Goal: Task Accomplishment & Management: Complete application form

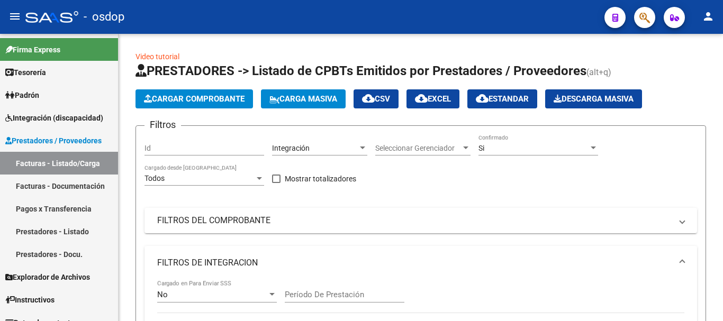
scroll to position [318, 0]
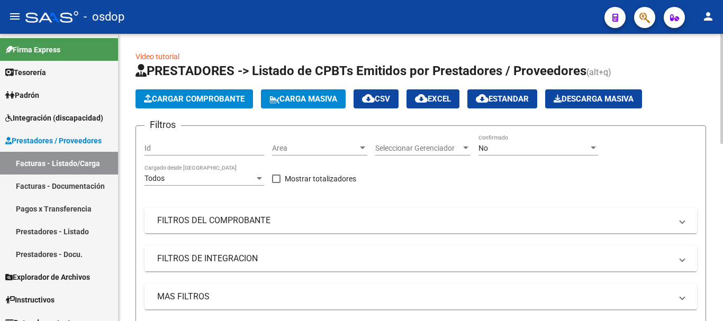
click at [236, 267] on mat-expansion-panel-header "FILTROS DE INTEGRACION" at bounding box center [421, 258] width 553 height 25
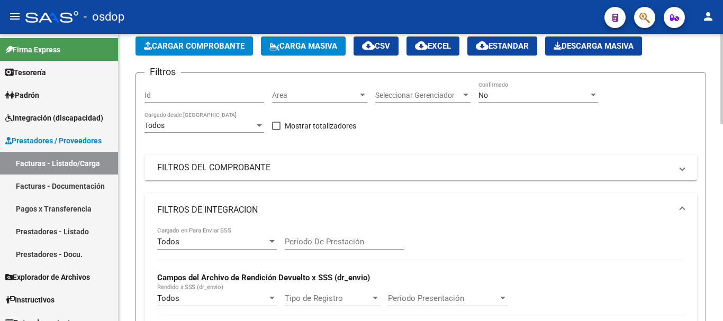
scroll to position [159, 0]
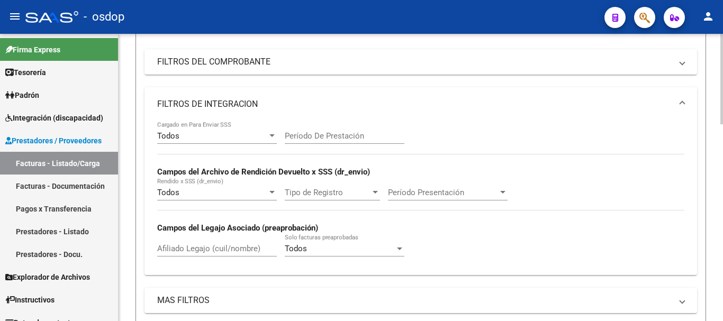
click at [216, 256] on div "Afiliado Legajo (cuil/nombre)" at bounding box center [217, 245] width 120 height 23
click at [215, 246] on input "Afiliado Legajo (cuil/nombre)" at bounding box center [217, 249] width 120 height 10
paste input "GIOVANNI THIAGO"
click at [190, 240] on div "GIOVANNI THIAGO Afiliado Legajo (cuil/nombre)" at bounding box center [217, 245] width 120 height 23
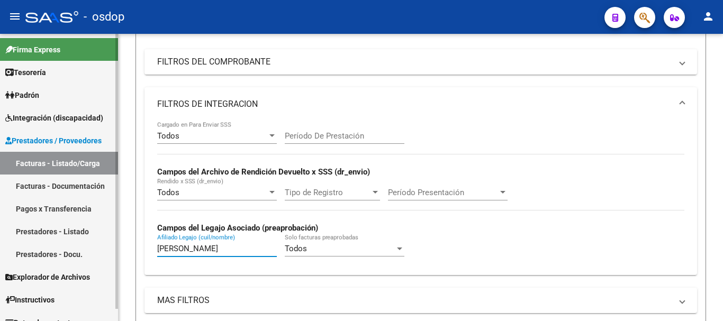
drag, startPoint x: 230, startPoint y: 249, endPoint x: 0, endPoint y: 219, distance: 232.4
click at [0, 219] on mat-sidenav-container "Firma Express Tesorería Extractos Procesados (csv) Extractos Originales (pdf) P…" at bounding box center [361, 178] width 723 height 288
paste input "20590639290"
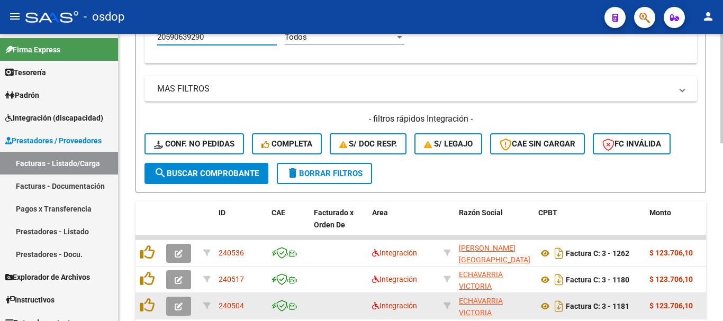
scroll to position [468, 0]
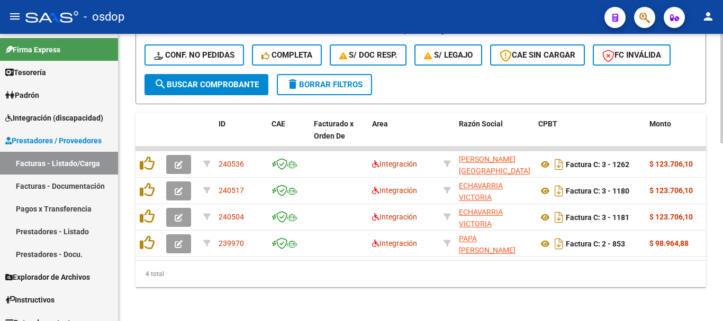
type input "20590639290"
click at [535, 272] on div "4 total" at bounding box center [421, 274] width 571 height 26
drag, startPoint x: 258, startPoint y: 269, endPoint x: 265, endPoint y: 267, distance: 6.4
click at [278, 270] on div "4 total" at bounding box center [421, 274] width 571 height 26
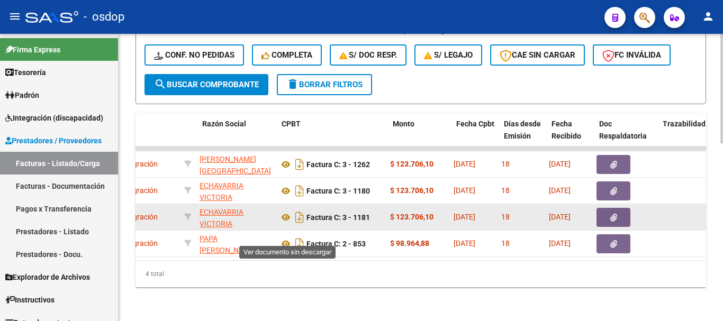
scroll to position [0, 257]
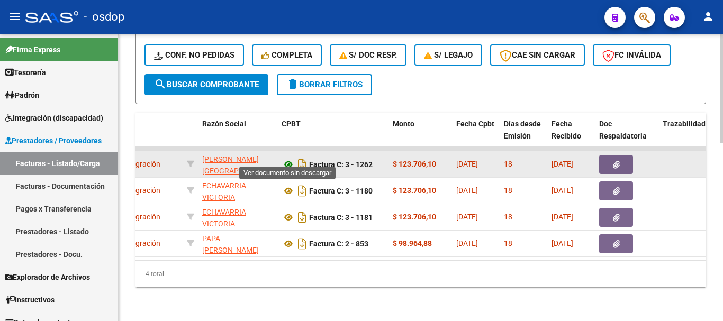
click at [287, 158] on icon at bounding box center [289, 164] width 14 height 13
click at [606, 155] on button "button" at bounding box center [617, 164] width 34 height 19
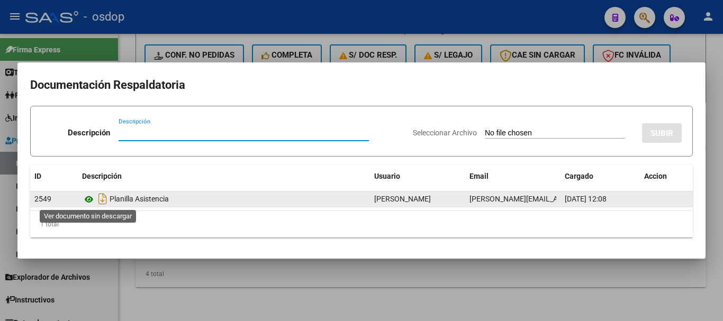
click at [88, 195] on icon at bounding box center [89, 199] width 14 height 13
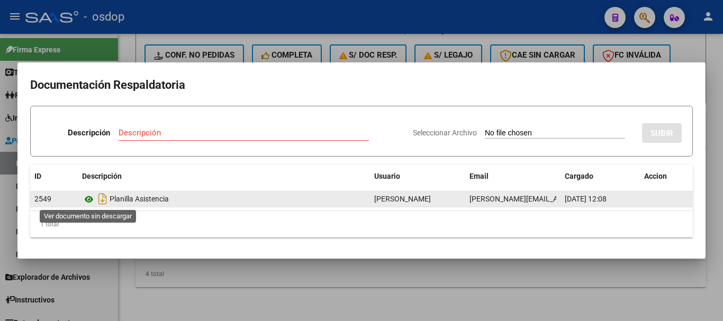
click at [90, 203] on icon at bounding box center [89, 199] width 14 height 13
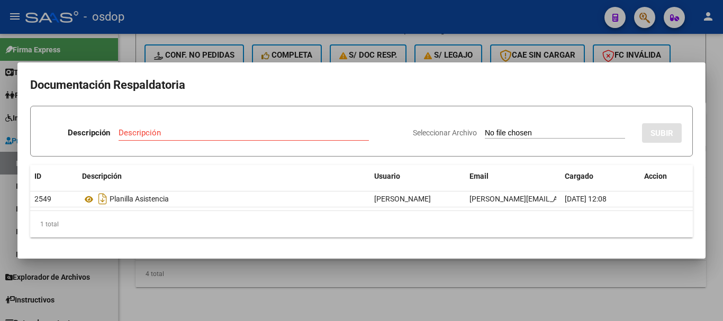
click at [202, 269] on div at bounding box center [361, 160] width 723 height 321
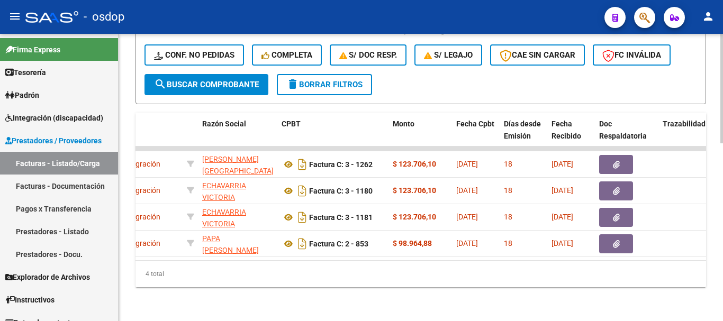
click at [378, 268] on div "4 total" at bounding box center [421, 274] width 571 height 26
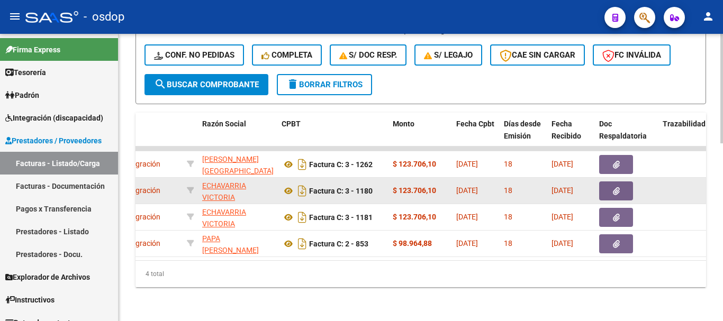
click at [621, 187] on button "button" at bounding box center [617, 191] width 34 height 19
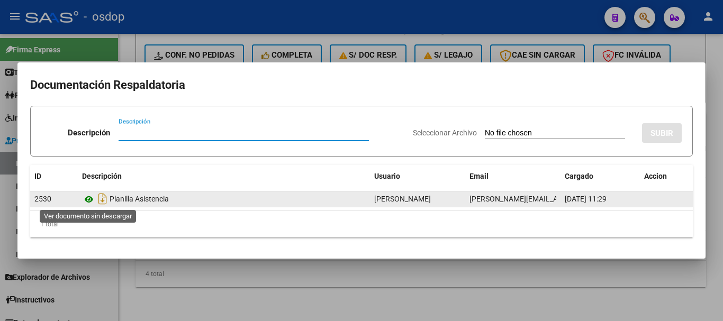
click at [94, 196] on icon at bounding box center [89, 199] width 14 height 13
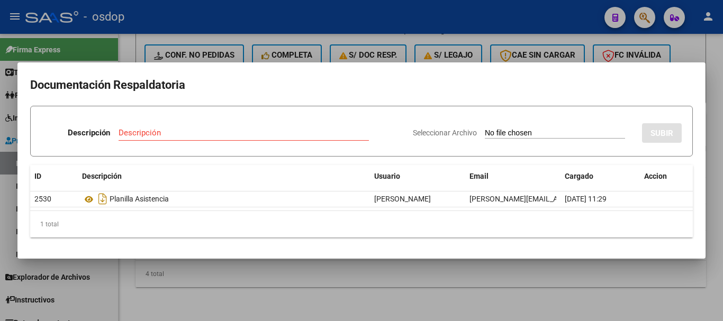
click at [140, 51] on div at bounding box center [361, 160] width 723 height 321
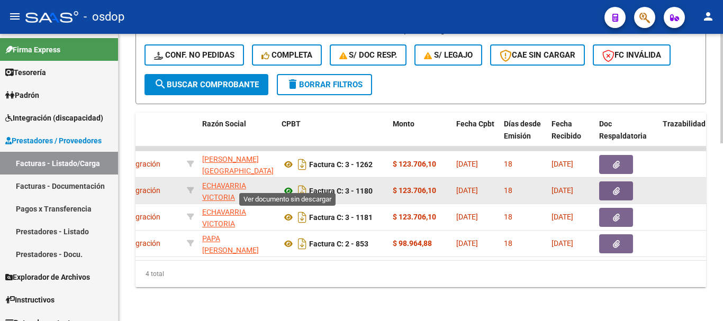
click at [287, 185] on icon at bounding box center [289, 191] width 14 height 13
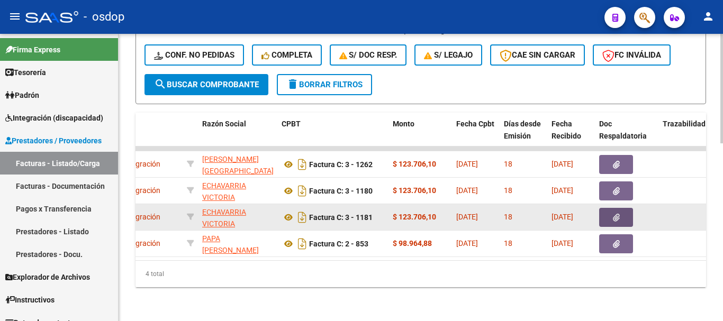
click at [620, 212] on button "button" at bounding box center [617, 217] width 34 height 19
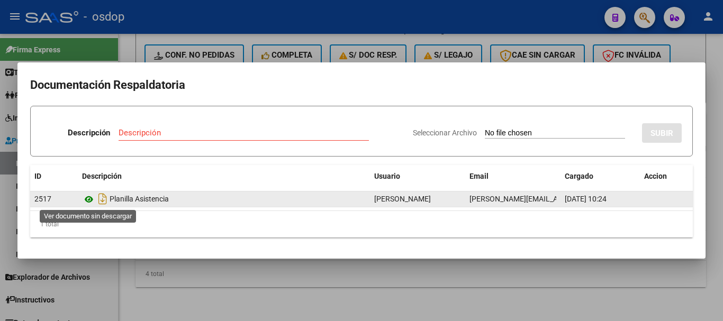
click at [91, 198] on icon at bounding box center [89, 199] width 14 height 13
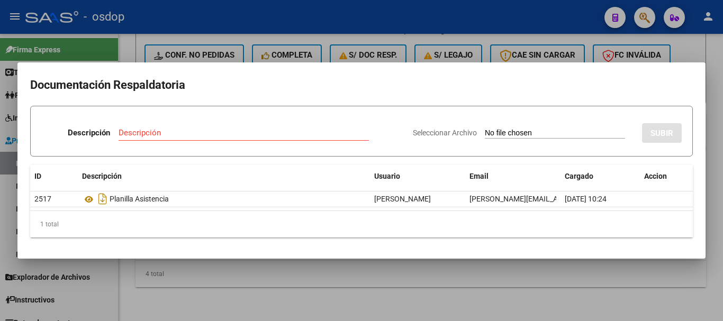
click at [171, 56] on div at bounding box center [361, 160] width 723 height 321
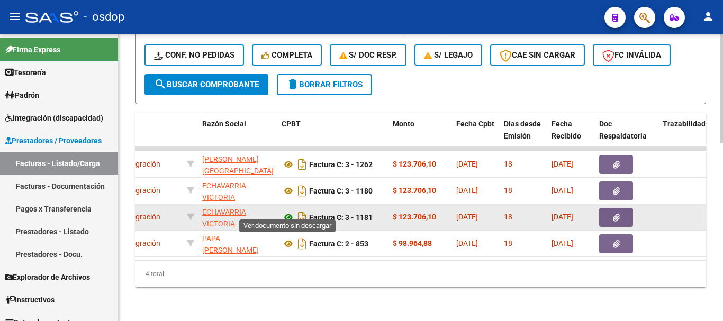
click at [289, 211] on icon at bounding box center [289, 217] width 14 height 13
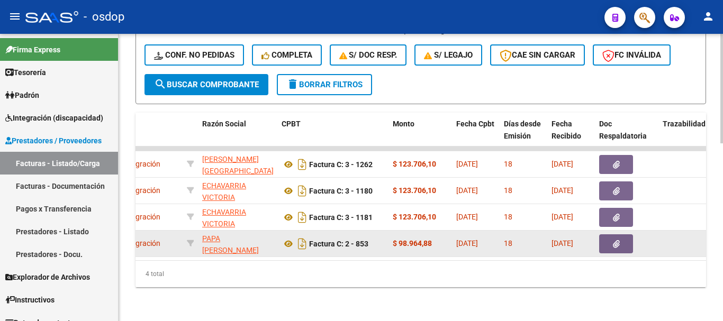
click at [618, 240] on icon "button" at bounding box center [616, 244] width 7 height 8
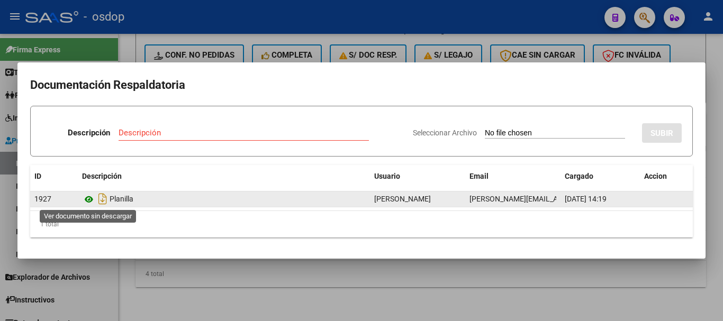
click at [87, 199] on icon at bounding box center [89, 199] width 14 height 13
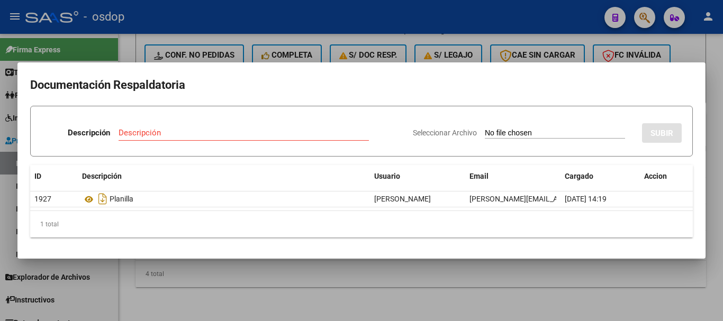
click at [176, 46] on div at bounding box center [361, 160] width 723 height 321
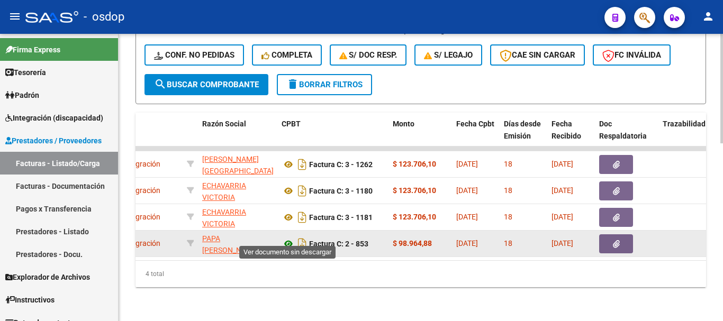
click at [285, 238] on icon at bounding box center [289, 244] width 14 height 13
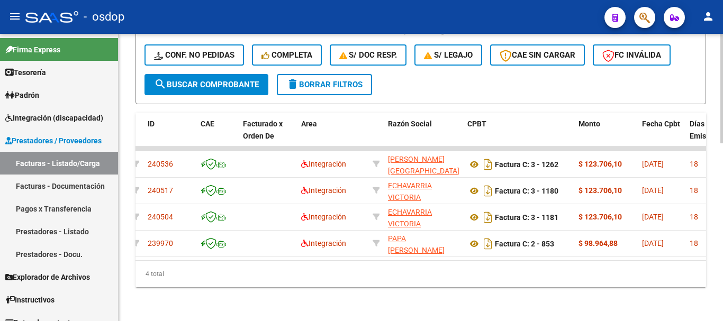
scroll to position [0, 0]
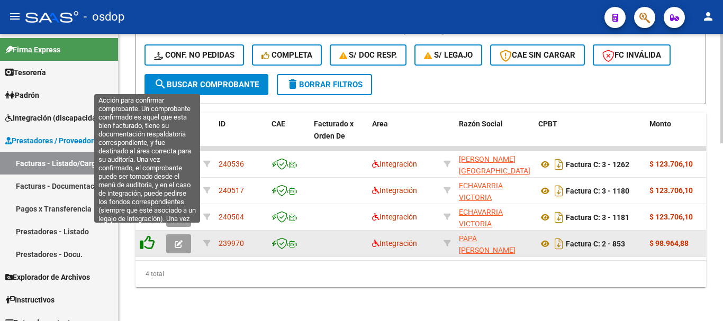
click at [149, 236] on icon at bounding box center [147, 243] width 15 height 15
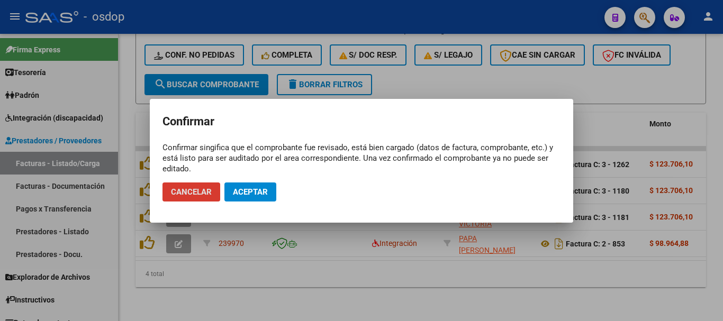
click at [232, 193] on button "Aceptar" at bounding box center [251, 192] width 52 height 19
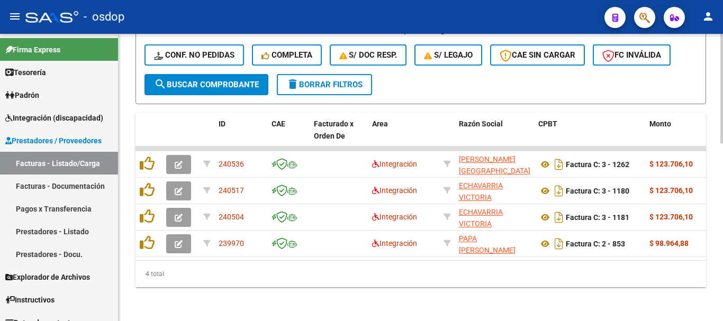
click at [249, 281] on div "4 total" at bounding box center [421, 274] width 571 height 26
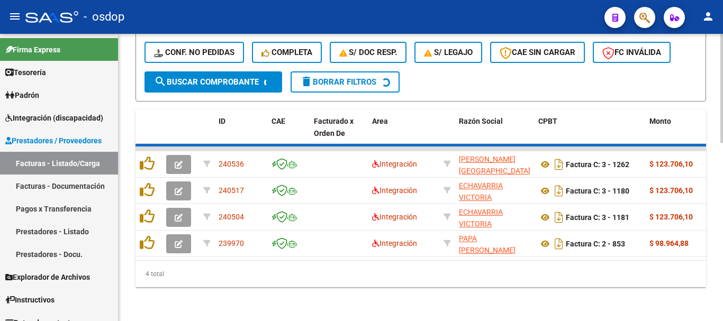
scroll to position [442, 0]
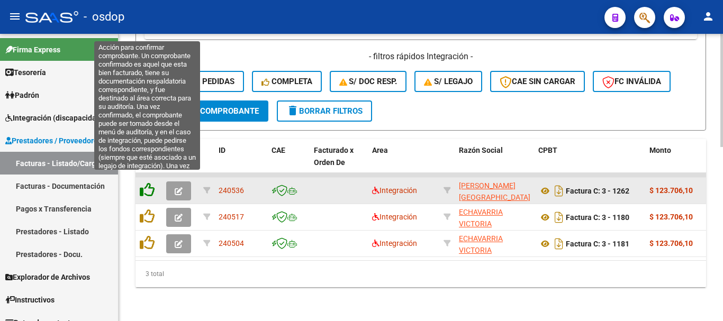
click at [147, 183] on icon at bounding box center [147, 190] width 15 height 15
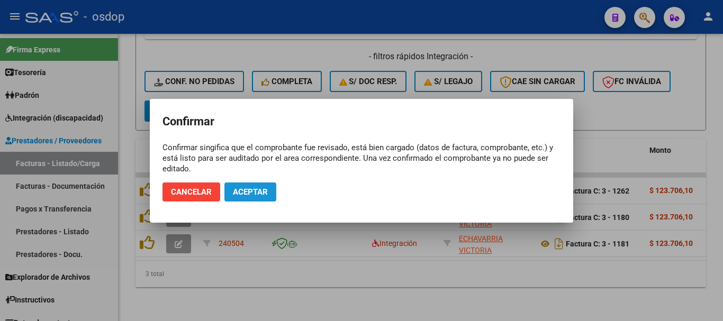
click at [253, 190] on span "Aceptar" at bounding box center [250, 192] width 35 height 10
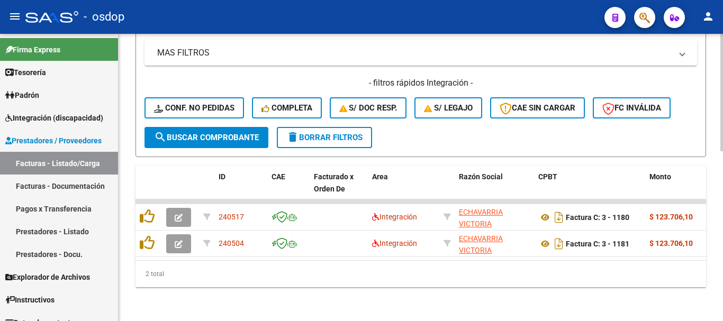
scroll to position [415, 0]
click at [263, 280] on div "2 total" at bounding box center [421, 274] width 571 height 26
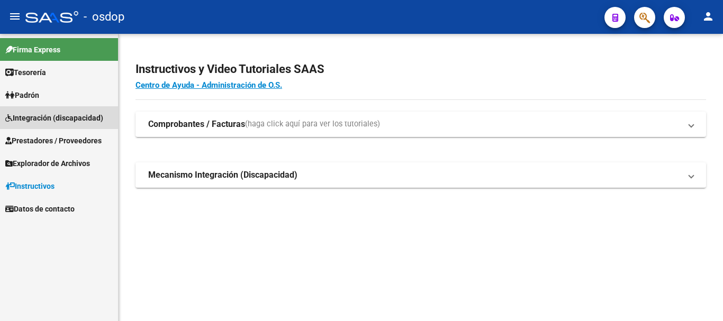
click at [64, 123] on span "Integración (discapacidad)" at bounding box center [54, 118] width 98 height 12
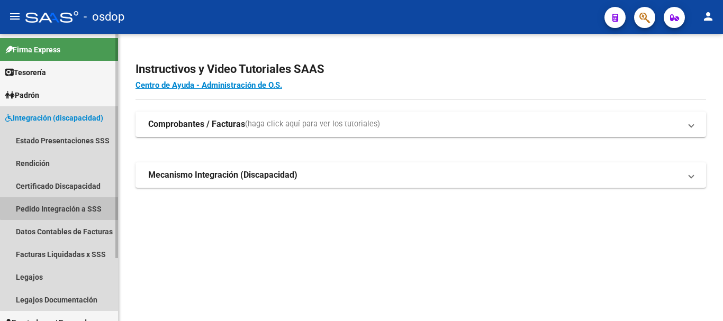
click at [70, 204] on link "Pedido Integración a SSS" at bounding box center [59, 209] width 118 height 23
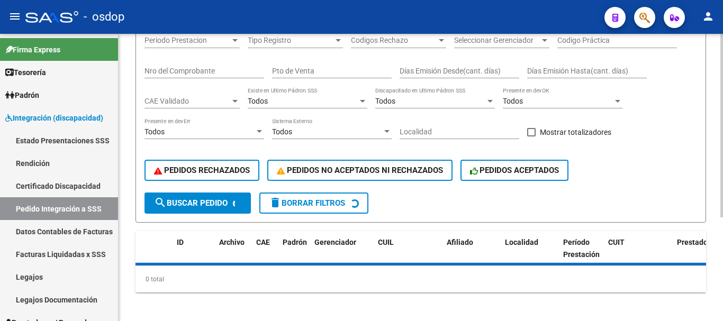
scroll to position [163, 0]
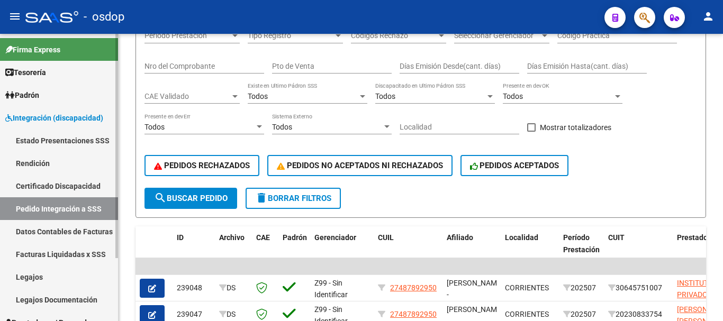
click at [56, 111] on link "Integración (discapacidad)" at bounding box center [59, 117] width 118 height 23
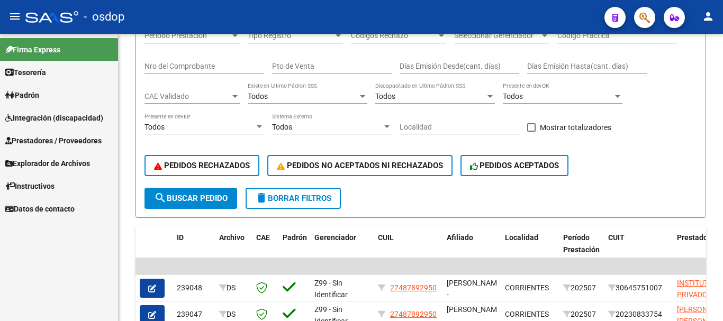
click at [69, 138] on span "Prestadores / Proveedores" at bounding box center [53, 141] width 96 height 12
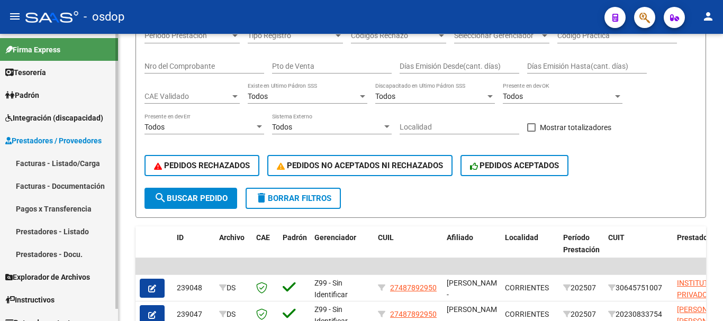
click at [51, 161] on link "Facturas - Listado/Carga" at bounding box center [59, 163] width 118 height 23
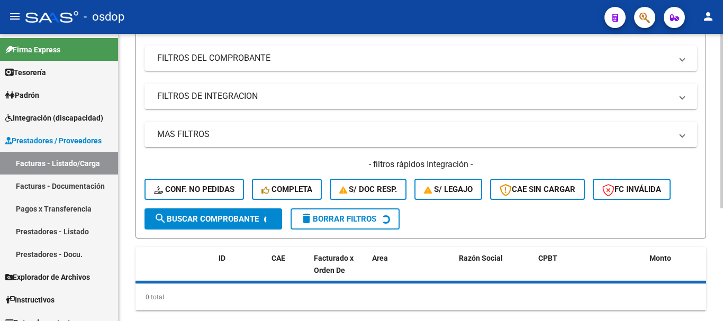
click at [208, 104] on mat-expansion-panel-header "FILTROS DE INTEGRACION" at bounding box center [421, 96] width 553 height 25
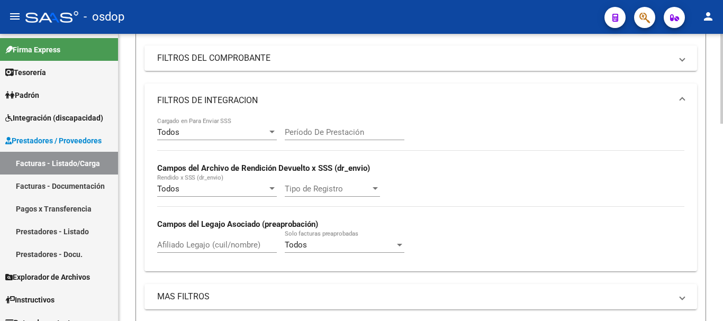
click at [194, 255] on div "Afiliado Legajo (cuil/nombre)" at bounding box center [217, 246] width 120 height 33
click at [188, 248] on input "Afiliado Legajo (cuil/nombre)" at bounding box center [217, 245] width 120 height 10
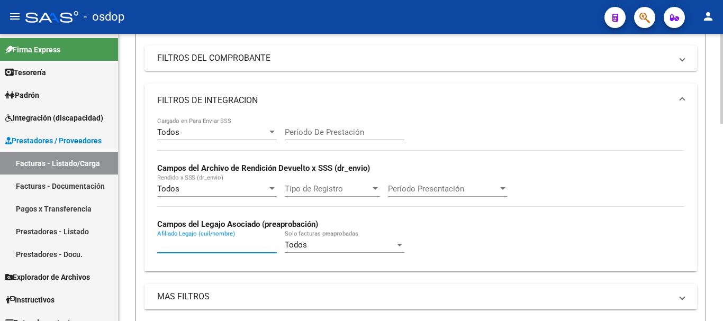
paste input "20590639290"
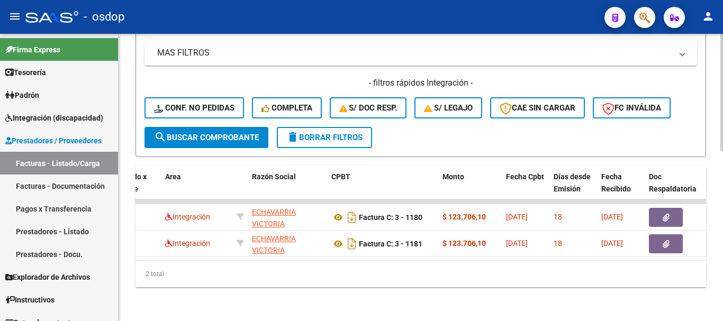
scroll to position [0, 260]
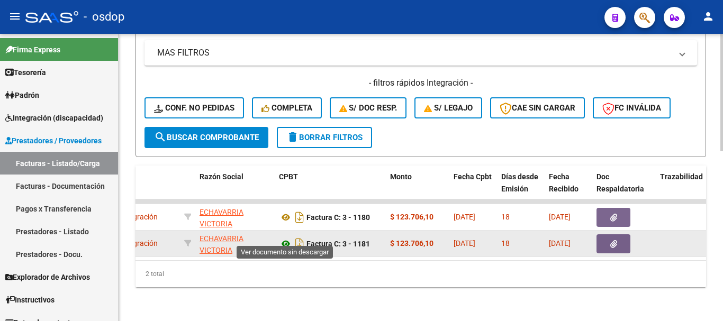
type input "20590639290"
click at [289, 238] on icon at bounding box center [286, 244] width 14 height 13
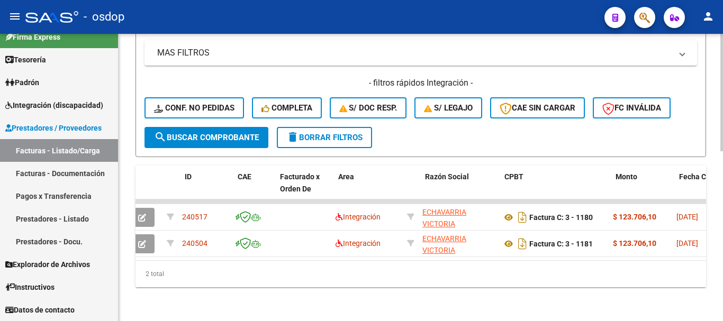
scroll to position [0, 0]
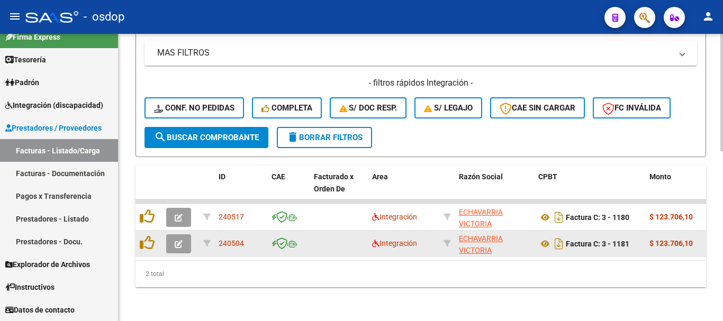
click at [177, 240] on icon "button" at bounding box center [179, 244] width 8 height 8
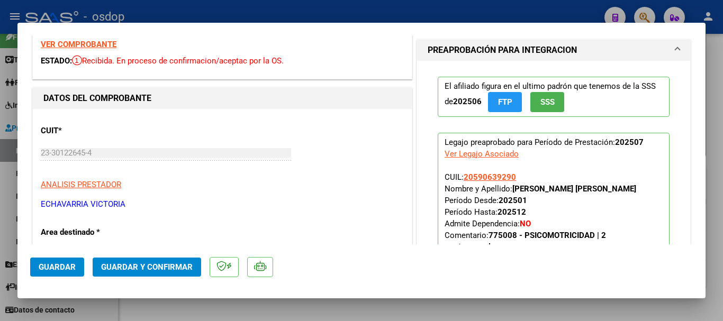
scroll to position [106, 0]
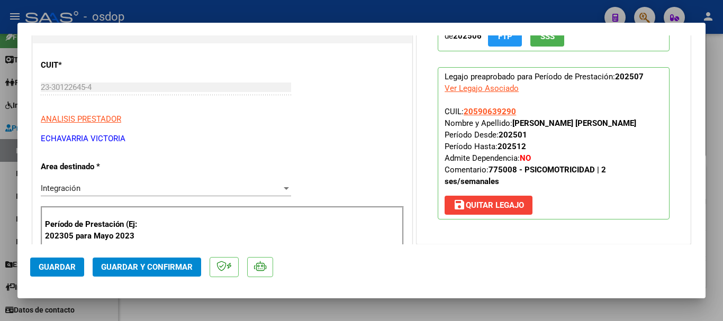
click at [493, 201] on span "save Quitar Legajo" at bounding box center [488, 206] width 71 height 10
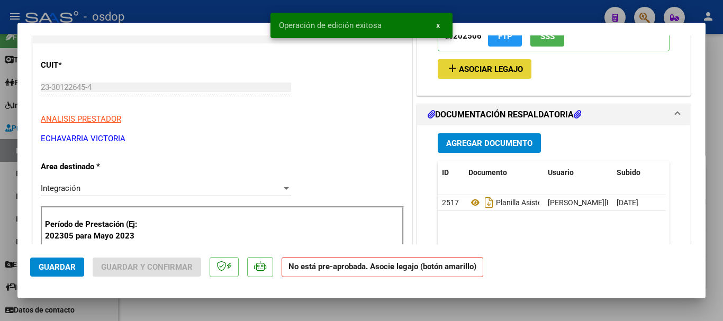
click at [480, 77] on button "add Asociar Legajo" at bounding box center [485, 69] width 94 height 20
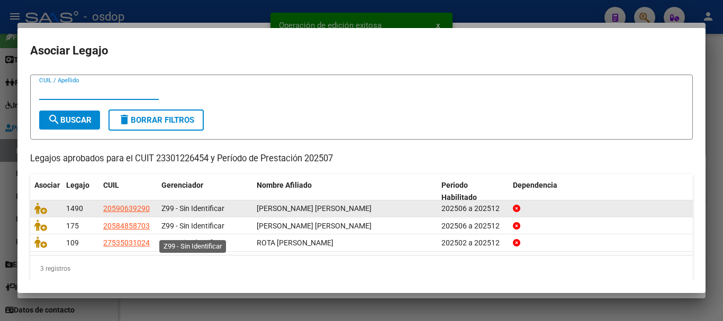
scroll to position [34, 0]
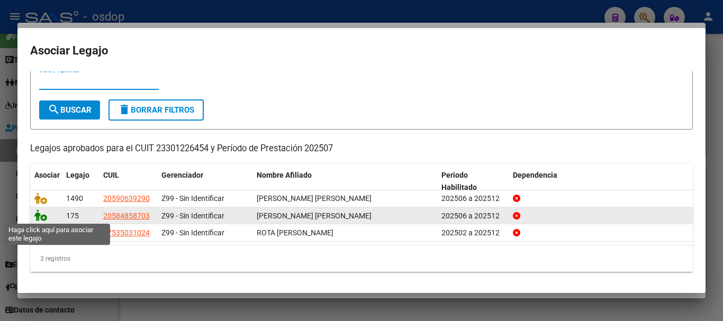
click at [42, 215] on icon at bounding box center [40, 216] width 13 height 12
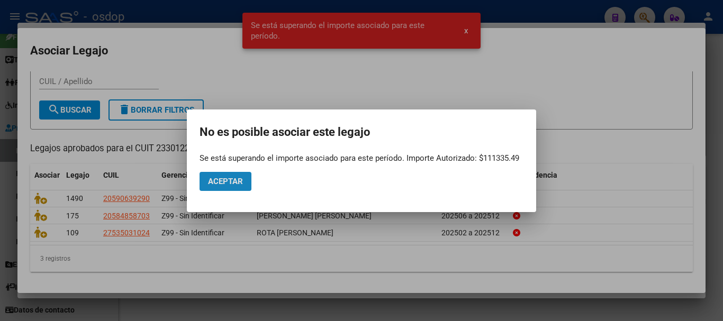
click at [216, 178] on span "Aceptar" at bounding box center [225, 182] width 35 height 10
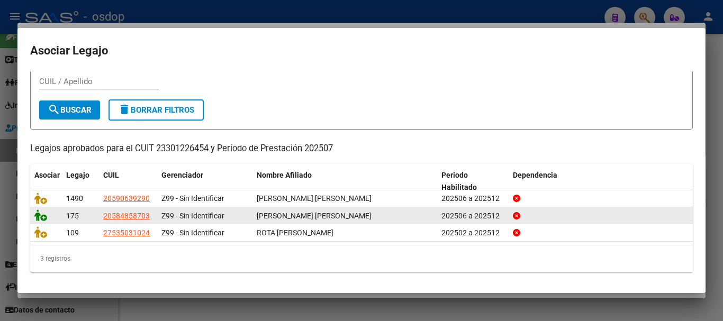
click at [46, 216] on icon at bounding box center [40, 216] width 13 height 12
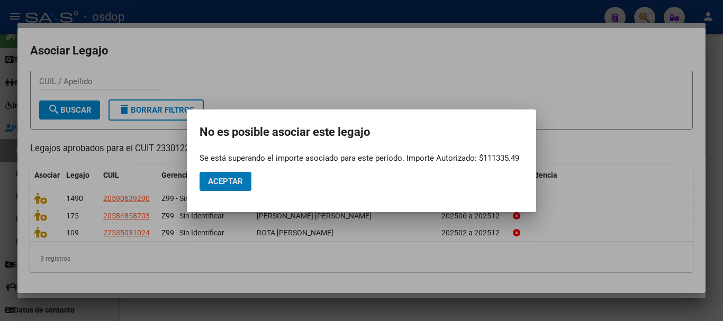
click at [231, 185] on span "Aceptar" at bounding box center [225, 182] width 35 height 10
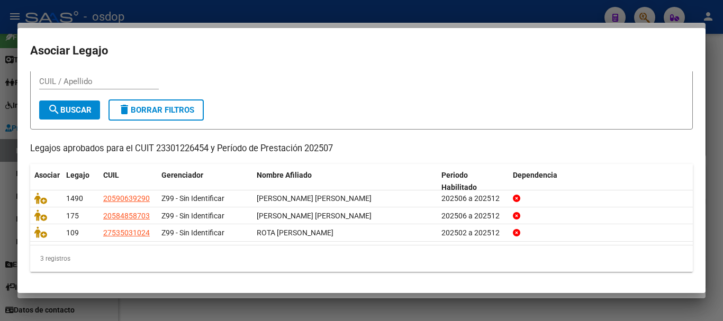
click at [488, 3] on div at bounding box center [361, 160] width 723 height 321
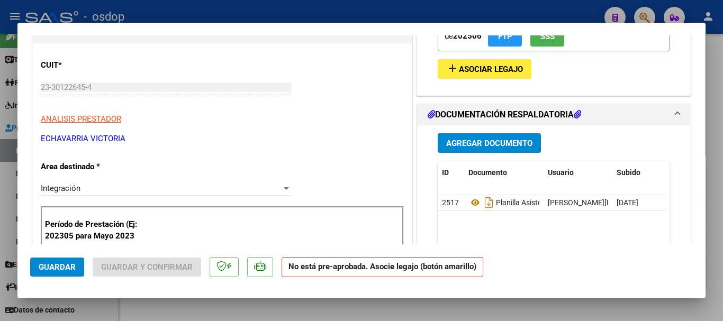
click at [73, 265] on span "Guardar" at bounding box center [57, 268] width 37 height 10
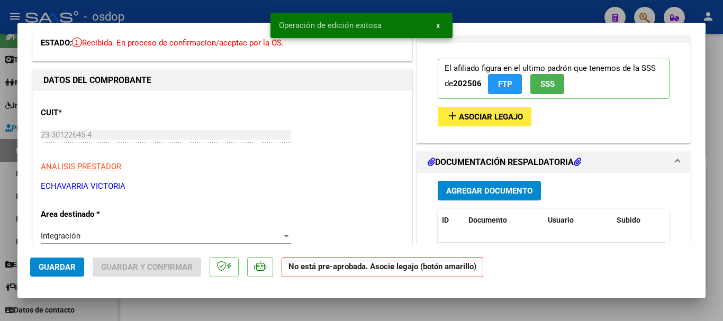
scroll to position [0, 0]
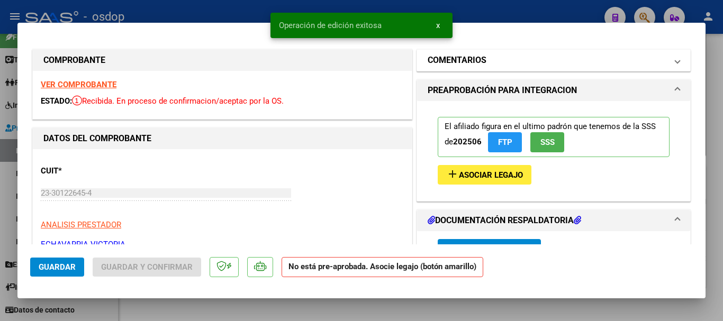
click at [474, 59] on h1 "COMENTARIOS" at bounding box center [457, 60] width 59 height 13
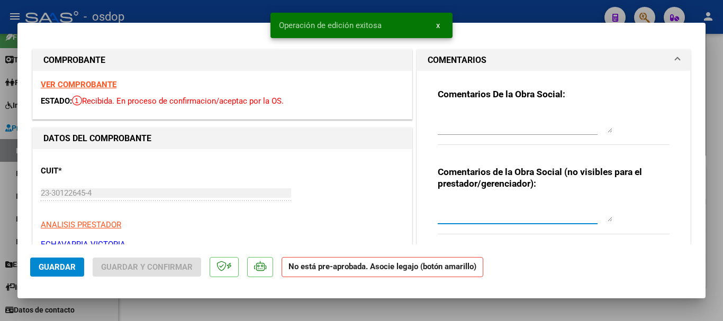
click at [487, 211] on textarea at bounding box center [525, 211] width 175 height 21
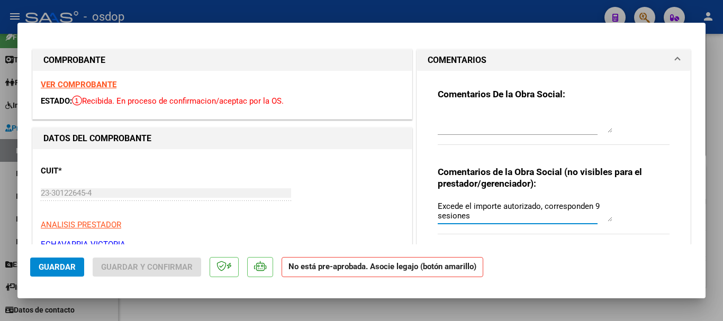
drag, startPoint x: 498, startPoint y: 205, endPoint x: 469, endPoint y: 201, distance: 29.9
click at [469, 201] on textarea "Excede el importe autorizado, corresponden 9 sesiones" at bounding box center [525, 211] width 175 height 21
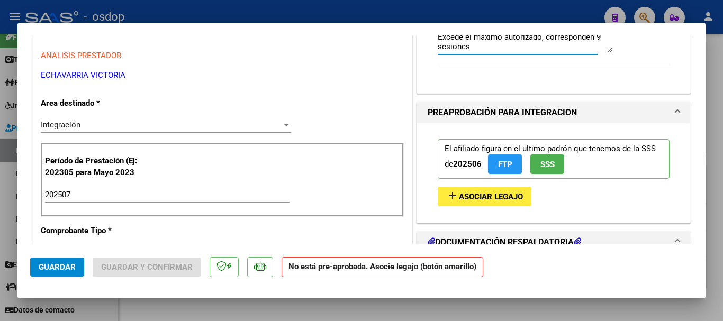
scroll to position [212, 0]
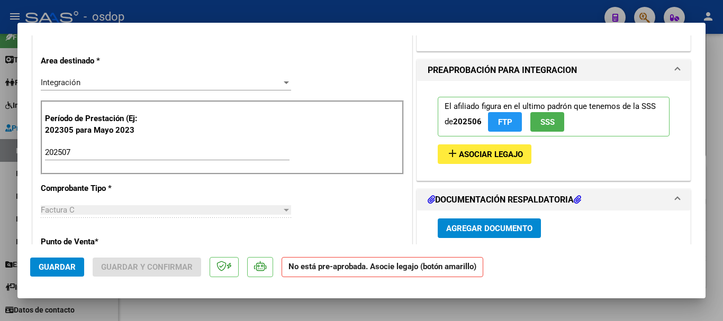
type textarea "Excede el máximo autorizado, corresponden 9 sesiones"
click at [67, 266] on span "Guardar" at bounding box center [57, 268] width 37 height 10
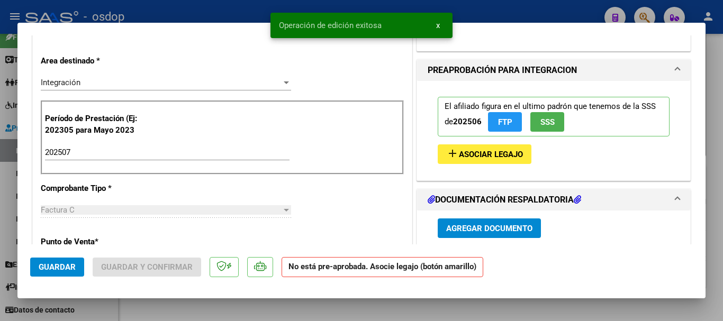
click at [474, 14] on div at bounding box center [361, 160] width 723 height 321
type input "$ 0,00"
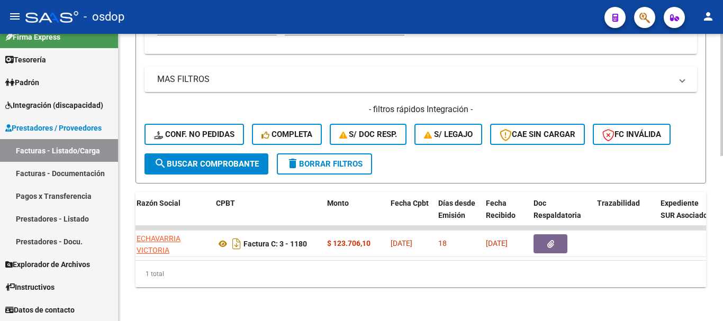
scroll to position [0, 312]
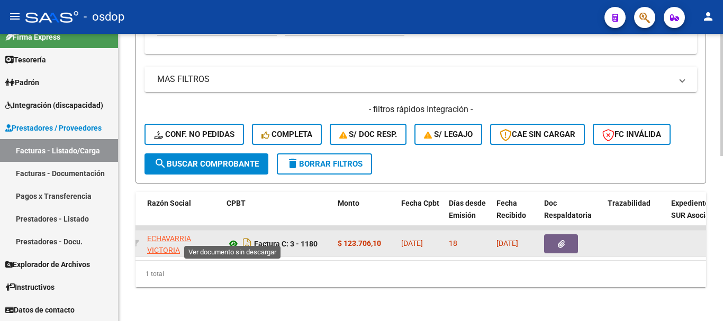
click at [230, 238] on icon at bounding box center [234, 244] width 14 height 13
click at [565, 239] on button "button" at bounding box center [561, 244] width 34 height 19
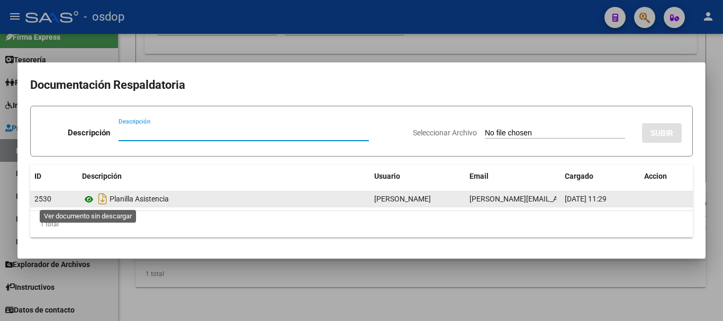
click at [91, 195] on icon at bounding box center [89, 199] width 14 height 13
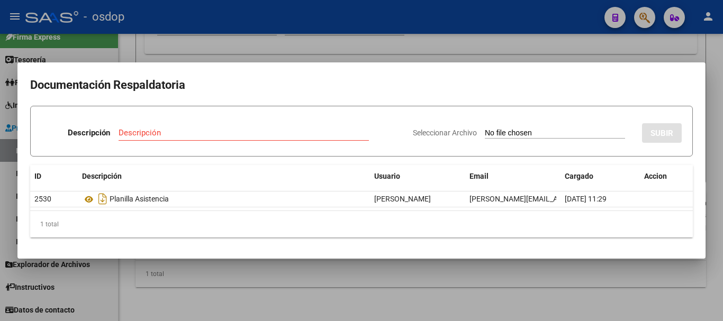
click at [176, 24] on div at bounding box center [361, 160] width 723 height 321
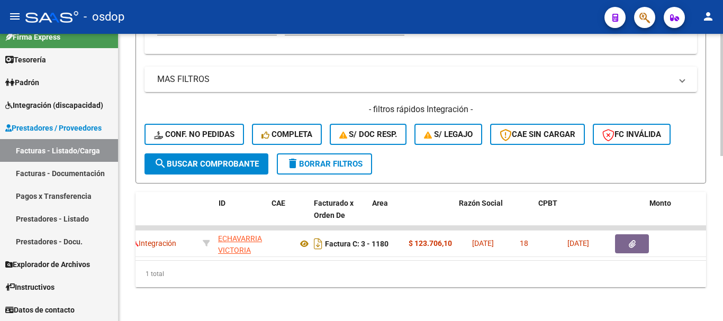
scroll to position [0, 0]
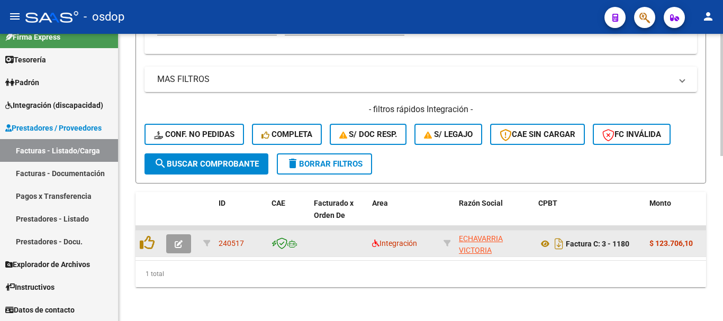
click at [179, 240] on icon "button" at bounding box center [179, 244] width 8 height 8
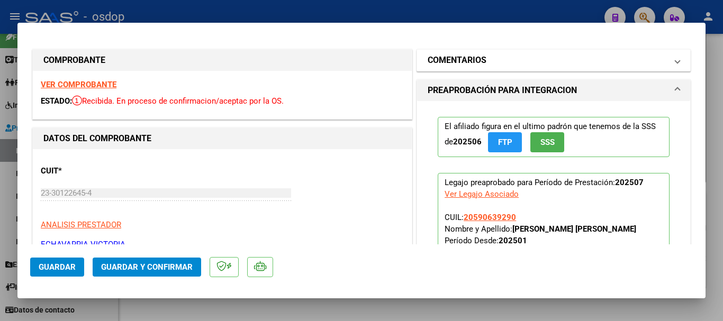
click at [530, 58] on mat-panel-title "COMENTARIOS" at bounding box center [547, 60] width 239 height 13
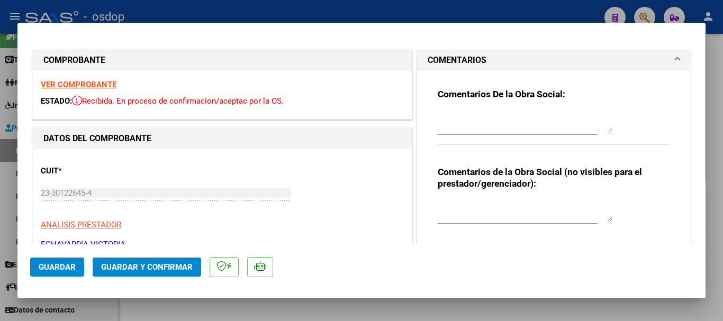
click at [507, 215] on textarea at bounding box center [525, 211] width 175 height 21
type textarea "a"
type textarea "A cargo de OSDOP"
click at [137, 274] on button "Guardar y Confirmar" at bounding box center [147, 267] width 109 height 19
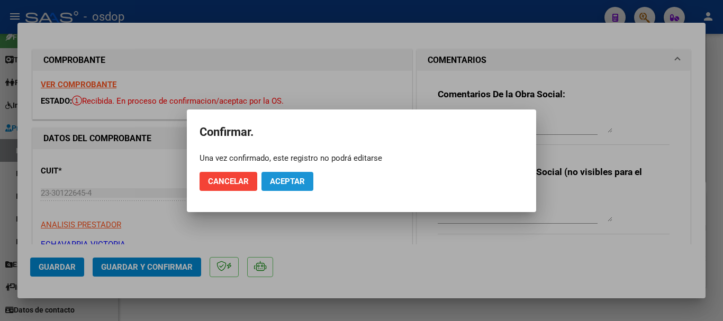
click at [292, 175] on button "Aceptar" at bounding box center [288, 181] width 52 height 19
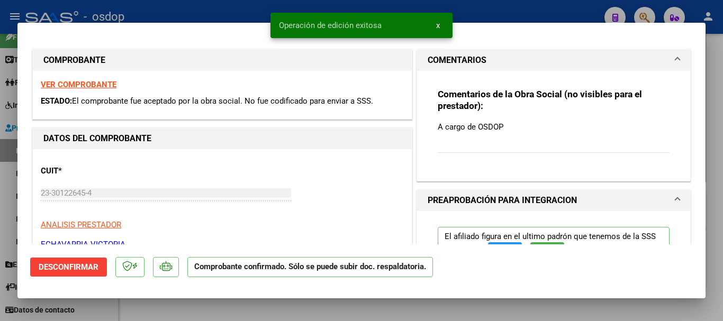
click at [14, 147] on div at bounding box center [361, 160] width 723 height 321
type input "$ 0,00"
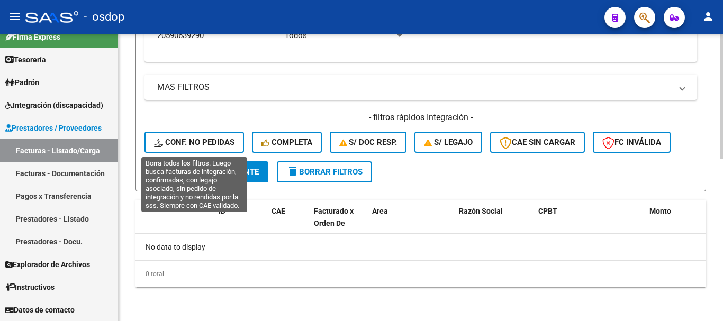
click at [183, 141] on span "Conf. no pedidas" at bounding box center [194, 143] width 81 height 10
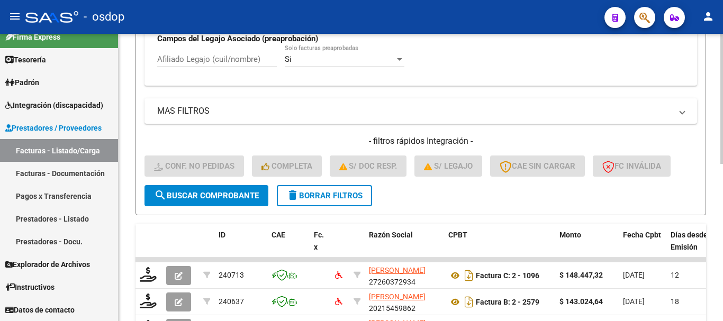
scroll to position [372, 0]
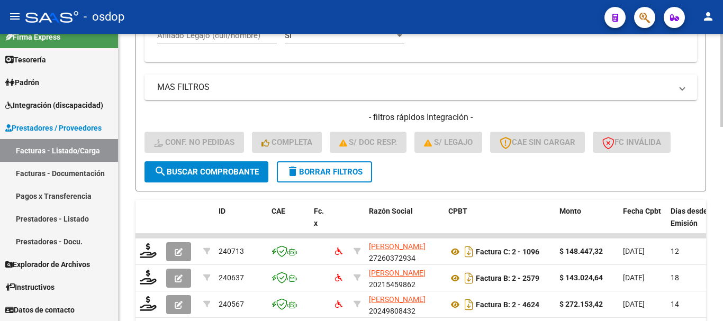
click at [217, 40] on input "Afiliado Legajo (cuil/nombre)" at bounding box center [217, 36] width 120 height 10
paste input "20590639290"
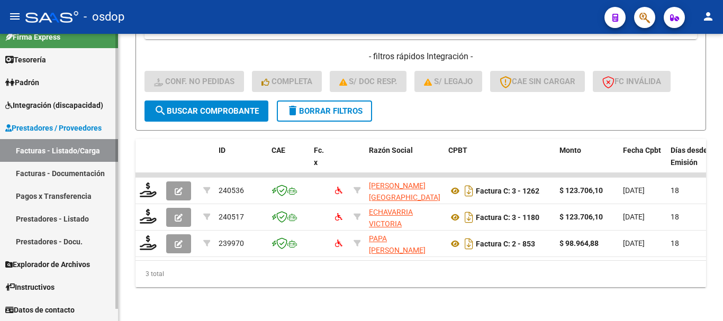
scroll to position [442, 0]
type input "20590639290"
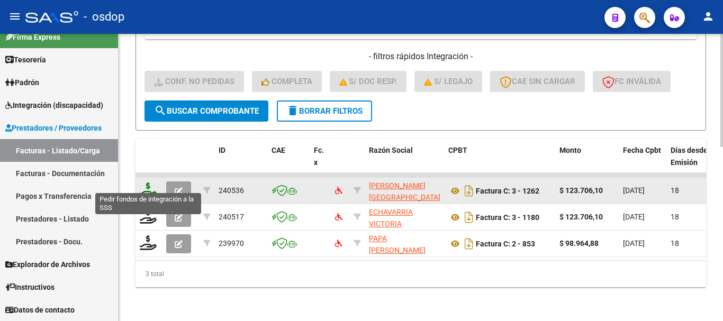
click at [149, 183] on icon at bounding box center [148, 190] width 17 height 15
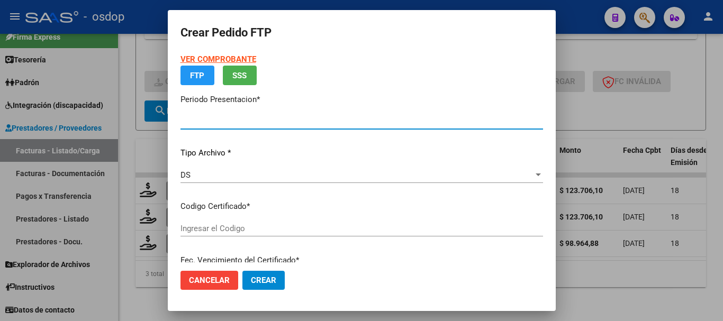
type input "202507"
type input "$ 123.706,10"
type input "1379645517"
type input "2027-03-28"
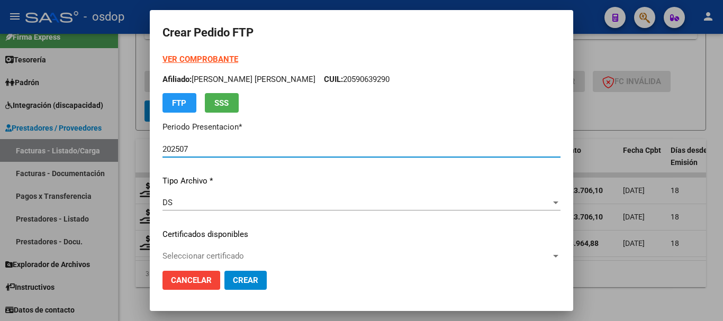
click at [235, 220] on div "DS Seleccionar tipo" at bounding box center [362, 208] width 398 height 26
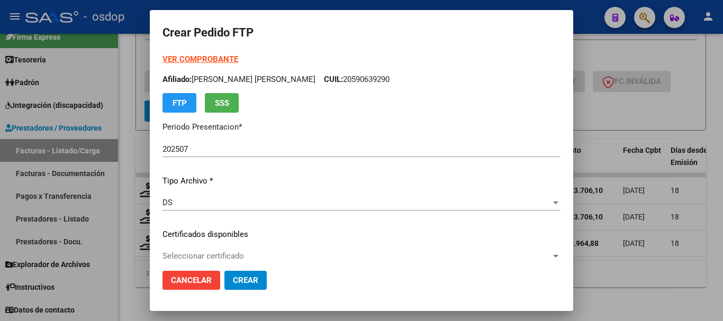
click at [141, 150] on div at bounding box center [361, 160] width 723 height 321
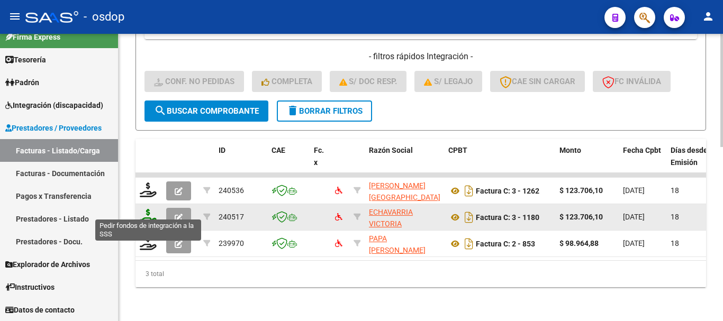
click at [153, 209] on icon at bounding box center [148, 216] width 17 height 15
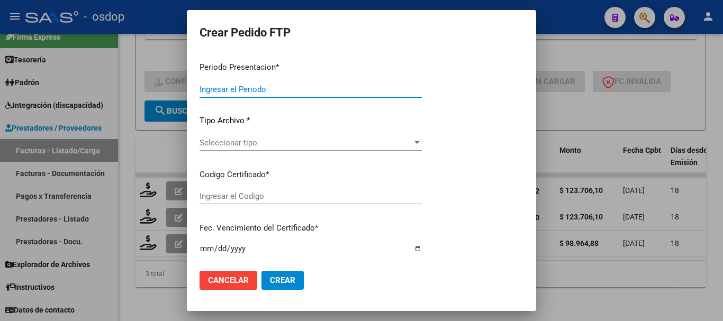
type input "202507"
type input "$ 123.706,10"
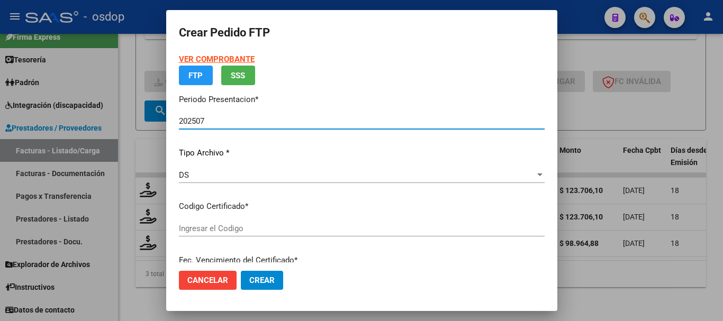
type input "1379645517"
type input "2027-03-28"
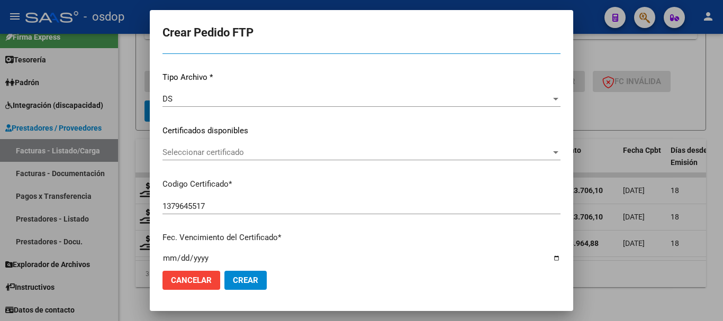
scroll to position [106, 0]
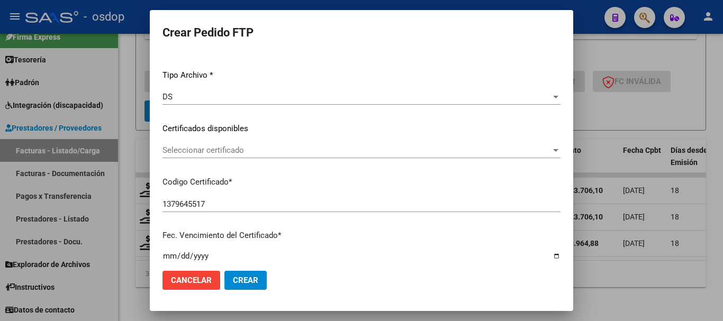
click at [245, 158] on div "Seleccionar certificado Seleccionar certificado" at bounding box center [362, 150] width 398 height 16
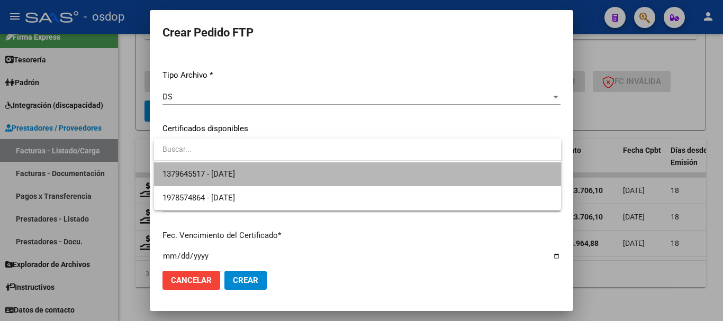
click at [266, 171] on span "1379645517 - 2027-03-28" at bounding box center [358, 175] width 390 height 24
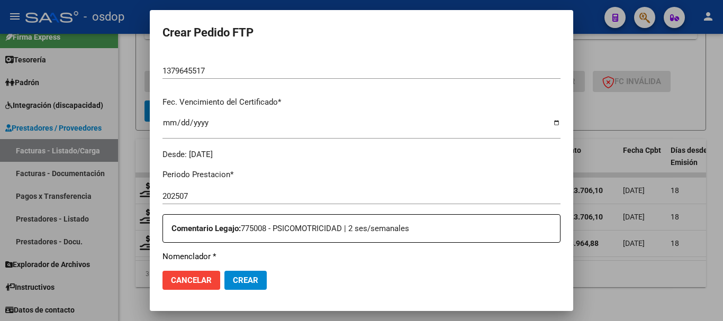
scroll to position [424, 0]
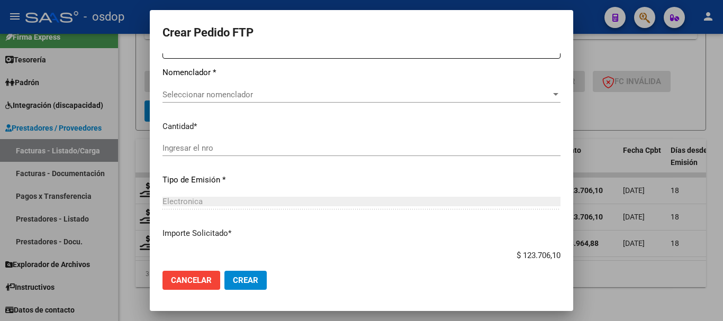
click at [225, 100] on div "Seleccionar nomenclador Seleccionar nomenclador" at bounding box center [362, 95] width 398 height 16
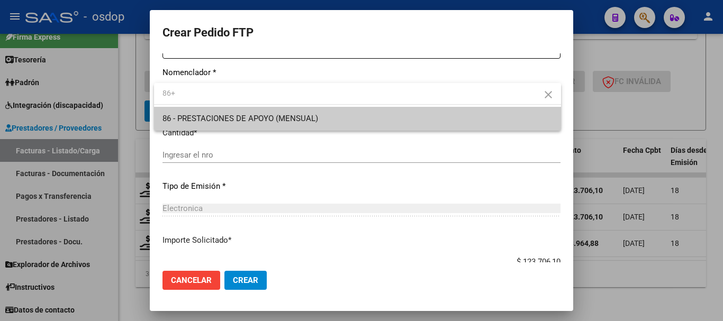
type input "86+"
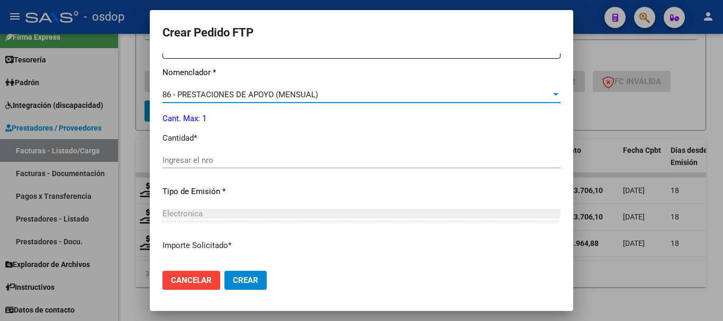
click at [260, 157] on input "Ingresar el nro" at bounding box center [362, 161] width 398 height 10
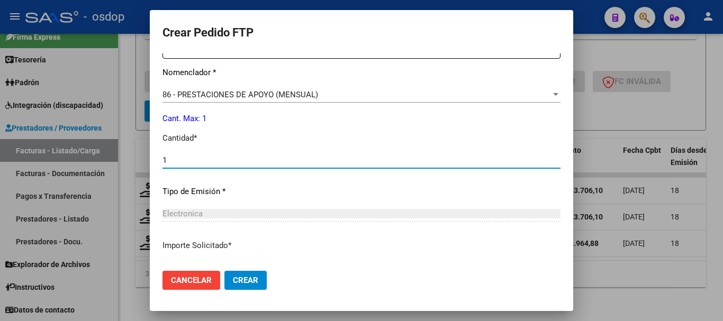
type input "1"
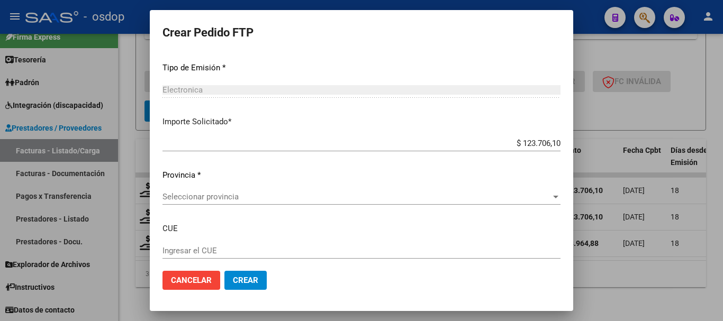
scroll to position [607, 0]
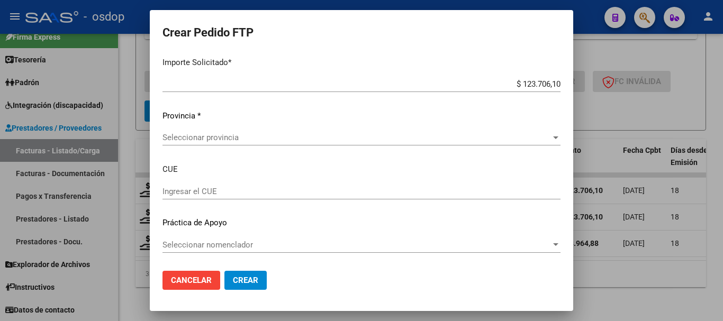
click at [213, 243] on span "Seleccionar nomenclador" at bounding box center [357, 245] width 389 height 10
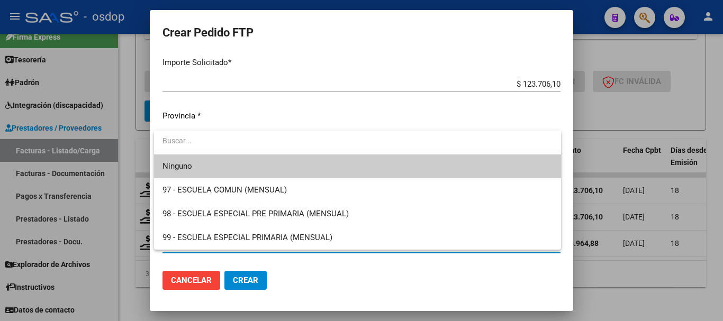
click at [239, 114] on div at bounding box center [361, 160] width 723 height 321
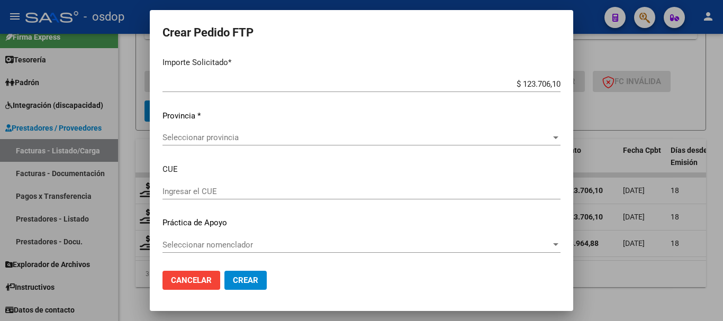
click at [249, 133] on span "Seleccionar provincia" at bounding box center [357, 138] width 389 height 10
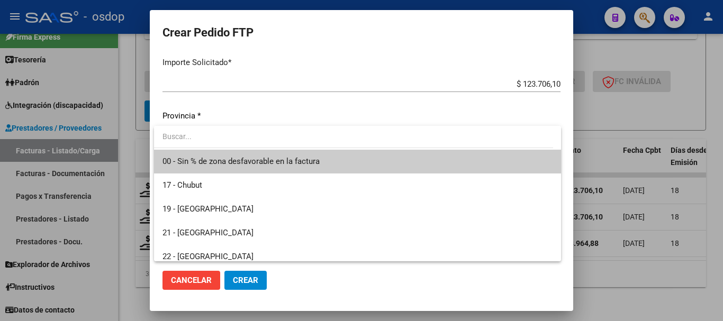
click at [255, 152] on span "00 - Sin % de zona desfavorable en la factura" at bounding box center [358, 162] width 390 height 24
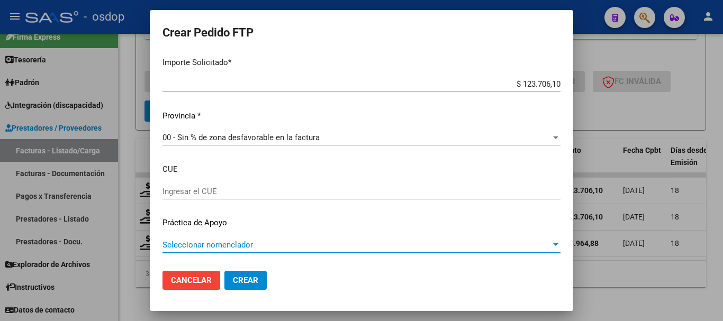
click at [233, 248] on span "Seleccionar nomenclador" at bounding box center [357, 245] width 389 height 10
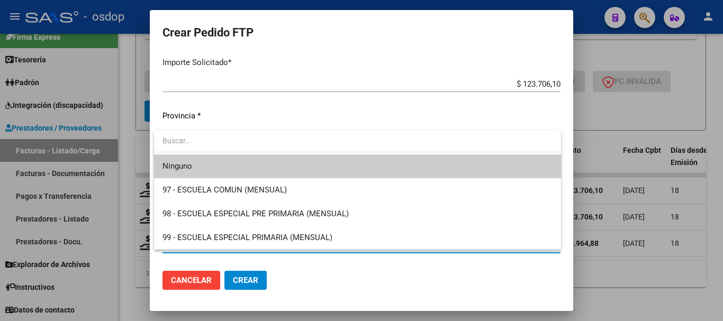
click at [312, 274] on div at bounding box center [361, 160] width 723 height 321
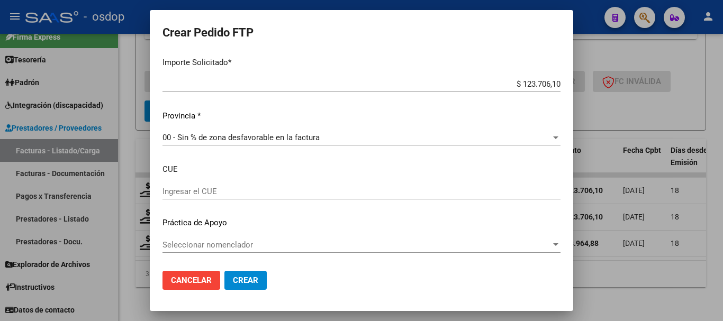
click at [232, 284] on button "Crear" at bounding box center [246, 280] width 42 height 19
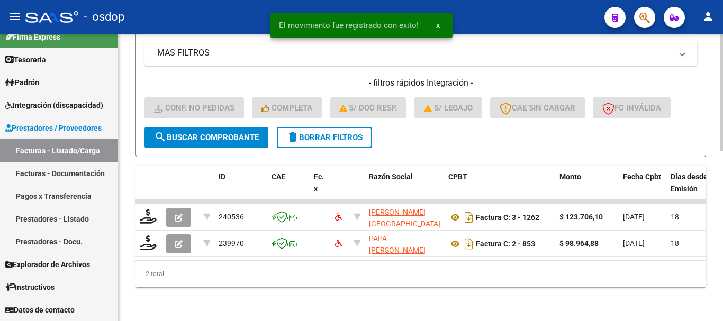
scroll to position [415, 0]
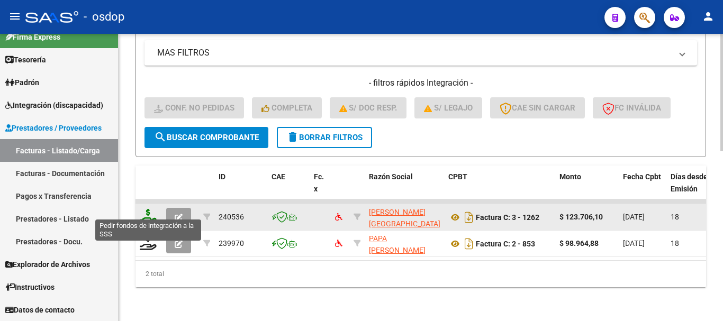
click at [148, 213] on icon at bounding box center [148, 216] width 17 height 15
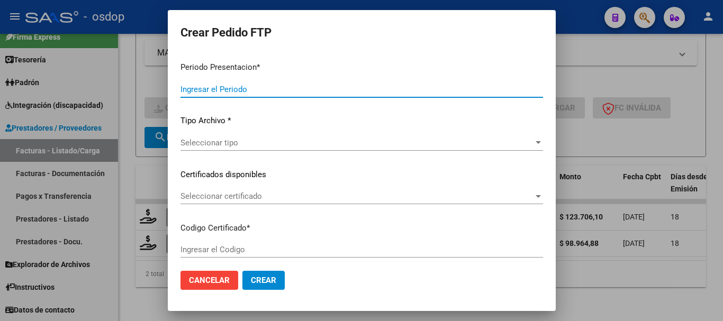
type input "202507"
type input "$ 123.706,10"
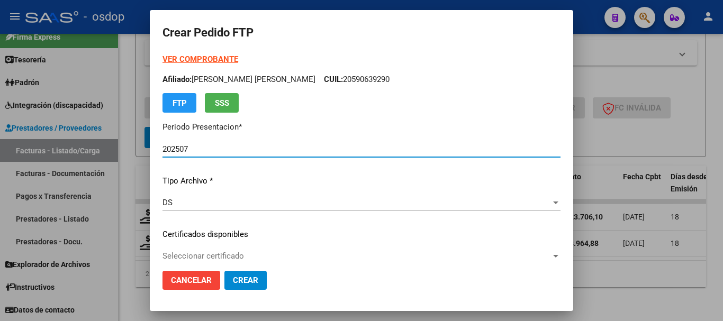
type input "1379645517"
type input "2027-03-28"
click at [202, 249] on div "Seleccionar certificado Seleccionar certificado" at bounding box center [362, 256] width 398 height 16
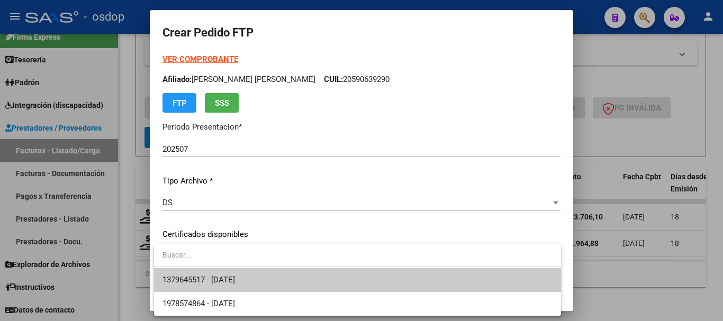
click at [210, 271] on span "1379645517 - 2027-03-28" at bounding box center [358, 281] width 390 height 24
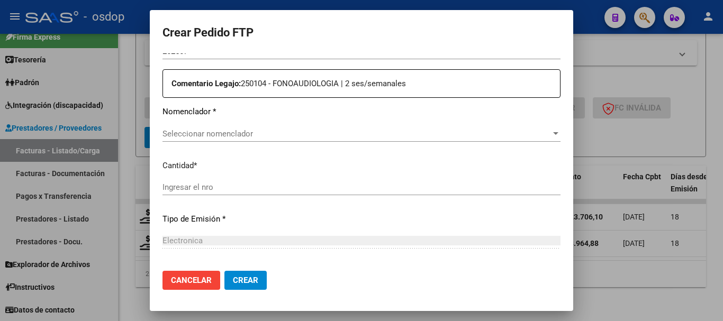
scroll to position [424, 0]
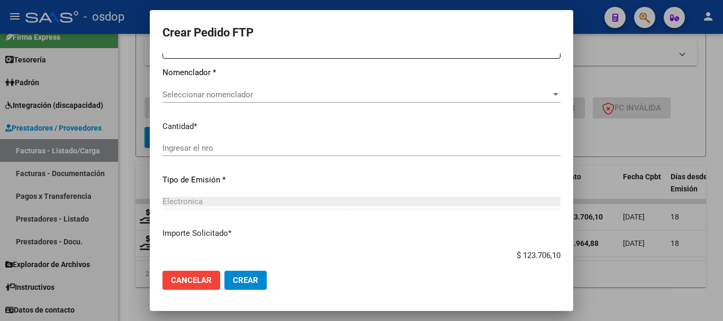
click at [212, 160] on div "Ingresar el nro" at bounding box center [362, 153] width 398 height 26
click at [218, 92] on span "Seleccionar nomenclador" at bounding box center [357, 95] width 389 height 10
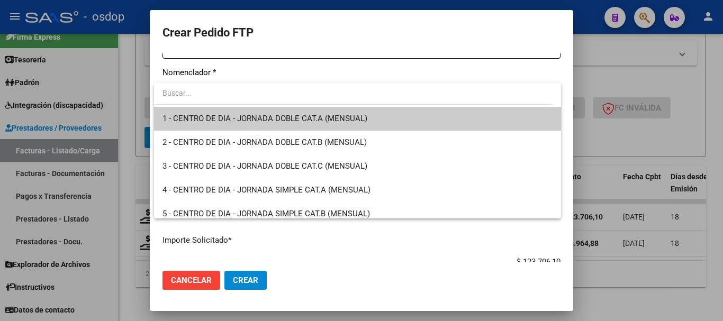
click at [228, 112] on span "1 - CENTRO DE DIA - JORNADA DOBLE CAT.A (MENSUAL)" at bounding box center [358, 119] width 390 height 24
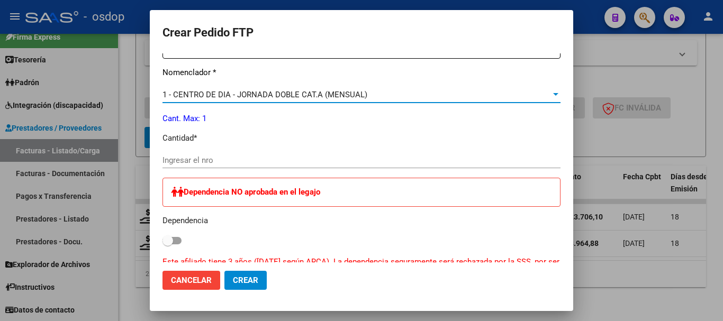
click at [228, 95] on span "1 - CENTRO DE DIA - JORNADA DOBLE CAT.A (MENSUAL)" at bounding box center [265, 95] width 205 height 10
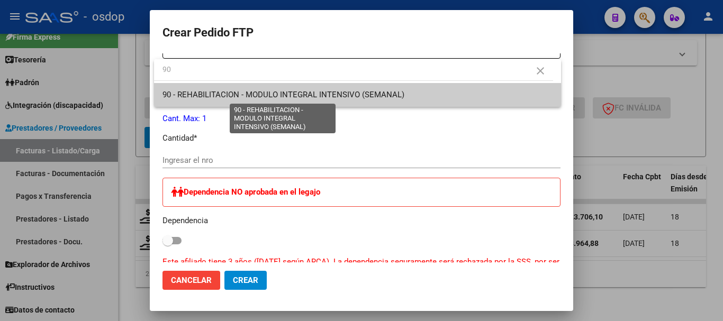
type input "90"
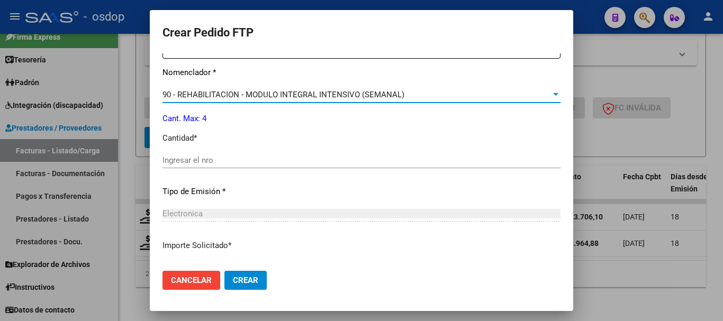
click at [230, 154] on div "Ingresar el nro" at bounding box center [362, 161] width 398 height 16
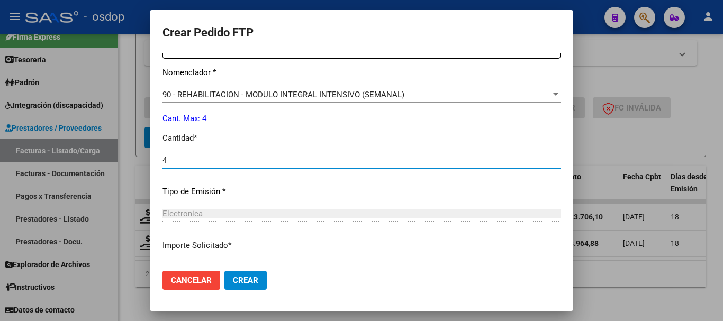
type input "4"
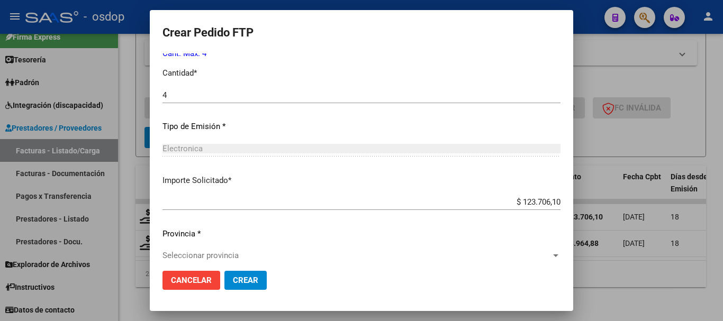
scroll to position [500, 0]
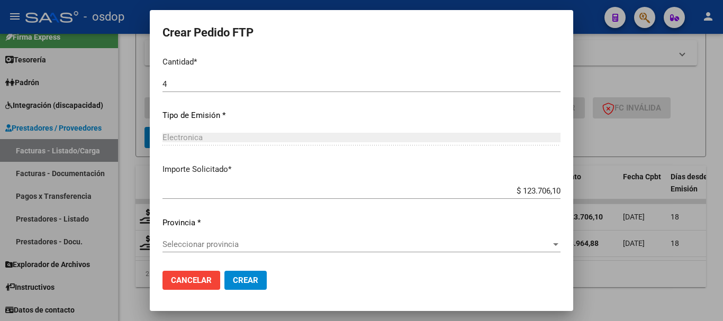
drag, startPoint x: 247, startPoint y: 280, endPoint x: 245, endPoint y: 242, distance: 37.6
click at [245, 242] on form "Crear Pedido FTP VER COMPROBANTE ARCA Padrón Afiliado: FLORES GIOVANNI THIAGO C…" at bounding box center [362, 161] width 398 height 276
click at [245, 242] on span "Seleccionar provincia" at bounding box center [357, 245] width 389 height 10
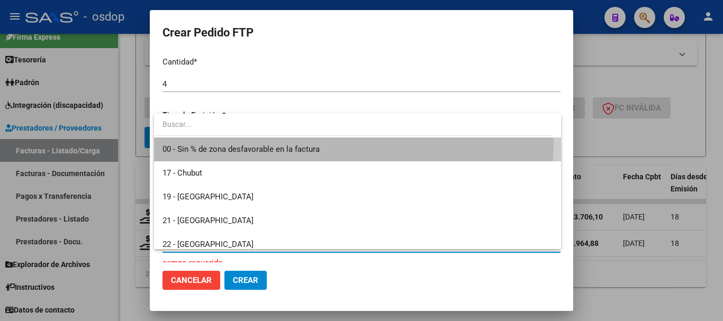
click at [231, 141] on span "00 - Sin % de zona desfavorable en la factura" at bounding box center [358, 150] width 390 height 24
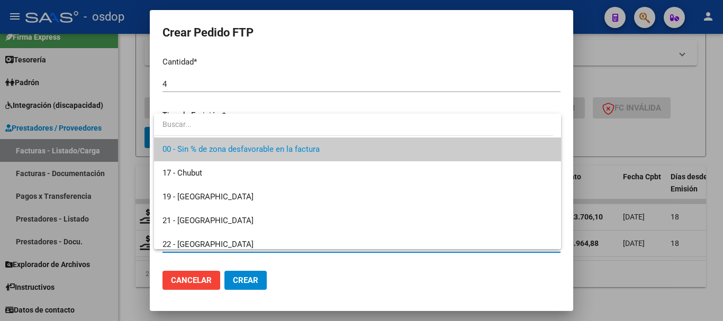
click at [246, 271] on div at bounding box center [361, 160] width 723 height 321
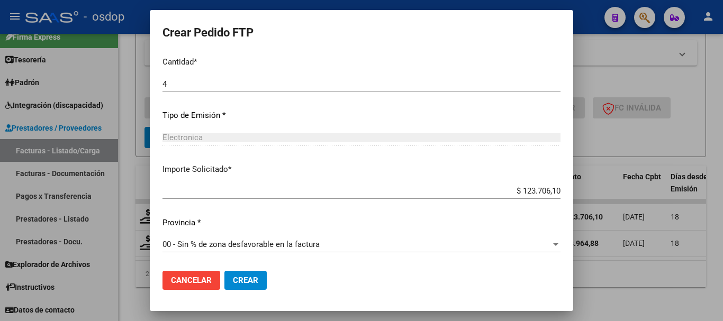
click at [246, 271] on button "Crear" at bounding box center [246, 280] width 42 height 19
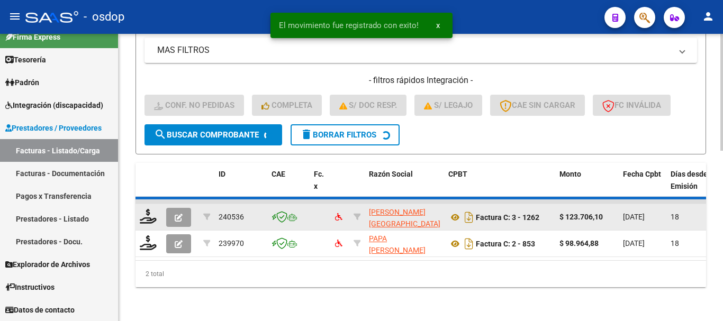
scroll to position [389, 0]
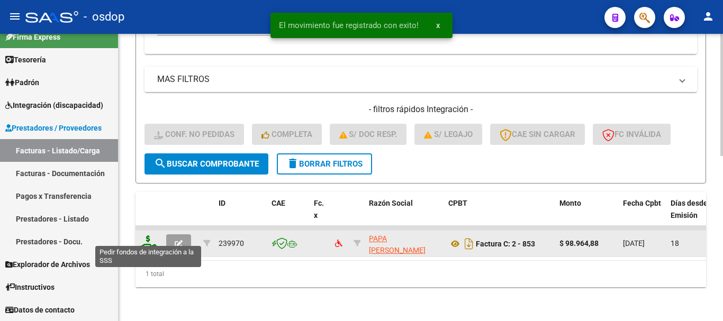
click at [147, 236] on icon at bounding box center [148, 243] width 17 height 15
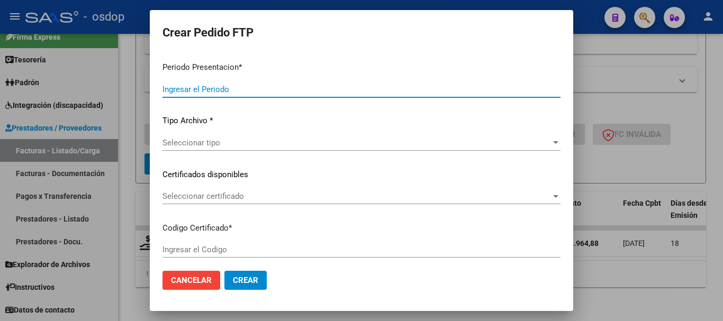
type input "202507"
type input "$ 98.964,88"
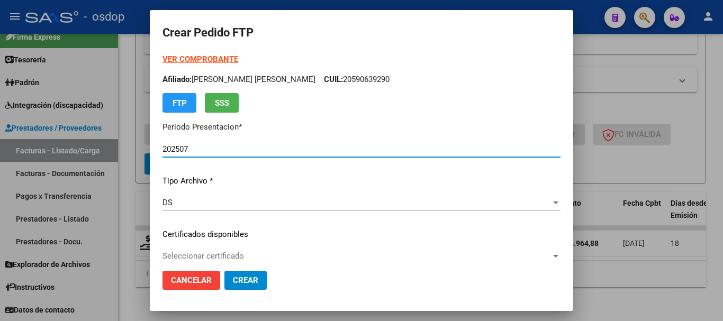
type input "1379645517"
type input "2027-03-28"
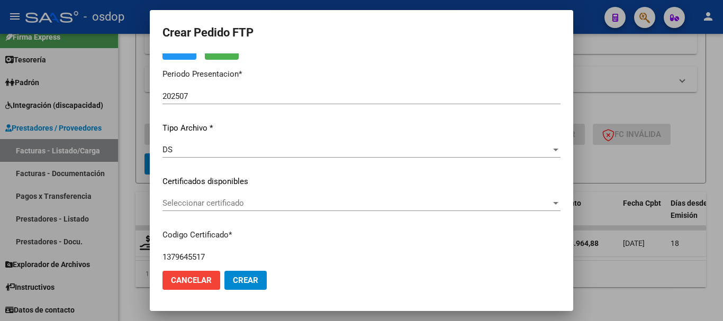
click at [228, 210] on div "Seleccionar certificado Seleccionar certificado" at bounding box center [362, 203] width 398 height 16
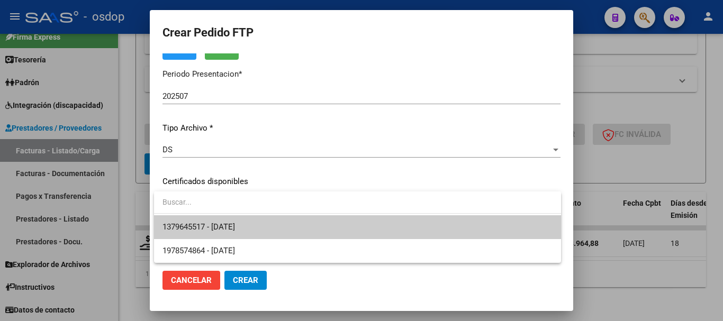
click at [236, 221] on span "1379645517 - 2027-03-28" at bounding box center [358, 228] width 390 height 24
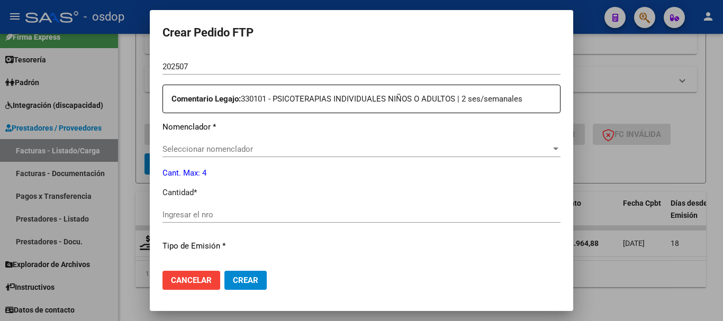
scroll to position [371, 0]
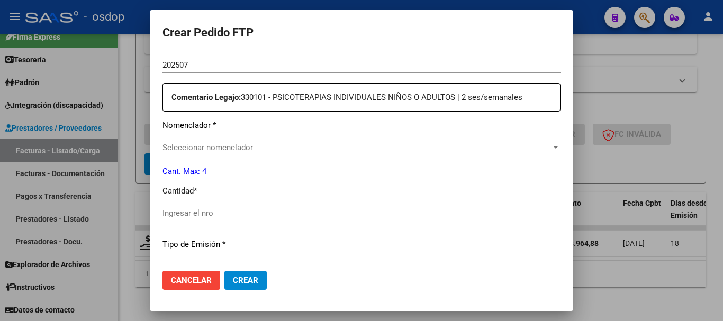
click at [217, 153] on div "Seleccionar nomenclador Seleccionar nomenclador" at bounding box center [362, 148] width 398 height 16
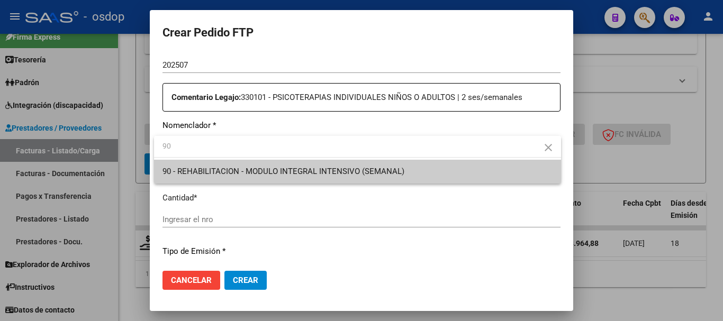
type input "90"
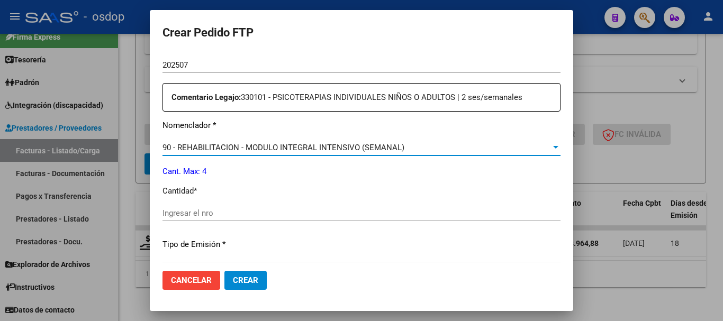
click at [192, 219] on div "Ingresar el nro" at bounding box center [362, 214] width 398 height 16
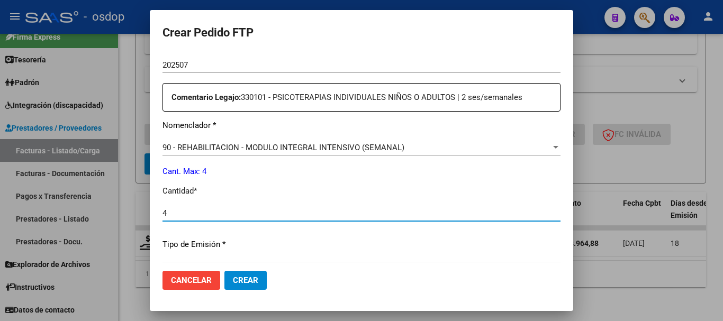
type input "4"
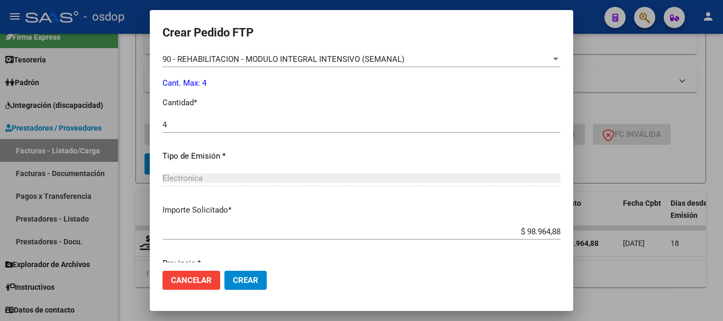
scroll to position [500, 0]
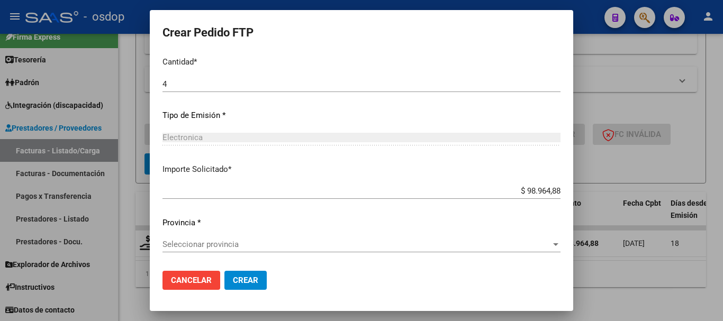
click at [223, 244] on span "Seleccionar provincia" at bounding box center [357, 245] width 389 height 10
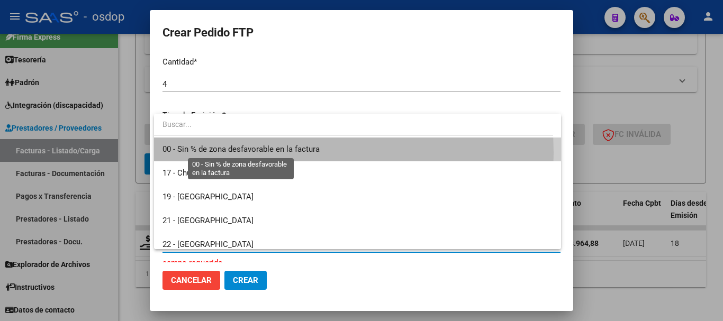
click at [217, 153] on span "00 - Sin % de zona desfavorable en la factura" at bounding box center [241, 150] width 157 height 10
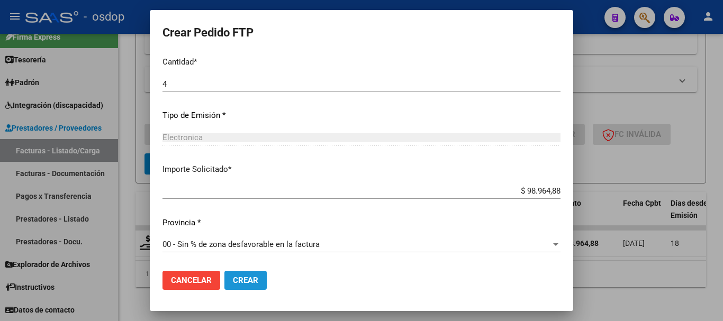
click at [243, 276] on span "Crear" at bounding box center [245, 281] width 25 height 10
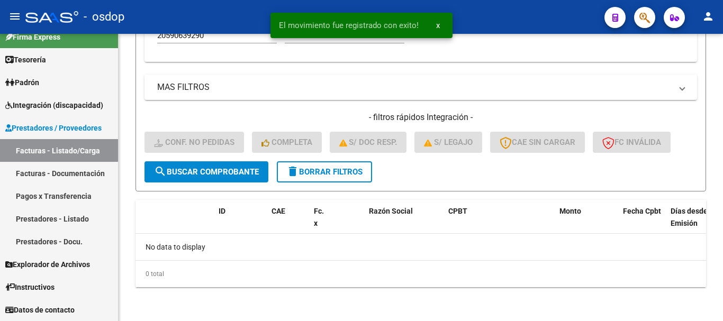
scroll to position [372, 0]
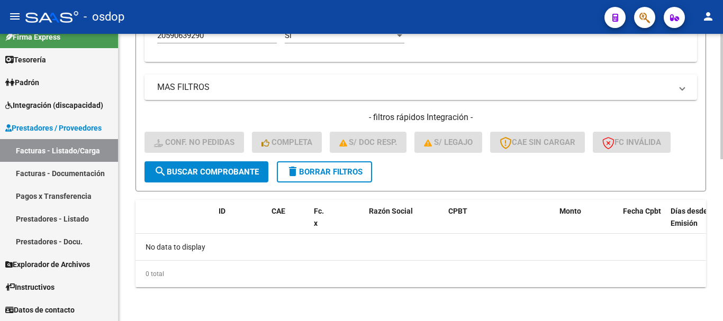
click at [309, 163] on button "delete Borrar Filtros" at bounding box center [324, 172] width 95 height 21
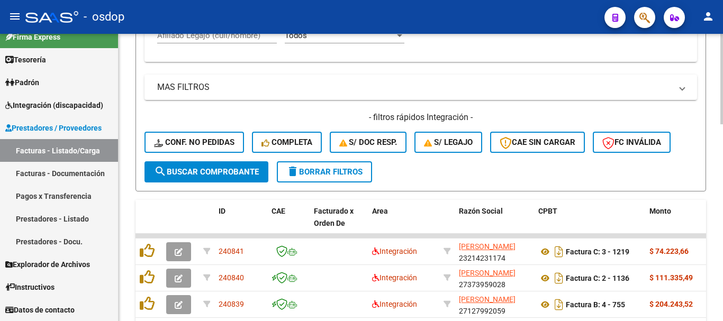
click at [194, 35] on input "Afiliado Legajo (cuil/nombre)" at bounding box center [217, 36] width 120 height 10
paste input "MARTINA"
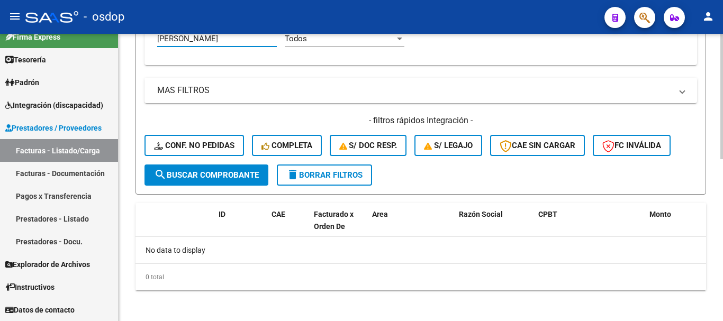
drag, startPoint x: 198, startPoint y: 40, endPoint x: 120, endPoint y: 49, distance: 78.4
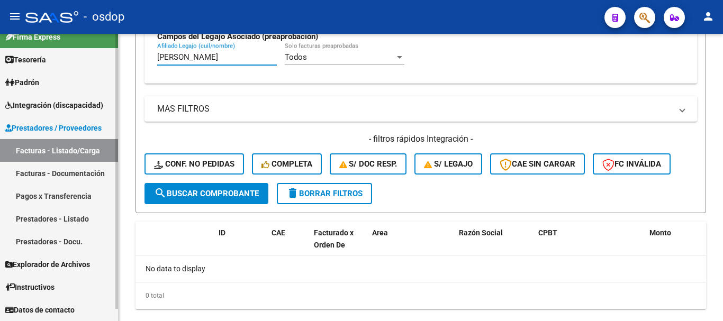
paste input "27395064571"
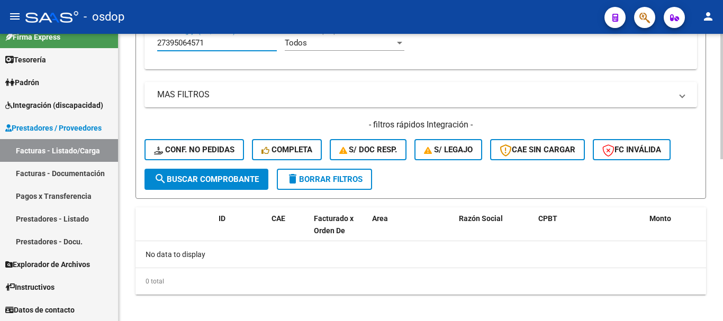
scroll to position [372, 0]
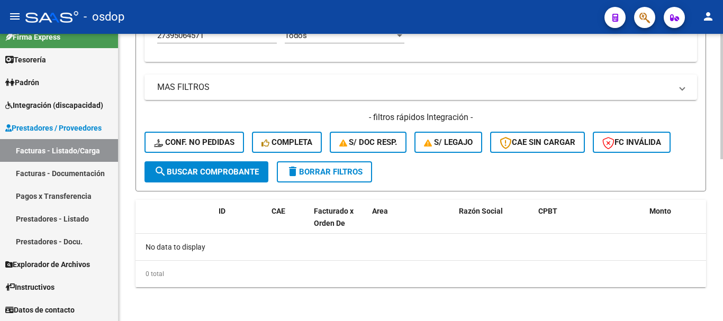
drag, startPoint x: 210, startPoint y: 41, endPoint x: 220, endPoint y: 41, distance: 10.1
click at [207, 41] on div "27395064571 Afiliado Legajo (cuil/nombre)" at bounding box center [217, 32] width 120 height 23
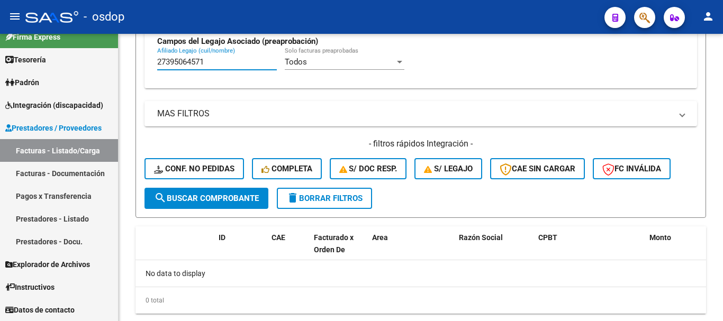
drag, startPoint x: 221, startPoint y: 41, endPoint x: 0, endPoint y: 26, distance: 221.4
click at [37, 42] on mat-sidenav-container "Firma Express Tesorería Extractos Procesados (csv) Extractos Originales (pdf) P…" at bounding box center [361, 178] width 723 height 288
paste input "0391263745"
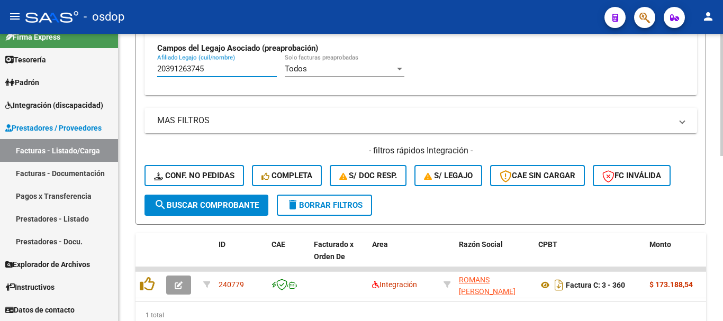
type input "20391263745"
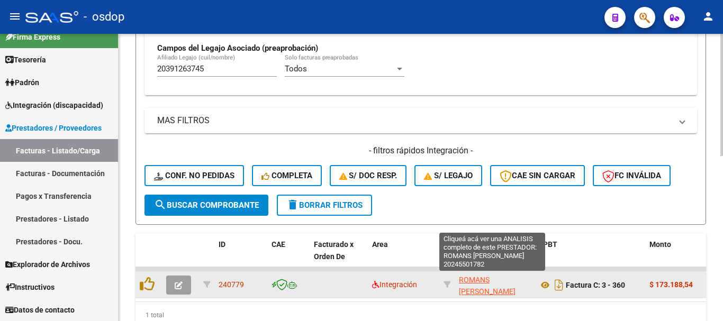
click at [494, 282] on span "ROMANS MARCELO ESTEBAN" at bounding box center [487, 286] width 57 height 21
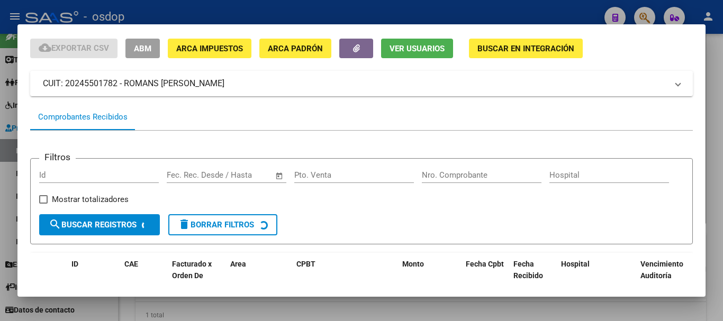
scroll to position [93, 0]
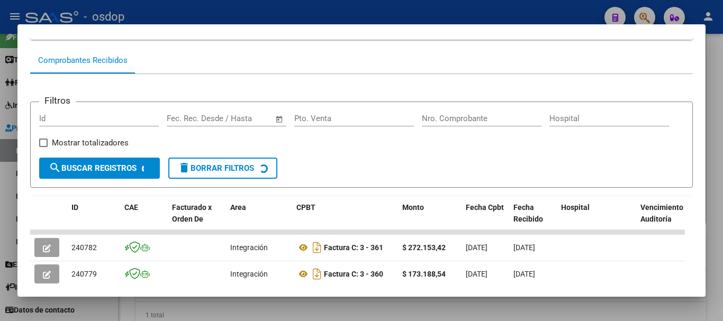
click at [510, 10] on div at bounding box center [361, 160] width 723 height 321
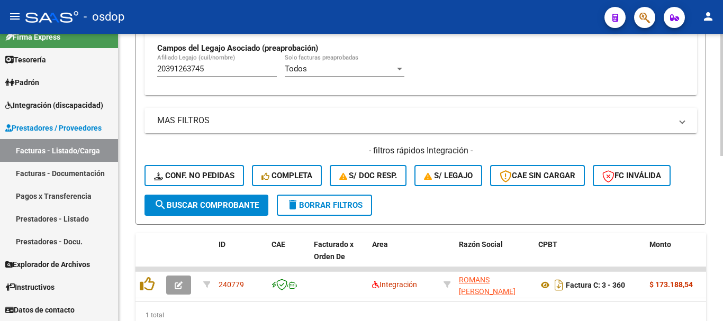
click at [322, 208] on span "delete Borrar Filtros" at bounding box center [325, 206] width 76 height 10
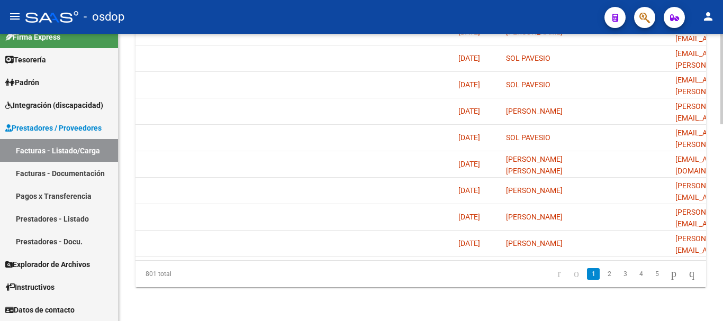
scroll to position [0, 2100]
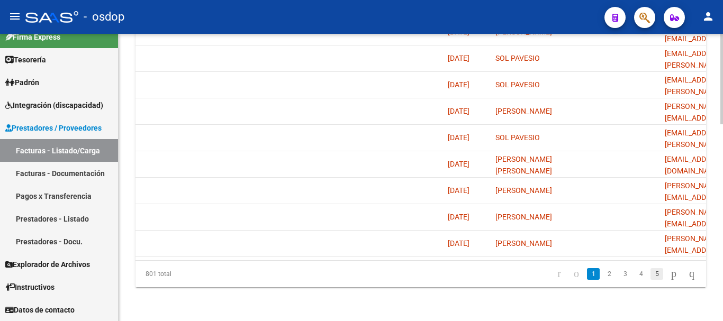
click at [651, 276] on link "5" at bounding box center [657, 275] width 13 height 12
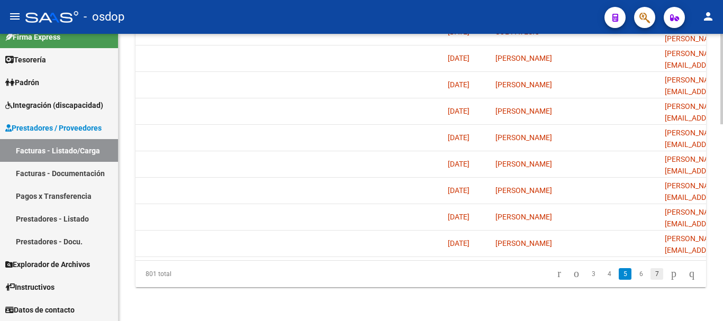
click at [651, 273] on link "7" at bounding box center [657, 275] width 13 height 12
click at [651, 277] on link "9" at bounding box center [657, 275] width 13 height 12
click at [650, 276] on link "11" at bounding box center [657, 275] width 14 height 12
click at [650, 276] on link "13" at bounding box center [657, 275] width 14 height 12
click at [650, 276] on link "15" at bounding box center [657, 275] width 14 height 12
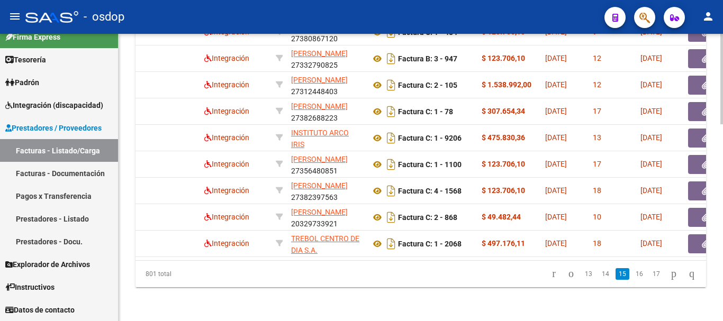
scroll to position [0, 163]
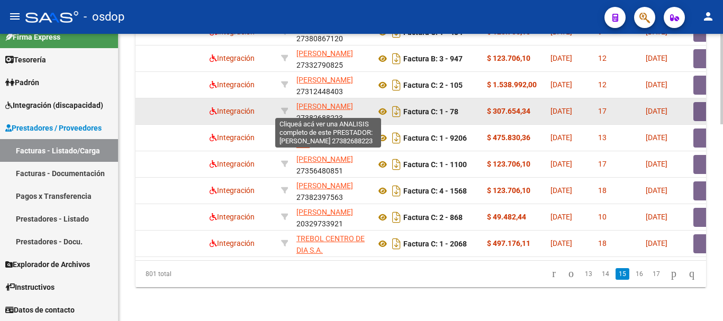
click at [320, 102] on span "CRUZ CONSTANZA MAILEN" at bounding box center [325, 106] width 57 height 8
type textarea "27382688223"
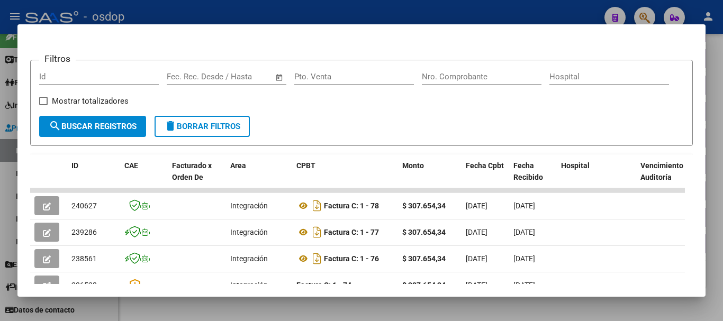
scroll to position [199, 0]
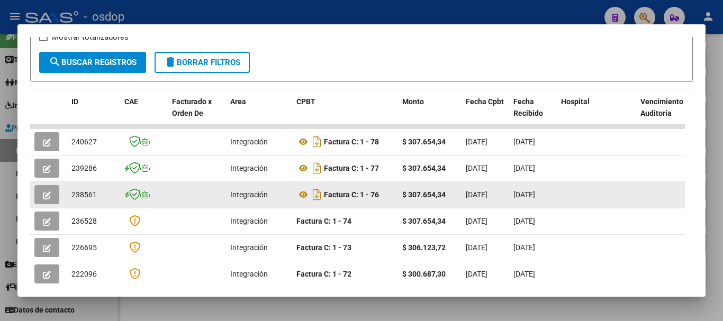
click at [45, 200] on icon "button" at bounding box center [47, 196] width 8 height 8
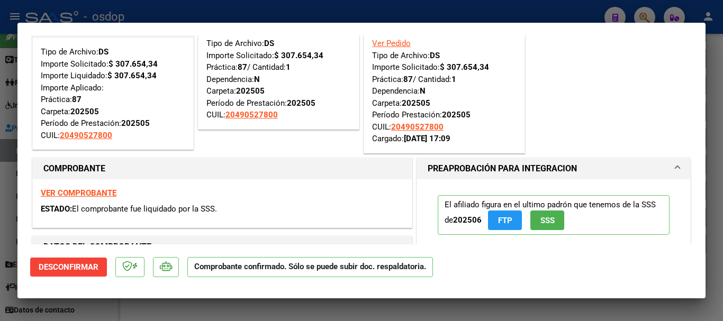
scroll to position [0, 0]
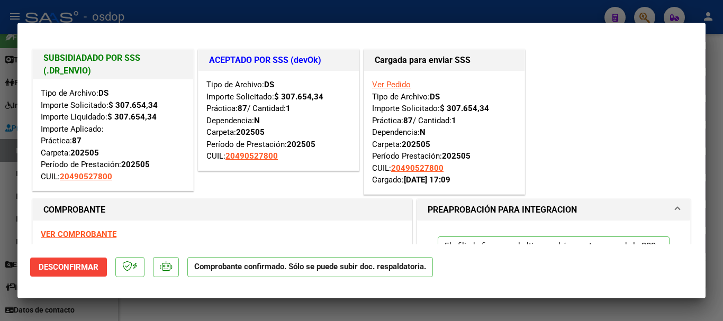
click at [329, 17] on div at bounding box center [361, 160] width 723 height 321
type input "$ 0,00"
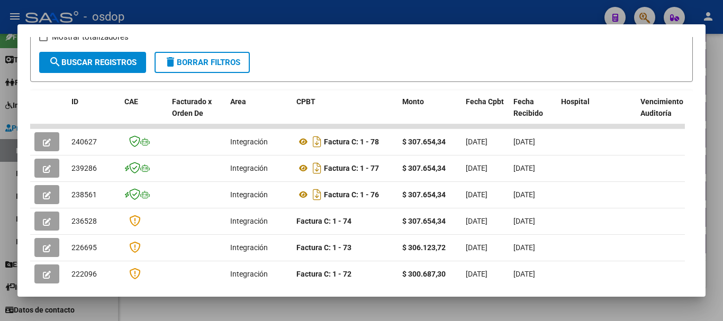
click at [183, 305] on div at bounding box center [361, 160] width 723 height 321
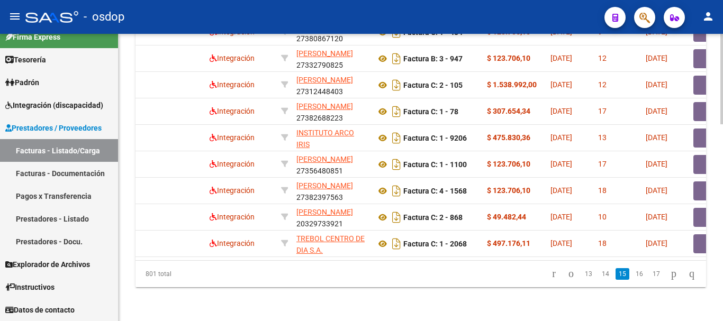
drag, startPoint x: 285, startPoint y: 289, endPoint x: 279, endPoint y: 288, distance: 6.6
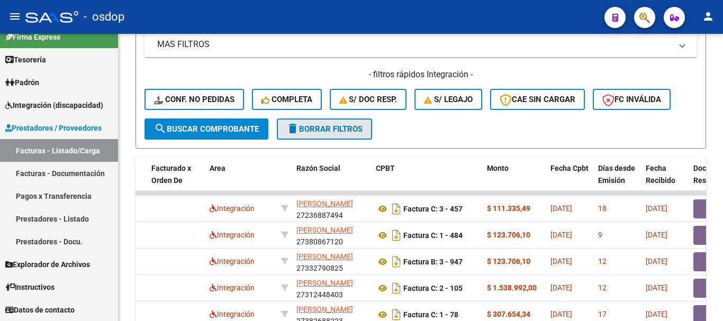
click at [315, 130] on span "delete Borrar Filtros" at bounding box center [325, 129] width 76 height 10
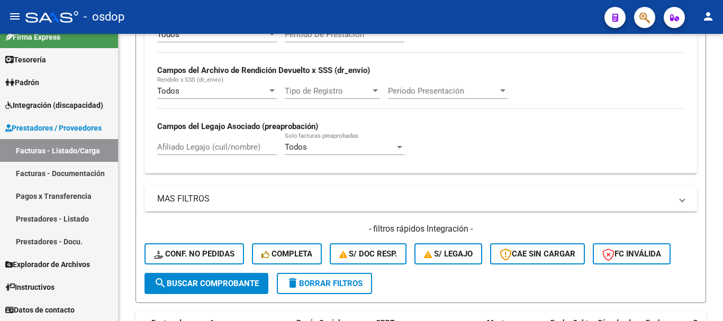
scroll to position [256, 0]
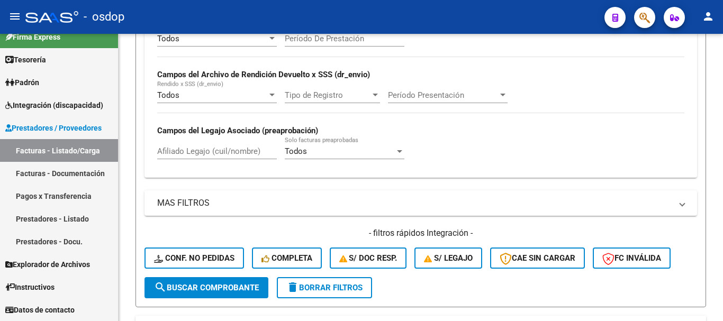
click at [217, 152] on input "Afiliado Legajo (cuil/nombre)" at bounding box center [217, 152] width 120 height 10
paste input "20391263745"
type input "20391263745"
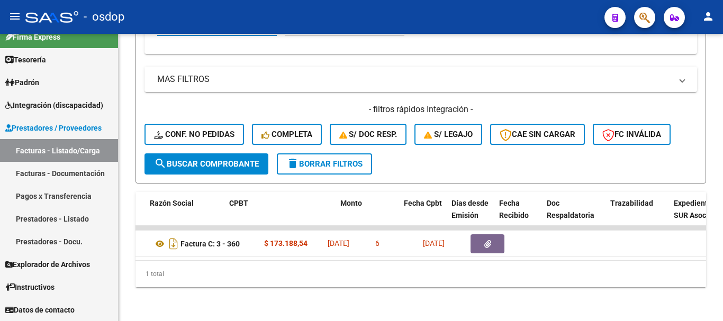
scroll to position [0, 309]
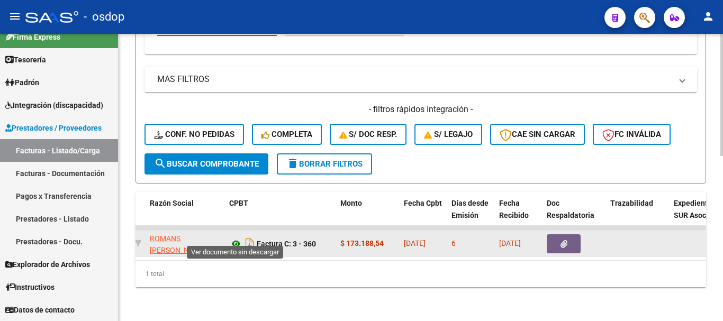
click at [235, 238] on icon at bounding box center [236, 244] width 14 height 13
click at [551, 240] on button "button" at bounding box center [564, 244] width 34 height 19
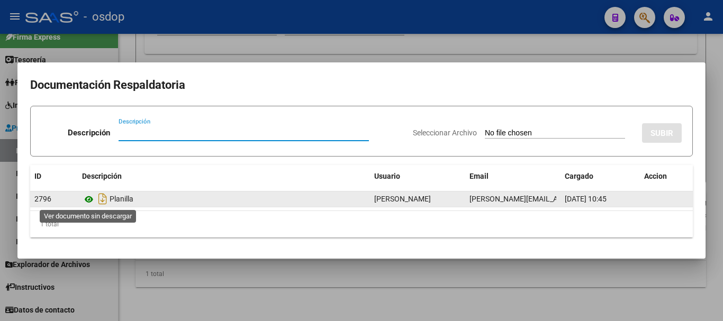
click at [90, 201] on icon at bounding box center [89, 199] width 14 height 13
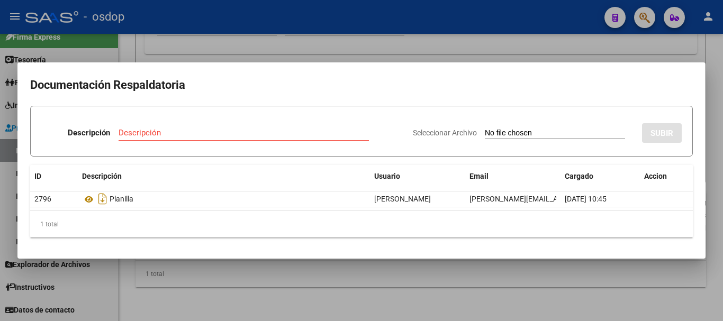
click at [163, 58] on div at bounding box center [361, 160] width 723 height 321
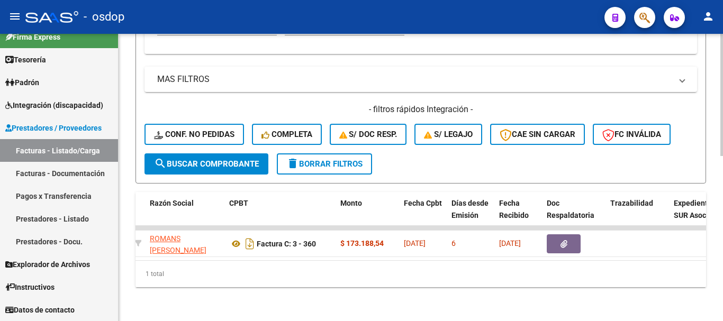
scroll to position [0, 0]
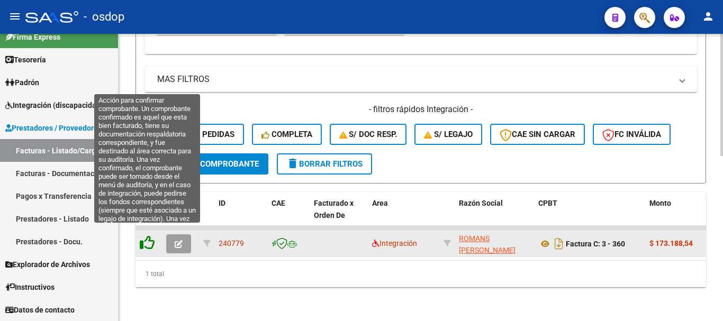
click at [149, 236] on icon at bounding box center [147, 243] width 15 height 15
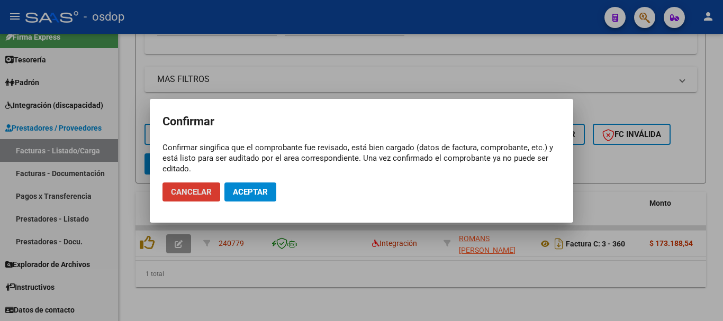
click at [259, 188] on span "Aceptar" at bounding box center [250, 192] width 35 height 10
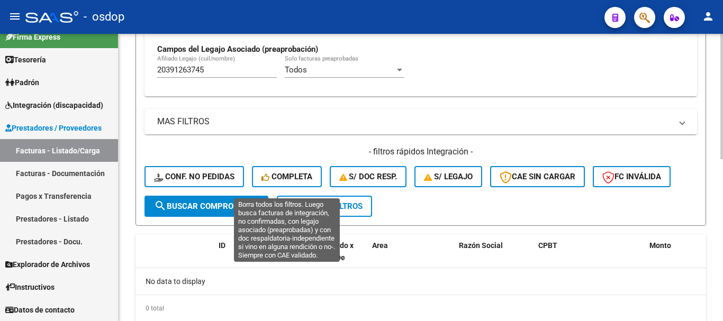
scroll to position [319, 0]
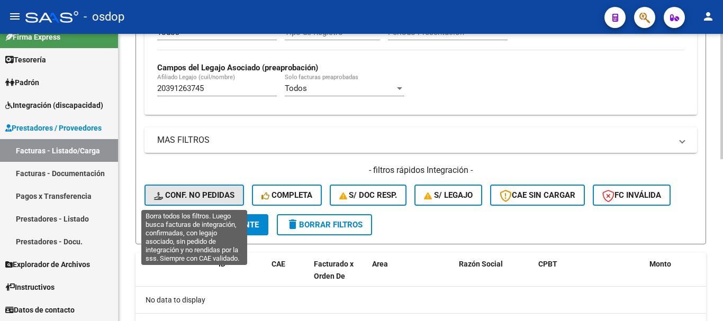
click at [219, 194] on span "Conf. no pedidas" at bounding box center [194, 196] width 81 height 10
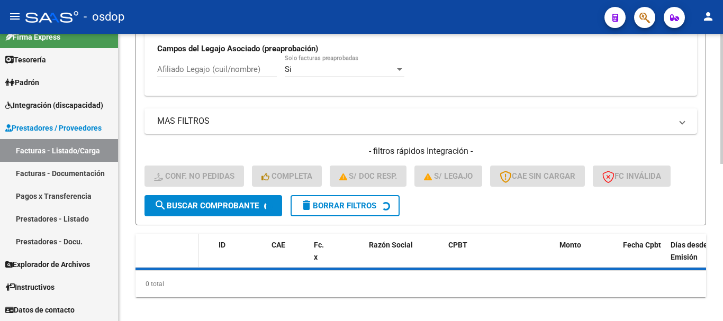
scroll to position [349, 0]
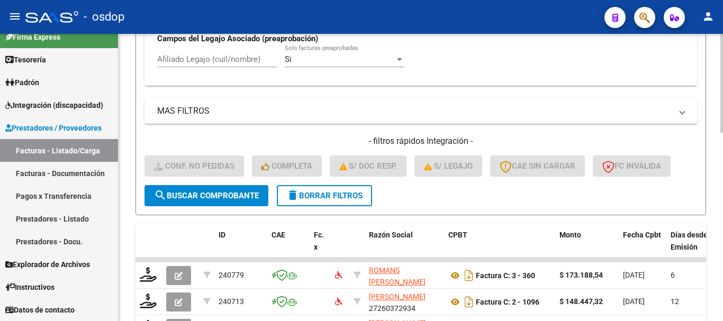
click at [213, 61] on input "Afiliado Legajo (cuil/nombre)" at bounding box center [217, 60] width 120 height 10
paste input "20391263745"
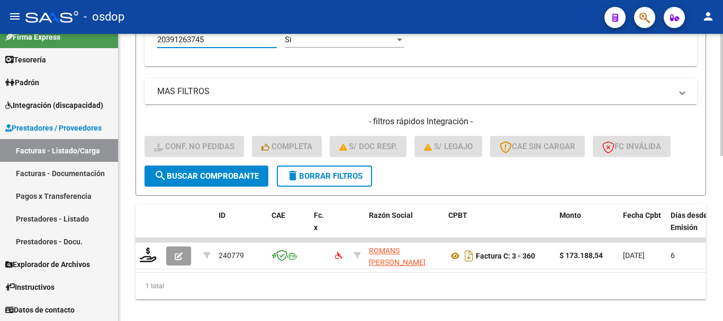
scroll to position [389, 0]
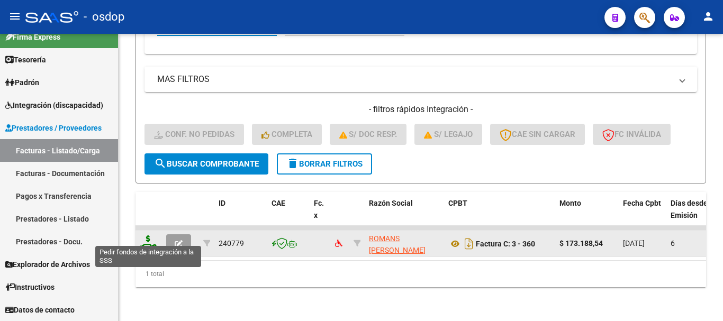
type input "20391263745"
click at [147, 240] on icon at bounding box center [148, 243] width 17 height 15
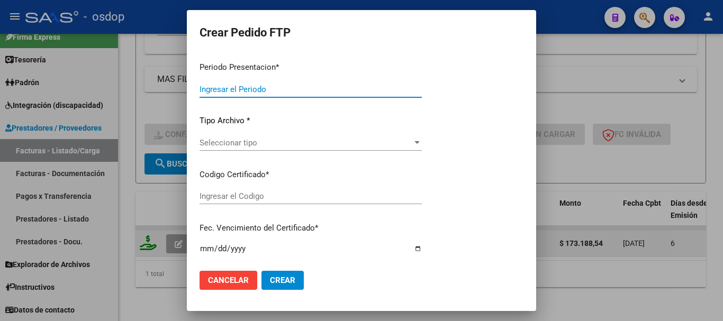
type input "202507"
type input "$ 173.188,54"
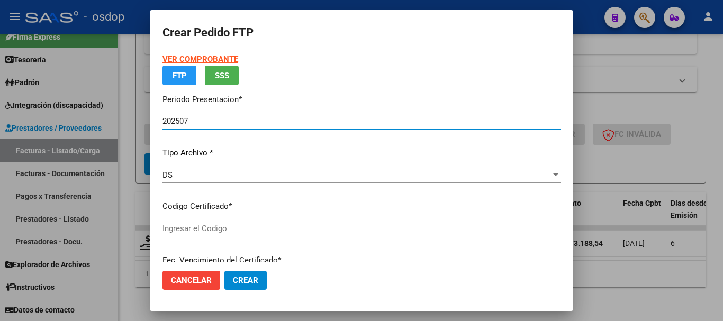
type input "7034012358"
type input "2028-05-02"
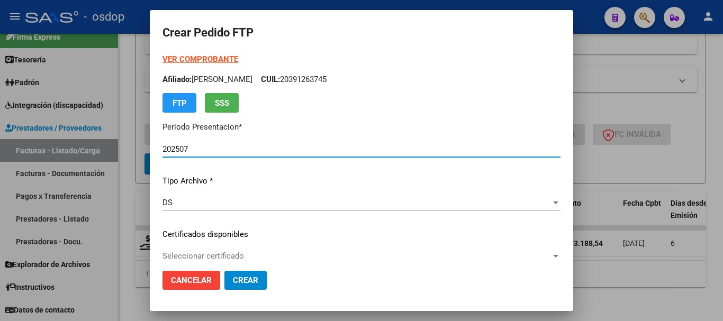
click at [227, 233] on p "Certificados disponibles" at bounding box center [362, 235] width 398 height 12
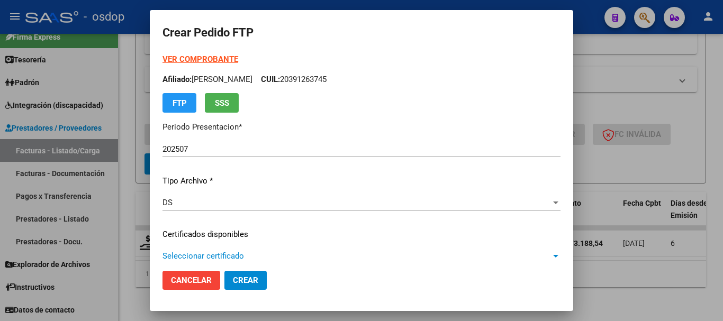
click at [235, 254] on span "Seleccionar certificado" at bounding box center [357, 257] width 389 height 10
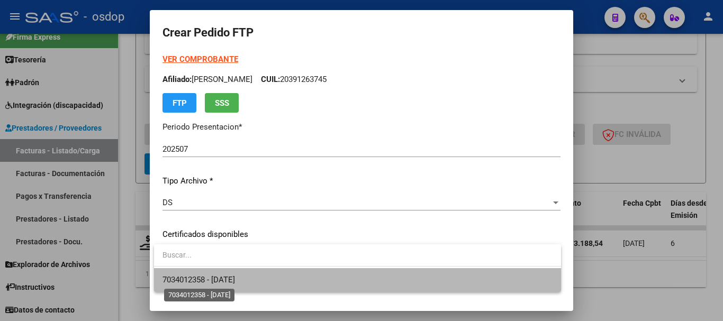
click at [235, 284] on span "7034012358 - 2028-05-02" at bounding box center [199, 280] width 73 height 10
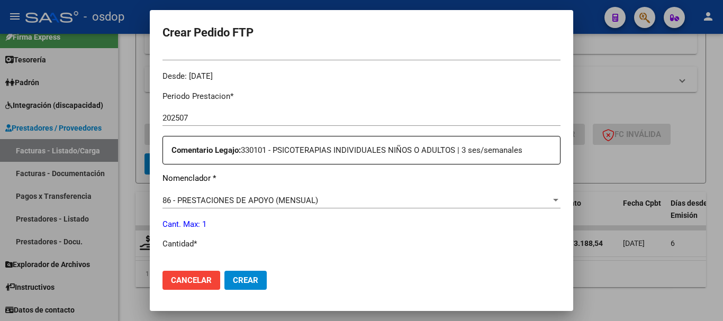
scroll to position [371, 0]
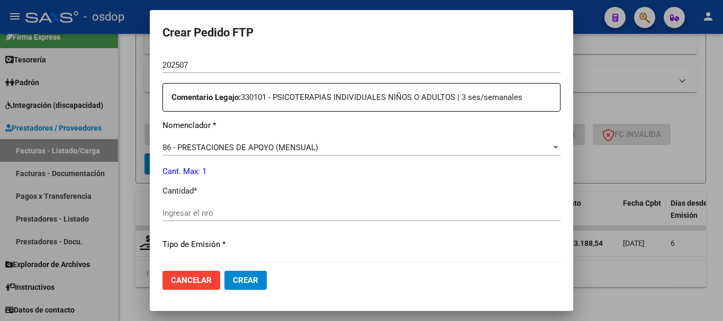
click at [251, 221] on div "Ingresar el nro" at bounding box center [362, 219] width 398 height 26
click at [242, 210] on input "Ingresar el nro" at bounding box center [362, 214] width 398 height 10
type input "1"
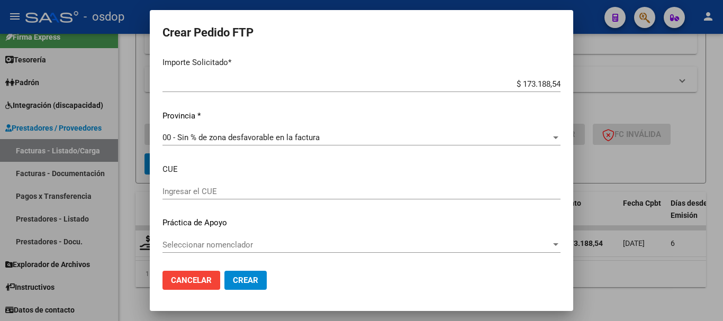
click at [246, 274] on button "Crear" at bounding box center [246, 280] width 42 height 19
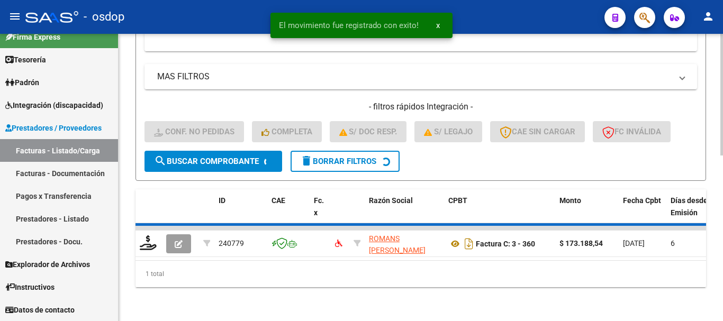
click at [248, 278] on div "1 total" at bounding box center [421, 274] width 571 height 26
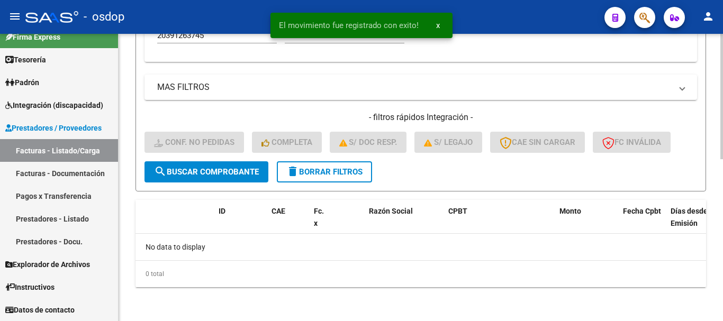
scroll to position [372, 0]
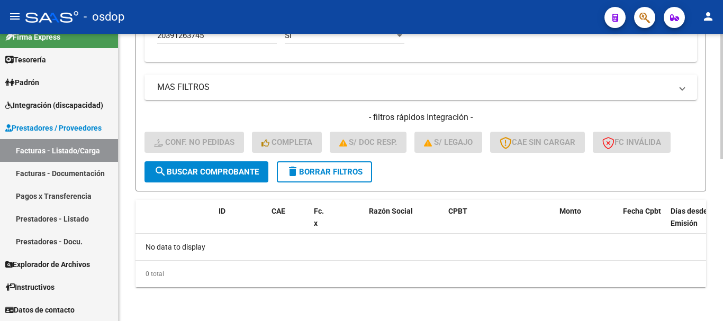
click at [330, 165] on button "delete Borrar Filtros" at bounding box center [324, 172] width 95 height 21
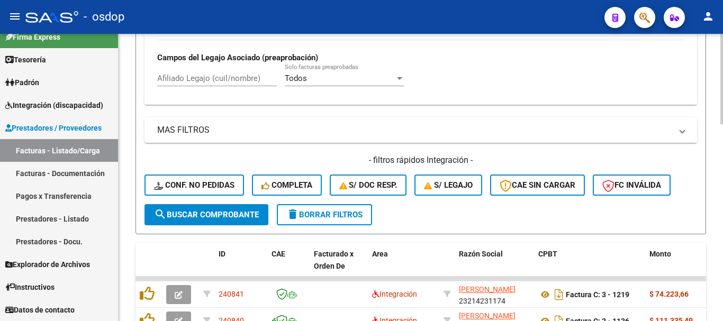
scroll to position [266, 0]
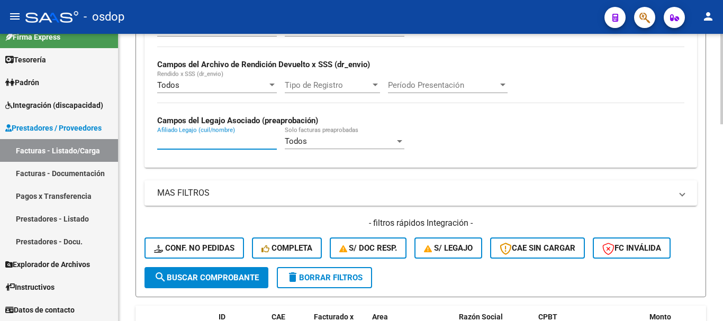
click at [239, 138] on input "Afiliado Legajo (cuil/nombre)" at bounding box center [217, 142] width 120 height 10
paste input "20515482378"
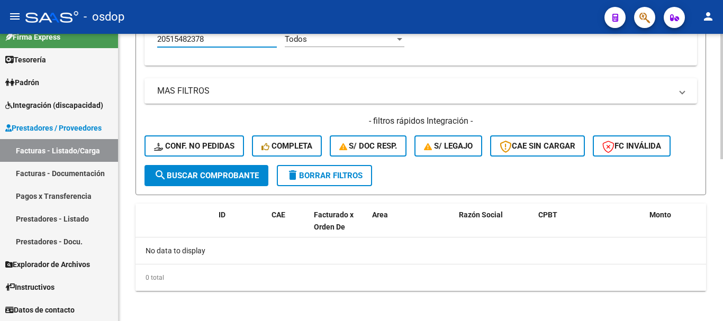
scroll to position [372, 0]
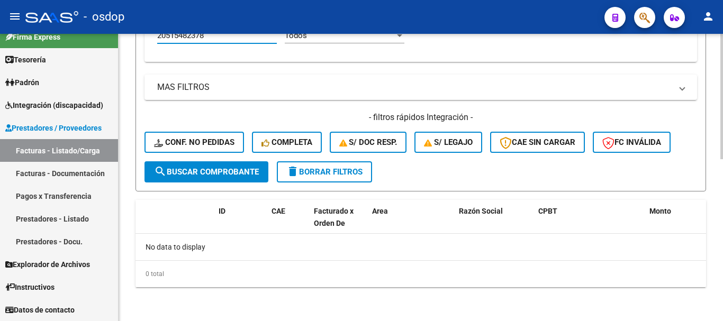
type input "20515482378"
click at [301, 165] on button "delete Borrar Filtros" at bounding box center [324, 172] width 95 height 21
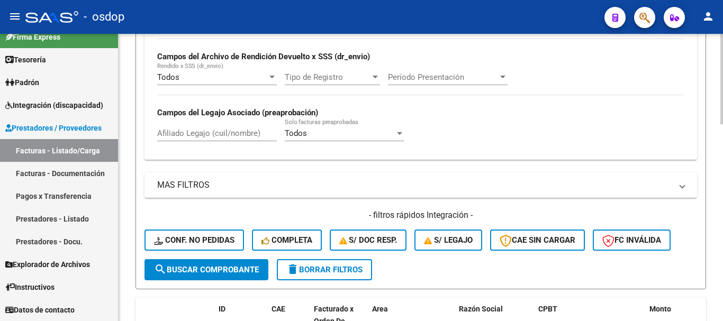
scroll to position [266, 0]
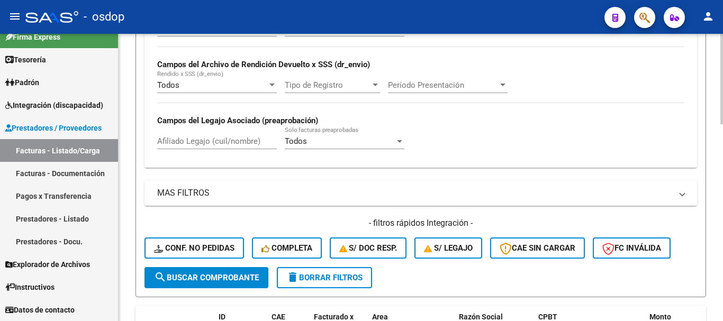
click at [239, 137] on input "Afiliado Legajo (cuil/nombre)" at bounding box center [217, 142] width 120 height 10
paste input "27420339130"
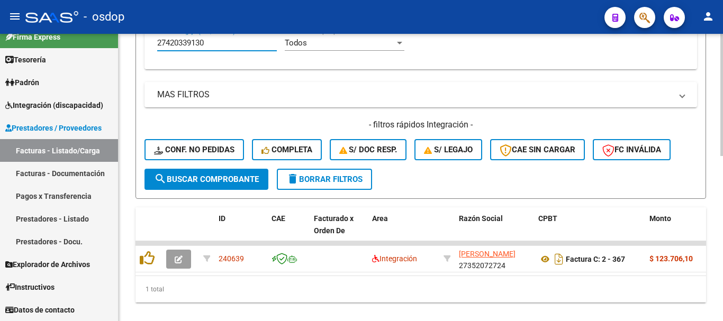
scroll to position [372, 0]
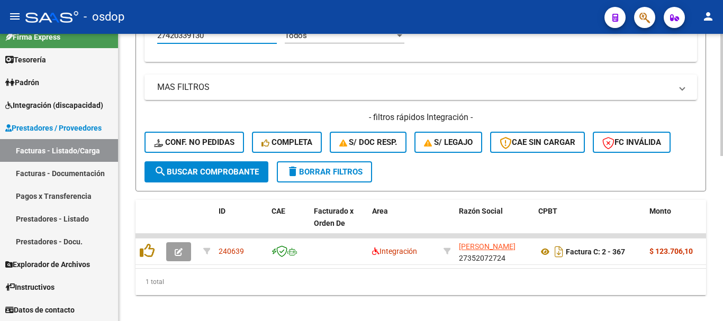
type input "27420339130"
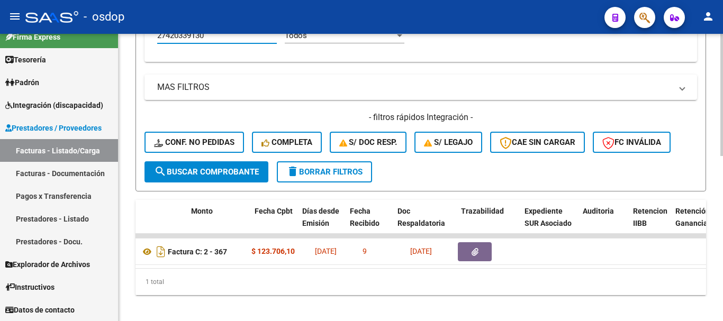
scroll to position [0, 241]
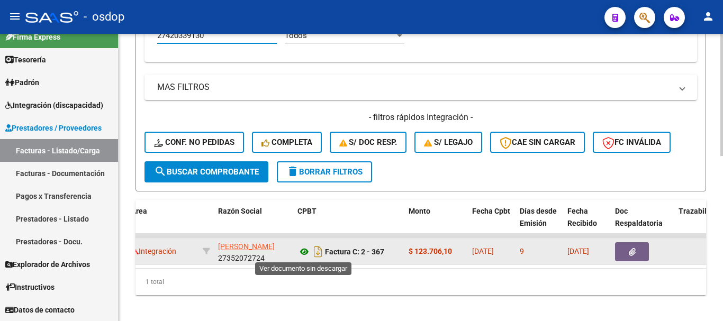
click at [302, 249] on icon at bounding box center [305, 252] width 14 height 13
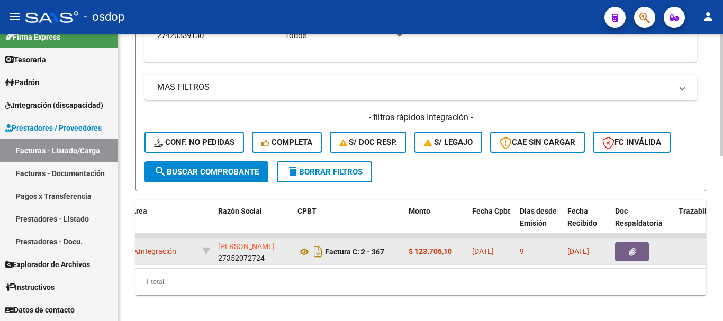
click at [625, 256] on button "button" at bounding box center [632, 252] width 34 height 19
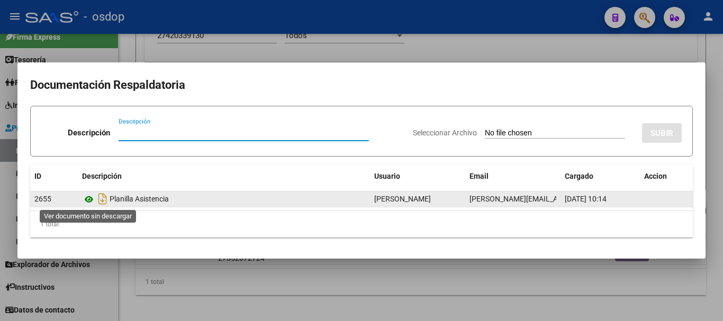
click at [85, 196] on icon at bounding box center [89, 199] width 14 height 13
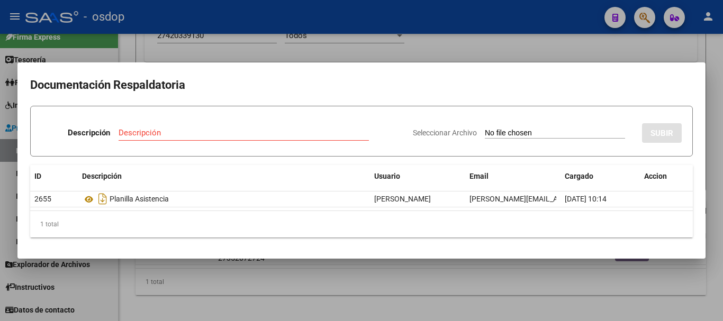
click at [347, 308] on div at bounding box center [361, 160] width 723 height 321
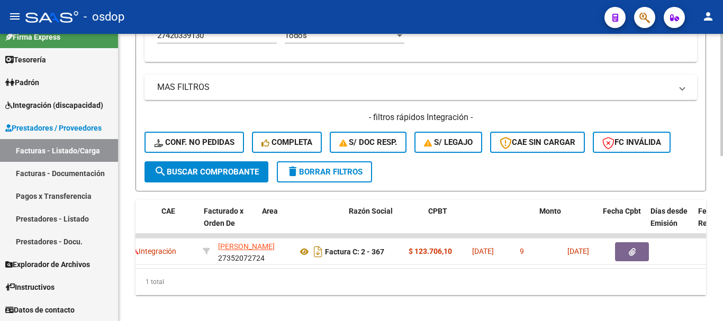
scroll to position [0, 0]
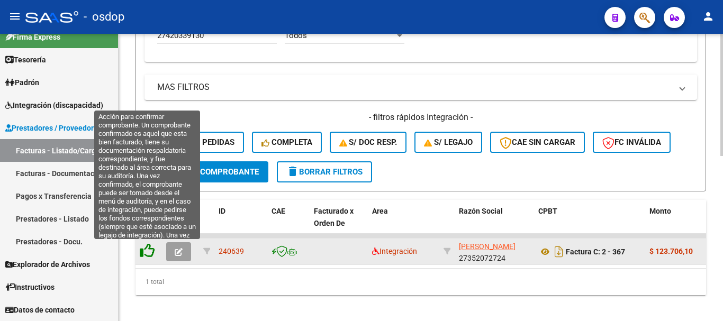
click at [150, 253] on icon at bounding box center [147, 251] width 15 height 15
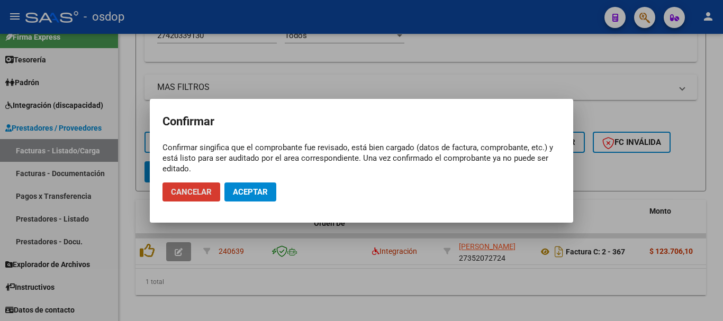
click at [255, 191] on span "Aceptar" at bounding box center [250, 192] width 35 height 10
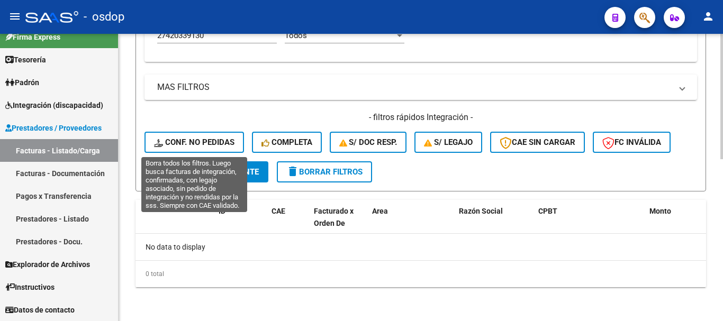
click at [222, 149] on button "Conf. no pedidas" at bounding box center [195, 142] width 100 height 21
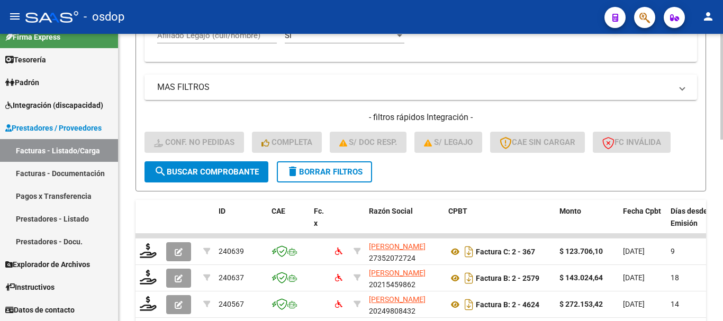
scroll to position [319, 0]
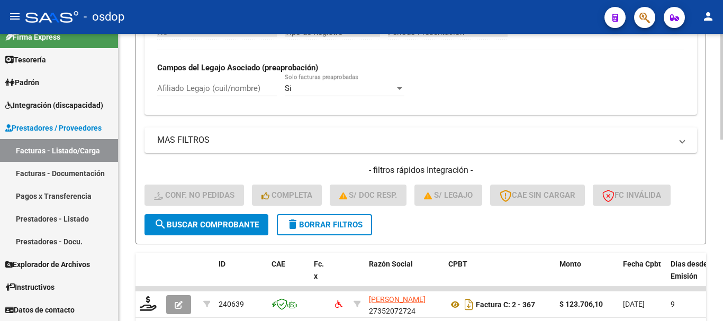
click at [212, 99] on div "Afiliado Legajo (cuil/nombre)" at bounding box center [217, 90] width 120 height 33
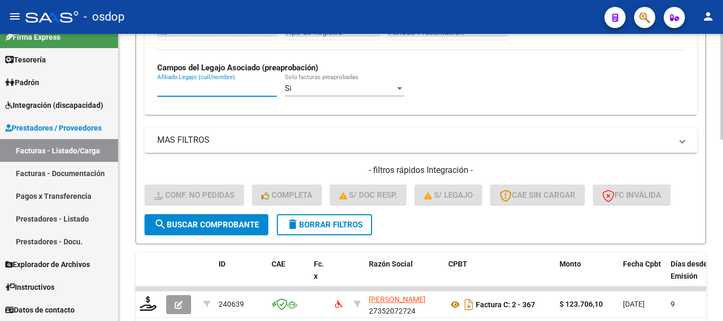
click at [212, 88] on input "Afiliado Legajo (cuil/nombre)" at bounding box center [217, 89] width 120 height 10
paste input "27420339130"
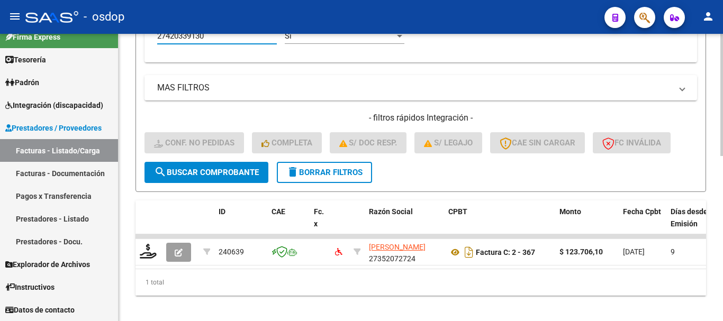
scroll to position [372, 0]
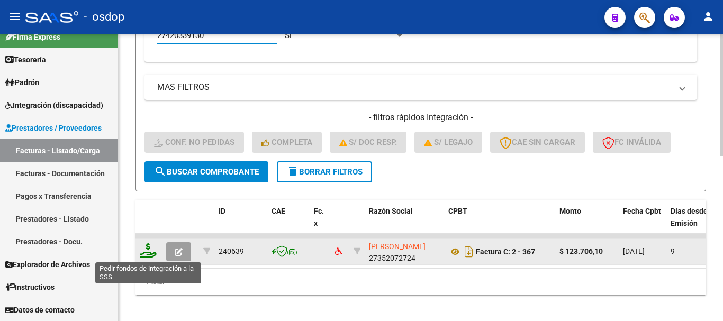
type input "27420339130"
click at [147, 252] on icon at bounding box center [148, 251] width 17 height 15
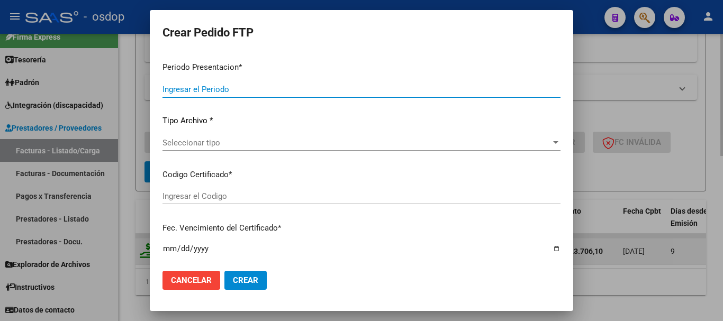
type input "202507"
type input "$ 123.706,10"
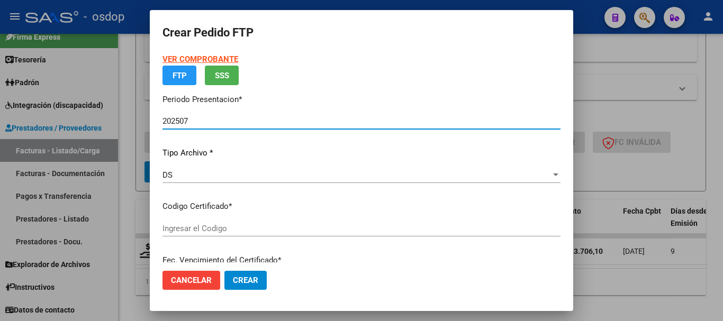
type input "1172442149"
type input "2029-05-08"
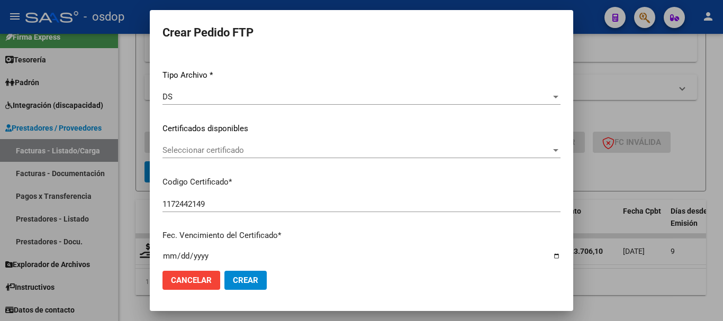
scroll to position [134, 0]
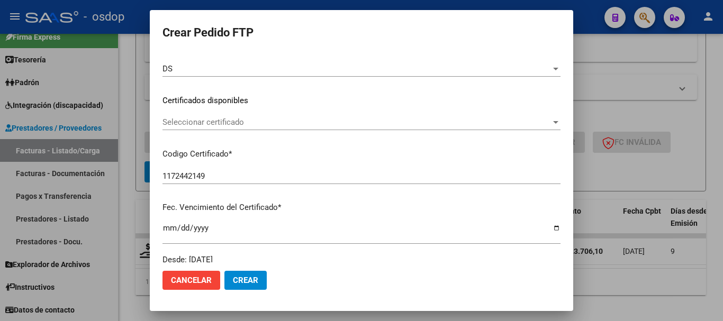
click at [289, 124] on span "Seleccionar certificado" at bounding box center [357, 123] width 389 height 10
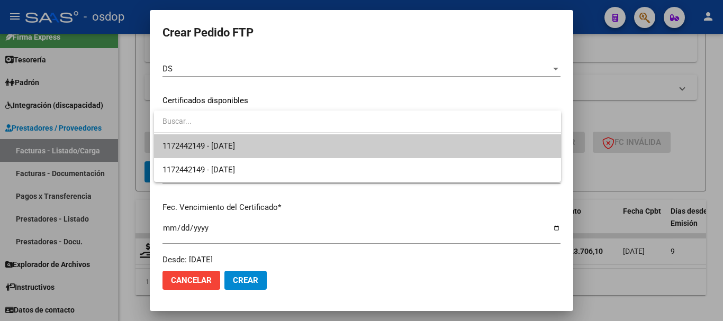
click at [304, 141] on span "1172442149 - 2029-05-08" at bounding box center [358, 147] width 390 height 24
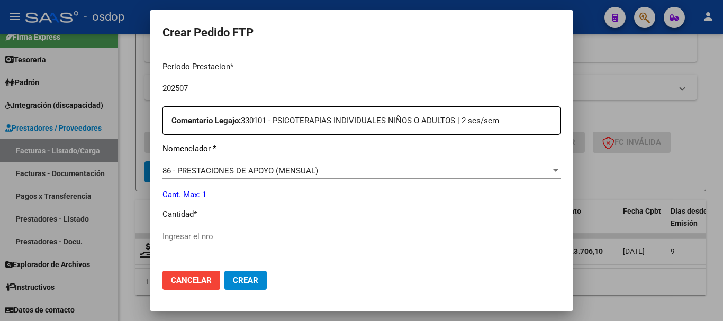
scroll to position [399, 0]
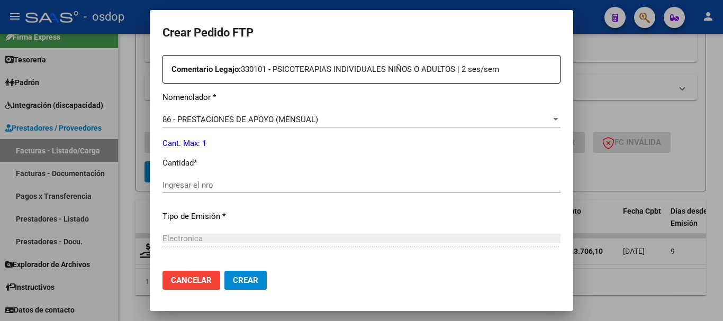
click at [277, 193] on div "Ingresar el nro" at bounding box center [362, 185] width 398 height 16
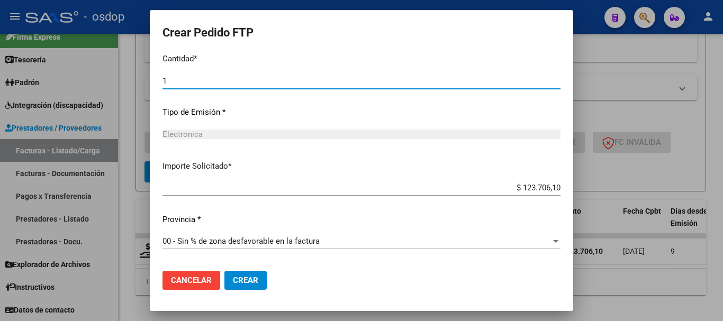
scroll to position [607, 0]
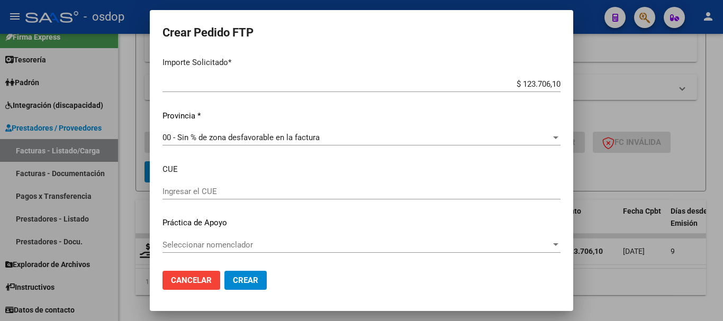
type input "1"
click at [249, 271] on button "Crear" at bounding box center [246, 280] width 42 height 19
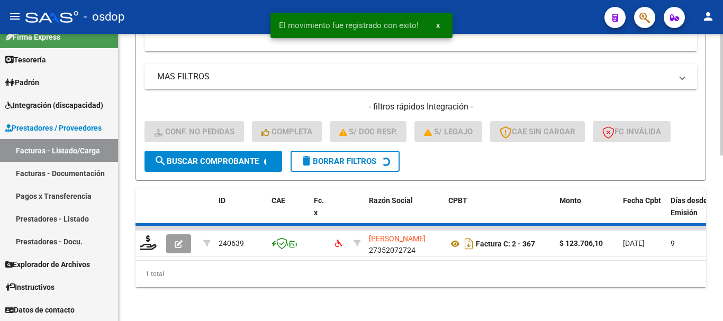
scroll to position [372, 0]
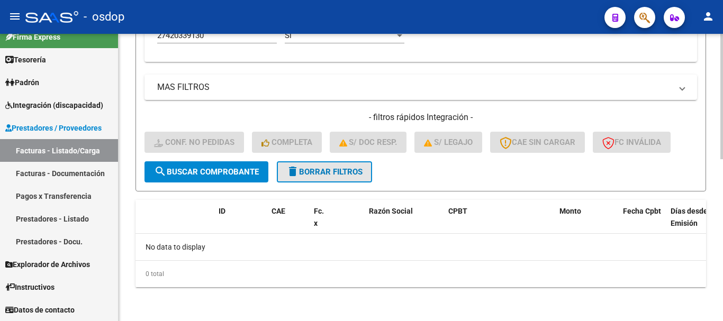
click at [321, 172] on span "delete Borrar Filtros" at bounding box center [325, 172] width 76 height 10
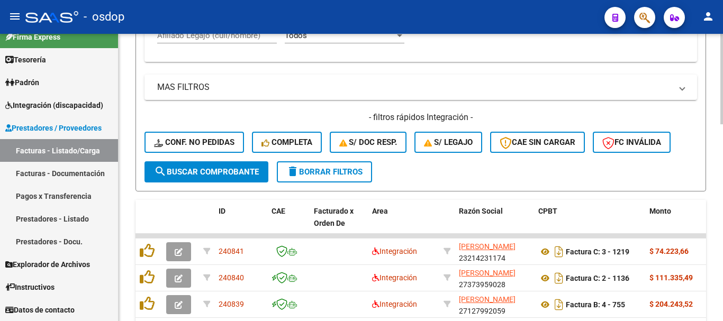
scroll to position [319, 0]
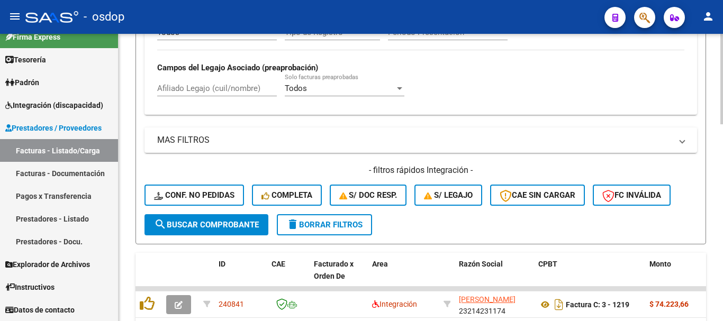
click at [231, 80] on div "Afiliado Legajo (cuil/nombre)" at bounding box center [217, 85] width 120 height 23
paste input "27421303814"
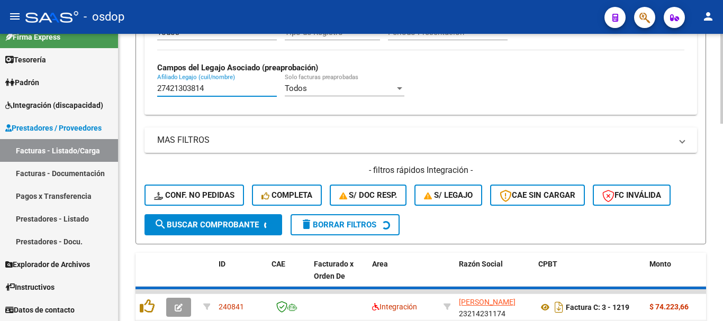
type input "27421303814"
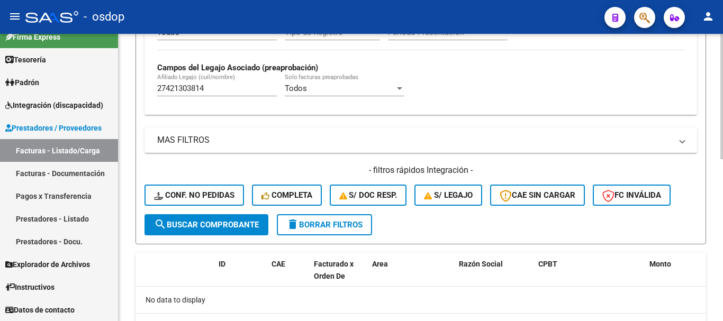
click at [235, 92] on input "27421303814" at bounding box center [217, 89] width 120 height 10
click at [222, 206] on button "Conf. no pedidas" at bounding box center [195, 195] width 100 height 21
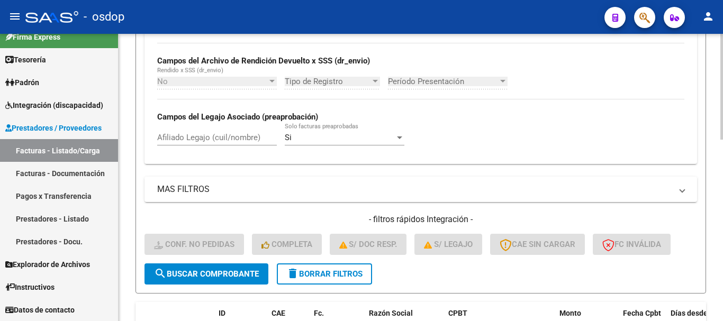
scroll to position [266, 0]
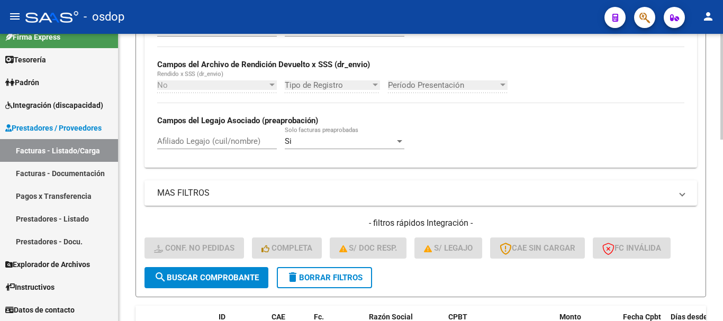
click at [243, 146] on input "Afiliado Legajo (cuil/nombre)" at bounding box center [217, 142] width 120 height 10
paste input "27421303814"
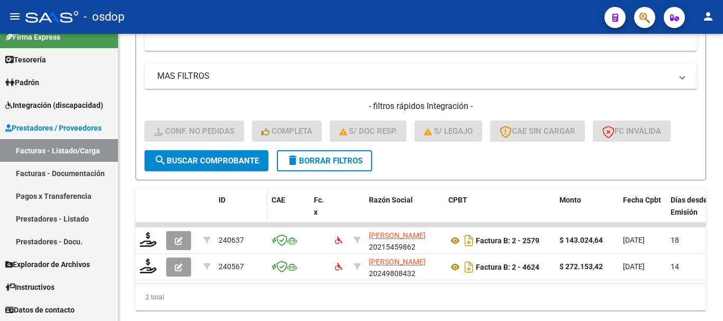
scroll to position [415, 0]
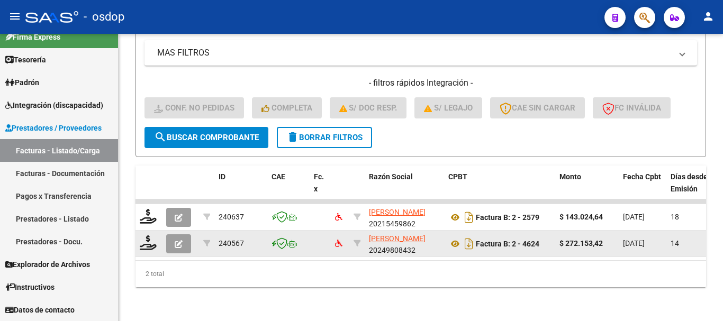
type input "27421303814"
click at [177, 240] on icon "button" at bounding box center [179, 244] width 8 height 8
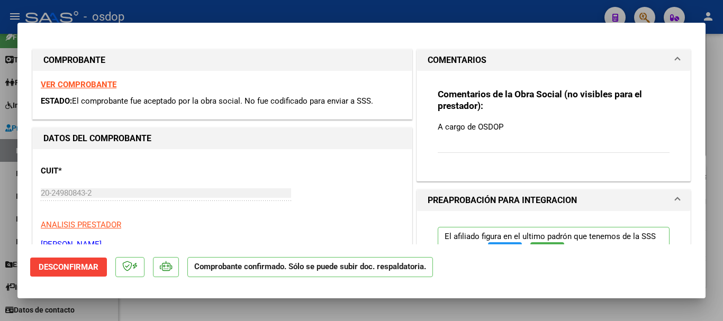
click at [507, 16] on div at bounding box center [361, 160] width 723 height 321
type input "$ 0,00"
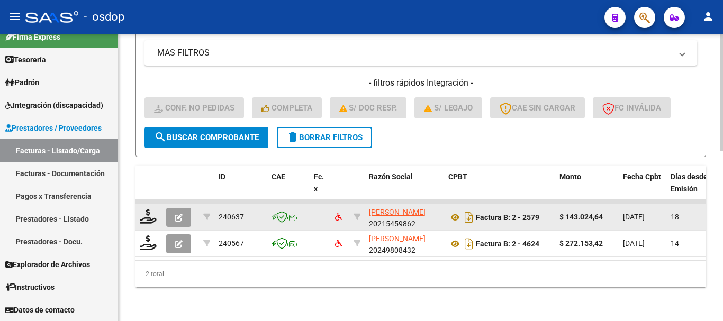
click at [176, 214] on icon "button" at bounding box center [179, 218] width 8 height 8
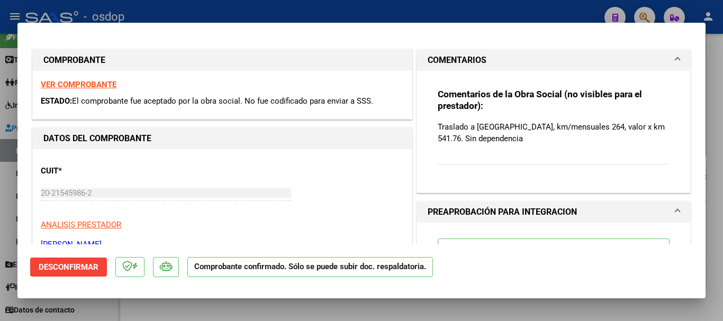
click at [502, 12] on div at bounding box center [361, 160] width 723 height 321
type input "$ 0,00"
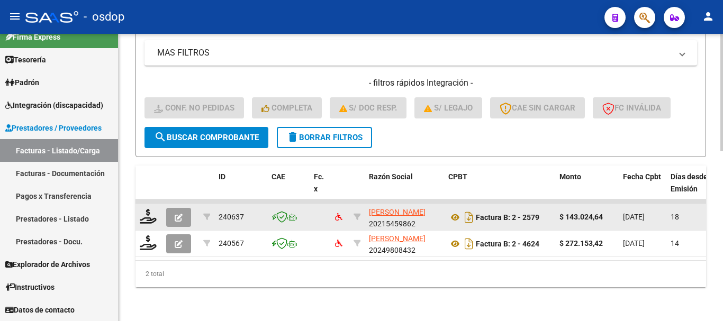
click at [172, 213] on button "button" at bounding box center [178, 217] width 25 height 19
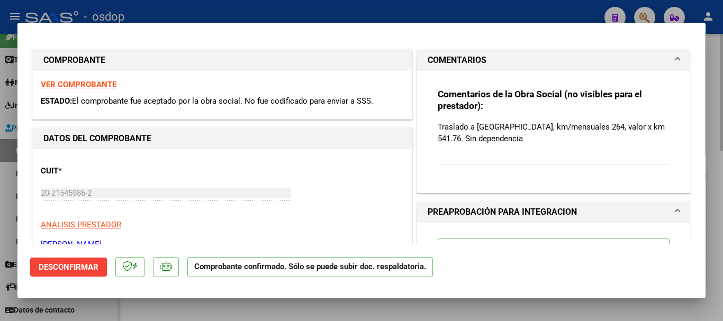
click at [570, 312] on div at bounding box center [361, 160] width 723 height 321
type input "$ 0,00"
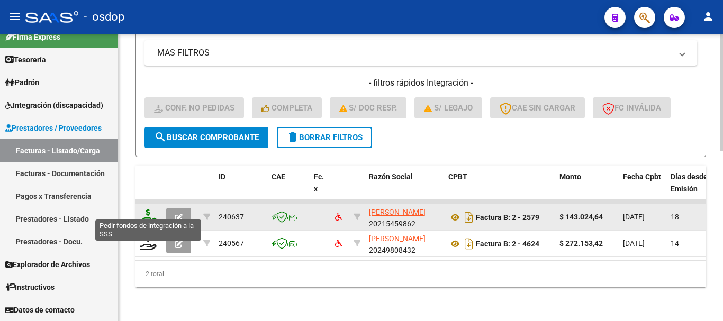
click at [147, 209] on icon at bounding box center [148, 216] width 17 height 15
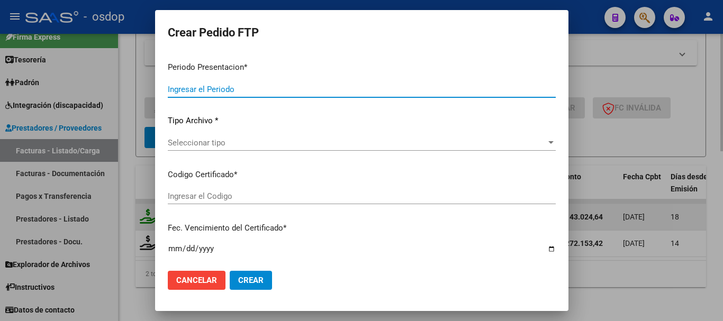
type input "202507"
type input "$ 143.024,64"
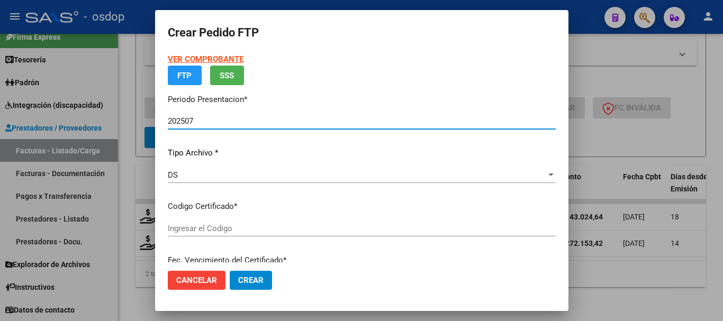
type input "2052268226"
type input "2033-02-17"
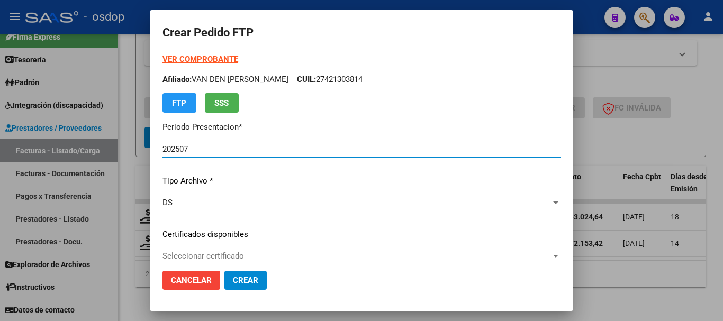
click at [263, 251] on div "Seleccionar certificado Seleccionar certificado" at bounding box center [362, 256] width 398 height 16
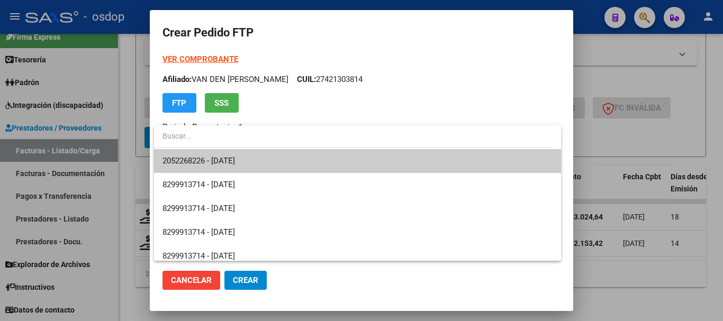
click at [271, 165] on span "2052268226 - 2033-02-17" at bounding box center [358, 161] width 390 height 24
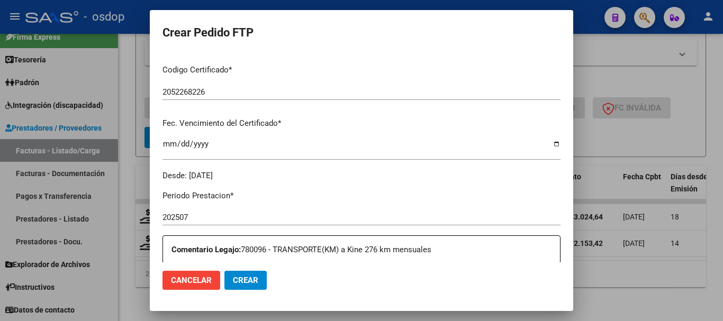
scroll to position [212, 0]
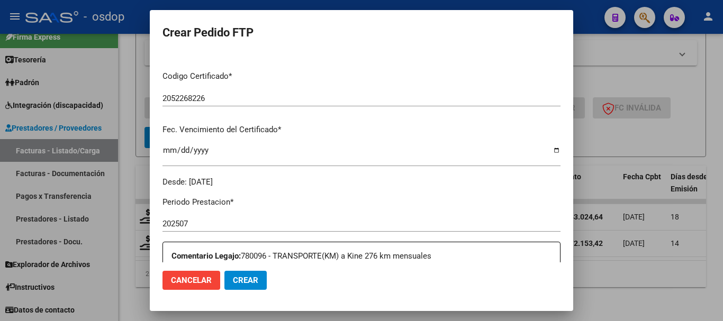
click at [201, 284] on span "Cancelar" at bounding box center [191, 281] width 41 height 10
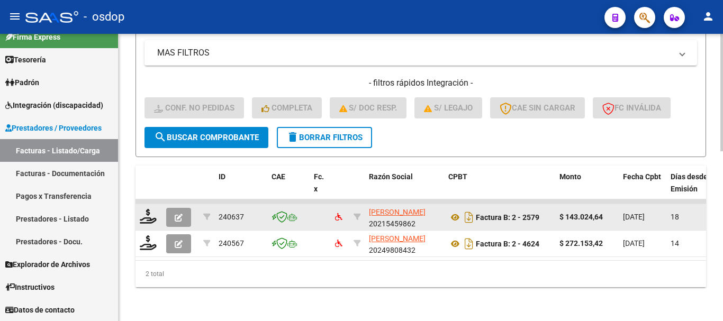
click at [184, 209] on button "button" at bounding box center [178, 217] width 25 height 19
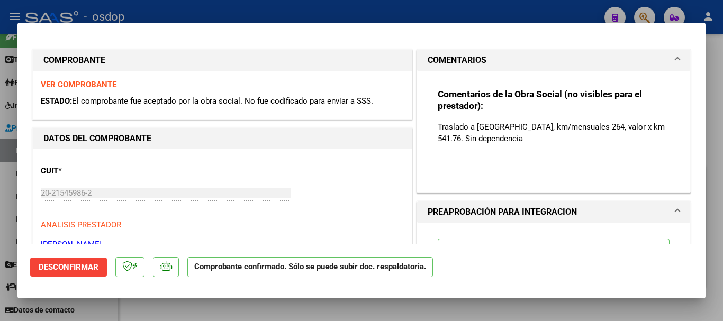
click at [471, 148] on div "Comentarios de la Obra Social (no visibles para el prestador): Traslado a Kine,…" at bounding box center [554, 132] width 232 height 88
click at [59, 270] on span "Desconfirmar" at bounding box center [69, 268] width 60 height 10
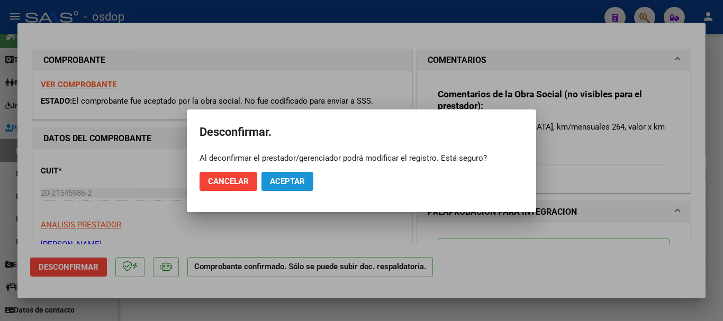
click at [289, 183] on span "Aceptar" at bounding box center [287, 182] width 35 height 10
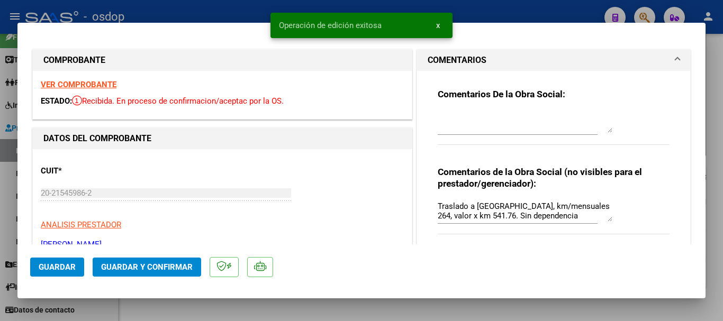
click at [555, 216] on textarea "Traslado a Kine, km/mensuales 264, valor x km 541.76. Sin dependencia" at bounding box center [525, 211] width 175 height 21
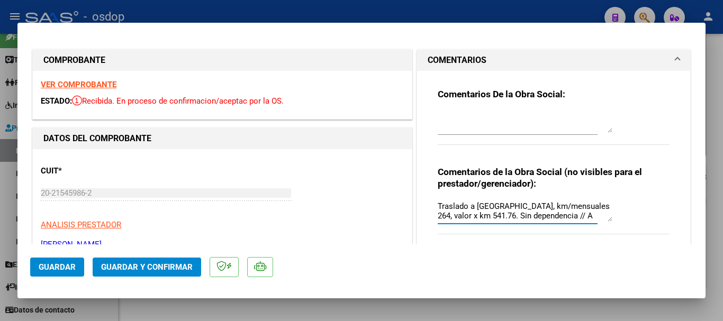
type textarea "Traslado a Kine, km/mensuales 264, valor x km 541.76. Sin dependencia // A carg…"
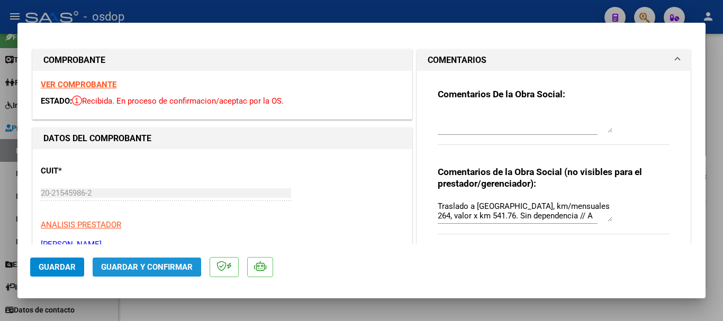
click at [114, 261] on button "Guardar y Confirmar" at bounding box center [147, 267] width 109 height 19
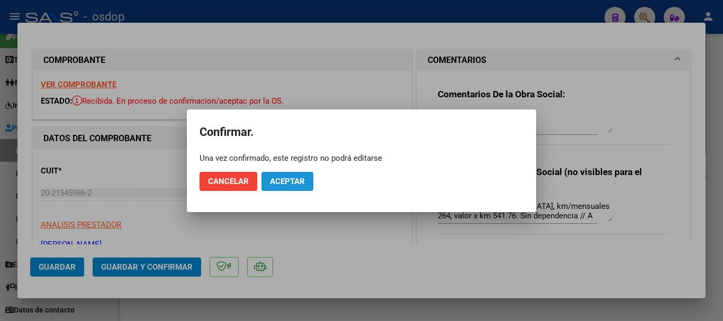
click at [288, 181] on span "Aceptar" at bounding box center [287, 182] width 35 height 10
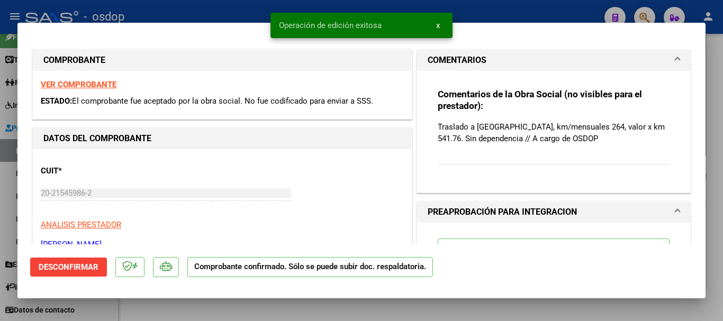
click at [7, 201] on div at bounding box center [361, 160] width 723 height 321
type input "$ 0,00"
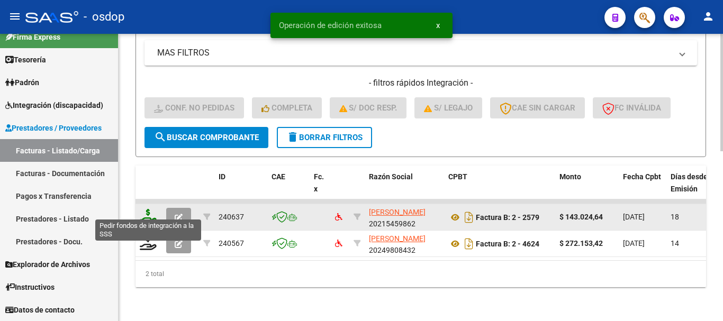
click at [154, 213] on icon at bounding box center [148, 216] width 17 height 15
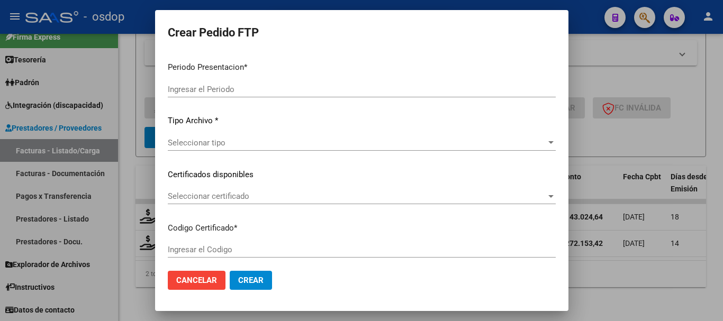
type input "202507"
type input "$ 143.024,64"
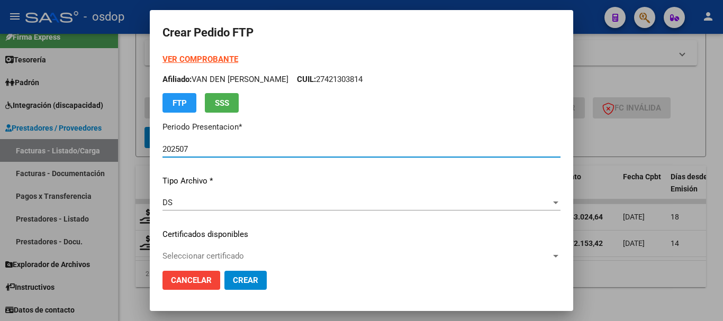
type input "2052268226"
type input "2033-02-17"
click at [212, 249] on div "Seleccionar certificado Seleccionar certificado" at bounding box center [362, 256] width 398 height 16
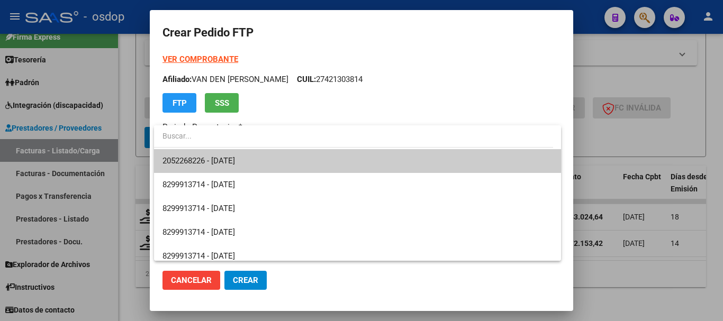
click at [256, 158] on span "2052268226 - 2033-02-17" at bounding box center [358, 161] width 390 height 24
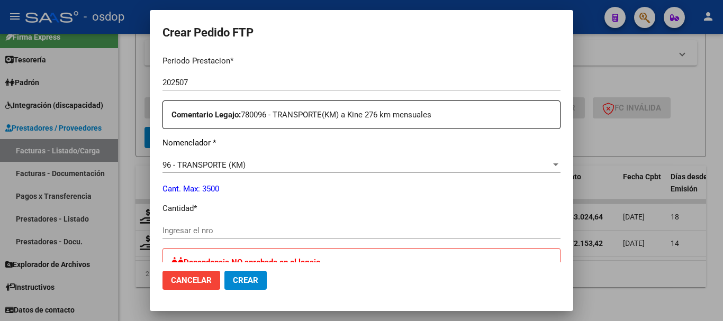
scroll to position [424, 0]
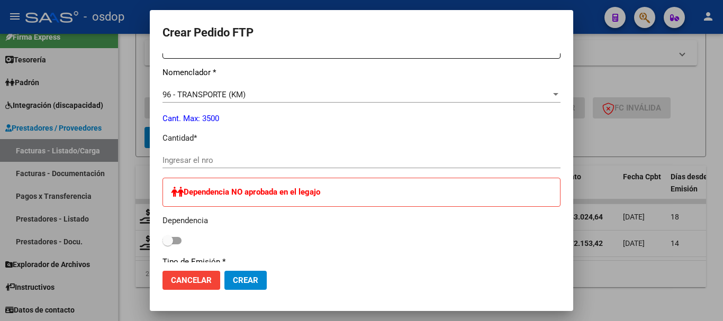
click at [227, 173] on div "Ingresar el nro" at bounding box center [362, 166] width 398 height 26
click at [224, 172] on div "Ingresar el nro" at bounding box center [362, 166] width 398 height 26
click at [221, 166] on div "Ingresar el nro" at bounding box center [362, 161] width 398 height 16
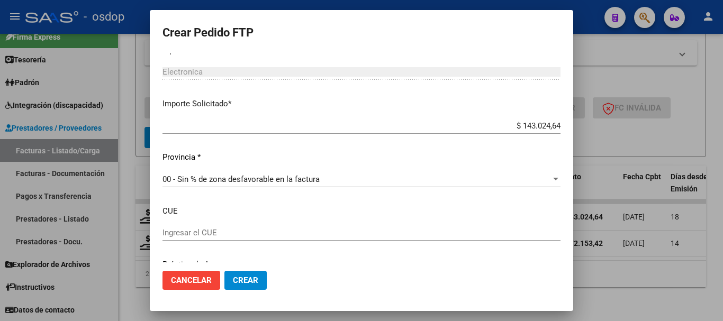
scroll to position [677, 0]
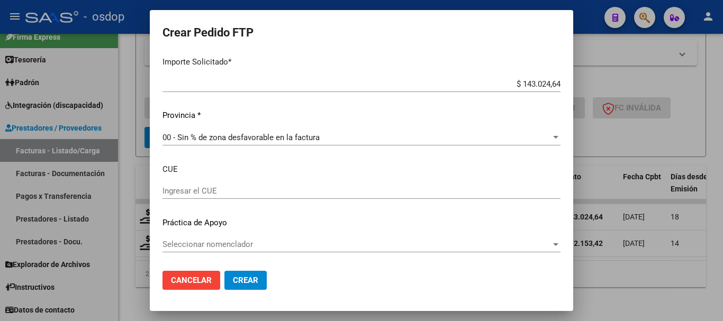
type input "264"
click at [240, 272] on button "Crear" at bounding box center [246, 280] width 42 height 19
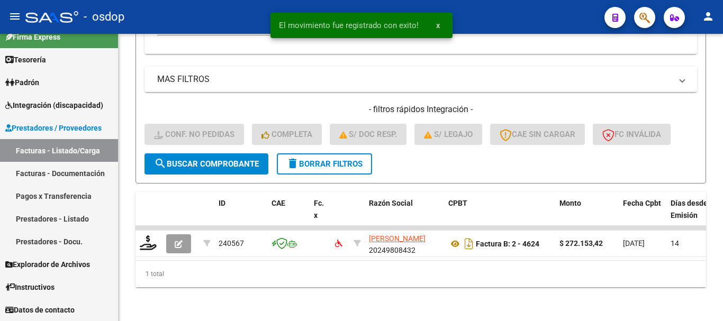
scroll to position [389, 0]
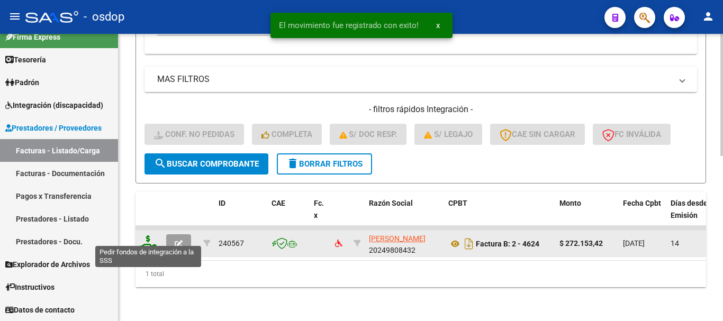
click at [149, 236] on icon at bounding box center [148, 243] width 17 height 15
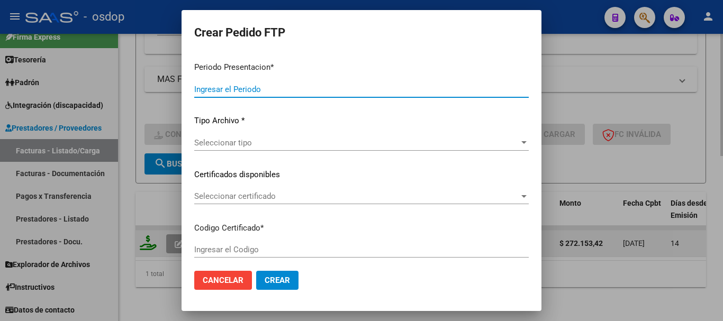
type input "202507"
type input "$ 272.153,42"
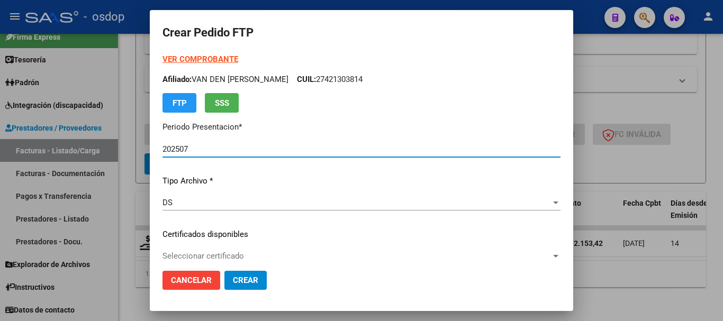
type input "2052268226"
type input "2033-02-17"
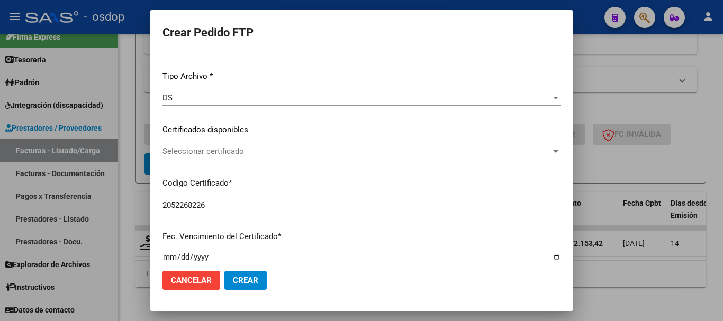
scroll to position [106, 0]
click at [260, 130] on p "Certificados disponibles" at bounding box center [362, 129] width 398 height 12
click at [268, 149] on span "Seleccionar certificado" at bounding box center [357, 151] width 389 height 10
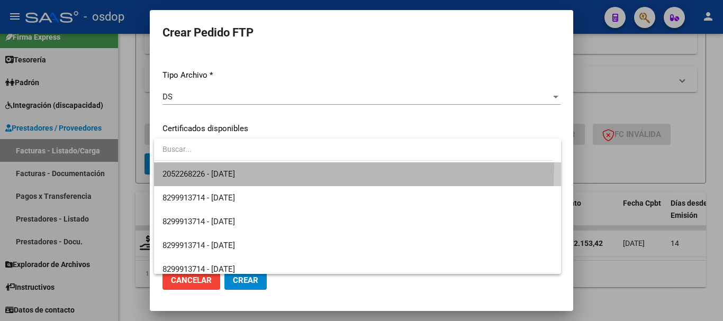
click at [282, 166] on span "2052268226 - 2033-02-17" at bounding box center [358, 175] width 390 height 24
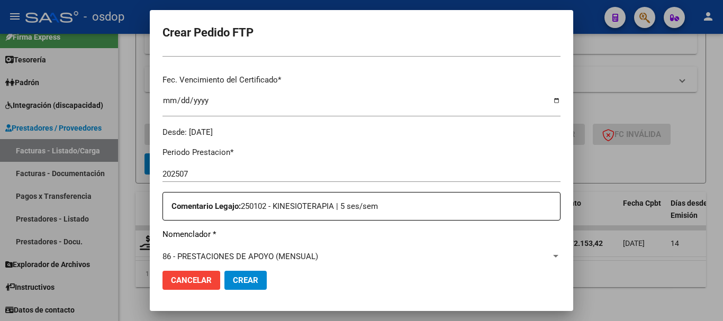
scroll to position [265, 0]
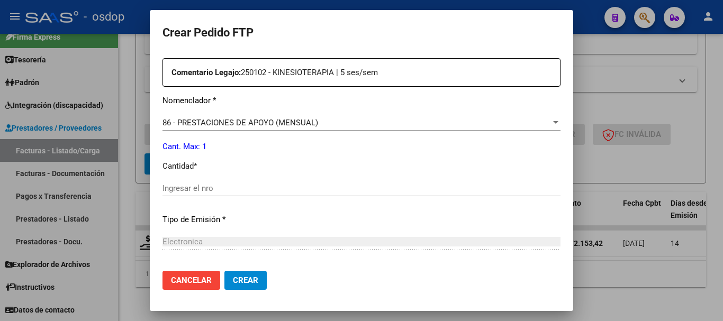
scroll to position [424, 0]
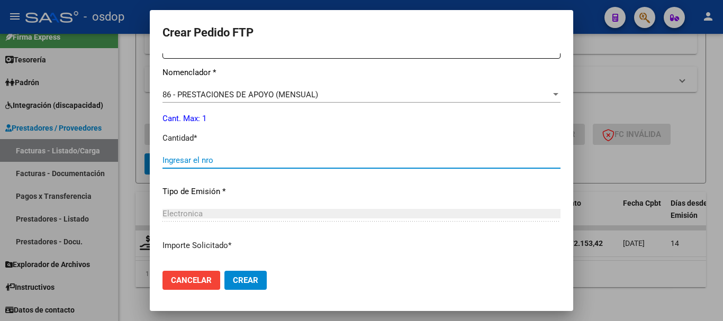
click at [231, 159] on input "Ingresar el nro" at bounding box center [362, 161] width 398 height 10
type input "1"
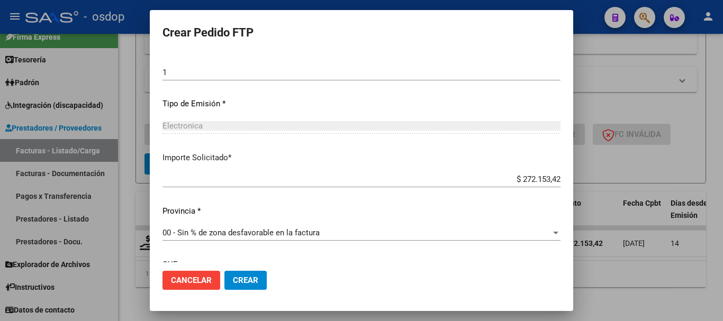
scroll to position [607, 0]
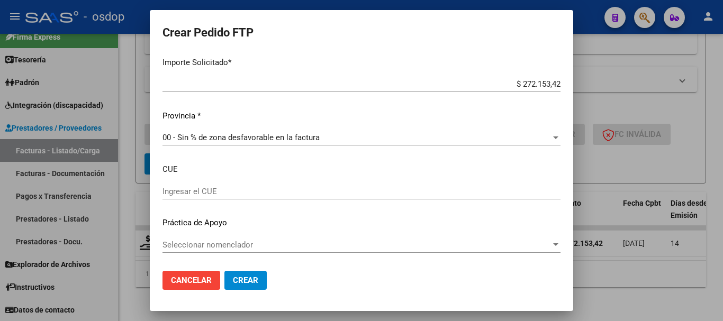
click at [232, 276] on button "Crear" at bounding box center [246, 280] width 42 height 19
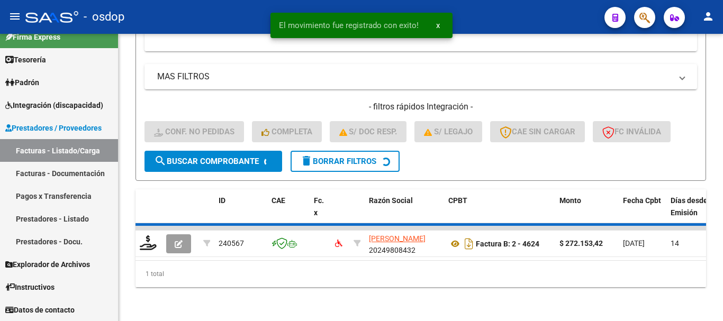
scroll to position [372, 0]
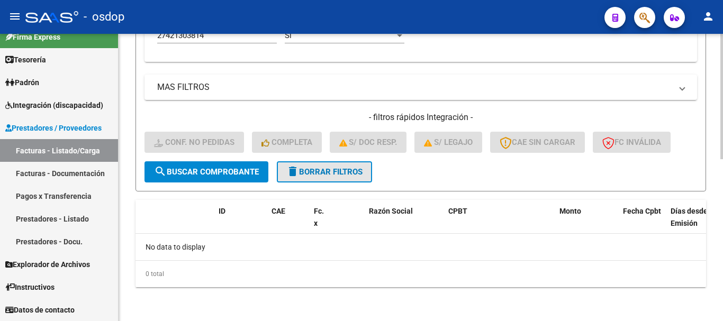
click at [335, 180] on button "delete Borrar Filtros" at bounding box center [324, 172] width 95 height 21
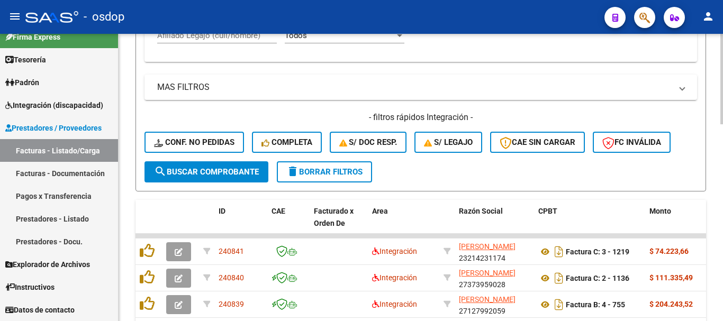
click at [239, 42] on div "Afiliado Legajo (cuil/nombre)" at bounding box center [217, 32] width 120 height 23
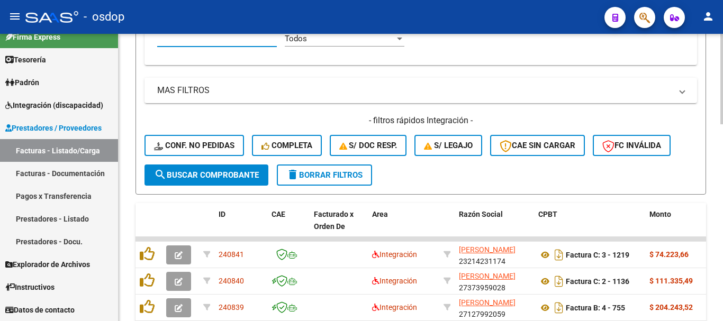
paste input "20416889946"
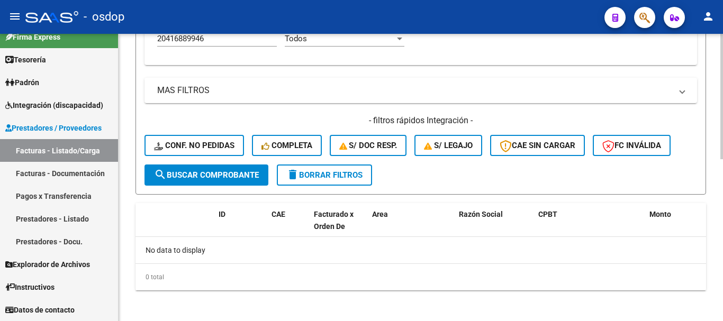
drag, startPoint x: 219, startPoint y: 44, endPoint x: 213, endPoint y: 43, distance: 5.9
click at [206, 46] on div "20416889946 Afiliado Legajo (cuil/nombre)" at bounding box center [217, 35] width 120 height 23
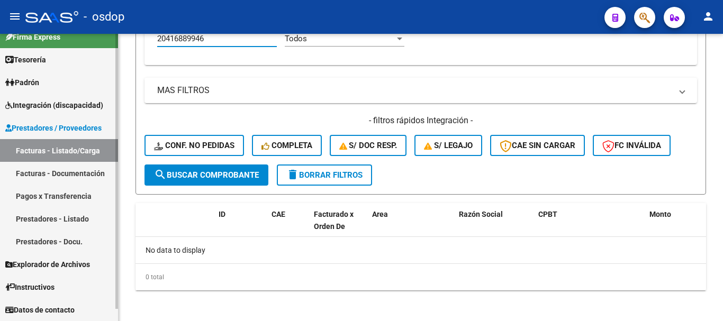
drag, startPoint x: 150, startPoint y: 35, endPoint x: 13, endPoint y: 48, distance: 137.8
click at [69, 43] on mat-sidenav-container "Firma Express Tesorería Extractos Procesados (csv) Extractos Originales (pdf) P…" at bounding box center [361, 178] width 723 height 288
paste input "208536479"
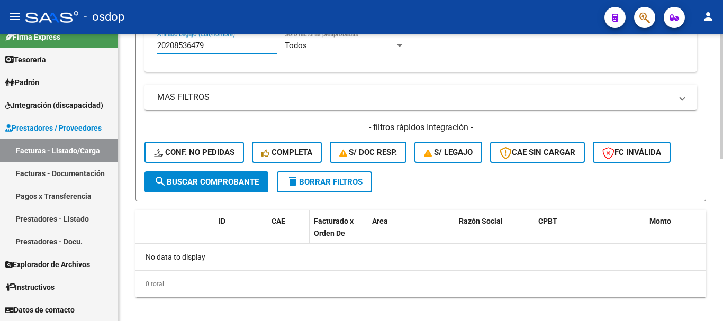
scroll to position [372, 0]
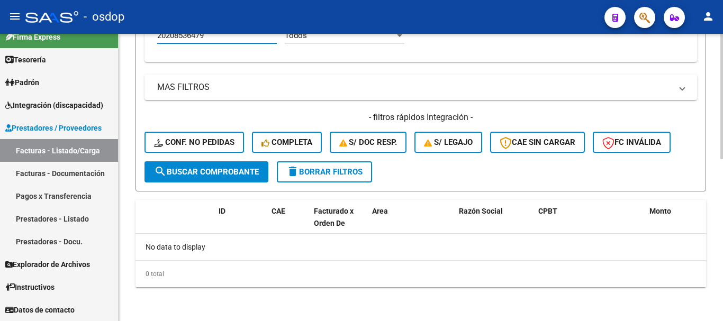
type input "20208536479"
click at [335, 166] on button "delete Borrar Filtros" at bounding box center [324, 172] width 95 height 21
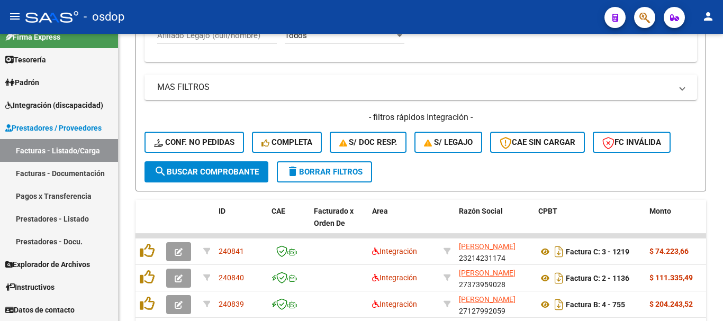
click at [253, 33] on mat-toolbar "menu - osdop person" at bounding box center [361, 17] width 723 height 34
click at [264, 43] on div "Afiliado Legajo (cuil/nombre)" at bounding box center [217, 32] width 120 height 23
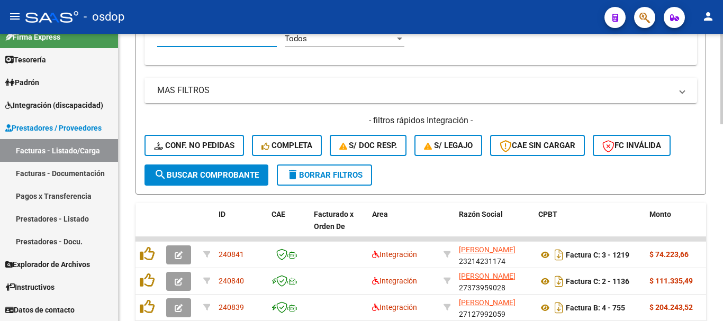
paste input "27477690314"
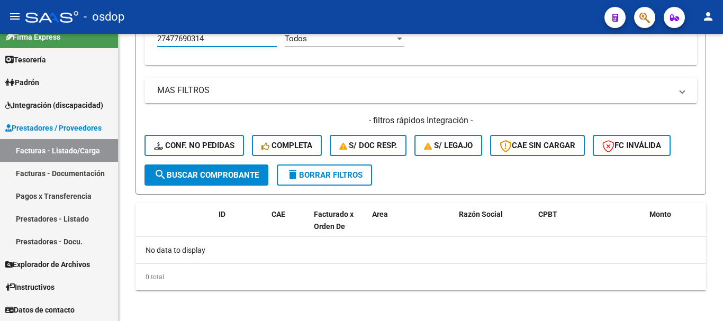
drag, startPoint x: 227, startPoint y: 38, endPoint x: 52, endPoint y: 31, distance: 174.9
click at [54, 31] on div "menu - osdop person Firma Express Tesorería Extractos Procesados (csv) Extracto…" at bounding box center [361, 160] width 723 height 321
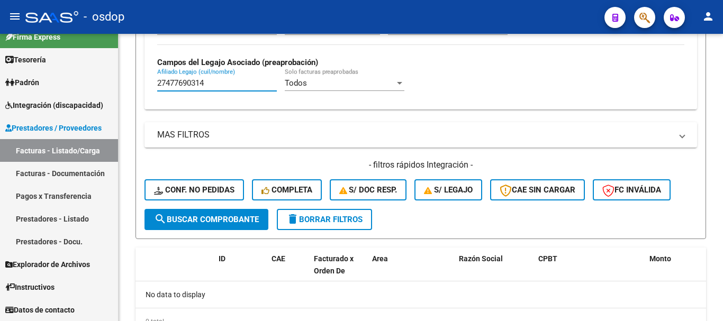
paste input "551340053"
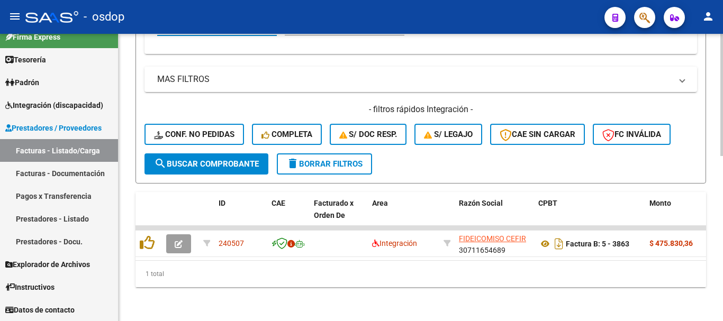
scroll to position [389, 0]
click at [217, 90] on div "MAS FILTROS Todos Con Doc. Respaldatoria Todos Con Trazabilidad Todos Asociado …" at bounding box center [421, 110] width 553 height 87
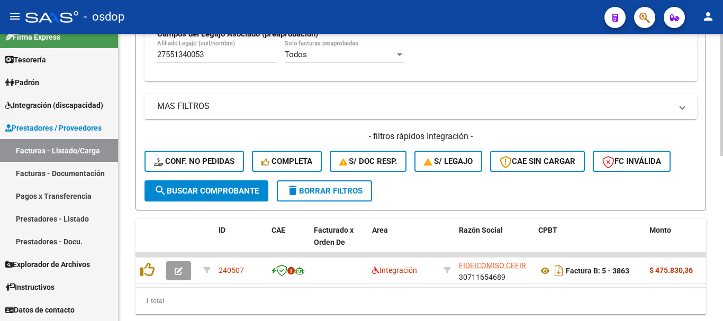
scroll to position [336, 0]
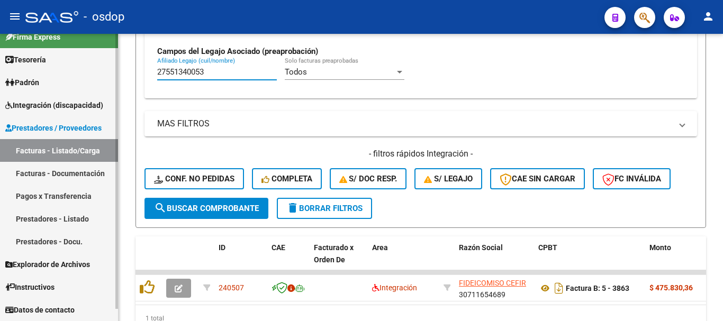
drag, startPoint x: 210, startPoint y: 68, endPoint x: 73, endPoint y: 71, distance: 136.7
click at [98, 76] on mat-sidenav-container "Firma Express Tesorería Extractos Procesados (csv) Extractos Originales (pdf) P…" at bounding box center [361, 178] width 723 height 288
paste input "0464954075"
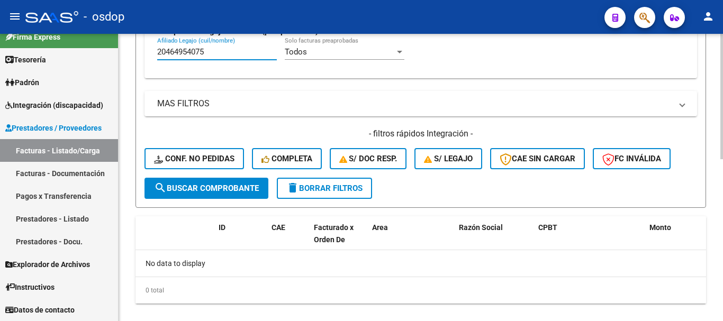
scroll to position [372, 0]
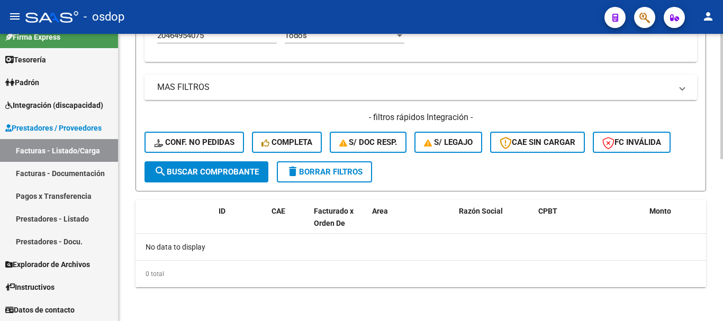
click at [218, 76] on mat-expansion-panel-header "MAS FILTROS" at bounding box center [421, 87] width 553 height 25
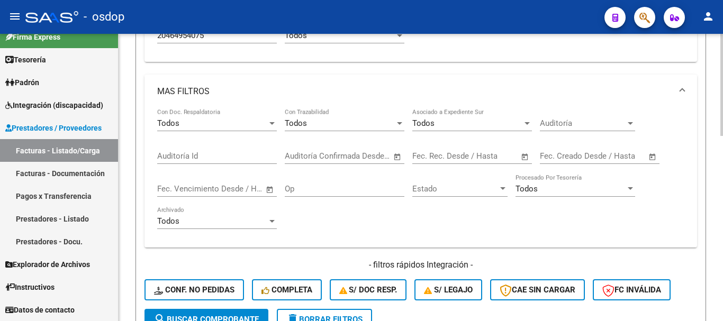
click at [216, 75] on mat-expansion-panel-header "MAS FILTROS" at bounding box center [421, 92] width 553 height 34
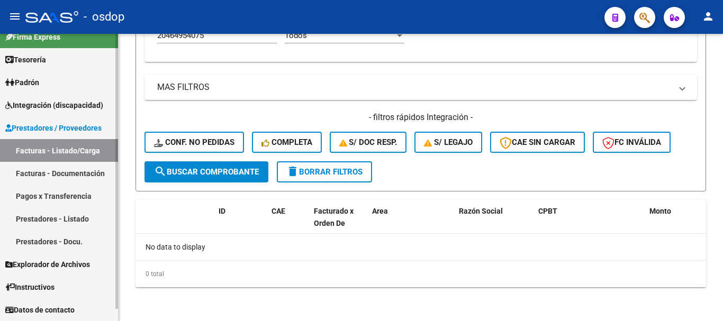
drag, startPoint x: 216, startPoint y: 38, endPoint x: 44, endPoint y: 40, distance: 172.1
click at [87, 39] on mat-sidenav-container "Firma Express Tesorería Extractos Procesados (csv) Extractos Originales (pdf) P…" at bounding box center [361, 178] width 723 height 288
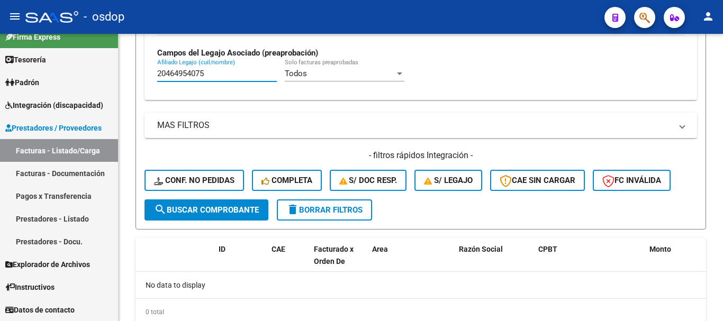
paste input "573265743"
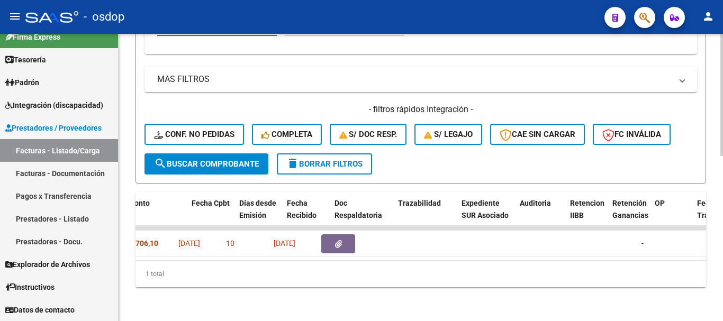
scroll to position [0, 464]
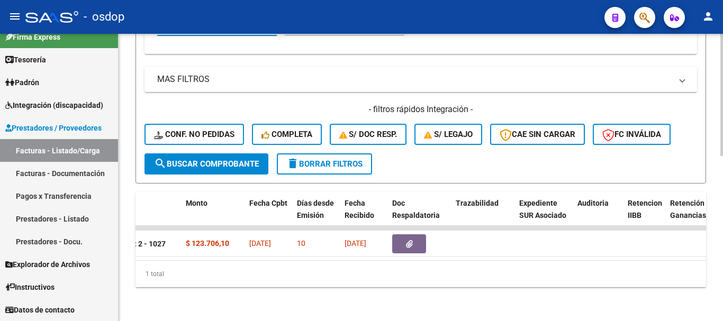
type input "20573265743"
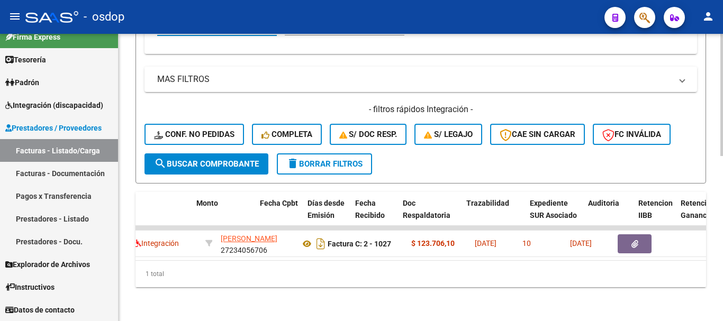
scroll to position [0, 207]
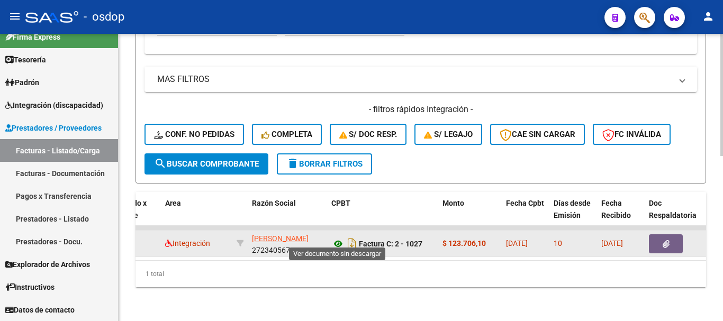
click at [338, 239] on icon at bounding box center [339, 244] width 14 height 13
drag, startPoint x: 568, startPoint y: 269, endPoint x: 644, endPoint y: 234, distance: 83.6
click at [573, 266] on div "1 total" at bounding box center [421, 274] width 571 height 26
click at [666, 239] on span "button" at bounding box center [666, 244] width 7 height 10
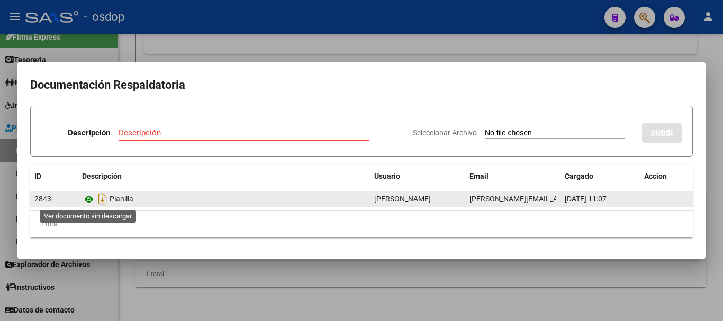
click at [89, 201] on icon at bounding box center [89, 199] width 14 height 13
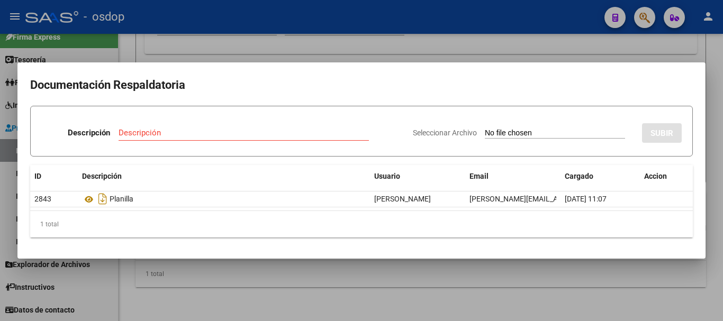
click at [257, 275] on div at bounding box center [361, 160] width 723 height 321
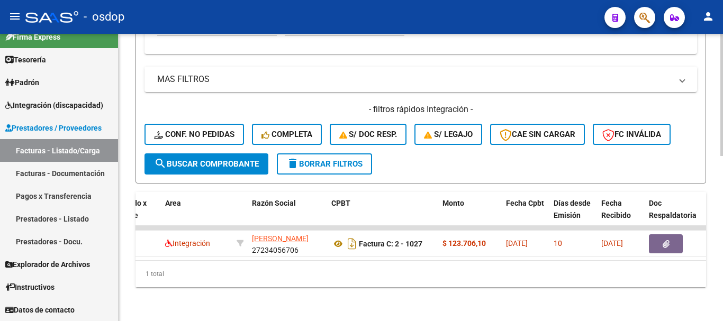
scroll to position [0, 0]
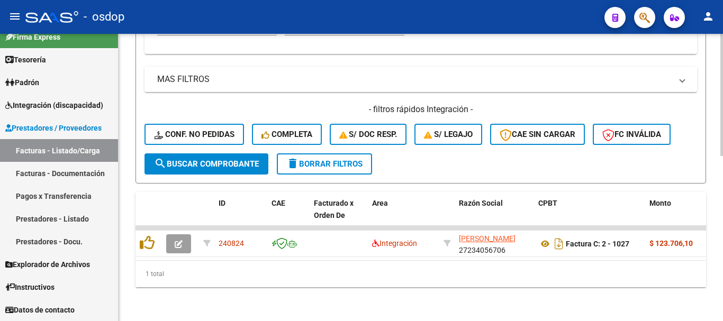
click at [200, 288] on div "1 total" at bounding box center [421, 274] width 571 height 26
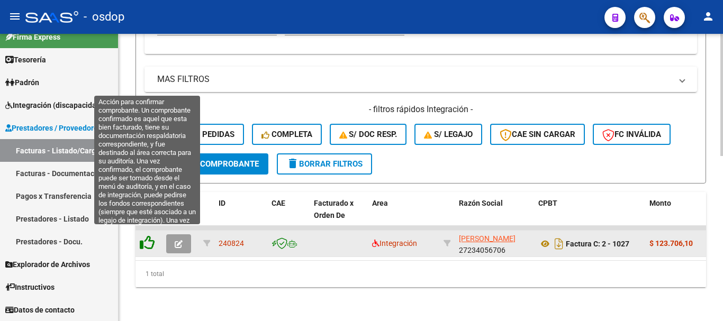
click at [150, 236] on icon at bounding box center [147, 243] width 15 height 15
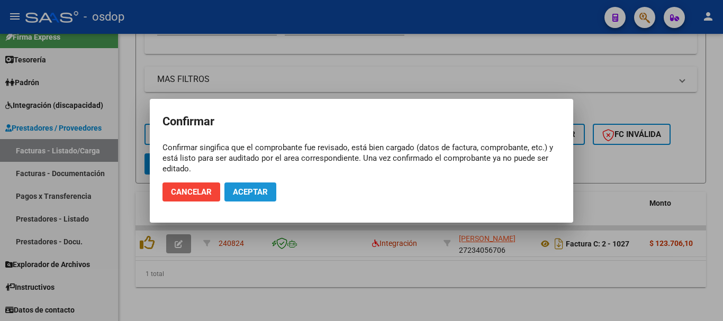
click at [251, 197] on button "Aceptar" at bounding box center [251, 192] width 52 height 19
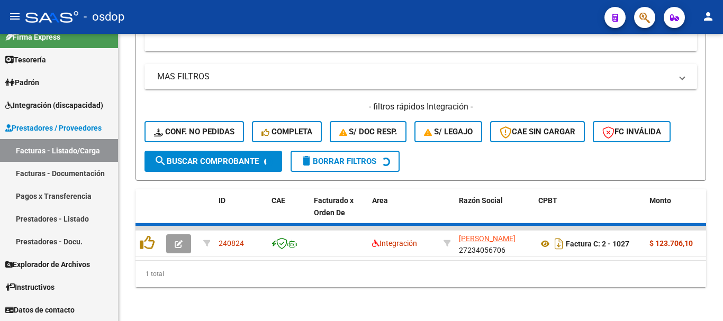
scroll to position [372, 0]
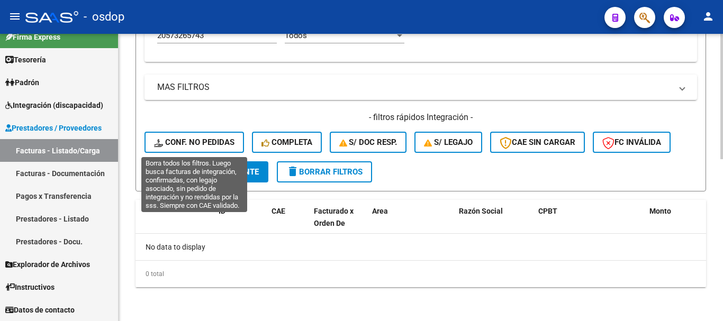
click at [213, 141] on span "Conf. no pedidas" at bounding box center [194, 143] width 81 height 10
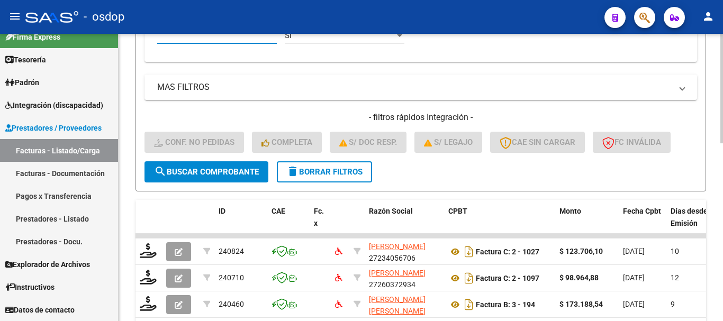
click at [235, 34] on input "Afiliado Legajo (cuil/nombre)" at bounding box center [217, 36] width 120 height 10
paste input "20573265743"
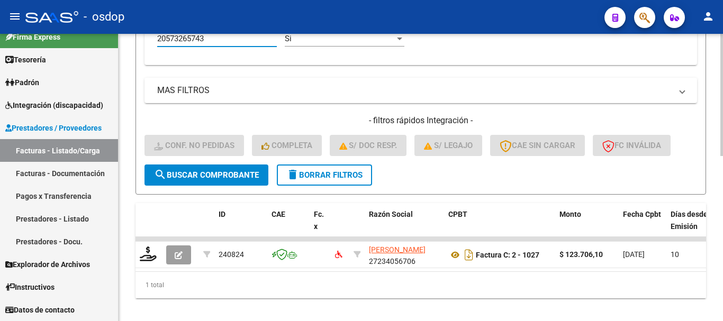
type input "20573265743"
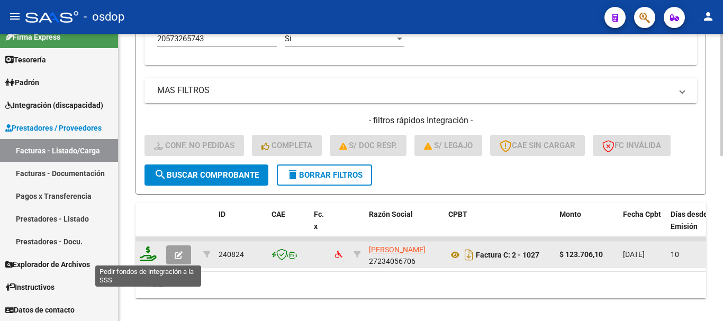
click at [142, 256] on icon at bounding box center [148, 254] width 17 height 15
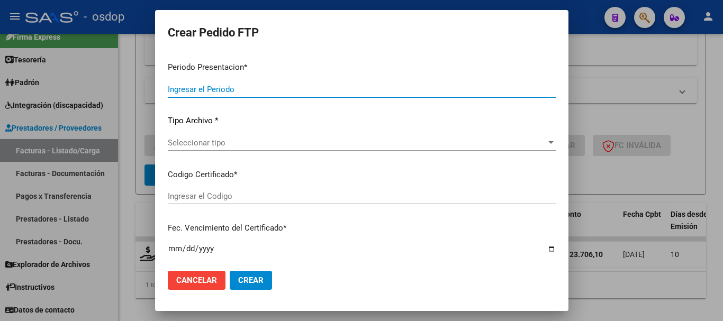
type input "202507"
type input "$ 123.706,10"
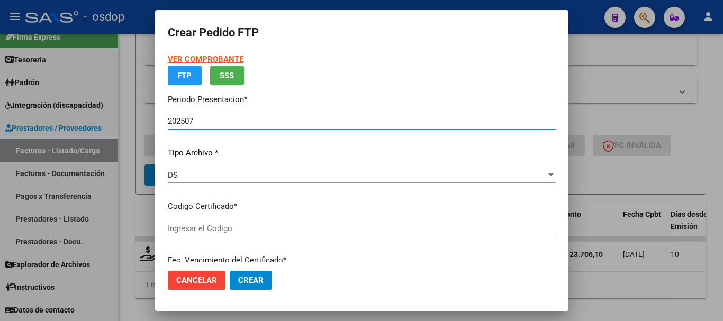
type input "8262203283"
type input "2029-07-03"
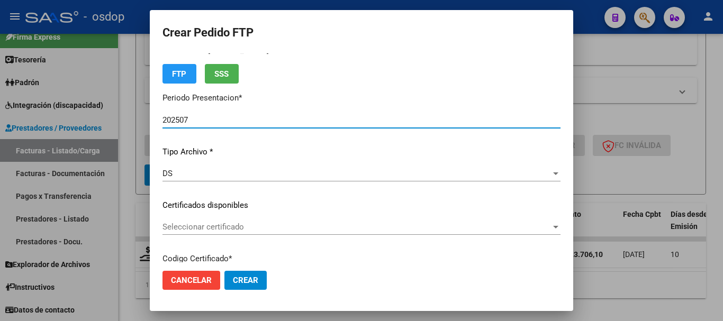
scroll to position [53, 0]
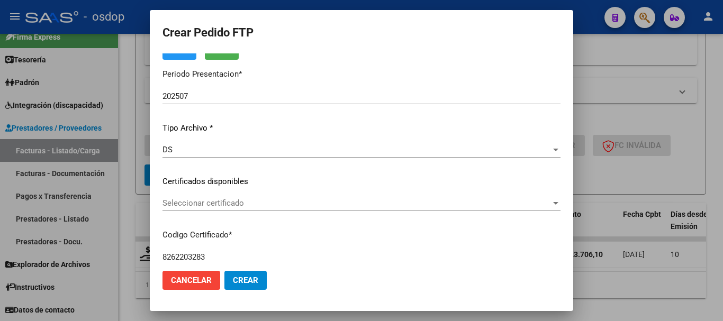
click at [242, 198] on div "Seleccionar certificado Seleccionar certificado" at bounding box center [362, 203] width 398 height 16
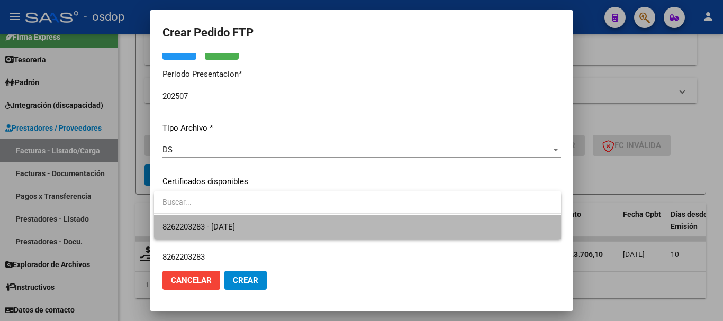
click at [267, 225] on span "8262203283 - 2029-07-03" at bounding box center [358, 228] width 390 height 24
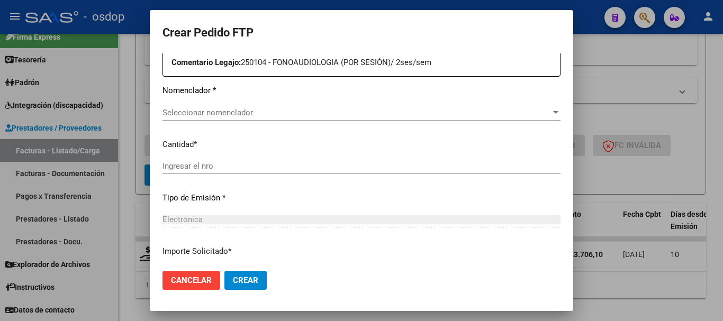
scroll to position [382, 0]
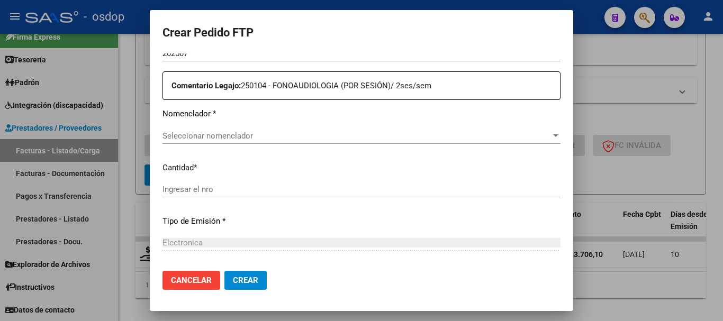
click at [235, 132] on span "Seleccionar nomenclador" at bounding box center [357, 136] width 389 height 10
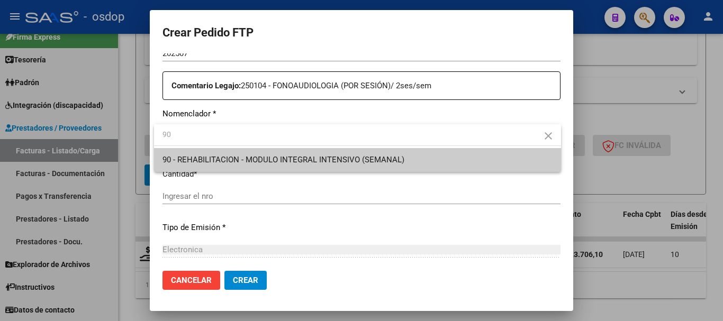
type input "90"
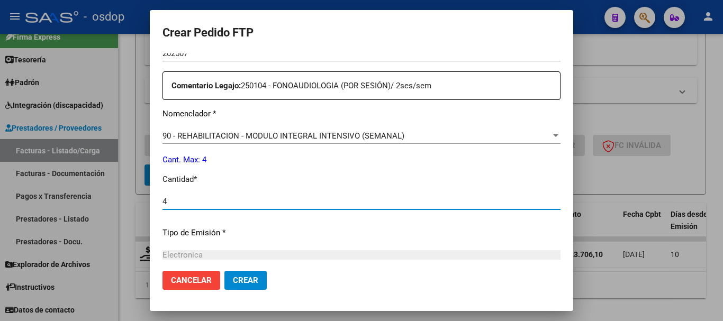
type input "4"
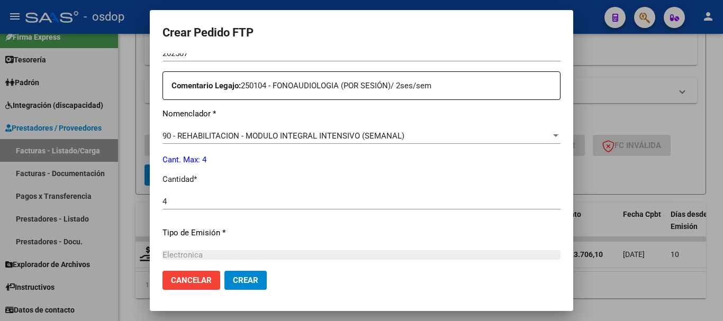
scroll to position [500, 0]
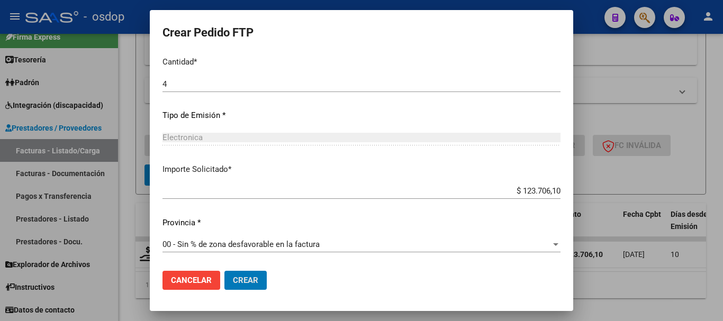
click at [225, 271] on button "Crear" at bounding box center [246, 280] width 42 height 19
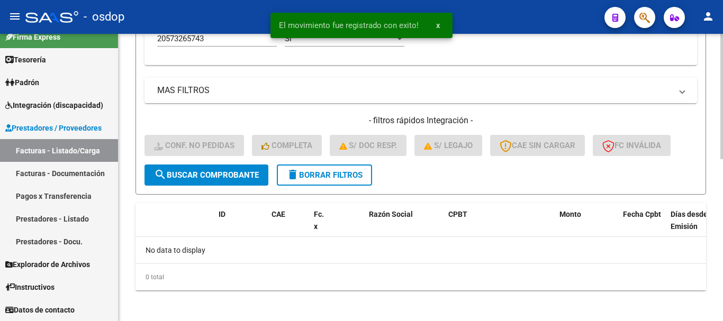
click at [318, 182] on button "delete Borrar Filtros" at bounding box center [324, 175] width 95 height 21
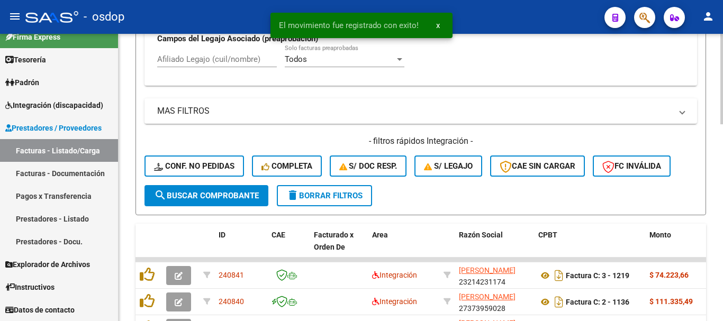
scroll to position [369, 0]
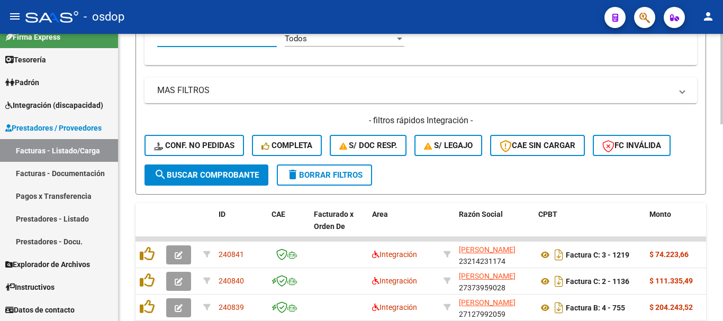
click at [220, 43] on input "Afiliado Legajo (cuil/nombre)" at bounding box center [217, 39] width 120 height 10
paste input "LOLA"
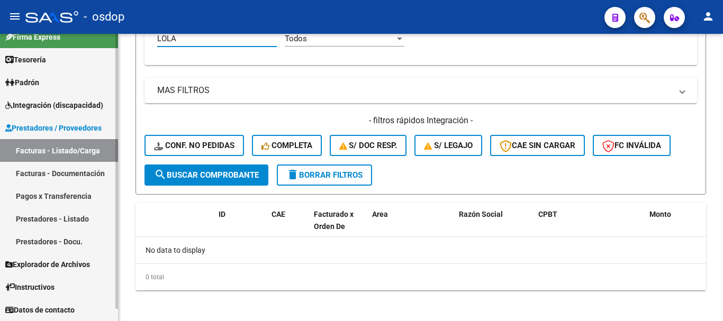
drag, startPoint x: 205, startPoint y: 38, endPoint x: 0, endPoint y: 48, distance: 205.2
click at [0, 49] on mat-sidenav-container "Firma Express Tesorería Extractos Procesados (csv) Extractos Originales (pdf) P…" at bounding box center [361, 178] width 723 height 288
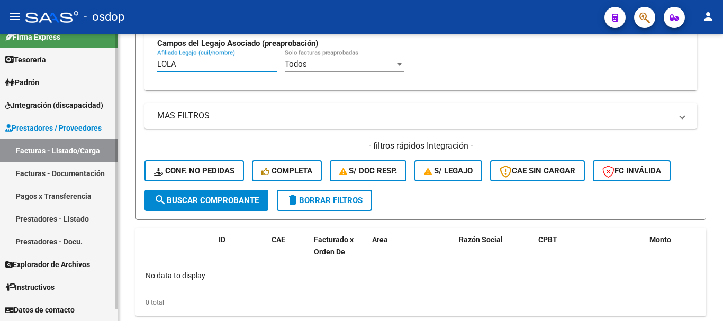
paste input "27470768849"
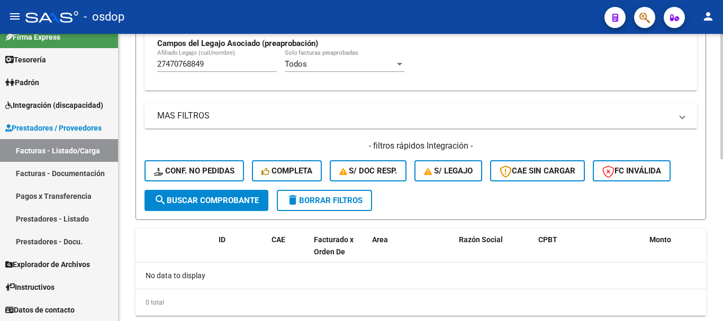
drag, startPoint x: 218, startPoint y: 50, endPoint x: 229, endPoint y: 52, distance: 11.9
click at [222, 50] on div "27470768849 Afiliado Legajo (cuil/nombre)" at bounding box center [217, 60] width 120 height 23
drag, startPoint x: 234, startPoint y: 56, endPoint x: 137, endPoint y: 57, distance: 97.5
click at [133, 57] on div "Video tutorial PRESTADORES -> Listado de CPBTs Emitidos por Prestadores / Prove…" at bounding box center [421, 20] width 605 height 660
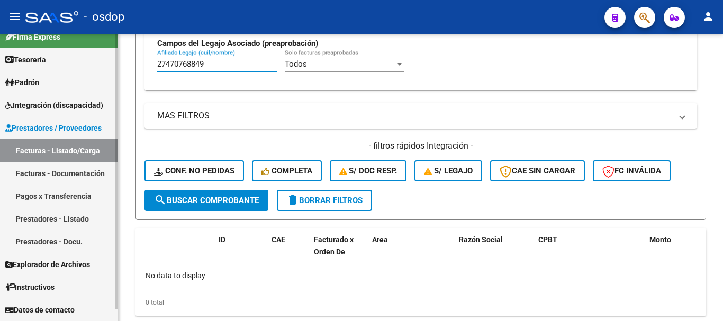
drag, startPoint x: 193, startPoint y: 65, endPoint x: 101, endPoint y: 65, distance: 91.6
click at [116, 65] on mat-sidenav-container "Firma Express Tesorería Extractos Procesados (csv) Extractos Originales (pdf) P…" at bounding box center [361, 178] width 723 height 288
paste input "0467607546"
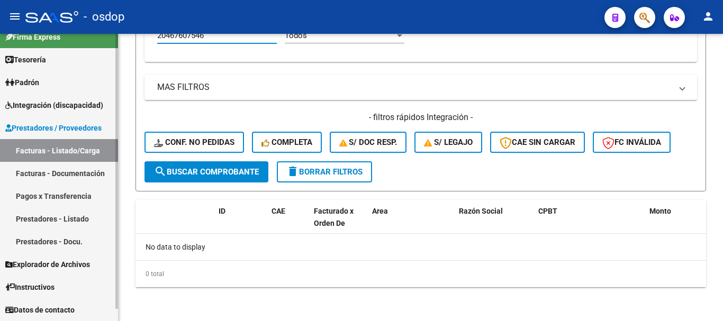
drag, startPoint x: 226, startPoint y: 39, endPoint x: 0, endPoint y: 42, distance: 225.7
click at [48, 41] on mat-sidenav-container "Firma Express Tesorería Extractos Procesados (csv) Extractos Originales (pdf) P…" at bounding box center [361, 178] width 723 height 288
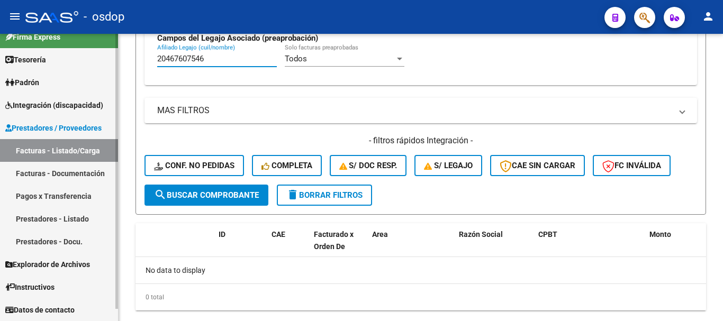
paste input "74904298"
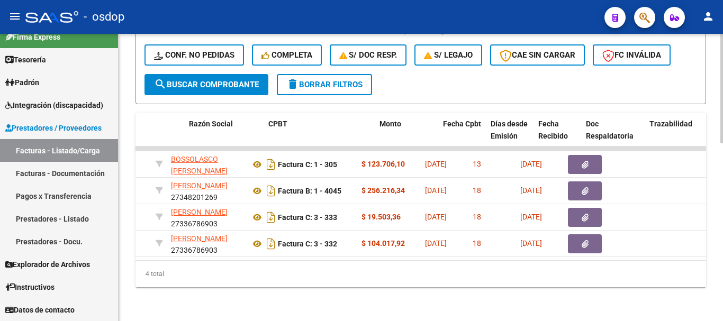
scroll to position [0, 265]
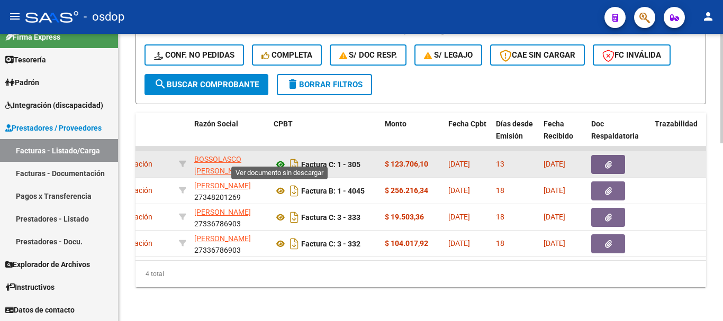
click at [277, 158] on icon at bounding box center [281, 164] width 14 height 13
click at [615, 155] on button "button" at bounding box center [609, 164] width 34 height 19
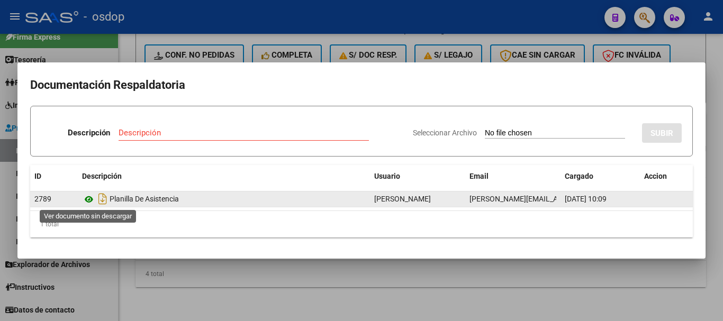
click at [91, 203] on icon at bounding box center [89, 199] width 14 height 13
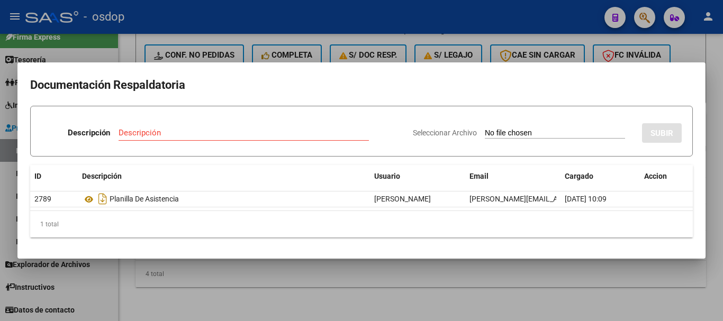
click at [180, 309] on div at bounding box center [361, 160] width 723 height 321
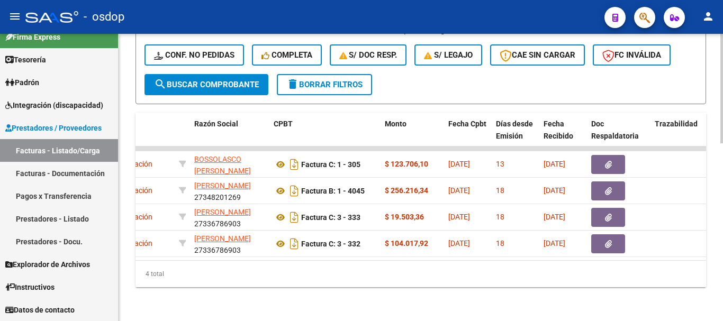
click at [236, 283] on div "4 total" at bounding box center [421, 274] width 571 height 26
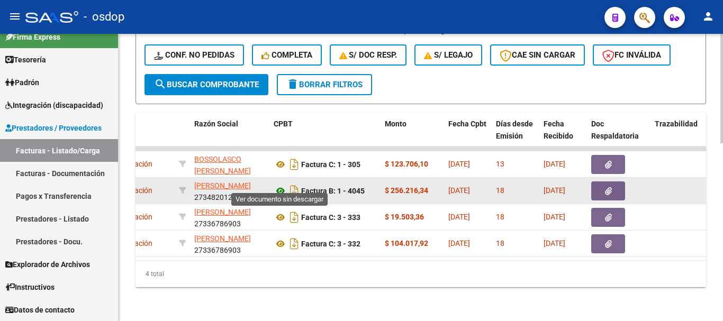
click at [282, 185] on icon at bounding box center [281, 191] width 14 height 13
click at [603, 186] on button "button" at bounding box center [609, 191] width 34 height 19
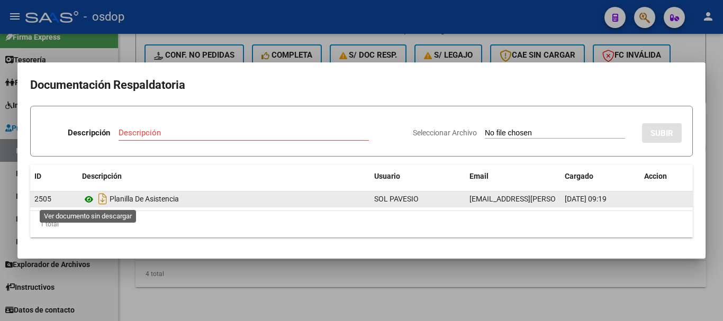
click at [90, 198] on icon at bounding box center [89, 199] width 14 height 13
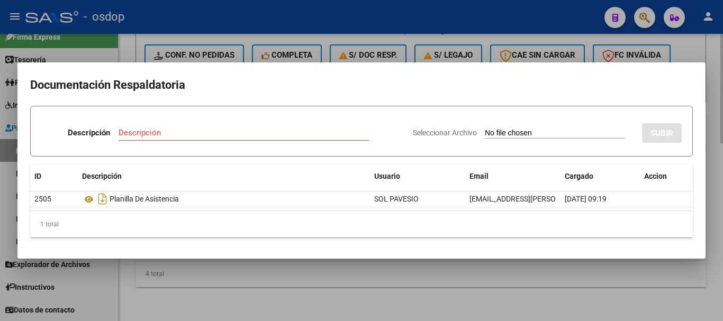
click at [198, 273] on div at bounding box center [361, 160] width 723 height 321
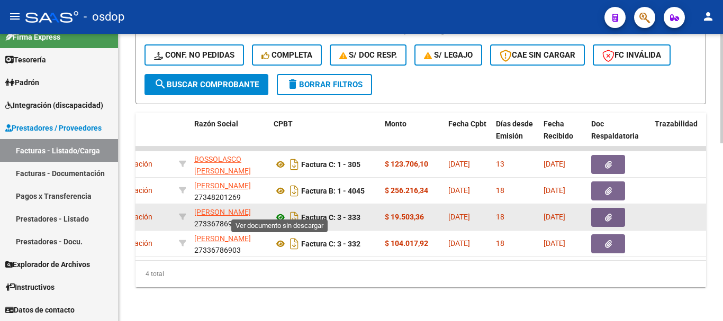
click at [282, 212] on icon at bounding box center [281, 217] width 14 height 13
click at [597, 213] on button "button" at bounding box center [609, 217] width 34 height 19
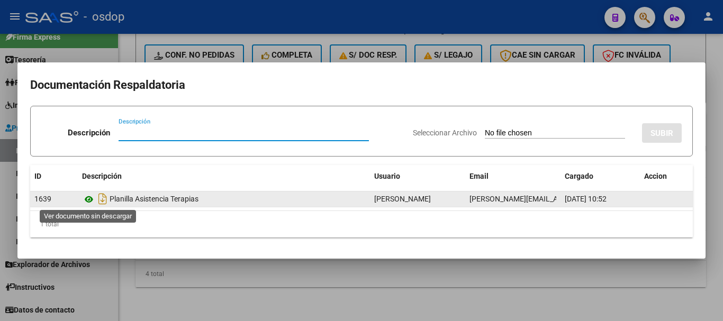
click at [87, 203] on icon at bounding box center [89, 199] width 14 height 13
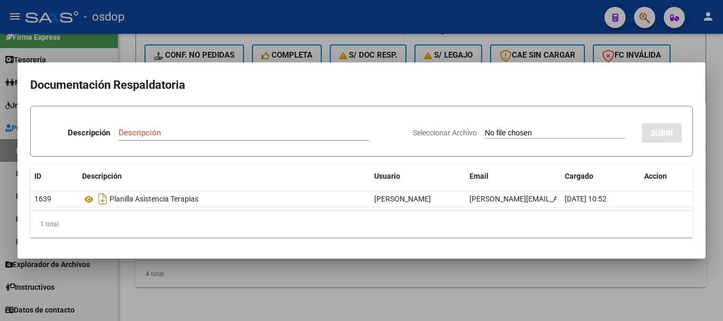
click at [297, 262] on div at bounding box center [361, 160] width 723 height 321
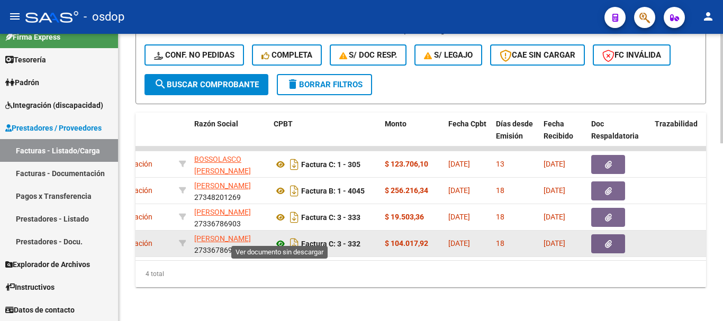
click at [281, 238] on icon at bounding box center [281, 244] width 14 height 13
click at [599, 239] on button "button" at bounding box center [609, 244] width 34 height 19
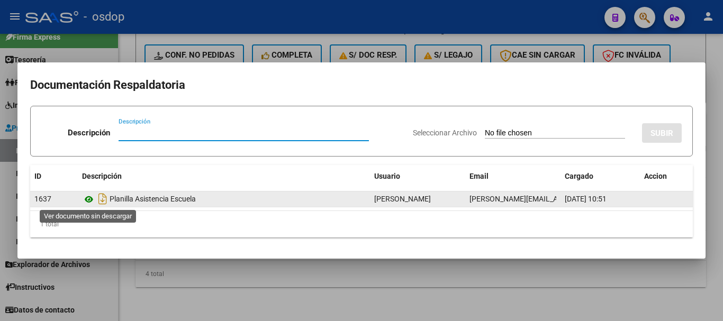
click at [93, 201] on icon at bounding box center [89, 199] width 14 height 13
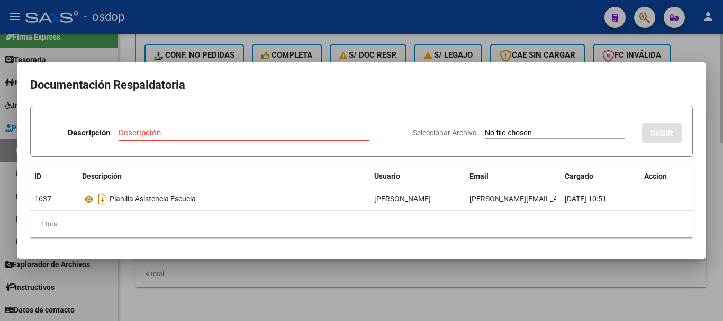
click at [164, 270] on div at bounding box center [361, 160] width 723 height 321
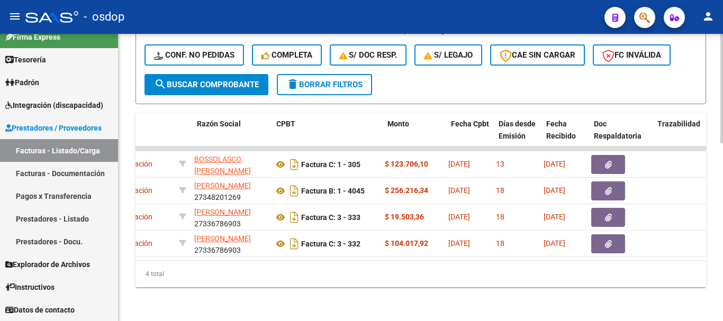
scroll to position [0, 0]
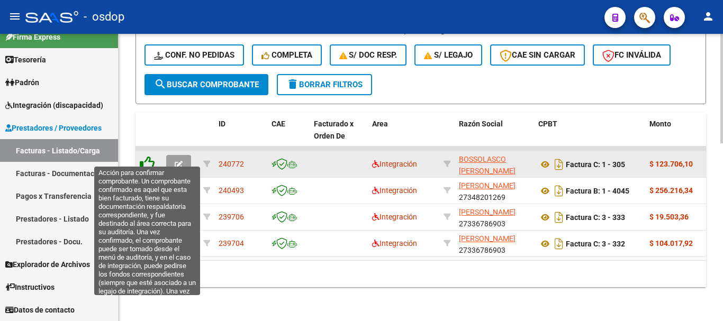
click at [146, 156] on icon at bounding box center [147, 163] width 15 height 15
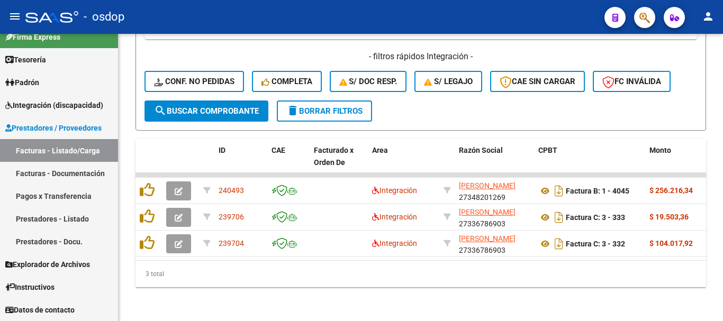
scroll to position [442, 0]
click at [256, 51] on h4 "- filtros rápidos Integración -" at bounding box center [421, 57] width 553 height 12
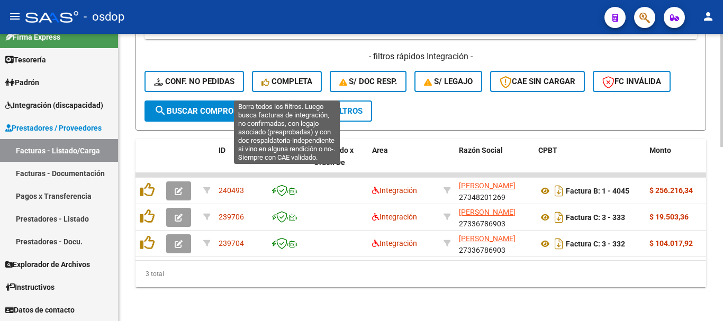
scroll to position [336, 0]
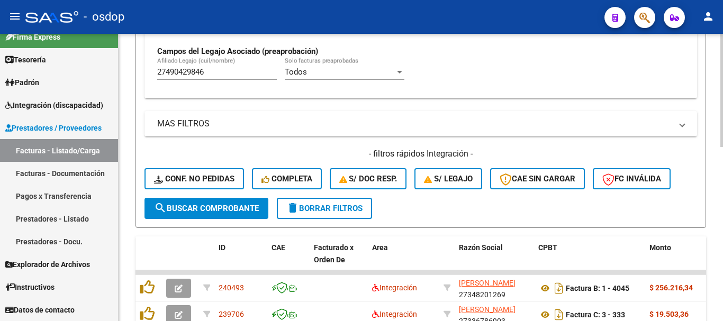
click at [239, 85] on div "27490429846 Afiliado Legajo (cuil/nombre)" at bounding box center [217, 73] width 120 height 33
drag, startPoint x: 231, startPoint y: 78, endPoint x: 7, endPoint y: 90, distance: 223.8
click at [7, 90] on mat-sidenav-container "Firma Express Tesorería Extractos Procesados (csv) Extractos Originales (pdf) P…" at bounding box center [361, 178] width 723 height 288
click at [205, 84] on div "27490429846 Afiliado Legajo (cuil/nombre)" at bounding box center [217, 73] width 120 height 33
drag, startPoint x: 227, startPoint y: 70, endPoint x: 38, endPoint y: 69, distance: 189.6
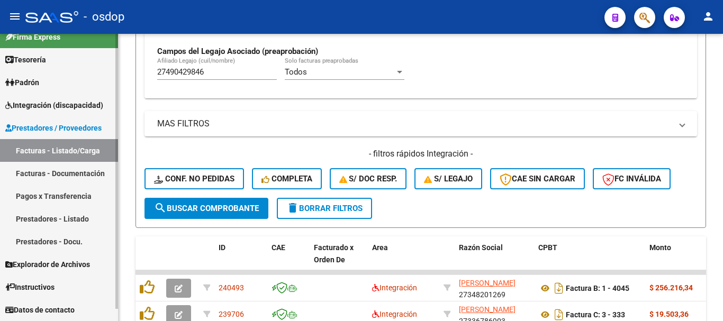
click at [47, 72] on mat-sidenav-container "Firma Express Tesorería Extractos Procesados (csv) Extractos Originales (pdf) P…" at bounding box center [361, 178] width 723 height 288
paste input "3469695689"
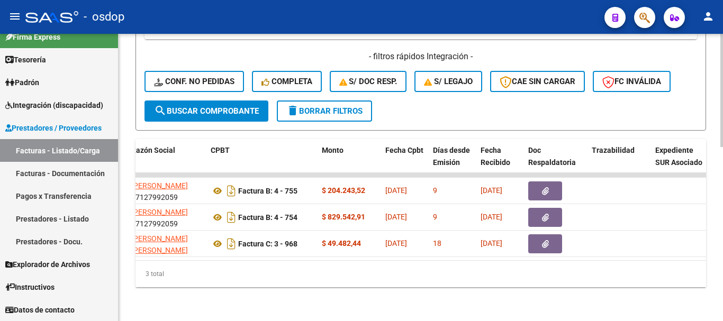
scroll to position [0, 343]
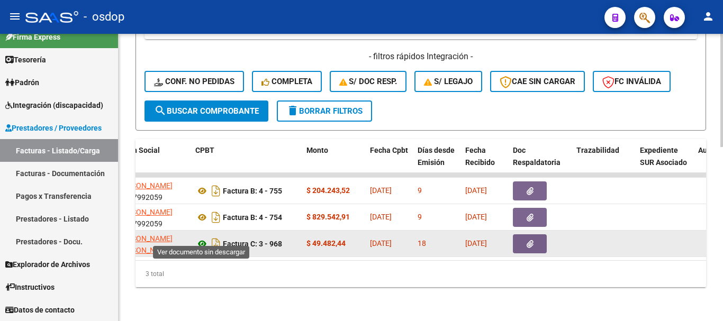
type input "23469695689"
click at [200, 238] on icon at bounding box center [202, 244] width 14 height 13
click at [522, 242] on button "button" at bounding box center [530, 244] width 34 height 19
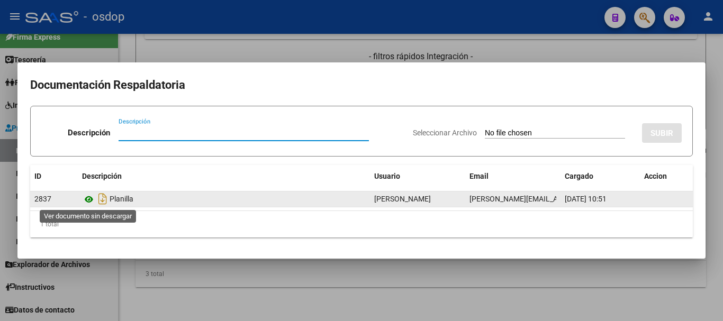
click at [94, 195] on icon at bounding box center [89, 199] width 14 height 13
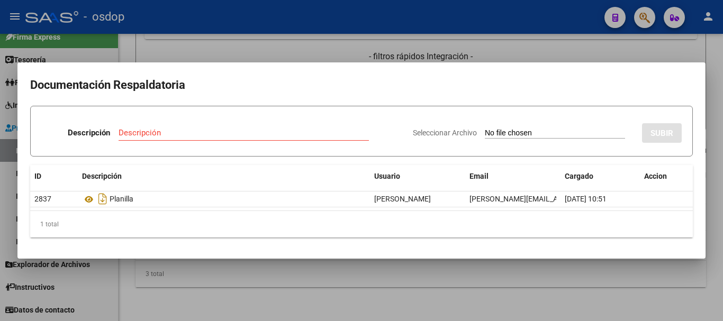
click at [303, 262] on div at bounding box center [361, 160] width 723 height 321
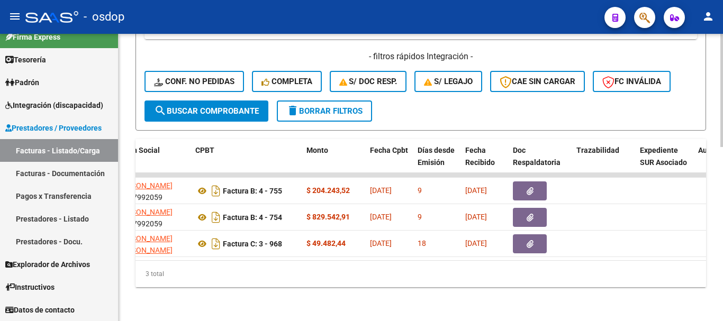
drag, startPoint x: 291, startPoint y: 249, endPoint x: 298, endPoint y: 251, distance: 6.6
click at [292, 251] on datatable-selection "240839 Integración FREDES NORMA NELIS 27127992059 Factura B: 4 - 755 $ 204.243,…" at bounding box center [77, 255] width 571 height 8
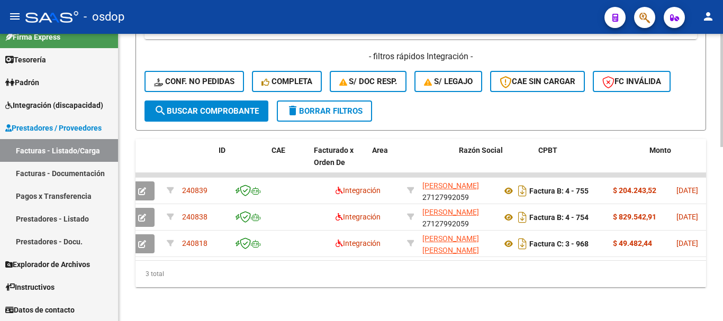
scroll to position [0, 0]
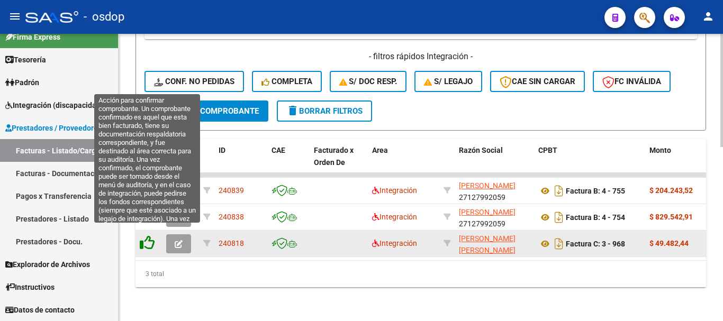
click at [149, 236] on icon at bounding box center [147, 243] width 15 height 15
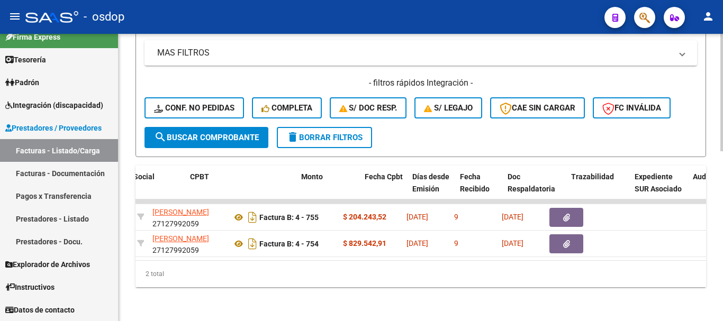
scroll to position [0, 349]
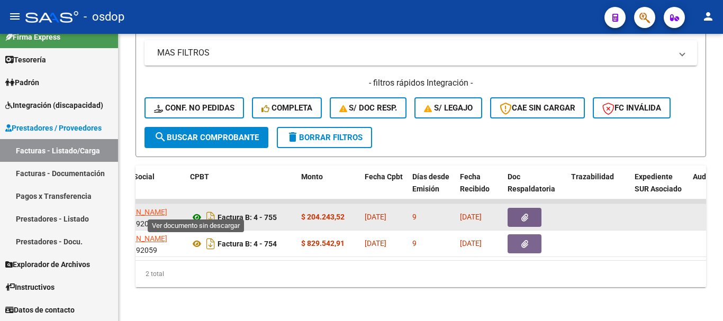
click at [202, 213] on icon at bounding box center [197, 217] width 14 height 13
click at [525, 214] on icon "button" at bounding box center [525, 218] width 7 height 8
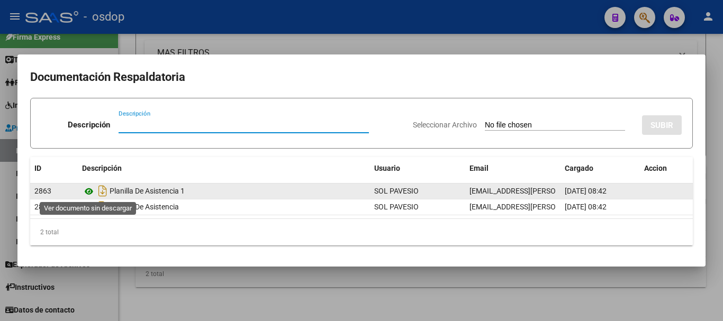
click at [92, 194] on icon at bounding box center [89, 191] width 14 height 13
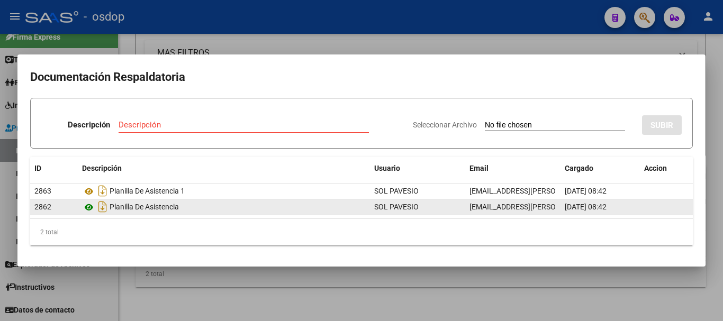
click at [90, 210] on icon at bounding box center [89, 207] width 14 height 13
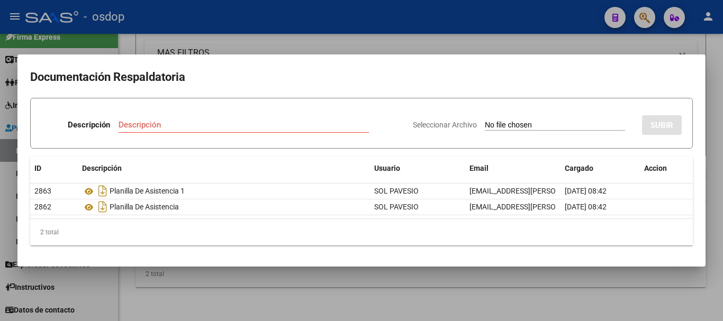
click at [188, 24] on div at bounding box center [361, 160] width 723 height 321
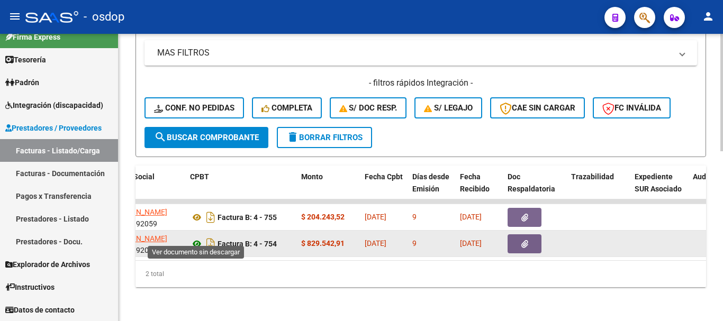
click at [194, 240] on icon at bounding box center [197, 244] width 14 height 13
click at [526, 240] on icon "button" at bounding box center [525, 244] width 7 height 8
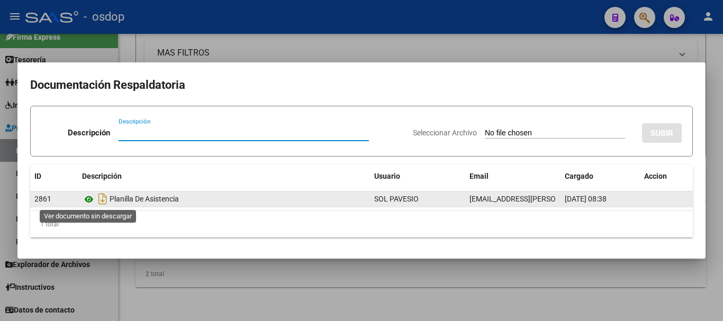
click at [92, 197] on icon at bounding box center [89, 199] width 14 height 13
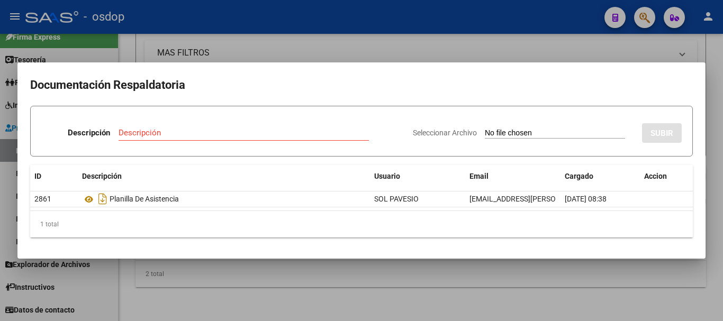
click at [222, 278] on div at bounding box center [361, 160] width 723 height 321
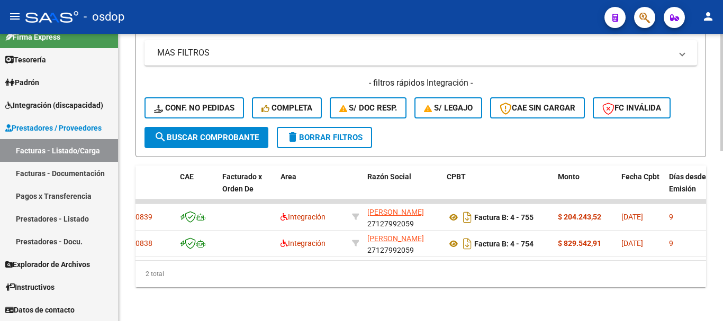
scroll to position [0, 0]
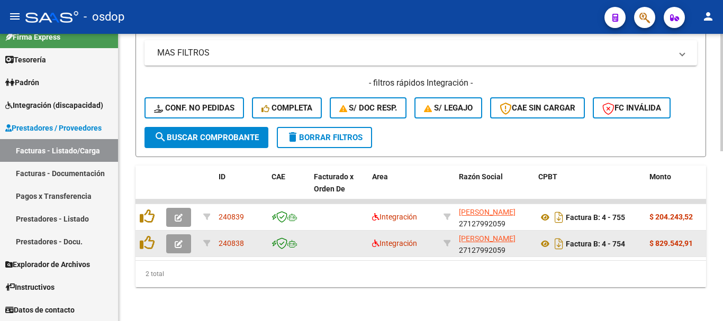
click at [174, 238] on button "button" at bounding box center [178, 244] width 25 height 19
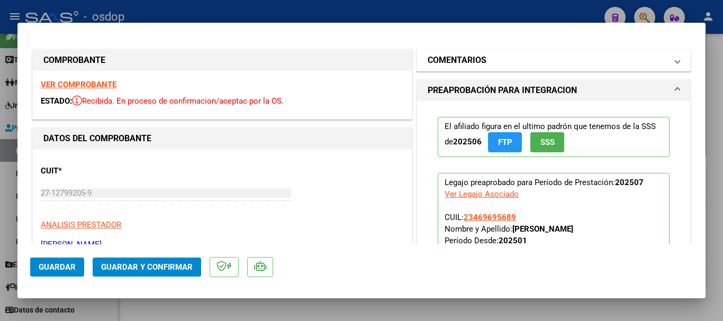
click at [472, 62] on h1 "COMENTARIOS" at bounding box center [457, 60] width 59 height 13
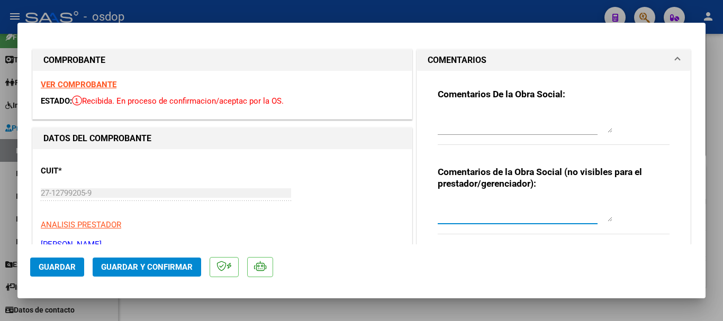
click at [466, 220] on textarea at bounding box center [525, 211] width 175 height 21
type textarea "t"
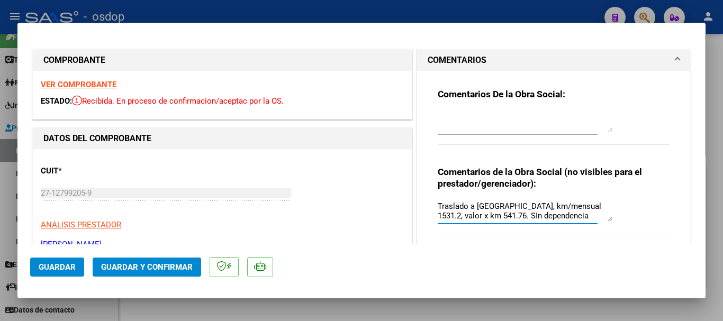
click at [467, 217] on textarea "Traslado a FL, km/mensual 1531.2, valor x km 541.76. SIn dependencia" at bounding box center [525, 211] width 175 height 21
drag, startPoint x: 538, startPoint y: 215, endPoint x: 342, endPoint y: 171, distance: 201.4
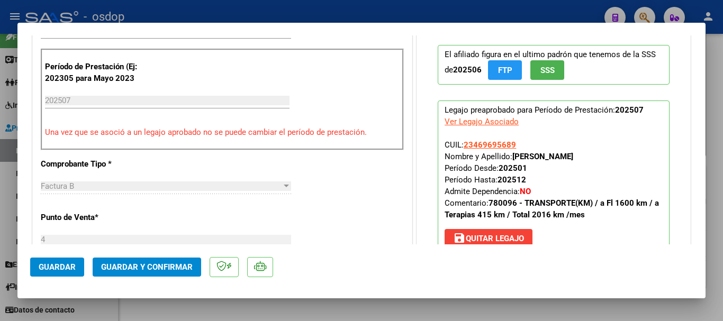
scroll to position [265, 0]
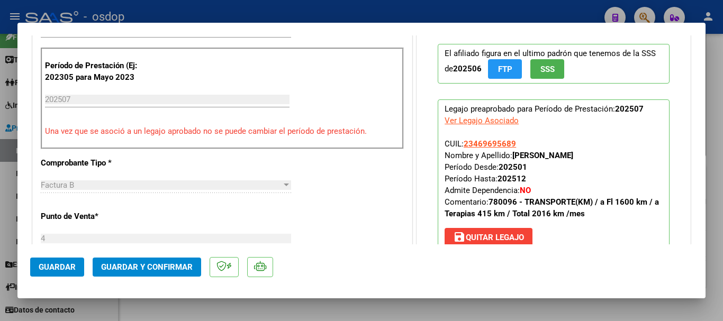
type textarea "Traslado a FL, km/mensual 1531.2, valor x km 541.76. Sin dependencia"
click at [187, 270] on span "Guardar y Confirmar" at bounding box center [147, 268] width 92 height 10
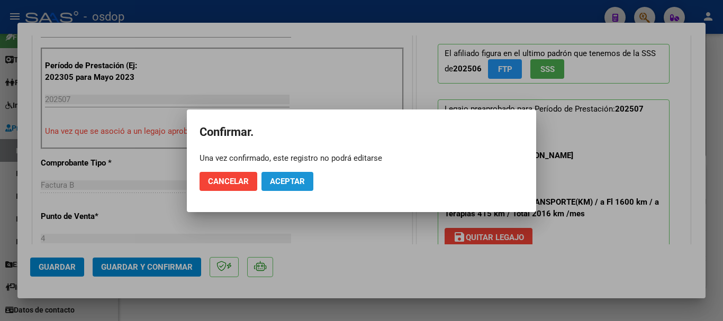
click at [275, 191] on button "Aceptar" at bounding box center [288, 181] width 52 height 19
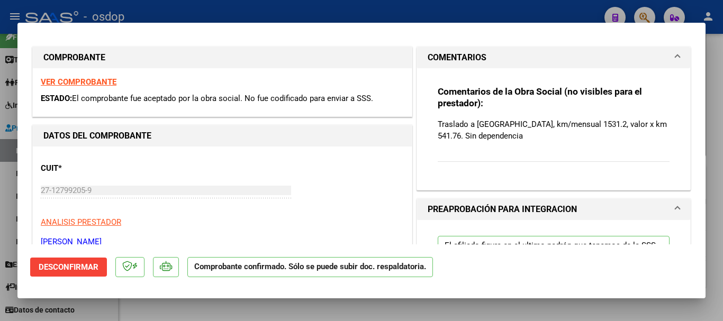
scroll to position [0, 0]
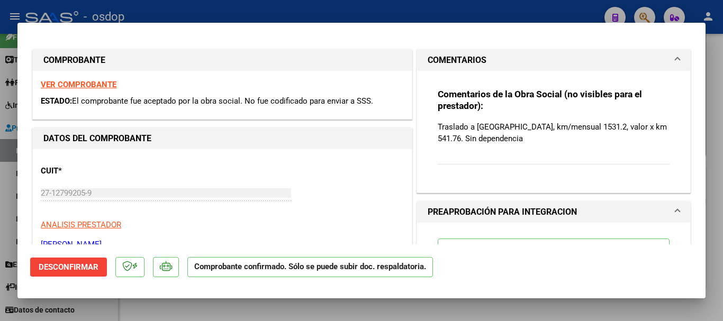
click at [199, 304] on div at bounding box center [361, 160] width 723 height 321
type input "$ 0,00"
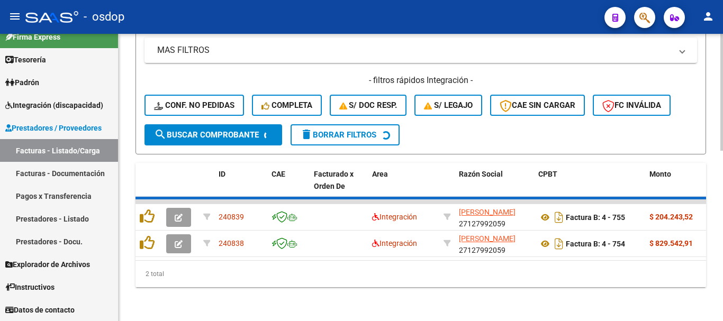
scroll to position [389, 0]
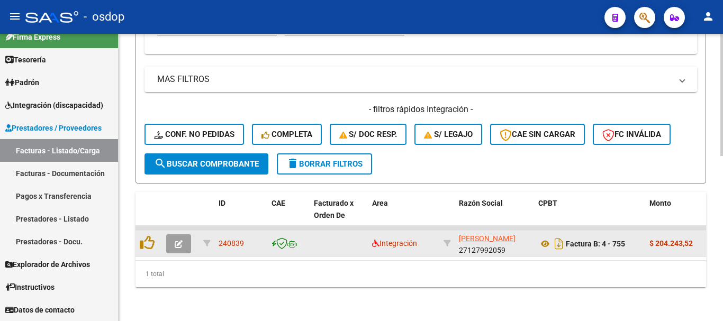
click at [177, 239] on span "button" at bounding box center [179, 244] width 8 height 10
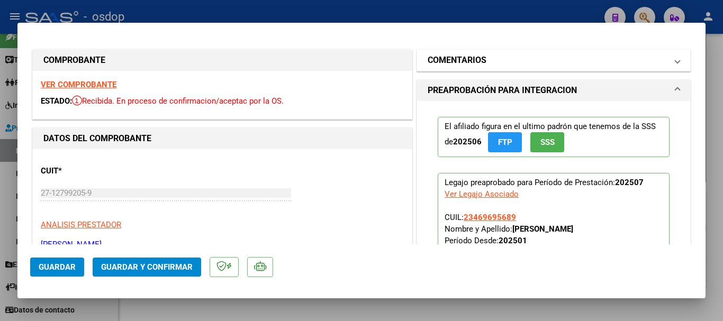
click at [495, 65] on mat-panel-title "COMENTARIOS" at bounding box center [547, 60] width 239 height 13
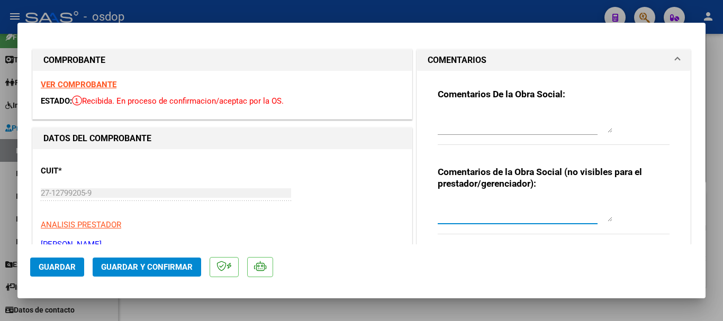
click at [518, 203] on textarea at bounding box center [525, 211] width 175 height 21
type textarea "t"
click at [538, 209] on textarea "Traslado a Terapias, km/mensuales 377, valor x km 541.76. Sin dependencia" at bounding box center [525, 211] width 175 height 21
click at [573, 219] on textarea "Traslado a Terapias, km/mensuales 377, valor x km 541.76. Sin dependencia" at bounding box center [525, 211] width 175 height 21
type textarea "Traslado a Terapias, km/mensuales 377, valor x km 541.76. Sin dependencia"
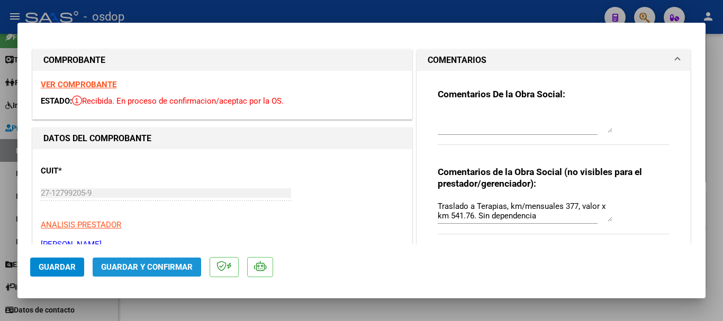
click at [146, 263] on span "Guardar y Confirmar" at bounding box center [147, 268] width 92 height 10
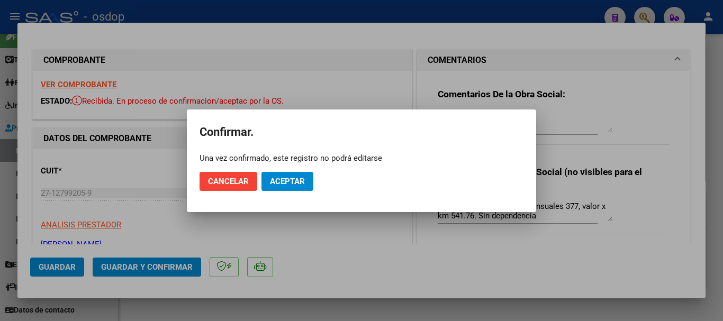
click at [283, 192] on mat-dialog-actions "Cancelar Aceptar" at bounding box center [362, 182] width 324 height 36
click at [285, 180] on span "Aceptar" at bounding box center [287, 182] width 35 height 10
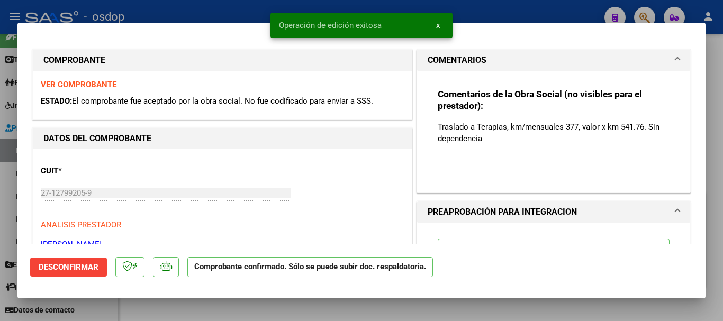
click at [5, 67] on div at bounding box center [361, 160] width 723 height 321
type input "$ 0,00"
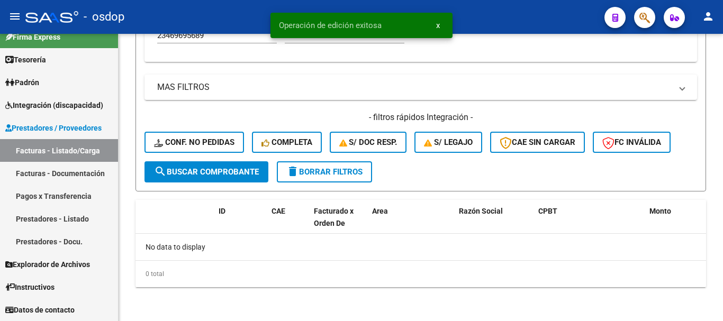
scroll to position [372, 0]
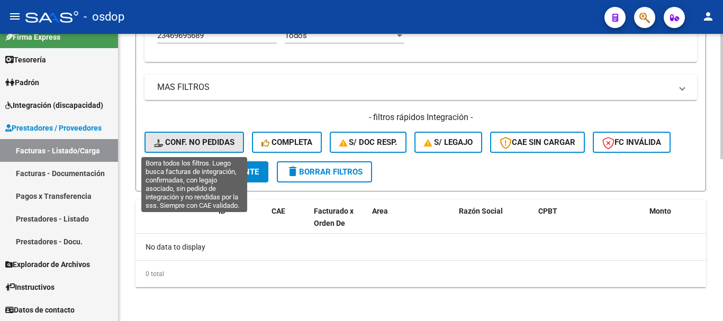
click at [215, 133] on button "Conf. no pedidas" at bounding box center [195, 142] width 100 height 21
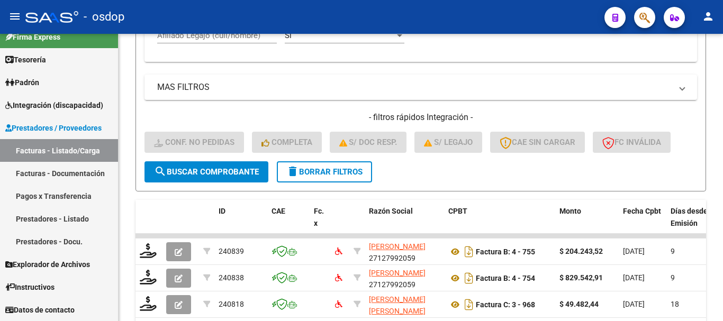
click at [240, 33] on mat-toolbar "menu - osdop person" at bounding box center [361, 17] width 723 height 34
click at [254, 47] on div "Afiliado Legajo (cuil/nombre)" at bounding box center [217, 37] width 120 height 33
click at [253, 39] on input "Afiliado Legajo (cuil/nombre)" at bounding box center [217, 36] width 120 height 10
paste input "Traslado a FL, km/mensual 1531.2, valor x km 541.76. Sin dependencia"
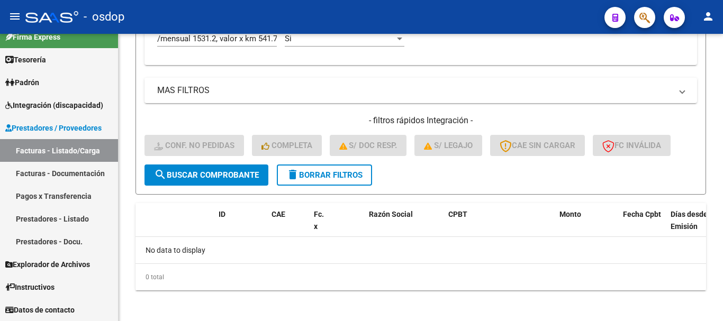
scroll to position [0, 0]
click at [271, 43] on input "Traslado a FL, km/mensual 1531.2, valor x km 541.76. Sin dependencia" at bounding box center [217, 39] width 120 height 10
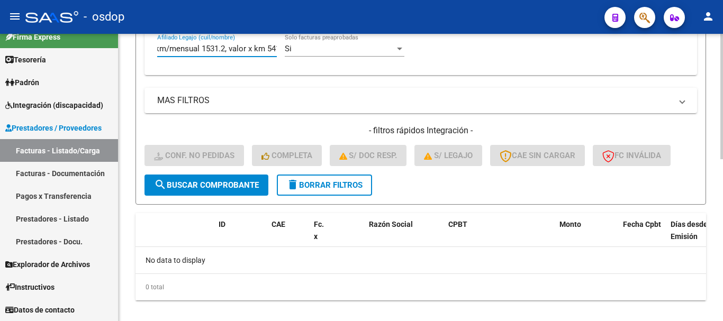
scroll to position [0, 131]
drag, startPoint x: 258, startPoint y: 40, endPoint x: 299, endPoint y: 47, distance: 41.5
drag, startPoint x: 272, startPoint y: 48, endPoint x: 65, endPoint y: 49, distance: 207.6
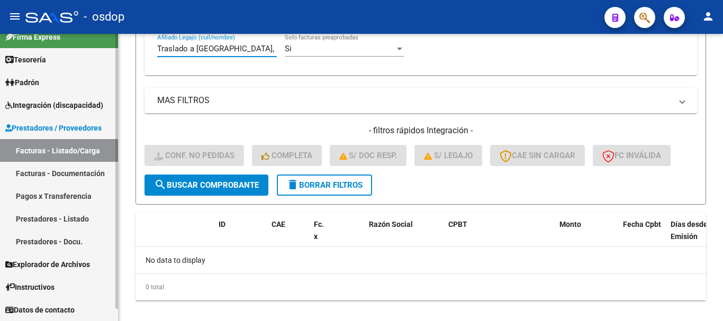
click at [65, 49] on mat-sidenav-container "Firma Express Tesorería Extractos Procesados (csv) Extractos Originales (pdf) P…" at bounding box center [361, 178] width 723 height 288
paste input "23469695689"
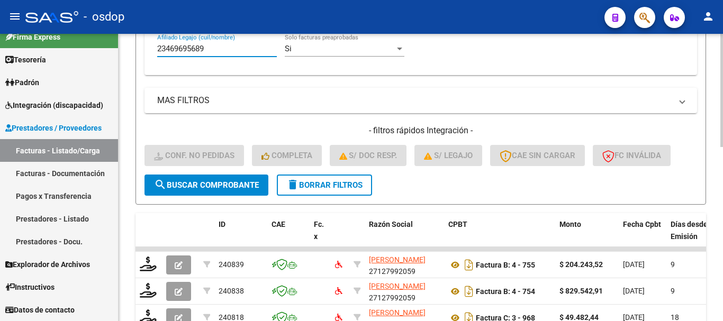
scroll to position [442, 0]
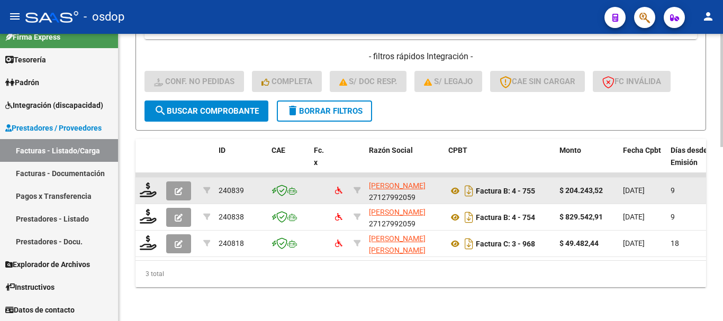
type input "23469695689"
click at [152, 190] on div at bounding box center [149, 191] width 18 height 16
click at [150, 185] on icon at bounding box center [148, 190] width 17 height 15
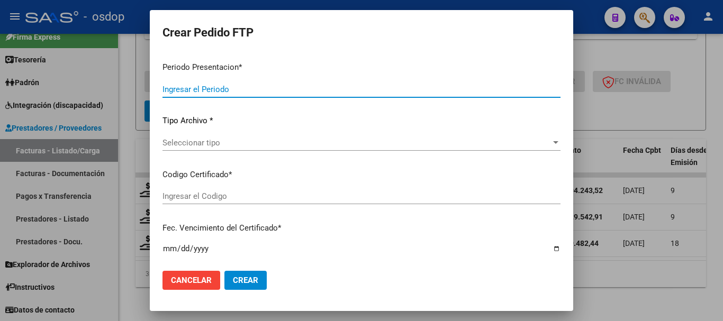
type input "202507"
type input "$ 204.243,52"
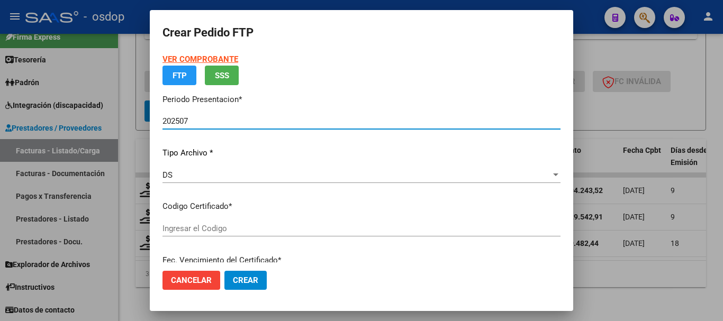
type input "5314578924"
type input "2034-12-02"
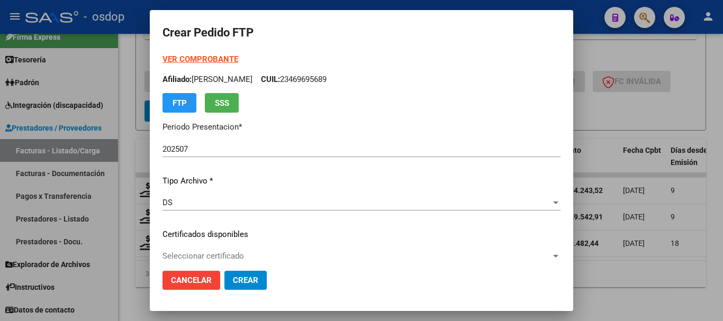
click at [216, 228] on div "VER COMPROBANTE ARCA Padrón Afiliado: GIULIANTE MATIAS RAFAEL CUIL: 23469695689…" at bounding box center [362, 226] width 398 height 346
click at [224, 257] on span "Seleccionar certificado" at bounding box center [357, 257] width 389 height 10
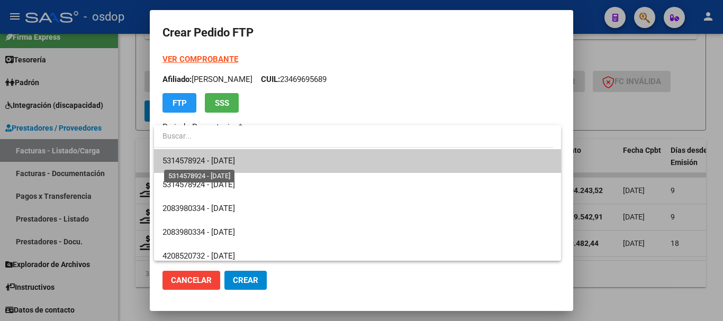
click at [232, 163] on span "5314578924 - 2034-12-02" at bounding box center [199, 161] width 73 height 10
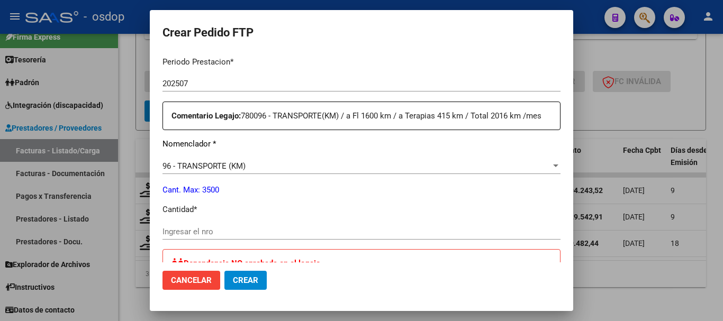
scroll to position [371, 0]
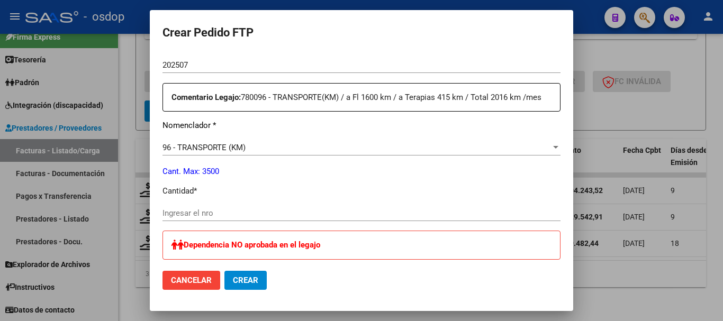
click at [213, 284] on button "Cancelar" at bounding box center [192, 280] width 58 height 19
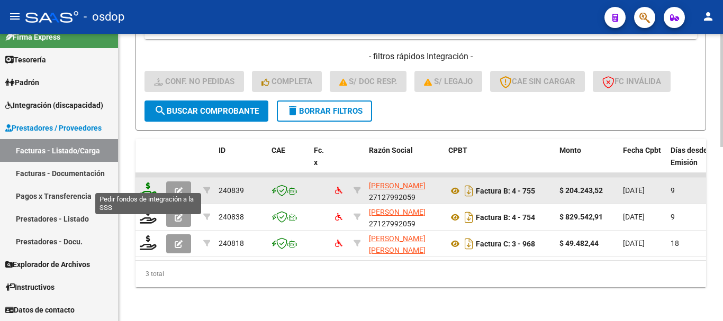
click at [151, 186] on icon at bounding box center [148, 190] width 17 height 15
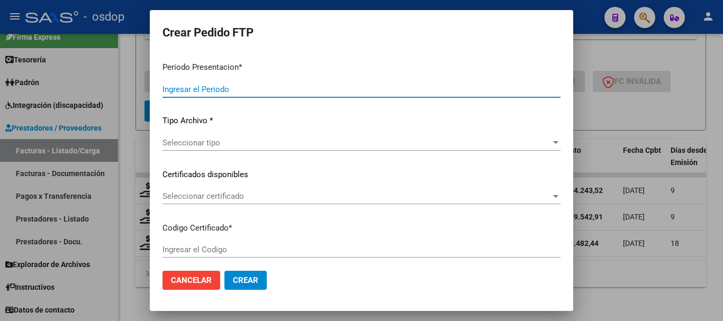
type input "202507"
type input "$ 204.243,52"
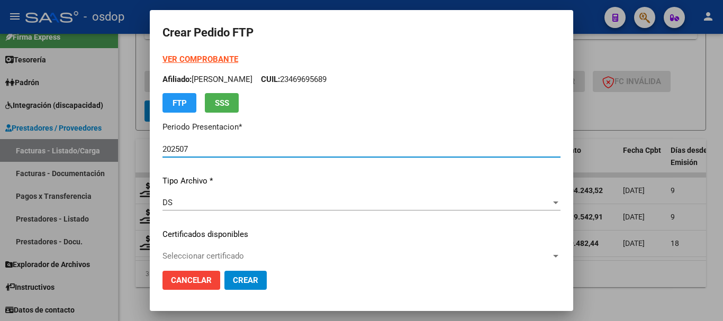
type input "5314578924"
type input "2034-12-02"
click at [247, 261] on span "Seleccionar certificado" at bounding box center [357, 257] width 389 height 10
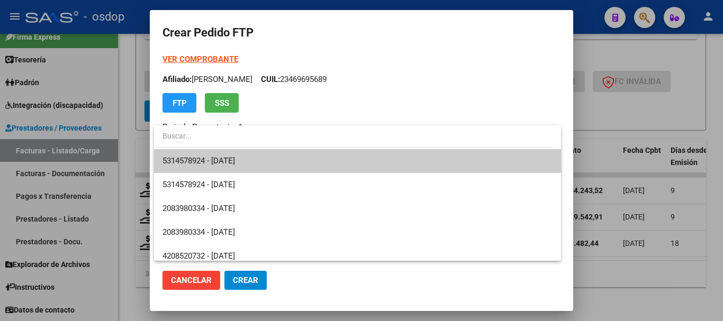
click at [255, 168] on span "5314578924 - 2034-12-02" at bounding box center [358, 161] width 390 height 24
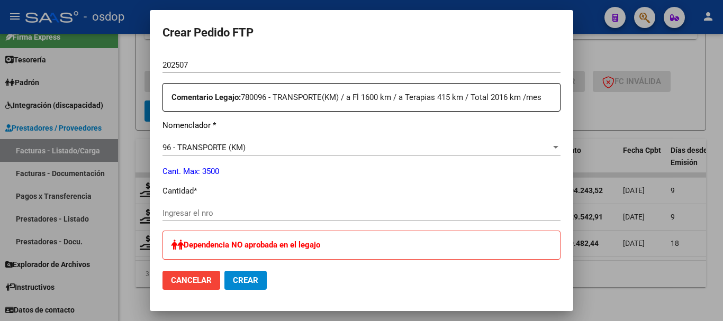
click at [239, 207] on div "Ingresar el nro" at bounding box center [362, 214] width 398 height 16
type input "377"
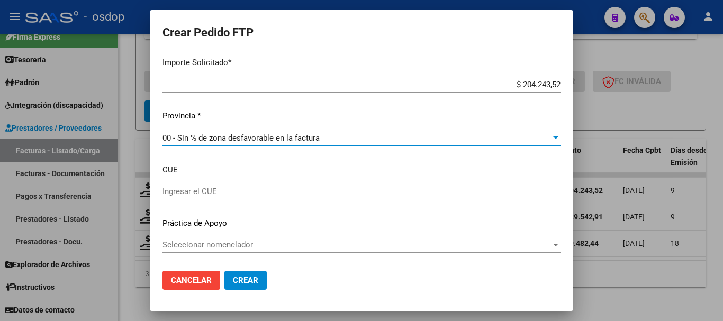
scroll to position [677, 0]
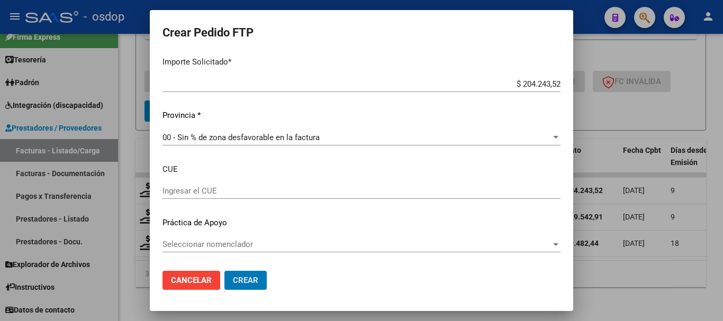
click at [225, 271] on button "Crear" at bounding box center [246, 280] width 42 height 19
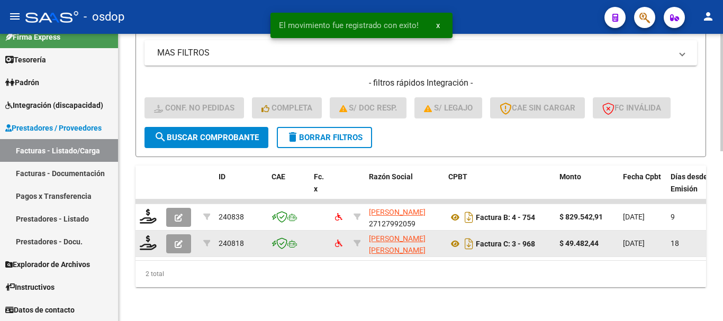
scroll to position [415, 0]
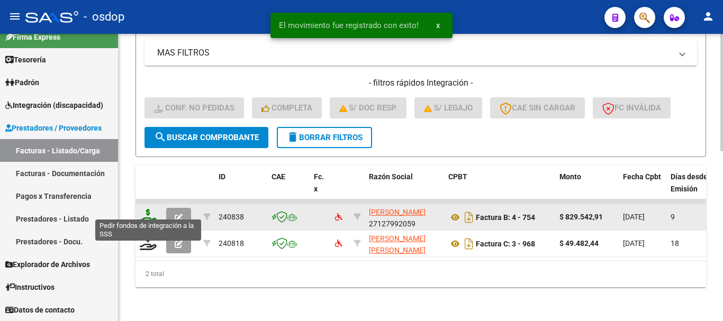
click at [153, 209] on icon at bounding box center [148, 216] width 17 height 15
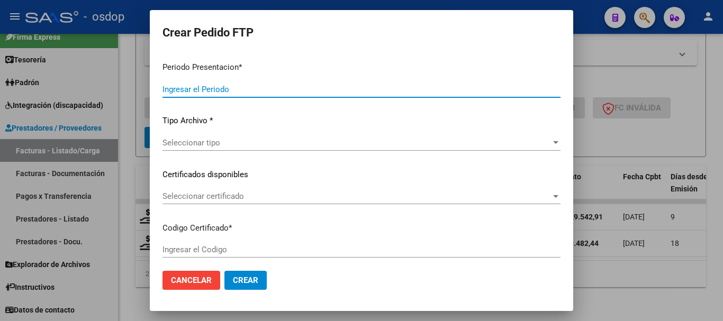
type input "202507"
type input "$ 829.542,91"
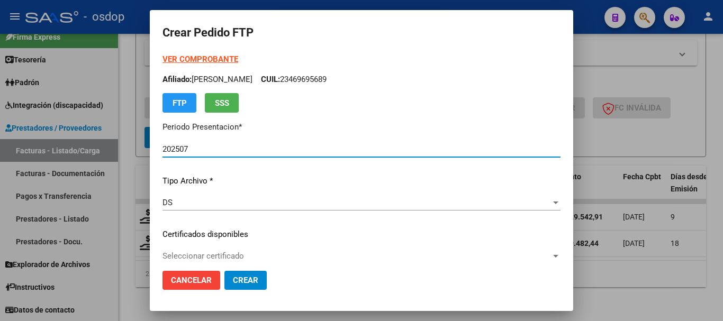
type input "5314578924"
type input "2034-12-02"
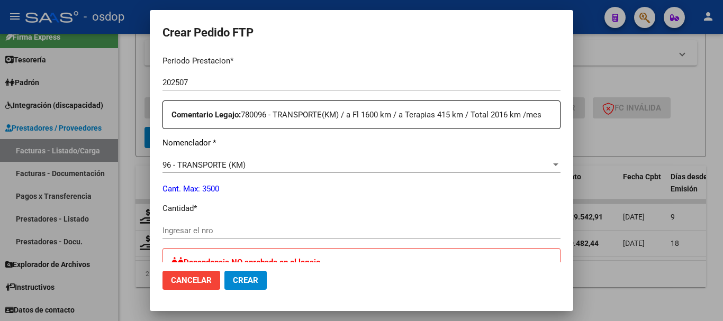
scroll to position [371, 0]
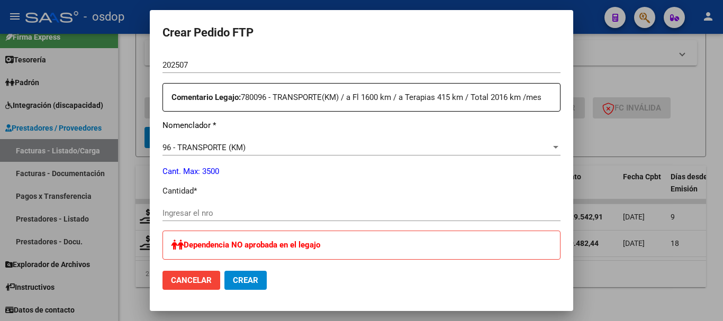
click at [231, 211] on input "Ingresar el nro" at bounding box center [362, 214] width 398 height 10
type input "1531"
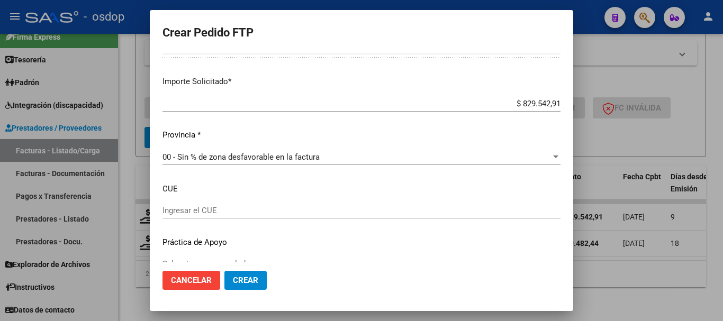
scroll to position [677, 0]
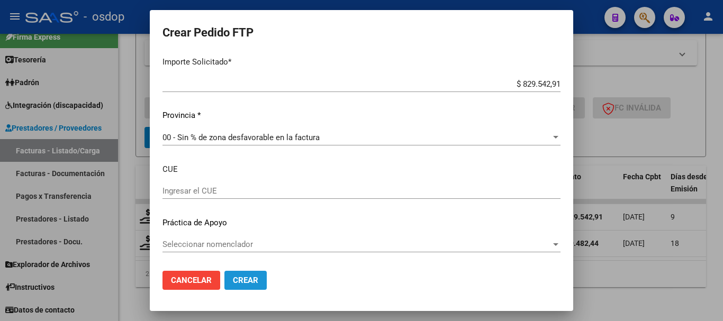
click at [252, 289] on button "Crear" at bounding box center [246, 280] width 42 height 19
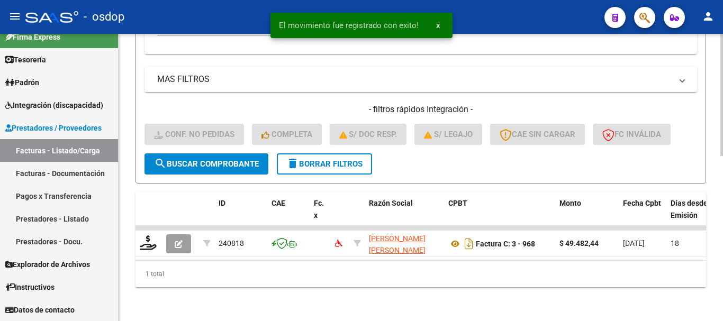
scroll to position [389, 0]
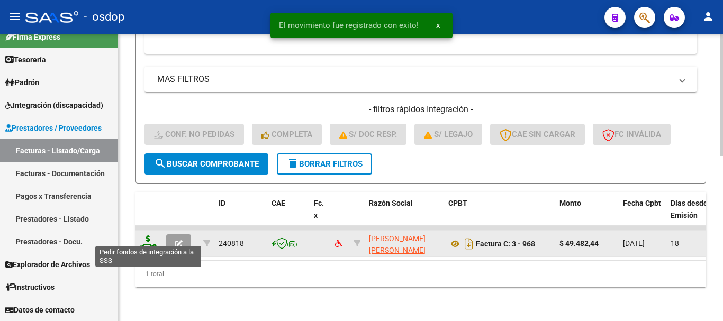
click at [144, 236] on icon at bounding box center [148, 243] width 17 height 15
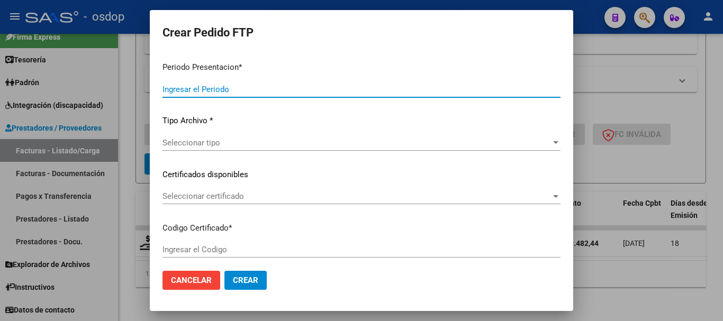
type input "202507"
type input "$ 49.482,44"
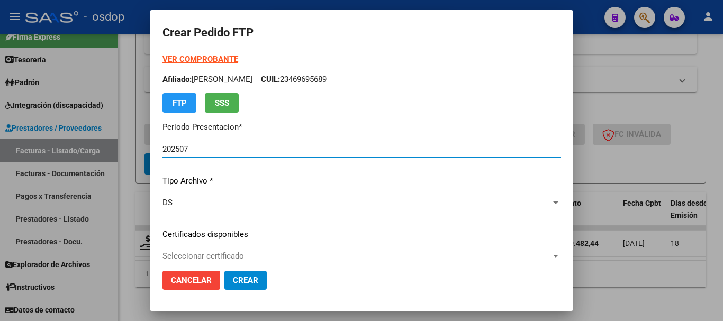
type input "5314578924"
type input "2034-12-02"
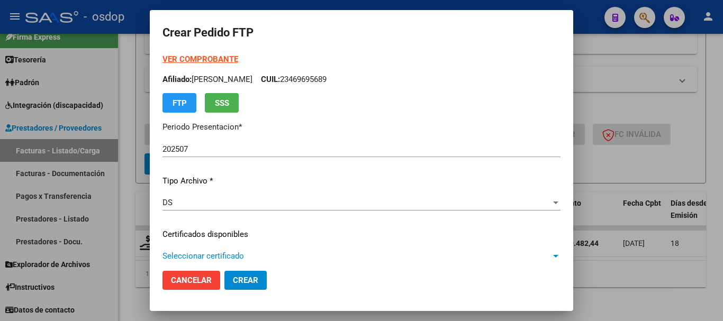
click at [237, 257] on span "Seleccionar certificado" at bounding box center [357, 257] width 389 height 10
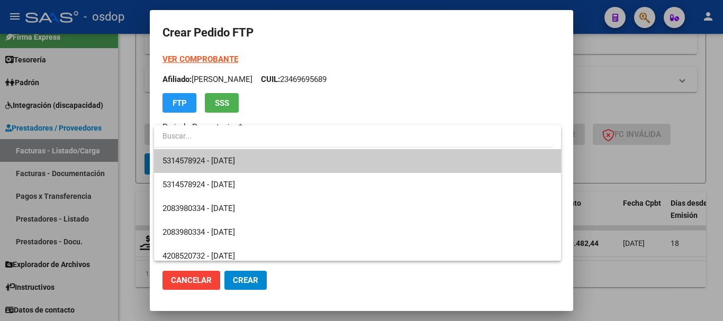
click at [260, 167] on span "5314578924 - 2034-12-02" at bounding box center [358, 161] width 390 height 24
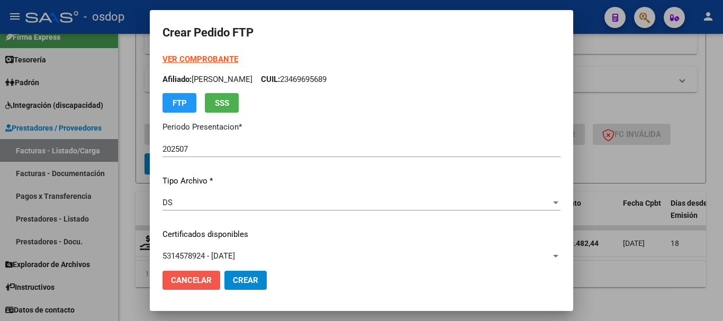
click at [187, 280] on span "Cancelar" at bounding box center [191, 281] width 41 height 10
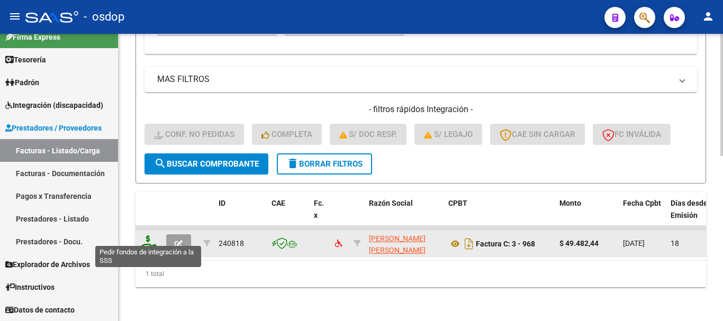
click at [150, 236] on icon at bounding box center [148, 243] width 17 height 15
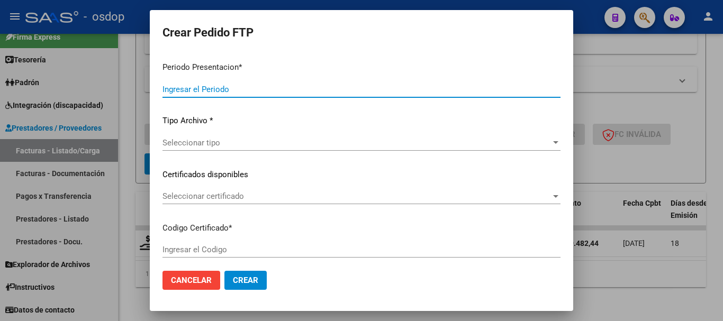
type input "202507"
type input "$ 49.482,44"
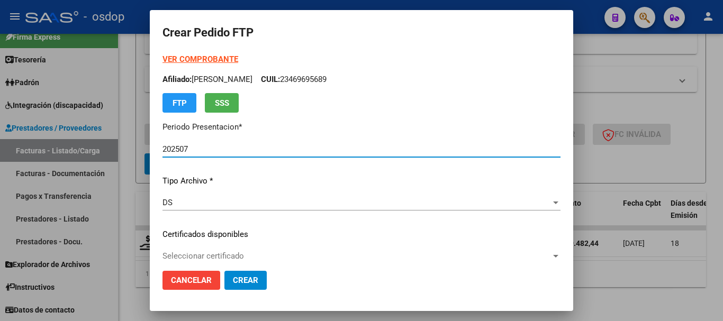
type input "5314578924"
type input "2034-12-02"
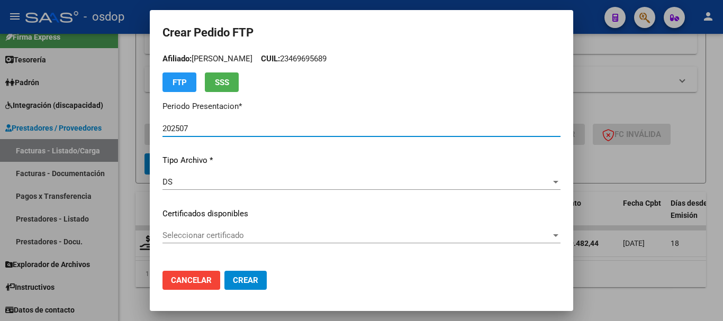
scroll to position [53, 0]
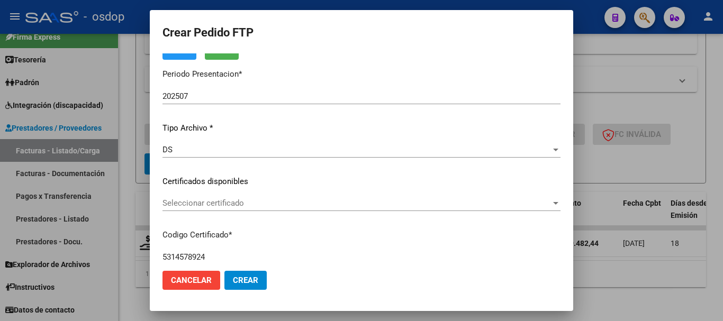
click at [245, 258] on input "5314578924" at bounding box center [362, 258] width 398 height 10
click at [263, 215] on div "Seleccionar certificado Seleccionar certificado" at bounding box center [362, 208] width 398 height 26
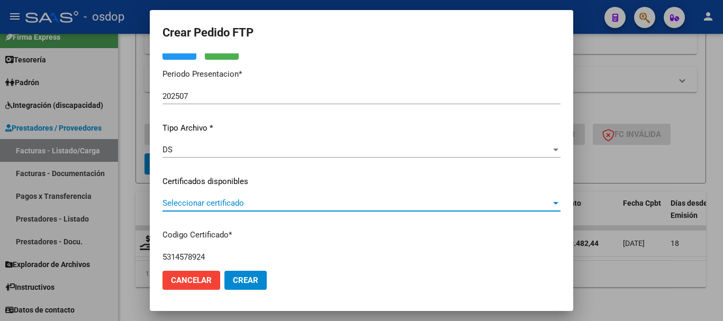
click at [267, 202] on span "Seleccionar certificado" at bounding box center [357, 204] width 389 height 10
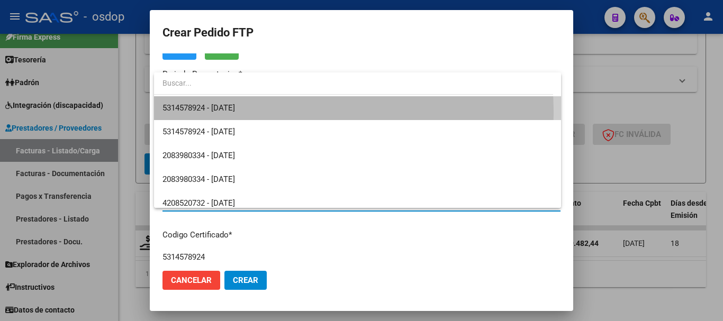
click at [292, 111] on span "5314578924 - 2034-12-02" at bounding box center [358, 108] width 390 height 24
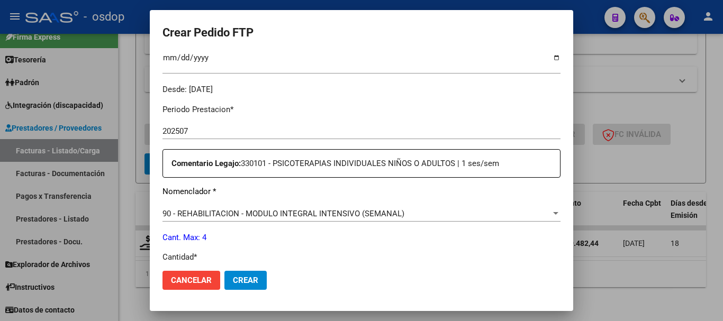
scroll to position [371, 0]
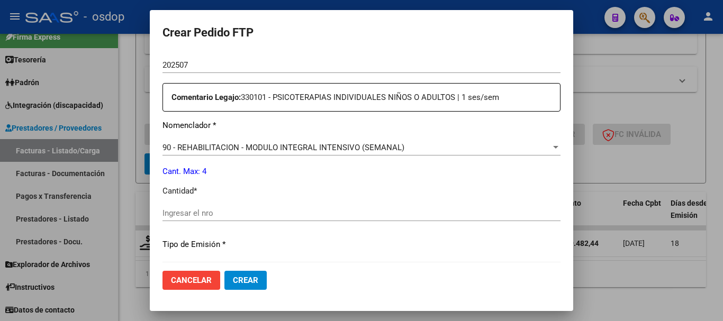
click at [285, 225] on div "Ingresar el nro" at bounding box center [362, 219] width 398 height 26
click at [271, 213] on input "Ingresar el nro" at bounding box center [362, 214] width 398 height 10
type input "4"
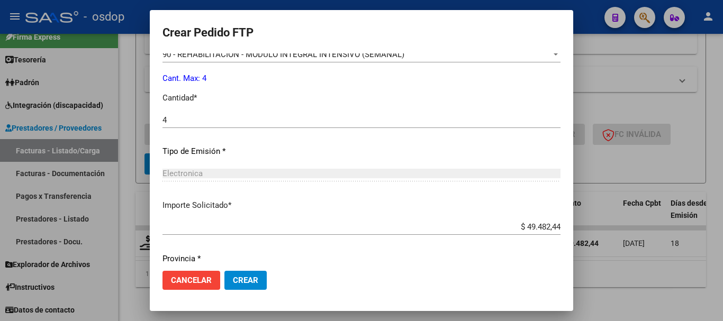
scroll to position [500, 0]
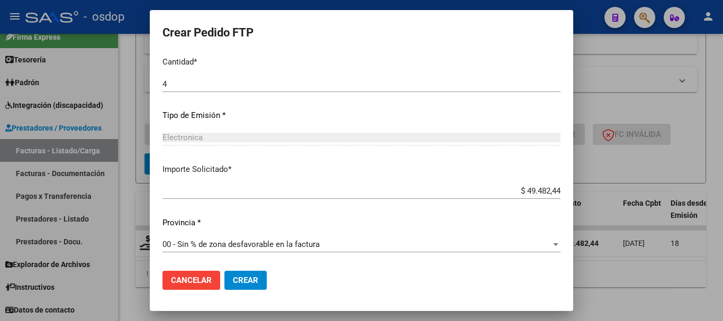
click at [256, 284] on span "Crear" at bounding box center [245, 281] width 25 height 10
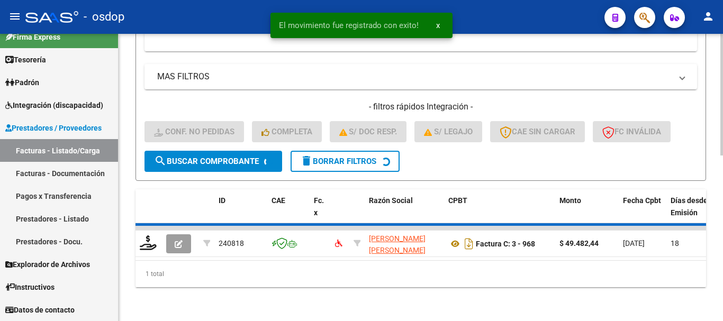
scroll to position [372, 0]
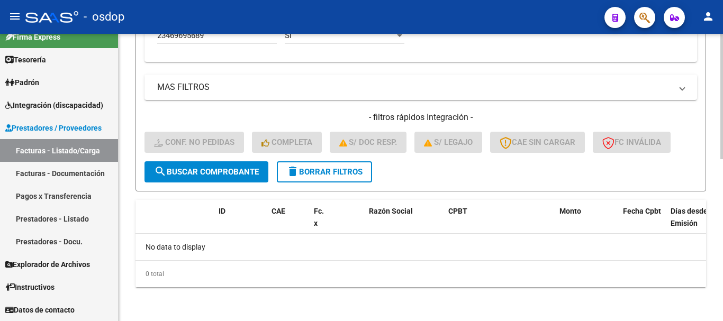
click at [324, 165] on button "delete Borrar Filtros" at bounding box center [324, 172] width 95 height 21
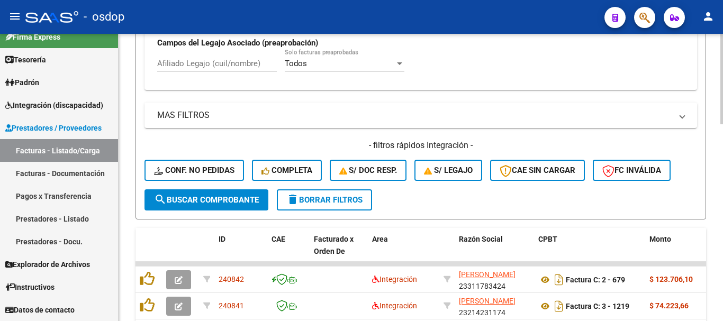
scroll to position [319, 0]
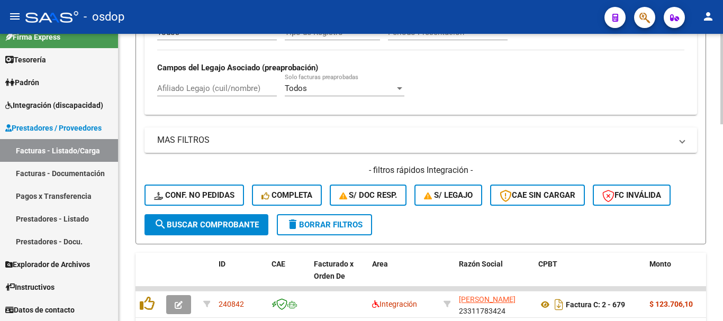
click at [226, 89] on input "Afiliado Legajo (cuil/nombre)" at bounding box center [217, 89] width 120 height 10
paste input "27490429846"
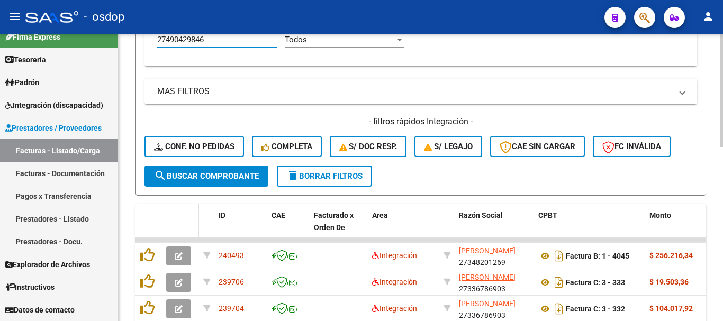
scroll to position [442, 0]
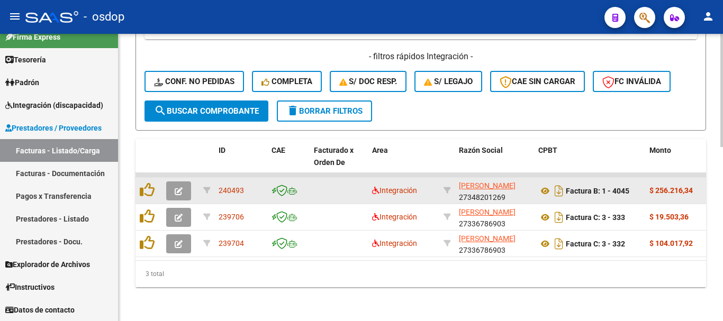
type input "27490429846"
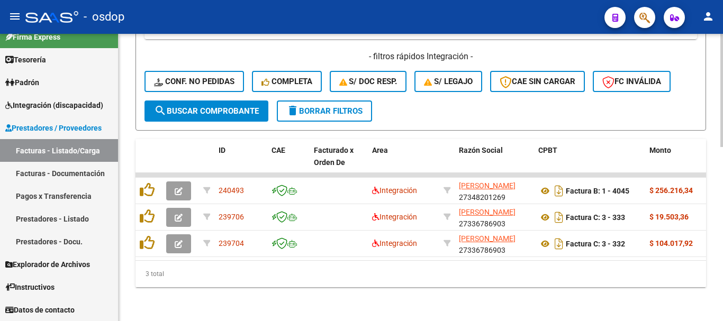
drag, startPoint x: 241, startPoint y: 252, endPoint x: 251, endPoint y: 254, distance: 10.4
click at [251, 254] on datatable-body "240493 Integración RODRIGUEZ NATALIA SOLEDAD 27348201269 Factura B: 1 - 4045 $ …" at bounding box center [421, 216] width 571 height 87
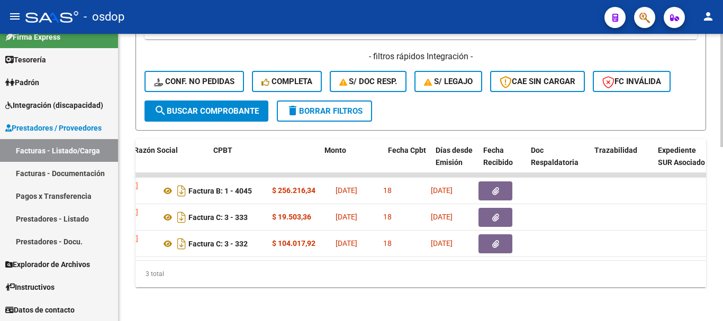
scroll to position [0, 312]
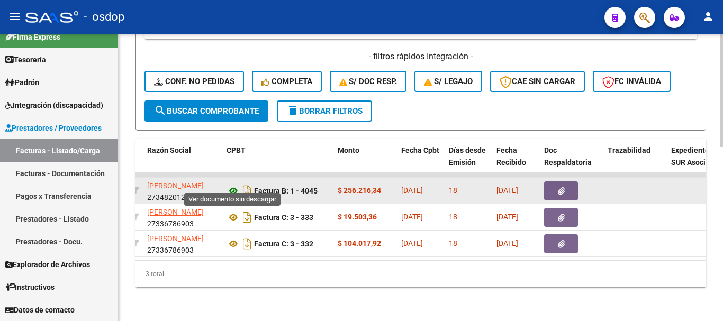
click at [235, 185] on icon at bounding box center [234, 191] width 14 height 13
click at [567, 189] on button "button" at bounding box center [561, 191] width 34 height 19
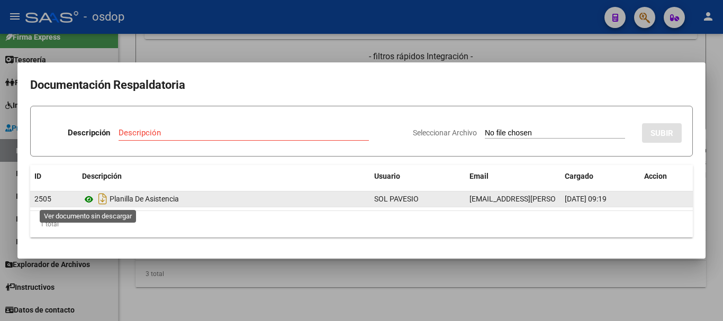
click at [90, 197] on icon at bounding box center [89, 199] width 14 height 13
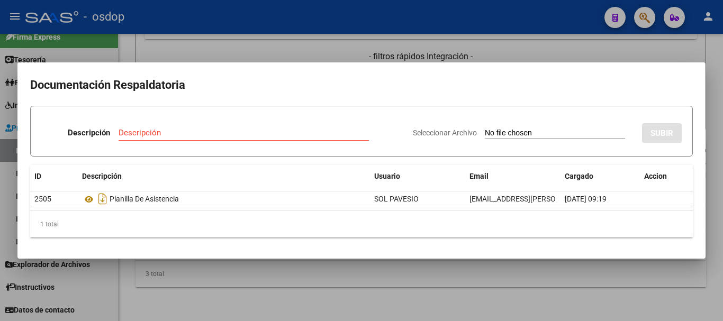
click at [220, 291] on div at bounding box center [361, 160] width 723 height 321
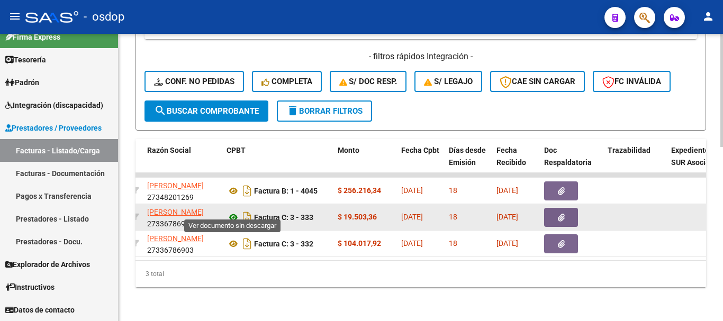
click at [233, 213] on icon at bounding box center [234, 217] width 14 height 13
click at [563, 214] on icon "button" at bounding box center [561, 218] width 7 height 8
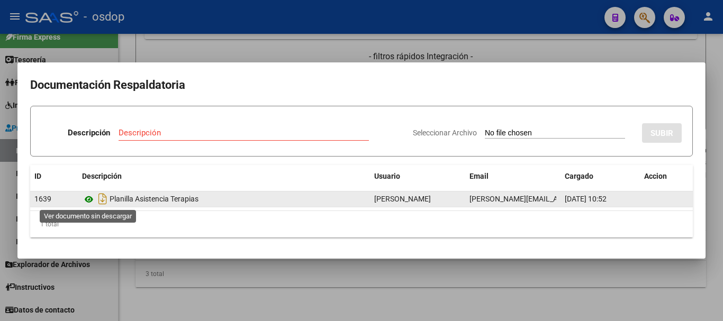
click at [85, 201] on icon at bounding box center [89, 199] width 14 height 13
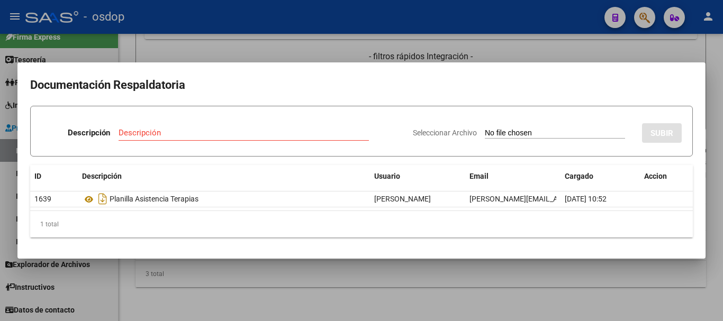
click at [255, 306] on div at bounding box center [361, 160] width 723 height 321
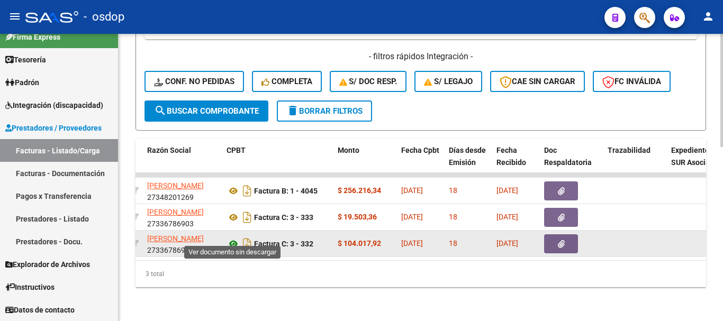
click at [230, 241] on icon at bounding box center [234, 244] width 14 height 13
click at [557, 235] on button "button" at bounding box center [561, 244] width 34 height 19
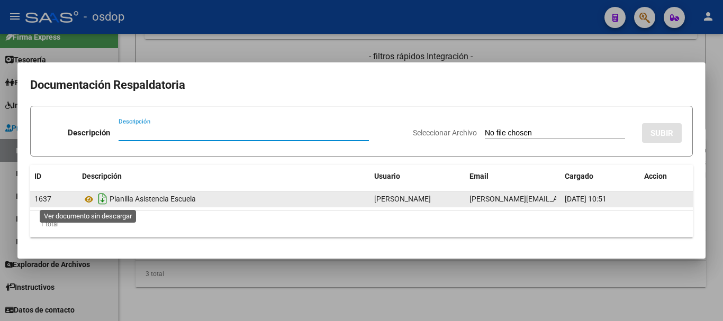
click at [98, 199] on icon "Descargar documento" at bounding box center [103, 199] width 14 height 17
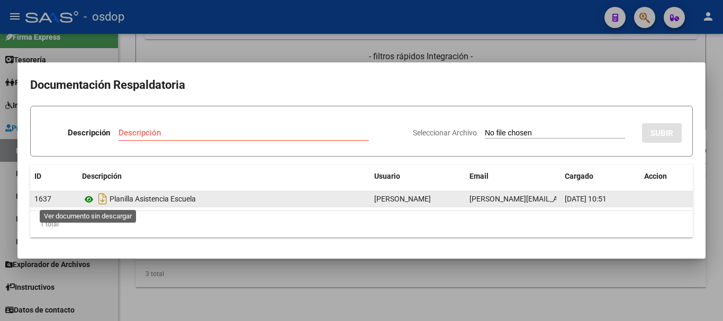
click at [90, 199] on icon at bounding box center [89, 199] width 14 height 13
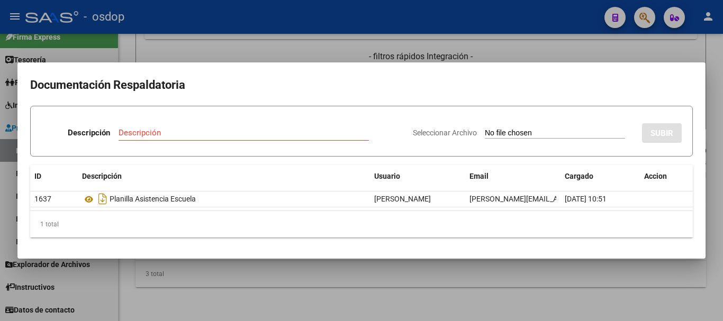
click at [144, 304] on div at bounding box center [361, 160] width 723 height 321
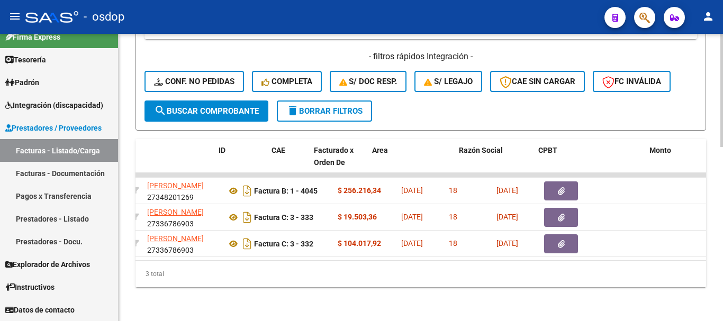
scroll to position [0, 0]
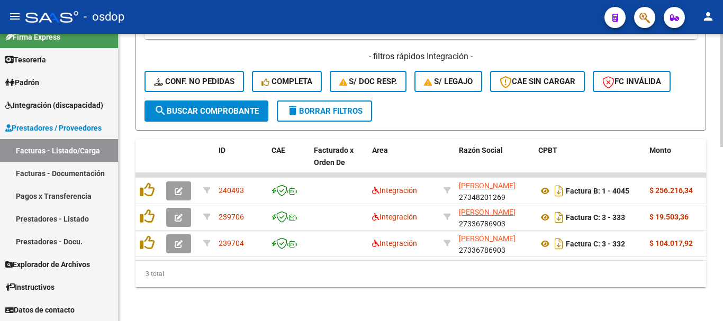
click at [313, 101] on button "delete Borrar Filtros" at bounding box center [324, 111] width 95 height 21
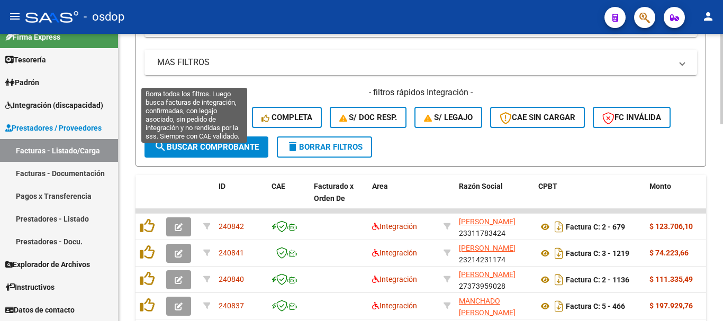
scroll to position [336, 0]
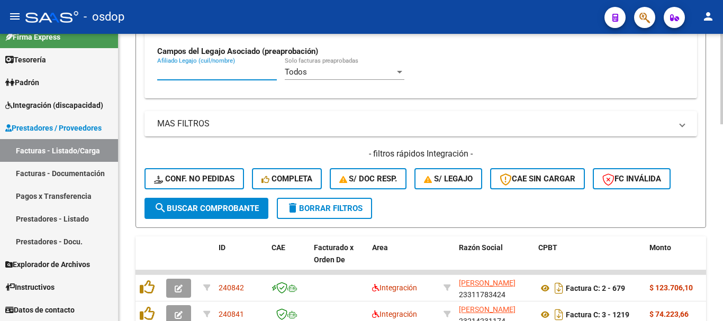
click at [232, 72] on input "Afiliado Legajo (cuil/nombre)" at bounding box center [217, 72] width 120 height 10
paste input "27275392982"
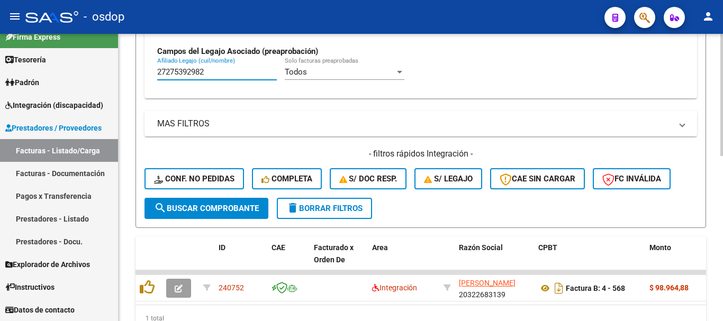
type input "27275392982"
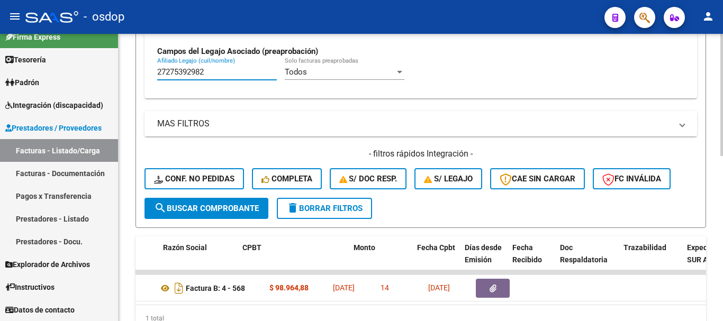
scroll to position [0, 296]
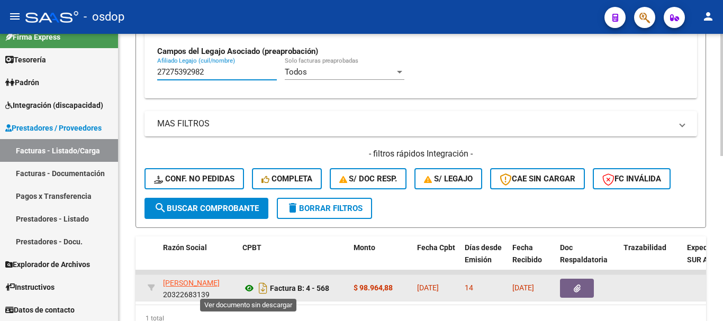
click at [246, 289] on icon at bounding box center [250, 288] width 14 height 13
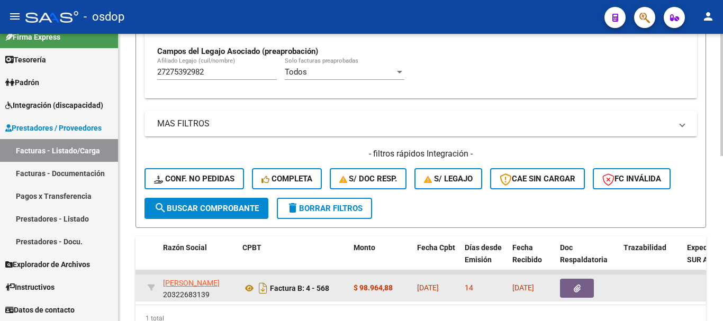
click at [559, 284] on datatable-body-cell at bounding box center [588, 288] width 64 height 26
click at [568, 287] on button "button" at bounding box center [577, 288] width 34 height 19
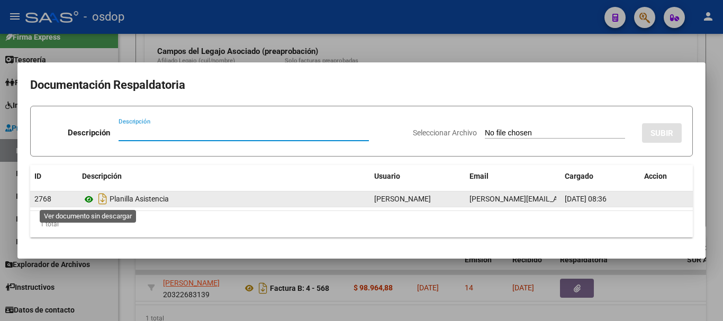
click at [89, 198] on icon at bounding box center [89, 199] width 14 height 13
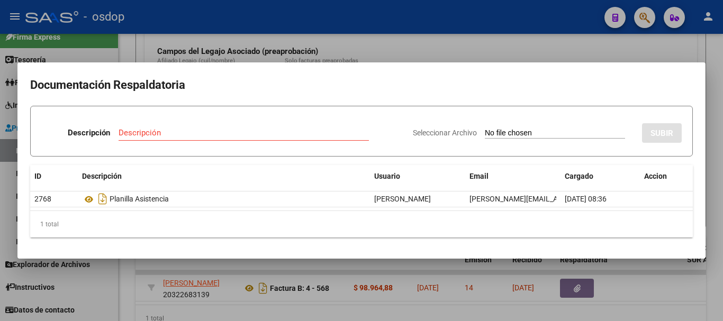
click at [176, 57] on div at bounding box center [361, 160] width 723 height 321
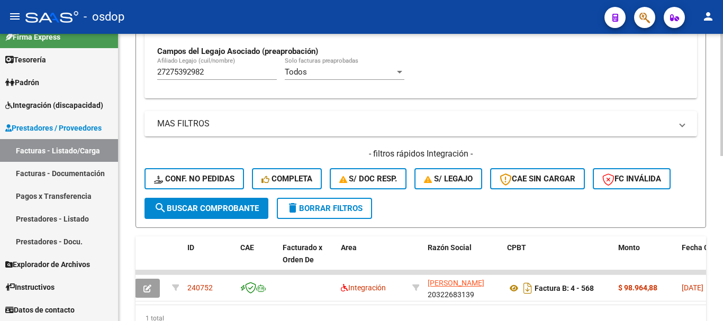
scroll to position [0, 0]
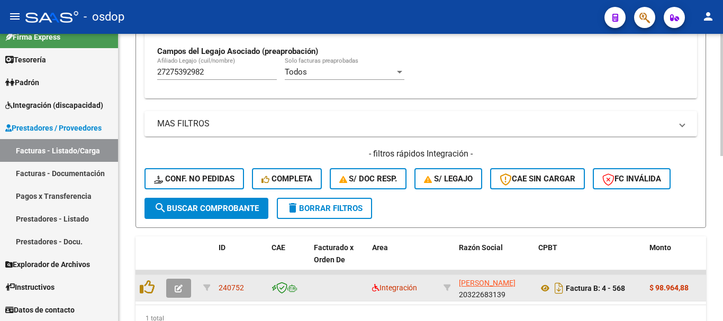
click at [181, 283] on button "button" at bounding box center [178, 288] width 25 height 19
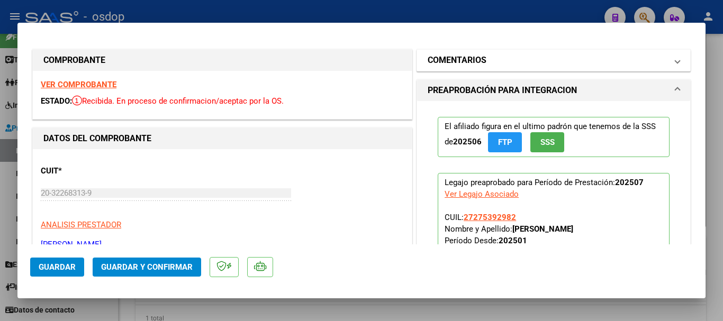
click at [493, 60] on mat-panel-title "COMENTARIOS" at bounding box center [547, 60] width 239 height 13
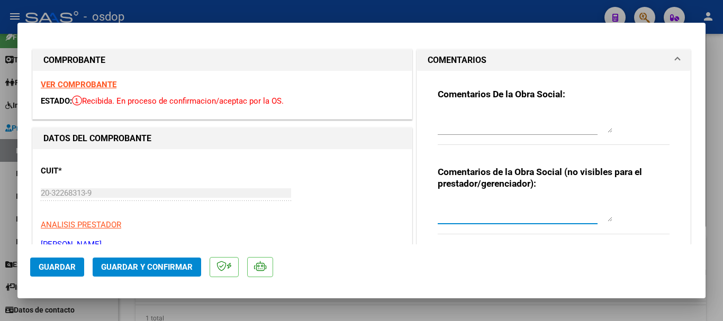
click at [463, 221] on textarea at bounding box center [525, 211] width 175 height 21
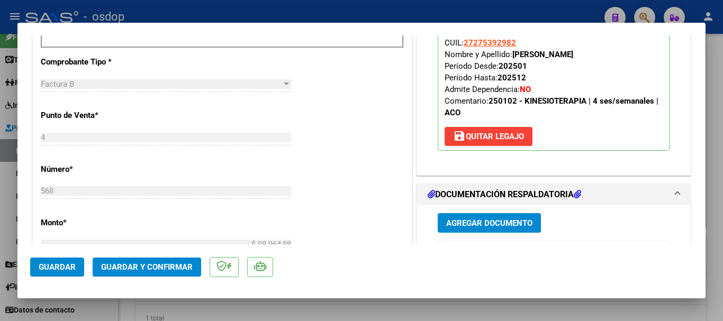
scroll to position [371, 0]
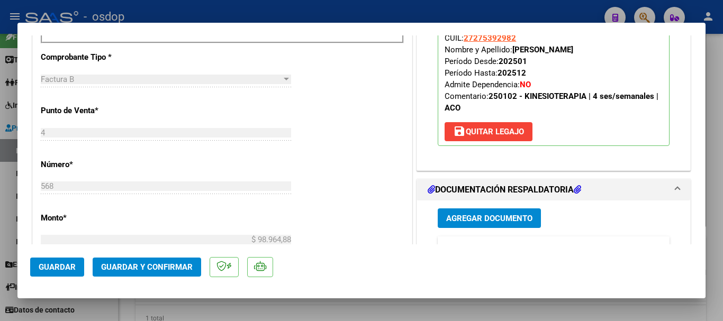
type textarea "A cargo de OSDOP"
click at [175, 266] on span "Guardar y Confirmar" at bounding box center [147, 268] width 92 height 10
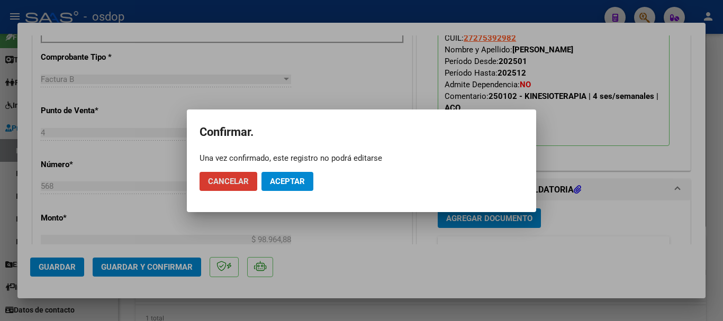
click at [307, 172] on button "Aceptar" at bounding box center [288, 181] width 52 height 19
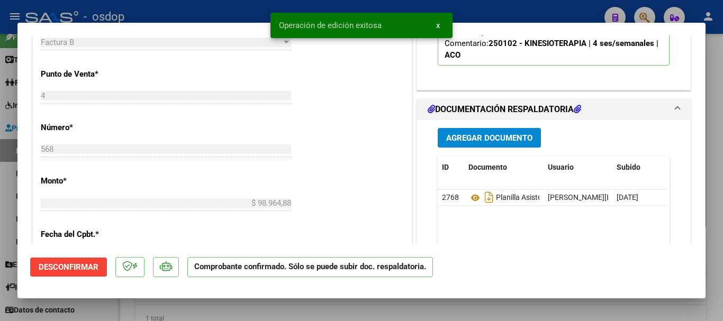
scroll to position [318, 0]
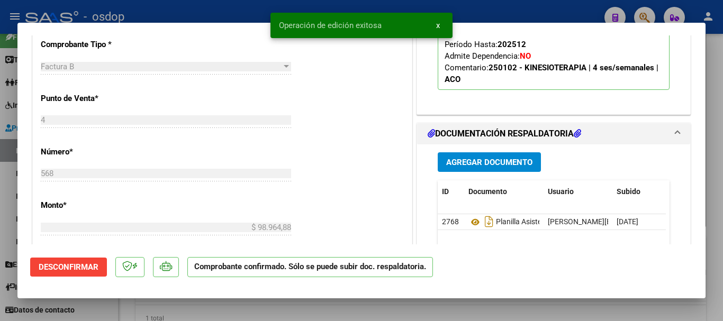
click at [19, 175] on mat-dialog-content "COMPROBANTE VER COMPROBANTE ESTADO: El comprobante fue aceptado por la obra soc…" at bounding box center [361, 139] width 689 height 209
click at [1, 171] on div at bounding box center [361, 160] width 723 height 321
type input "$ 0,00"
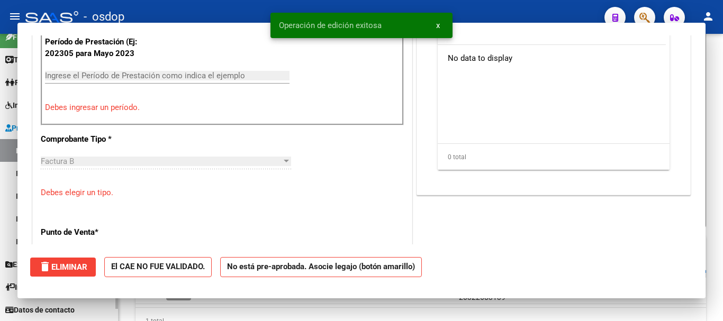
scroll to position [0, 0]
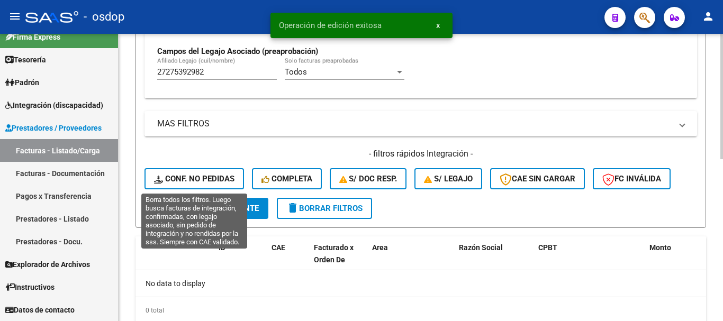
click at [217, 179] on span "Conf. no pedidas" at bounding box center [194, 179] width 81 height 10
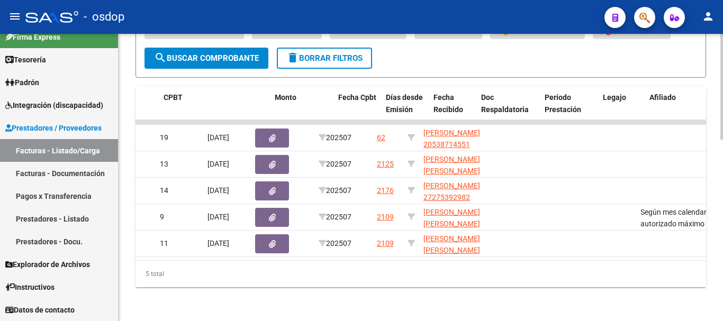
scroll to position [0, 285]
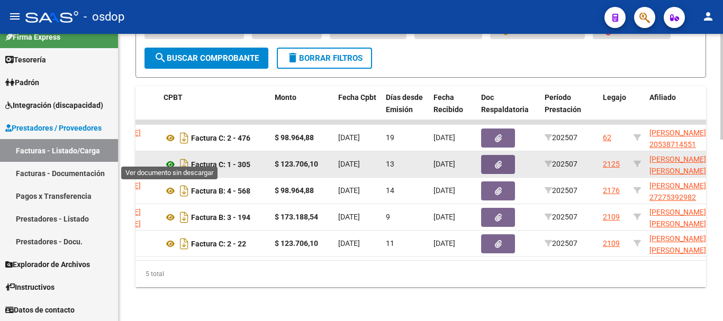
click at [168, 161] on icon at bounding box center [171, 164] width 14 height 13
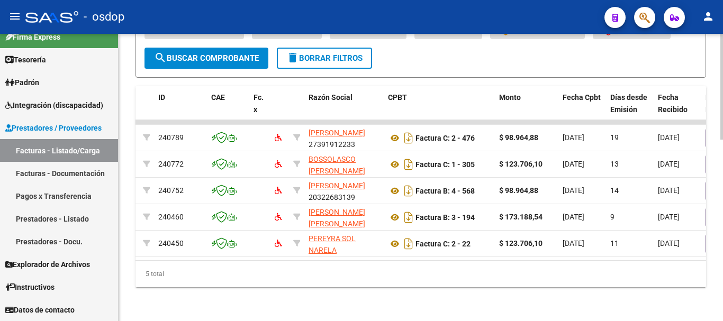
scroll to position [0, 0]
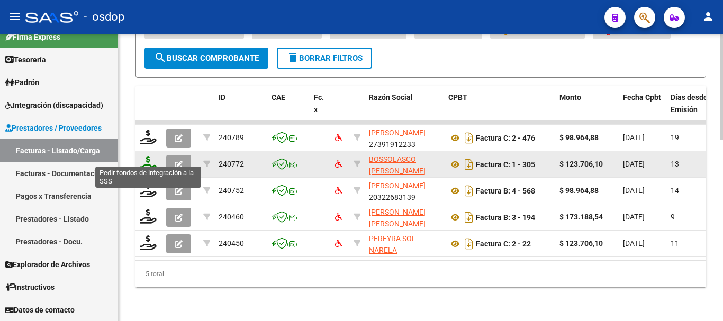
click at [146, 156] on icon at bounding box center [148, 163] width 17 height 15
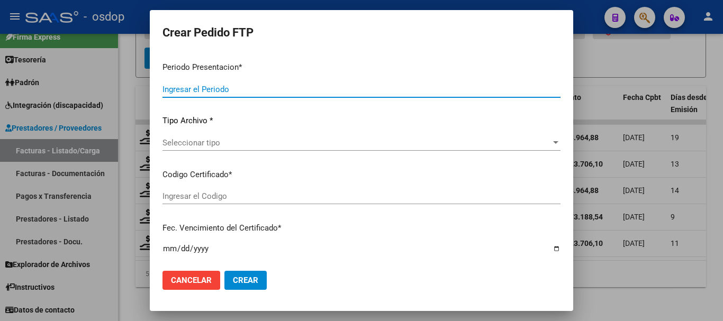
type input "202507"
type input "$ 123.706,10"
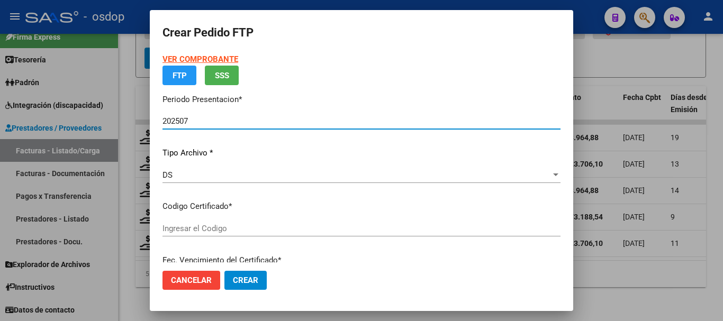
type input "8342596039"
type input "2027-10-26"
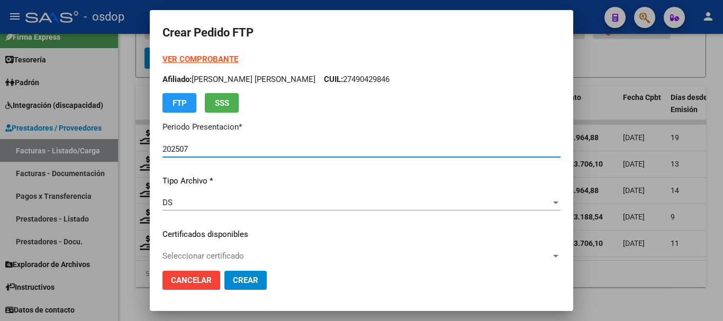
click at [231, 236] on p "Certificados disponibles" at bounding box center [362, 235] width 398 height 12
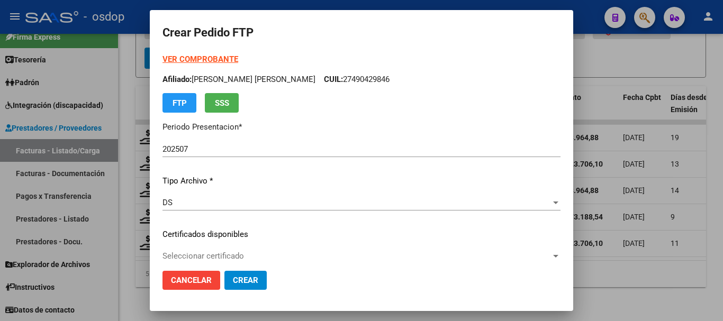
click at [219, 267] on mat-dialog-actions "Cancelar Crear" at bounding box center [362, 281] width 398 height 36
click at [224, 252] on span "Seleccionar certificado" at bounding box center [357, 257] width 389 height 10
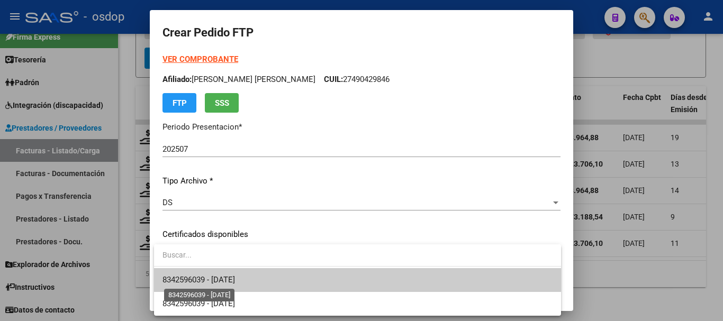
click at [212, 280] on span "8342596039 - 2027-10-26" at bounding box center [199, 280] width 73 height 10
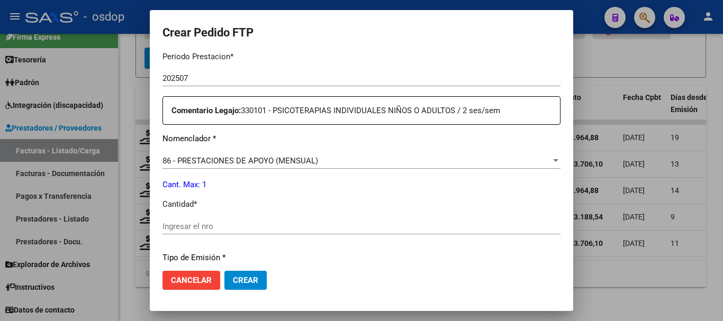
scroll to position [424, 0]
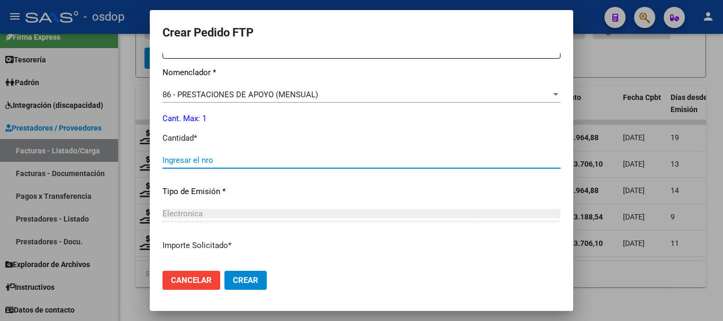
click at [249, 164] on input "Ingresar el nro" at bounding box center [362, 161] width 398 height 10
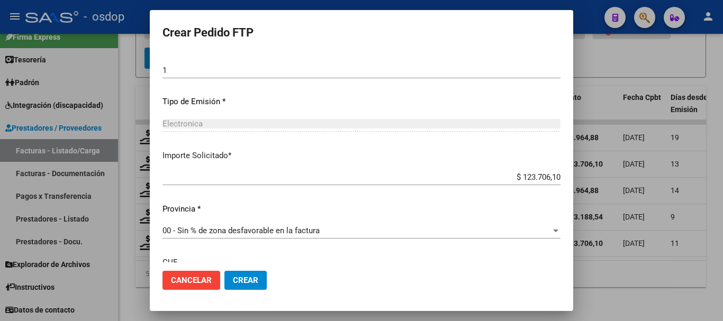
scroll to position [607, 0]
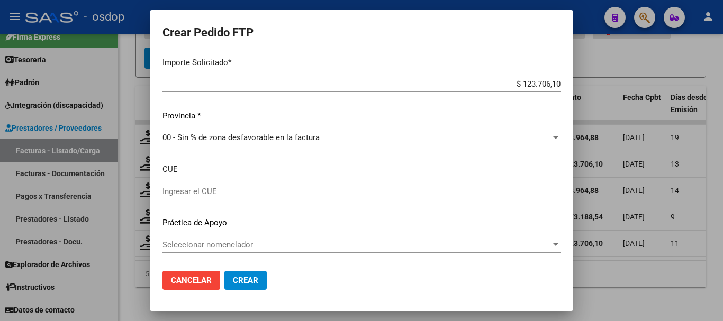
click at [249, 275] on button "Crear" at bounding box center [246, 280] width 42 height 19
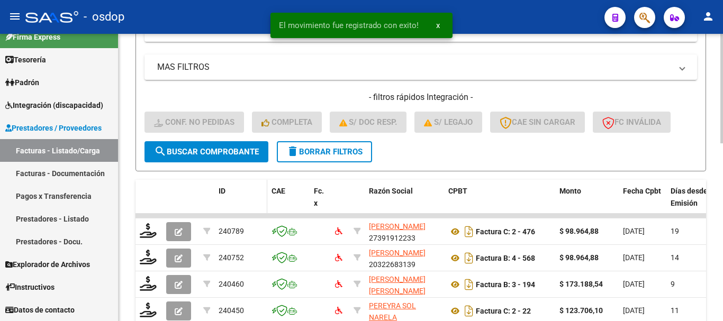
scroll to position [468, 0]
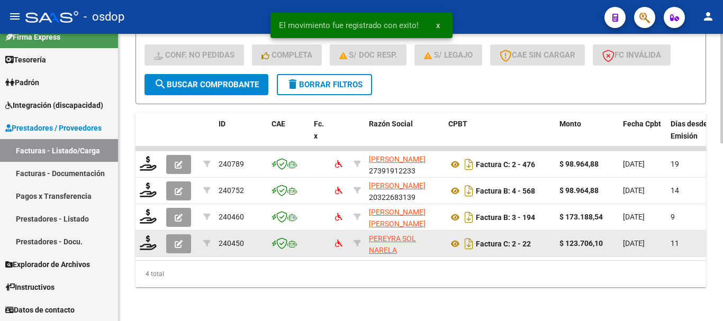
drag, startPoint x: 257, startPoint y: 261, endPoint x: 313, endPoint y: 246, distance: 58.1
click at [358, 258] on datatable-body "240789 MARELLI DAIANA ANTONELLA 27391912233 Factura C: 2 - 476 $ 98.964,88 31/0…" at bounding box center [421, 204] width 571 height 114
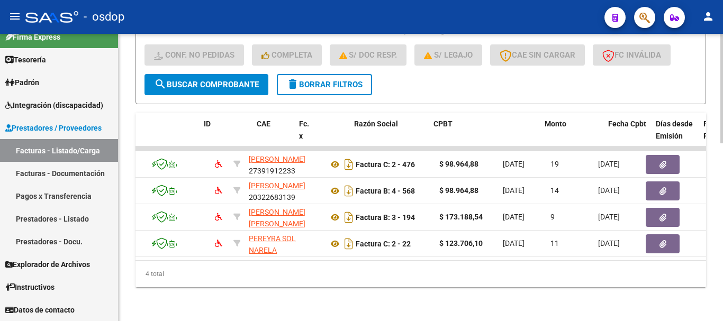
scroll to position [0, 0]
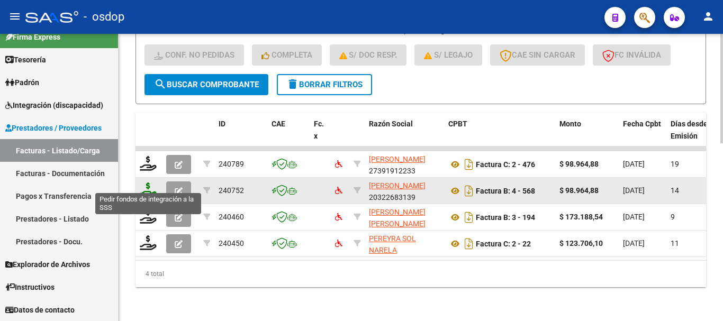
click at [149, 183] on icon at bounding box center [148, 190] width 17 height 15
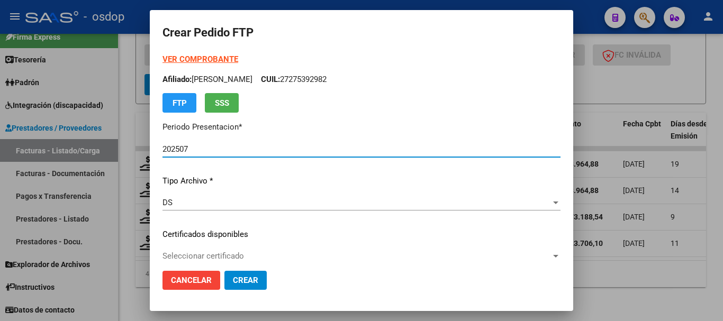
click at [236, 242] on div "VER COMPROBANTE ARCA Padrón Afiliado: DOVIS ANALIA GISELA CUIL: 27275392982 FTP…" at bounding box center [362, 226] width 398 height 346
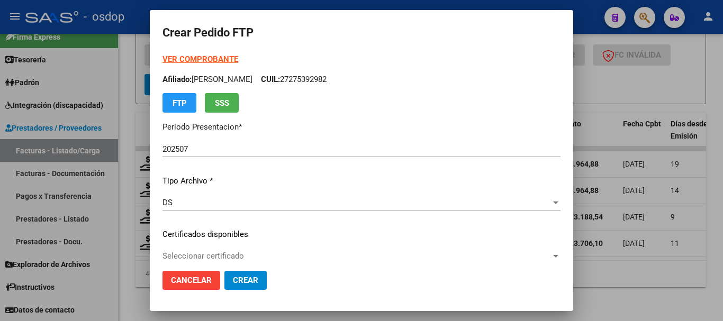
click at [261, 254] on span "Seleccionar certificado" at bounding box center [357, 257] width 389 height 10
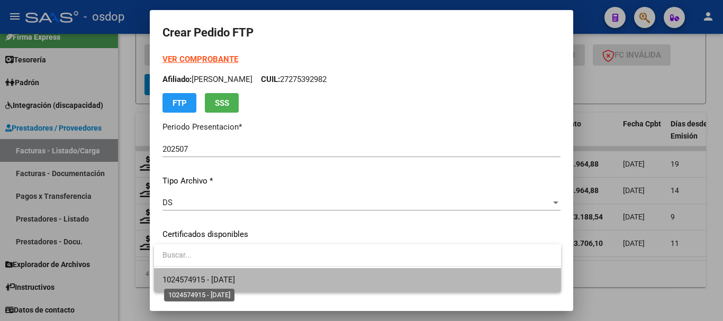
click at [215, 280] on span "1024574915 - 2029-12-02" at bounding box center [199, 280] width 73 height 10
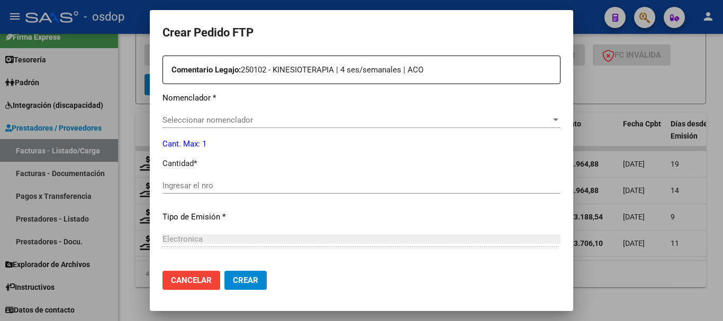
scroll to position [424, 0]
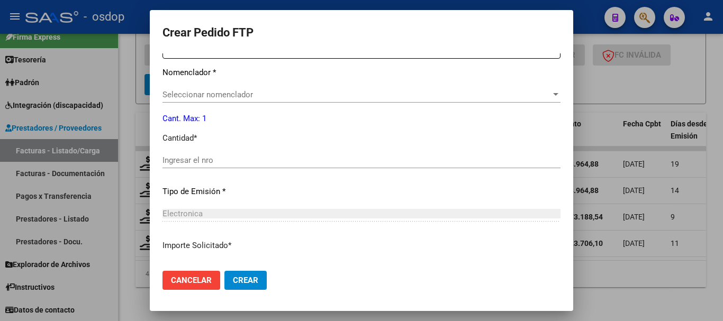
click at [233, 96] on span "Seleccionar nomenclador" at bounding box center [357, 95] width 389 height 10
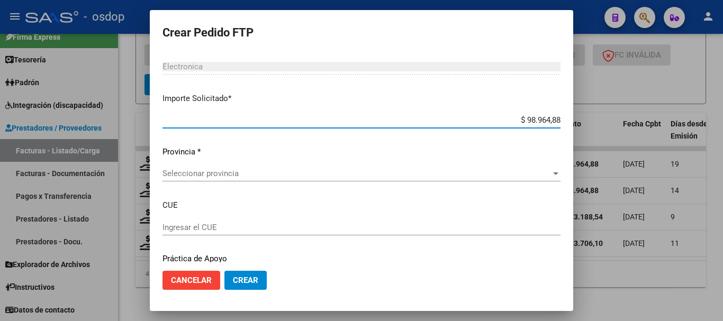
scroll to position [607, 0]
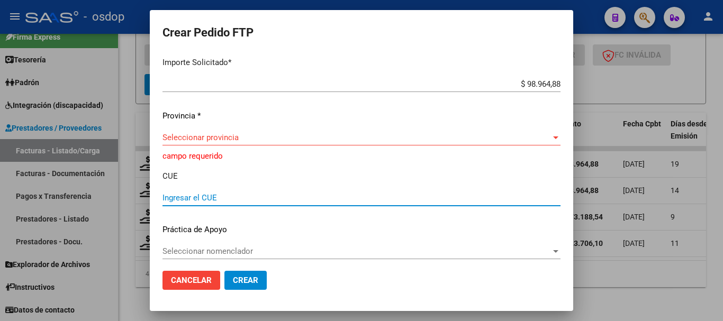
click at [234, 138] on span "Seleccionar provincia" at bounding box center [357, 138] width 389 height 10
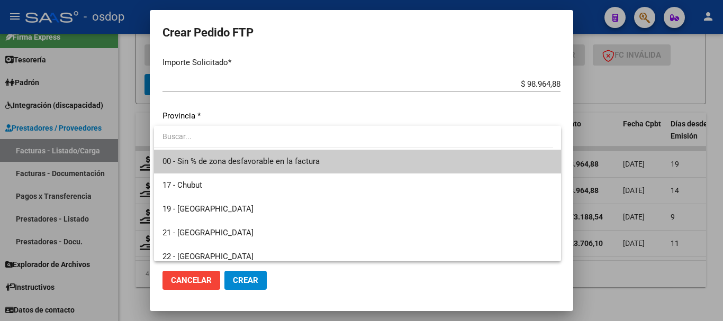
click at [244, 153] on span "00 - Sin % de zona desfavorable en la factura" at bounding box center [358, 162] width 390 height 24
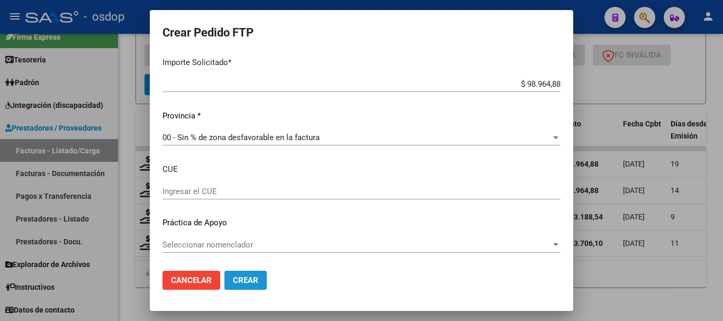
click at [254, 273] on button "Crear" at bounding box center [246, 280] width 42 height 19
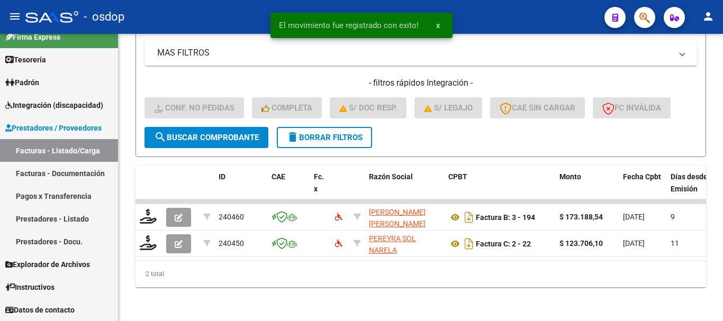
scroll to position [415, 0]
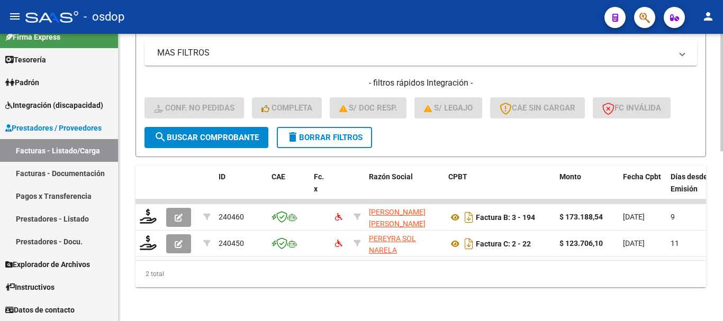
click at [311, 133] on span "delete Borrar Filtros" at bounding box center [325, 138] width 76 height 10
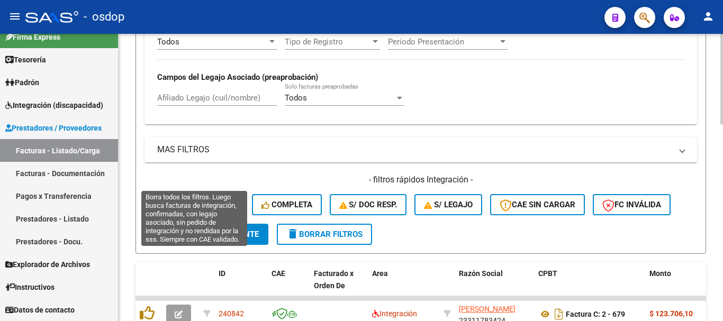
scroll to position [309, 0]
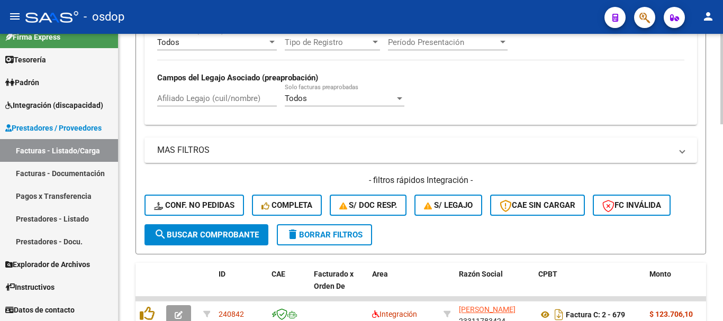
click at [223, 87] on div "Afiliado Legajo (cuil/nombre)" at bounding box center [217, 95] width 120 height 23
click at [231, 101] on input "Afiliado Legajo (cuil/nombre)" at bounding box center [217, 99] width 120 height 10
paste input "27275392982"
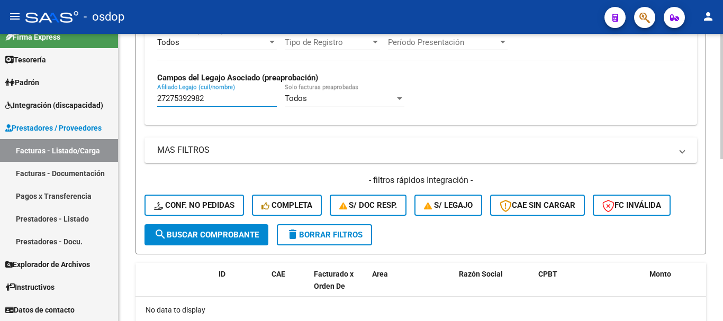
scroll to position [362, 0]
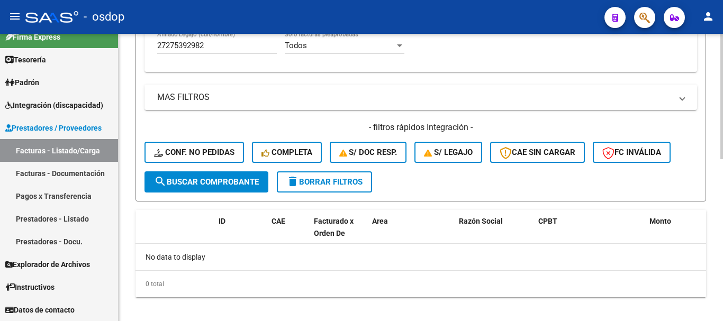
click at [301, 175] on button "delete Borrar Filtros" at bounding box center [324, 182] width 95 height 21
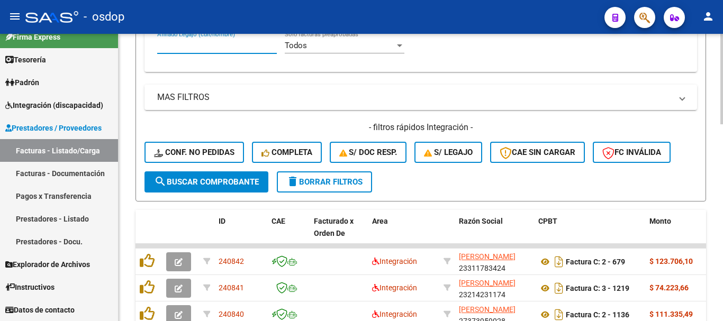
click at [243, 48] on input "Afiliado Legajo (cuil/nombre)" at bounding box center [217, 46] width 120 height 10
paste input "20498535837"
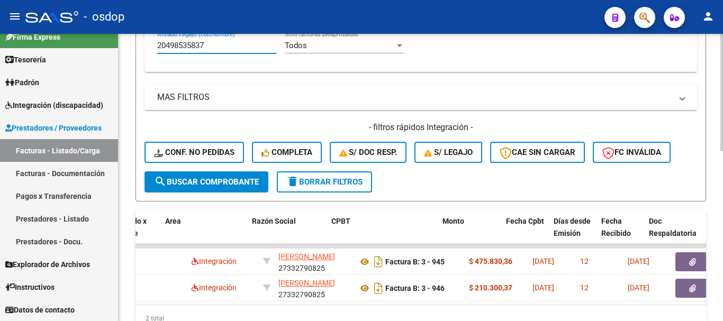
scroll to position [0, 212]
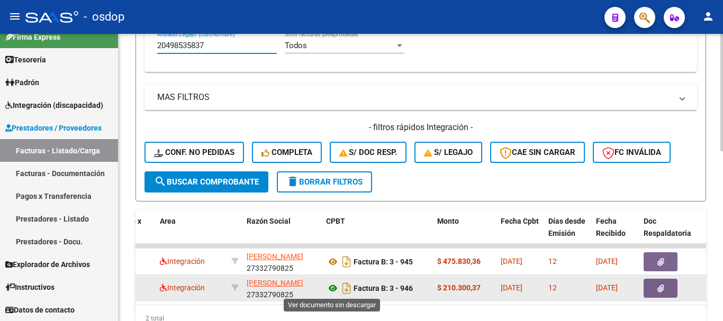
click at [329, 289] on icon at bounding box center [333, 288] width 14 height 13
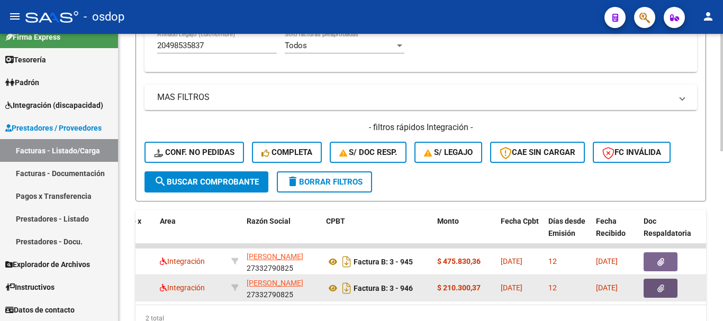
click at [648, 285] on button "button" at bounding box center [661, 288] width 34 height 19
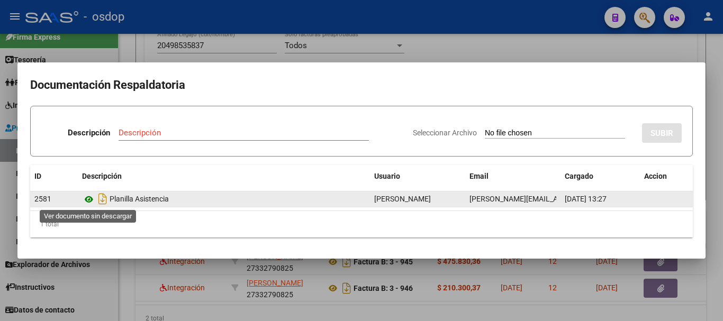
click at [91, 199] on icon at bounding box center [89, 199] width 14 height 13
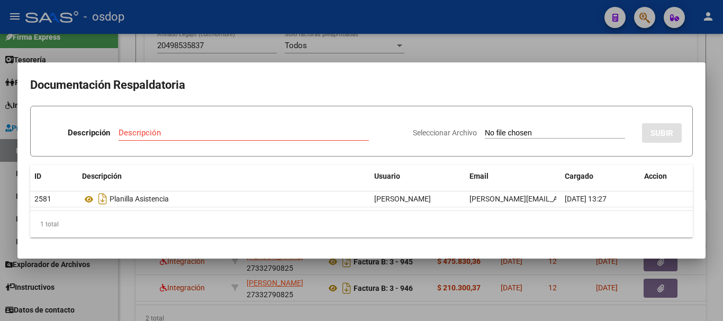
click at [238, 254] on mat-dialog-container "Documentación Respaldatoria Descripción Descripción Seleccionar Archivo SUBIR I…" at bounding box center [361, 160] width 689 height 196
click at [221, 287] on div at bounding box center [361, 160] width 723 height 321
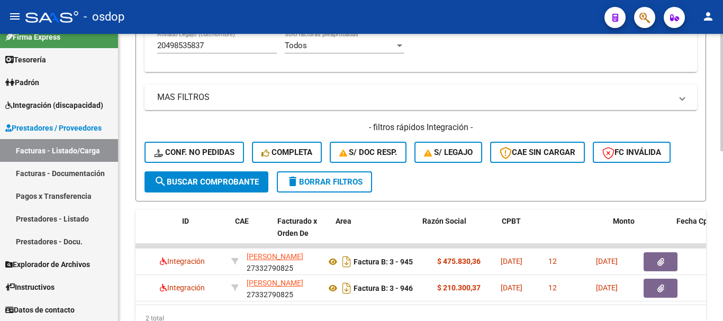
scroll to position [0, 0]
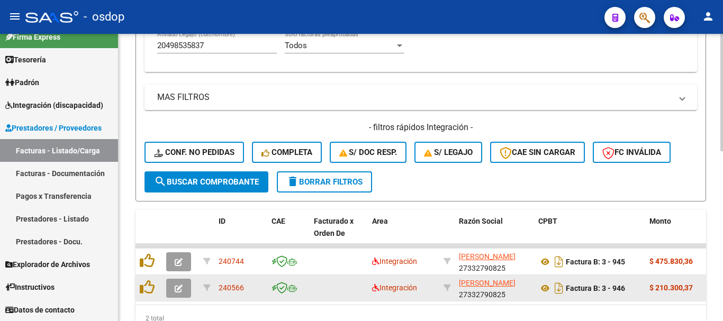
click at [155, 289] on div at bounding box center [149, 288] width 18 height 16
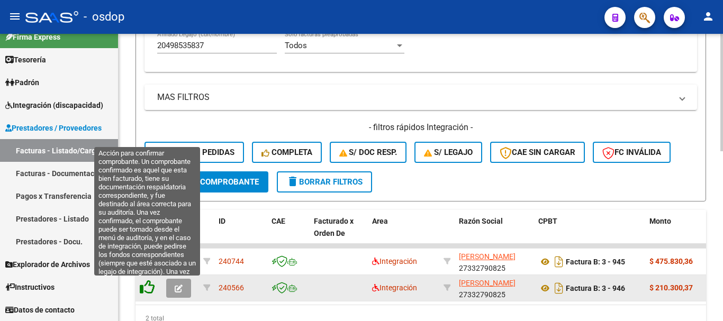
click at [152, 288] on icon at bounding box center [147, 287] width 15 height 15
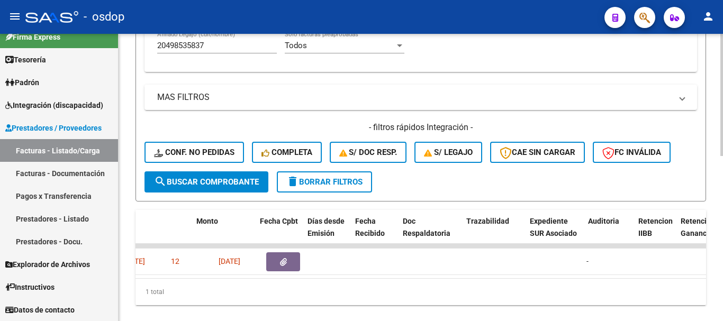
scroll to position [0, 304]
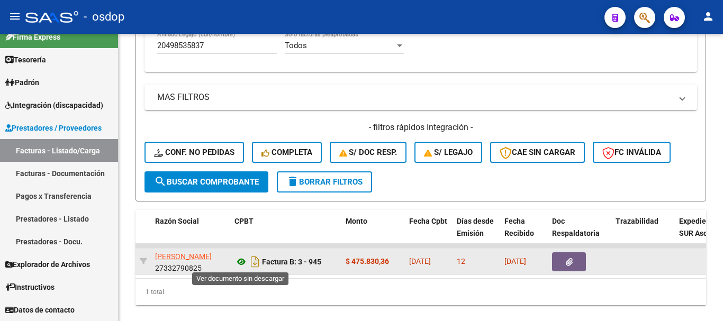
click at [240, 262] on icon at bounding box center [242, 262] width 14 height 13
click at [558, 262] on button "button" at bounding box center [569, 262] width 34 height 19
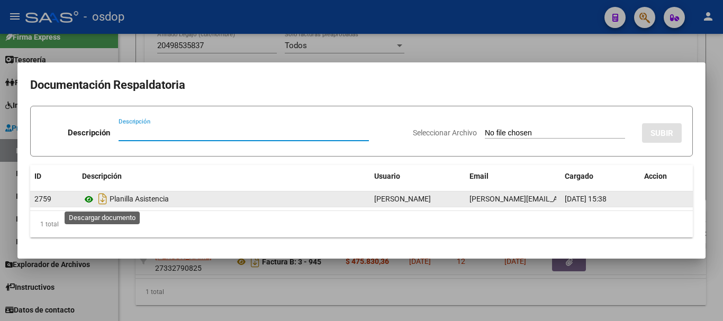
click at [91, 196] on icon at bounding box center [89, 199] width 14 height 13
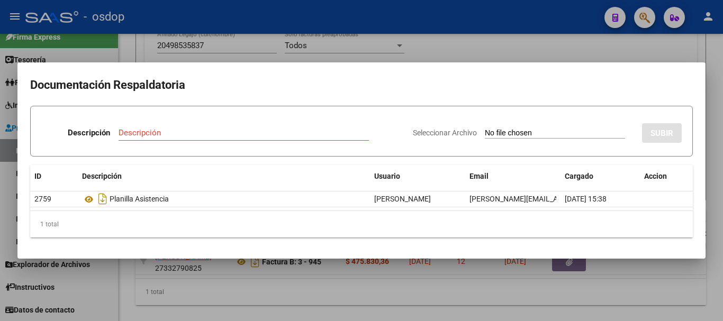
click at [203, 56] on div at bounding box center [361, 160] width 723 height 321
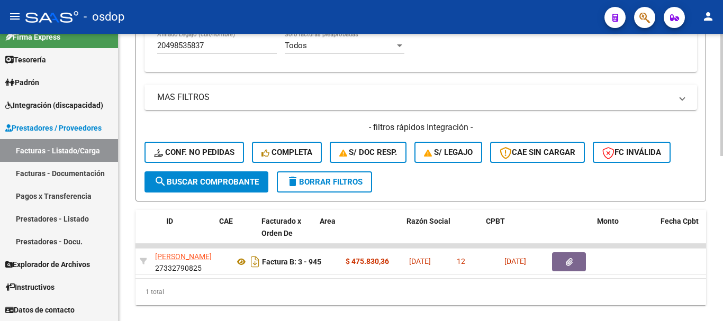
scroll to position [0, 13]
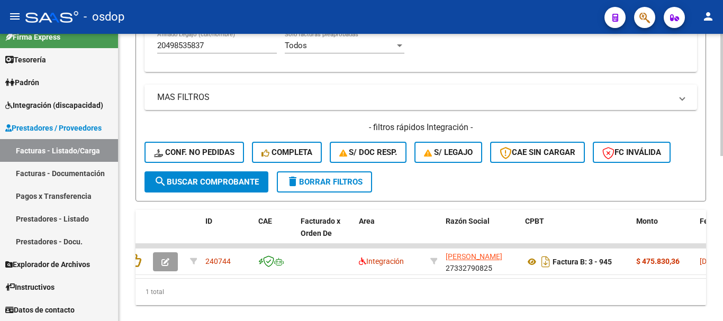
click at [220, 303] on div "1 total" at bounding box center [421, 292] width 571 height 26
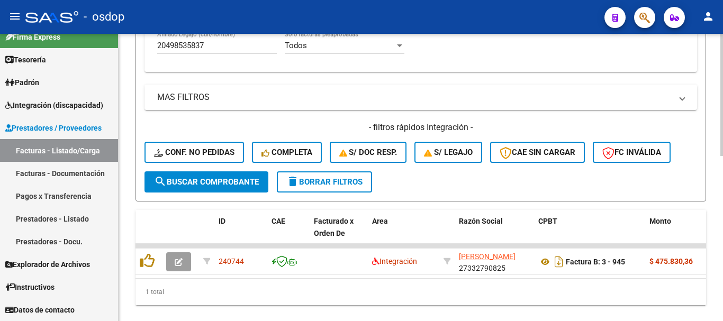
click at [219, 297] on div "1 total" at bounding box center [421, 292] width 571 height 26
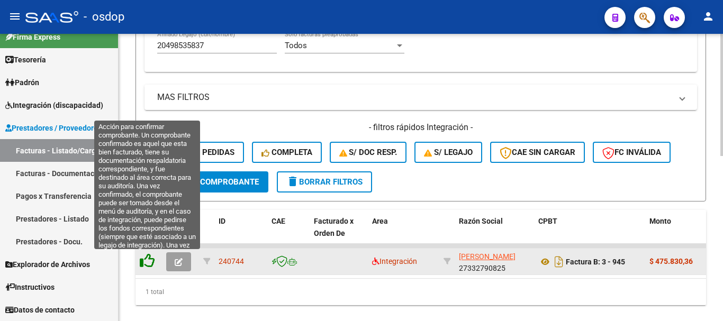
click at [153, 258] on icon at bounding box center [147, 261] width 15 height 15
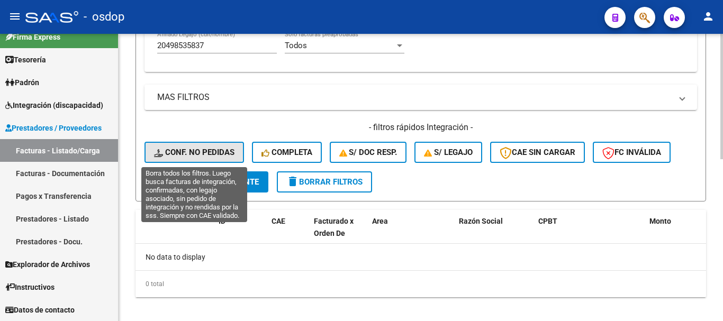
click at [234, 146] on button "Conf. no pedidas" at bounding box center [195, 152] width 100 height 21
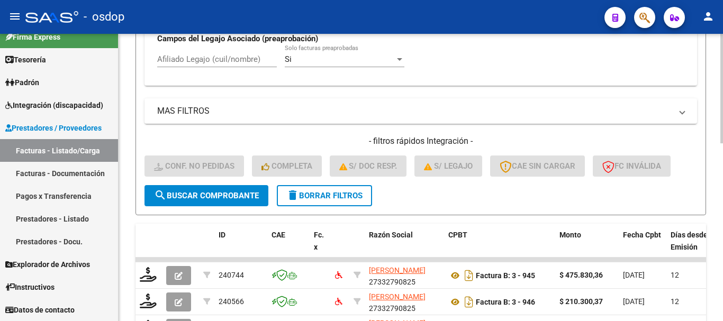
scroll to position [362, 0]
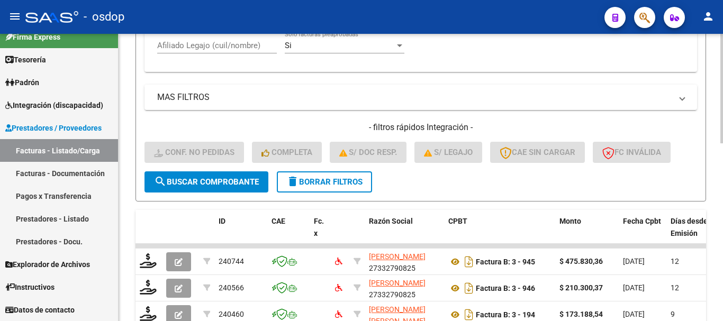
click at [246, 46] on input "Afiliado Legajo (cuil/nombre)" at bounding box center [217, 46] width 120 height 10
paste input "20498535837"
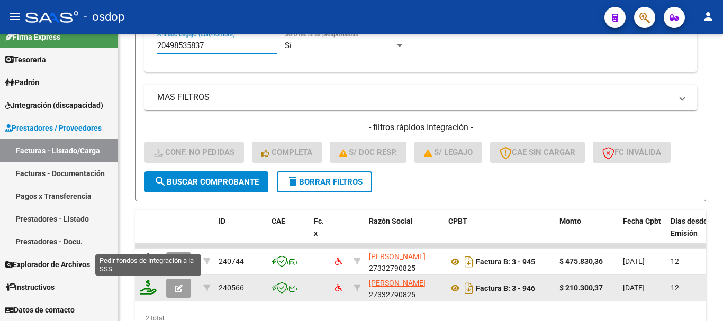
click at [146, 291] on icon at bounding box center [148, 287] width 17 height 15
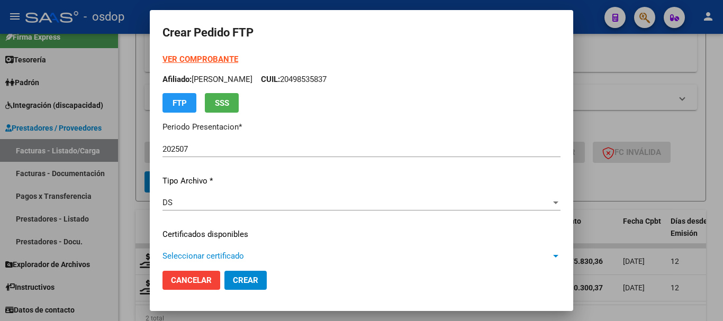
click at [230, 253] on span "Seleccionar certificado" at bounding box center [357, 257] width 389 height 10
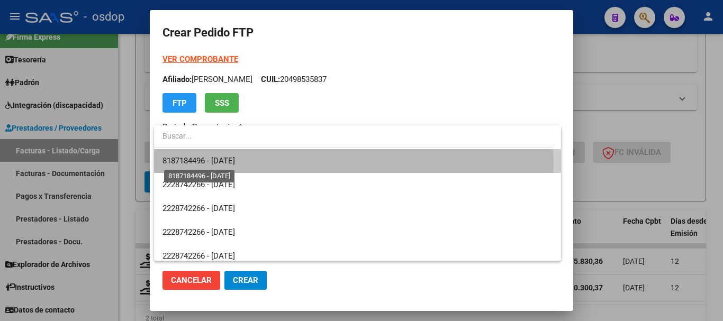
click at [235, 164] on span "8187184496 - 2028-09-12" at bounding box center [199, 161] width 73 height 10
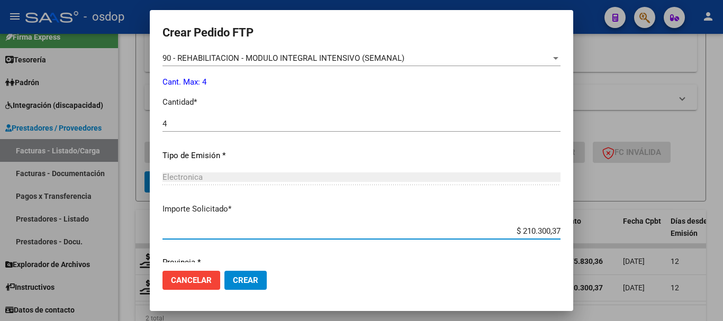
scroll to position [512, 0]
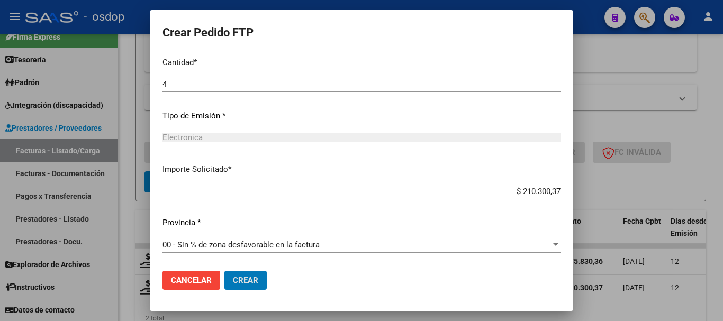
click at [225, 271] on button "Crear" at bounding box center [246, 280] width 42 height 19
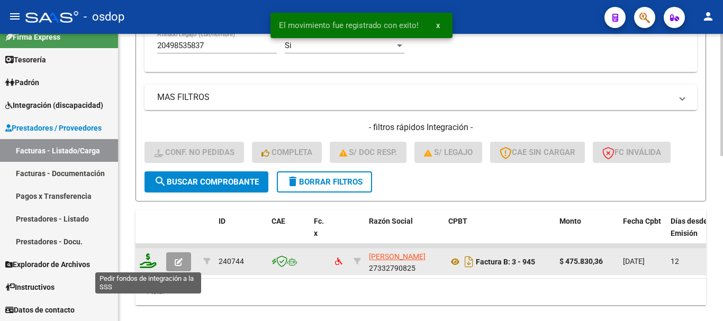
click at [155, 256] on icon at bounding box center [148, 261] width 17 height 15
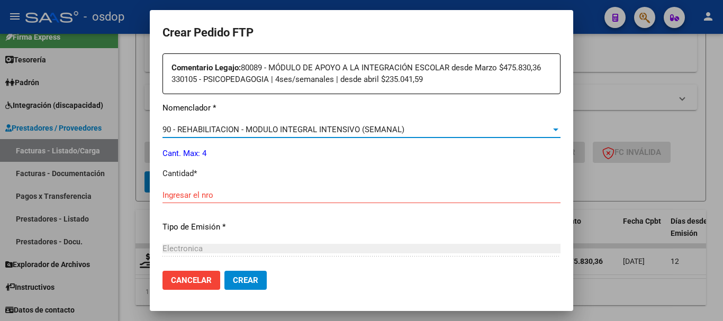
scroll to position [385, 0]
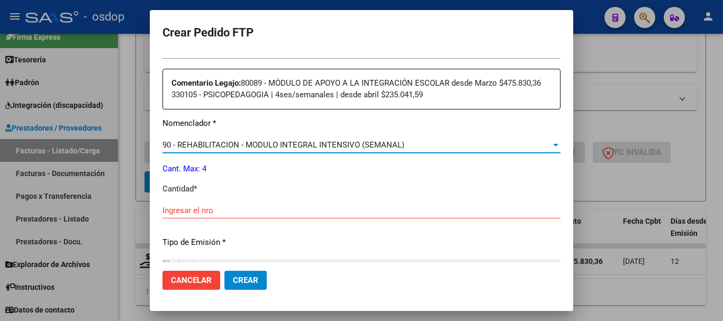
click at [441, 140] on div "90 - REHABILITACION - MODULO INTEGRAL INTENSIVO (SEMANAL) Seleccionar nomenclad…" at bounding box center [362, 145] width 398 height 16
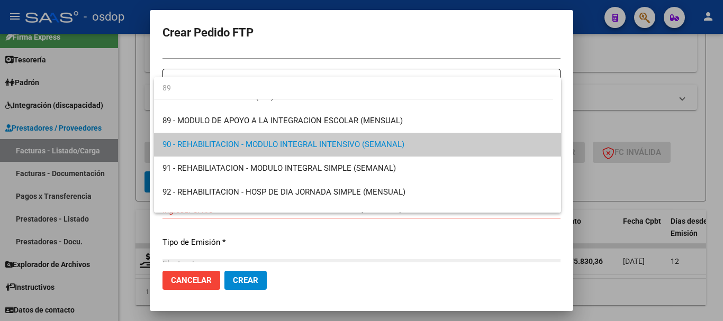
scroll to position [0, 0]
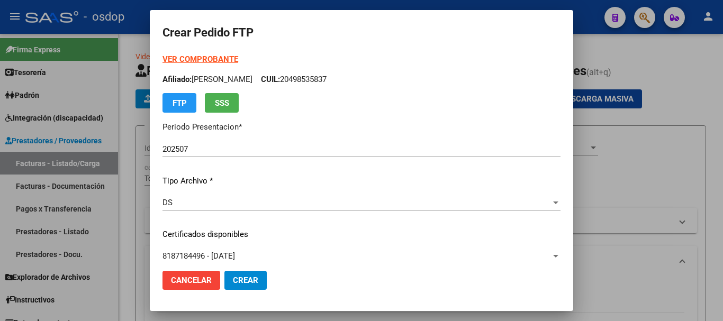
scroll to position [362, 0]
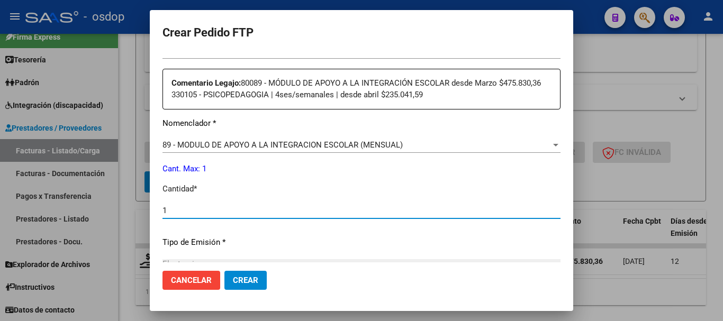
type input "1"
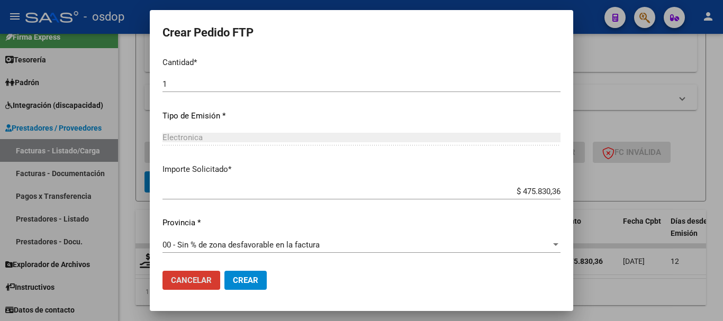
click at [163, 271] on button "Cancelar" at bounding box center [192, 280] width 58 height 19
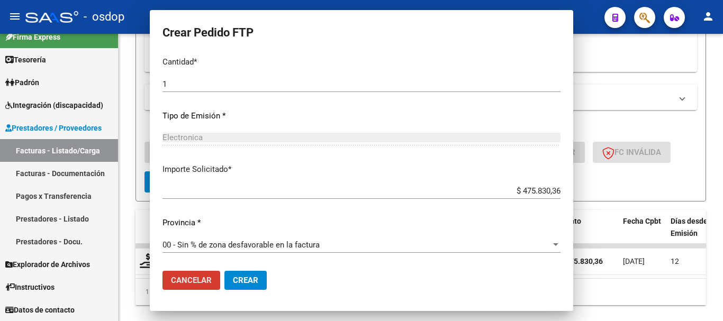
scroll to position [0, 0]
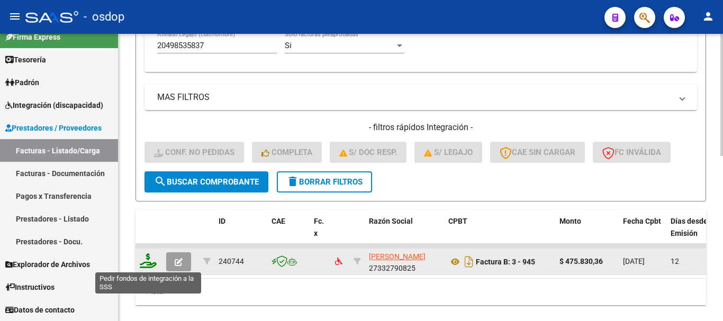
click at [152, 264] on icon at bounding box center [148, 261] width 17 height 15
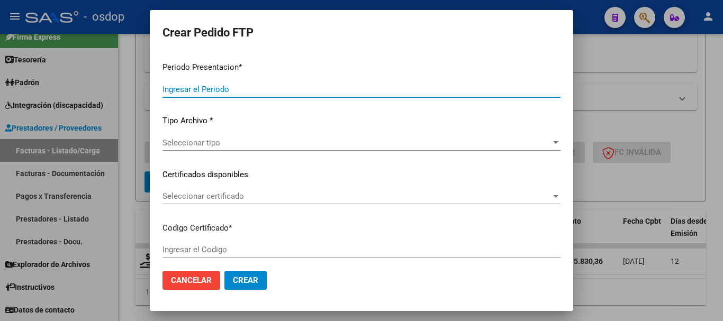
type input "202507"
type input "$ 475.830,36"
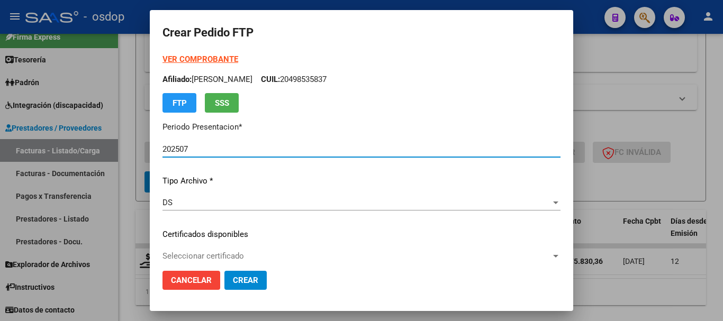
type input "8187184496"
type input "2028-09-12"
click at [237, 258] on span "Seleccionar certificado" at bounding box center [357, 257] width 389 height 10
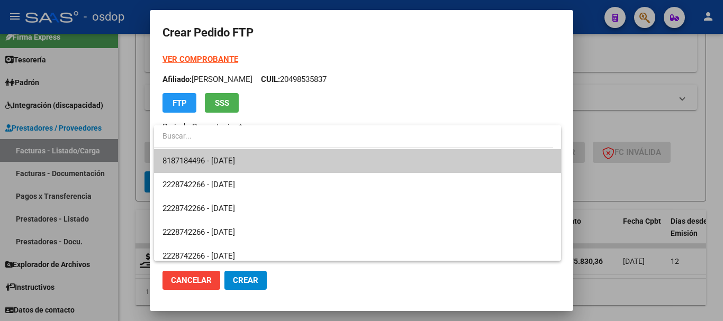
click at [243, 155] on span "8187184496 - 2028-09-12" at bounding box center [358, 161] width 390 height 24
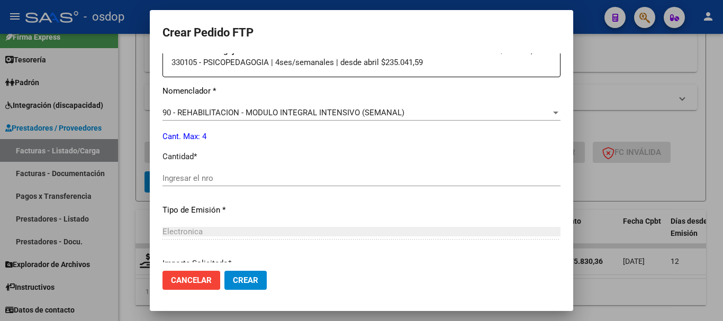
scroll to position [424, 0]
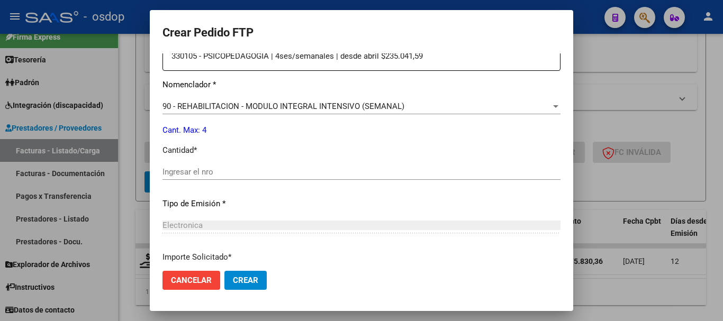
click at [281, 98] on div "Periodo Prestacion * 202507 Ingresar el Periodo Prestacion Comentario Legajo: 8…" at bounding box center [362, 164] width 398 height 374
click at [288, 108] on span "90 - REHABILITACION - MODULO INTEGRAL INTENSIVO (SEMANAL)" at bounding box center [284, 107] width 242 height 10
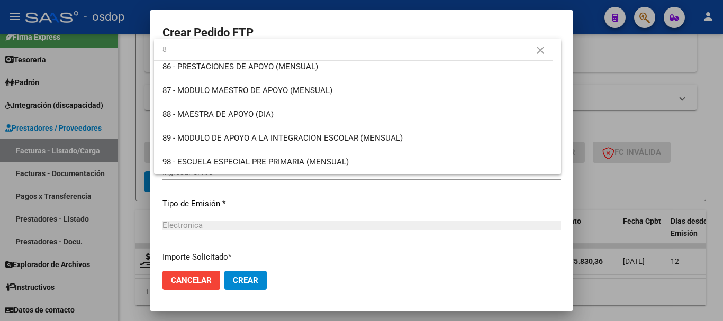
scroll to position [0, 0]
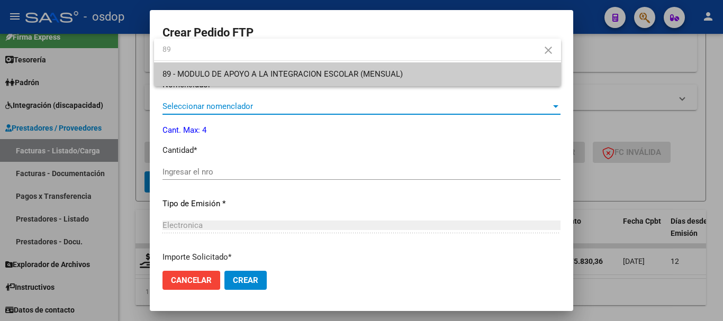
type input "89"
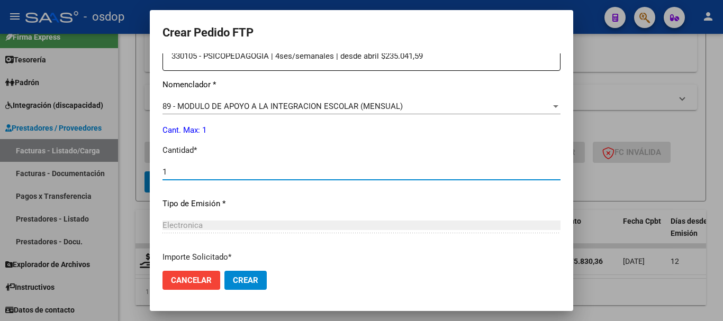
type input "1"
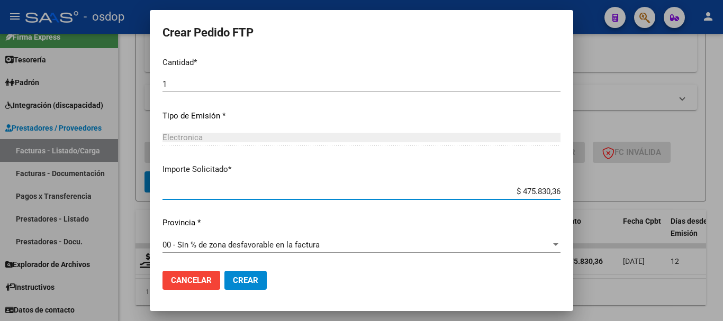
click at [252, 275] on button "Crear" at bounding box center [246, 280] width 42 height 19
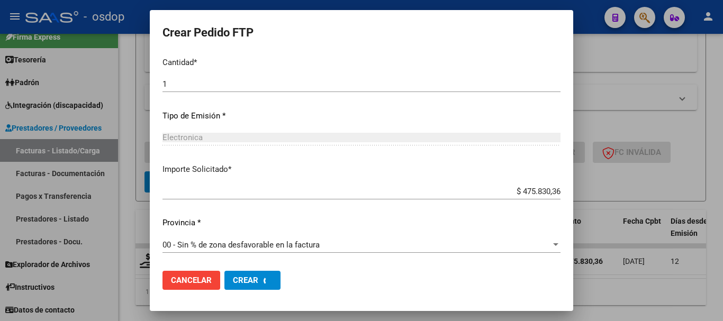
scroll to position [0, 0]
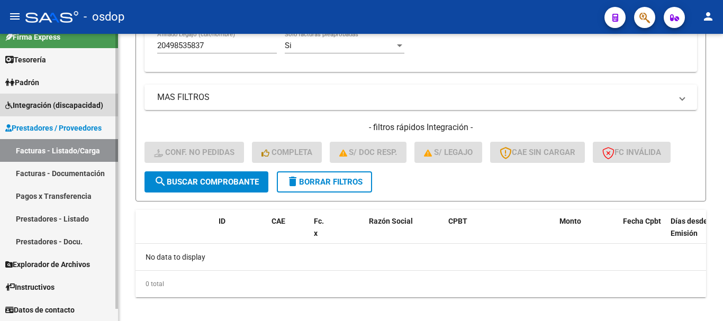
click at [73, 104] on span "Integración (discapacidad)" at bounding box center [54, 106] width 98 height 12
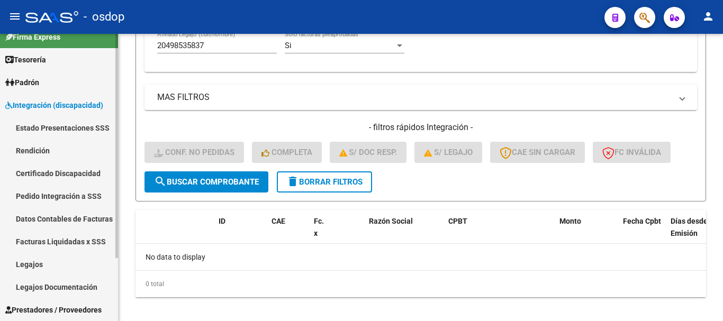
click at [74, 195] on link "Pedido Integración a SSS" at bounding box center [59, 196] width 118 height 23
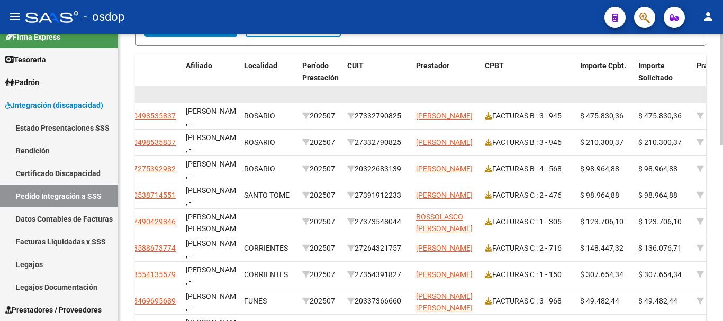
scroll to position [321, 0]
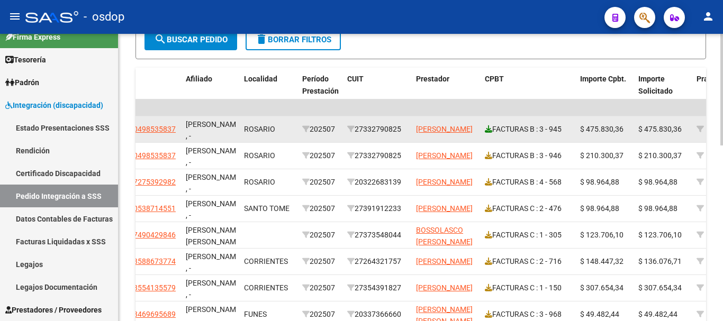
click at [487, 130] on icon at bounding box center [488, 129] width 7 height 7
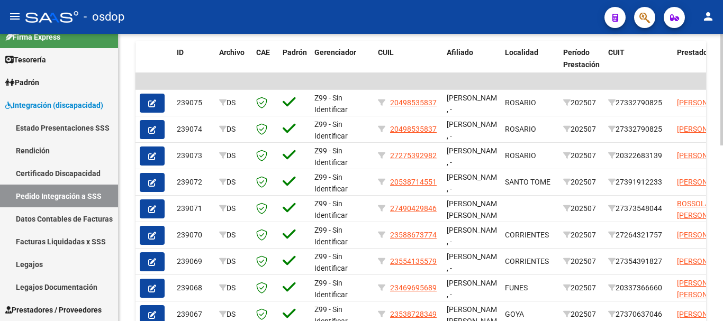
scroll to position [347, 0]
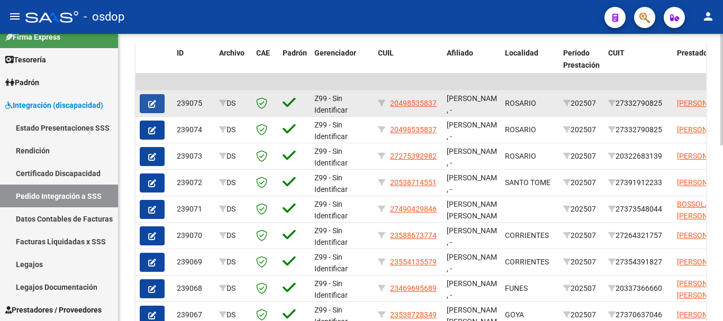
click at [154, 101] on icon "button" at bounding box center [152, 104] width 8 height 8
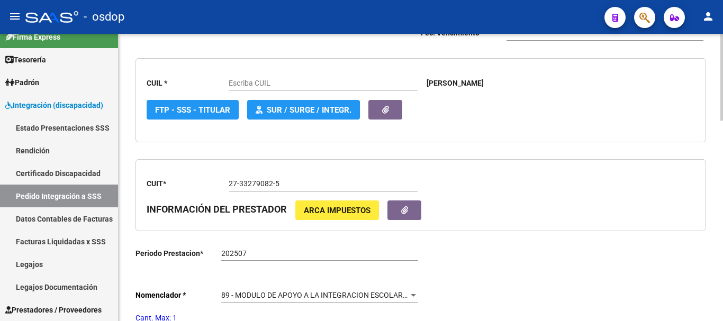
scroll to position [159, 0]
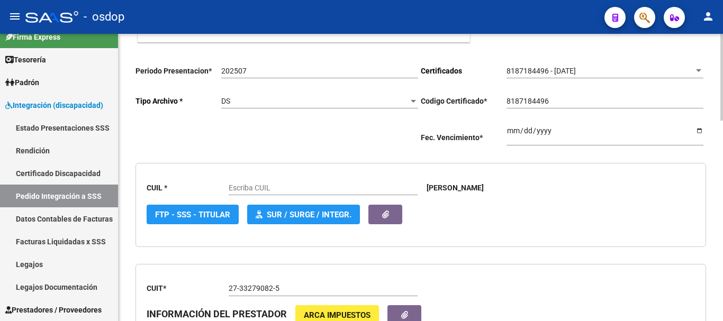
type input "20498535837"
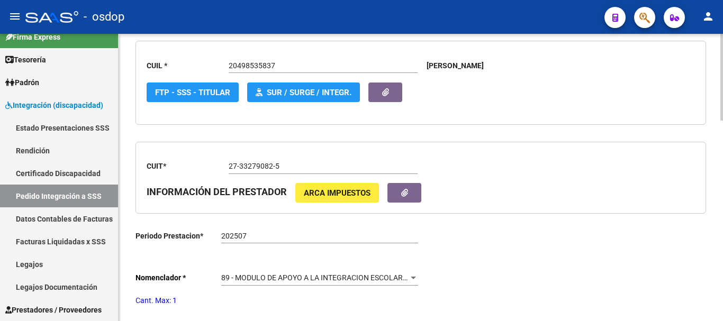
scroll to position [240, 0]
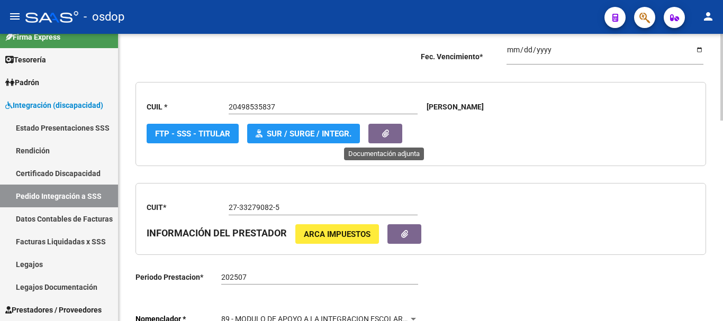
click at [386, 139] on button "button" at bounding box center [386, 134] width 34 height 20
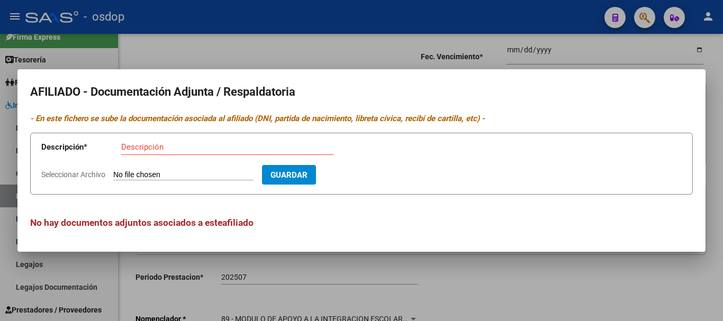
click at [476, 25] on div at bounding box center [361, 160] width 723 height 321
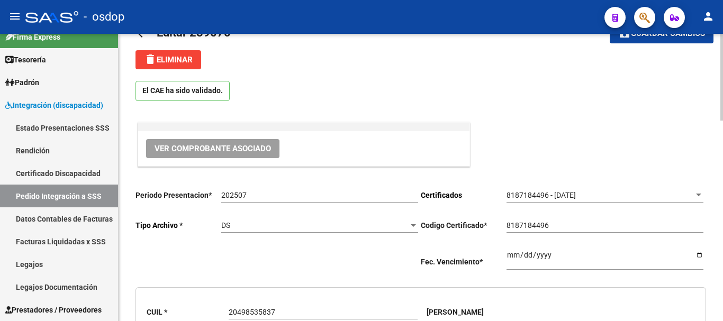
scroll to position [0, 0]
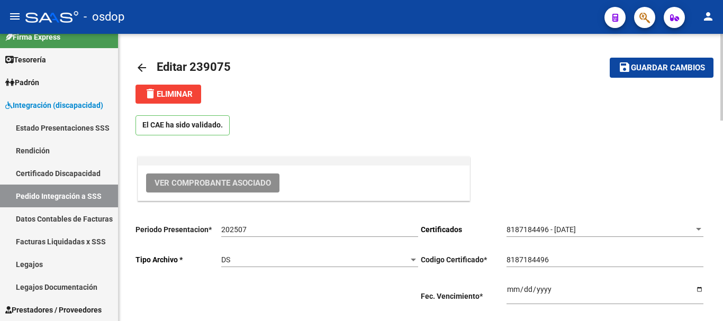
click at [271, 176] on button "Ver Comprobante Asociado" at bounding box center [212, 183] width 133 height 19
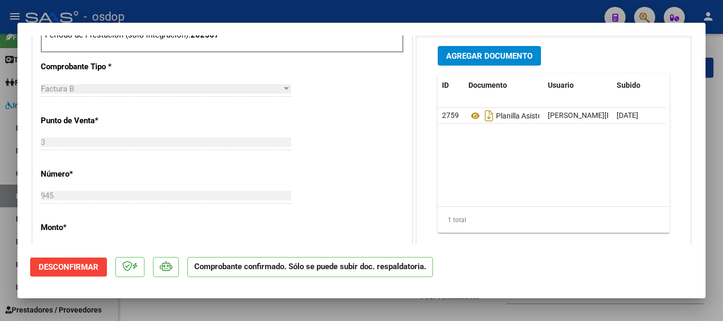
scroll to position [477, 0]
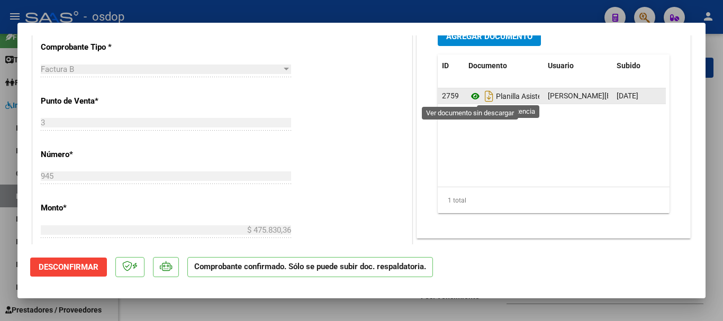
click at [472, 95] on icon at bounding box center [476, 96] width 14 height 13
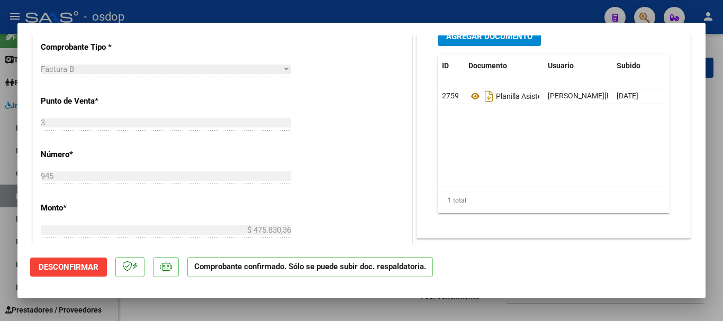
click at [10, 66] on div at bounding box center [361, 160] width 723 height 321
type input "$ 0,00"
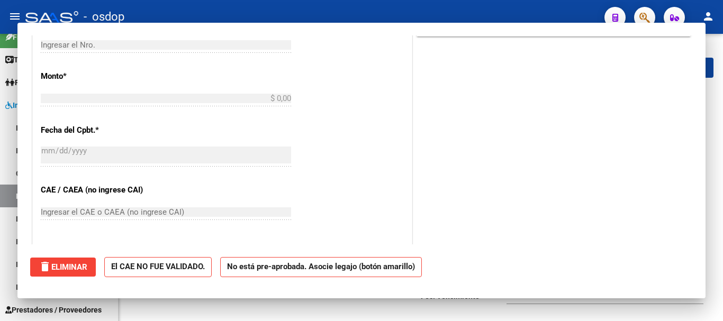
scroll to position [0, 0]
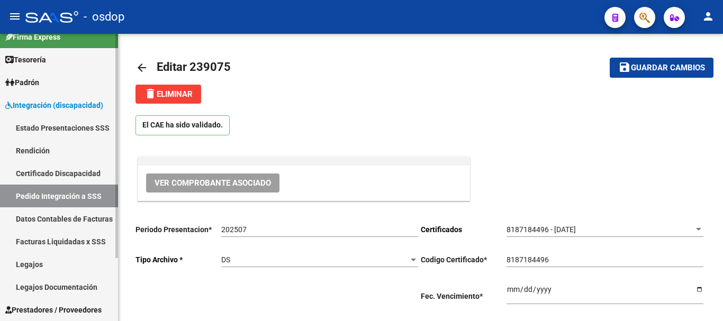
click at [65, 106] on span "Integración (discapacidad)" at bounding box center [54, 106] width 98 height 12
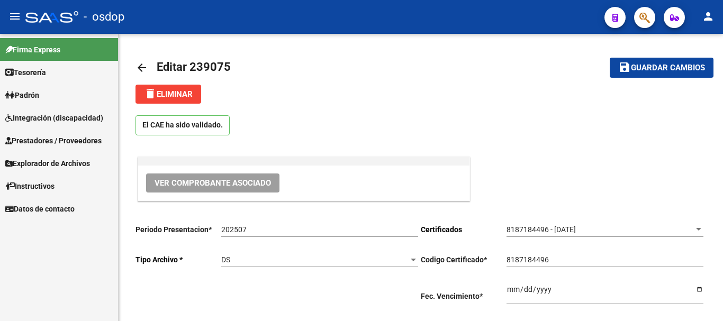
click at [96, 136] on span "Prestadores / Proveedores" at bounding box center [53, 141] width 96 height 12
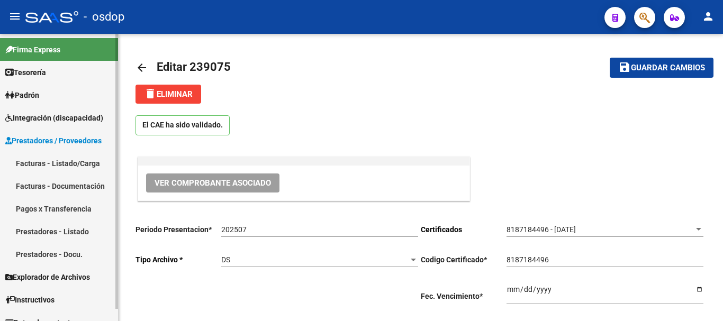
click at [83, 166] on link "Facturas - Listado/Carga" at bounding box center [59, 163] width 118 height 23
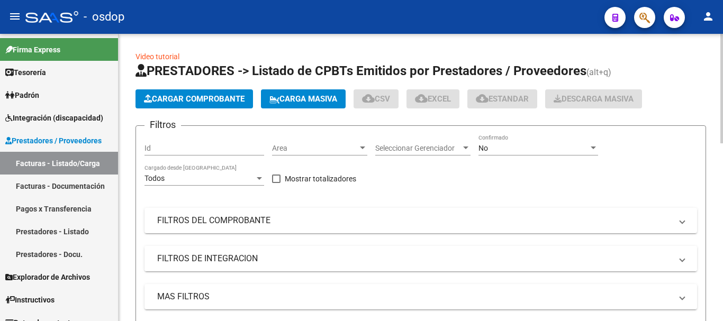
click at [168, 254] on mat-panel-title "FILTROS DE INTEGRACION" at bounding box center [414, 259] width 515 height 12
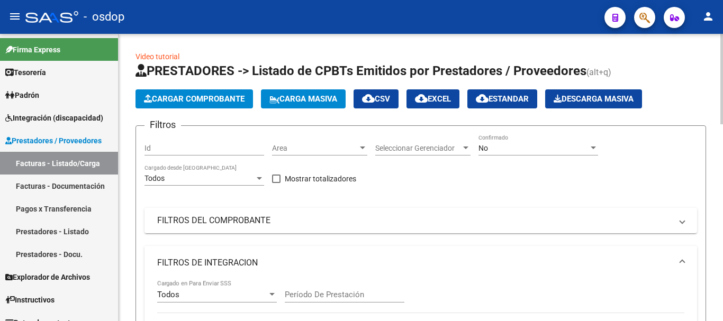
scroll to position [106, 0]
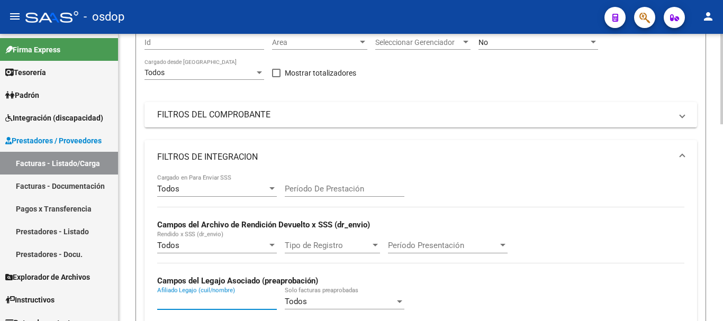
click at [228, 300] on input "Afiliado Legajo (cuil/nombre)" at bounding box center [217, 302] width 120 height 10
paste input "20560161647"
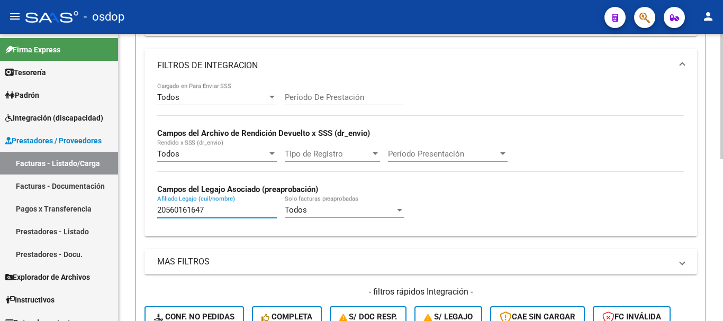
scroll to position [318, 0]
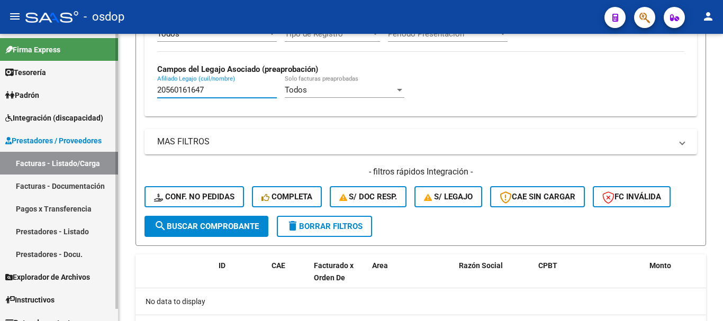
drag, startPoint x: 230, startPoint y: 95, endPoint x: 32, endPoint y: 72, distance: 199.4
click at [34, 75] on mat-sidenav-container "Firma Express Tesorería Extractos Procesados (csv) Extractos Originales (pdf) P…" at bounding box center [361, 178] width 723 height 288
paste input "14069272"
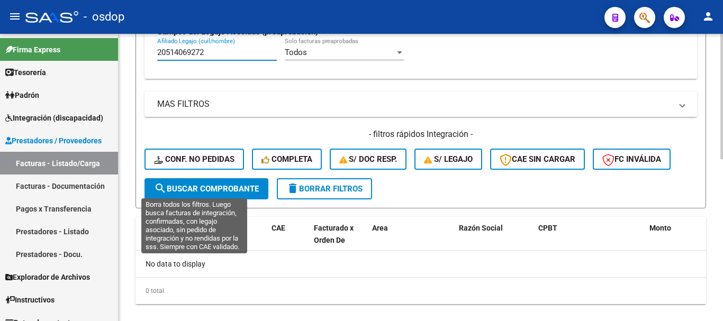
scroll to position [372, 0]
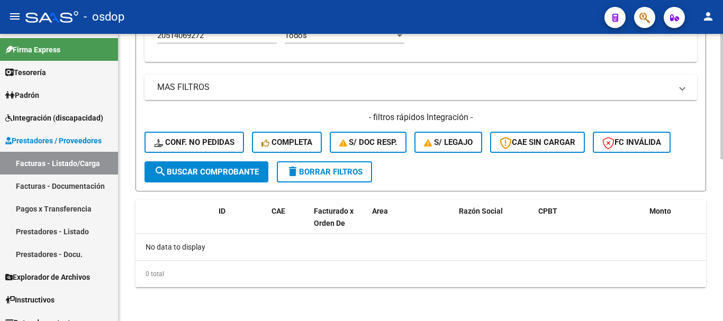
click at [248, 78] on mat-expansion-panel-header "MAS FILTROS" at bounding box center [421, 87] width 553 height 25
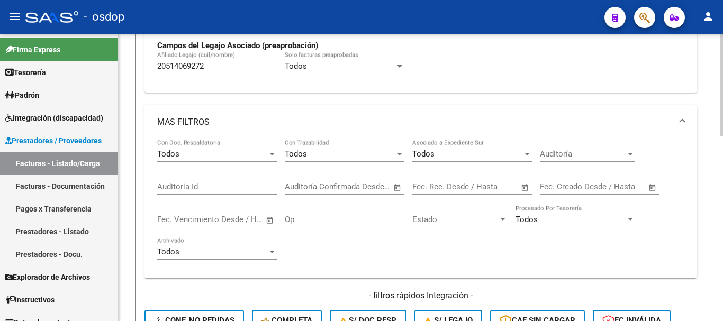
scroll to position [319, 0]
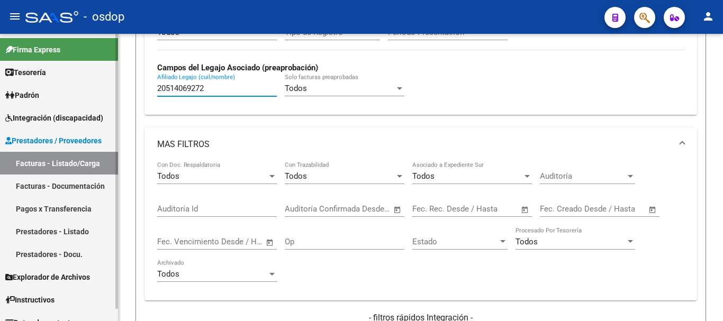
drag, startPoint x: 239, startPoint y: 87, endPoint x: 0, endPoint y: 134, distance: 243.4
click at [0, 135] on mat-sidenav-container "Firma Express Tesorería Extractos Procesados (csv) Extractos Originales (pdf) P…" at bounding box center [361, 178] width 723 height 288
paste input "483222328"
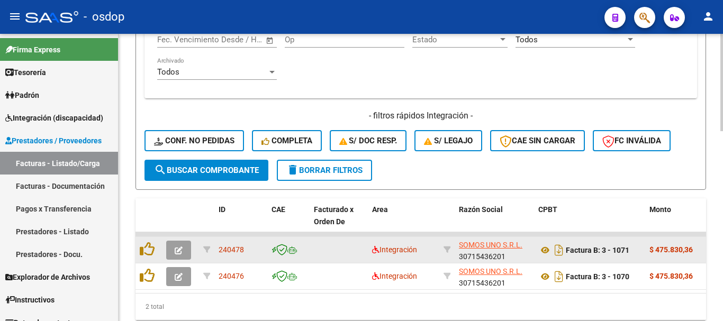
scroll to position [563, 0]
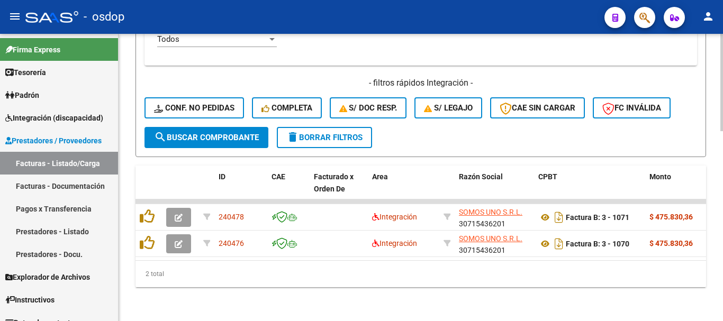
type input "20483222328"
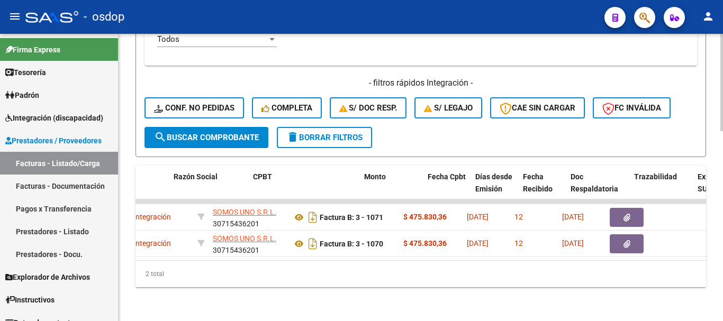
scroll to position [0, 288]
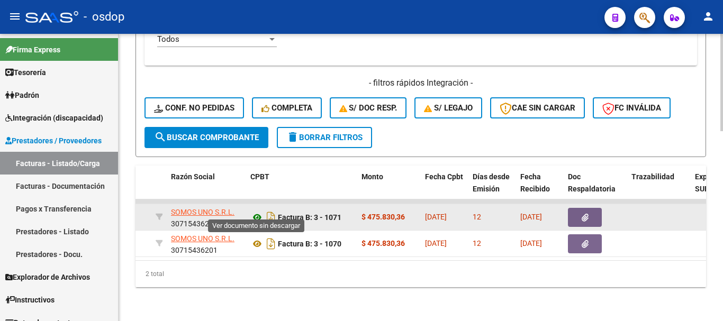
click at [255, 213] on icon at bounding box center [258, 217] width 14 height 13
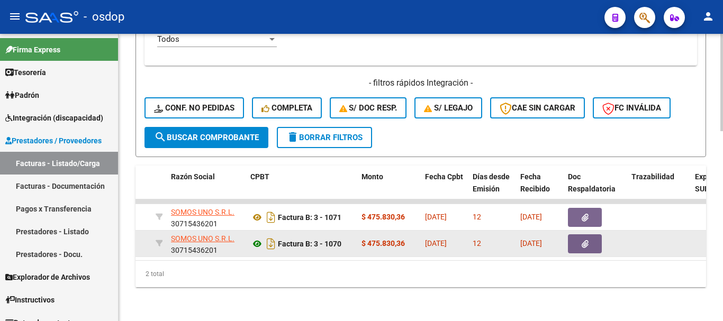
drag, startPoint x: 249, startPoint y: 236, endPoint x: 255, endPoint y: 236, distance: 5.8
click at [249, 236] on datatable-body-cell "Factura B: 3 - 1070" at bounding box center [301, 244] width 111 height 26
click at [256, 238] on icon at bounding box center [258, 244] width 14 height 13
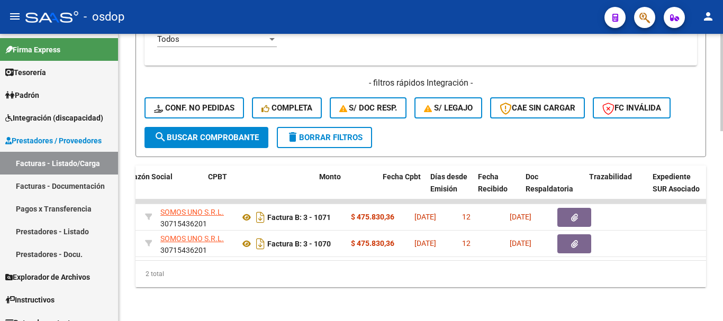
scroll to position [0, 343]
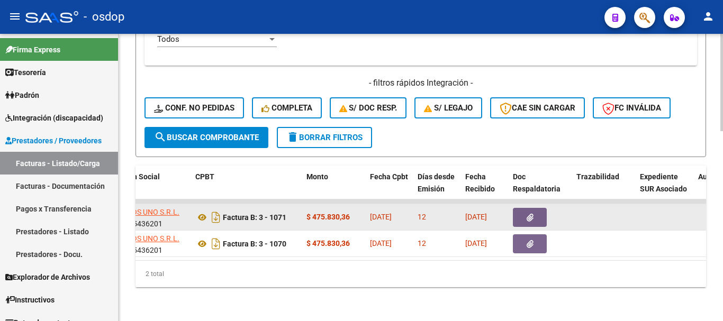
click at [518, 208] on button "button" at bounding box center [530, 217] width 34 height 19
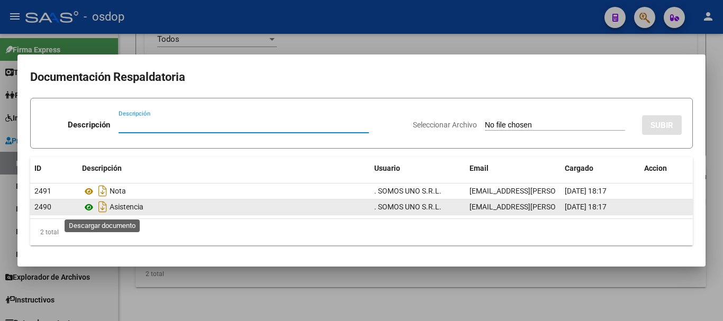
click at [94, 212] on icon at bounding box center [89, 207] width 14 height 13
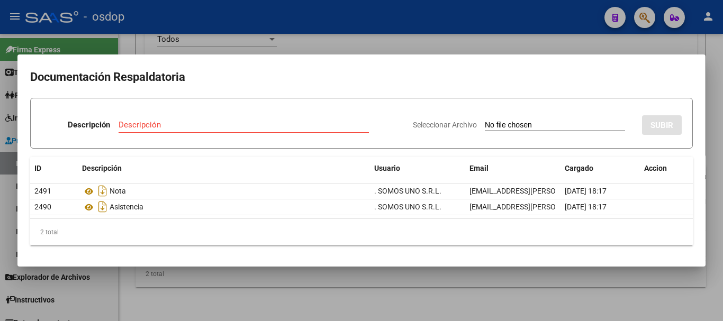
drag, startPoint x: 260, startPoint y: 25, endPoint x: 263, endPoint y: 43, distance: 18.4
click at [258, 30] on div at bounding box center [361, 160] width 723 height 321
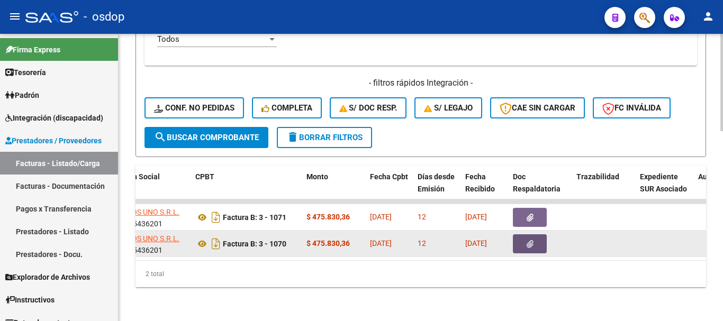
click at [533, 240] on icon "button" at bounding box center [530, 244] width 7 height 8
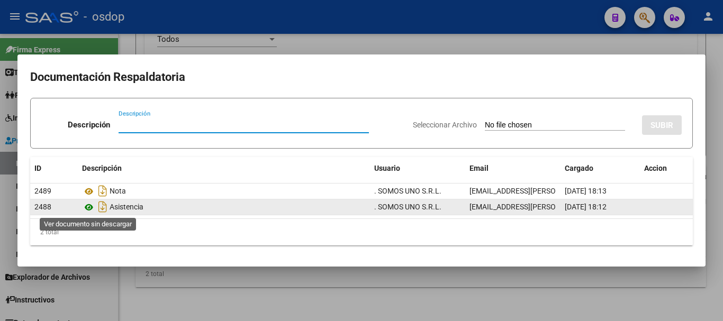
click at [86, 208] on icon at bounding box center [89, 207] width 14 height 13
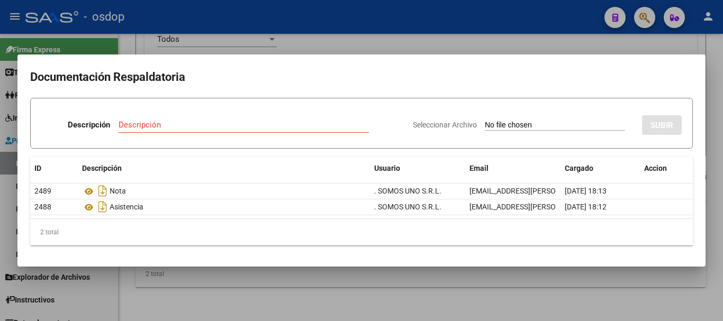
click at [211, 46] on div at bounding box center [361, 160] width 723 height 321
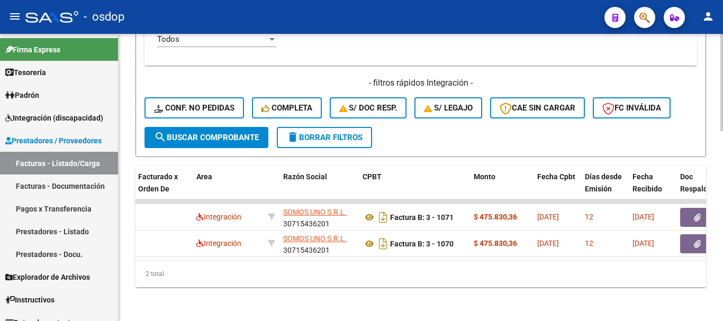
scroll to position [0, 0]
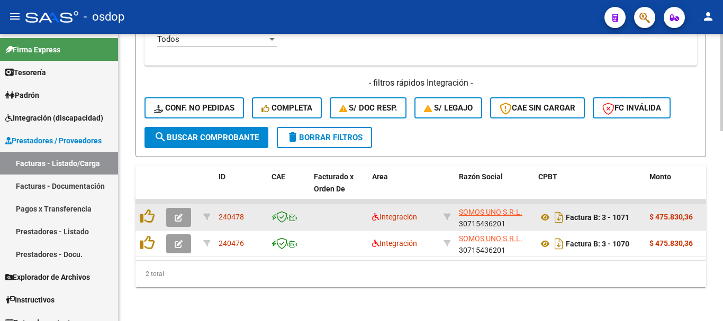
click at [153, 217] on div at bounding box center [149, 217] width 18 height 16
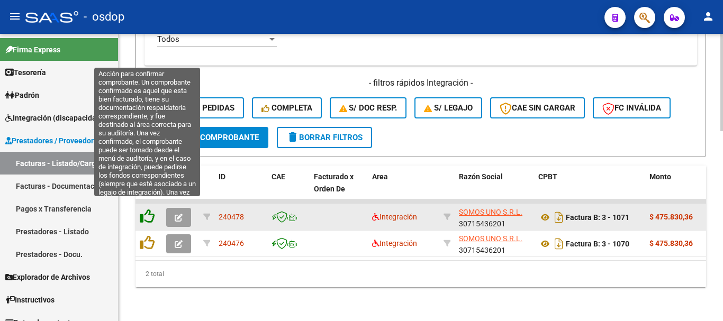
click at [153, 209] on icon at bounding box center [147, 216] width 15 height 15
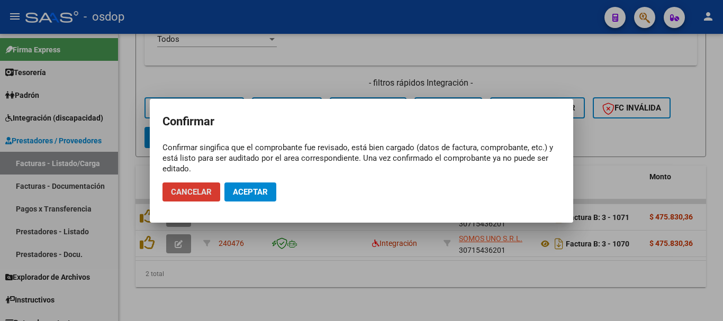
click at [260, 188] on span "Aceptar" at bounding box center [250, 192] width 35 height 10
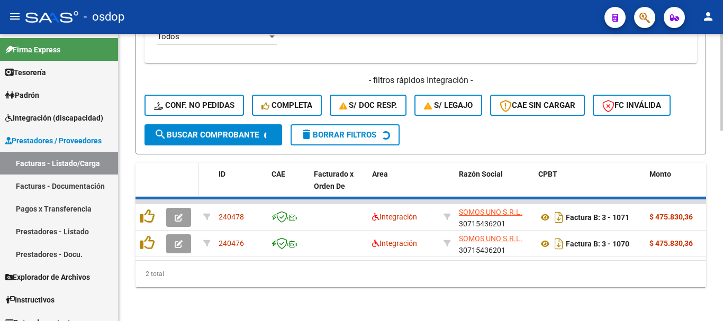
scroll to position [537, 0]
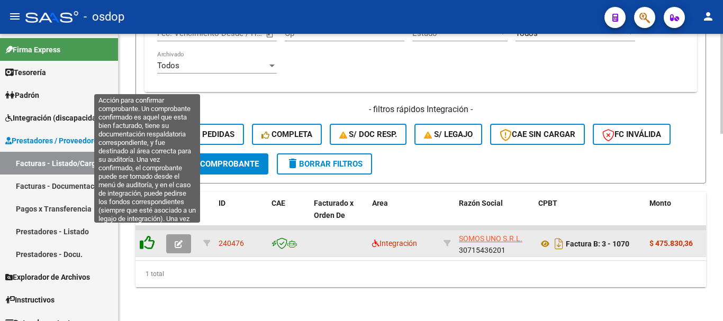
click at [152, 236] on icon at bounding box center [147, 243] width 15 height 15
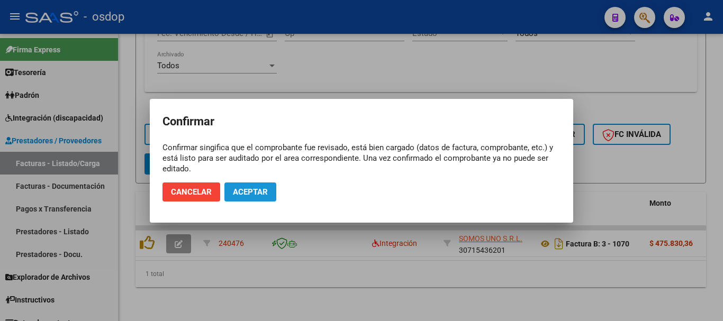
click at [257, 192] on span "Aceptar" at bounding box center [250, 192] width 35 height 10
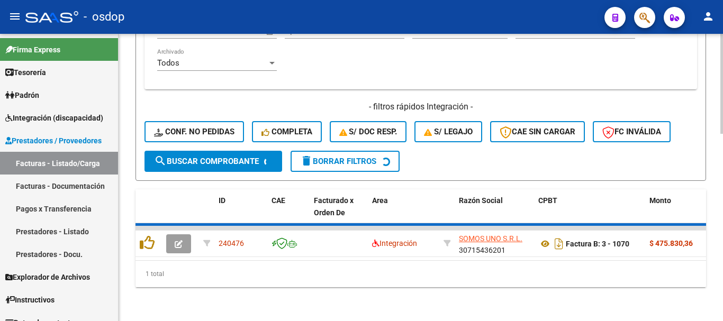
scroll to position [520, 0]
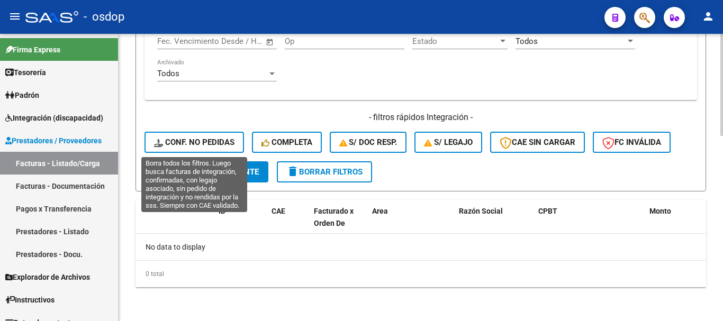
click at [207, 138] on span "Conf. no pedidas" at bounding box center [194, 143] width 81 height 10
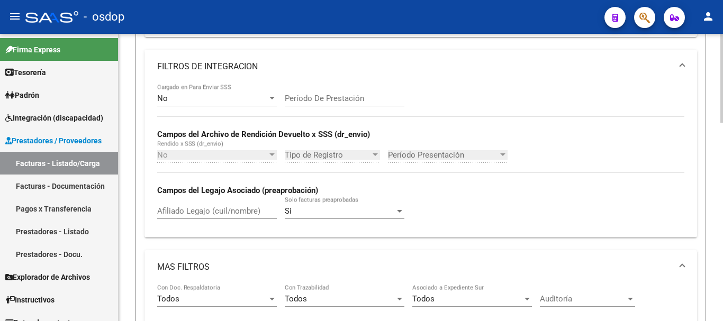
scroll to position [202, 0]
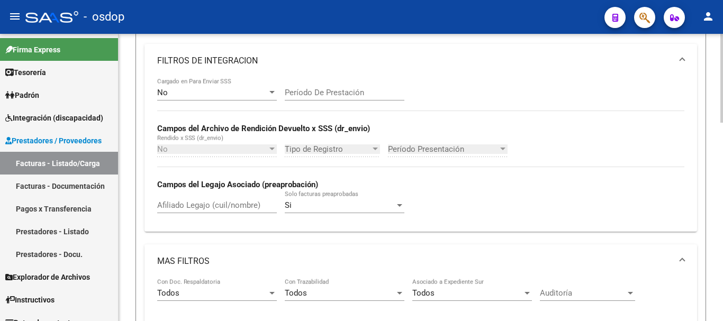
click at [203, 206] on input "Afiliado Legajo (cuil/nombre)" at bounding box center [217, 206] width 120 height 10
paste input "20483222328"
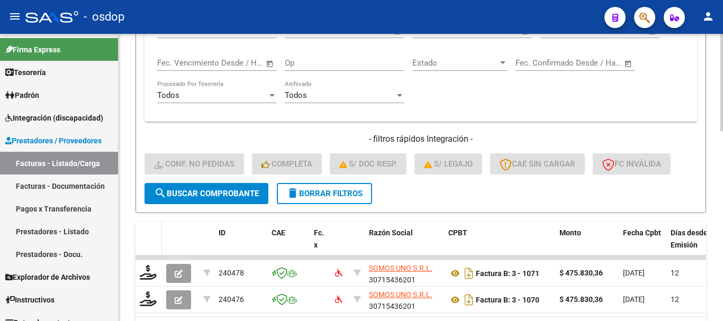
scroll to position [563, 0]
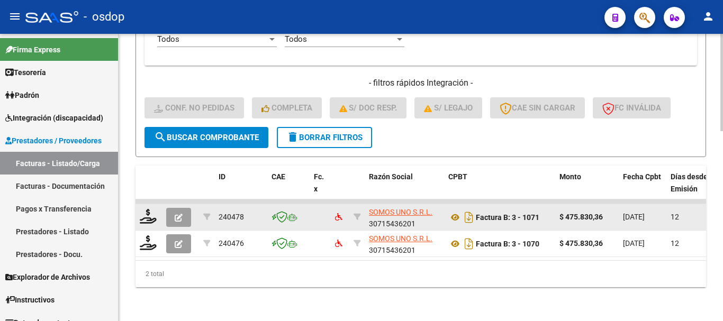
type input "20483222328"
click at [151, 220] on datatable-body-cell at bounding box center [149, 217] width 26 height 26
click at [151, 216] on div at bounding box center [149, 217] width 18 height 16
click at [151, 209] on icon at bounding box center [148, 216] width 17 height 15
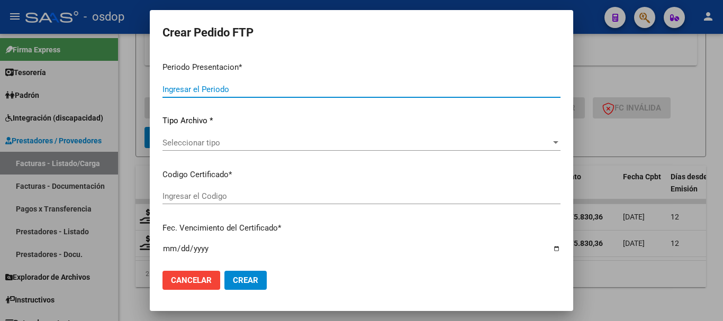
type input "202507"
type input "$ 475.830,36"
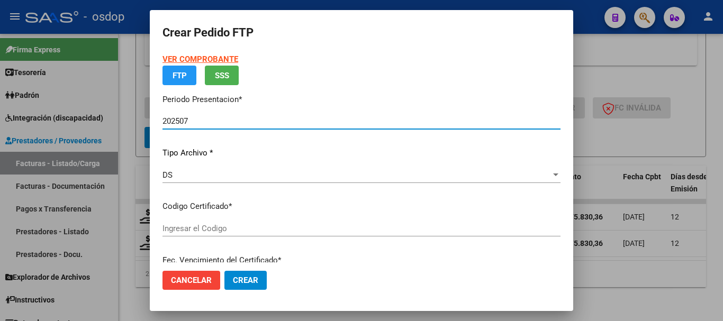
type input "5059942679"
type input "2026-05-13"
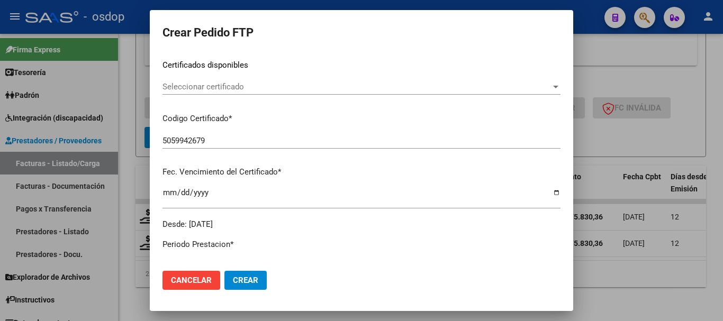
scroll to position [106, 0]
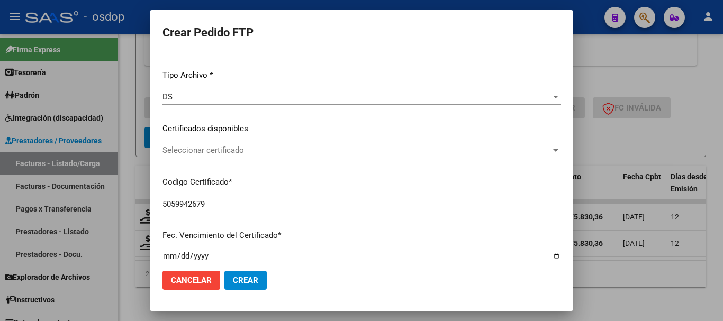
click at [245, 147] on span "Seleccionar certificado" at bounding box center [357, 151] width 389 height 10
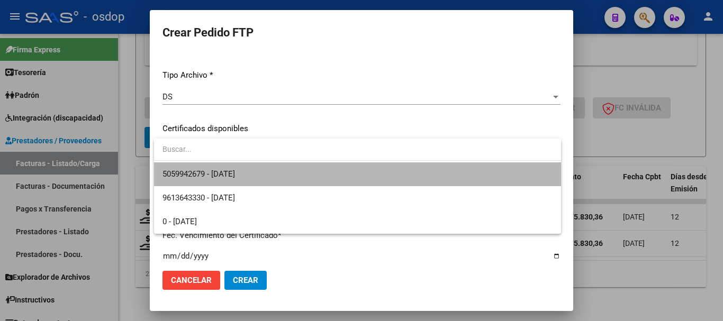
click at [265, 179] on span "5059942679 - 2026-05-13" at bounding box center [358, 175] width 390 height 24
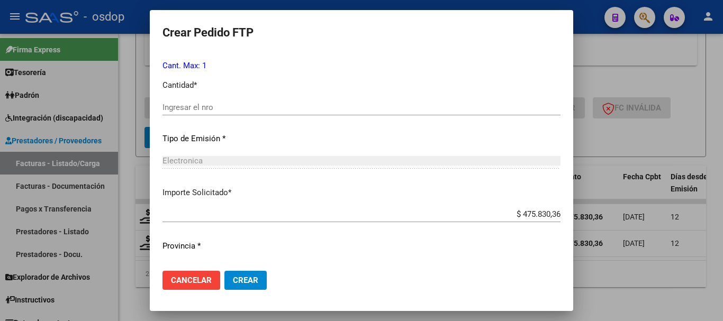
scroll to position [424, 0]
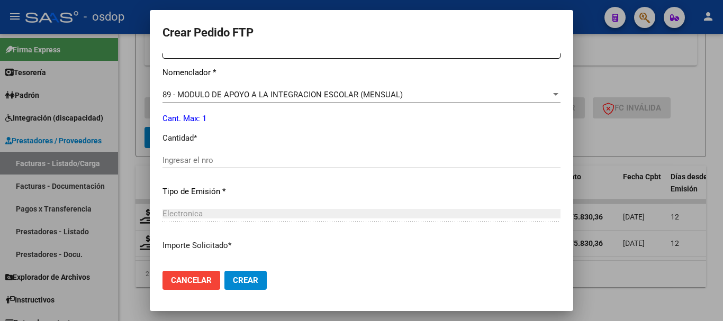
click at [251, 155] on div "Ingresar el nro" at bounding box center [362, 161] width 398 height 16
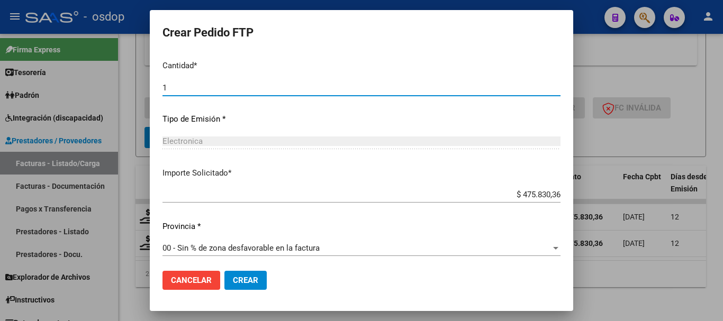
scroll to position [500, 0]
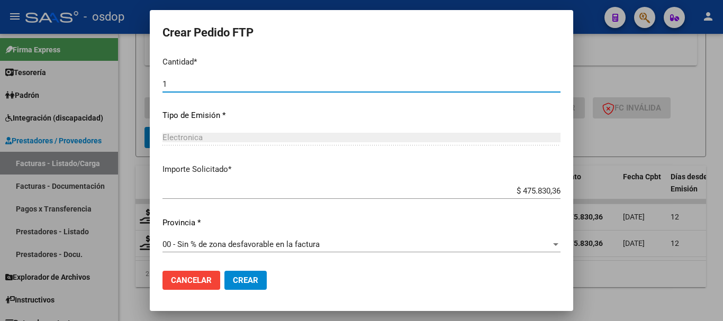
type input "1"
click at [262, 283] on button "Crear" at bounding box center [246, 280] width 42 height 19
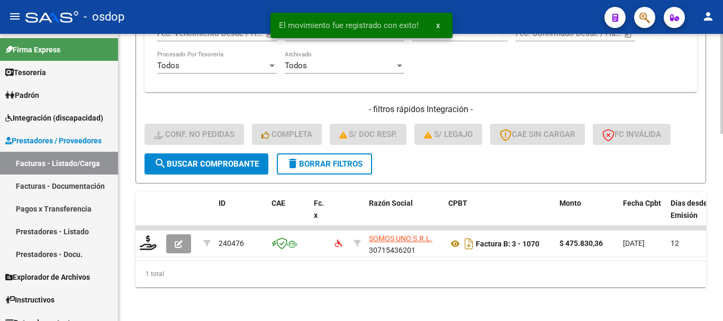
scroll to position [537, 0]
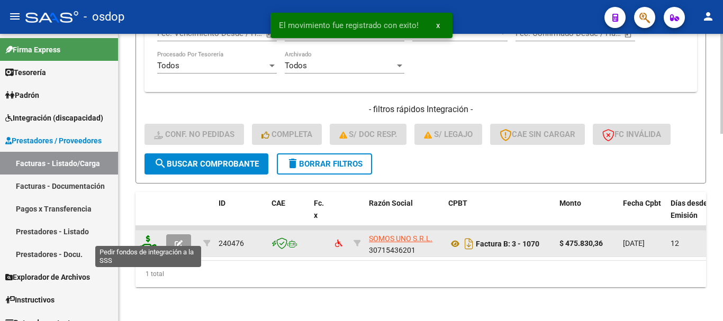
click at [148, 236] on icon at bounding box center [148, 243] width 17 height 15
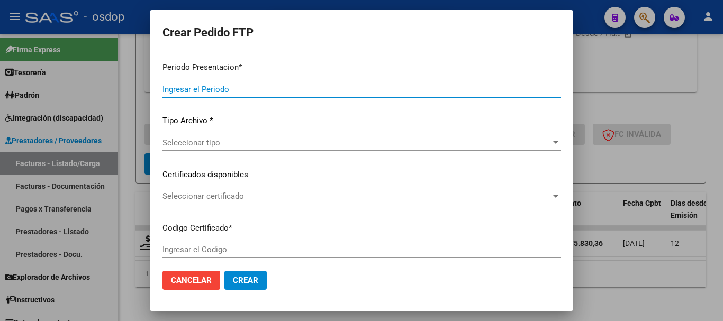
type input "202507"
type input "202506"
type input "$ 475.830,36"
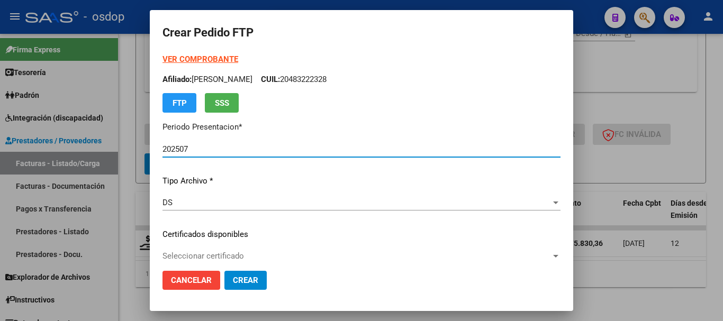
type input "5059942679"
type input "2026-05-13"
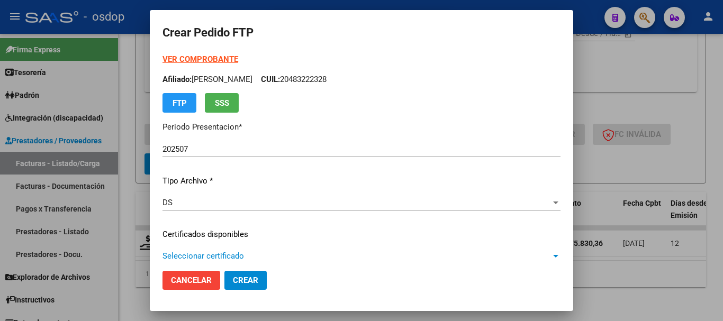
click at [243, 252] on span "Seleccionar certificado" at bounding box center [357, 257] width 389 height 10
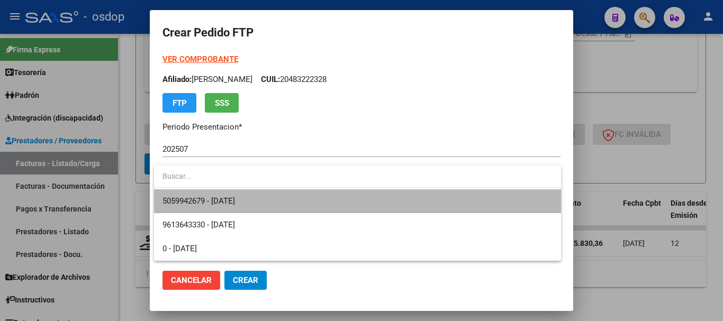
click at [254, 194] on span "5059942679 - 2026-05-13" at bounding box center [358, 202] width 390 height 24
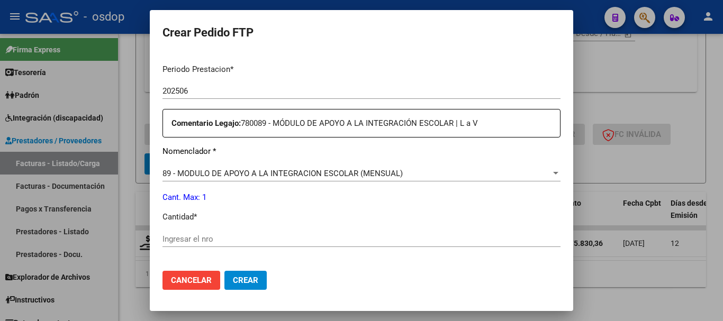
scroll to position [371, 0]
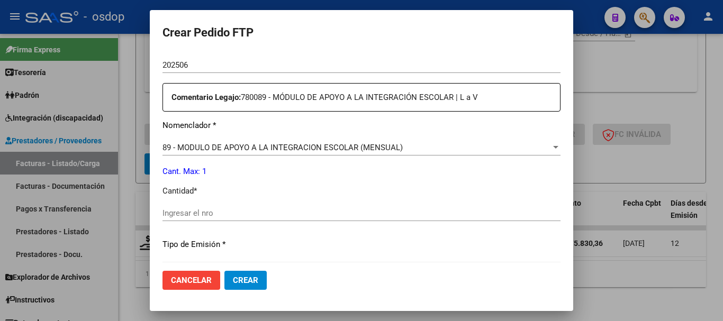
click at [216, 213] on input "Ingresar el nro" at bounding box center [362, 214] width 398 height 10
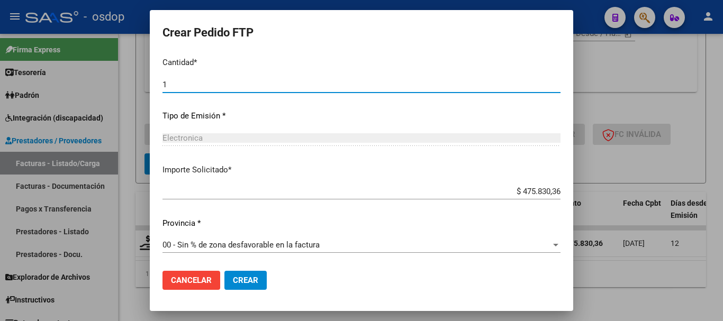
scroll to position [500, 0]
type input "1"
click at [245, 287] on button "Crear" at bounding box center [246, 280] width 42 height 19
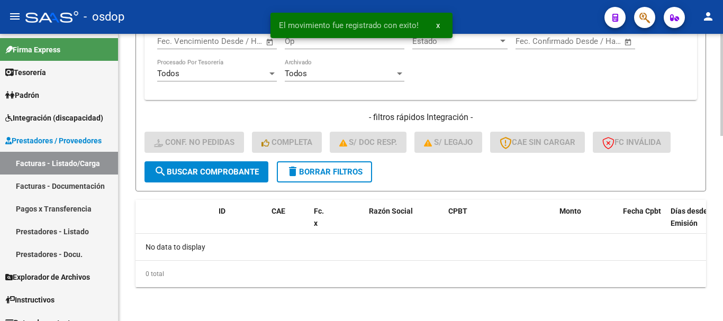
scroll to position [520, 0]
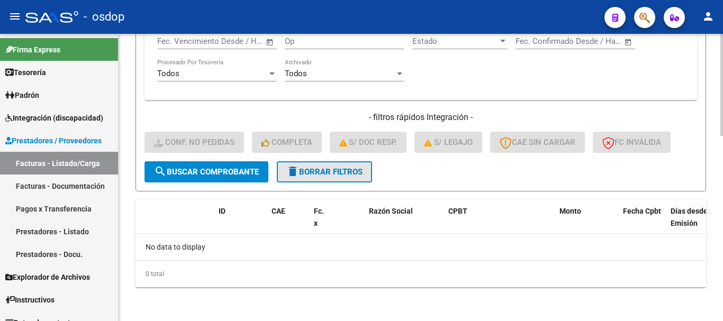
click at [312, 170] on span "delete Borrar Filtros" at bounding box center [325, 172] width 76 height 10
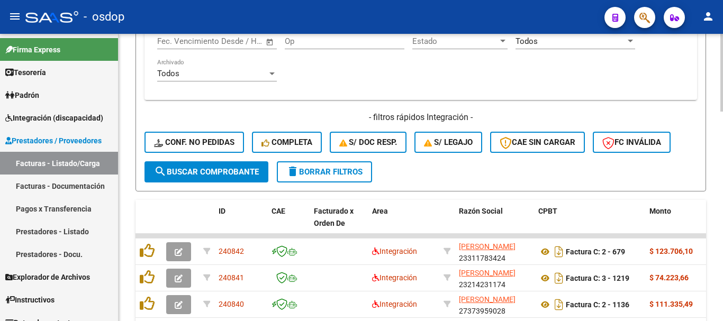
click at [131, 185] on div "Video tutorial PRESTADORES -> Listado de CPBTs Emitidos por Prestadores / Prove…" at bounding box center [421, 41] width 605 height 1054
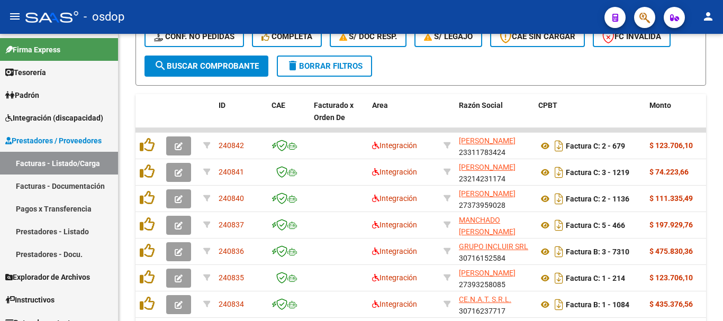
click at [118, 100] on mat-sidenav "Firma Express Tesorería Extractos Procesados (csv) Extractos Originales (pdf) P…" at bounding box center [59, 178] width 119 height 288
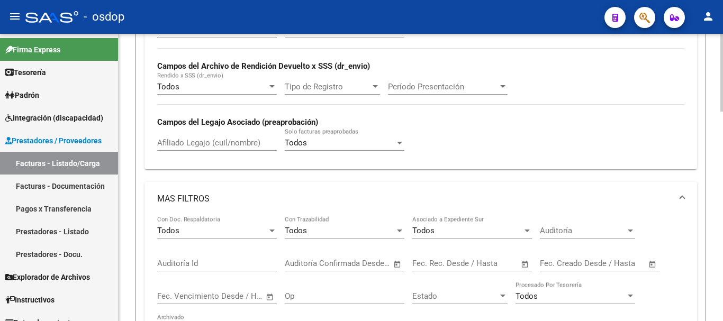
scroll to position [202, 0]
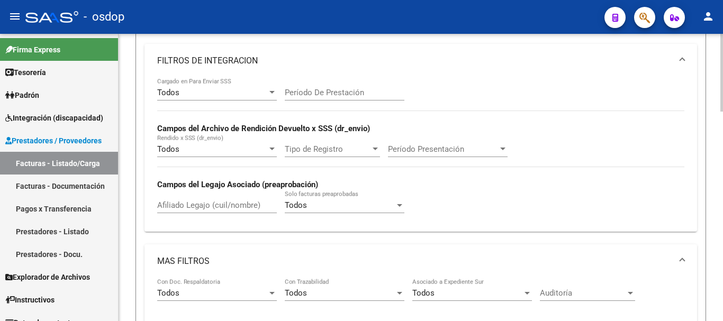
click at [246, 199] on div "Afiliado Legajo (cuil/nombre)" at bounding box center [217, 202] width 120 height 23
paste input "27513575918"
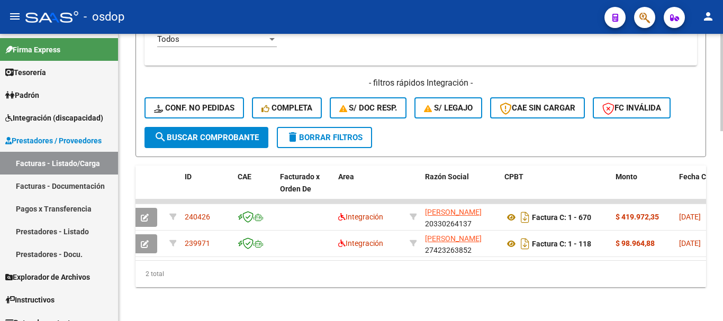
scroll to position [0, 44]
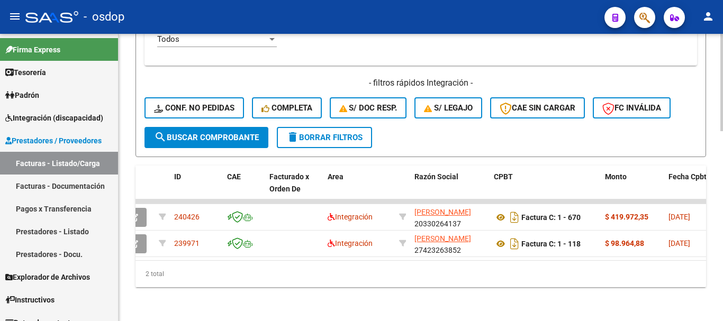
type input "27513575918"
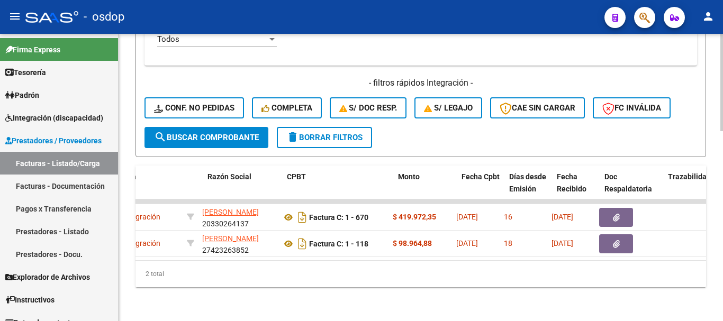
scroll to position [0, 252]
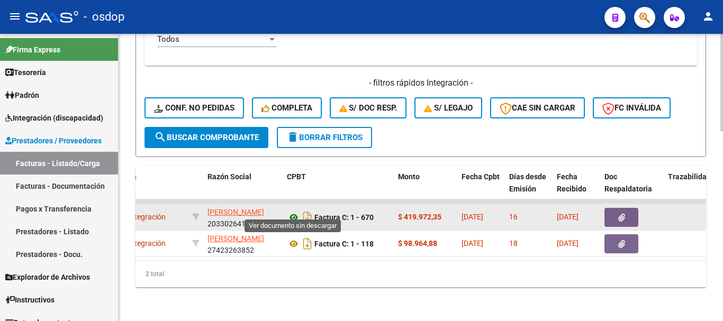
click at [289, 213] on icon at bounding box center [294, 217] width 14 height 13
click at [623, 213] on span "button" at bounding box center [622, 218] width 7 height 10
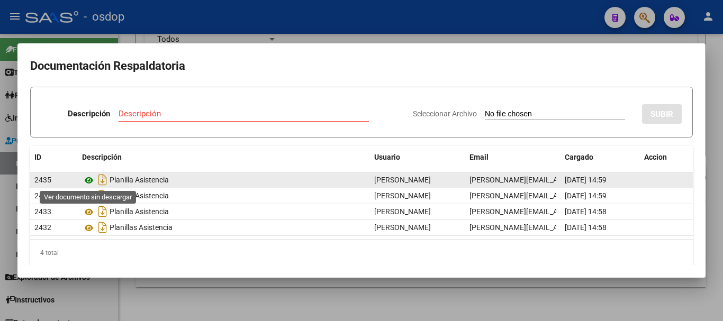
click at [86, 181] on icon at bounding box center [89, 180] width 14 height 13
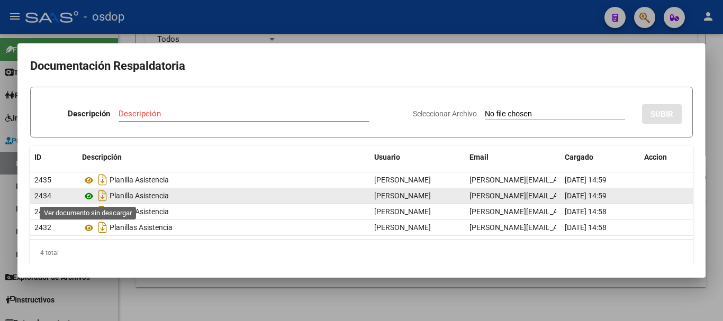
click at [87, 201] on icon at bounding box center [89, 196] width 14 height 13
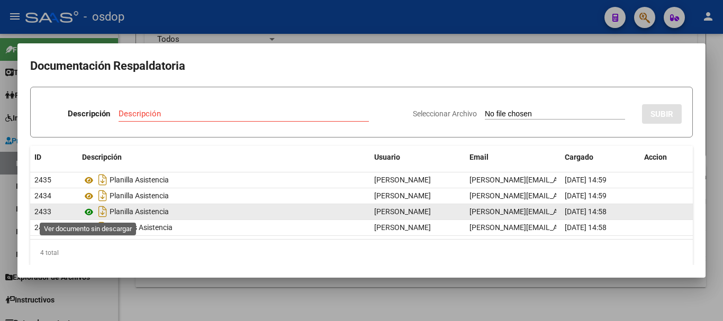
click at [87, 208] on icon at bounding box center [89, 212] width 14 height 13
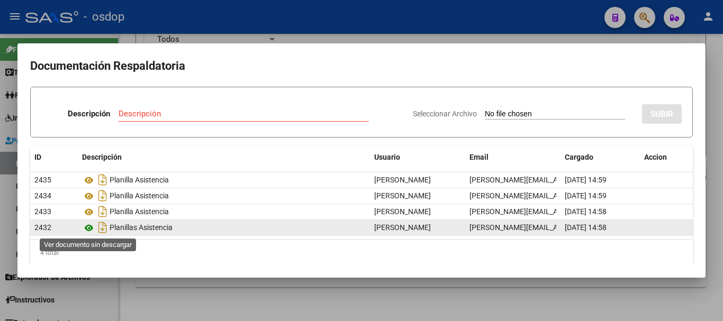
click at [93, 229] on icon at bounding box center [89, 228] width 14 height 13
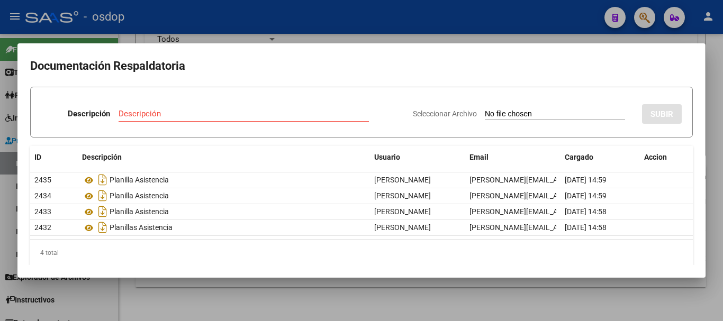
click at [156, 296] on div at bounding box center [361, 160] width 723 height 321
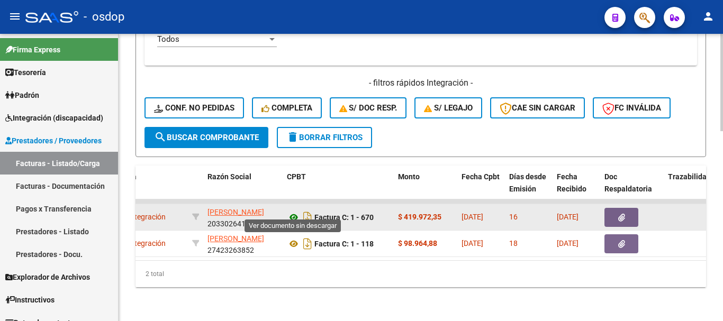
click at [296, 211] on icon at bounding box center [294, 217] width 14 height 13
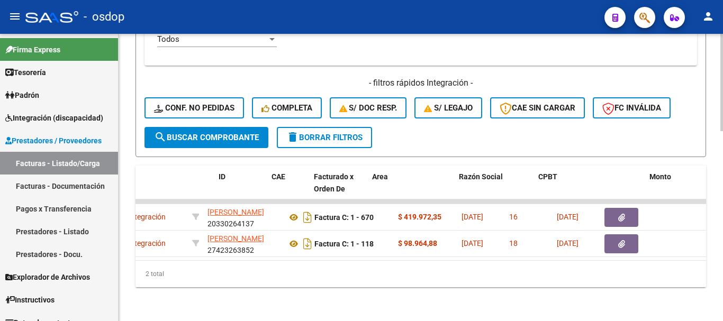
scroll to position [0, 0]
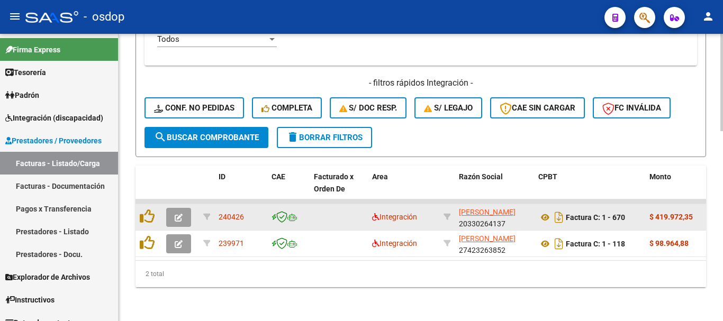
click at [185, 210] on button "button" at bounding box center [178, 217] width 25 height 19
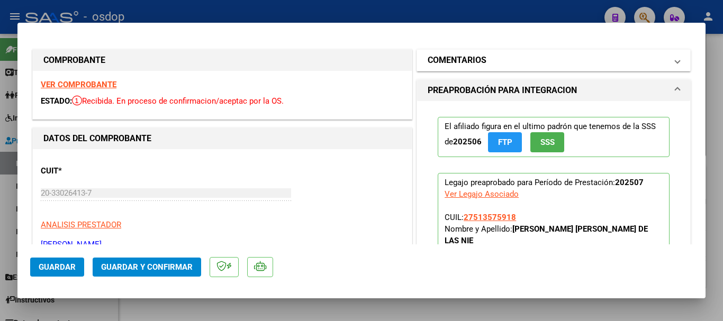
click at [479, 67] on h1 "COMENTARIOS" at bounding box center [457, 60] width 59 height 13
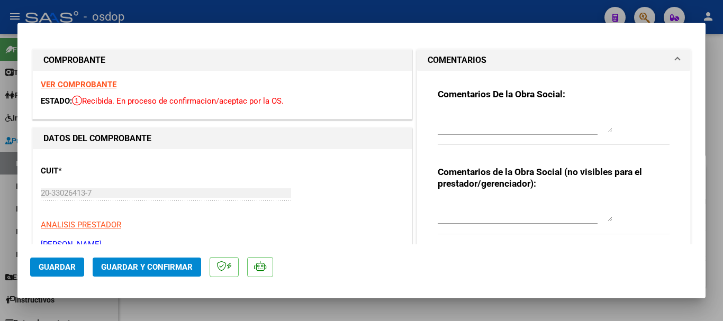
click at [495, 218] on textarea at bounding box center [525, 211] width 175 height 21
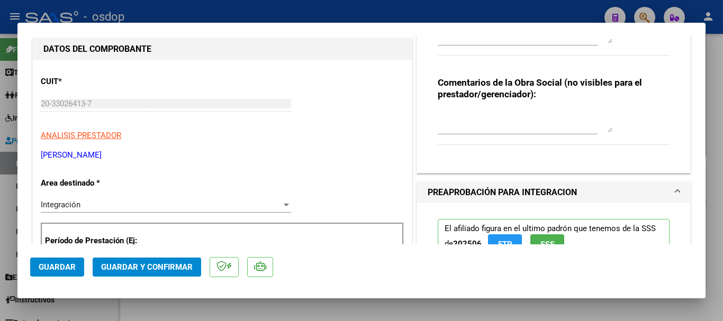
scroll to position [37, 0]
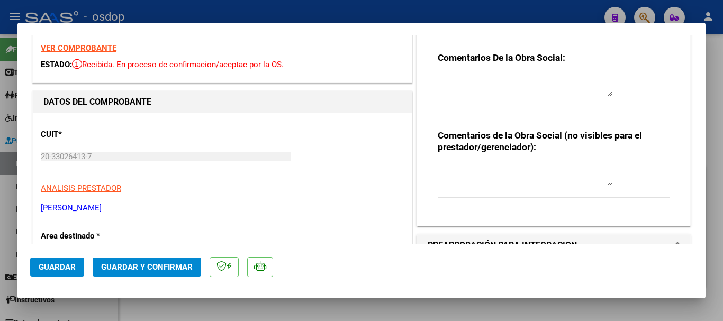
click at [556, 180] on textarea at bounding box center [525, 174] width 175 height 21
type textarea "t"
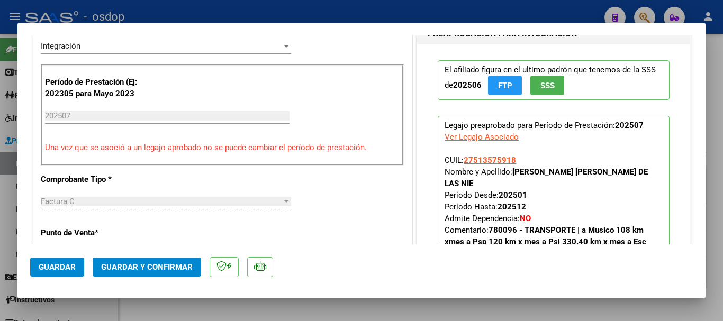
scroll to position [460, 0]
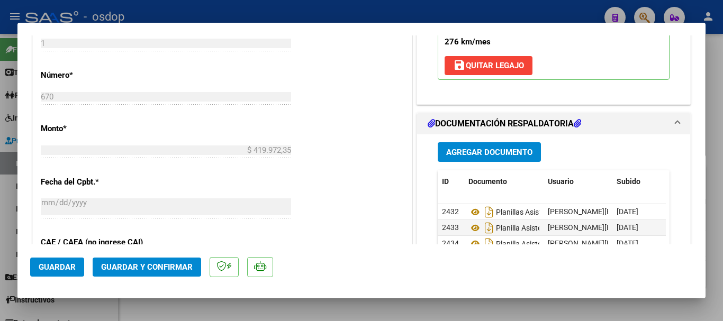
type textarea "Traslado a Esc y Terapias, km/mensuales 775.2, valor x km 541.76. Sin dependenc…"
click at [183, 259] on button "Guardar y Confirmar" at bounding box center [147, 267] width 109 height 19
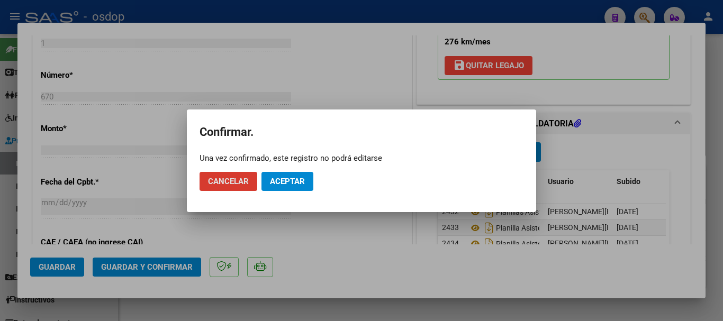
click at [278, 188] on button "Aceptar" at bounding box center [288, 181] width 52 height 19
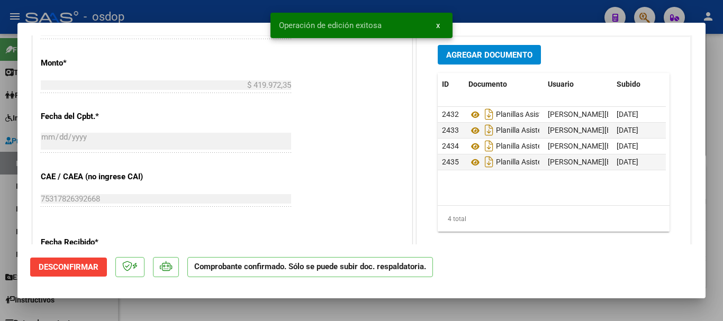
click at [12, 74] on div at bounding box center [361, 160] width 723 height 321
type input "$ 0,00"
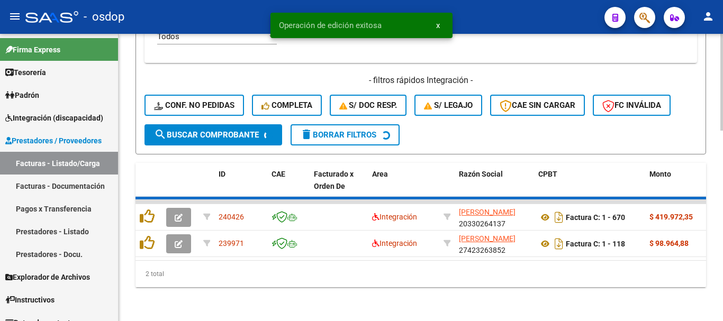
scroll to position [537, 0]
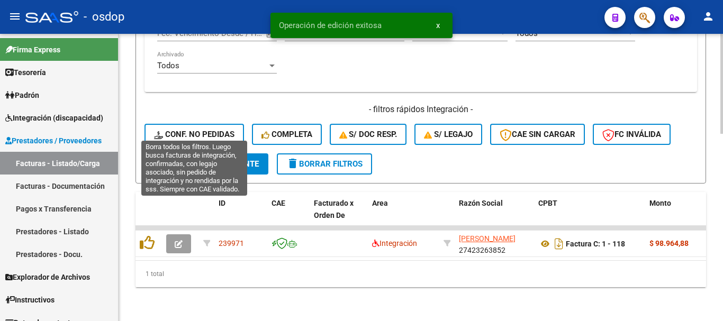
click at [212, 130] on span "Conf. no pedidas" at bounding box center [194, 135] width 81 height 10
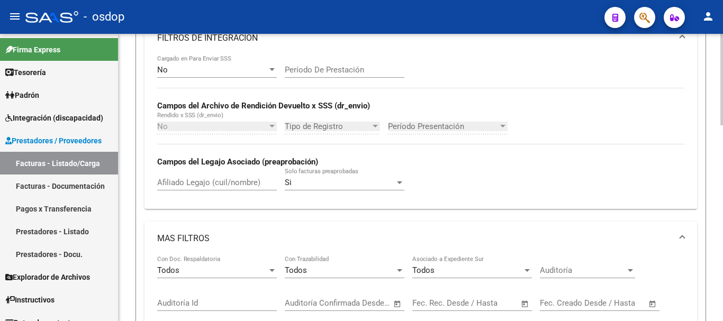
scroll to position [219, 0]
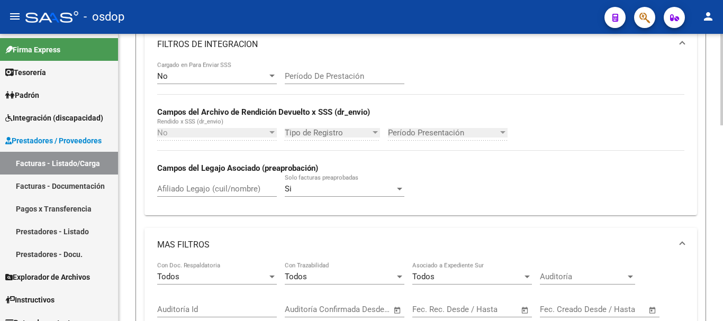
click at [221, 187] on input "Afiliado Legajo (cuil/nombre)" at bounding box center [217, 189] width 120 height 10
paste input "27513575918"
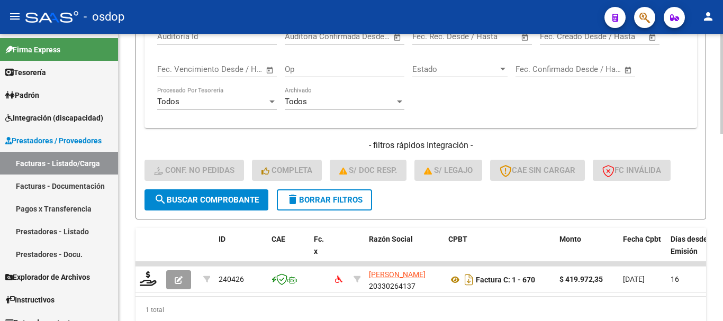
scroll to position [537, 0]
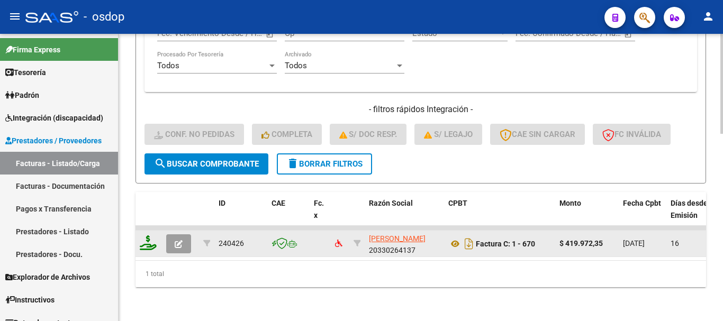
type input "27513575918"
click at [144, 242] on div at bounding box center [149, 244] width 18 height 16
click at [145, 238] on icon at bounding box center [148, 243] width 17 height 15
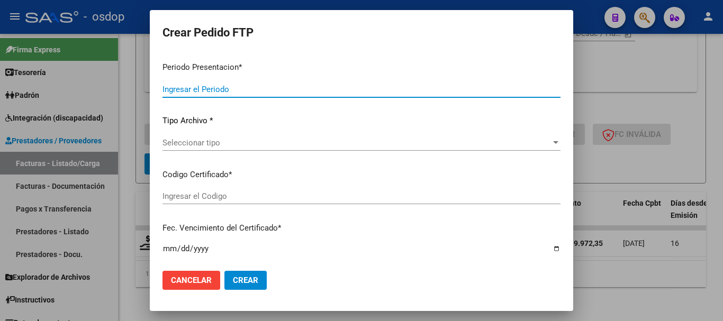
type input "202507"
type input "$ 419.972,35"
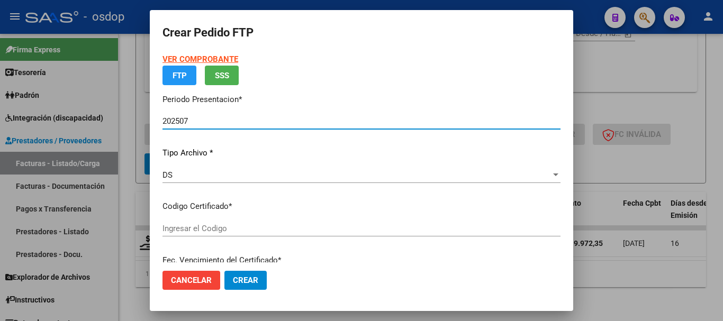
type input "8434128736"
type input "2030-06-24"
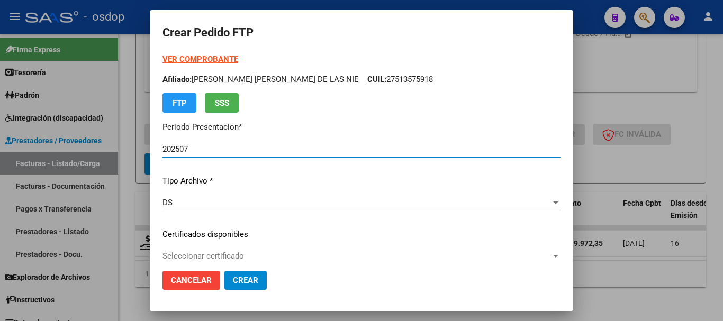
click at [238, 227] on div "VER COMPROBANTE ARCA Padrón Afiliado: BAZAN QUIROGA AGUSTINA MARIA DE LAS NIE C…" at bounding box center [362, 226] width 398 height 346
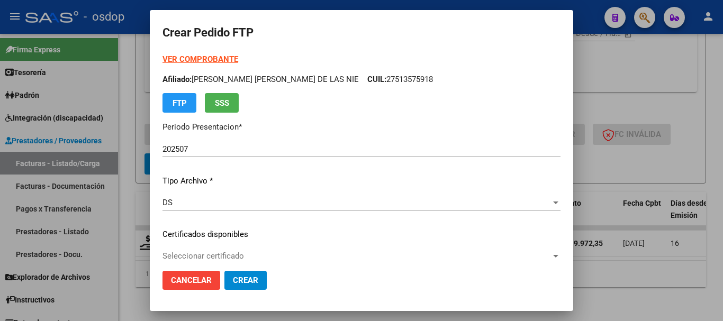
click at [231, 259] on span "Seleccionar certificado" at bounding box center [357, 257] width 389 height 10
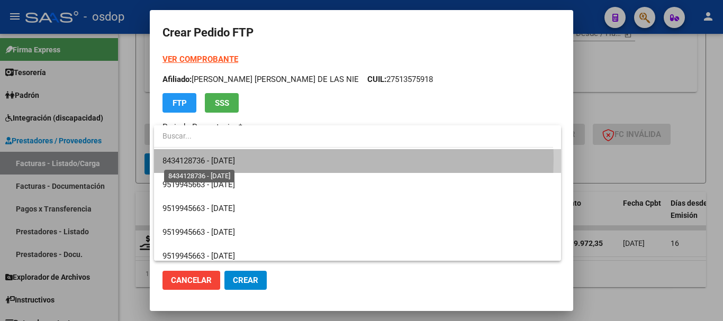
click at [235, 158] on span "8434128736 - 2030-06-24" at bounding box center [199, 161] width 73 height 10
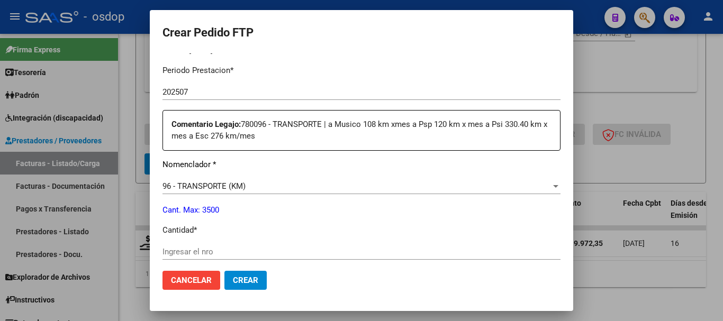
scroll to position [424, 0]
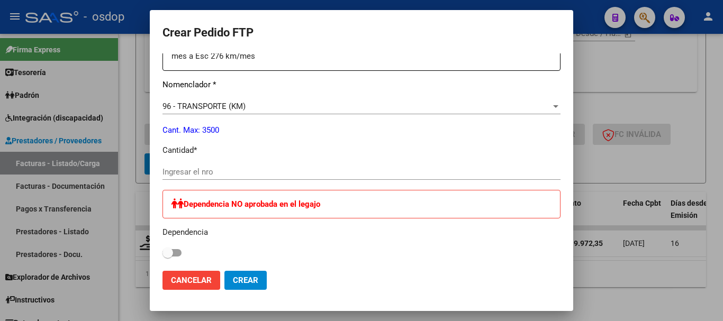
click at [209, 242] on div "Dependencia NO aprobada en el legajo Dependencia" at bounding box center [362, 225] width 398 height 70
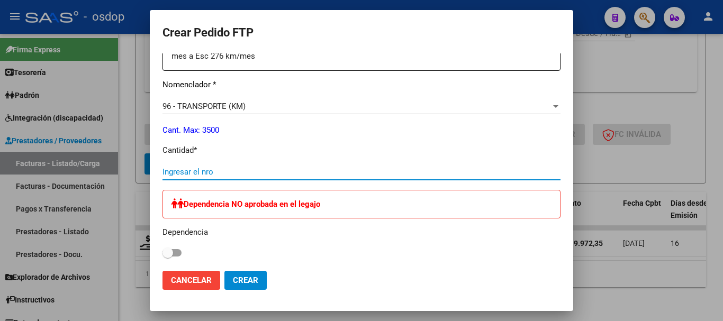
click at [224, 170] on input "Ingresar el nro" at bounding box center [362, 172] width 398 height 10
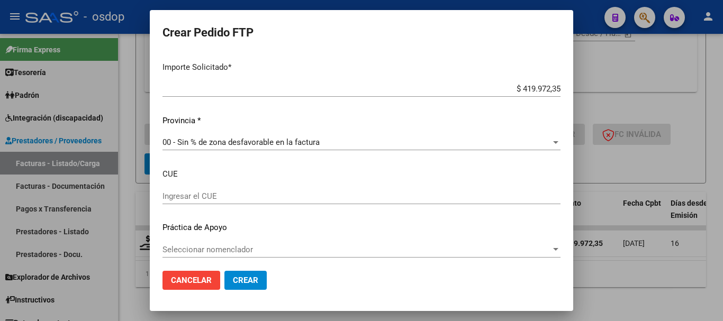
scroll to position [689, 0]
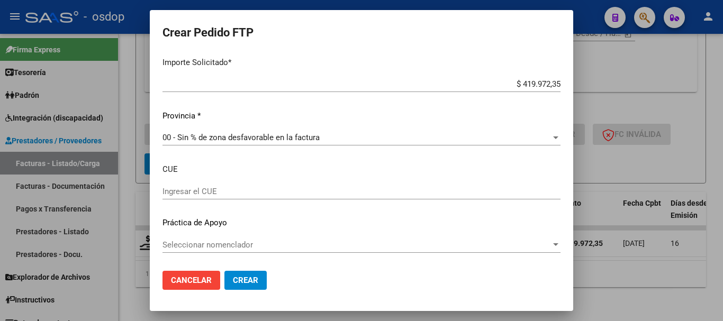
type input "775"
click at [260, 253] on div "Seleccionar nomenclador Seleccionar nomenclador" at bounding box center [362, 245] width 398 height 16
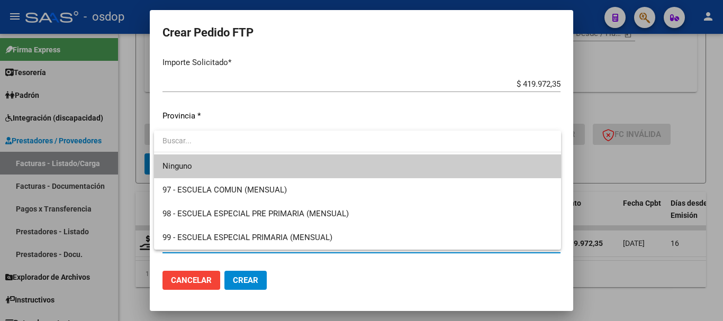
click at [153, 96] on div at bounding box center [361, 160] width 723 height 321
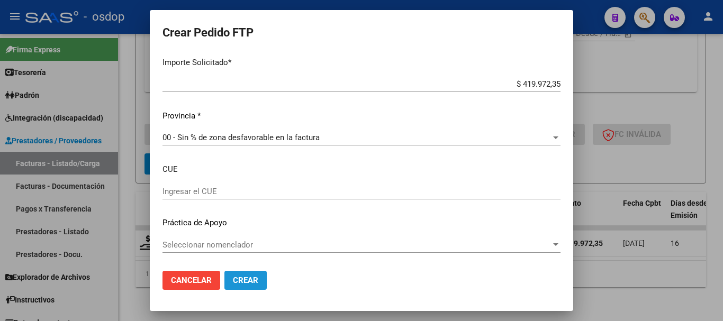
click at [249, 271] on button "Crear" at bounding box center [246, 280] width 42 height 19
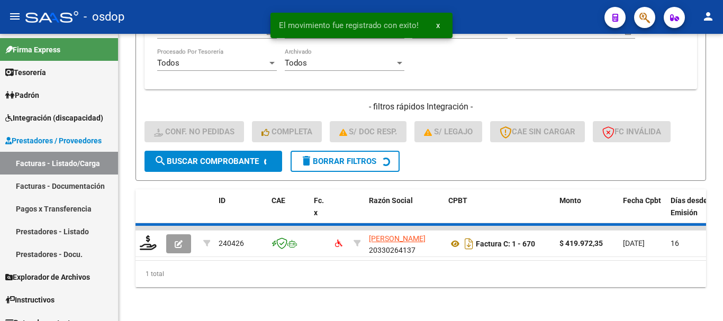
scroll to position [520, 0]
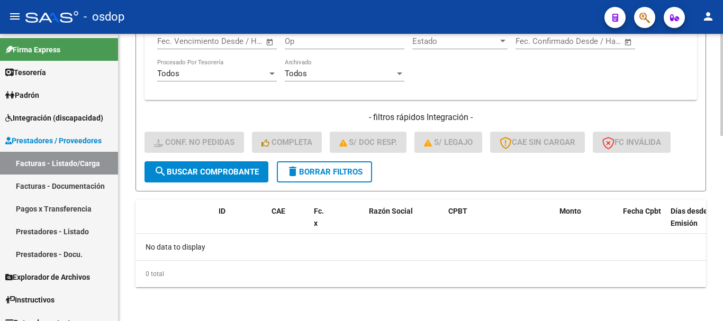
click at [347, 172] on span "delete Borrar Filtros" at bounding box center [325, 172] width 76 height 10
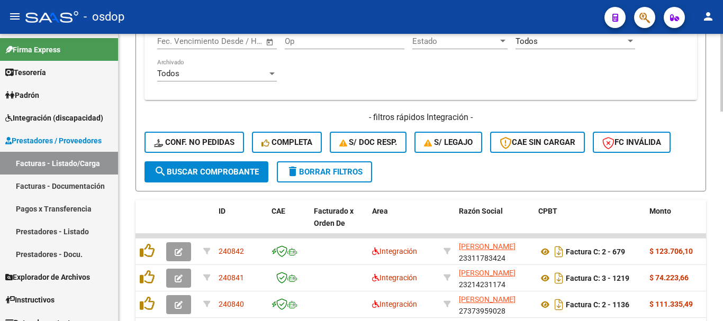
click at [224, 86] on div "Todos Archivado" at bounding box center [217, 75] width 120 height 33
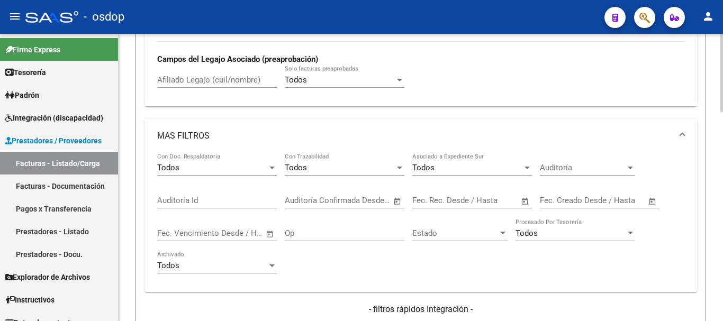
scroll to position [308, 0]
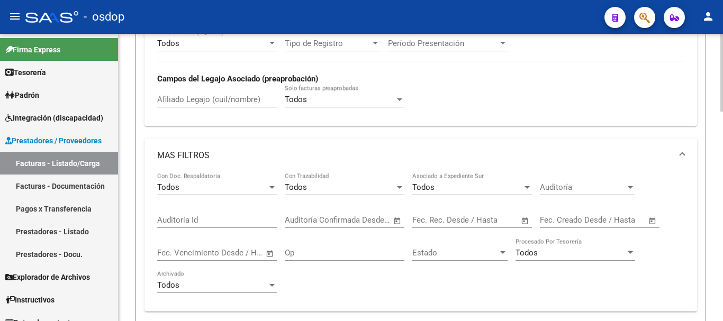
click at [216, 93] on div "Afiliado Legajo (cuil/nombre)" at bounding box center [217, 96] width 120 height 23
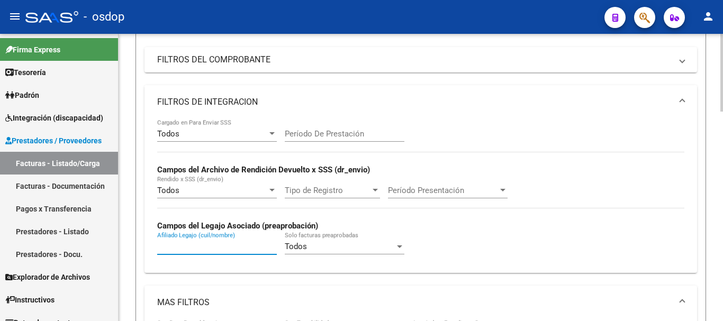
scroll to position [149, 0]
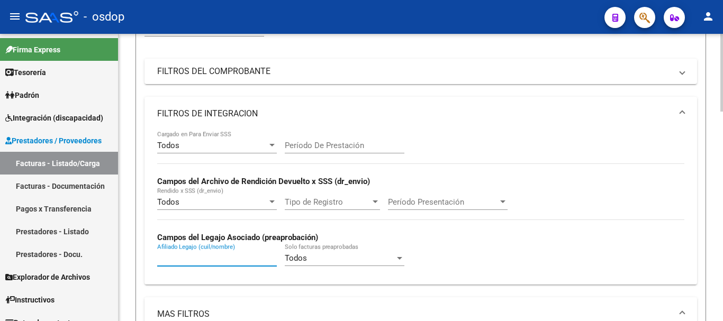
paste input "27585903782"
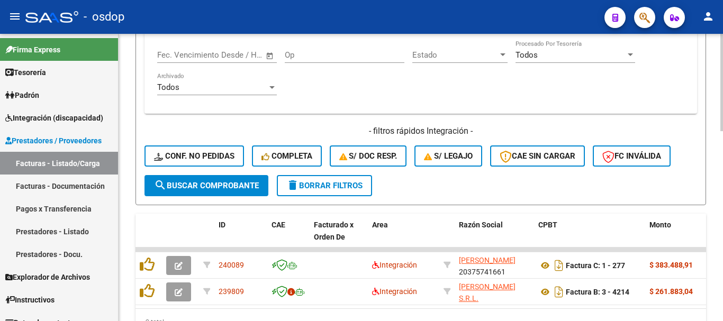
scroll to position [520, 0]
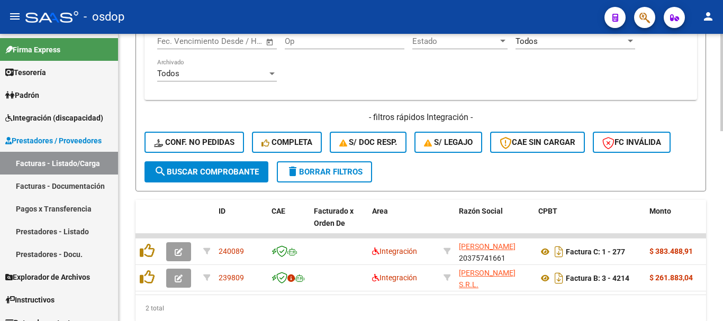
type input "27585903782"
click at [472, 306] on div "2 total" at bounding box center [421, 309] width 571 height 26
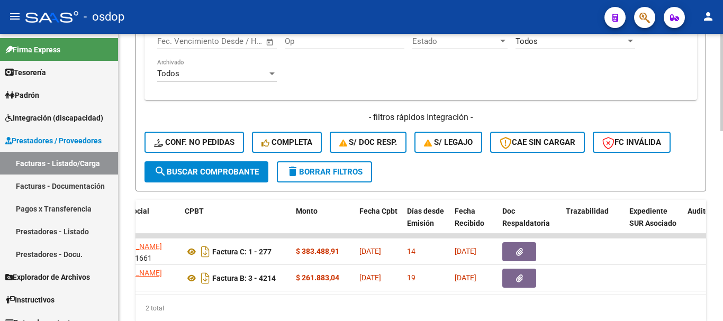
scroll to position [0, 364]
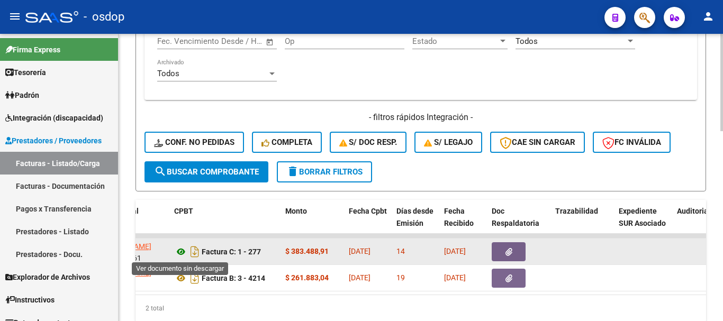
click at [183, 253] on icon at bounding box center [181, 252] width 14 height 13
click at [520, 248] on button "button" at bounding box center [509, 252] width 34 height 19
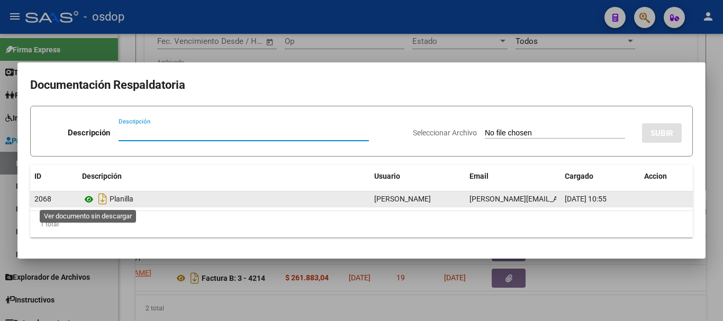
click at [90, 200] on icon at bounding box center [89, 199] width 14 height 13
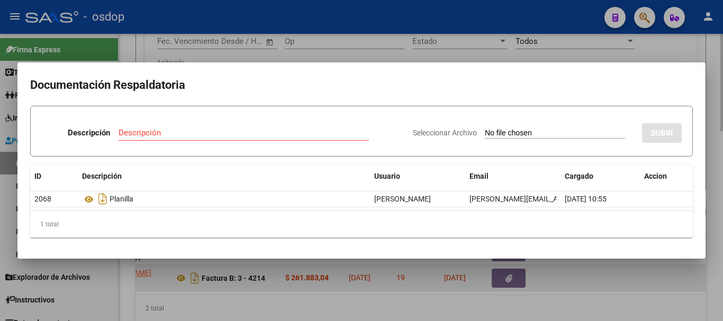
click at [291, 292] on div at bounding box center [361, 160] width 723 height 321
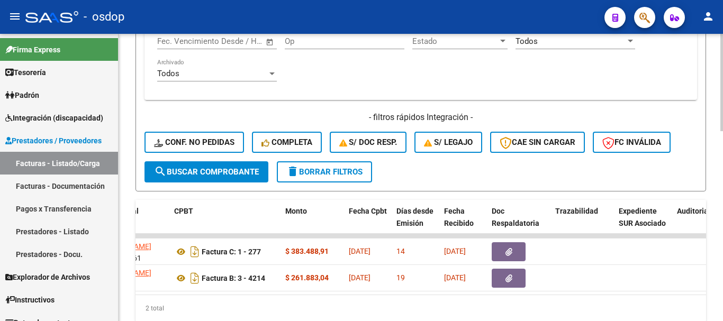
drag, startPoint x: 282, startPoint y: 304, endPoint x: 389, endPoint y: 302, distance: 107.0
click at [418, 305] on div "2 total" at bounding box center [421, 309] width 571 height 26
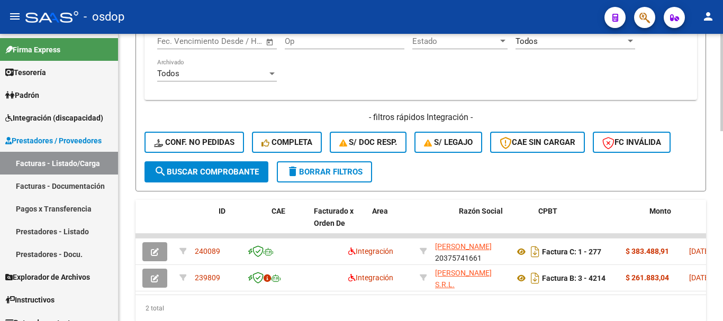
scroll to position [0, 0]
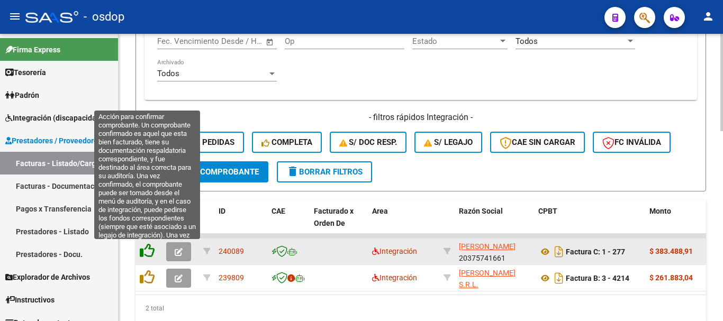
click at [150, 248] on icon at bounding box center [147, 251] width 15 height 15
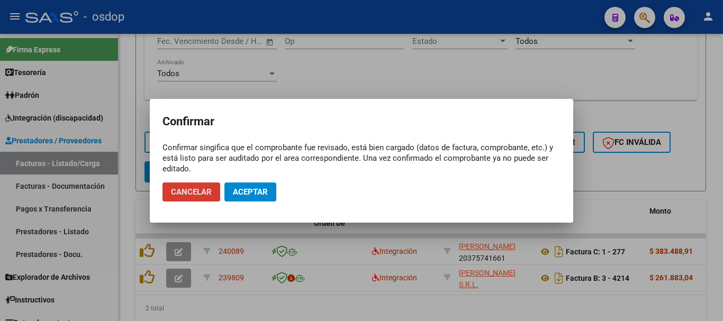
click at [250, 194] on span "Aceptar" at bounding box center [250, 192] width 35 height 10
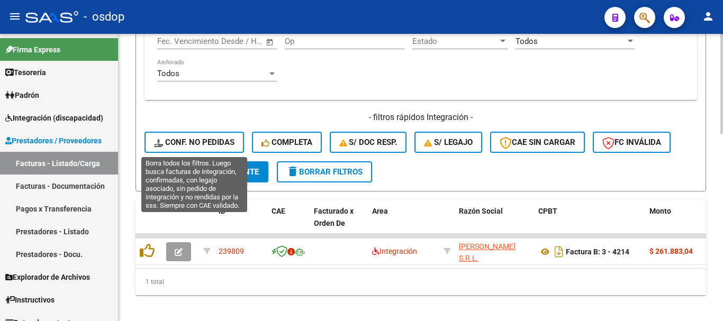
click at [220, 135] on button "Conf. no pedidas" at bounding box center [195, 142] width 100 height 21
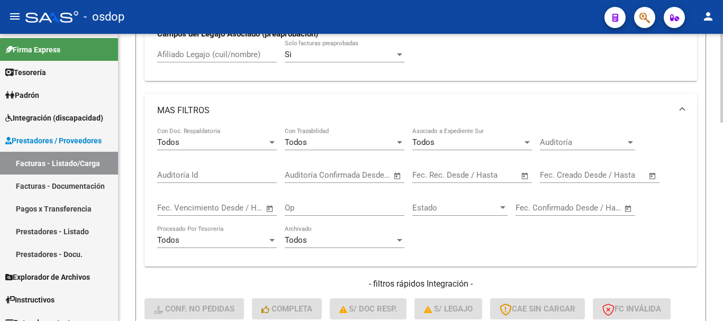
scroll to position [255, 0]
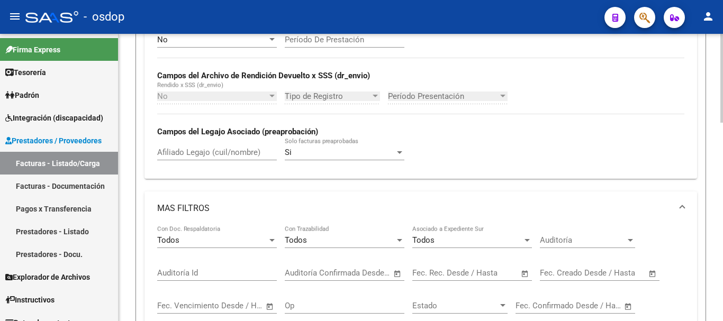
click at [219, 144] on div "Afiliado Legajo (cuil/nombre)" at bounding box center [217, 149] width 120 height 23
click at [223, 147] on div "Afiliado Legajo (cuil/nombre)" at bounding box center [217, 149] width 120 height 23
paste input "27585903782"
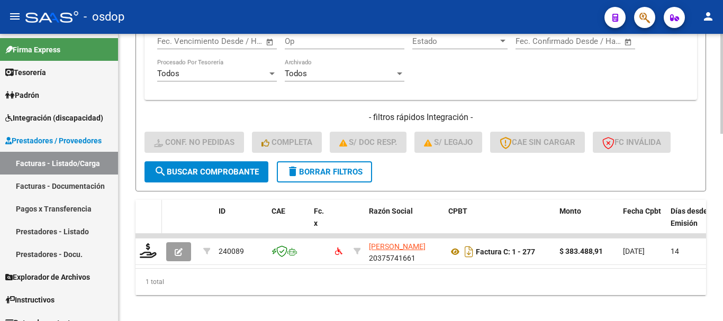
scroll to position [537, 0]
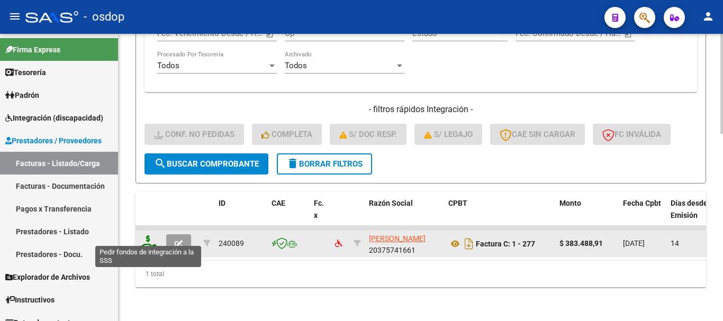
type input "27585903782"
click at [149, 238] on icon at bounding box center [148, 243] width 17 height 15
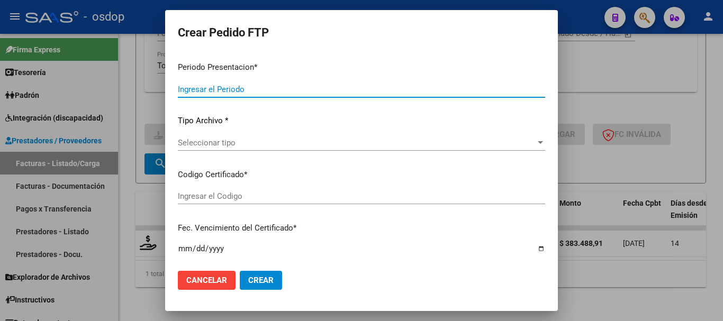
type input "202507"
type input "$ 383.488,91"
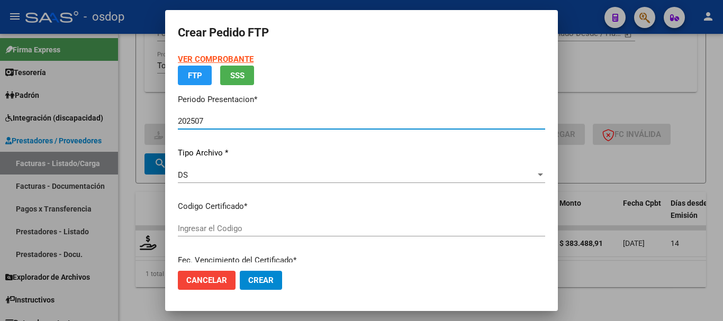
type input "3913373597"
type input "2026-05-11"
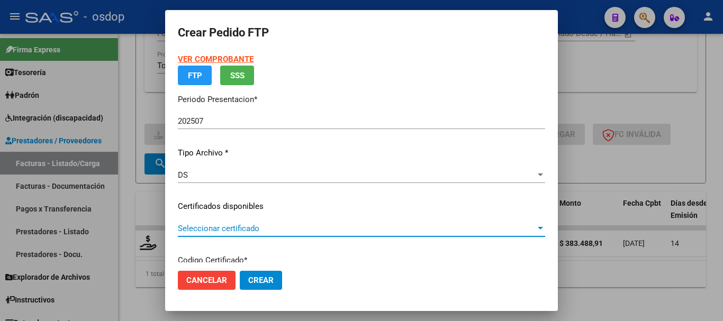
click at [249, 228] on span "Seleccionar certificado" at bounding box center [357, 229] width 358 height 10
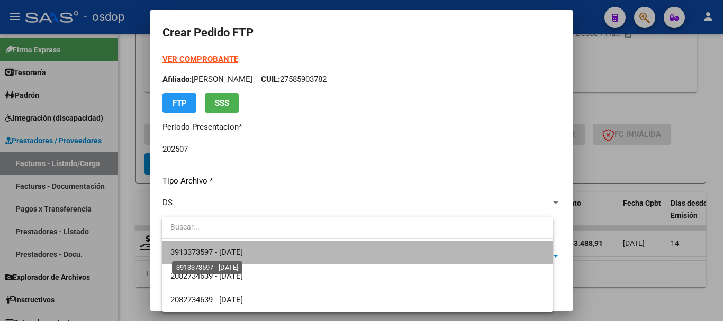
click at [243, 254] on span "3913373597 - 2026-05-11" at bounding box center [207, 253] width 73 height 10
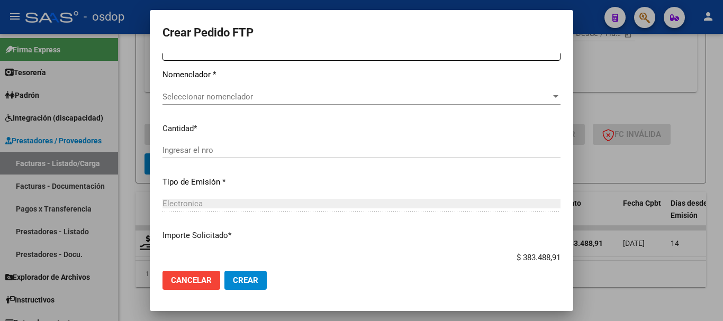
scroll to position [424, 0]
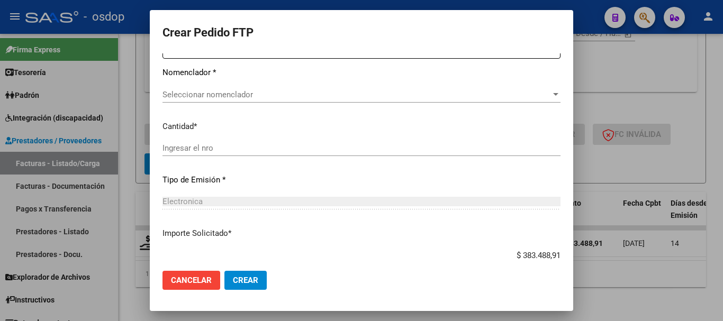
click at [246, 101] on div "Seleccionar nomenclador Seleccionar nomenclador" at bounding box center [362, 95] width 398 height 16
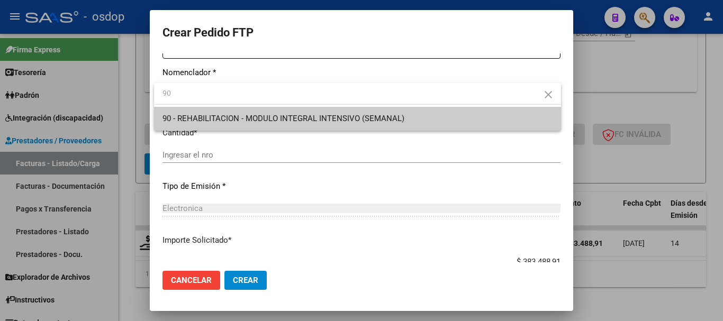
type input "90"
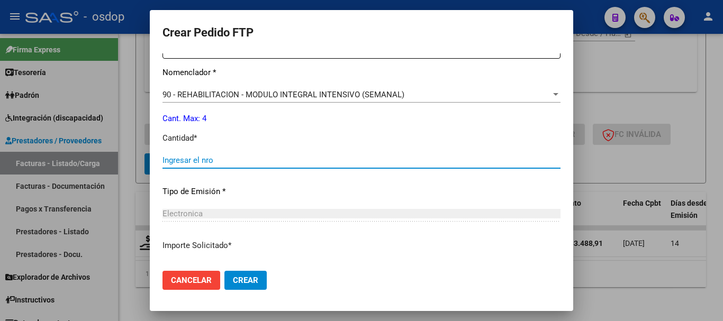
type input "1"
type input "4"
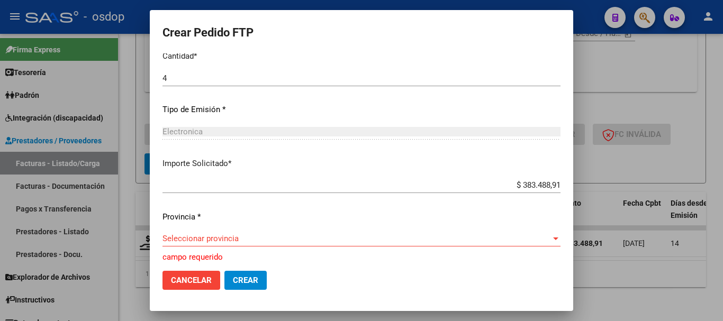
scroll to position [506, 0]
click at [238, 235] on span "Seleccionar provincia" at bounding box center [357, 239] width 389 height 10
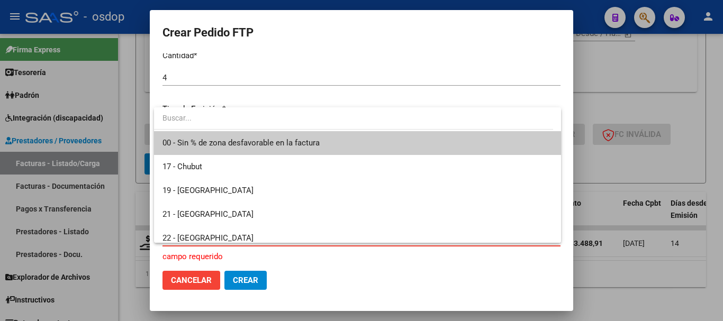
click at [232, 148] on span "00 - Sin % de zona desfavorable en la factura" at bounding box center [358, 143] width 390 height 24
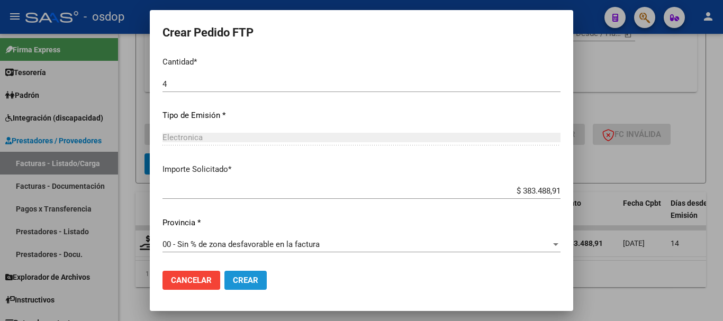
click at [254, 282] on span "Crear" at bounding box center [245, 281] width 25 height 10
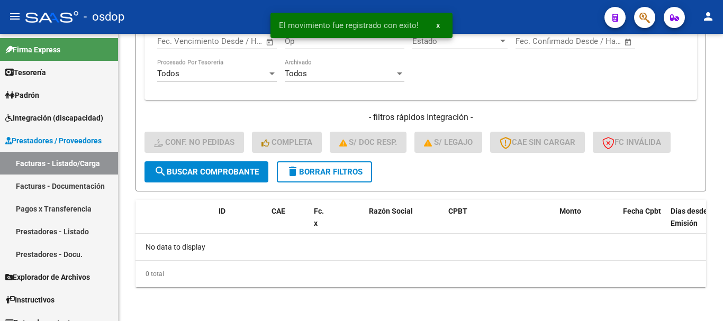
scroll to position [520, 0]
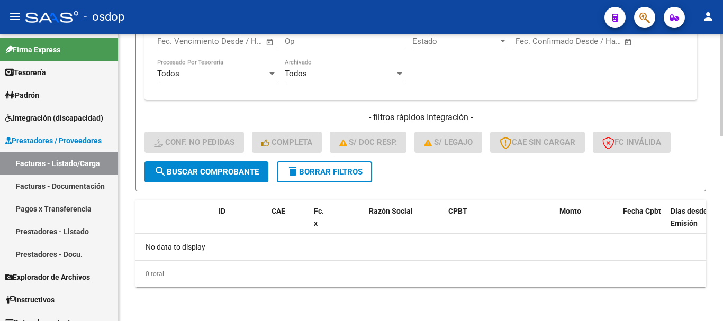
click at [325, 175] on span "delete Borrar Filtros" at bounding box center [325, 172] width 76 height 10
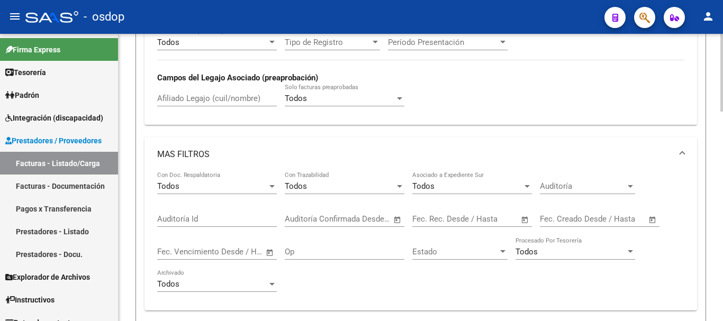
scroll to position [308, 0]
click at [234, 94] on div "Afiliado Legajo (cuil/nombre)" at bounding box center [217, 96] width 120 height 23
paste input "20546212603"
click at [220, 96] on input "20546212603" at bounding box center [217, 100] width 120 height 10
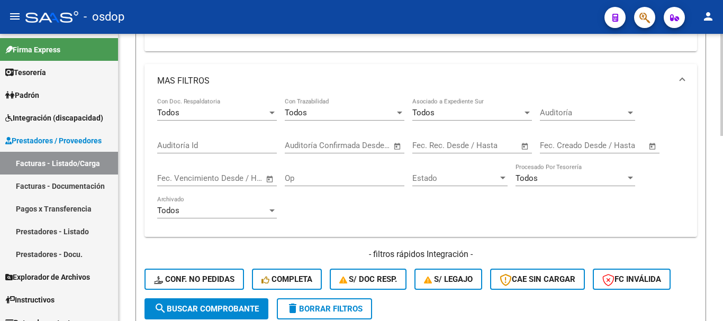
scroll to position [520, 0]
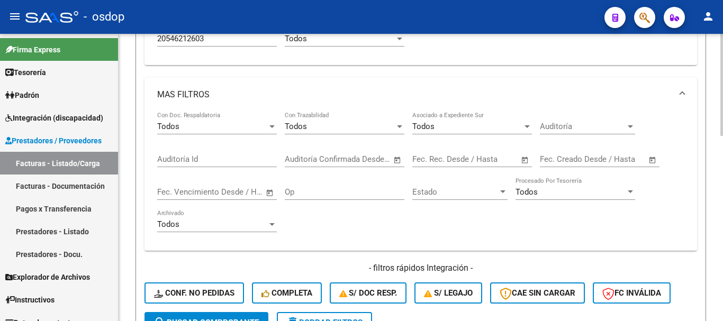
scroll to position [308, 0]
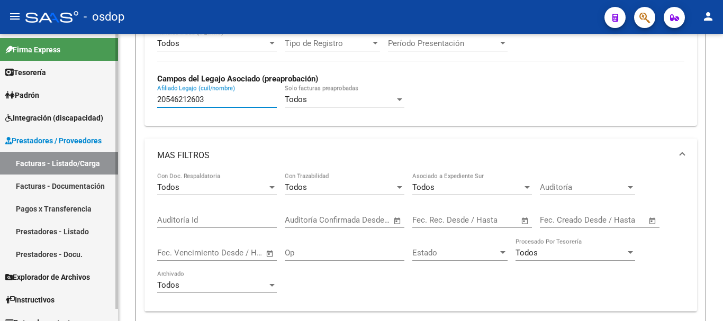
drag, startPoint x: 178, startPoint y: 104, endPoint x: 0, endPoint y: 73, distance: 181.1
click at [0, 73] on mat-sidenav-container "Firma Express Tesorería Extractos Procesados (csv) Extractos Originales (pdf) P…" at bounding box center [361, 178] width 723 height 288
paste input "7549917726"
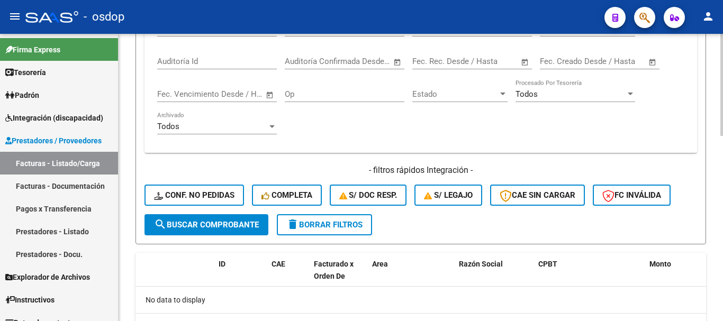
scroll to position [520, 0]
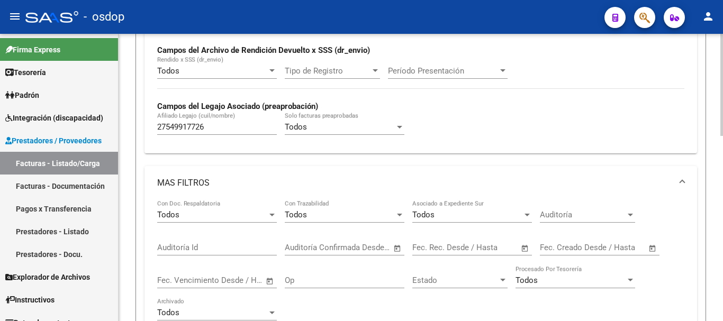
scroll to position [255, 0]
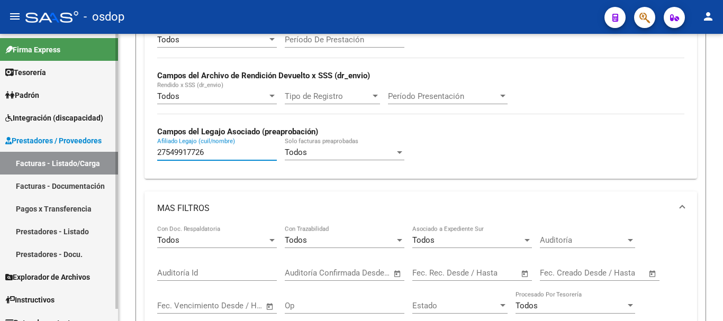
drag, startPoint x: 217, startPoint y: 153, endPoint x: 74, endPoint y: 146, distance: 143.2
click at [74, 146] on mat-sidenav-container "Firma Express Tesorería Extractos Procesados (csv) Extractos Originales (pdf) P…" at bounding box center [361, 178] width 723 height 288
paste input "052872515"
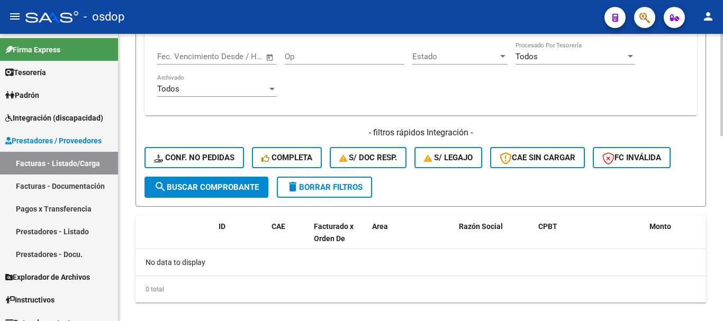
scroll to position [520, 0]
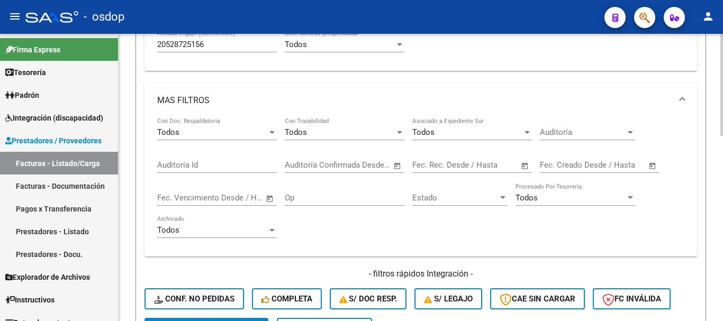
scroll to position [308, 0]
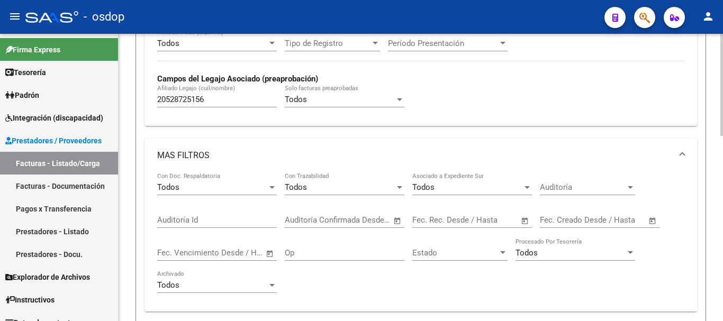
drag, startPoint x: 198, startPoint y: 105, endPoint x: 127, endPoint y: 110, distance: 71.6
click at [127, 110] on div "Video tutorial PRESTADORES -> Listado de CPBTs Emitidos por Prestadores / Prove…" at bounding box center [421, 130] width 605 height 808
paste input "62962019"
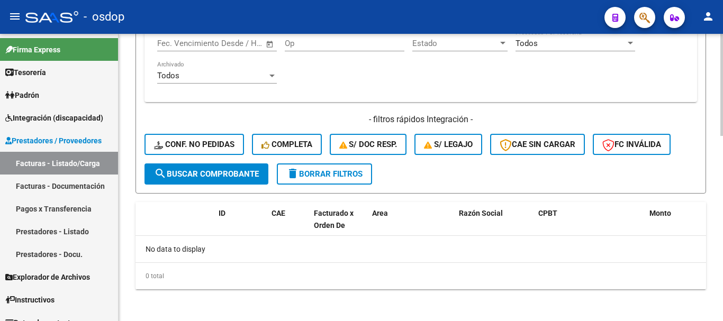
scroll to position [520, 0]
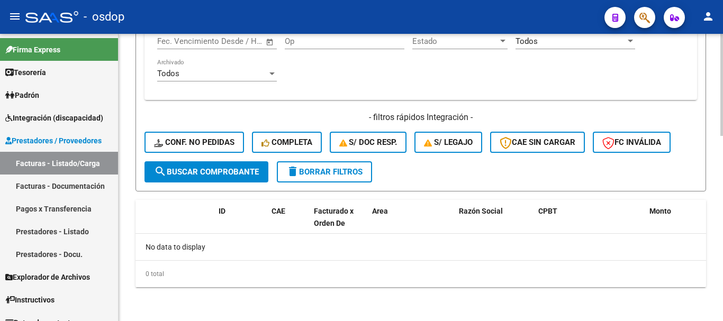
type input "20562962019"
click at [336, 168] on span "delete Borrar Filtros" at bounding box center [325, 172] width 76 height 10
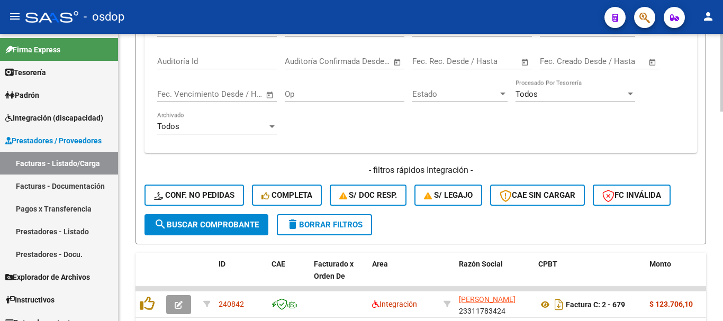
scroll to position [308, 0]
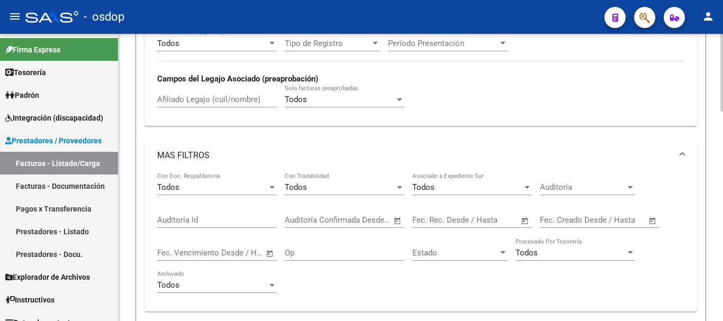
click at [199, 101] on input "Afiliado Legajo (cuil/nombre)" at bounding box center [217, 100] width 120 height 10
paste input "20562962019"
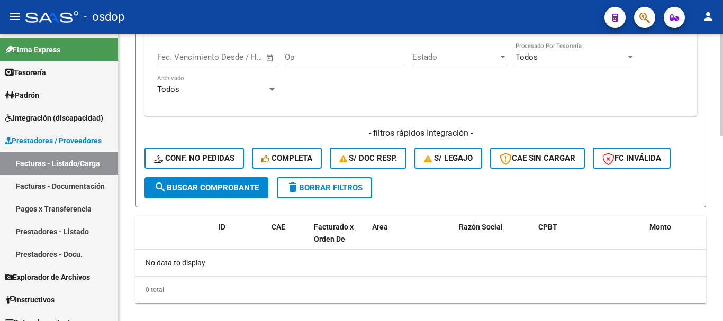
scroll to position [520, 0]
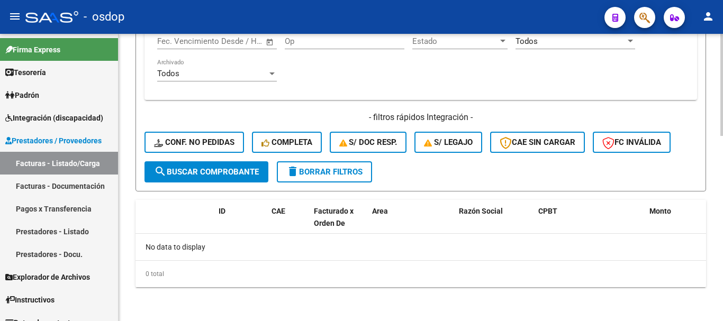
click at [145, 106] on div "MAS FILTROS Todos Con Doc. Respaldatoria Todos Con Trazabilidad Todos Asociado …" at bounding box center [421, 44] width 553 height 235
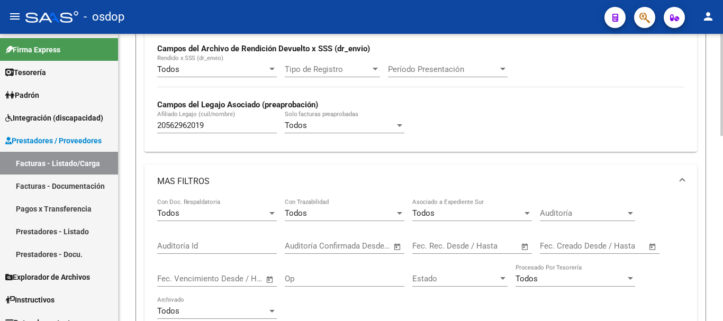
scroll to position [202, 0]
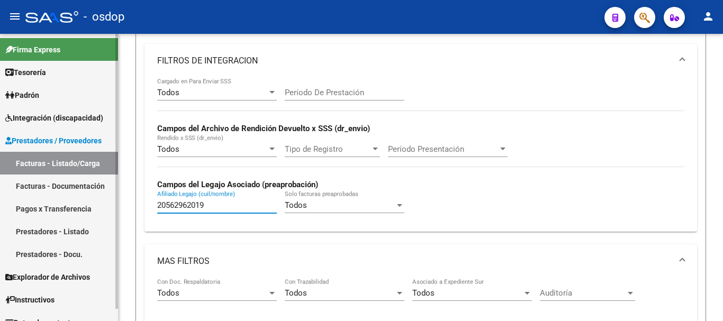
drag, startPoint x: 91, startPoint y: 177, endPoint x: 0, endPoint y: 170, distance: 90.9
click at [0, 170] on mat-sidenav-container "Firma Express Tesorería Extractos Procesados (csv) Extractos Originales (pdf) P…" at bounding box center [361, 178] width 723 height 288
drag, startPoint x: 217, startPoint y: 201, endPoint x: 0, endPoint y: 133, distance: 226.8
click at [0, 135] on mat-sidenav-container "Firma Express Tesorería Extractos Procesados (csv) Extractos Originales (pdf) P…" at bounding box center [361, 178] width 723 height 288
paste input "3583335994"
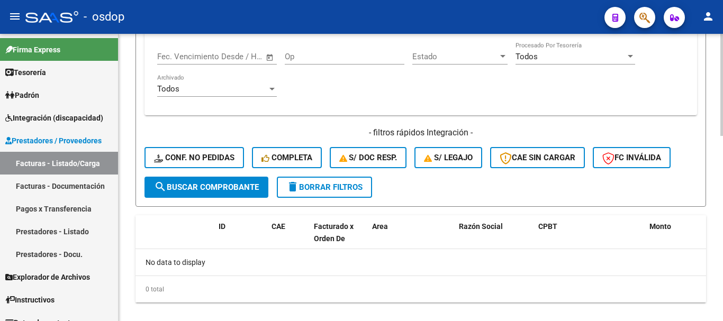
scroll to position [520, 0]
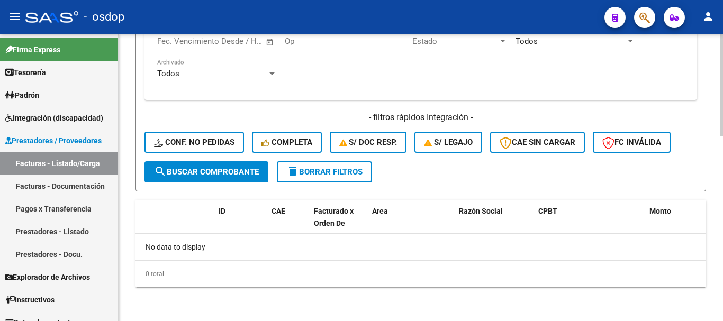
click at [149, 102] on div "MAS FILTROS Todos Con Doc. Respaldatoria Todos Con Trazabilidad Todos Asociado …" at bounding box center [421, 44] width 553 height 235
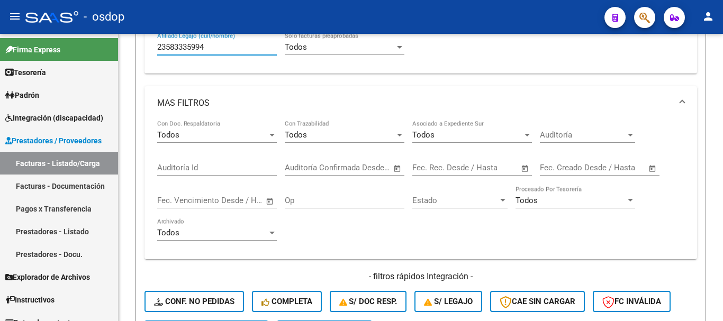
drag, startPoint x: 192, startPoint y: 44, endPoint x: 0, endPoint y: 20, distance: 193.3
click at [7, 33] on div "menu - osdop person Firma Express Tesorería Extractos Procesados (csv) Extracto…" at bounding box center [361, 160] width 723 height 321
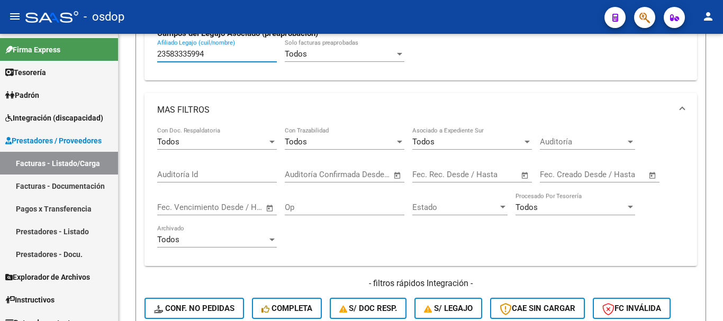
paste input "0526936656"
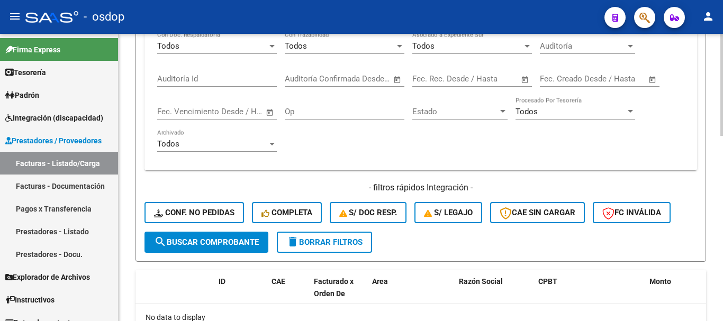
scroll to position [520, 0]
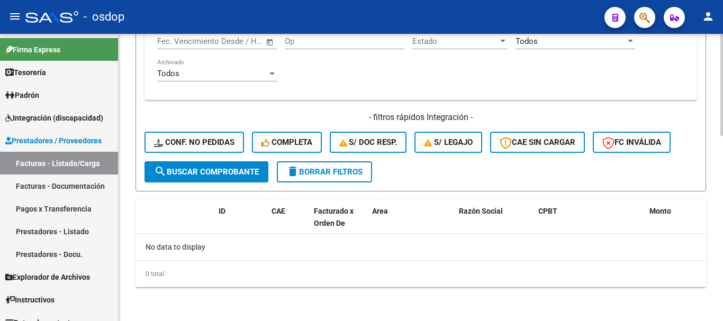
type input "20526936656"
click at [332, 176] on span "delete Borrar Filtros" at bounding box center [325, 172] width 76 height 10
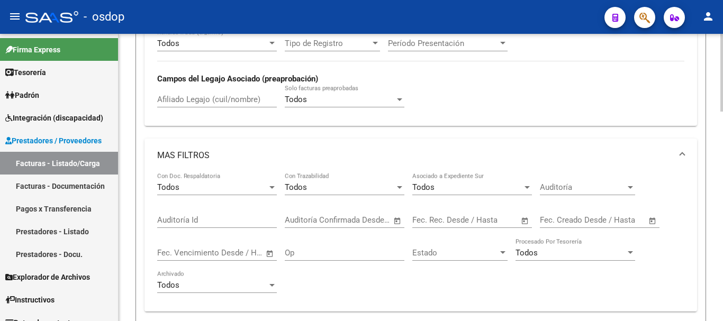
scroll to position [255, 0]
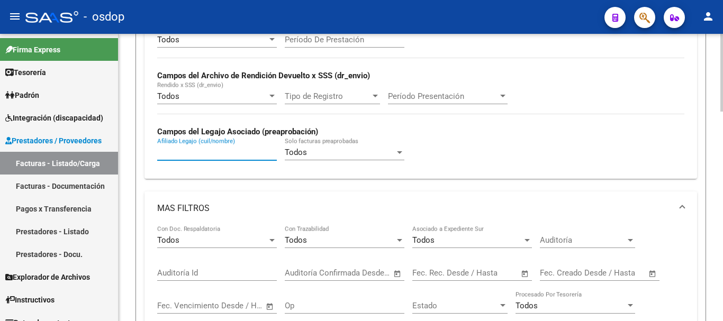
click at [202, 150] on input "Afiliado Legajo (cuil/nombre)" at bounding box center [217, 153] width 120 height 10
paste input "20526936656"
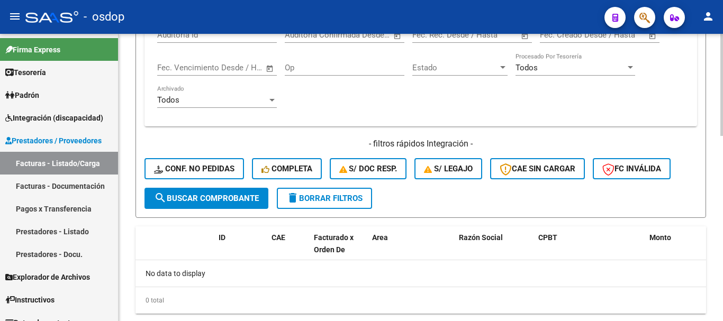
scroll to position [520, 0]
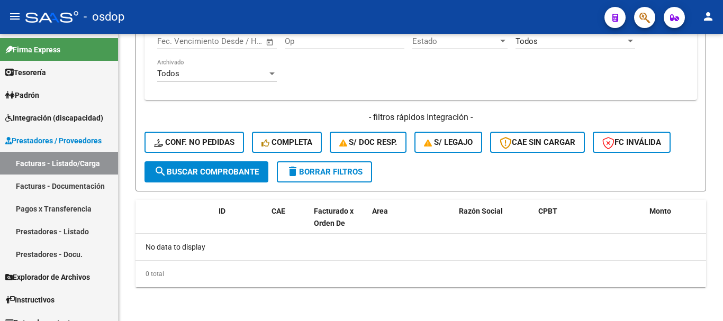
click at [118, 124] on mat-sidenav "Firma Express Tesorería Extractos Procesados (csv) Extractos Originales (pdf) P…" at bounding box center [59, 178] width 119 height 288
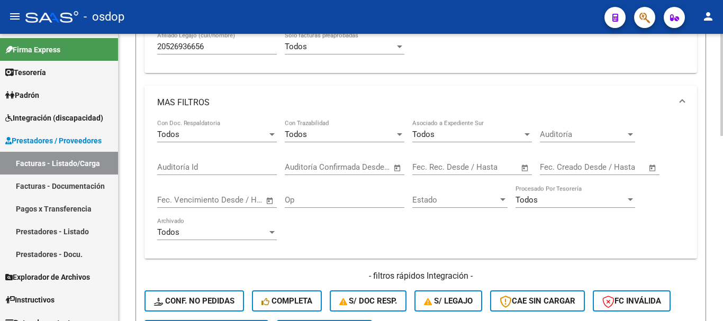
scroll to position [255, 0]
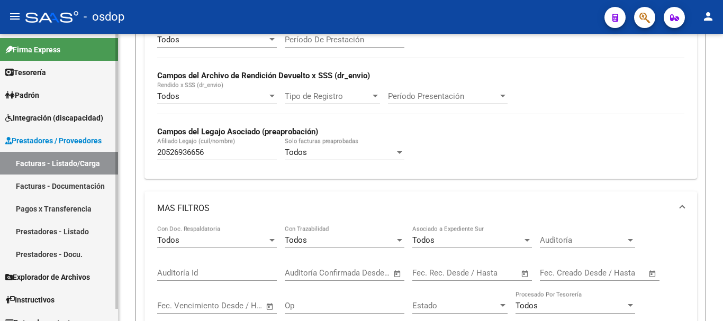
click at [0, 125] on mat-sidenav-container "Firma Express Tesorería Extractos Procesados (csv) Extractos Originales (pdf) P…" at bounding box center [361, 178] width 723 height 288
paste input "34974885"
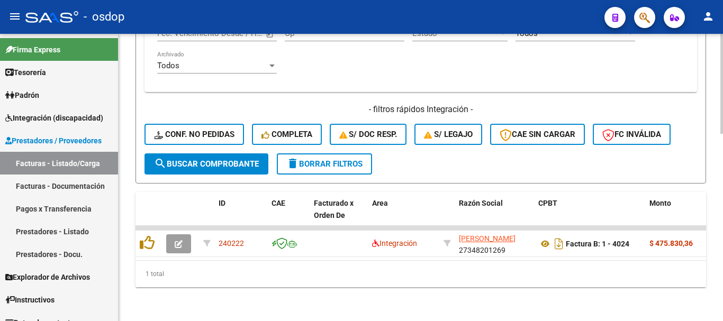
scroll to position [537, 0]
type input "20534974885"
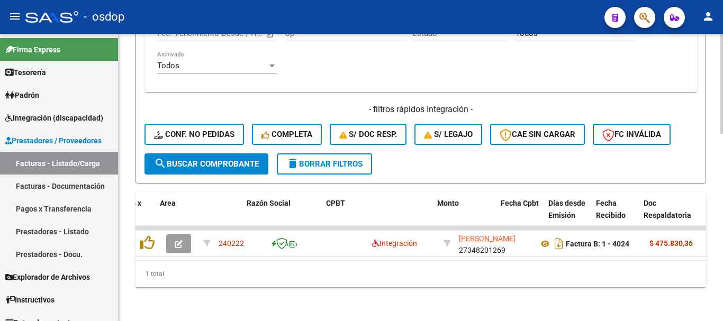
scroll to position [0, 257]
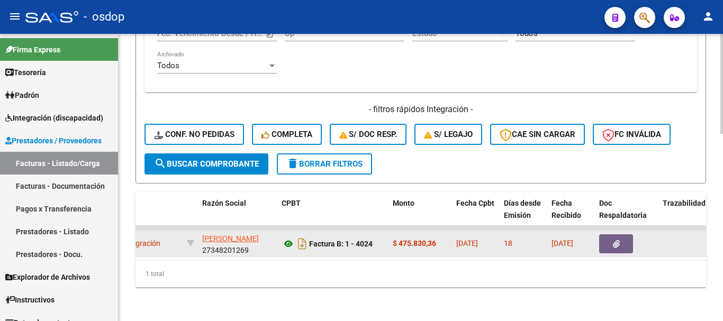
click at [284, 238] on icon at bounding box center [289, 244] width 14 height 13
click at [626, 235] on button "button" at bounding box center [617, 244] width 34 height 19
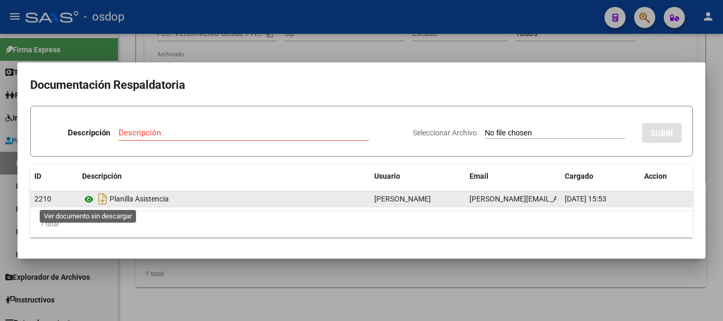
click at [87, 201] on icon at bounding box center [89, 199] width 14 height 13
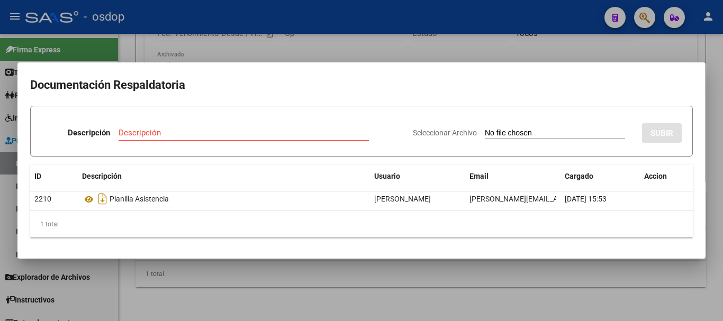
click at [366, 278] on div at bounding box center [361, 160] width 723 height 321
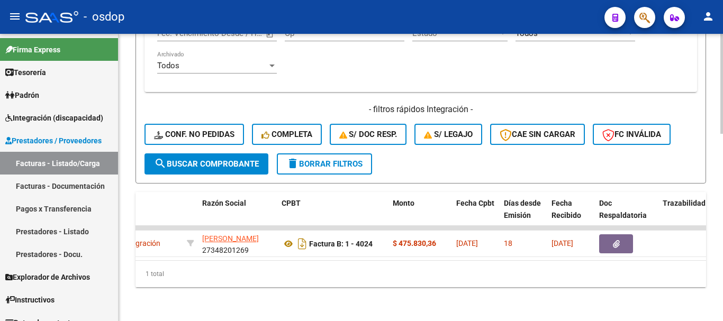
click at [283, 264] on div "1 total" at bounding box center [421, 274] width 571 height 26
drag, startPoint x: 271, startPoint y: 262, endPoint x: 266, endPoint y: 260, distance: 5.7
click at [273, 262] on div "1 total" at bounding box center [421, 274] width 571 height 26
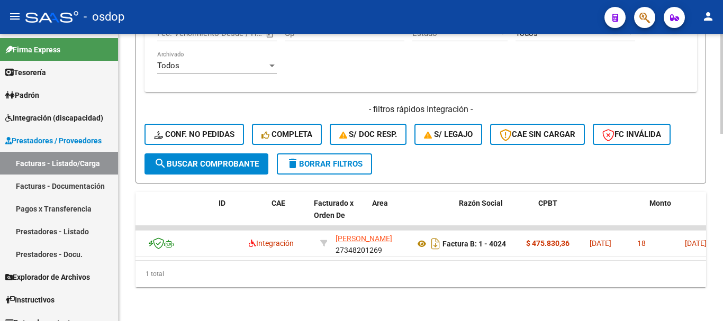
scroll to position [0, 0]
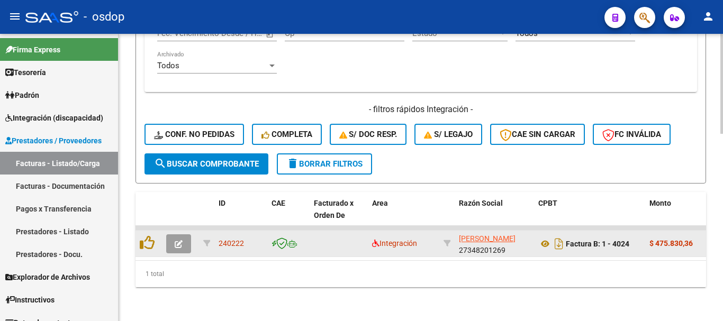
click at [147, 231] on datatable-body-cell at bounding box center [149, 244] width 26 height 26
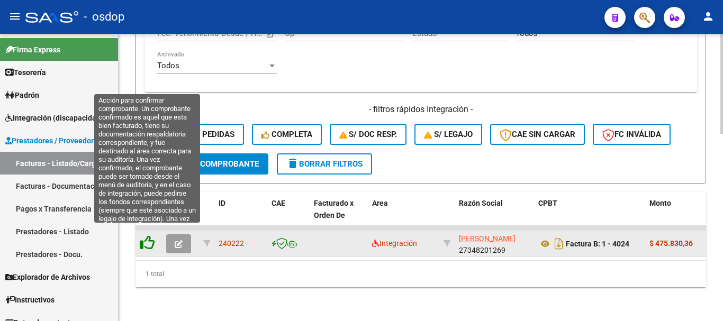
click at [149, 236] on icon at bounding box center [147, 243] width 15 height 15
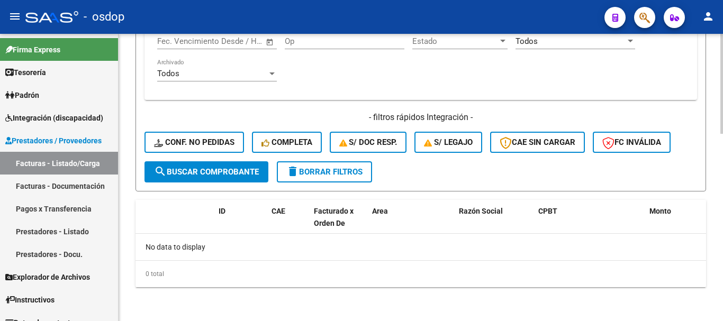
scroll to position [520, 0]
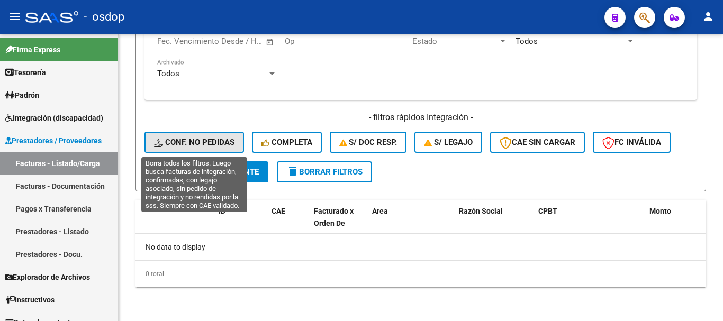
click at [204, 145] on span "Conf. no pedidas" at bounding box center [194, 143] width 81 height 10
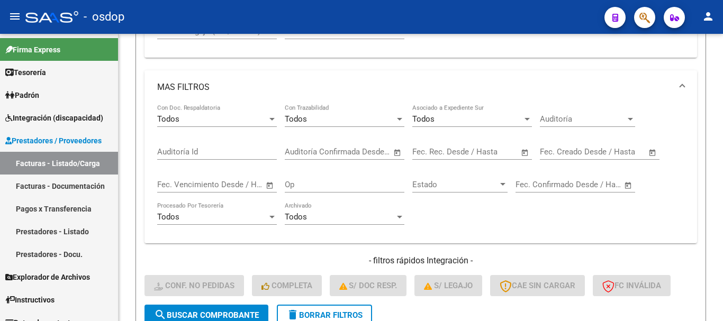
scroll to position [308, 0]
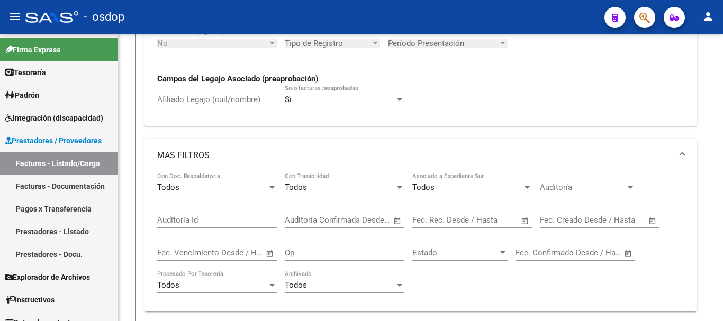
click at [219, 107] on div "Afiliado Legajo (cuil/nombre)" at bounding box center [217, 96] width 120 height 23
click at [220, 101] on input "Afiliado Legajo (cuil/nombre)" at bounding box center [217, 100] width 120 height 10
click at [197, 88] on div "Afiliado Legajo (cuil/nombre)" at bounding box center [217, 96] width 120 height 23
click at [202, 90] on div "Afiliado Legajo (cuil/nombre)" at bounding box center [217, 96] width 120 height 23
paste input "20534974885"
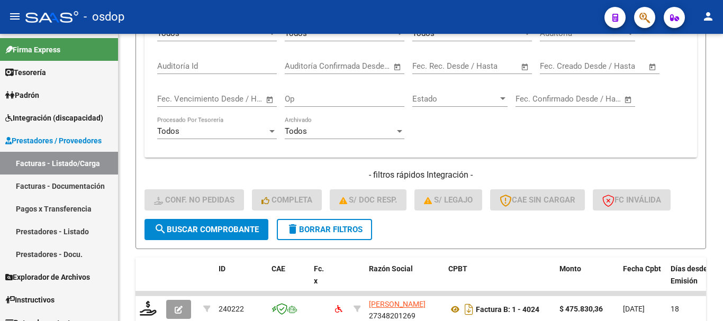
scroll to position [537, 0]
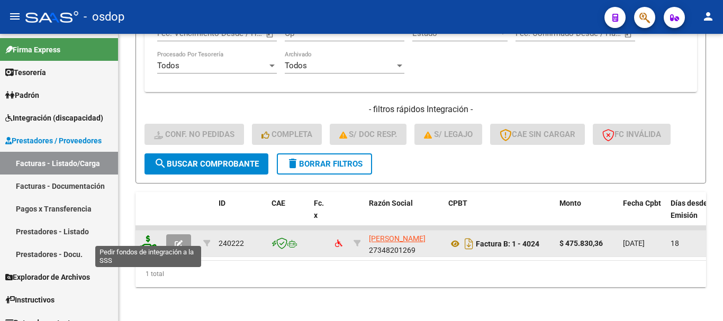
type input "20534974885"
click at [154, 239] on icon at bounding box center [148, 243] width 17 height 15
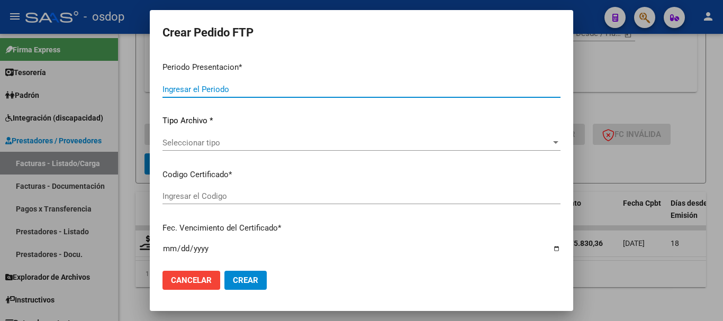
type input "202507"
type input "$ 475.830,36"
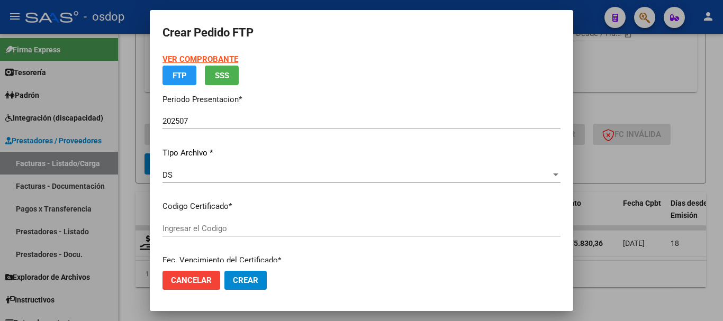
click at [252, 201] on p "Codigo Certificado *" at bounding box center [362, 207] width 398 height 12
type input "8328235958"
type input "2027-05-13"
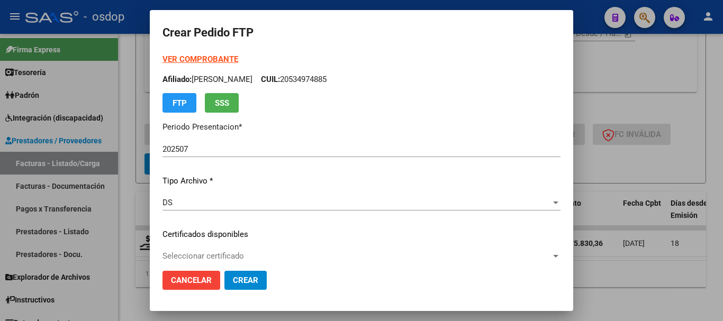
click at [245, 247] on div "VER COMPROBANTE ARCA Padrón Afiliado: GENTILE VITTO CUIL: 20534974885 FTP SSS P…" at bounding box center [362, 226] width 398 height 346
click at [245, 260] on span "Seleccionar certificado" at bounding box center [357, 257] width 389 height 10
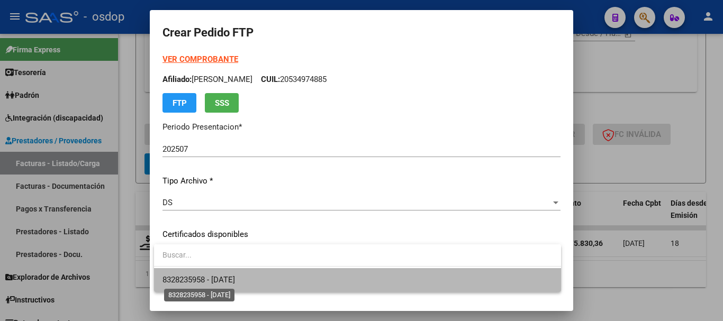
click at [221, 276] on span "8328235958 - 2027-05-13" at bounding box center [199, 280] width 73 height 10
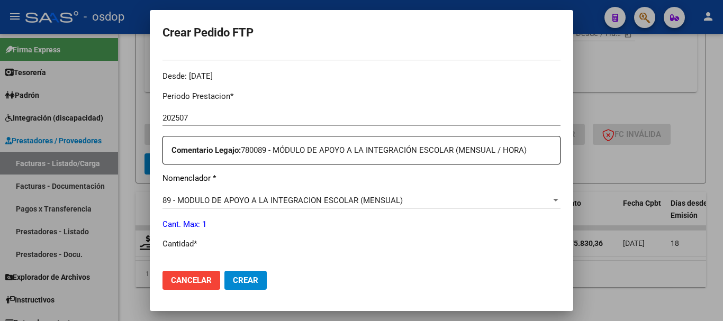
scroll to position [371, 0]
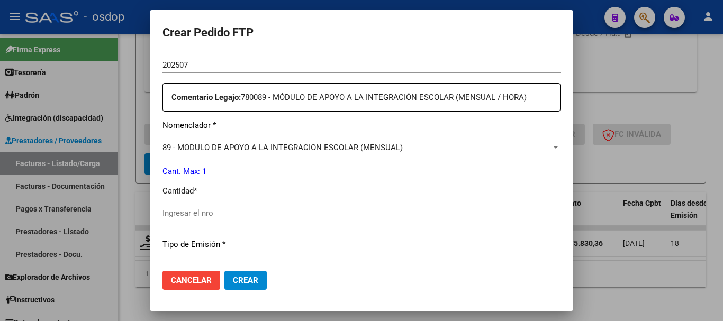
click at [215, 213] on input "Ingresar el nro" at bounding box center [362, 214] width 398 height 10
type input "0"
type input "2"
type input "1"
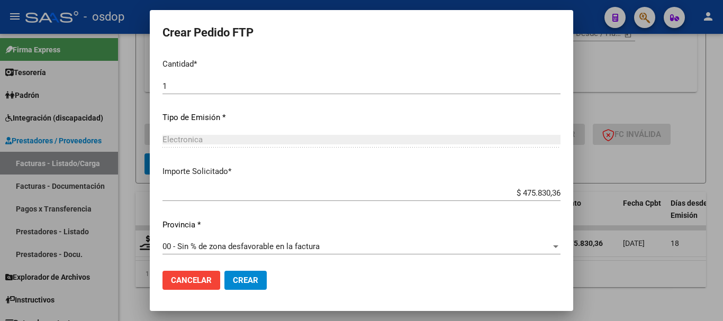
scroll to position [500, 0]
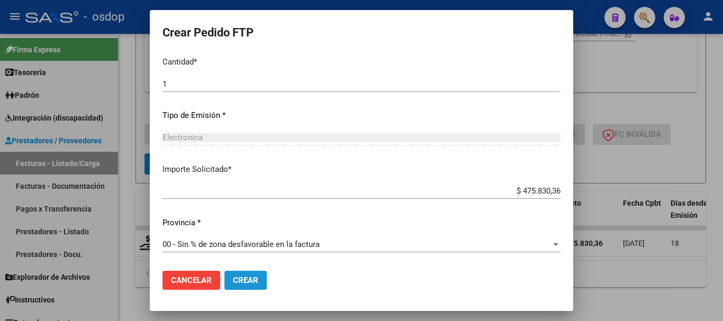
click at [249, 279] on span "Crear" at bounding box center [245, 281] width 25 height 10
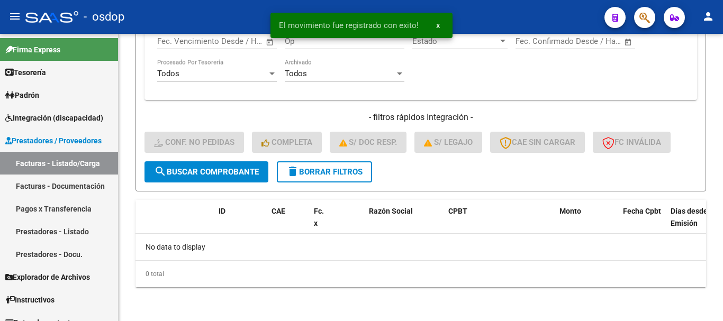
scroll to position [520, 0]
click at [302, 171] on span "delete Borrar Filtros" at bounding box center [325, 172] width 76 height 10
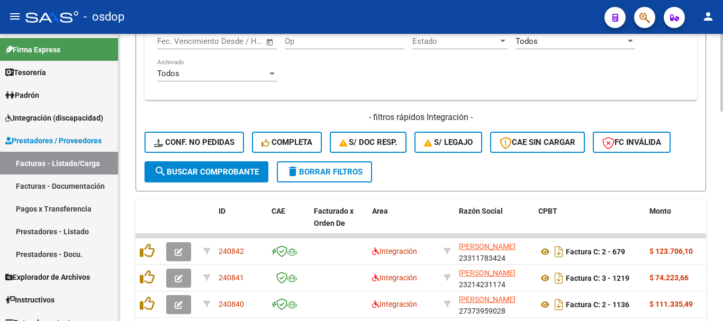
click at [202, 105] on div "MAS FILTROS Todos Con Doc. Respaldatoria Todos Con Trazabilidad Todos Asociado …" at bounding box center [421, 44] width 553 height 235
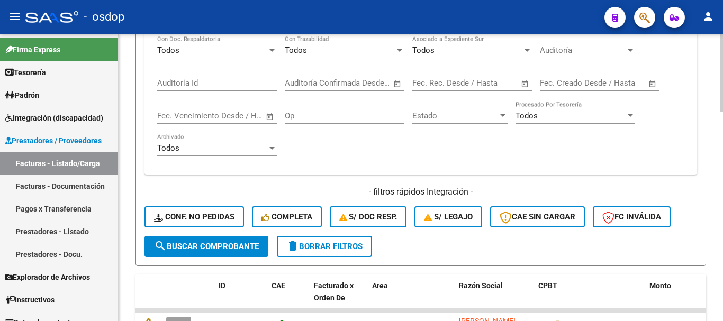
scroll to position [361, 0]
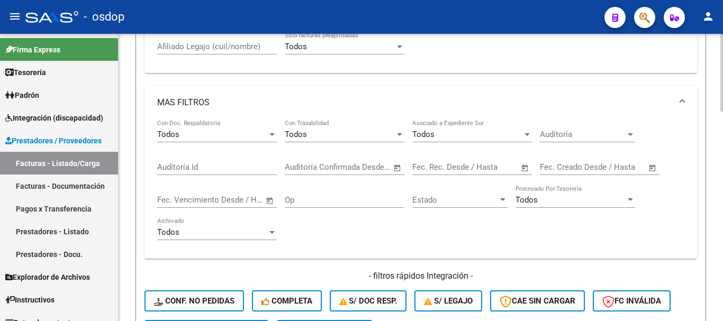
click at [212, 48] on input "Afiliado Legajo (cuil/nombre)" at bounding box center [217, 47] width 120 height 10
paste input "20479750972"
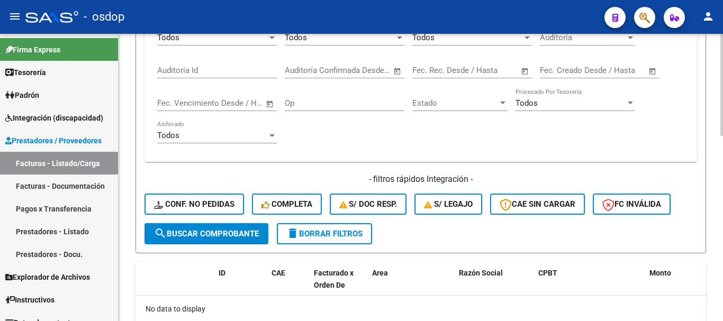
scroll to position [520, 0]
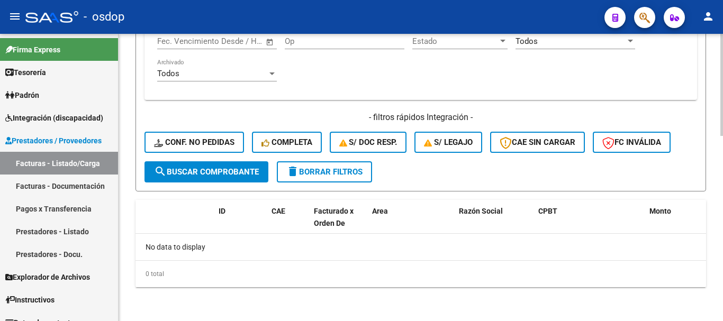
type input "20479750972"
click at [307, 175] on span "delete Borrar Filtros" at bounding box center [325, 172] width 76 height 10
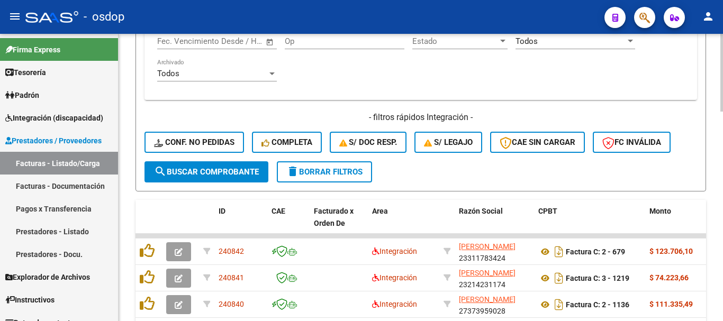
drag, startPoint x: 124, startPoint y: 117, endPoint x: 135, endPoint y: 113, distance: 10.9
click at [135, 113] on div "Video tutorial PRESTADORES -> Listado de CPBTs Emitidos por Prestadores / Prove…" at bounding box center [421, 41] width 605 height 1054
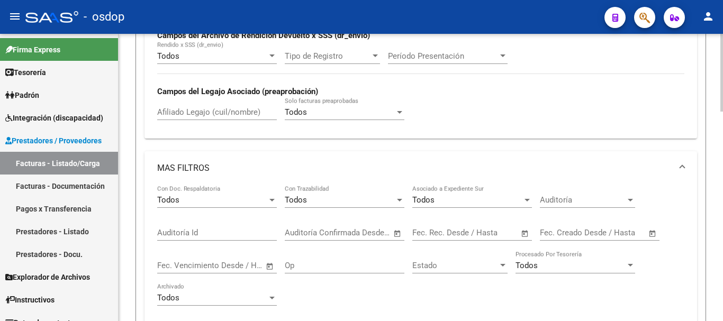
scroll to position [255, 0]
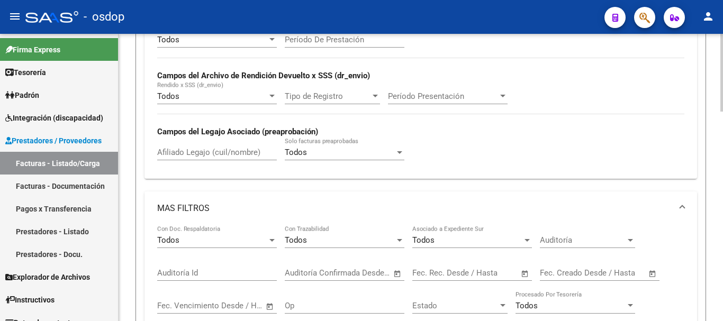
click at [204, 150] on input "Afiliado Legajo (cuil/nombre)" at bounding box center [217, 153] width 120 height 10
paste input "JEREMIAS"
drag, startPoint x: 204, startPoint y: 153, endPoint x: 0, endPoint y: 28, distance: 239.2
click at [0, 105] on mat-sidenav-container "Firma Express Tesorería Extractos Procesados (csv) Extractos Originales (pdf) P…" at bounding box center [361, 178] width 723 height 288
paste input "20550989086"
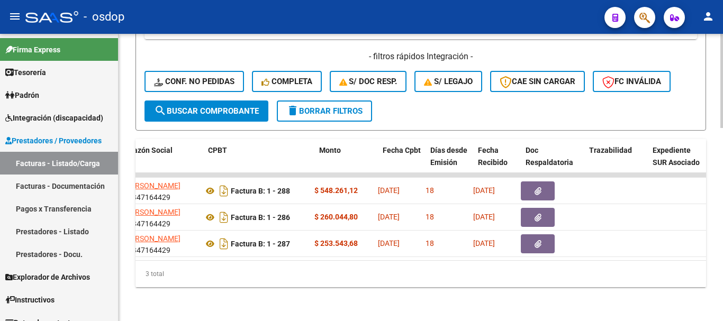
scroll to position [0, 315]
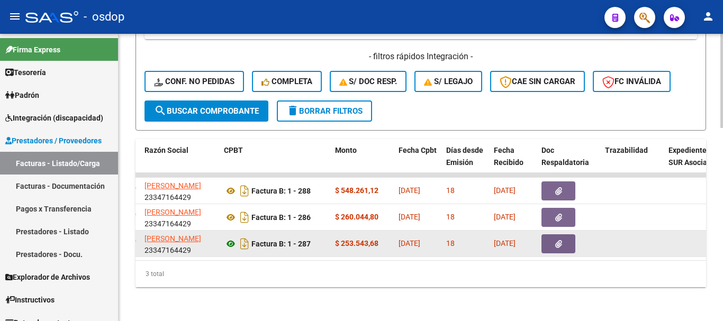
type input "20550989086"
click at [228, 238] on icon at bounding box center [231, 244] width 14 height 13
click at [559, 240] on icon "button" at bounding box center [559, 244] width 7 height 8
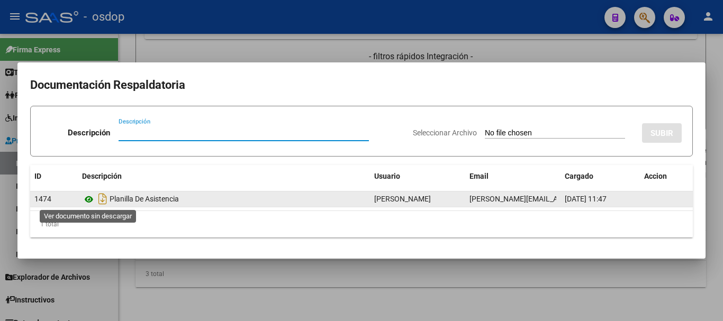
click at [89, 203] on icon at bounding box center [89, 199] width 14 height 13
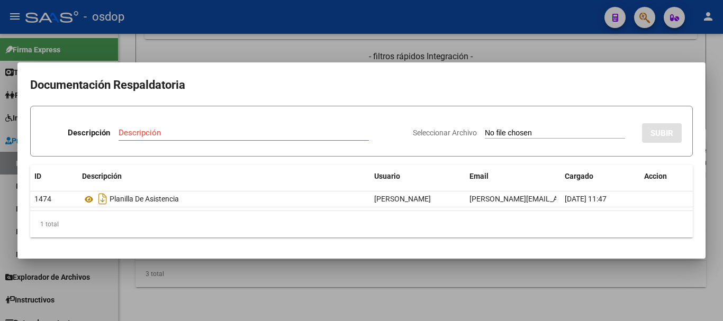
click at [223, 48] on div at bounding box center [361, 160] width 723 height 321
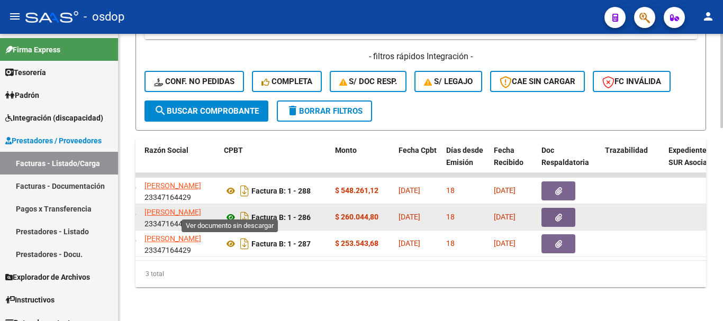
click at [226, 211] on icon at bounding box center [231, 217] width 14 height 13
click at [543, 208] on button "button" at bounding box center [559, 217] width 34 height 19
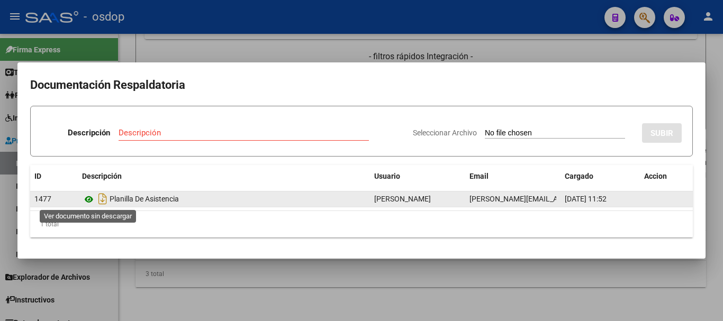
click at [83, 202] on icon at bounding box center [89, 199] width 14 height 13
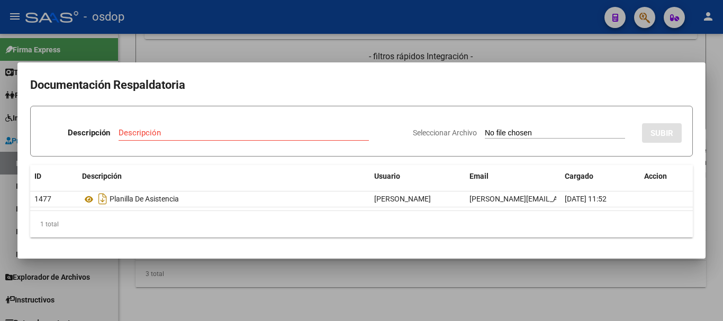
click at [211, 96] on mat-dialog-content "Documentación Respaldatoria Descripción Descripción Seleccionar Archivo SUBIR I…" at bounding box center [361, 160] width 689 height 171
click at [215, 55] on div at bounding box center [361, 160] width 723 height 321
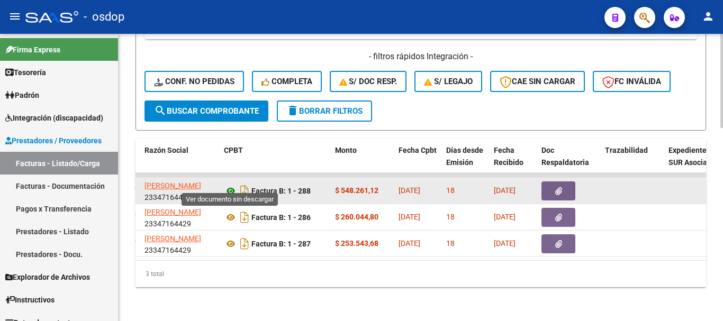
click at [233, 185] on icon at bounding box center [231, 191] width 14 height 13
click at [548, 182] on button "button" at bounding box center [559, 191] width 34 height 19
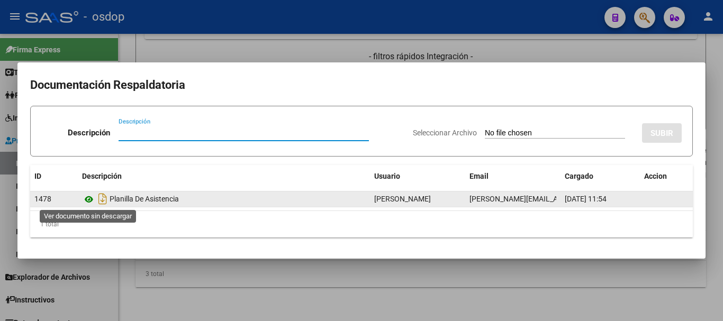
click at [88, 201] on icon at bounding box center [89, 199] width 14 height 13
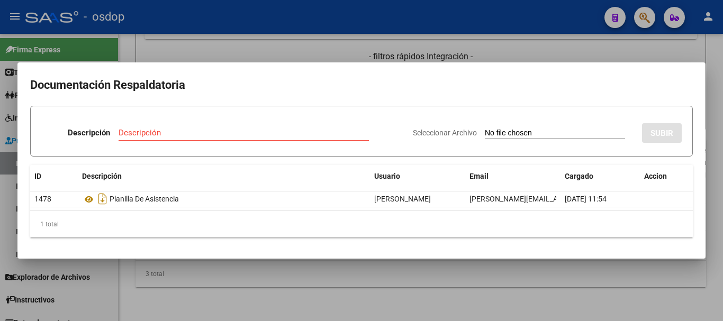
click at [476, 56] on div at bounding box center [361, 160] width 723 height 321
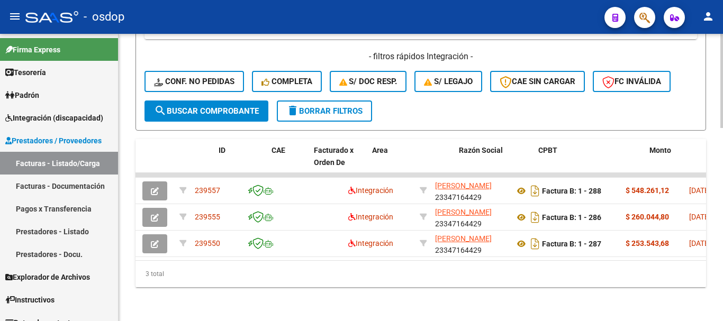
scroll to position [0, 0]
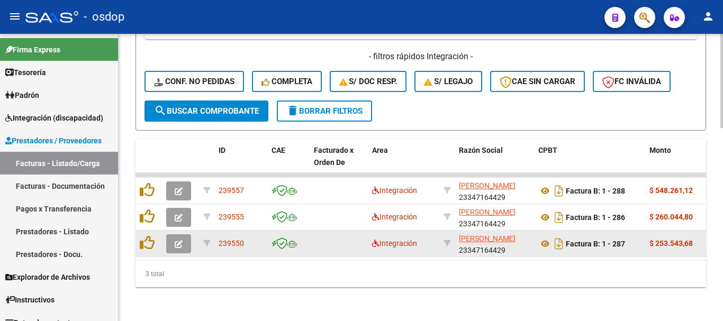
click at [183, 235] on button "button" at bounding box center [178, 244] width 25 height 19
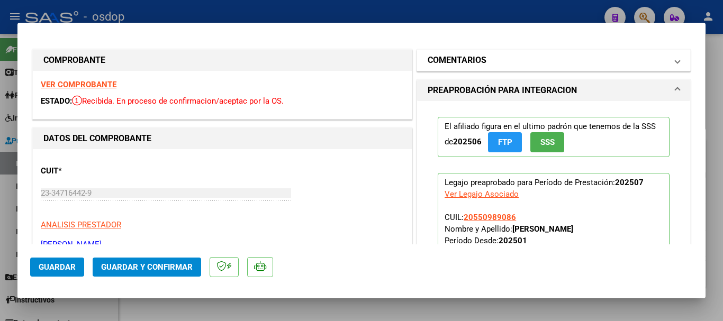
click at [488, 67] on mat-expansion-panel-header "COMENTARIOS" at bounding box center [553, 60] width 273 height 21
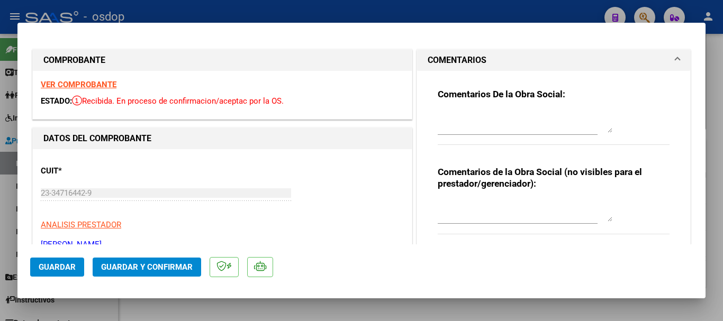
click at [486, 216] on textarea at bounding box center [525, 211] width 175 height 21
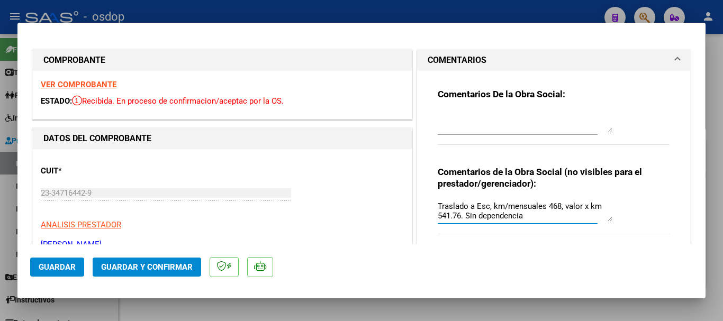
drag, startPoint x: 532, startPoint y: 217, endPoint x: 242, endPoint y: 131, distance: 302.5
click at [530, 212] on textarea "Traslado a Esc, km/mensuales 468, valor x km 541.76. Sin dependencia" at bounding box center [525, 211] width 175 height 21
type textarea "Traslado a Esc, km/mensuales 468, valor x km 541.76. Sin dependencia"
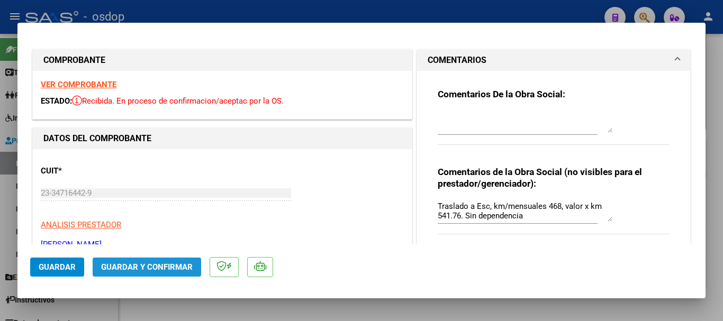
click at [129, 261] on button "Guardar y Confirmar" at bounding box center [147, 267] width 109 height 19
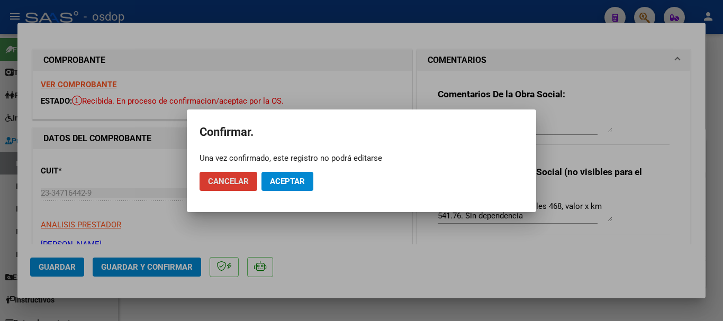
click at [298, 189] on button "Aceptar" at bounding box center [288, 181] width 52 height 19
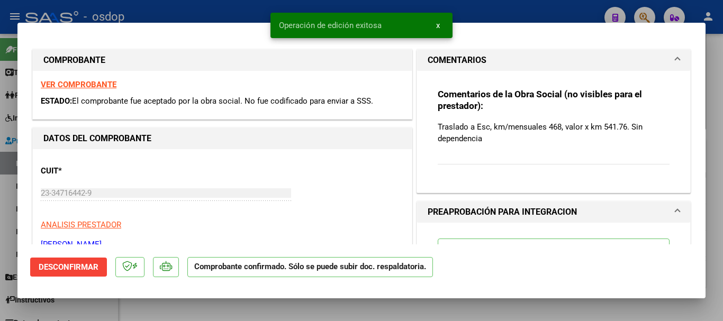
click at [235, 303] on div at bounding box center [361, 160] width 723 height 321
type input "$ 0,00"
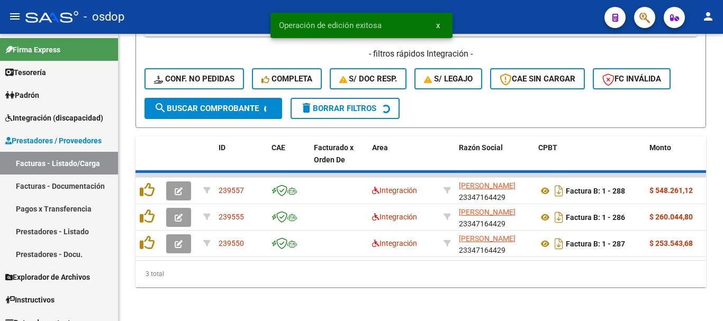
scroll to position [563, 0]
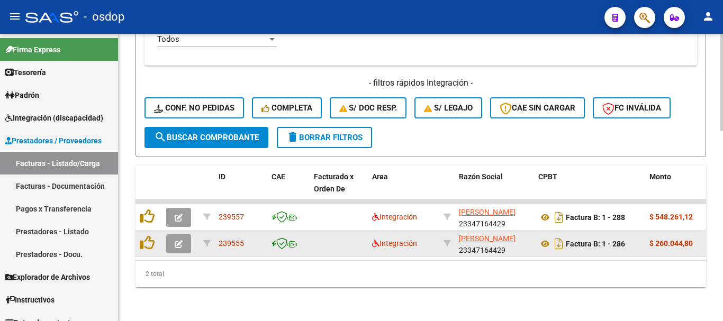
click at [177, 240] on icon "button" at bounding box center [179, 244] width 8 height 8
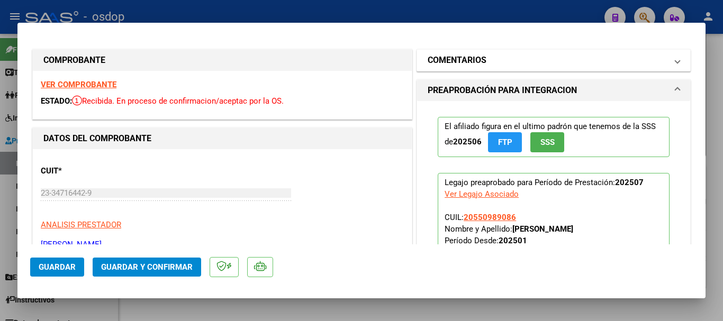
click at [524, 55] on mat-panel-title "COMENTARIOS" at bounding box center [547, 60] width 239 height 13
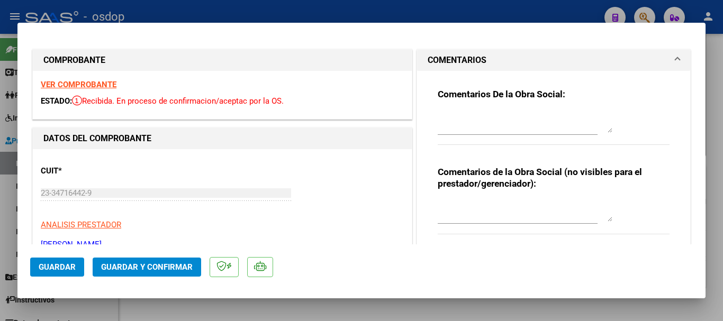
click at [487, 208] on textarea at bounding box center [525, 211] width 175 height 21
paste textarea "Traslado a Esc, km/mensuales 468, valor x km 541.76. Sin dependencia"
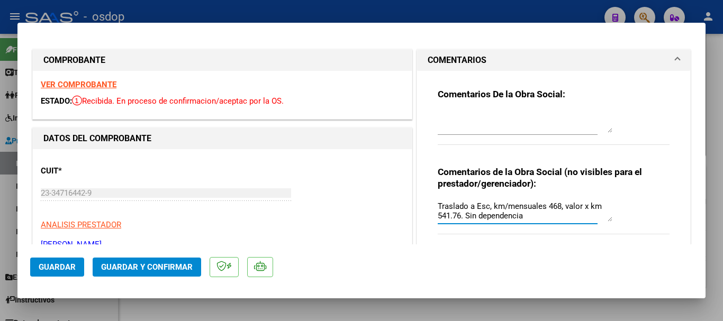
drag, startPoint x: 471, startPoint y: 203, endPoint x: 485, endPoint y: 207, distance: 14.3
click at [485, 207] on textarea "Traslado a Esc, km/mensuales 468, valor x km 541.76. Sin dependencia" at bounding box center [525, 211] width 175 height 21
click at [549, 208] on textarea "Traslado a Psi, km/mensuales 468, valor x km 541.76. Sin dependencia" at bounding box center [525, 211] width 175 height 21
click at [549, 207] on textarea "Traslado a Psi, km/mensuales 48, valor x km 541.76. Sin dependencia" at bounding box center [525, 211] width 175 height 21
click at [571, 210] on textarea "Traslado a Psi, km/mensuales 480, valor x km 541.76. Sin dependencia" at bounding box center [525, 211] width 175 height 21
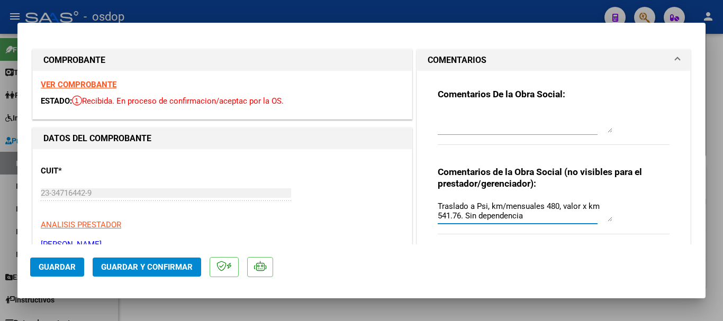
click at [565, 212] on textarea "Traslado a Psi, km/mensuales 480, valor x km 541.76. Sin dependencia" at bounding box center [525, 211] width 175 height 21
type textarea "Traslado a Psi, km/mensuales 480, valor x km 541.76. Sin dependencia"
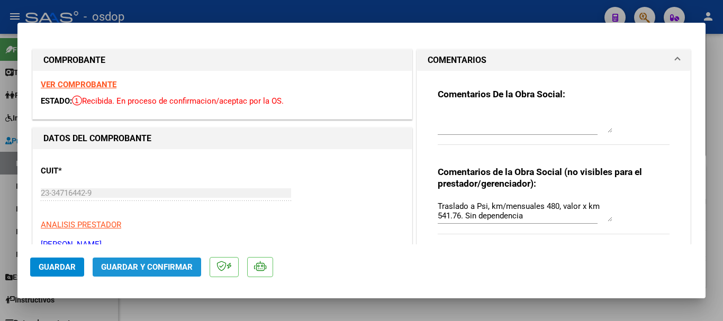
click at [184, 267] on span "Guardar y Confirmar" at bounding box center [147, 268] width 92 height 10
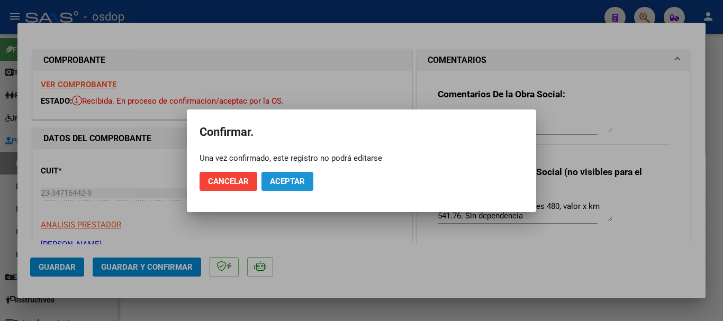
click at [300, 187] on button "Aceptar" at bounding box center [288, 181] width 52 height 19
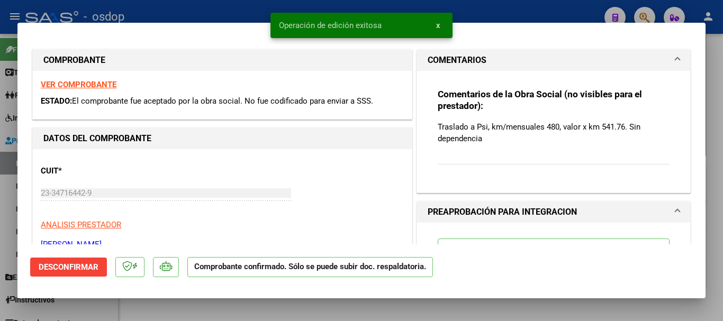
click at [77, 0] on div at bounding box center [361, 160] width 723 height 321
type input "$ 0,00"
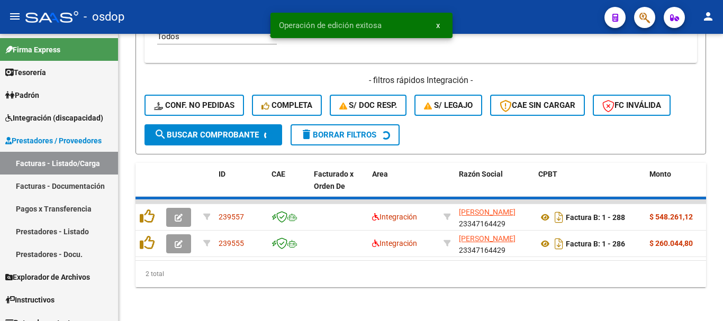
scroll to position [537, 0]
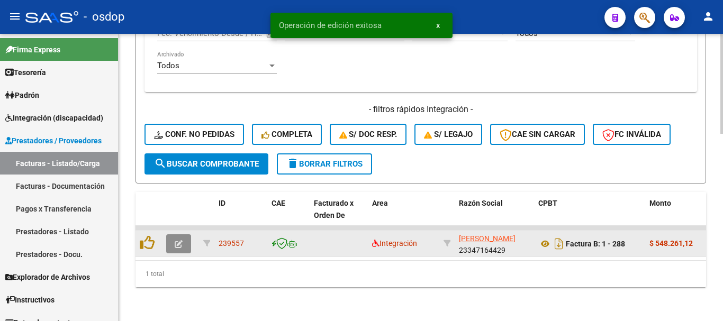
click at [181, 240] on icon "button" at bounding box center [179, 244] width 8 height 8
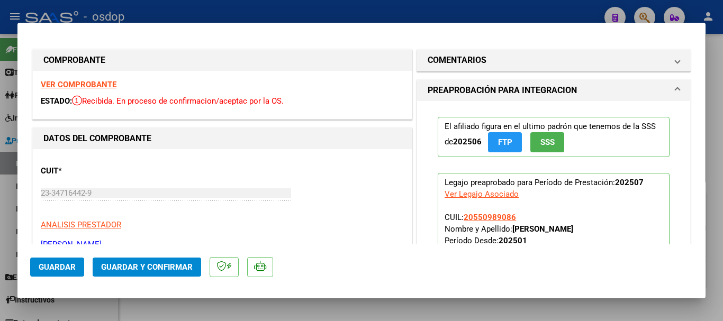
click at [477, 72] on mat-expansion-panel "COMENTARIOS Comentarios De la Obra Social: Comentarios de la Obra Social (no vi…" at bounding box center [554, 60] width 274 height 22
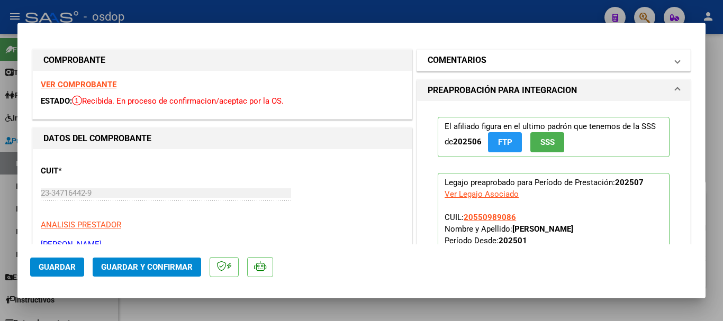
click at [485, 60] on mat-panel-title "COMENTARIOS" at bounding box center [547, 60] width 239 height 13
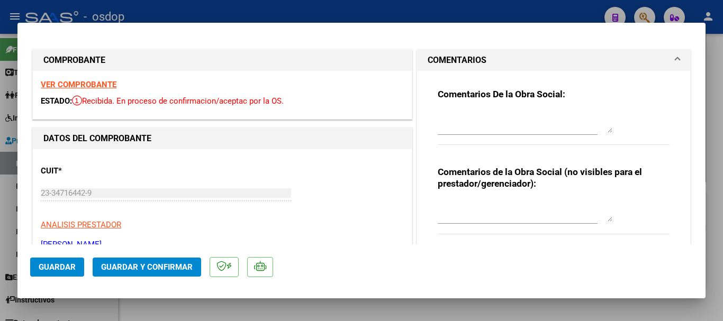
click at [478, 230] on div at bounding box center [518, 216] width 160 height 35
click at [477, 224] on div at bounding box center [525, 211] width 175 height 25
paste textarea "Traslado a Esc, km/mensuales 468, valor x km 541.76. Sin dependencia"
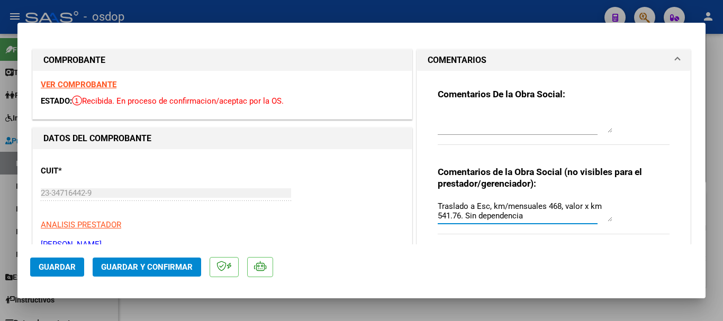
type textarea "Traslado a Esc, km/mensuales 468, valor x km 541.76. Sin dependencia"
click at [110, 268] on span "Guardar y Confirmar" at bounding box center [147, 268] width 92 height 10
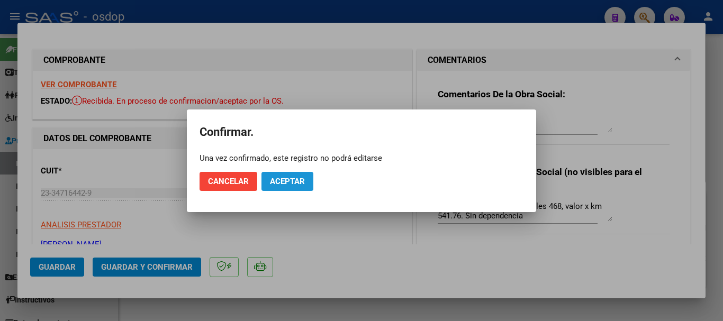
click at [267, 191] on button "Aceptar" at bounding box center [288, 181] width 52 height 19
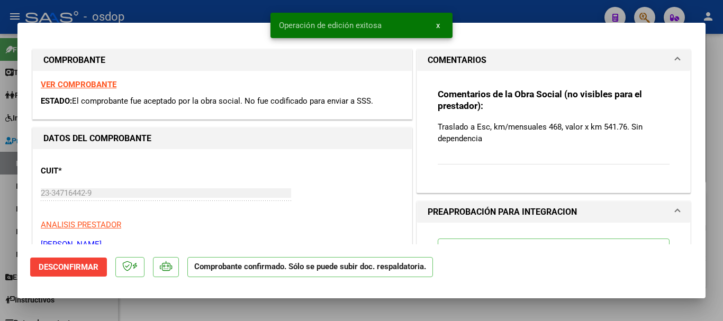
click at [13, 123] on div at bounding box center [361, 160] width 723 height 321
type input "$ 0,00"
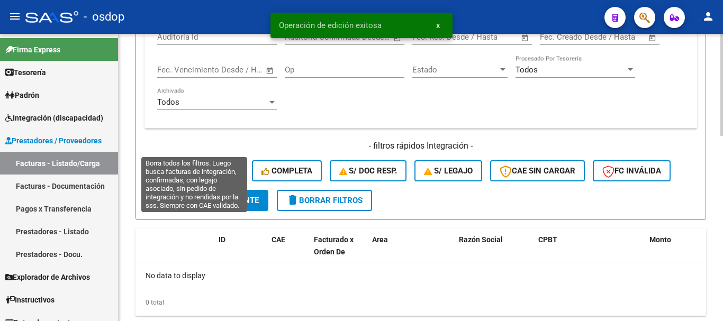
scroll to position [467, 0]
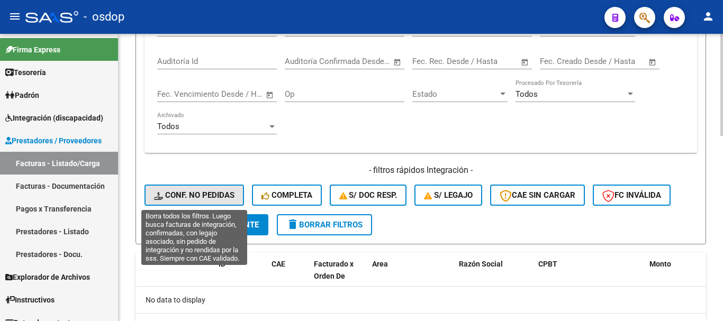
click at [209, 193] on span "Conf. no pedidas" at bounding box center [194, 196] width 81 height 10
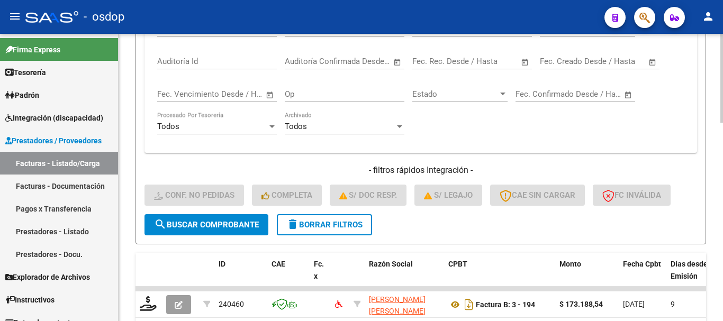
click at [122, 160] on div "Video tutorial PRESTADORES -> Listado de CPBTs Emitidos por Prestadores / Prove…" at bounding box center [421, 28] width 605 height 922
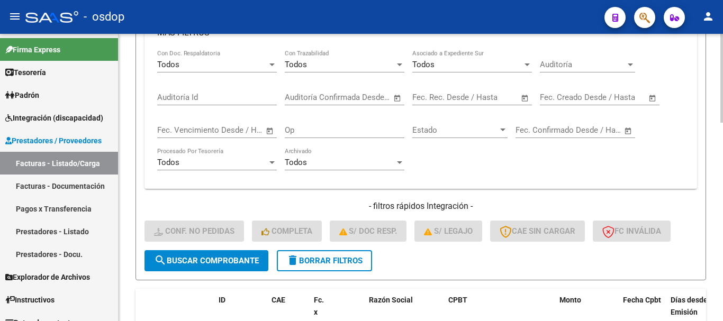
scroll to position [361, 0]
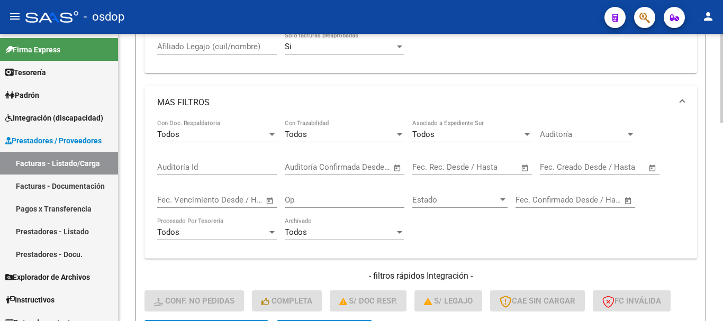
click at [207, 46] on input "Afiliado Legajo (cuil/nombre)" at bounding box center [217, 47] width 120 height 10
paste input "20550989086"
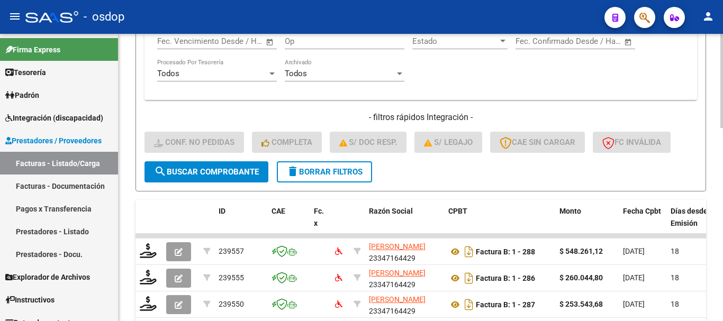
scroll to position [573, 0]
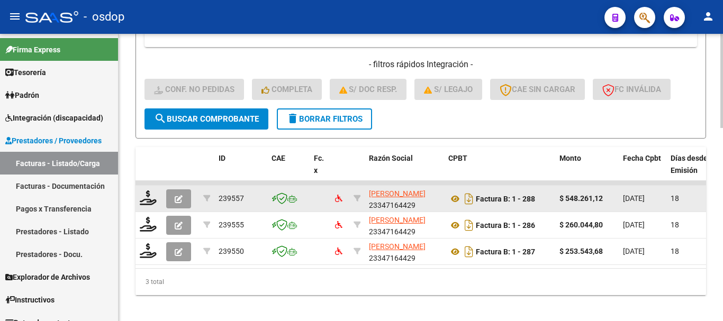
type input "20550989086"
click at [176, 192] on button "button" at bounding box center [178, 199] width 25 height 19
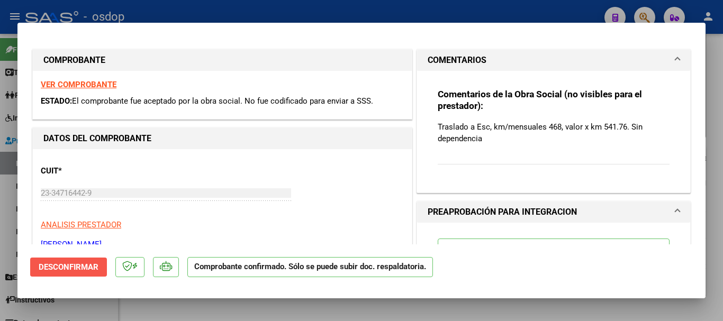
click at [101, 271] on button "Desconfirmar" at bounding box center [68, 267] width 77 height 19
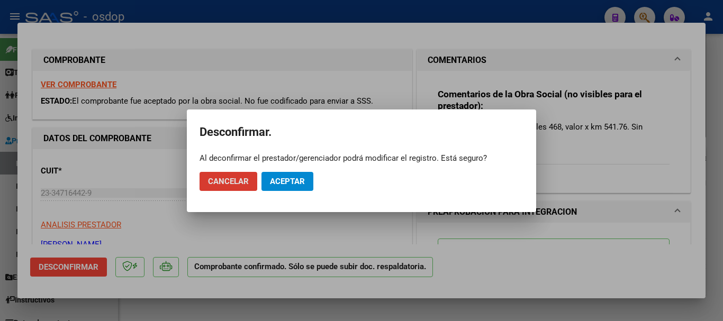
click at [289, 186] on span "Aceptar" at bounding box center [287, 182] width 35 height 10
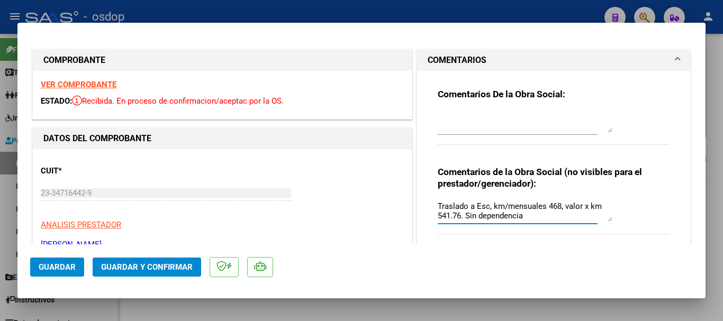
drag, startPoint x: 484, startPoint y: 208, endPoint x: 473, endPoint y: 206, distance: 11.3
click at [473, 206] on textarea "Traslado a Esc, km/mensuales 468, valor x km 541.76. Sin dependencia" at bounding box center [525, 211] width 175 height 21
drag, startPoint x: 564, startPoint y: 206, endPoint x: 570, endPoint y: 208, distance: 6.0
click at [570, 208] on textarea "Traslado a Terapias, km/mensuales 468, valor x km 541.76. Sin dependencia" at bounding box center [525, 211] width 175 height 21
type textarea "Traslado a Terapias, km/mensuales 1012, valor x km 541.76. Sin dependencia"
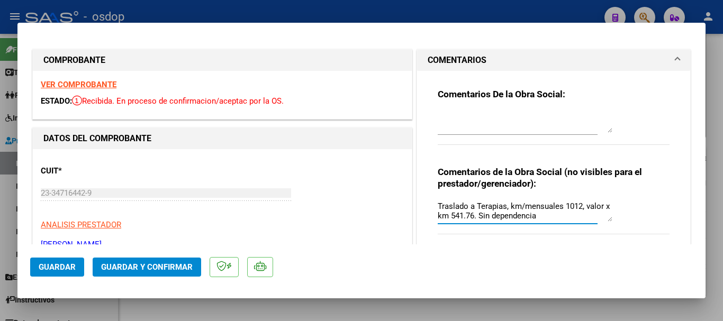
click at [154, 263] on span "Guardar y Confirmar" at bounding box center [147, 268] width 92 height 10
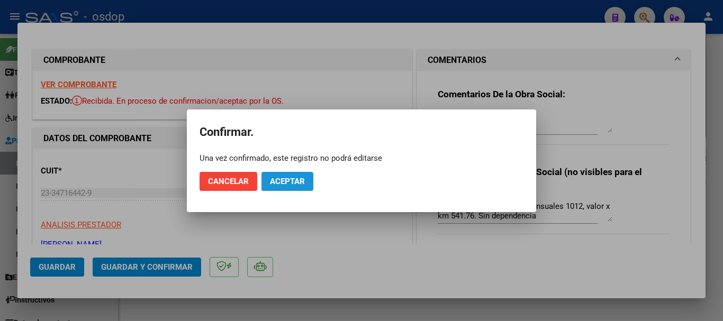
click at [286, 179] on span "Aceptar" at bounding box center [287, 182] width 35 height 10
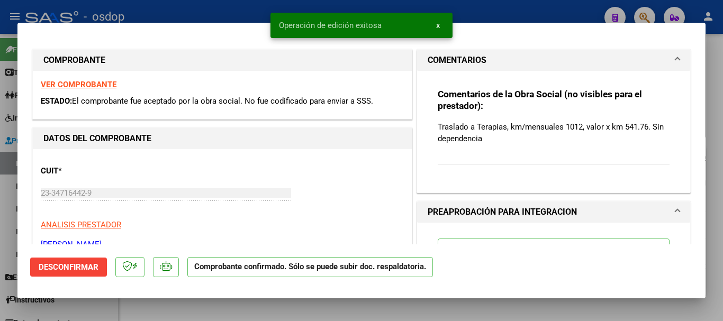
click at [34, 16] on div at bounding box center [361, 160] width 723 height 321
type input "$ 0,00"
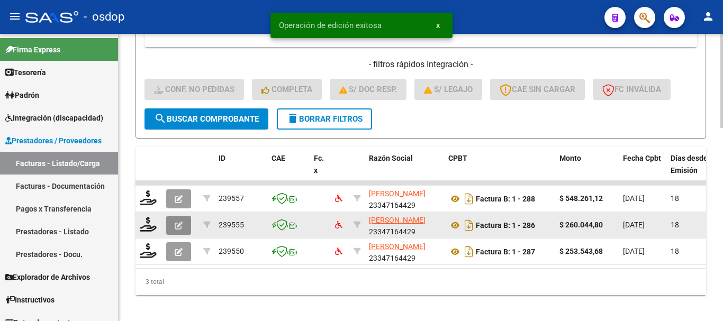
click at [184, 227] on button "button" at bounding box center [178, 225] width 25 height 19
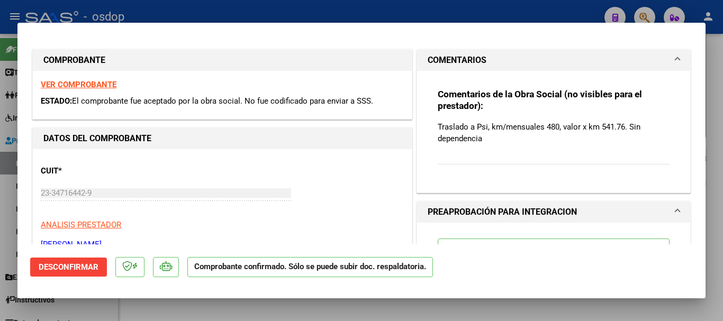
click at [160, 313] on div at bounding box center [361, 160] width 723 height 321
type input "$ 0,00"
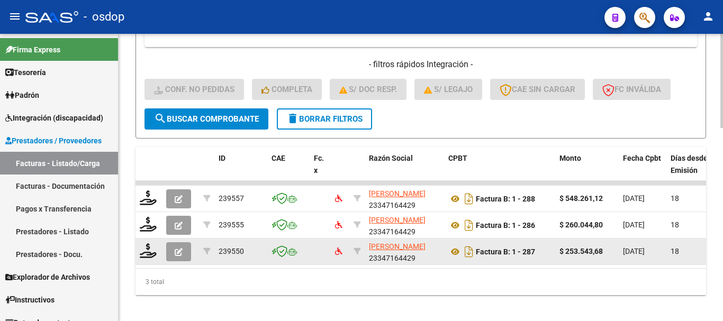
click at [187, 249] on button "button" at bounding box center [178, 252] width 25 height 19
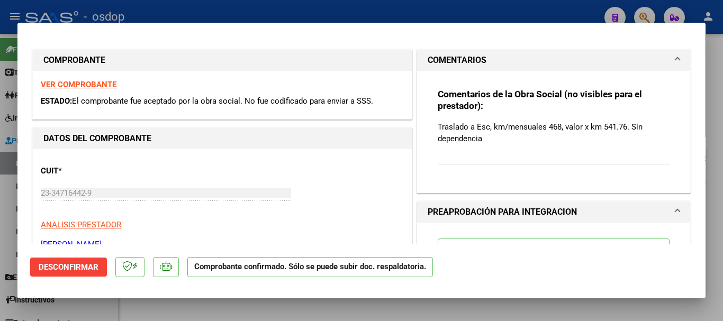
click at [221, 305] on div at bounding box center [361, 160] width 723 height 321
type input "$ 0,00"
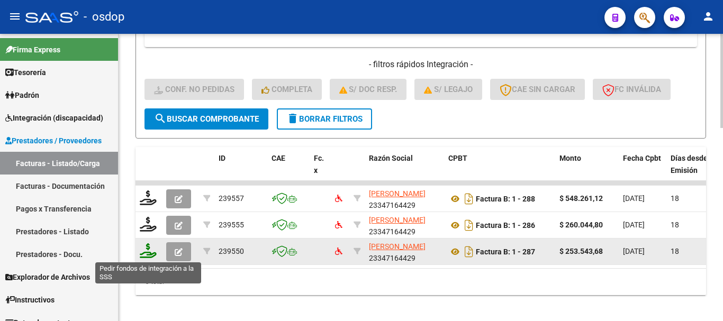
click at [150, 251] on icon at bounding box center [148, 251] width 17 height 15
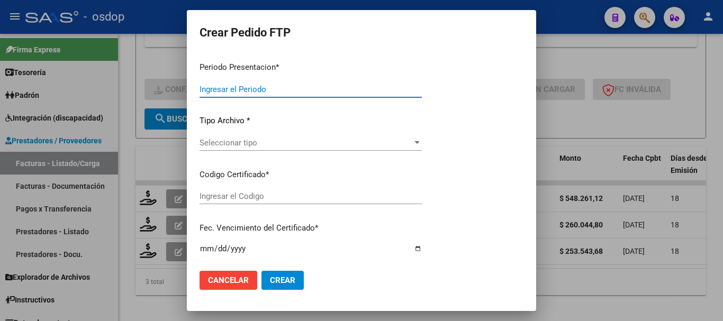
type input "202507"
type input "$ 253.543,68"
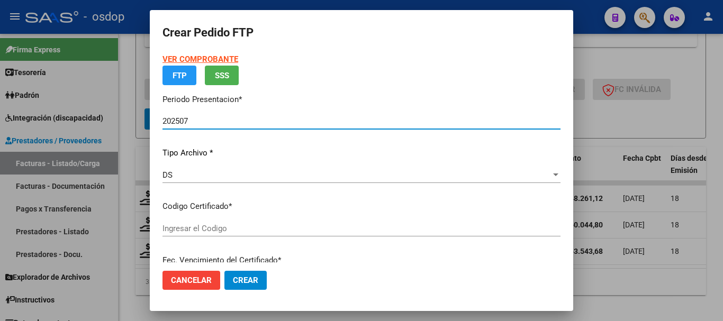
type input "8599276610"
type input "2029-06-13"
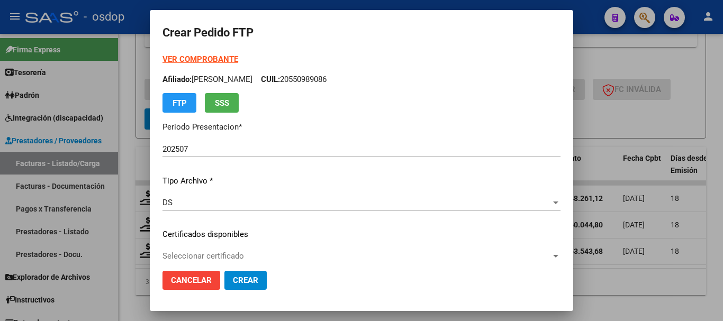
click at [280, 173] on div "VER COMPROBANTE ARCA Padrón Afiliado: SWIRIDO FANDI JEREMIAS CUIL: 20550989086 …" at bounding box center [362, 226] width 398 height 346
click at [236, 254] on span "Seleccionar certificado" at bounding box center [357, 257] width 389 height 10
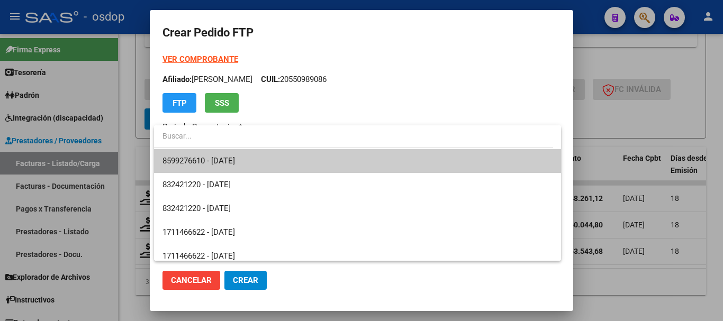
click at [260, 157] on span "8599276610 - 2029-06-13" at bounding box center [358, 161] width 390 height 24
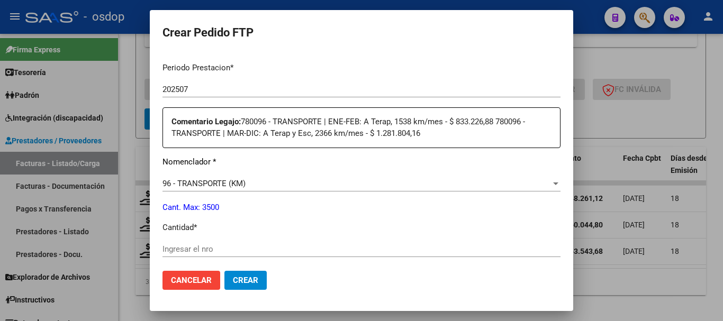
scroll to position [371, 0]
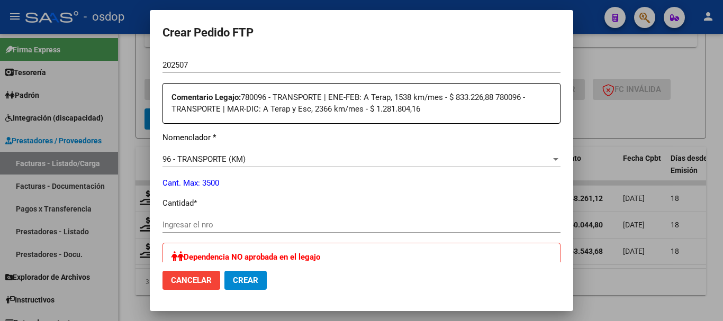
click at [199, 278] on span "Cancelar" at bounding box center [191, 281] width 41 height 10
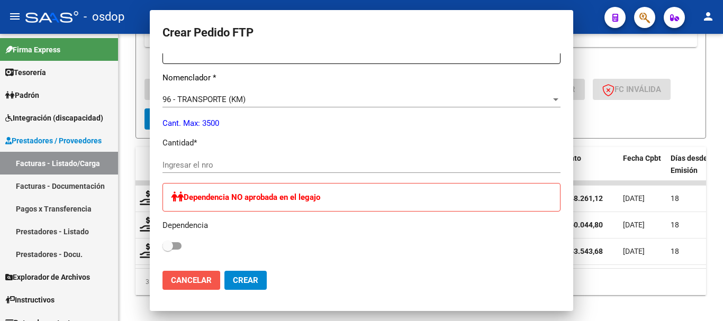
scroll to position [0, 0]
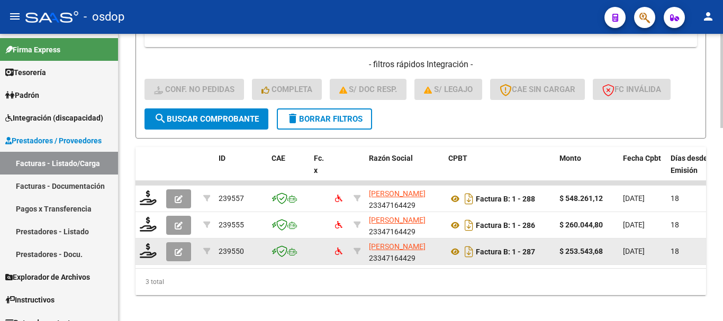
click at [192, 260] on div at bounding box center [180, 252] width 29 height 19
click at [184, 257] on button "button" at bounding box center [178, 252] width 25 height 19
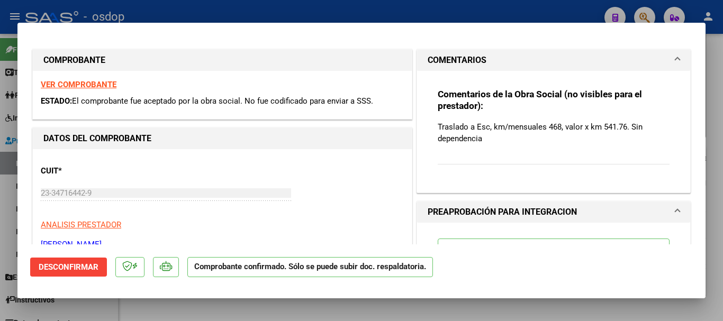
click at [421, 312] on div at bounding box center [361, 160] width 723 height 321
type input "$ 0,00"
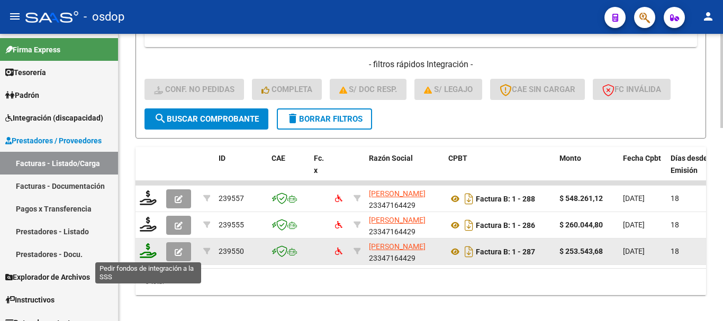
click at [150, 249] on icon at bounding box center [148, 251] width 17 height 15
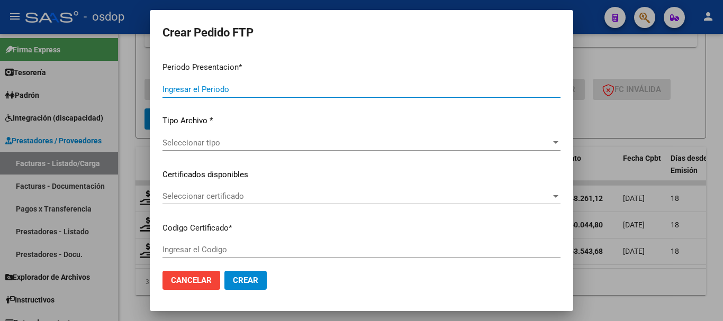
type input "202507"
type input "$ 253.543,68"
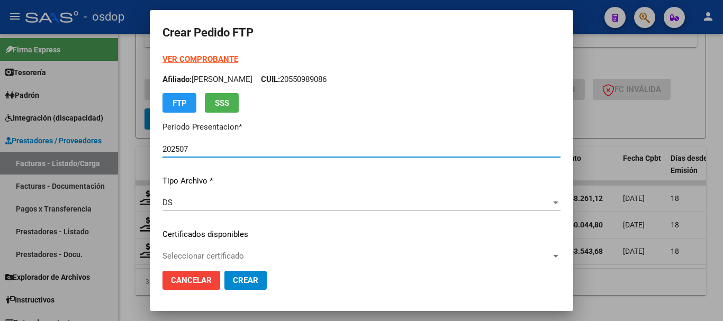
type input "8599276610"
type input "2029-06-13"
click at [230, 251] on div "Seleccionar certificado Seleccionar certificado" at bounding box center [362, 256] width 398 height 16
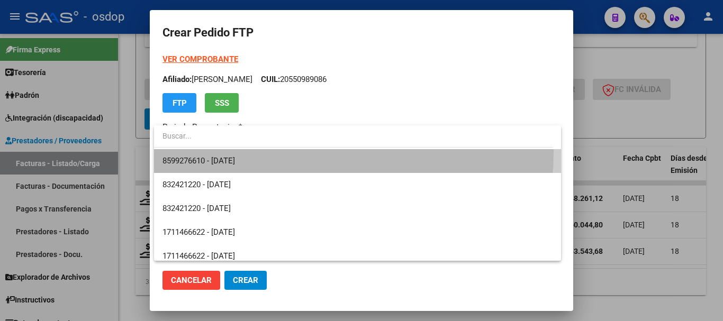
click at [266, 152] on span "8599276610 - 2029-06-13" at bounding box center [358, 161] width 390 height 24
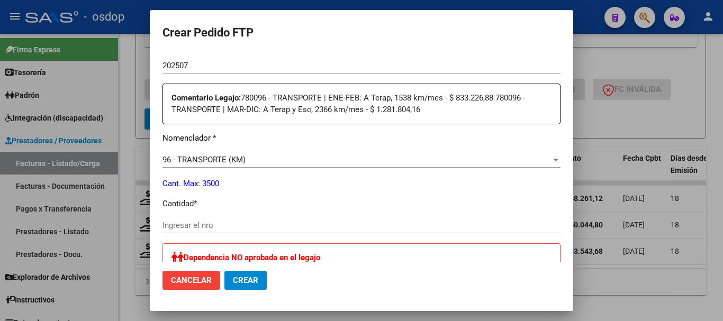
scroll to position [371, 0]
click at [240, 224] on input "Ingresar el nro" at bounding box center [362, 225] width 398 height 10
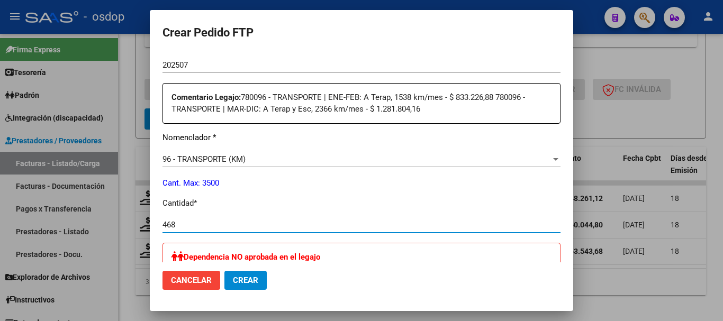
type input "468"
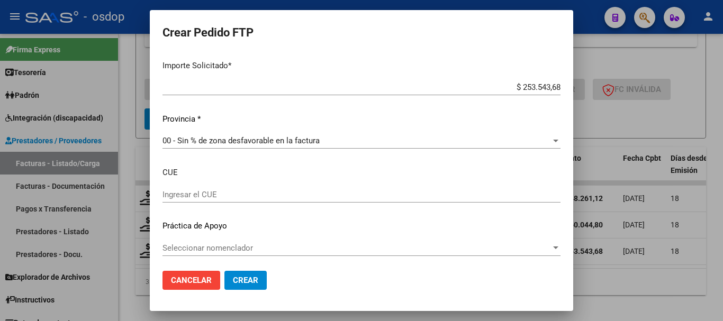
scroll to position [689, 0]
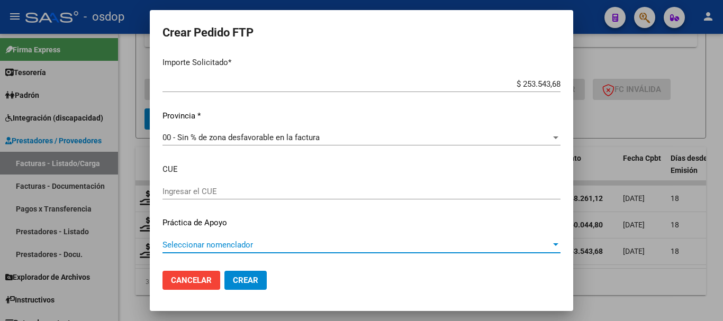
click at [217, 244] on span "Seleccionar nomenclador" at bounding box center [357, 245] width 389 height 10
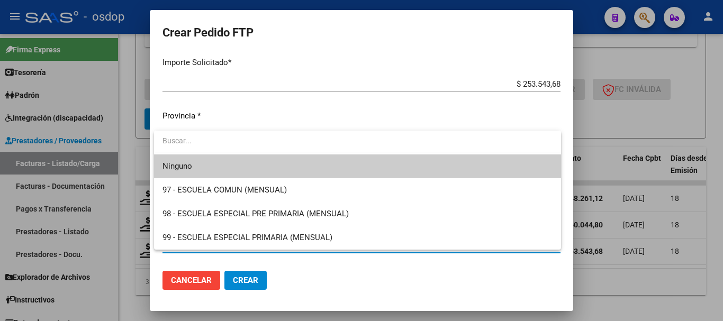
click at [149, 122] on div at bounding box center [361, 160] width 723 height 321
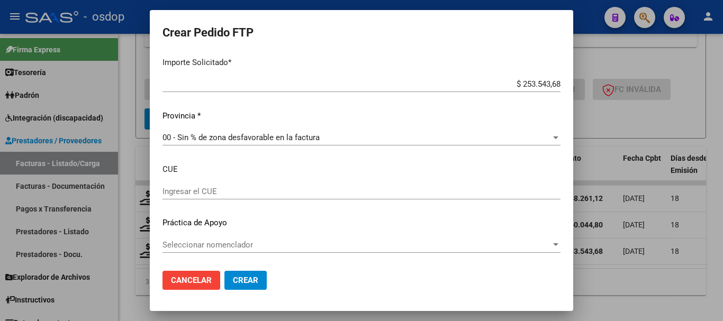
click at [249, 275] on button "Crear" at bounding box center [246, 280] width 42 height 19
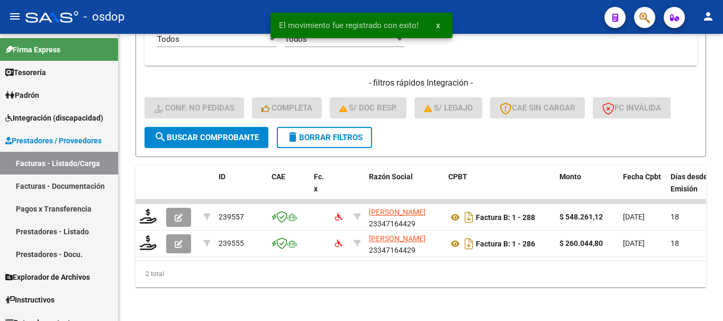
scroll to position [563, 0]
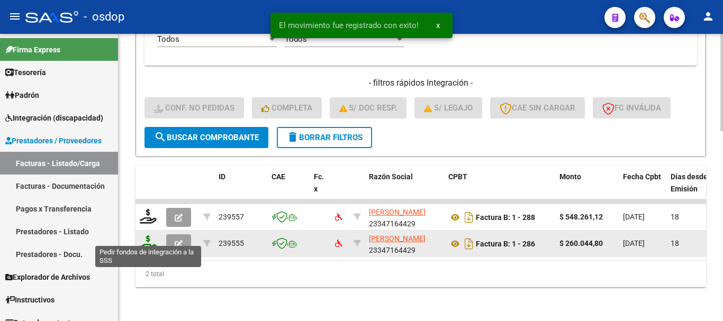
click at [154, 239] on icon at bounding box center [148, 243] width 17 height 15
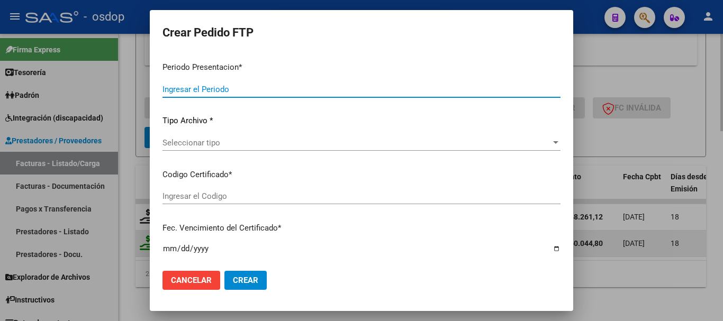
type input "202507"
type input "$ 260.044,80"
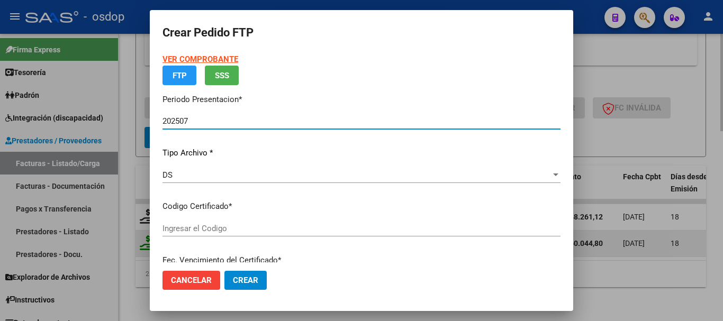
type input "8599276610"
type input "2029-06-13"
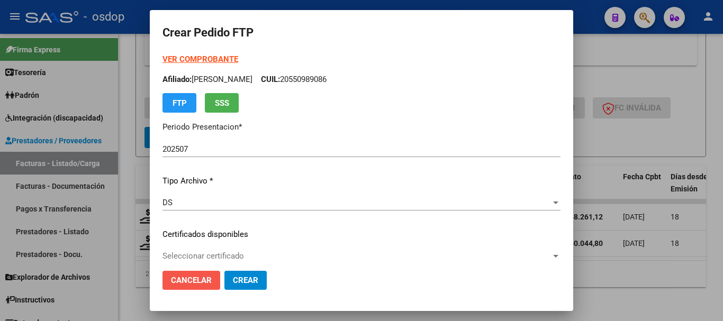
click at [198, 278] on span "Cancelar" at bounding box center [191, 281] width 41 height 10
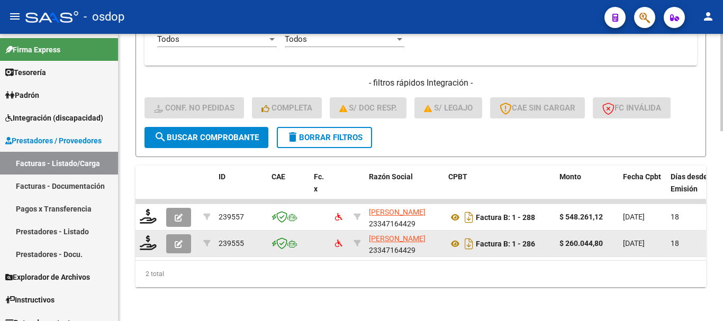
click at [179, 240] on icon "button" at bounding box center [179, 244] width 8 height 8
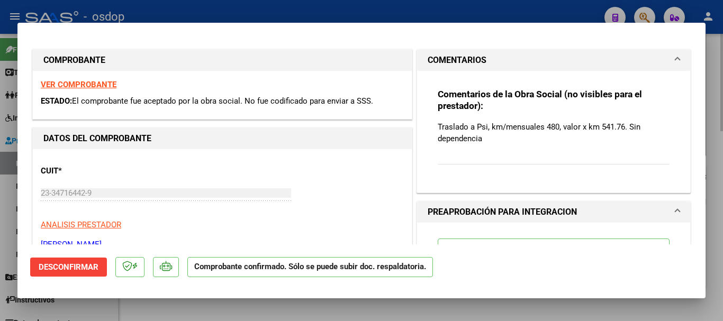
click at [383, 301] on div at bounding box center [361, 160] width 723 height 321
type input "$ 0,00"
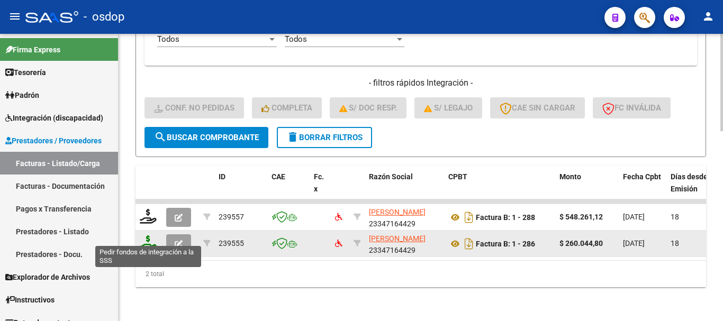
click at [149, 236] on icon at bounding box center [148, 243] width 17 height 15
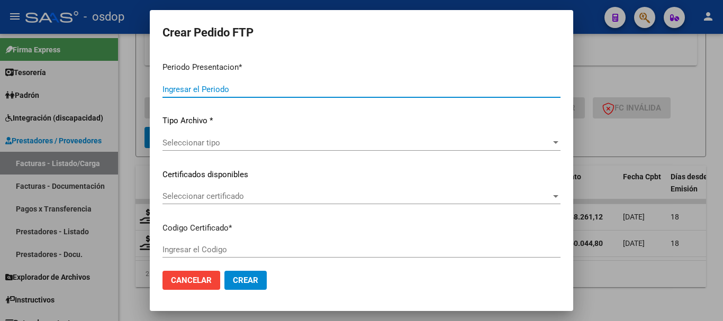
type input "202507"
type input "$ 260.044,80"
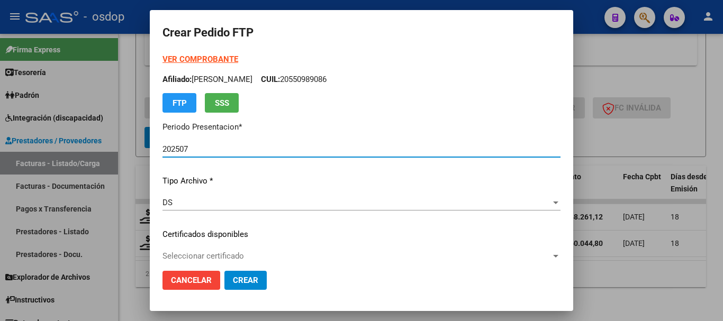
type input "8599276610"
type input "2029-06-13"
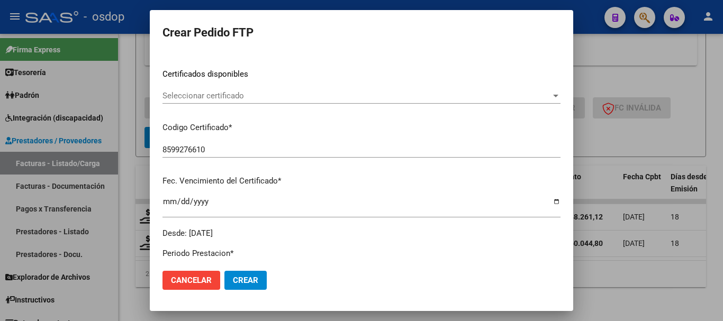
scroll to position [106, 0]
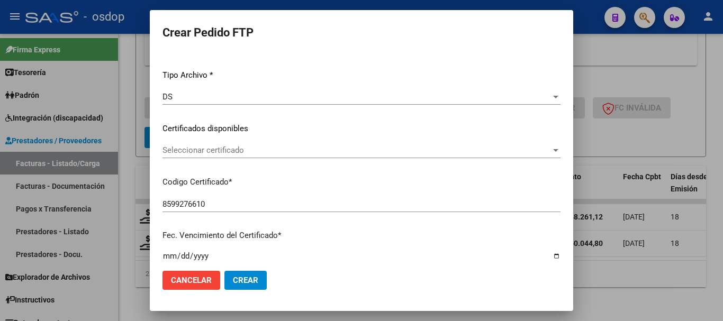
click at [251, 149] on span "Seleccionar certificado" at bounding box center [357, 151] width 389 height 10
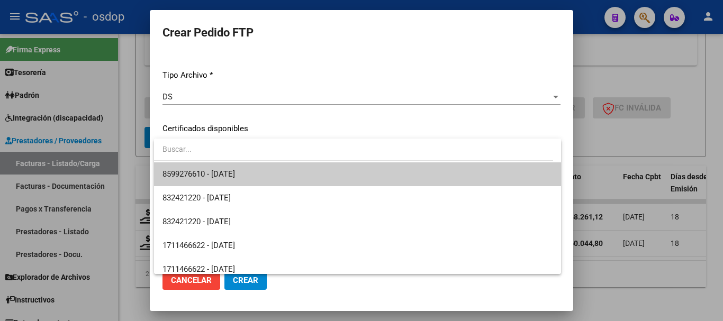
click at [271, 172] on span "8599276610 - 2029-06-13" at bounding box center [358, 175] width 390 height 24
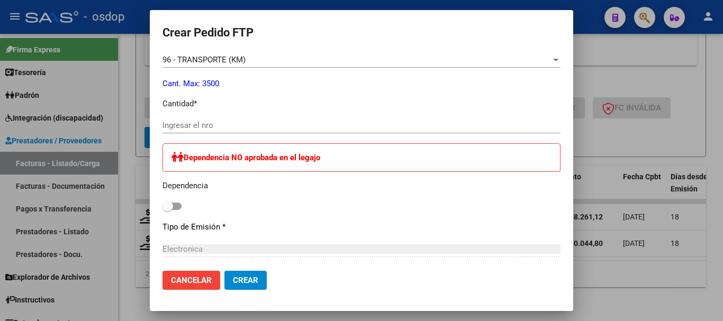
scroll to position [477, 0]
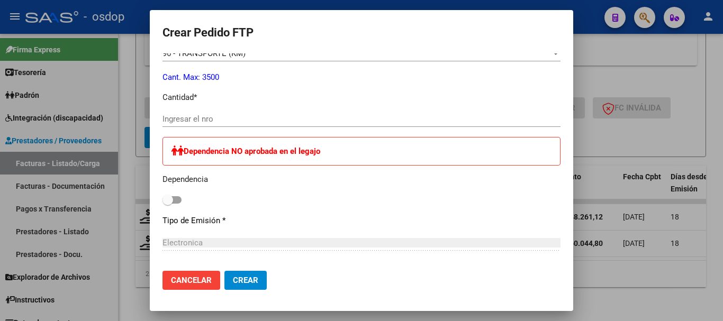
click at [222, 121] on input "Ingresar el nro" at bounding box center [362, 119] width 398 height 10
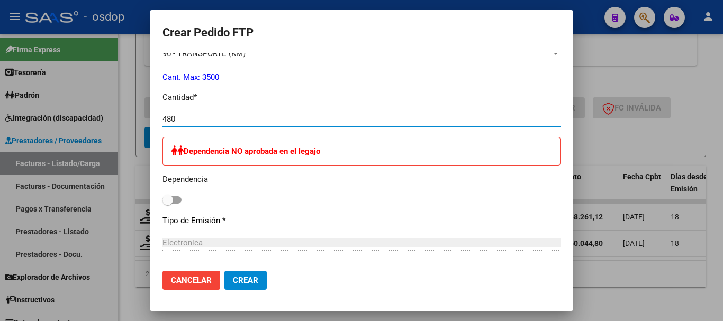
type input "480"
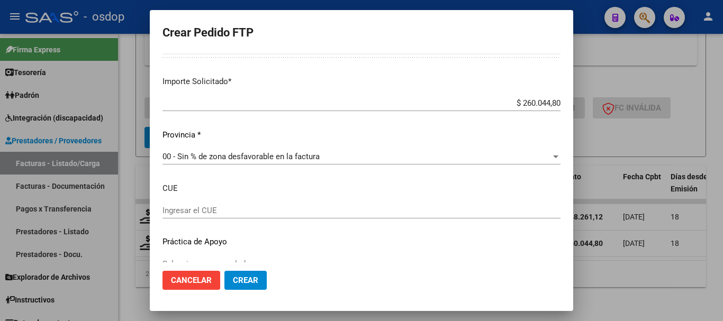
scroll to position [689, 0]
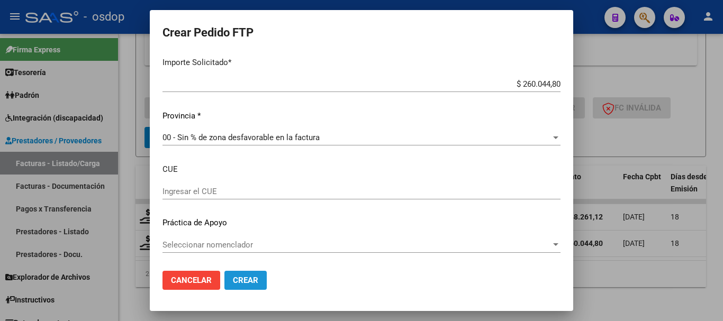
click at [248, 283] on span "Crear" at bounding box center [245, 281] width 25 height 10
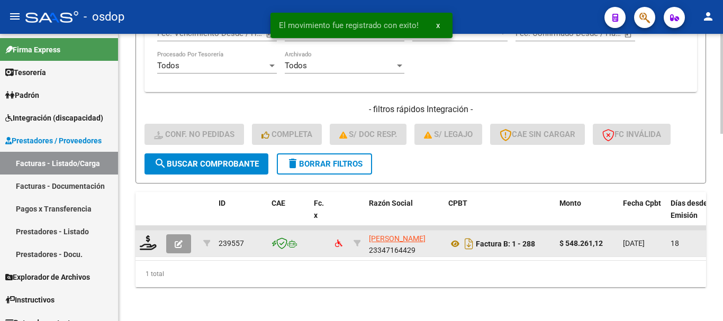
scroll to position [537, 0]
click at [154, 236] on icon at bounding box center [148, 243] width 17 height 15
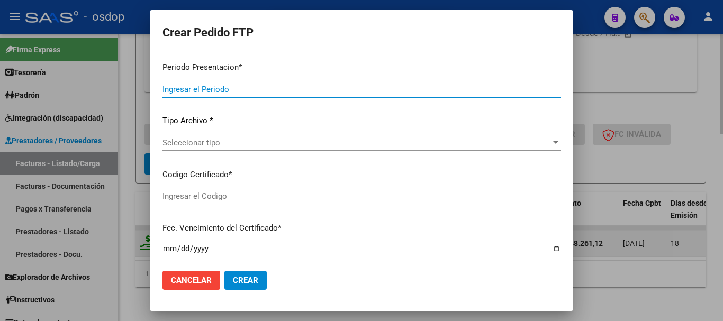
type input "202507"
type input "$ 548.261,12"
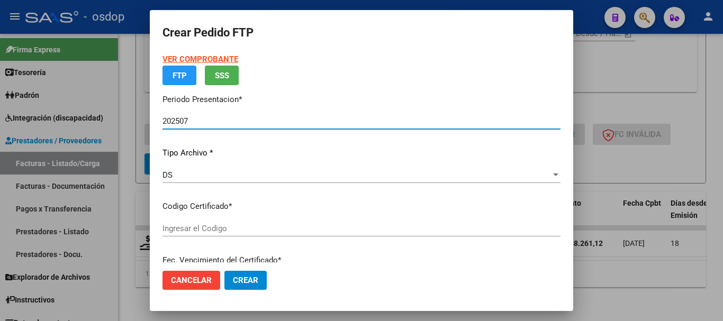
type input "8599276610"
type input "2029-06-13"
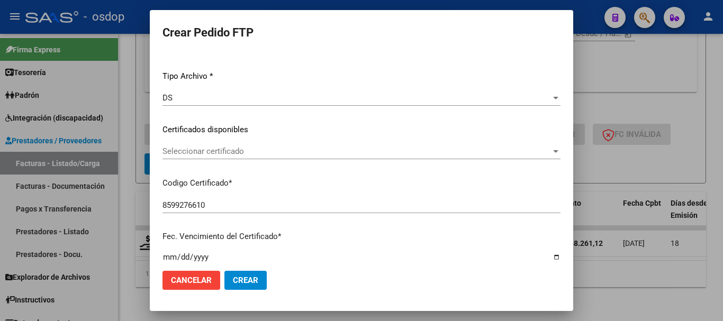
scroll to position [106, 0]
click at [253, 153] on span "Seleccionar certificado" at bounding box center [357, 151] width 389 height 10
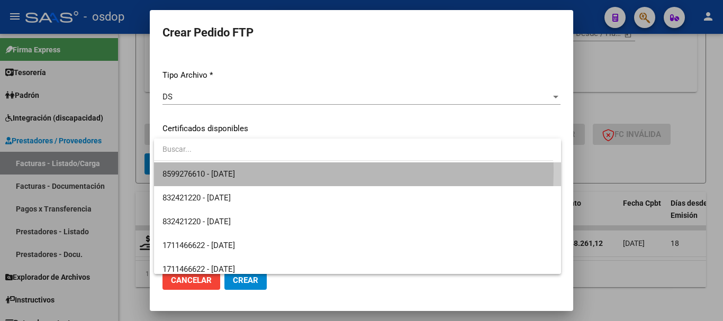
click at [276, 172] on span "8599276610 - 2029-06-13" at bounding box center [358, 175] width 390 height 24
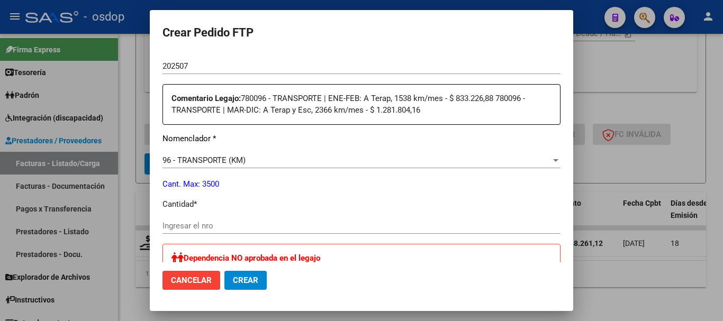
scroll to position [371, 0]
click at [274, 229] on input "Ingresar el nro" at bounding box center [362, 225] width 398 height 10
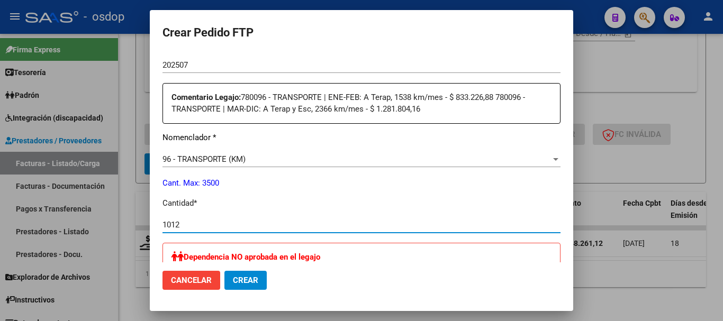
type input "1012"
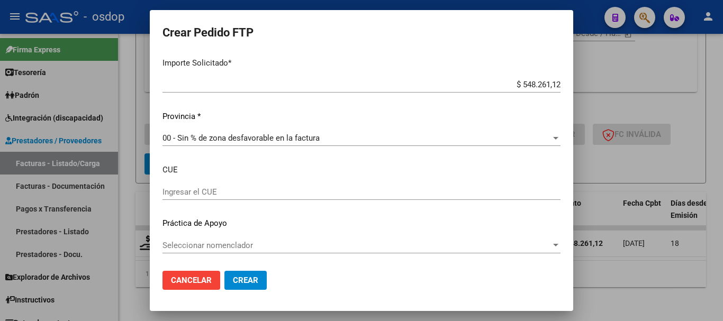
scroll to position [689, 0]
click at [248, 276] on span "Crear" at bounding box center [245, 281] width 25 height 10
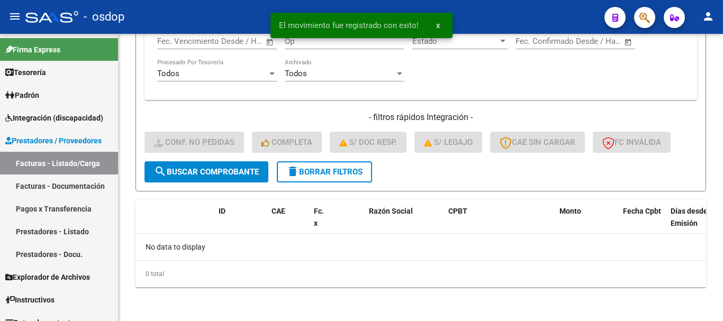
scroll to position [520, 0]
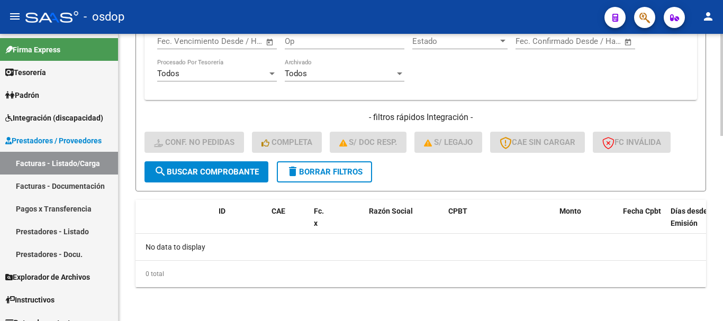
click at [334, 169] on span "delete Borrar Filtros" at bounding box center [325, 172] width 76 height 10
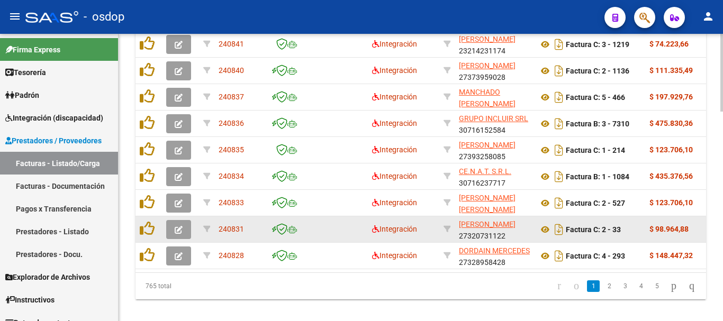
scroll to position [775, 0]
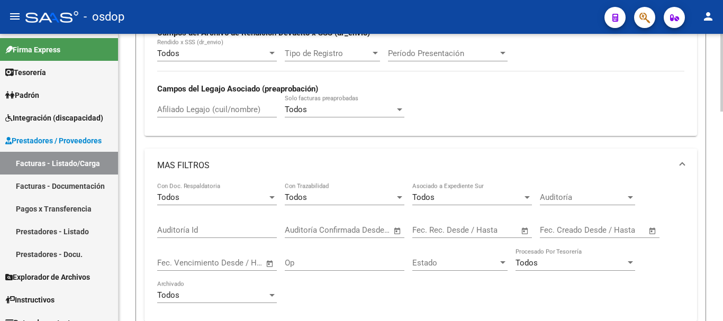
scroll to position [192, 0]
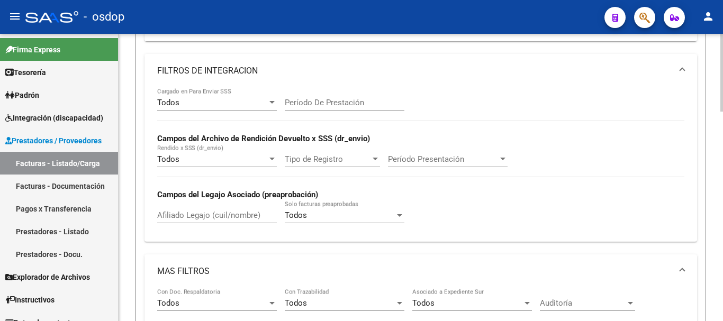
click at [191, 212] on input "Afiliado Legajo (cuil/nombre)" at bounding box center [217, 216] width 120 height 10
paste input "20546221750"
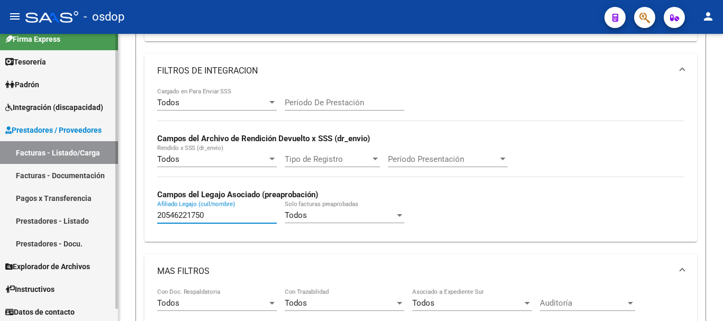
scroll to position [13, 0]
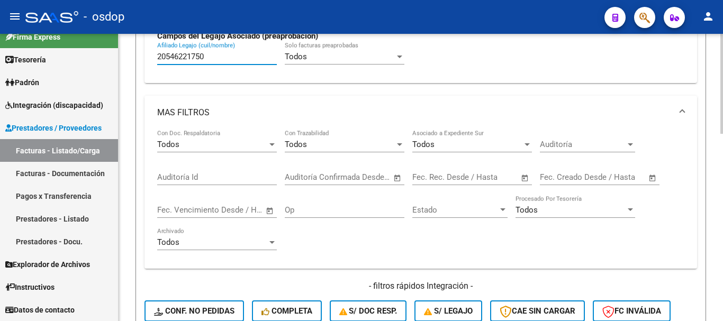
type input "20546221750"
click at [126, 237] on div "Video tutorial PRESTADORES -> Listado de CPBTs Emitidos por Prestadores / Prove…" at bounding box center [421, 91] width 605 height 816
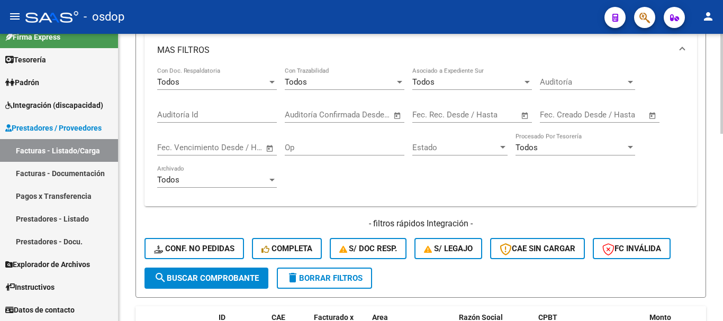
scroll to position [510, 0]
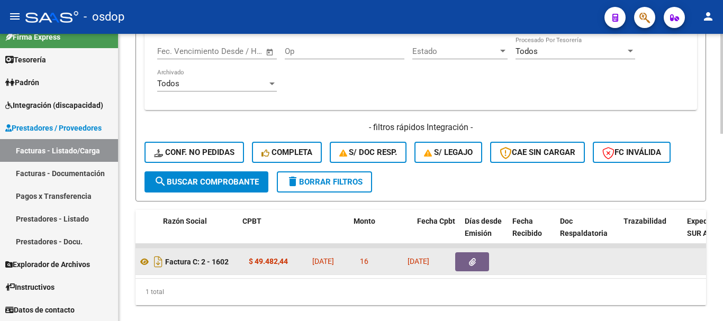
scroll to position [0, 267]
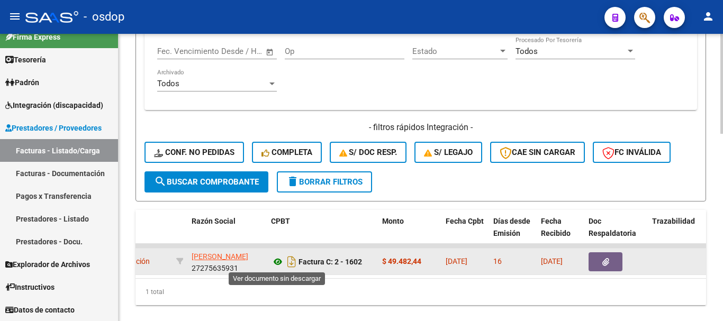
click at [276, 262] on icon at bounding box center [278, 262] width 14 height 13
click at [599, 261] on button "button" at bounding box center [606, 262] width 34 height 19
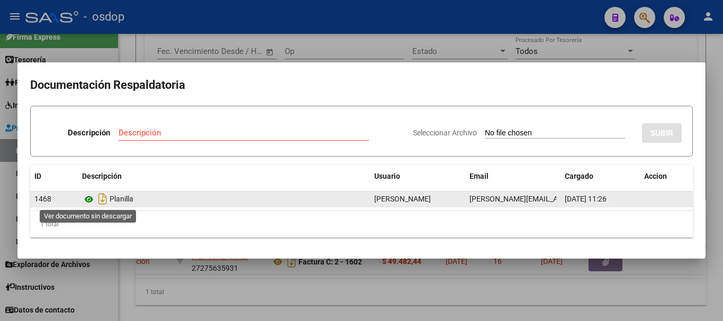
click at [87, 198] on icon at bounding box center [89, 199] width 14 height 13
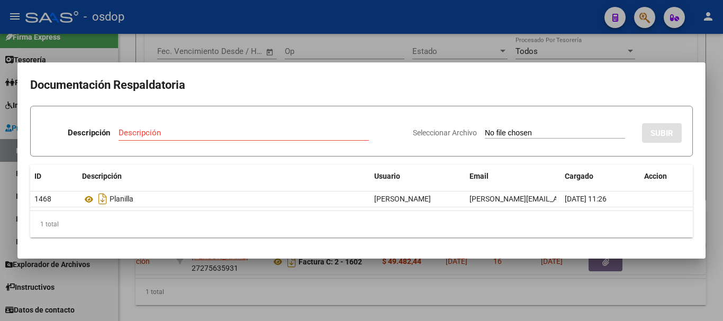
click at [133, 51] on div at bounding box center [361, 160] width 723 height 321
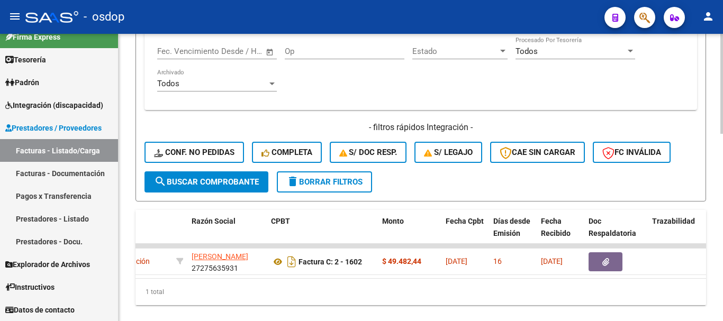
click at [320, 180] on span "delete Borrar Filtros" at bounding box center [325, 182] width 76 height 10
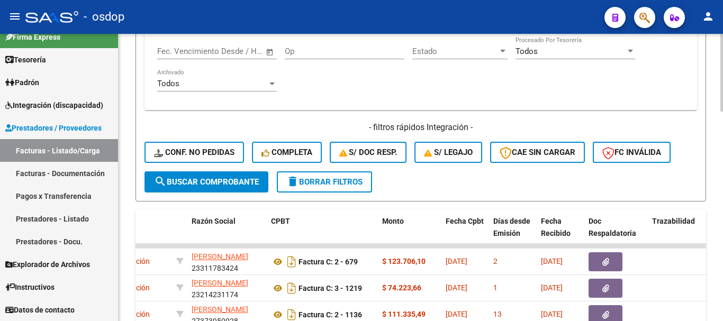
click at [133, 171] on div "Video tutorial PRESTADORES -> Listado de CPBTs Emitidos por Prestadores / Prove…" at bounding box center [421, 51] width 605 height 1054
click at [129, 164] on div "Video tutorial PRESTADORES -> Listado de CPBTs Emitidos por Prestadores / Prove…" at bounding box center [421, 51] width 605 height 1054
click at [232, 123] on h4 "- filtros rápidos Integración -" at bounding box center [421, 128] width 553 height 12
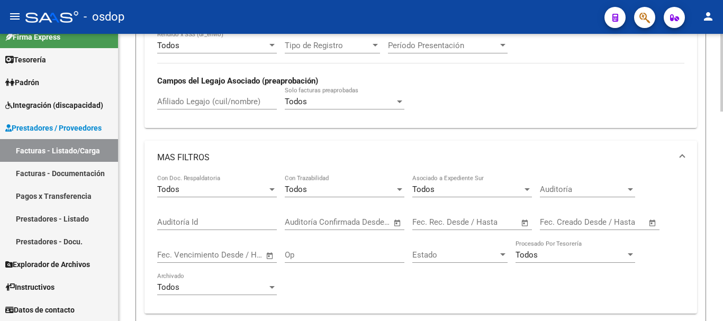
scroll to position [298, 0]
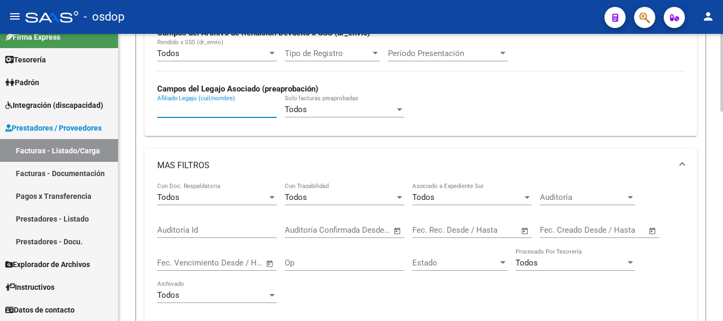
click at [235, 111] on input "Afiliado Legajo (cuil/nombre)" at bounding box center [217, 110] width 120 height 10
paste input "27535031024"
type input "27535031024"
click at [139, 161] on form "Filtros Id Area Area Seleccionar Gerenciador Seleccionar Gerenciador No Confirm…" at bounding box center [421, 120] width 571 height 586
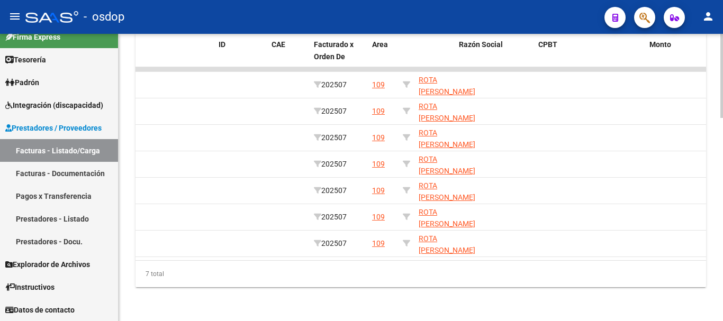
scroll to position [0, 0]
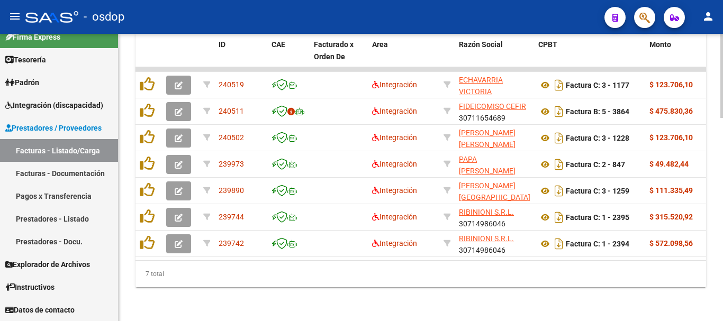
click at [450, 266] on div "7 total" at bounding box center [421, 274] width 571 height 26
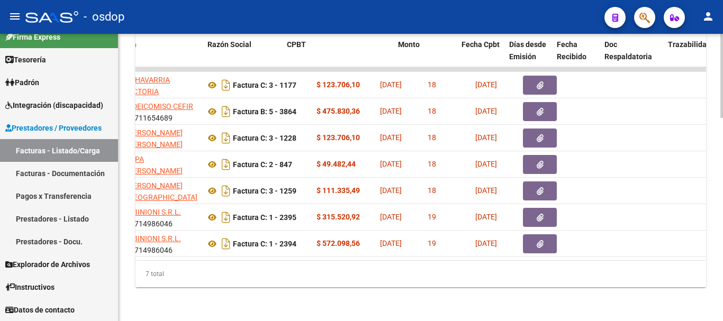
scroll to position [0, 252]
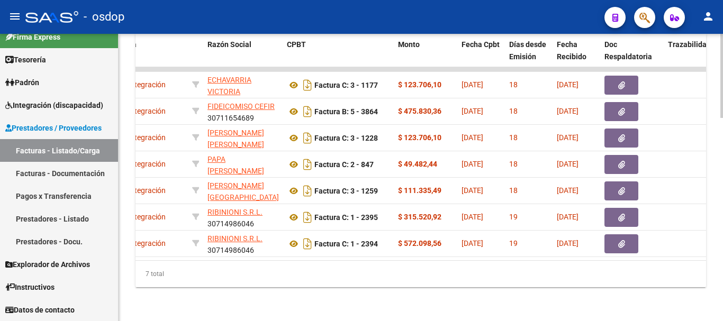
click at [308, 282] on div "7 total" at bounding box center [421, 274] width 571 height 26
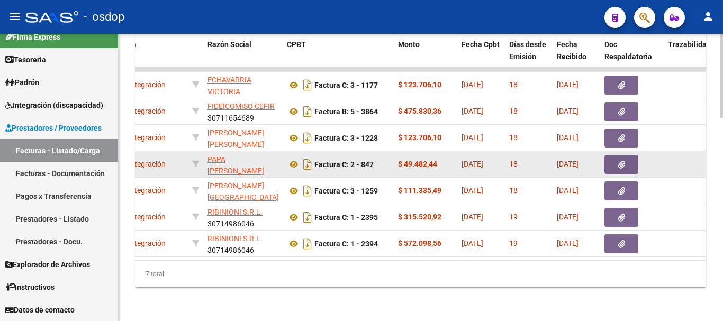
click at [377, 157] on div "Factura C: 2 - 847" at bounding box center [338, 164] width 103 height 17
click at [296, 158] on icon at bounding box center [294, 164] width 14 height 13
click at [613, 155] on button "button" at bounding box center [622, 164] width 34 height 19
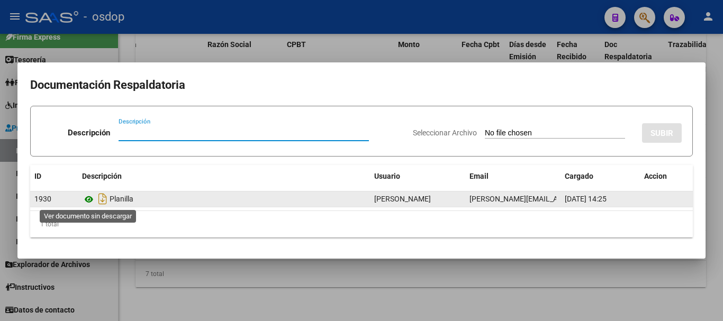
click at [93, 203] on icon at bounding box center [89, 199] width 14 height 13
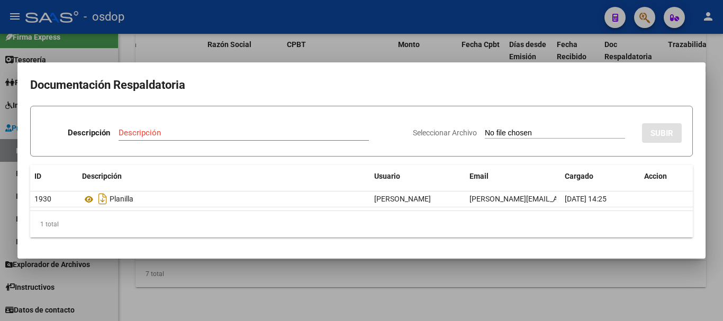
click at [287, 287] on div at bounding box center [361, 160] width 723 height 321
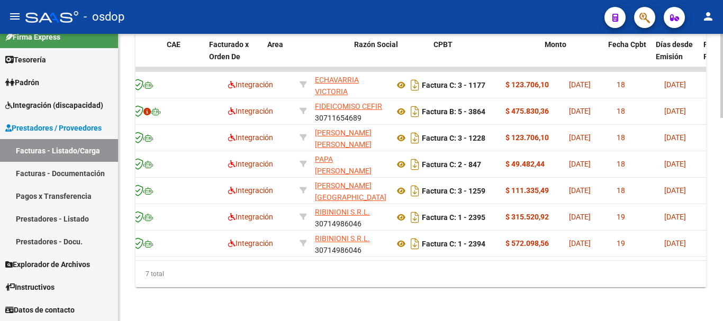
scroll to position [0, 0]
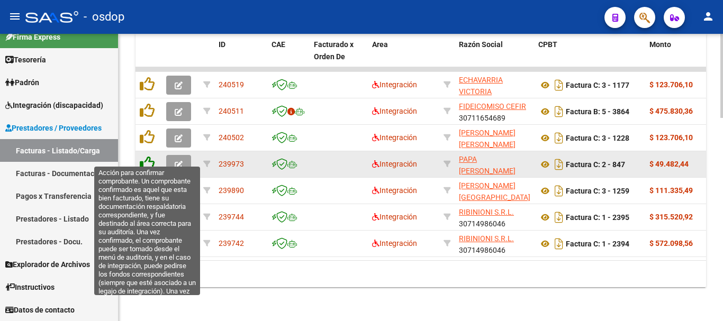
click at [150, 156] on icon at bounding box center [147, 163] width 15 height 15
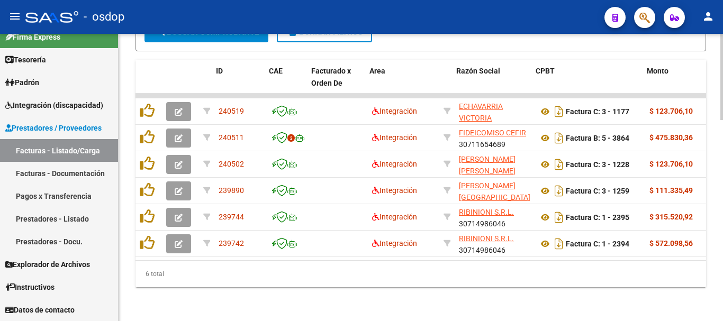
scroll to position [0, 275]
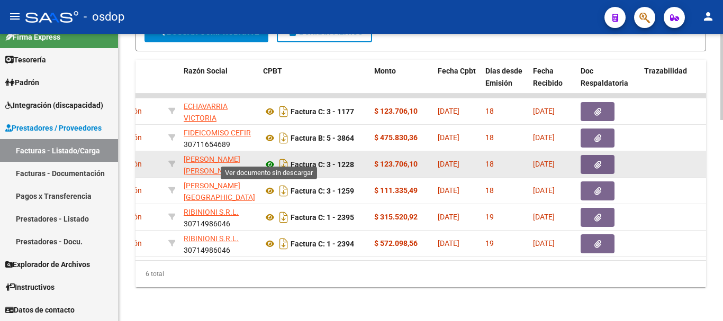
click at [265, 158] on icon at bounding box center [270, 164] width 14 height 13
click at [598, 161] on icon "button" at bounding box center [598, 165] width 7 height 8
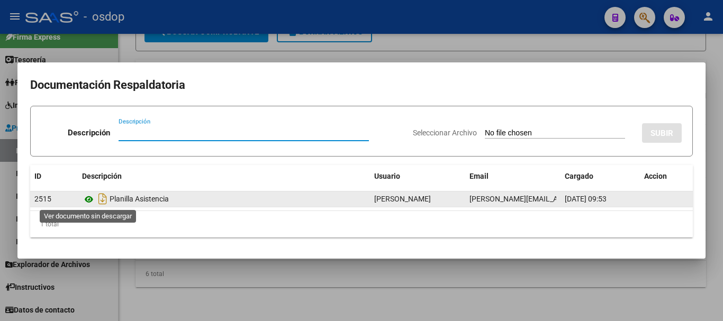
click at [86, 198] on icon at bounding box center [89, 199] width 14 height 13
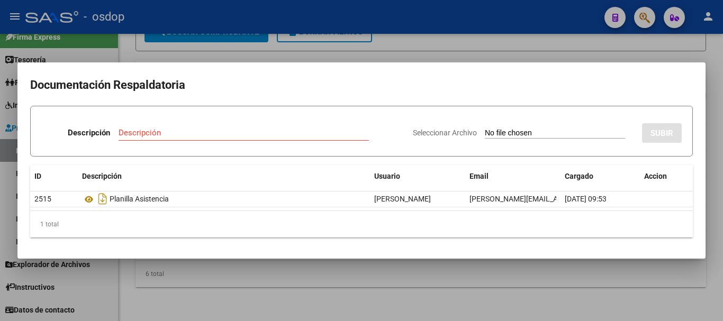
click at [289, 278] on div at bounding box center [361, 160] width 723 height 321
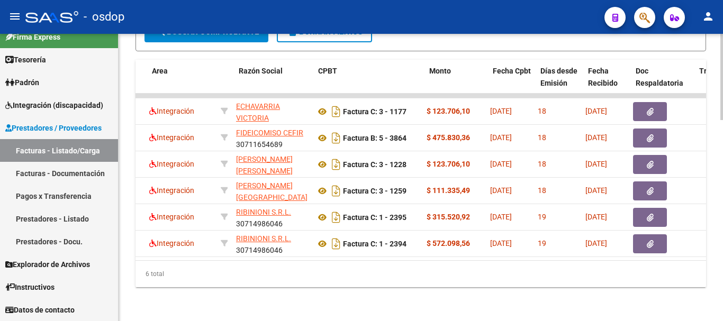
scroll to position [0, 0]
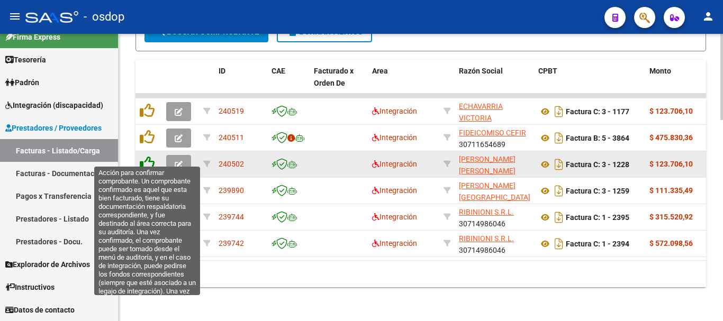
click at [150, 156] on icon at bounding box center [147, 163] width 15 height 15
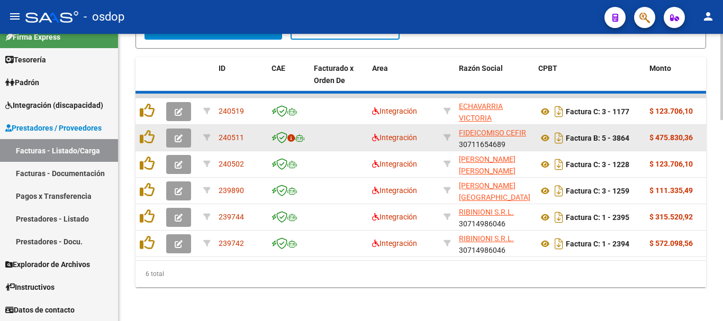
scroll to position [642, 0]
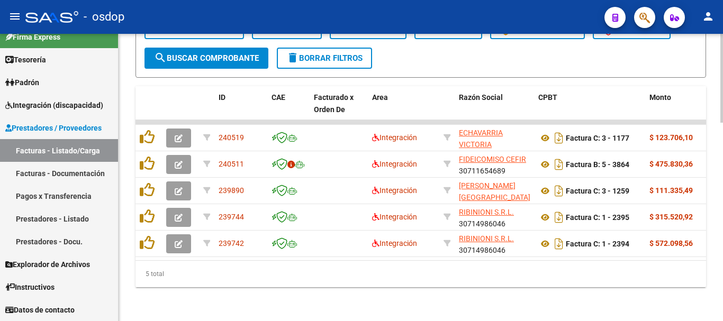
click at [273, 281] on div "5 total" at bounding box center [421, 274] width 571 height 26
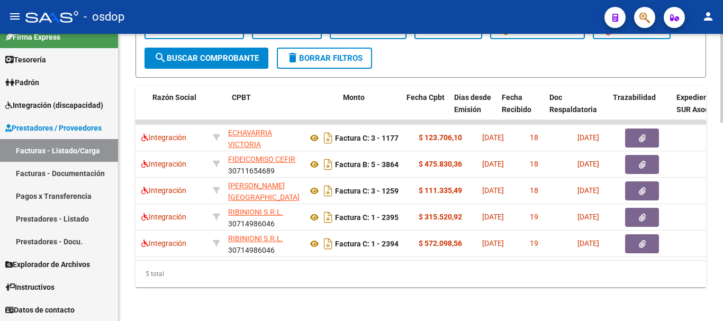
scroll to position [0, 362]
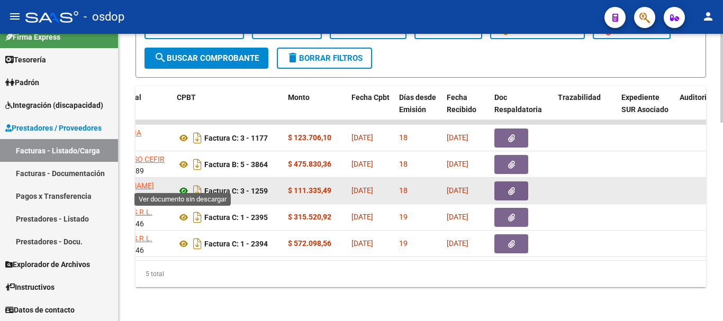
click at [184, 185] on icon at bounding box center [184, 191] width 14 height 13
click at [509, 187] on icon "button" at bounding box center [511, 191] width 7 height 8
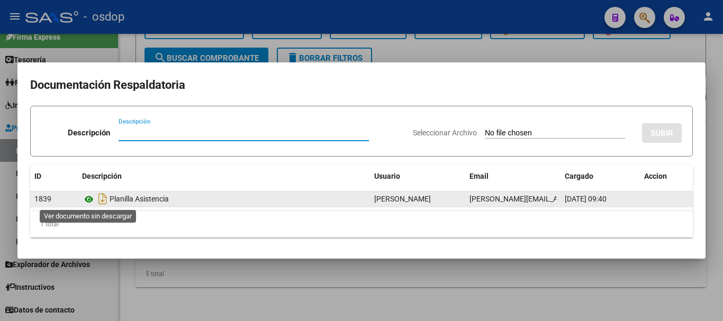
click at [87, 203] on icon at bounding box center [89, 199] width 14 height 13
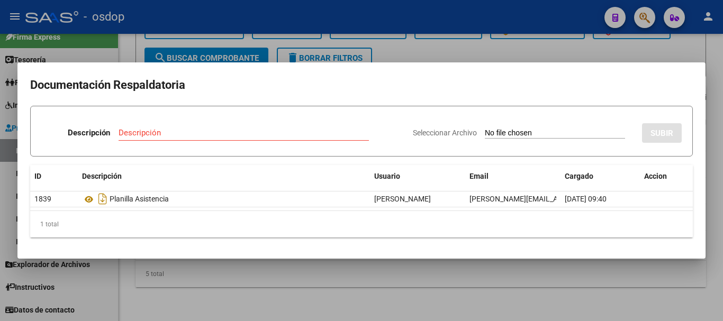
click at [165, 303] on div at bounding box center [361, 160] width 723 height 321
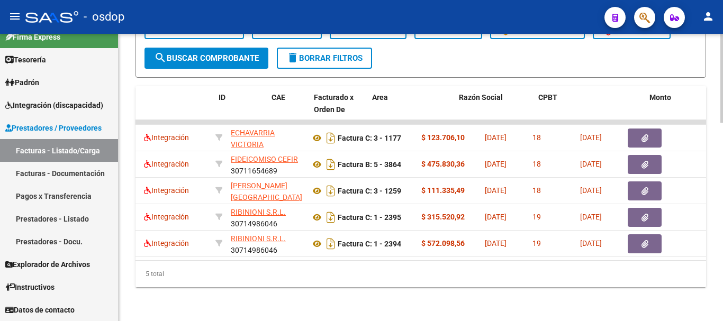
scroll to position [0, 0]
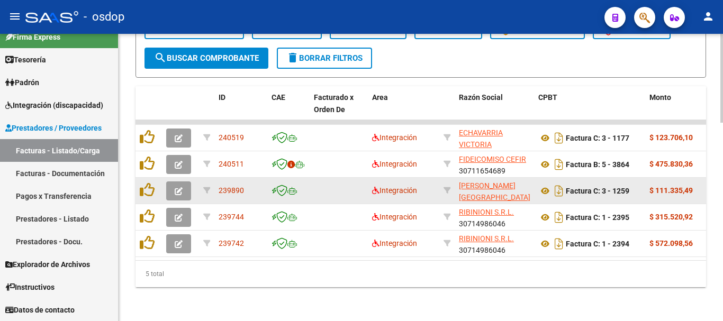
click at [147, 189] on div at bounding box center [149, 191] width 18 height 16
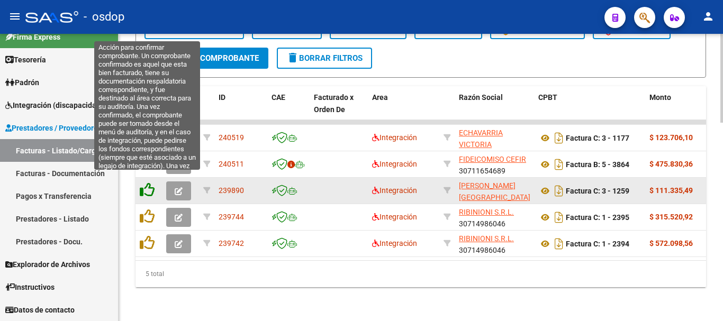
click at [147, 183] on icon at bounding box center [147, 190] width 15 height 15
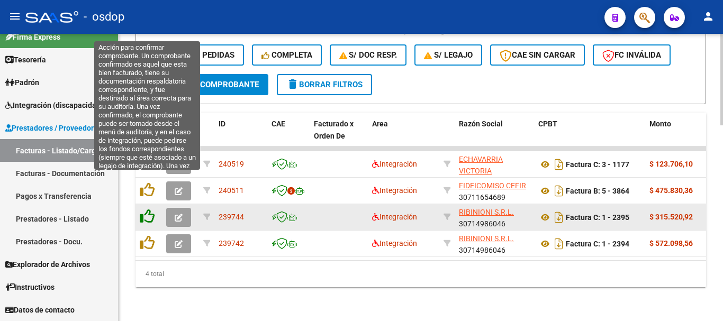
scroll to position [616, 0]
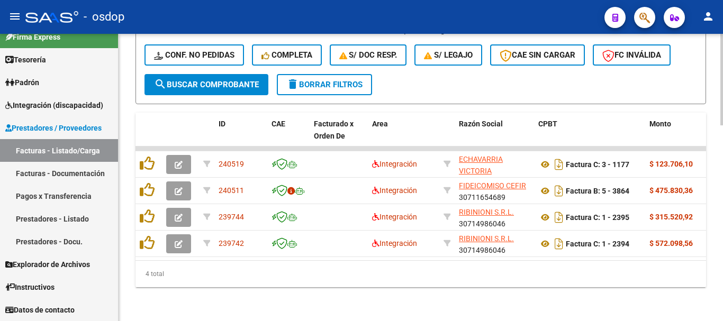
click at [260, 269] on div "4 total" at bounding box center [421, 274] width 571 height 26
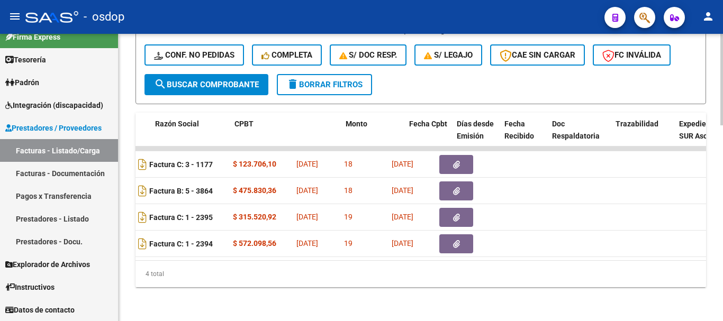
scroll to position [0, 304]
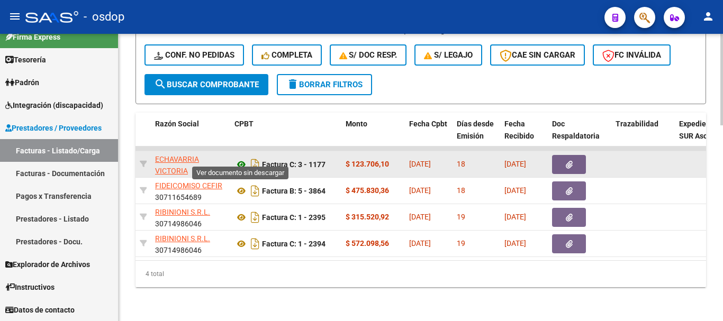
click at [242, 161] on icon at bounding box center [242, 164] width 14 height 13
click at [572, 161] on icon "button" at bounding box center [569, 165] width 7 height 8
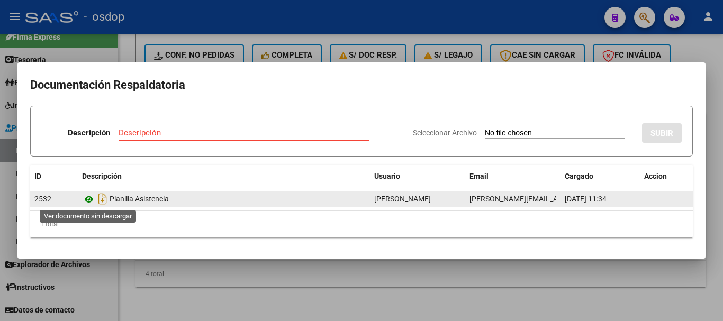
click at [92, 204] on icon at bounding box center [89, 199] width 14 height 13
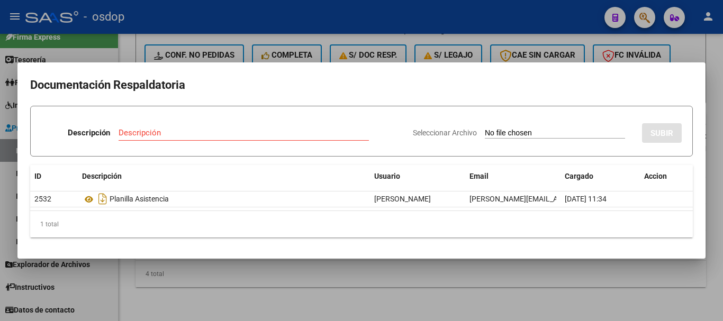
click at [257, 281] on div at bounding box center [361, 160] width 723 height 321
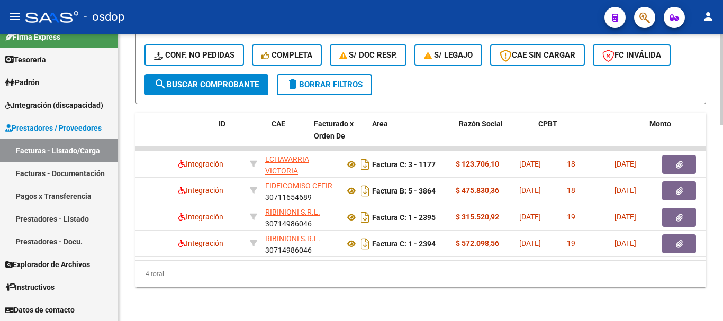
scroll to position [0, 0]
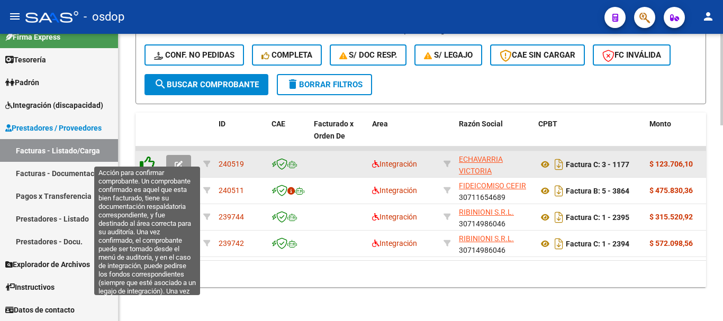
click at [153, 159] on icon at bounding box center [147, 163] width 15 height 15
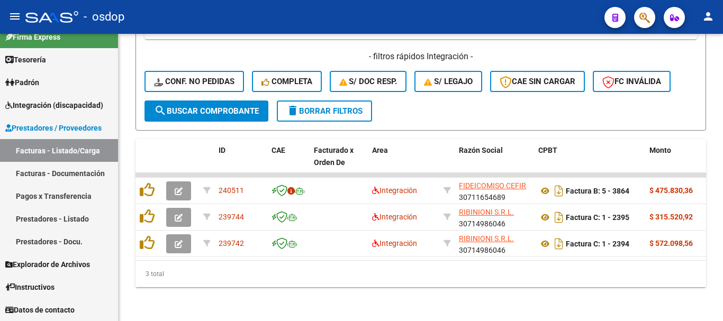
scroll to position [589, 0]
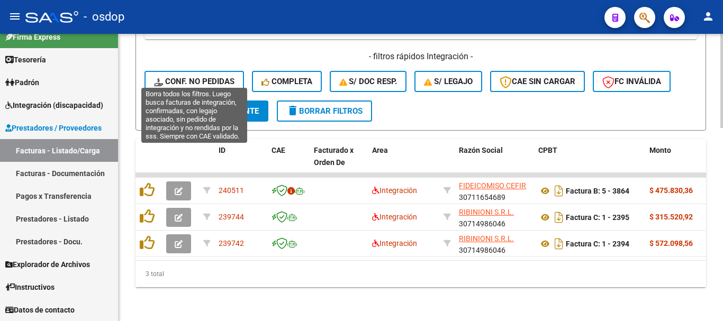
click at [204, 77] on span "Conf. no pedidas" at bounding box center [194, 82] width 81 height 10
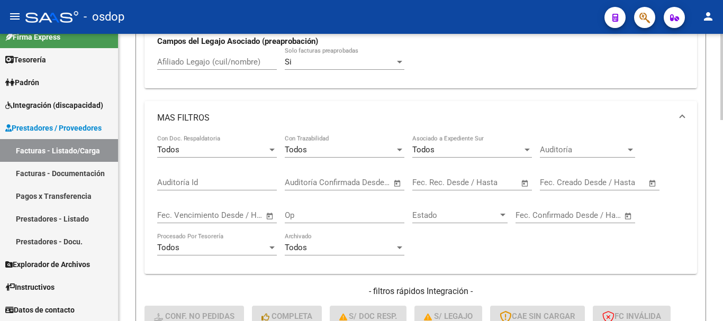
scroll to position [272, 0]
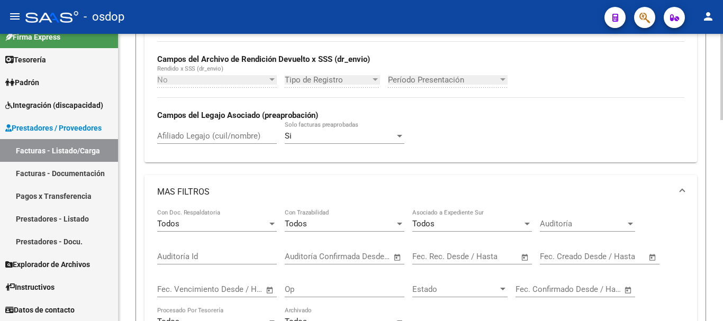
click at [215, 134] on input "Afiliado Legajo (cuil/nombre)" at bounding box center [217, 136] width 120 height 10
paste input "27535031024"
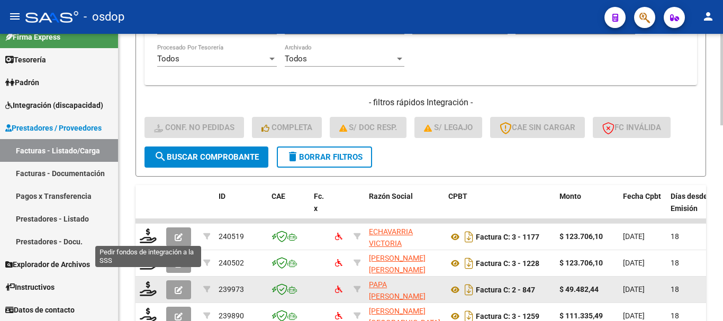
scroll to position [589, 0]
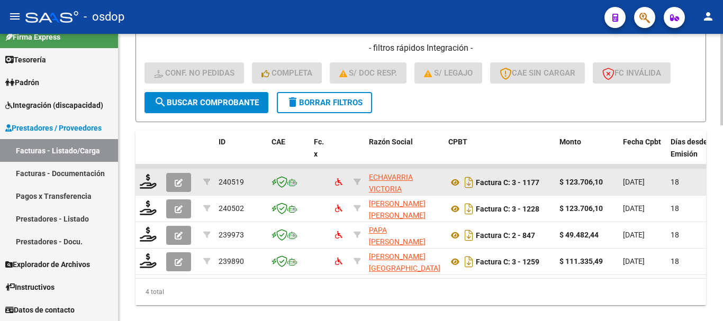
type input "27535031024"
click at [180, 184] on icon "button" at bounding box center [179, 183] width 8 height 8
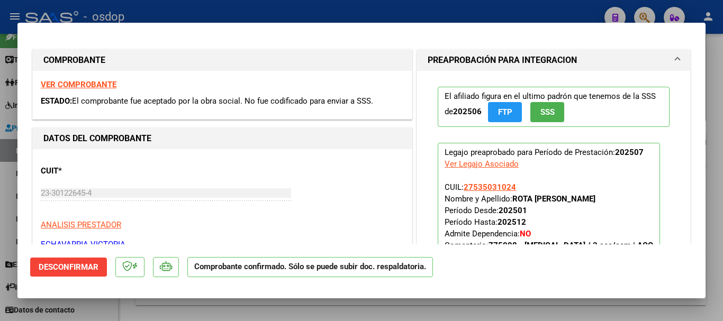
click at [113, 265] on mat-dialog-actions "Desconfirmar Comprobante confirmado. Sólo se puede subir doc. respaldatoria." at bounding box center [361, 266] width 663 height 42
click at [103, 265] on button "Desconfirmar" at bounding box center [68, 267] width 77 height 19
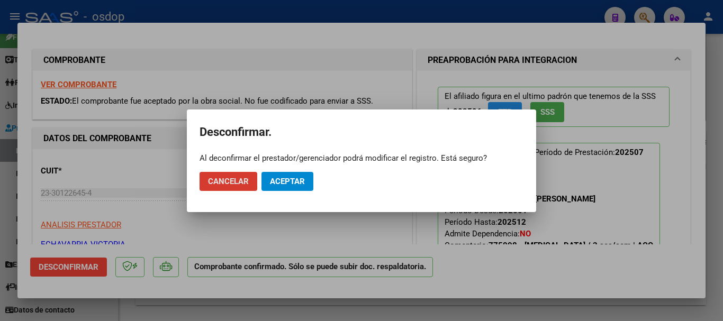
click at [288, 184] on span "Aceptar" at bounding box center [287, 182] width 35 height 10
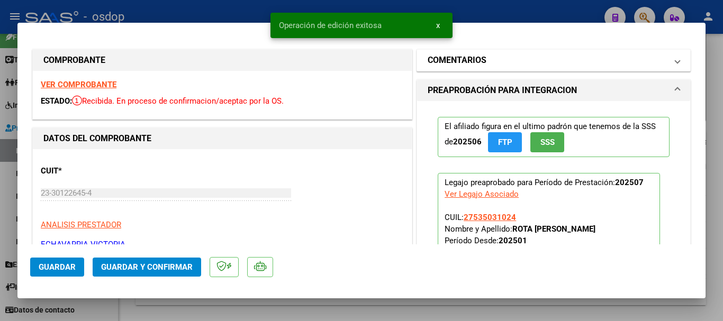
drag, startPoint x: 476, startPoint y: 62, endPoint x: 477, endPoint y: 108, distance: 45.6
click at [477, 61] on h1 "COMENTARIOS" at bounding box center [457, 60] width 59 height 13
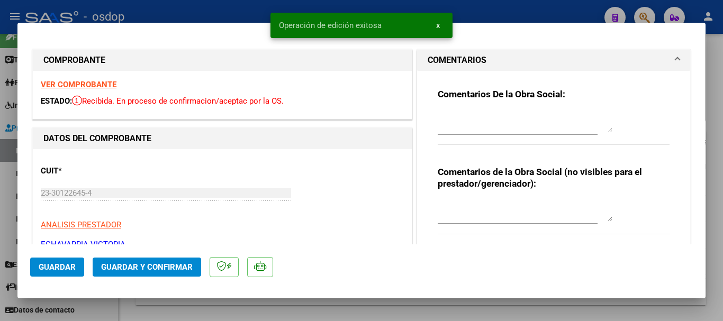
click at [496, 209] on textarea at bounding box center [525, 211] width 175 height 21
type textarea "A cargo de OSDOP"
click at [155, 264] on span "Guardar y Confirmar" at bounding box center [147, 268] width 92 height 10
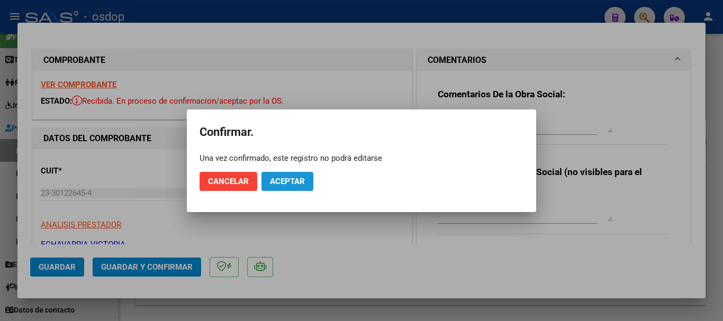
click at [300, 187] on button "Aceptar" at bounding box center [288, 181] width 52 height 19
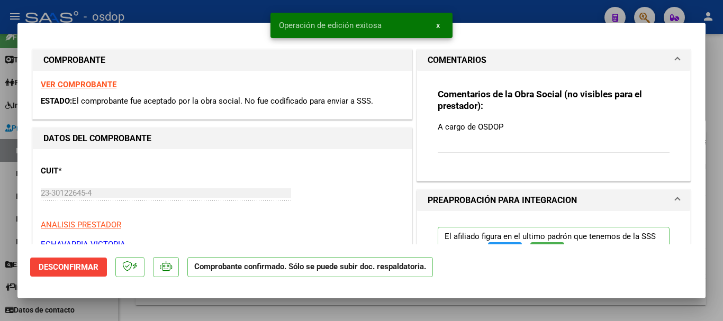
click at [0, 67] on div at bounding box center [361, 160] width 723 height 321
type input "$ 0,00"
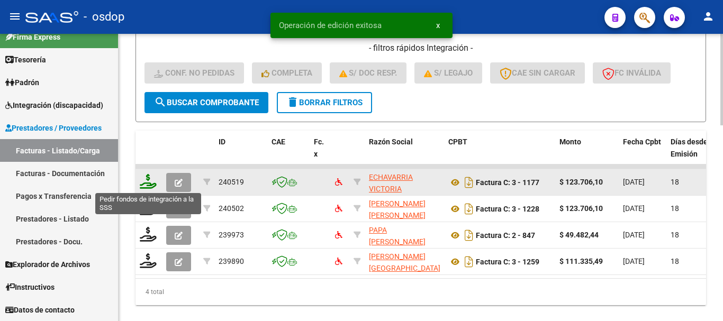
click at [144, 184] on icon at bounding box center [148, 181] width 17 height 15
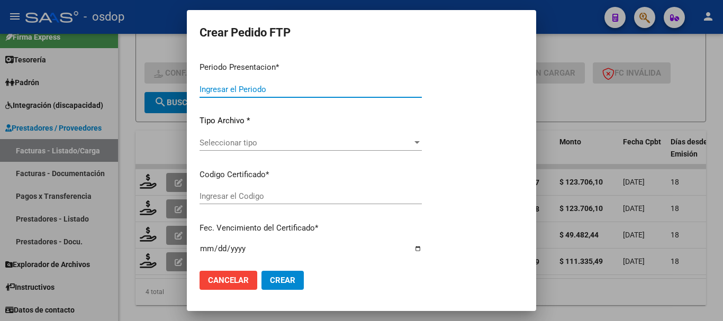
type input "202507"
type input "$ 123.706,10"
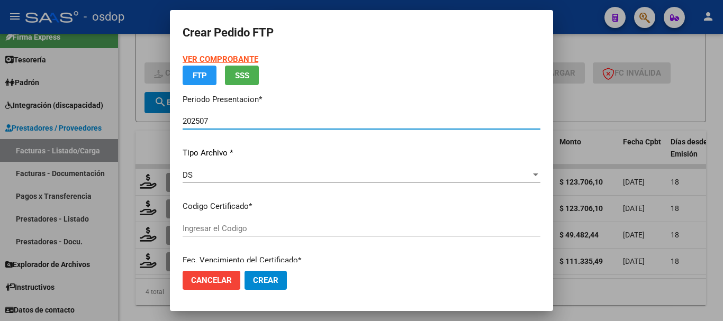
type input "2395032285"
type input "2025-11-30"
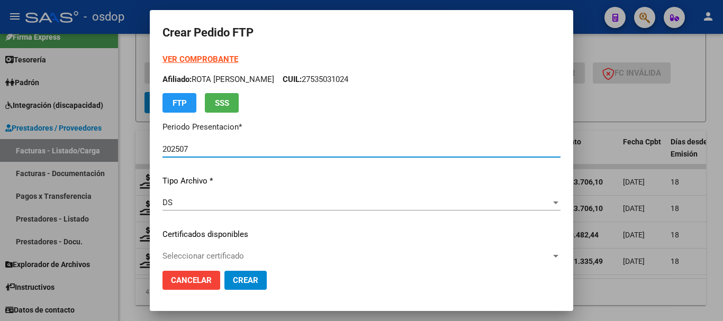
click at [234, 221] on div "VER COMPROBANTE ARCA Padrón Afiliado: ROTA BIANCA MALENA CUIL: 27535031024 FTP …" at bounding box center [362, 226] width 398 height 346
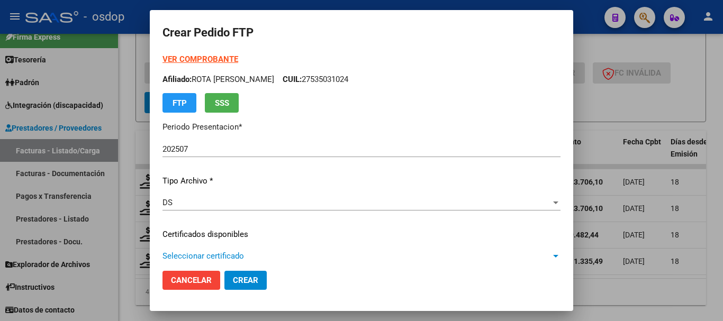
click at [242, 253] on span "Seleccionar certificado" at bounding box center [357, 257] width 389 height 10
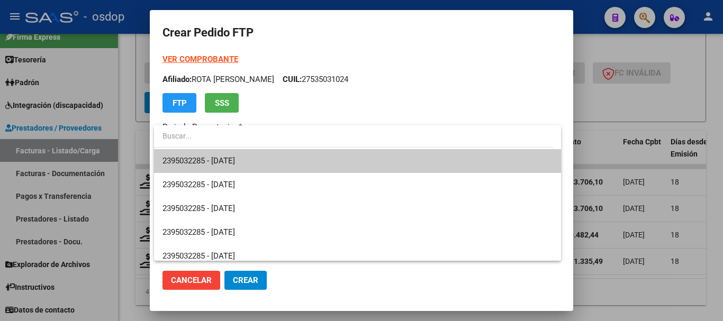
click at [261, 152] on span "2395032285 - 2025-11-30" at bounding box center [358, 161] width 390 height 24
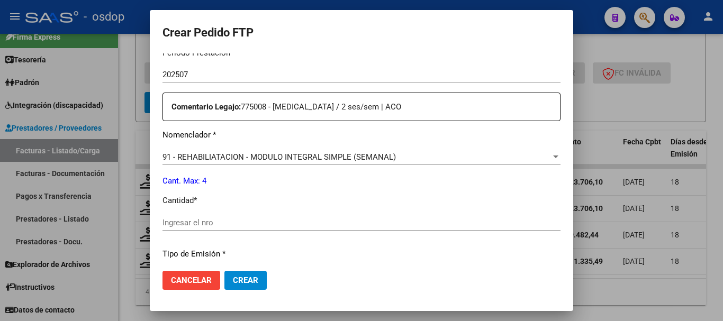
scroll to position [371, 0]
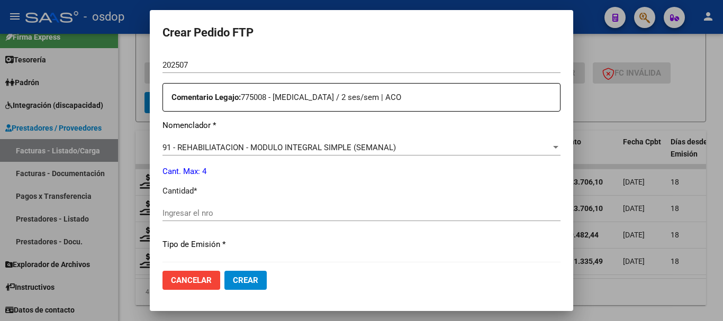
click at [258, 156] on div "91 - REHABILIATACION - MODULO INTEGRAL SIMPLE (SEMANAL) Seleccionar nomenclador" at bounding box center [362, 153] width 398 height 26
click at [260, 153] on div "91 - REHABILIATACION - MODULO INTEGRAL SIMPLE (SEMANAL) Seleccionar nomenclador" at bounding box center [362, 148] width 398 height 16
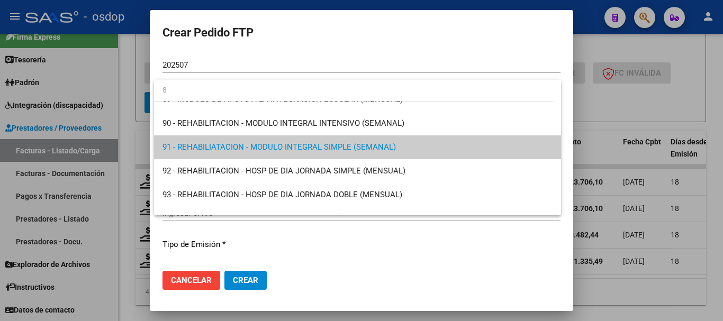
scroll to position [0, 0]
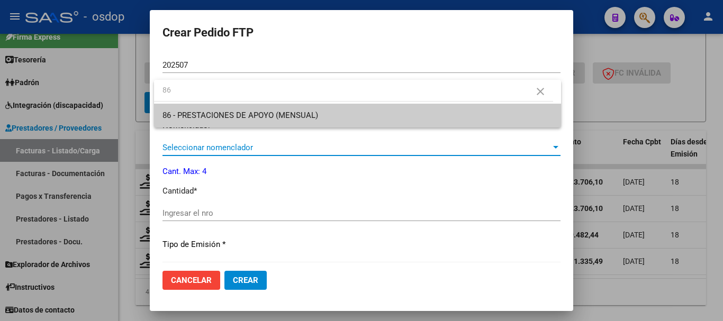
type input "86"
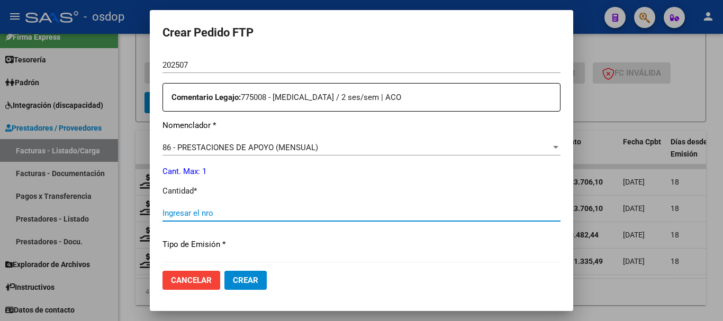
click at [236, 215] on input "Ingresar el nro" at bounding box center [362, 214] width 398 height 10
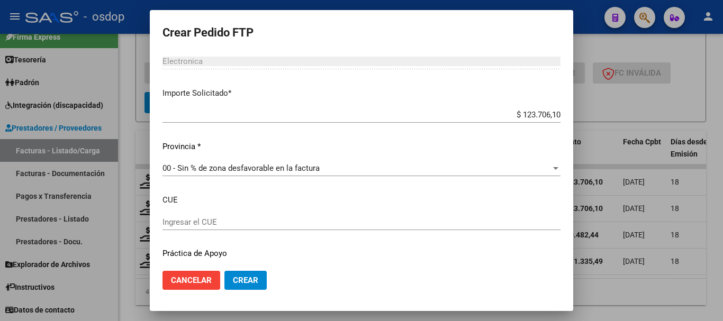
scroll to position [607, 0]
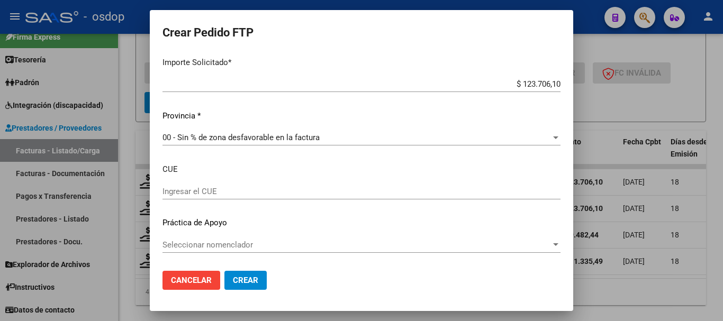
type input "1"
click at [154, 202] on mat-dialog-content "VER COMPROBANTE ARCA Padrón Afiliado: ROTA BIANCA MALENA CUIL: 27535031024 FTP …" at bounding box center [362, 157] width 424 height 209
click at [238, 282] on span "Crear" at bounding box center [245, 281] width 25 height 10
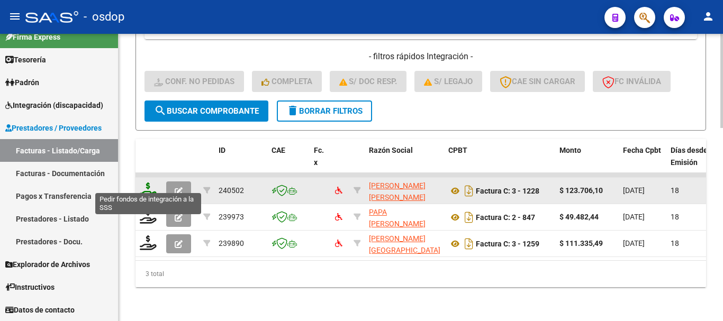
click at [150, 184] on icon at bounding box center [148, 190] width 17 height 15
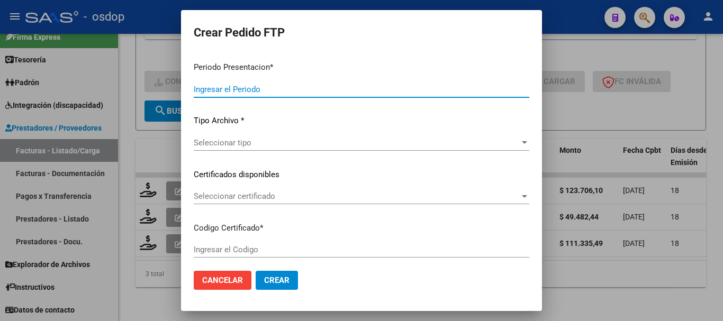
type input "202507"
type input "$ 123.706,10"
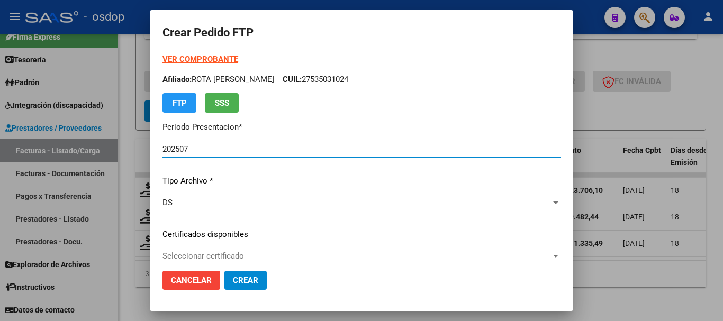
type input "2395032285"
type input "2025-11-30"
click at [223, 258] on span "Seleccionar certificado" at bounding box center [357, 257] width 389 height 10
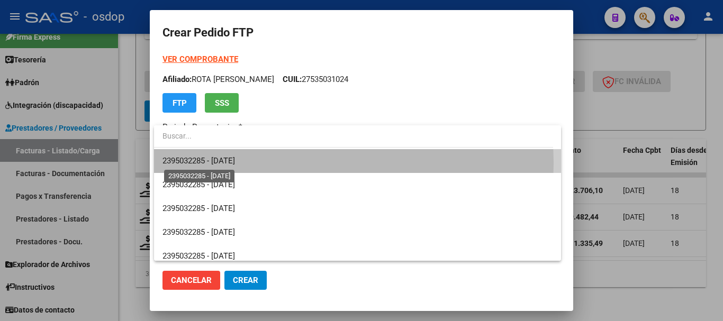
click at [231, 164] on span "2395032285 - 2025-11-30" at bounding box center [199, 161] width 73 height 10
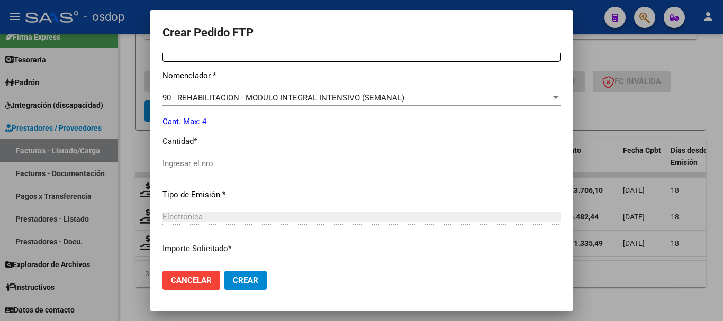
scroll to position [424, 0]
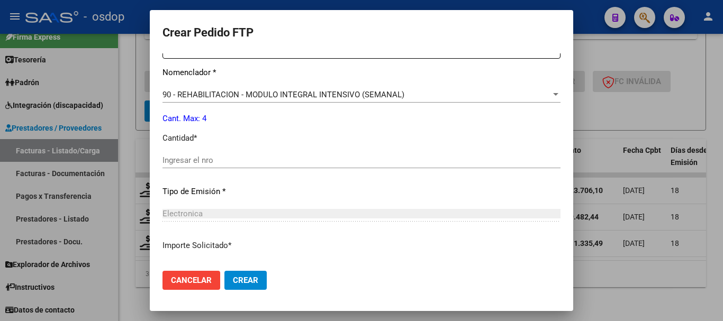
click at [255, 163] on input "Ingresar el nro" at bounding box center [362, 161] width 398 height 10
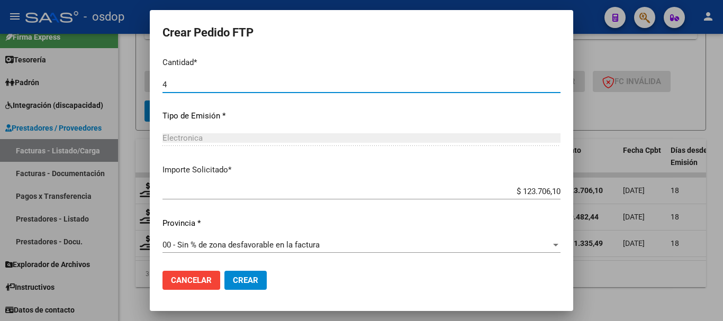
scroll to position [500, 0]
type input "4"
click at [154, 180] on mat-dialog-content "VER COMPROBANTE ARCA Padrón Afiliado: ROTA BIANCA MALENA CUIL: 27535031024 FTP …" at bounding box center [362, 157] width 424 height 209
click at [247, 287] on button "Crear" at bounding box center [246, 280] width 42 height 19
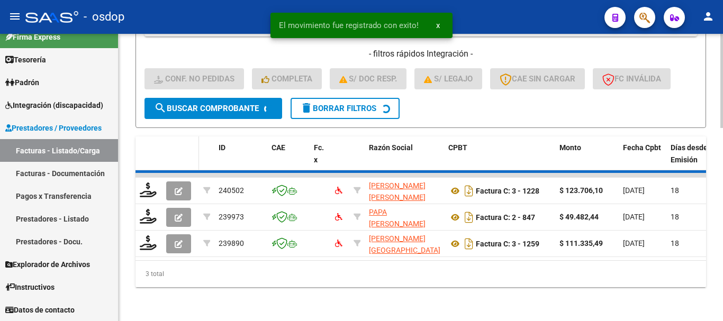
scroll to position [563, 0]
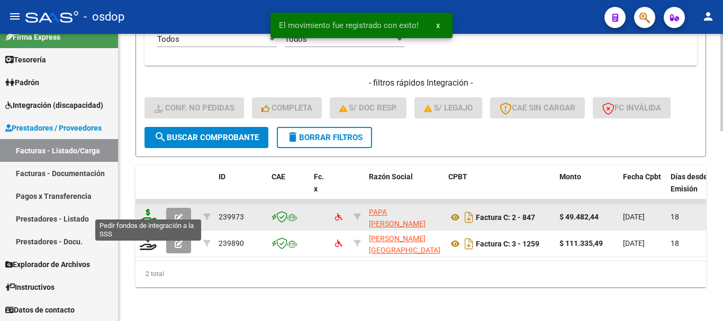
click at [151, 210] on icon at bounding box center [148, 216] width 17 height 15
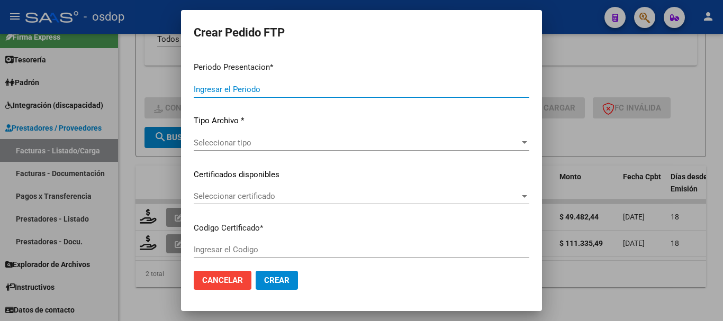
type input "202507"
type input "$ 49.482,44"
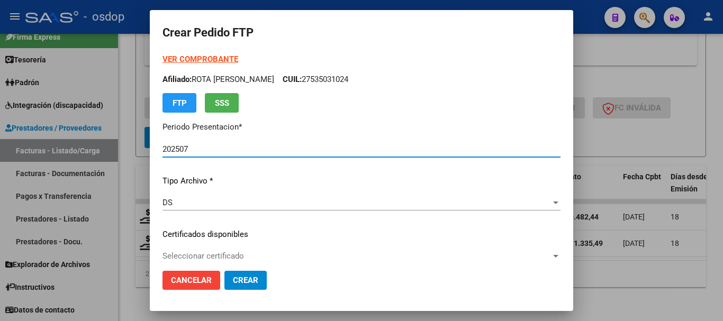
type input "2395032285"
type input "2025-11-30"
click at [241, 261] on span "Seleccionar certificado" at bounding box center [357, 257] width 389 height 10
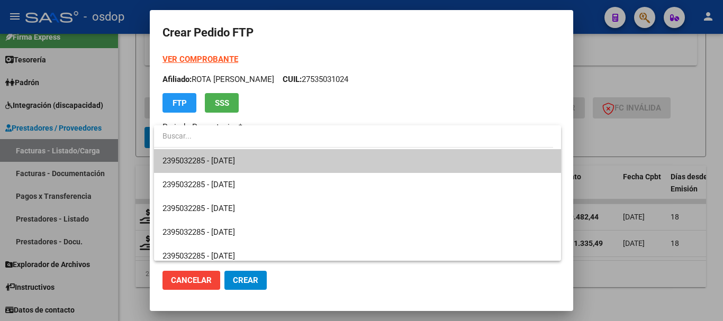
click at [242, 150] on span "2395032285 - 2025-11-30" at bounding box center [358, 161] width 390 height 24
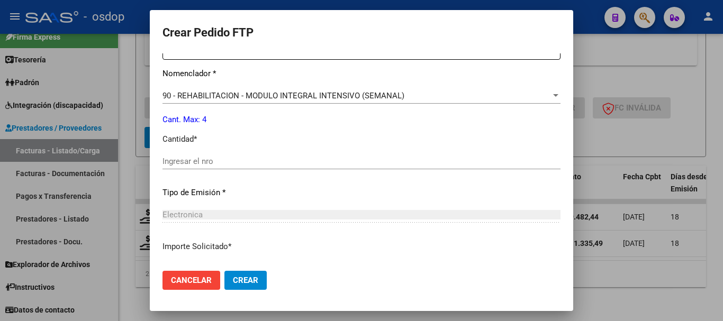
scroll to position [424, 0]
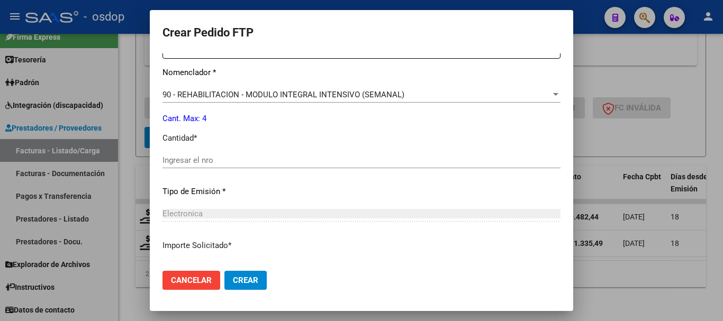
click at [227, 163] on input "Ingresar el nro" at bounding box center [362, 161] width 398 height 10
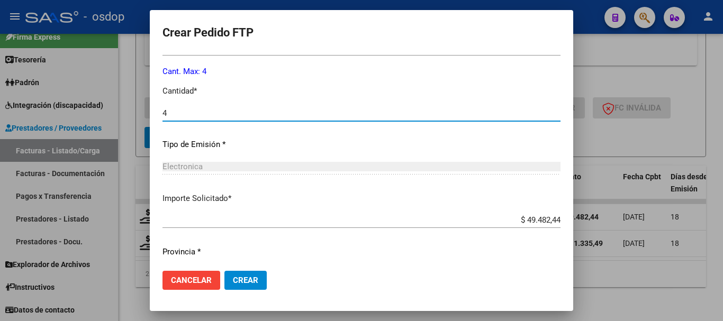
scroll to position [500, 0]
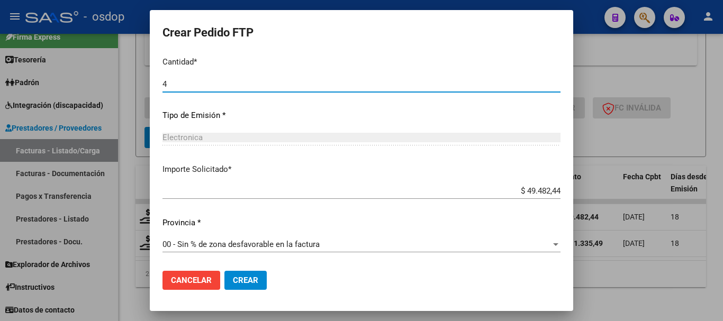
type input "4"
click at [247, 284] on span "Crear" at bounding box center [245, 281] width 25 height 10
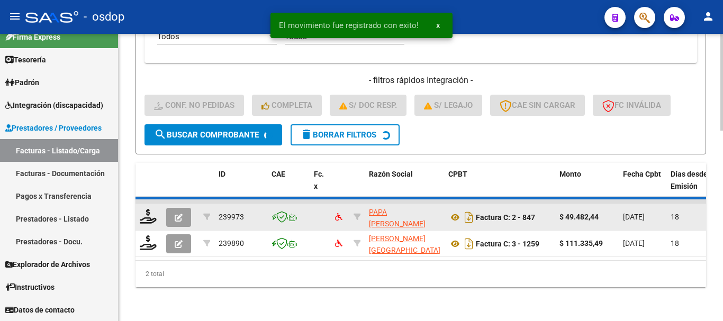
scroll to position [537, 0]
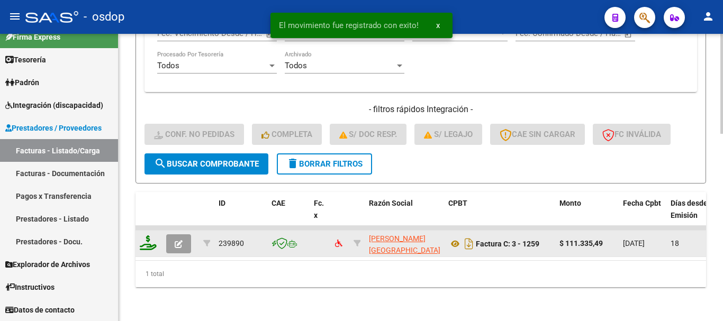
click at [145, 231] on datatable-body-cell at bounding box center [149, 244] width 26 height 26
click at [144, 236] on icon at bounding box center [148, 243] width 17 height 15
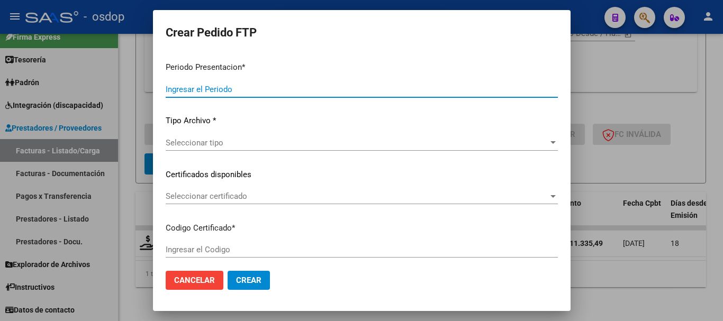
type input "202507"
type input "$ 111.335,49"
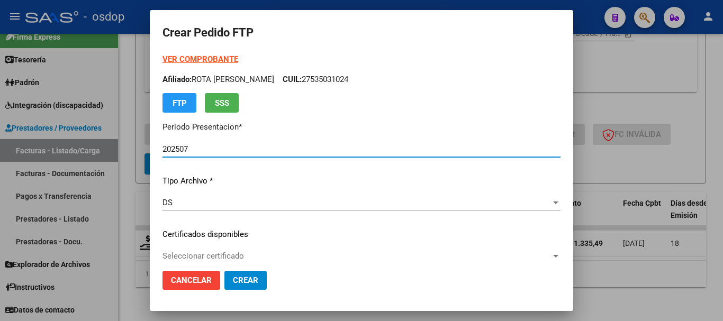
type input "2395032285"
type input "2025-11-30"
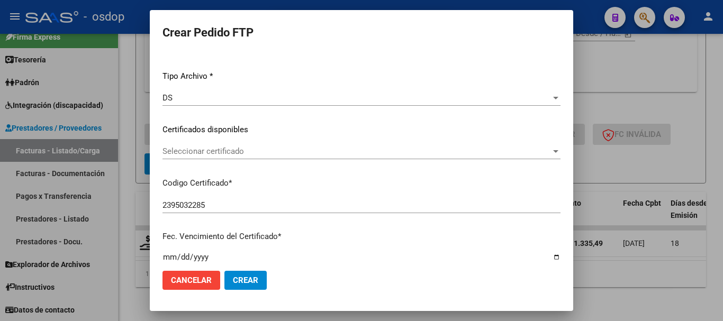
scroll to position [106, 0]
click at [248, 149] on span "Seleccionar certificado" at bounding box center [357, 151] width 389 height 10
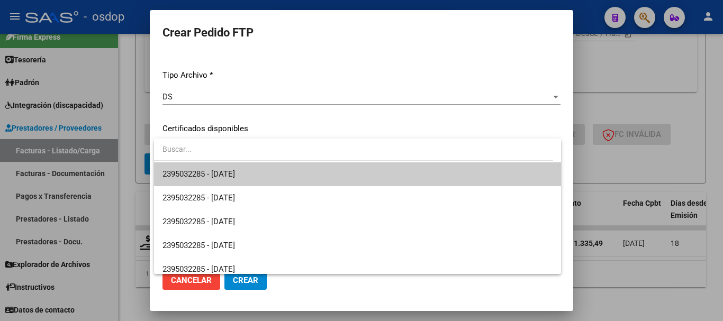
click at [267, 170] on span "2395032285 - 2025-11-30" at bounding box center [358, 175] width 390 height 24
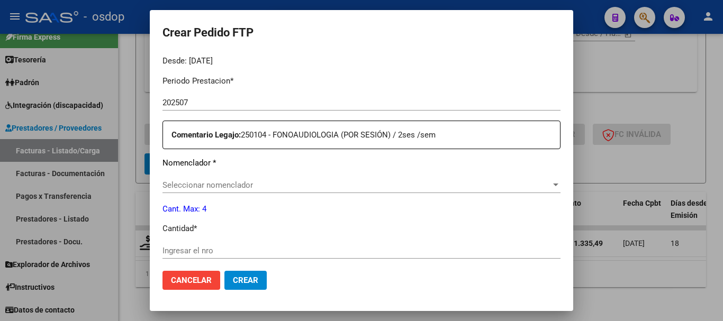
scroll to position [371, 0]
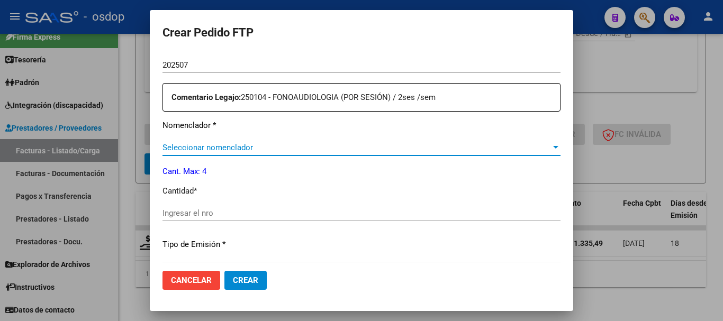
click at [255, 149] on span "Seleccionar nomenclador" at bounding box center [357, 148] width 389 height 10
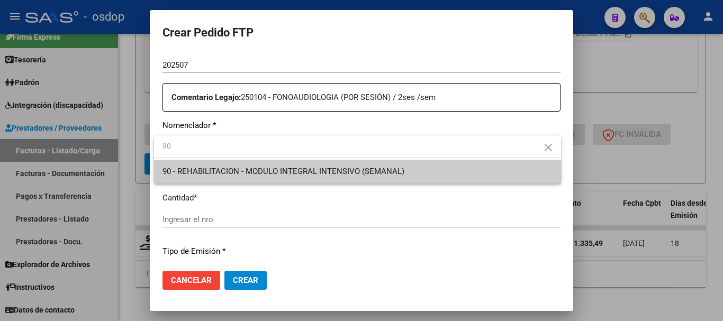
type input "90"
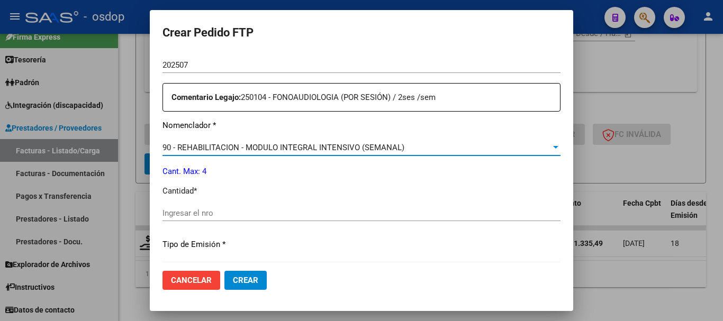
click at [248, 229] on div "Ingresar el nro" at bounding box center [362, 219] width 398 height 26
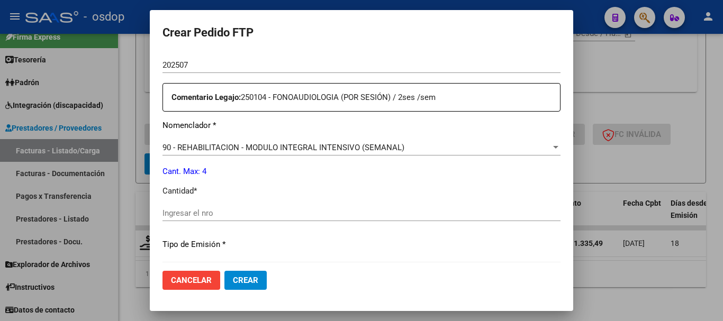
click at [247, 220] on div "Ingresar el nro" at bounding box center [362, 214] width 398 height 16
type input "4"
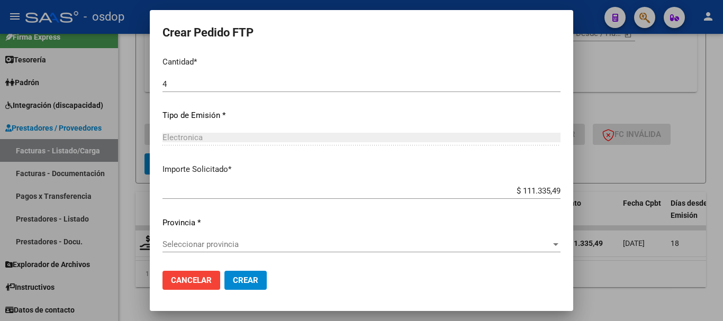
click at [264, 240] on span "Seleccionar provincia" at bounding box center [357, 245] width 389 height 10
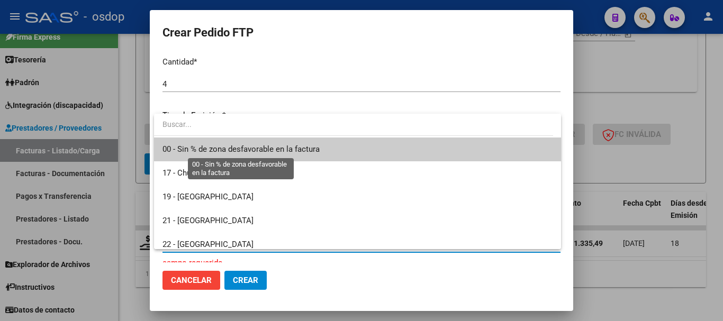
click at [267, 148] on span "00 - Sin % de zona desfavorable en la factura" at bounding box center [241, 150] width 157 height 10
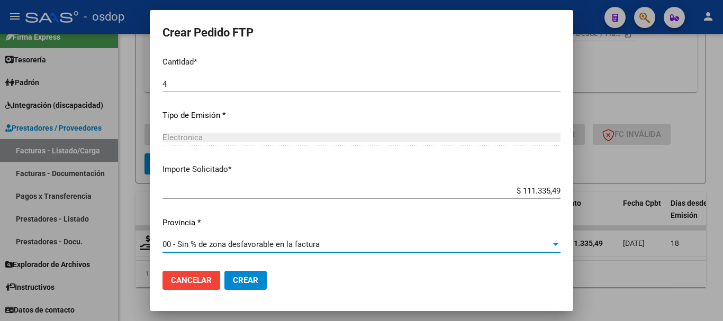
click at [256, 280] on span "Crear" at bounding box center [245, 281] width 25 height 10
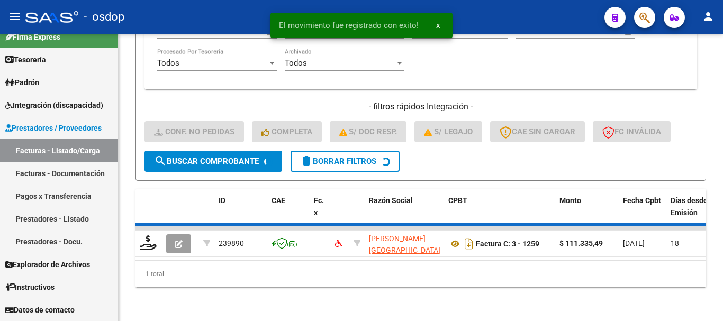
scroll to position [520, 0]
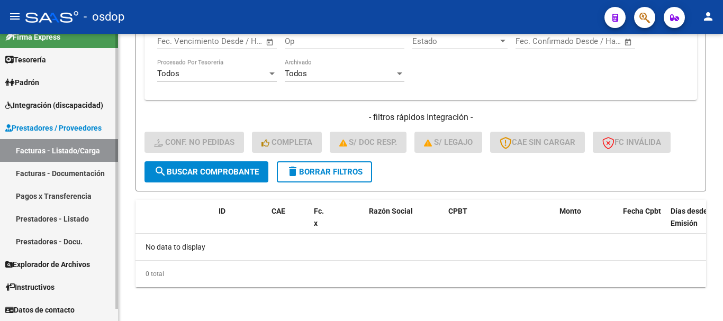
click at [36, 111] on span "Integración (discapacidad)" at bounding box center [54, 106] width 98 height 12
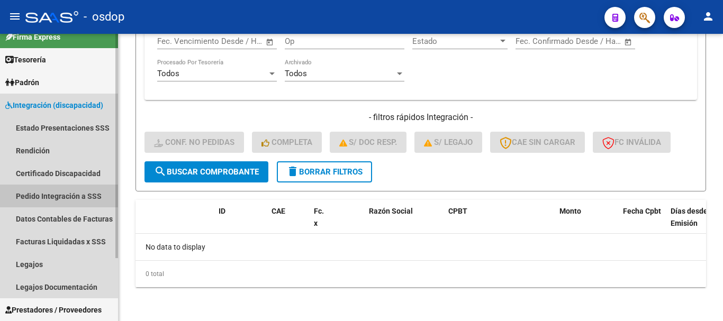
click at [69, 194] on link "Pedido Integración a SSS" at bounding box center [59, 196] width 118 height 23
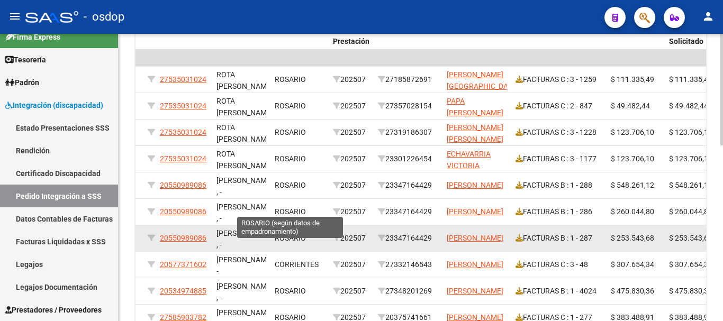
scroll to position [347, 0]
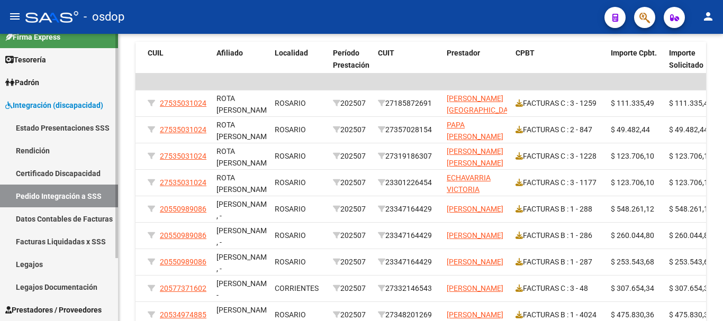
click at [72, 102] on span "Integración (discapacidad)" at bounding box center [54, 106] width 98 height 12
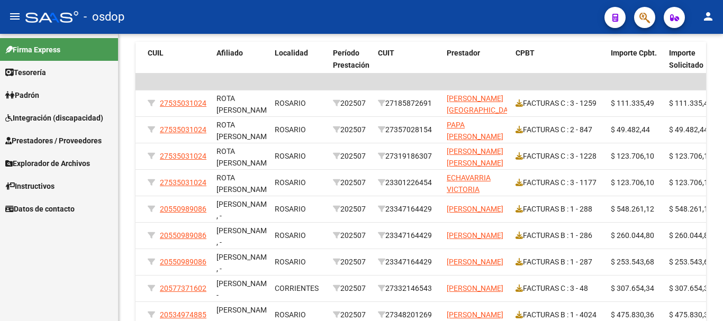
scroll to position [0, 0]
click at [67, 141] on span "Prestadores / Proveedores" at bounding box center [53, 141] width 96 height 12
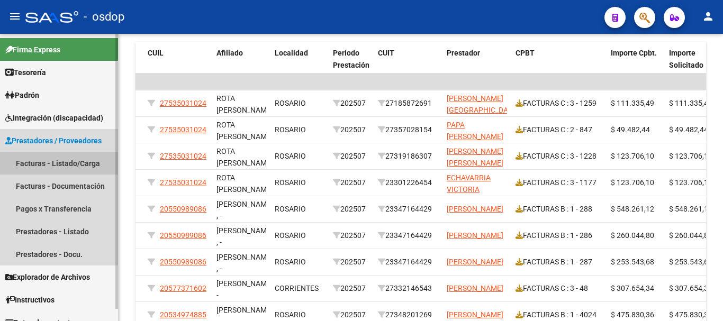
click at [53, 171] on link "Facturas - Listado/Carga" at bounding box center [59, 163] width 118 height 23
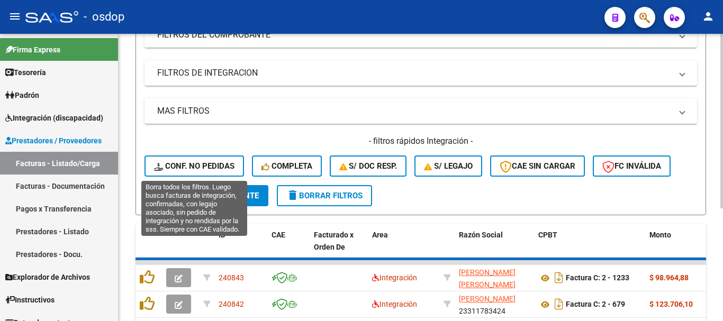
scroll to position [347, 0]
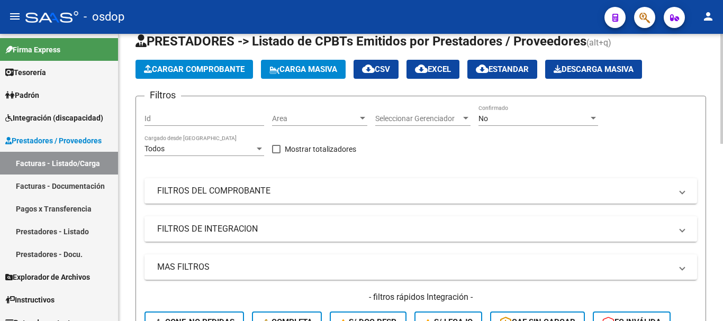
click at [228, 237] on mat-expansion-panel-header "FILTROS DE INTEGRACION" at bounding box center [421, 229] width 553 height 25
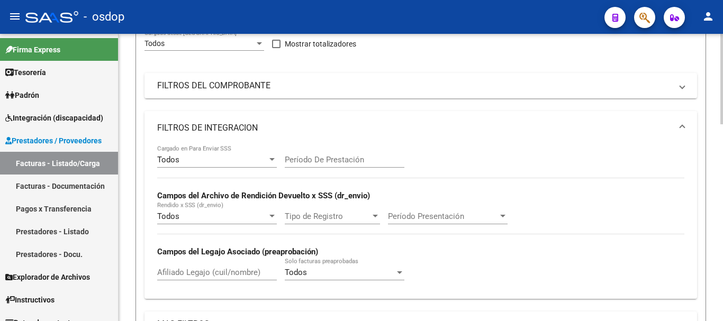
scroll to position [189, 0]
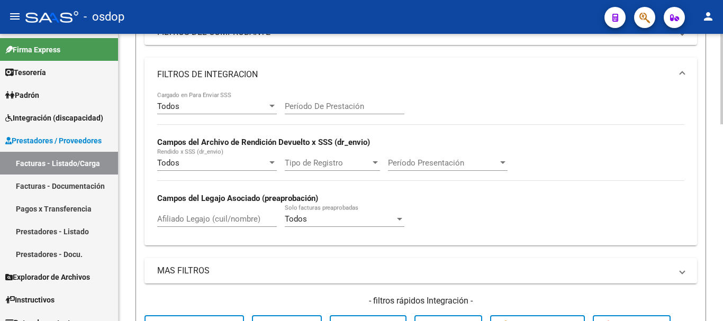
click at [225, 225] on div "Afiliado Legajo (cuil/nombre)" at bounding box center [217, 215] width 120 height 23
click at [227, 217] on input "Afiliado Legajo (cuil/nombre)" at bounding box center [217, 220] width 120 height 10
click at [228, 219] on input "Afiliado Legajo (cuil/nombre)" at bounding box center [217, 220] width 120 height 10
paste input "27535031024"
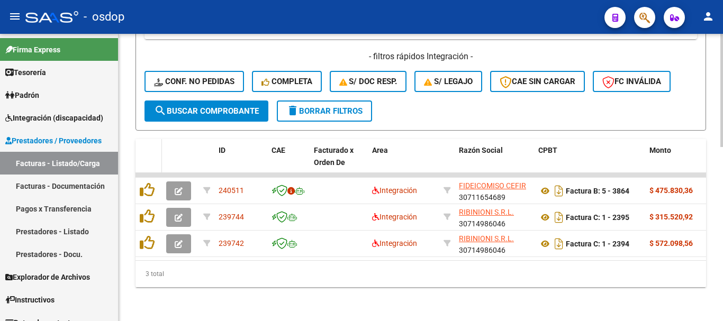
scroll to position [442, 0]
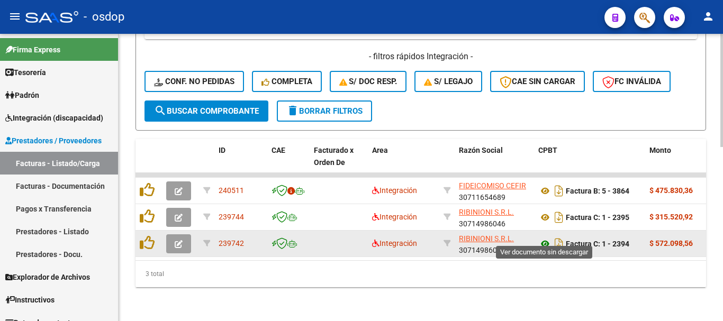
click at [541, 238] on icon at bounding box center [546, 244] width 14 height 13
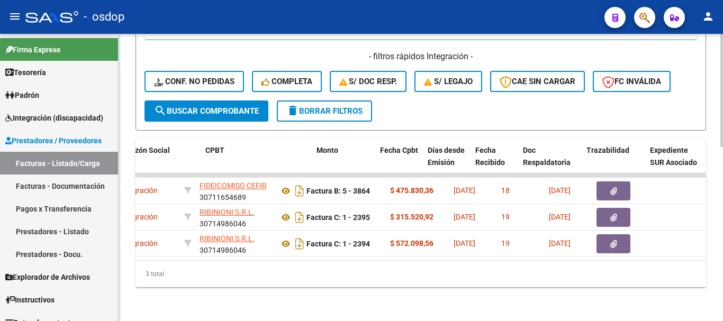
scroll to position [0, 333]
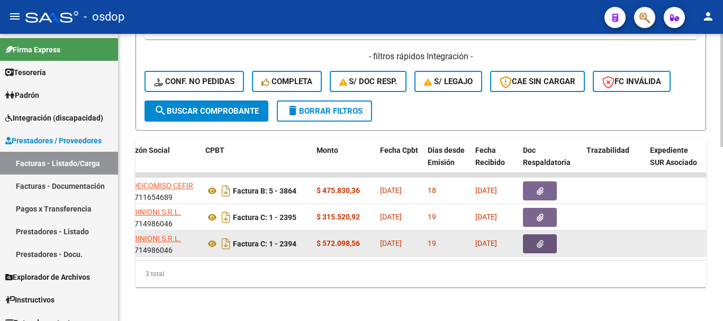
click at [525, 238] on button "button" at bounding box center [540, 244] width 34 height 19
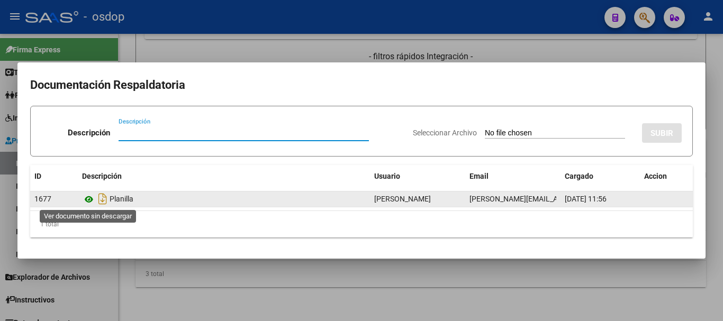
click at [87, 198] on icon at bounding box center [89, 199] width 14 height 13
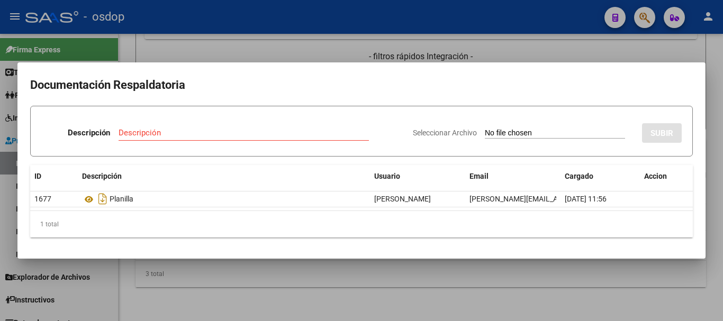
click at [237, 56] on div at bounding box center [361, 160] width 723 height 321
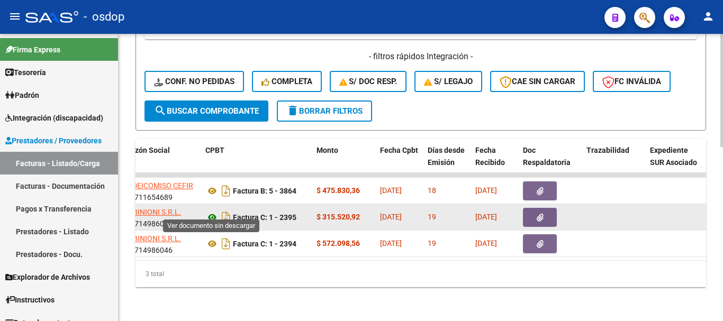
click at [217, 215] on icon at bounding box center [213, 217] width 14 height 13
click at [540, 208] on button "button" at bounding box center [540, 217] width 34 height 19
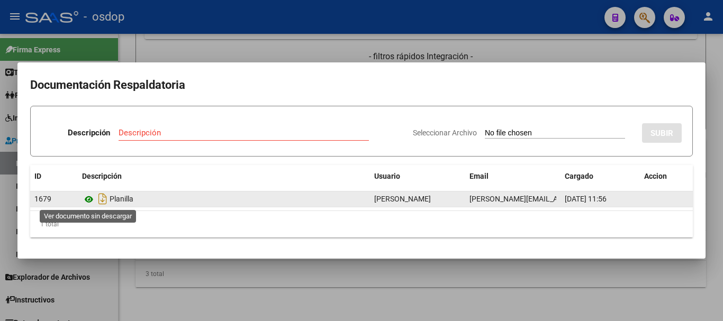
click at [86, 201] on icon at bounding box center [89, 199] width 14 height 13
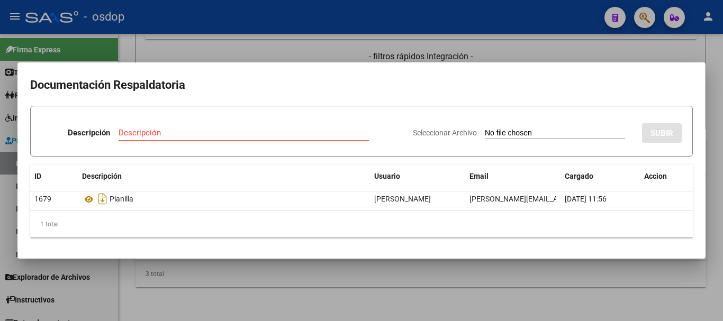
click at [151, 57] on div at bounding box center [361, 160] width 723 height 321
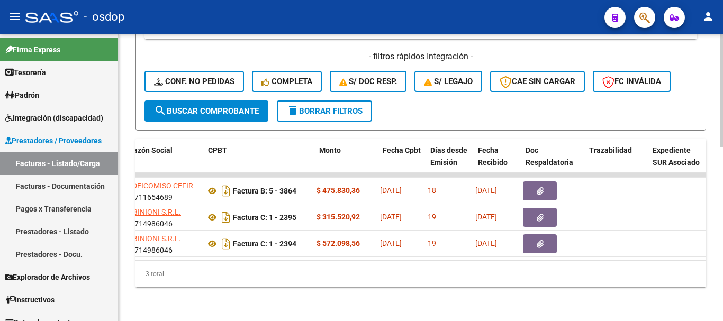
scroll to position [0, 0]
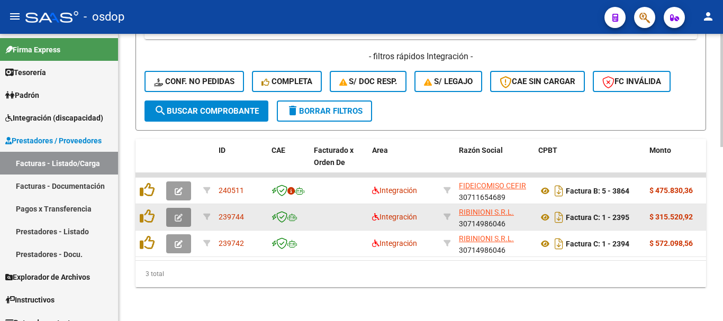
click at [177, 214] on icon "button" at bounding box center [179, 218] width 8 height 8
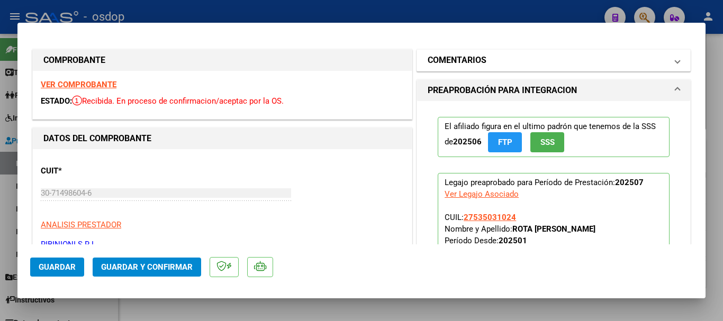
click at [497, 57] on mat-panel-title "COMENTARIOS" at bounding box center [547, 60] width 239 height 13
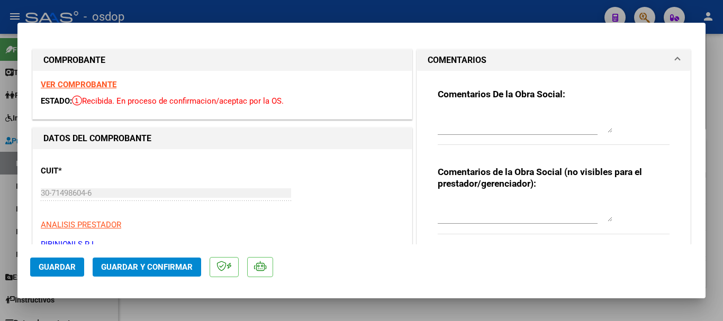
click at [484, 210] on textarea at bounding box center [525, 211] width 175 height 21
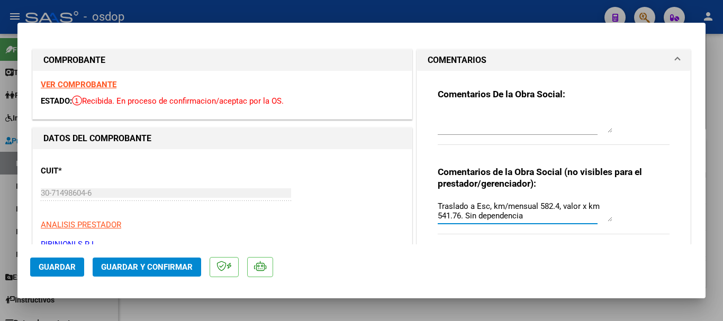
drag, startPoint x: 528, startPoint y: 218, endPoint x: 395, endPoint y: 196, distance: 134.7
click at [136, 264] on span "Guardar y Confirmar" at bounding box center [147, 268] width 92 height 10
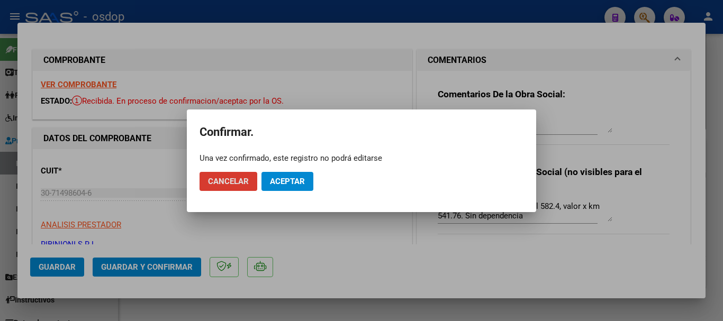
click at [287, 178] on span "Aceptar" at bounding box center [287, 182] width 35 height 10
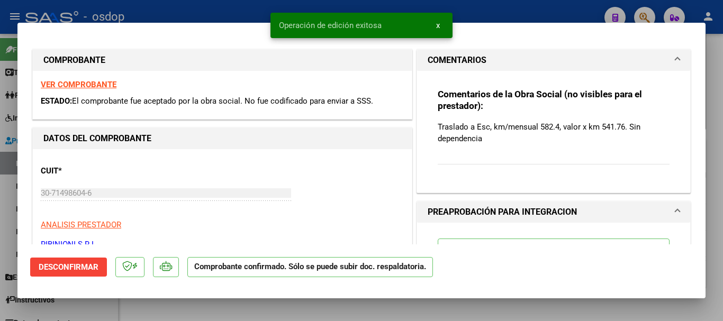
click at [7, 187] on div at bounding box center [361, 160] width 723 height 321
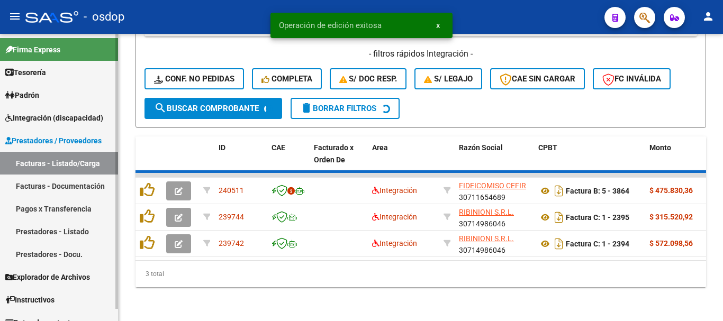
scroll to position [415, 0]
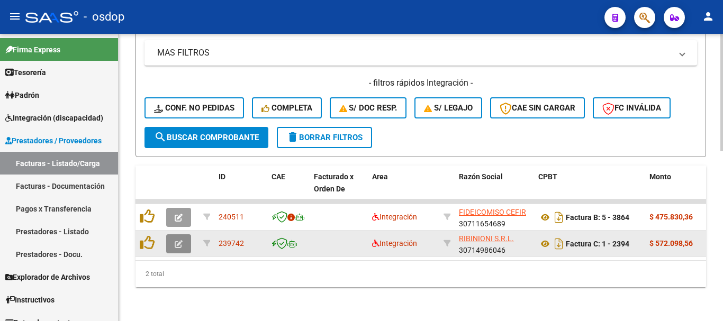
click at [184, 235] on button "button" at bounding box center [178, 244] width 25 height 19
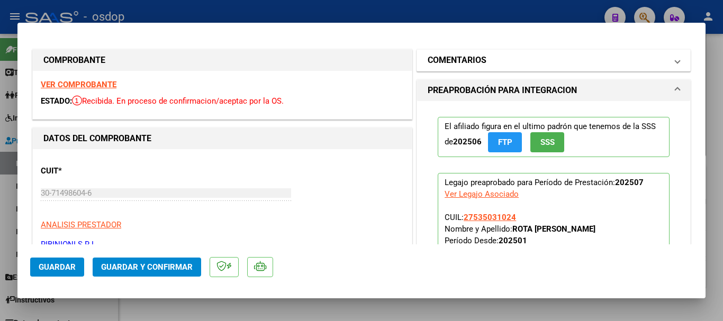
click at [467, 66] on h1 "COMENTARIOS" at bounding box center [457, 60] width 59 height 13
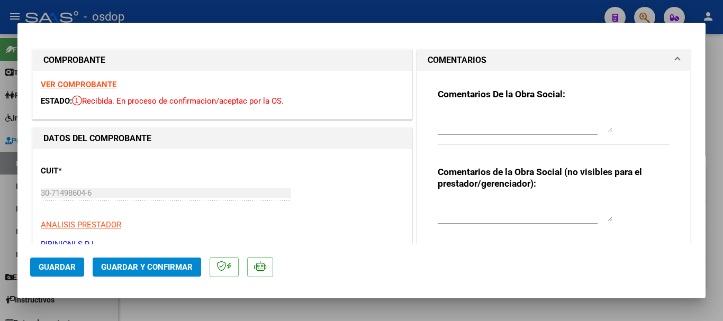
click at [496, 217] on textarea at bounding box center [525, 211] width 175 height 21
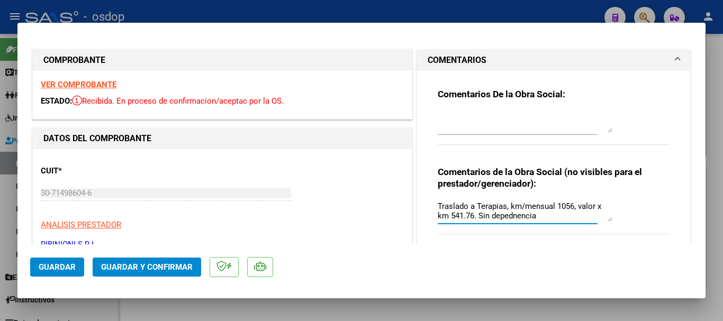
click at [507, 218] on textarea "Traslado a Terapias, km/mensual 1056, valor x km 541.76. Sin depednencia" at bounding box center [525, 211] width 175 height 21
click at [510, 218] on textarea "Traslado a Terapias, km/mensual 1056, valor x km 541.76. Sin depenencia" at bounding box center [525, 211] width 175 height 21
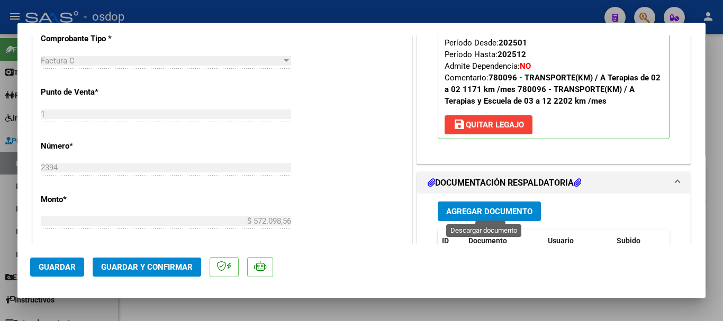
scroll to position [477, 0]
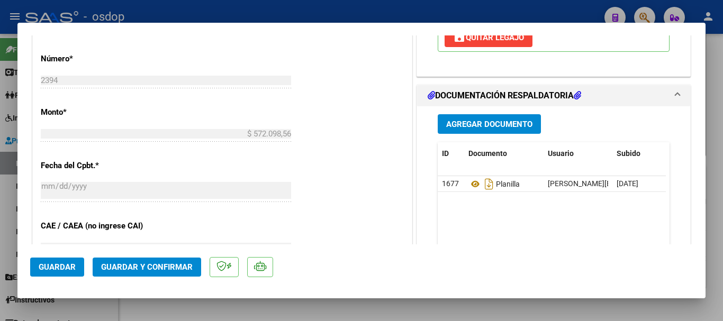
click at [140, 269] on span "Guardar y Confirmar" at bounding box center [147, 268] width 92 height 10
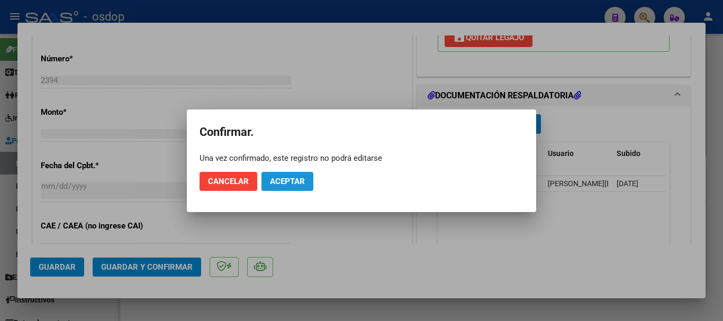
click at [299, 185] on span "Aceptar" at bounding box center [287, 182] width 35 height 10
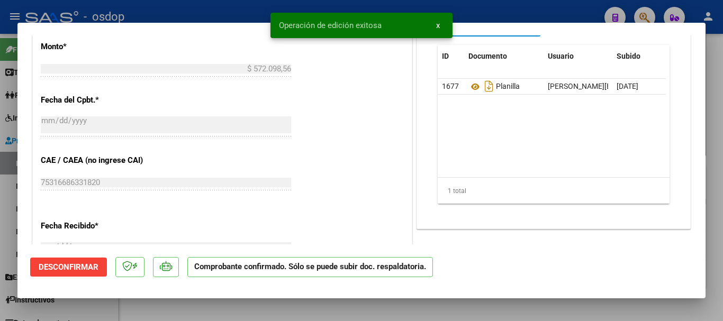
click at [3, 181] on div at bounding box center [361, 160] width 723 height 321
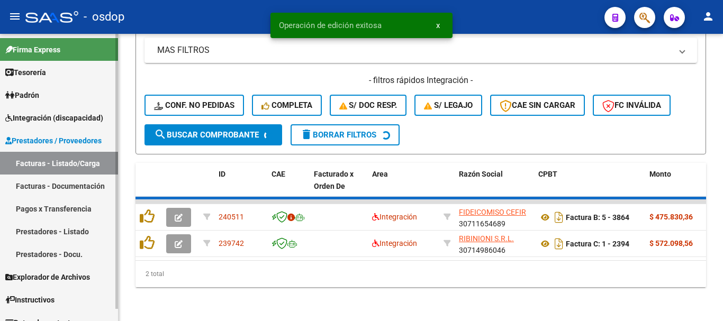
scroll to position [389, 0]
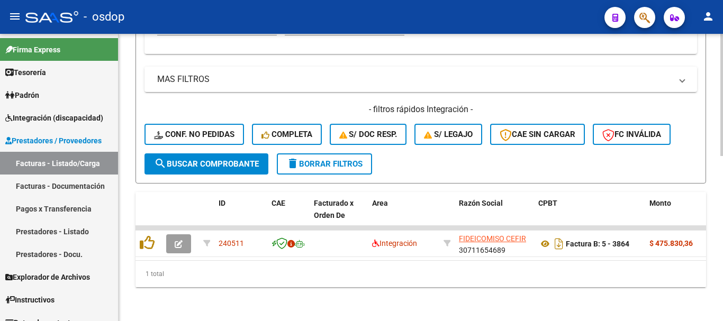
click at [310, 163] on button "delete Borrar Filtros" at bounding box center [324, 164] width 95 height 21
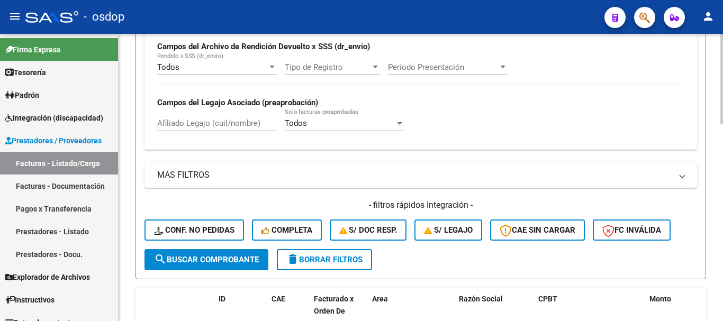
scroll to position [283, 0]
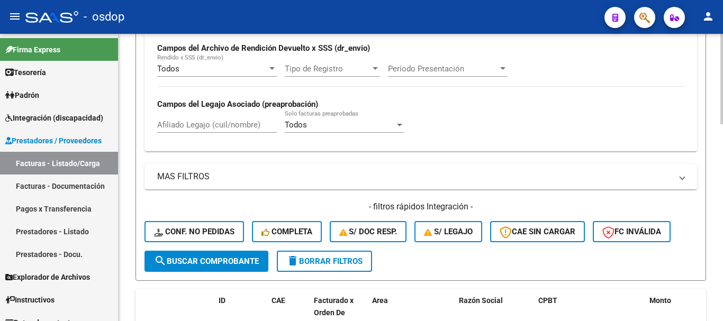
click at [210, 123] on input "Afiliado Legajo (cuil/nombre)" at bounding box center [217, 125] width 120 height 10
paste input "27267302680"
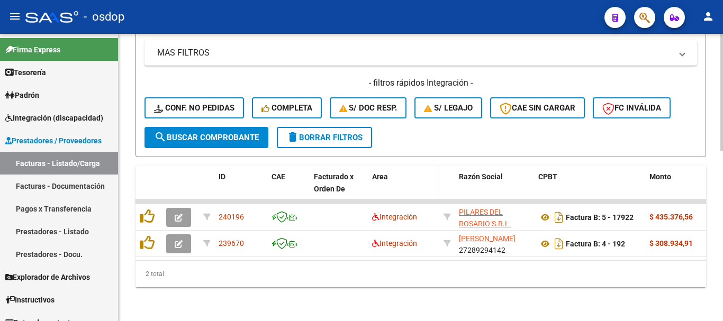
scroll to position [415, 0]
click at [352, 278] on div "2 total" at bounding box center [421, 274] width 571 height 26
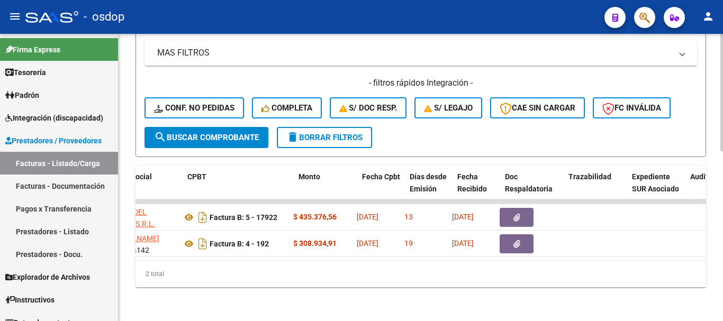
scroll to position [0, 275]
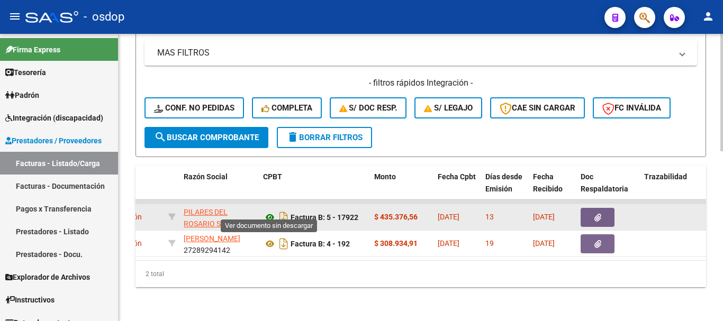
click at [270, 211] on icon at bounding box center [270, 217] width 14 height 13
click at [603, 208] on button "button" at bounding box center [598, 217] width 34 height 19
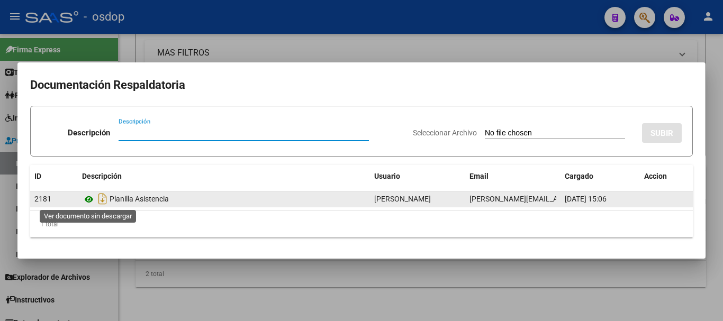
click at [88, 197] on icon at bounding box center [89, 199] width 14 height 13
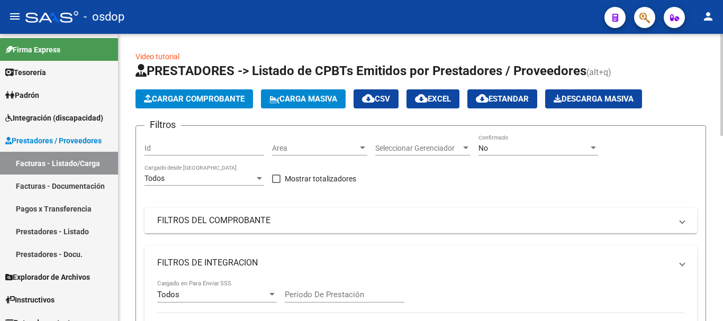
scroll to position [147, 0]
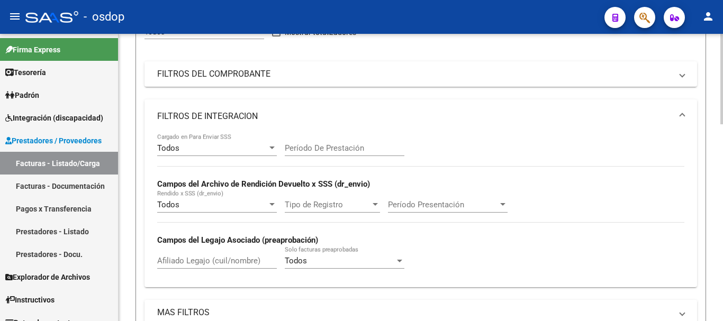
click at [224, 264] on input "Afiliado Legajo (cuil/nombre)" at bounding box center [217, 261] width 120 height 10
paste input "27535031024"
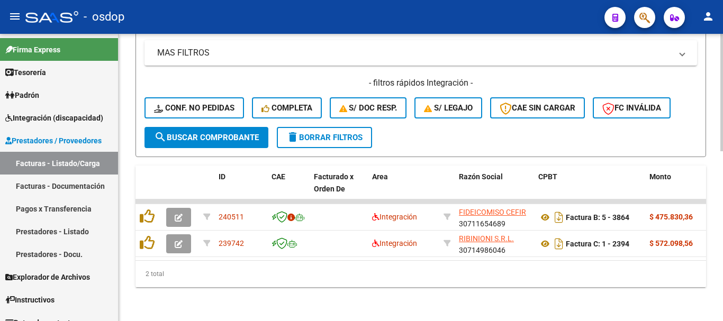
scroll to position [415, 0]
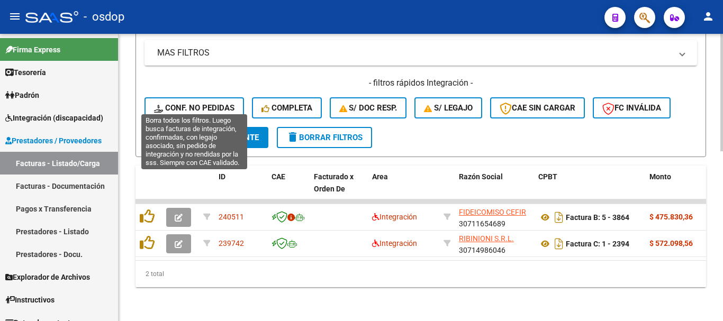
type input "27535031024"
click at [190, 88] on div "- filtros rápidos Integración - Conf. no pedidas Completa S/ Doc Resp. S/ legaj…" at bounding box center [421, 102] width 553 height 50
click at [203, 106] on button "Conf. no pedidas" at bounding box center [195, 107] width 100 height 21
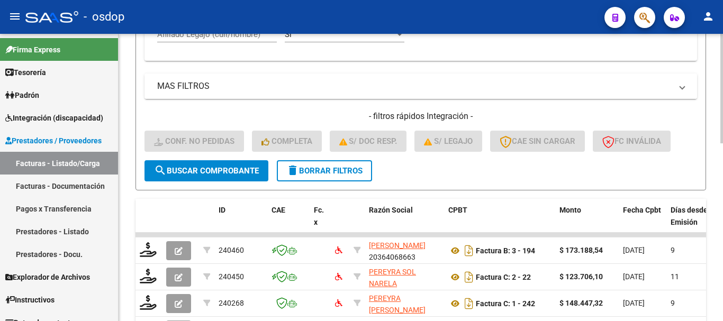
scroll to position [312, 0]
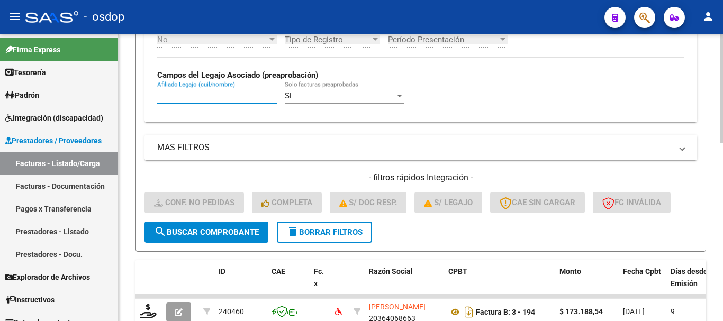
click at [204, 93] on input "Afiliado Legajo (cuil/nombre)" at bounding box center [217, 96] width 120 height 10
paste input "27535031024"
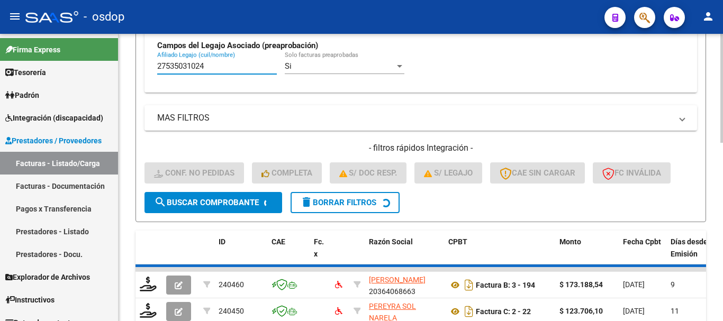
scroll to position [365, 0]
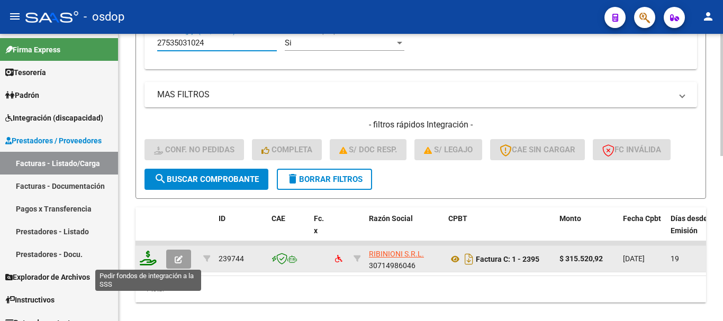
type input "27535031024"
click at [150, 261] on icon at bounding box center [148, 258] width 17 height 15
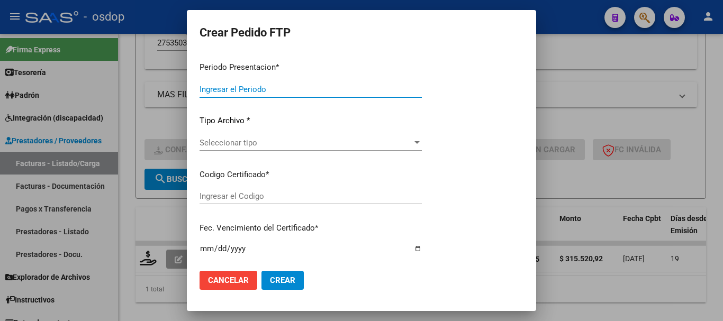
type input "202507"
type input "$ 315.520,92"
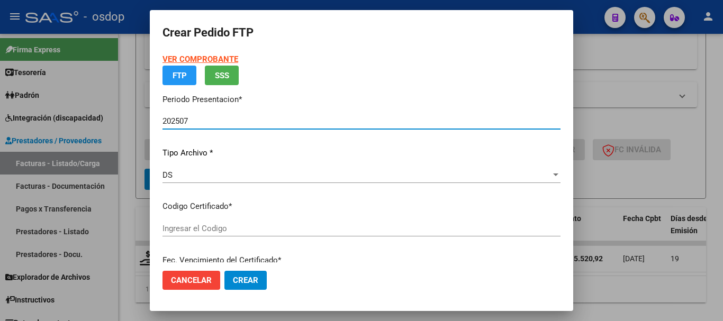
type input "2395032285"
type input "[DATE]"
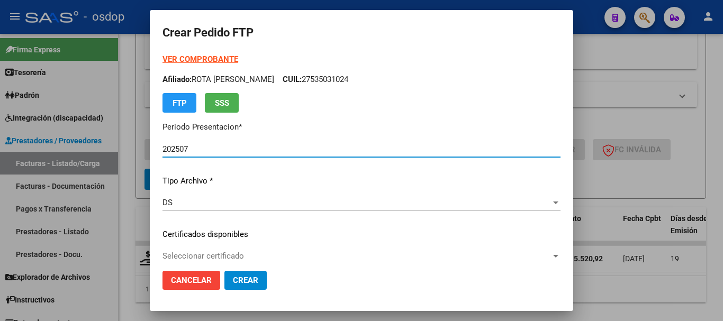
click at [219, 235] on p "Certificados disponibles" at bounding box center [362, 235] width 398 height 12
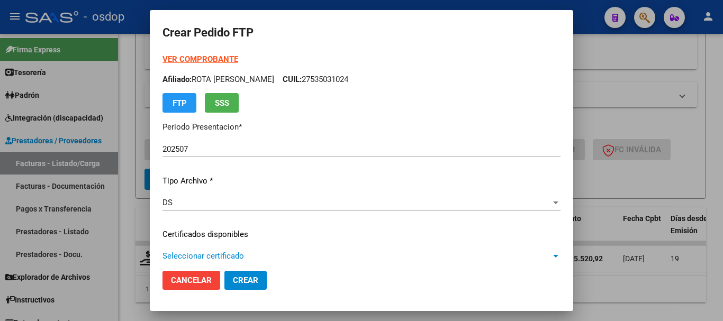
click at [229, 259] on span "Seleccionar certificado" at bounding box center [357, 257] width 389 height 10
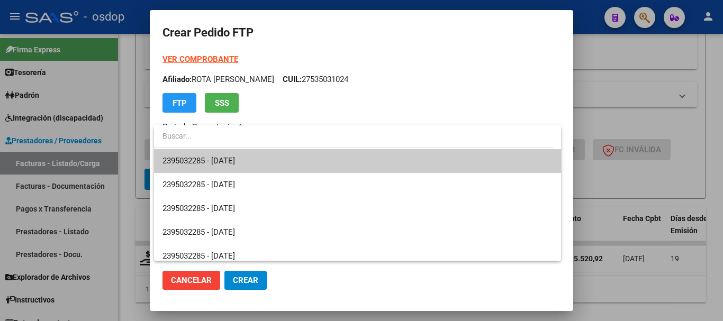
click at [252, 155] on span "2395032285 - [DATE]" at bounding box center [358, 161] width 390 height 24
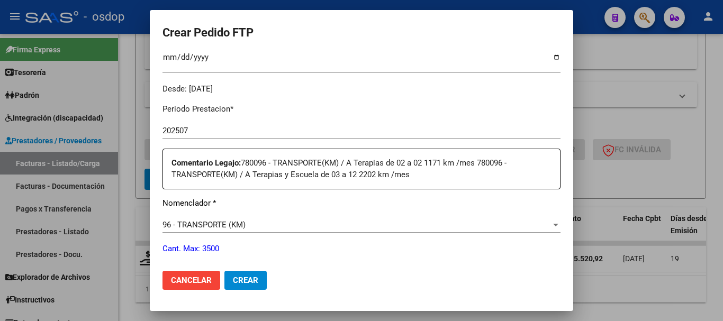
scroll to position [424, 0]
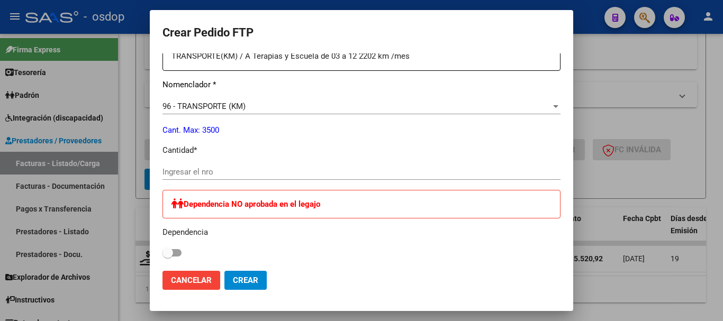
click at [280, 177] on div "Ingresar el nro" at bounding box center [362, 172] width 398 height 16
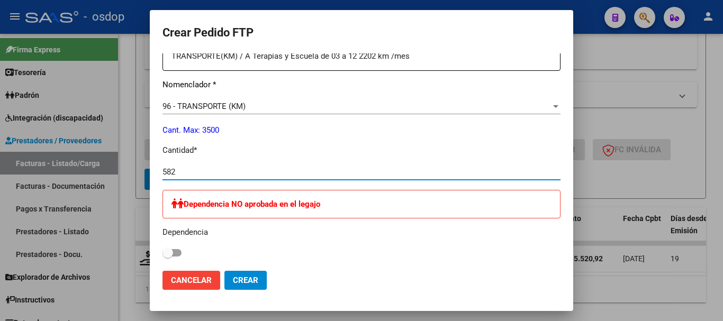
type input "582"
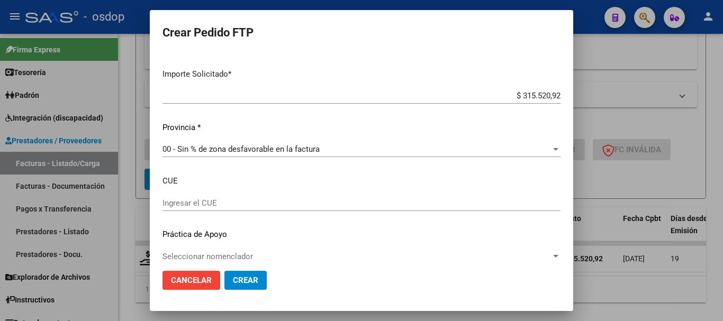
scroll to position [689, 0]
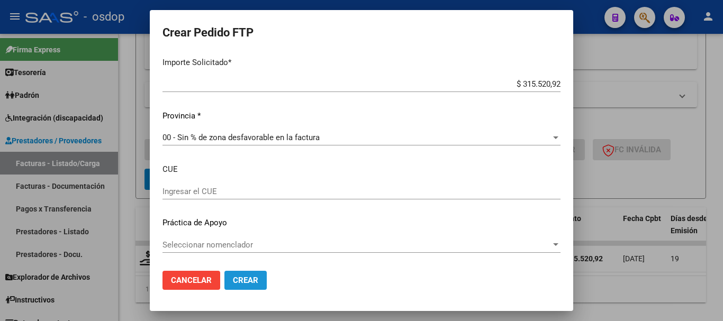
click at [251, 277] on span "Crear" at bounding box center [245, 281] width 25 height 10
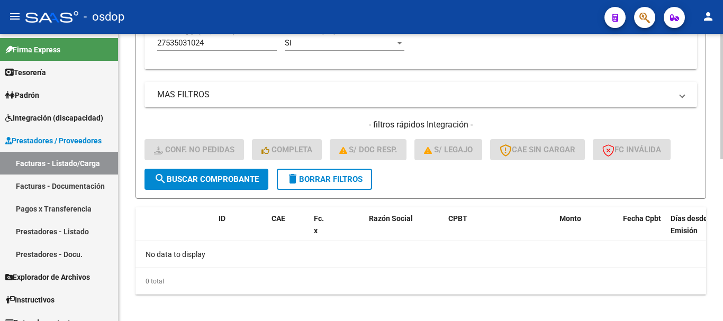
drag, startPoint x: 245, startPoint y: 25, endPoint x: 235, endPoint y: 46, distance: 23.0
click at [243, 34] on div "menu - osdop person Firma Express Tesorería Extractos Procesados (csv) Extracto…" at bounding box center [361, 160] width 723 height 321
click at [235, 46] on input "27535031024" at bounding box center [217, 43] width 120 height 10
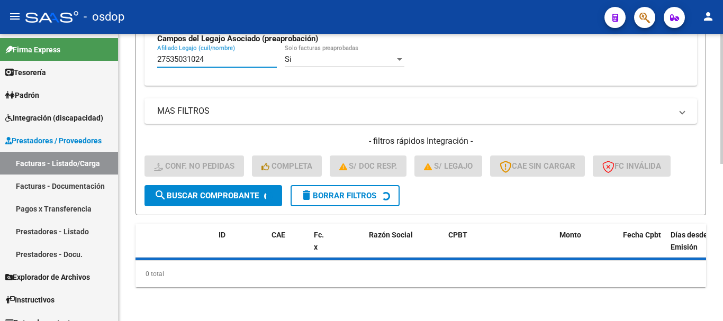
scroll to position [365, 0]
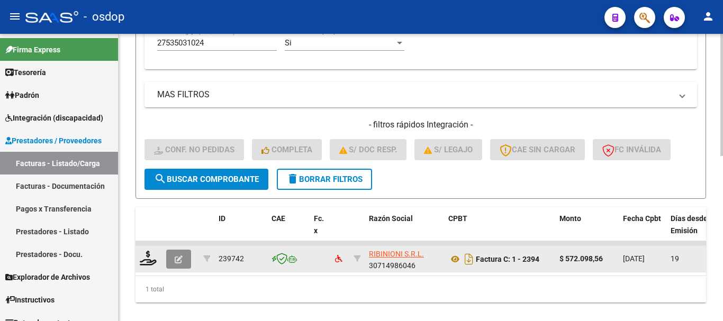
click at [187, 257] on button "button" at bounding box center [178, 259] width 25 height 19
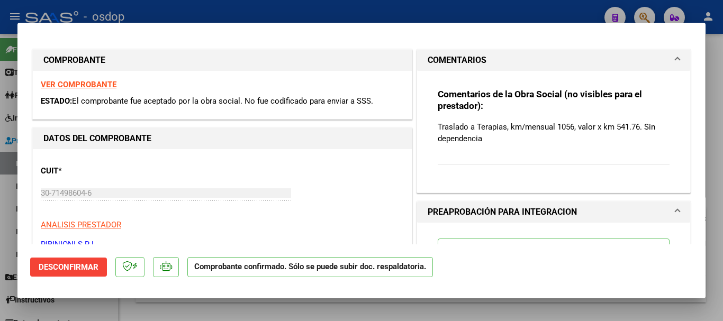
click at [419, 314] on div at bounding box center [361, 160] width 723 height 321
type input "$ 0,00"
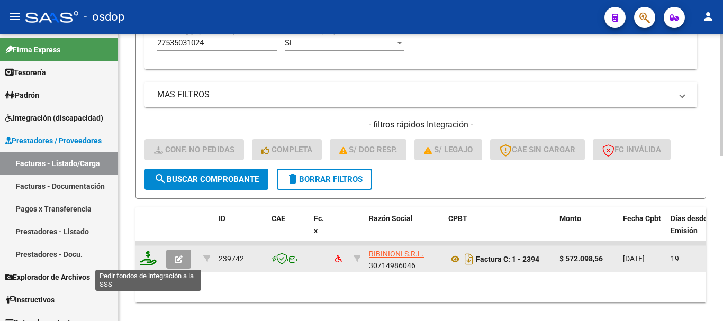
click at [147, 258] on icon at bounding box center [148, 258] width 17 height 15
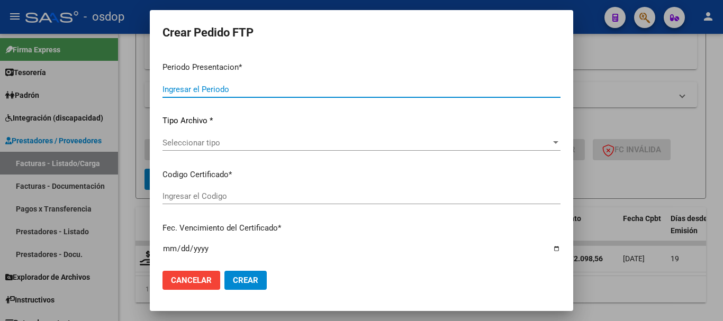
type input "202507"
type input "$ 572.098,56"
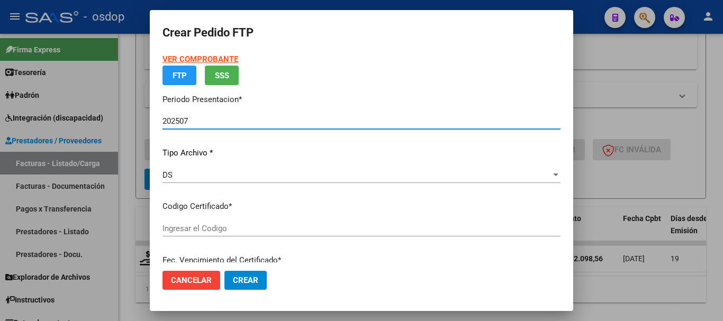
type input "2395032285"
type input "[DATE]"
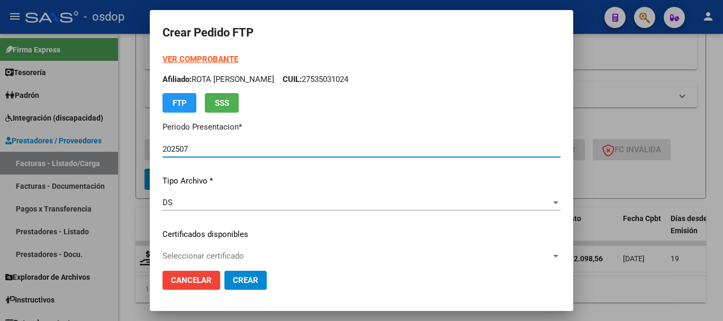
click at [231, 253] on span "Seleccionar certificado" at bounding box center [357, 257] width 389 height 10
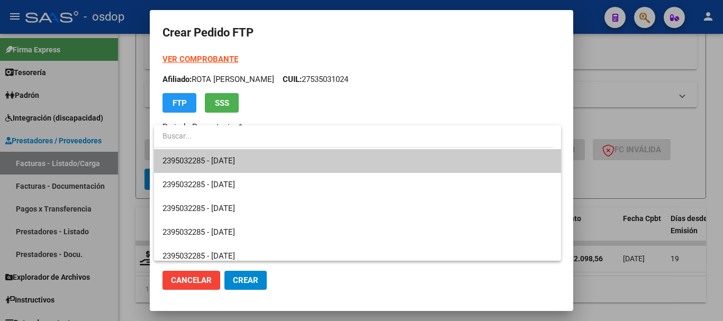
click at [262, 157] on span "2395032285 - [DATE]" at bounding box center [358, 161] width 390 height 24
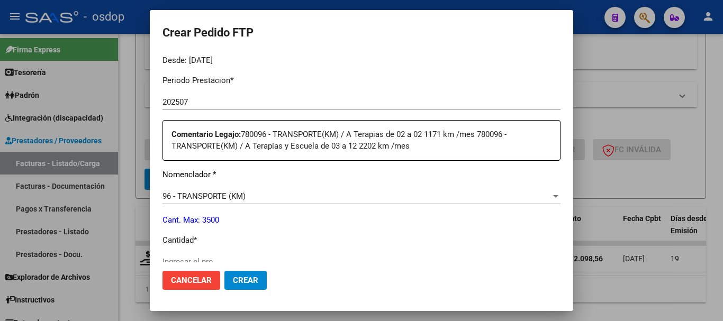
scroll to position [371, 0]
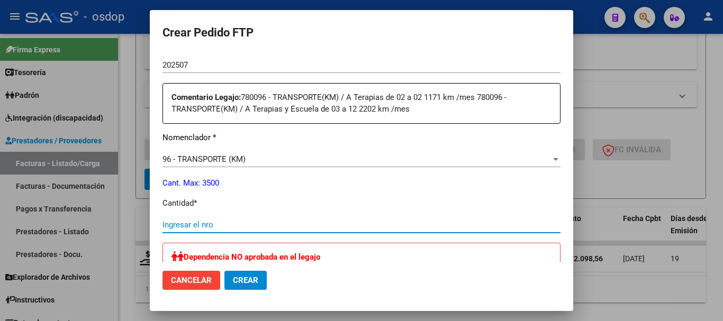
click at [237, 224] on input "Ingresar el nro" at bounding box center [362, 225] width 398 height 10
type input "1056"
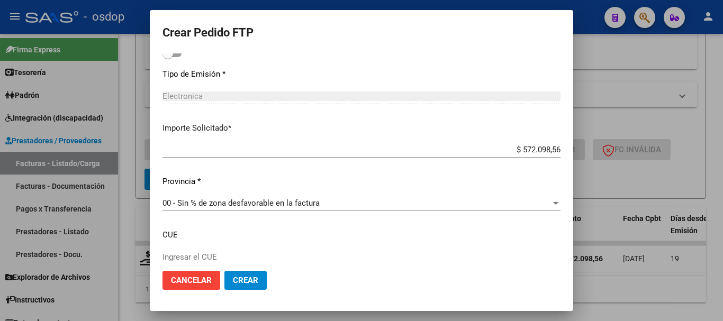
scroll to position [689, 0]
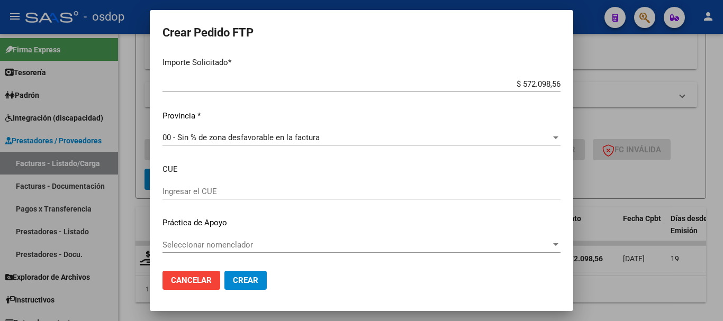
click at [255, 273] on button "Crear" at bounding box center [246, 280] width 42 height 19
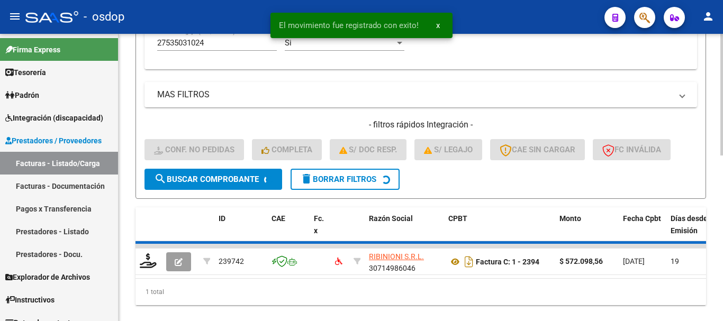
click at [247, 297] on div "1 total" at bounding box center [421, 292] width 571 height 26
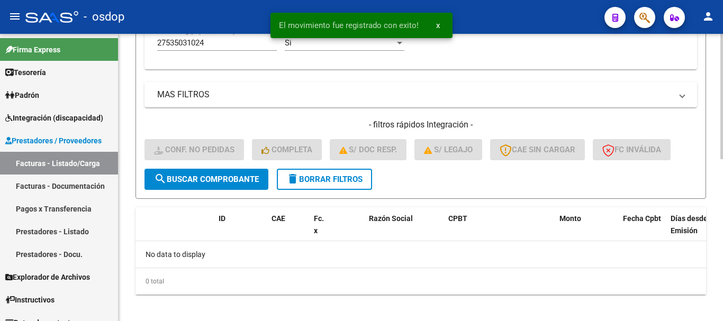
click at [335, 172] on button "delete Borrar Filtros" at bounding box center [324, 179] width 95 height 21
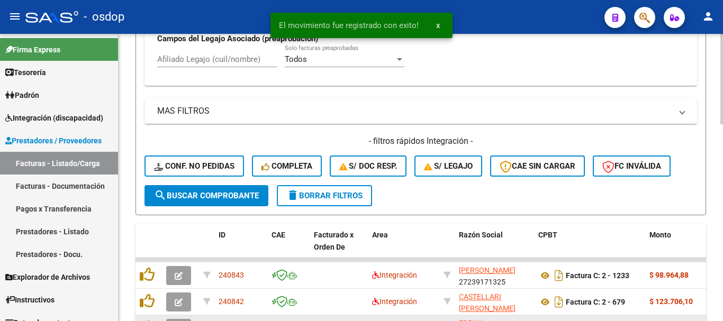
scroll to position [365, 0]
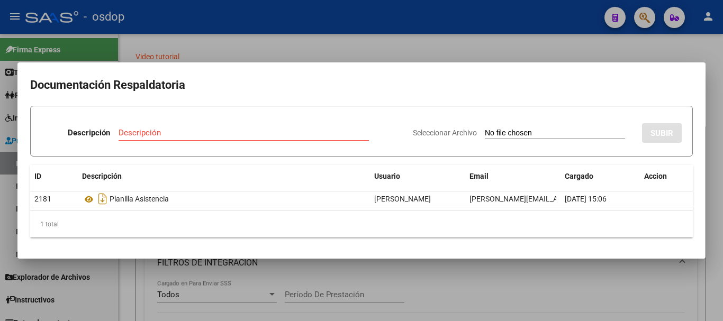
scroll to position [0, 275]
click at [216, 272] on div at bounding box center [361, 160] width 723 height 321
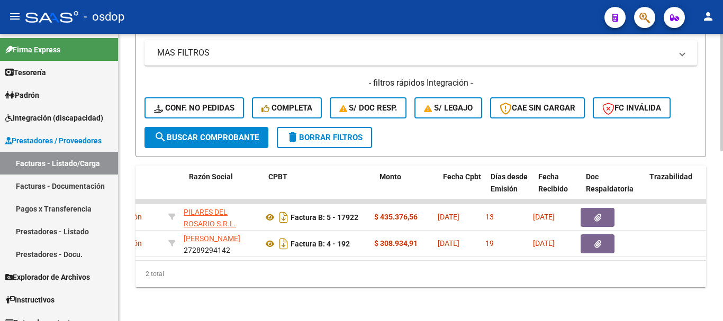
scroll to position [0, 0]
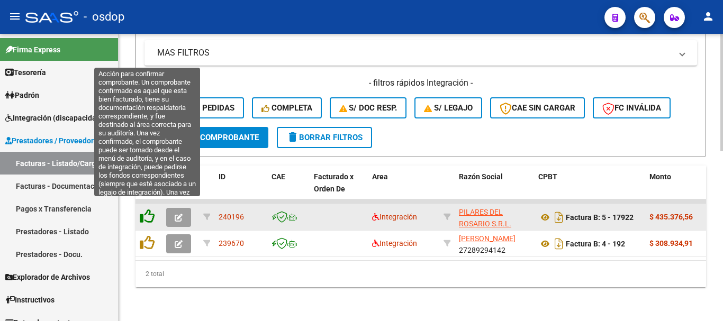
click at [149, 209] on icon at bounding box center [147, 216] width 15 height 15
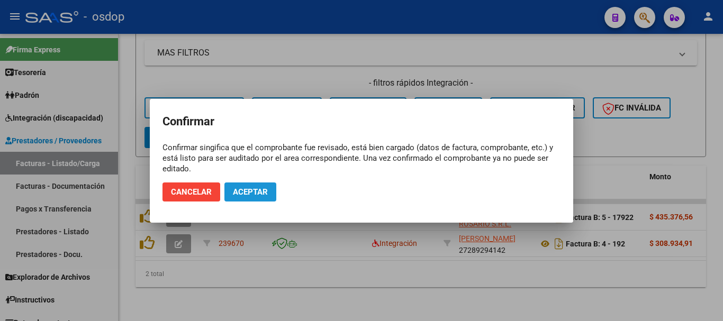
click at [243, 195] on span "Aceptar" at bounding box center [250, 192] width 35 height 10
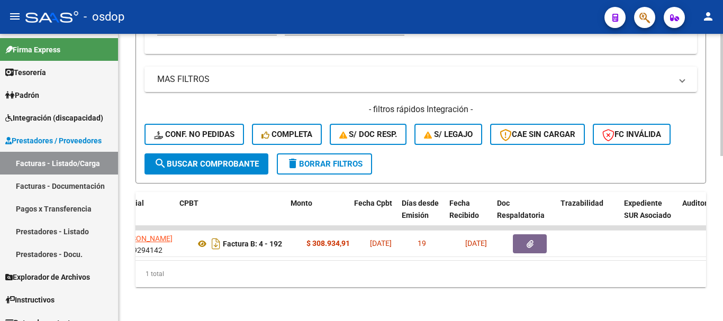
scroll to position [0, 359]
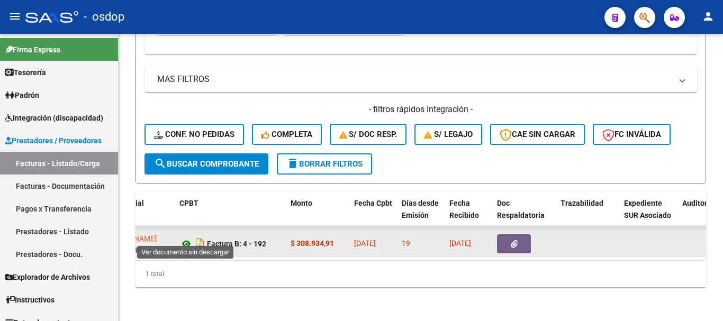
click at [190, 238] on icon at bounding box center [187, 244] width 14 height 13
click at [517, 235] on button "button" at bounding box center [514, 244] width 34 height 19
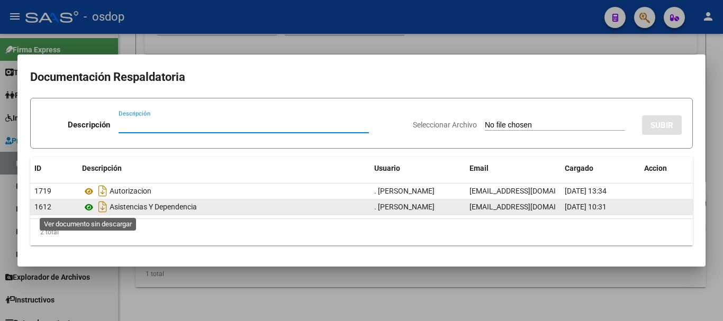
click at [88, 208] on icon at bounding box center [89, 207] width 14 height 13
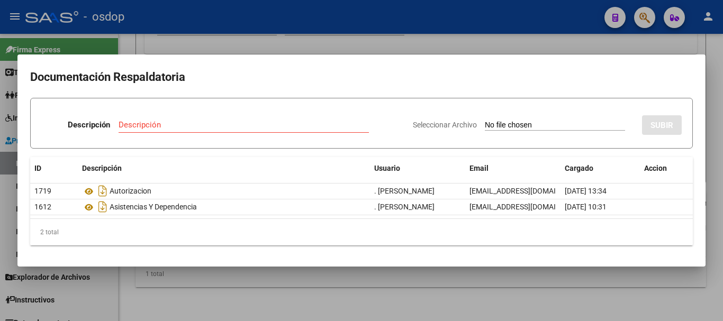
click at [190, 282] on div at bounding box center [361, 160] width 723 height 321
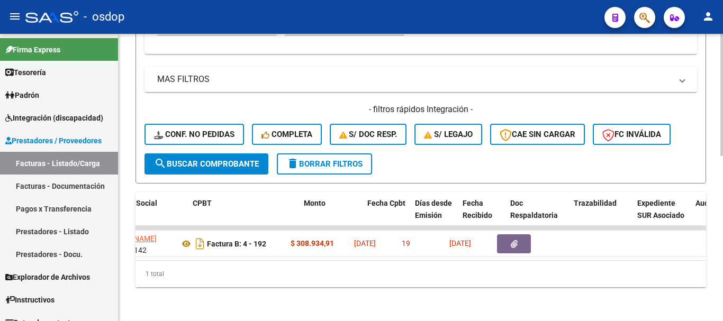
scroll to position [0, 0]
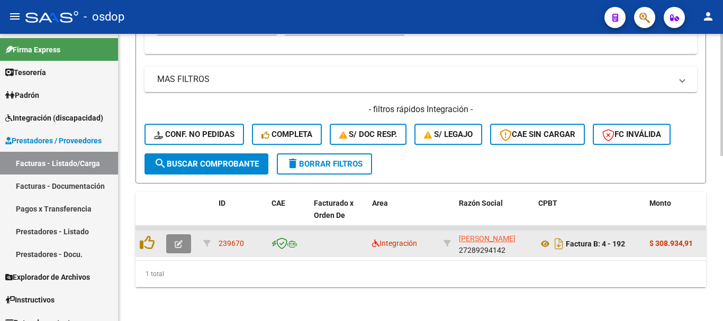
click at [184, 237] on button "button" at bounding box center [178, 244] width 25 height 19
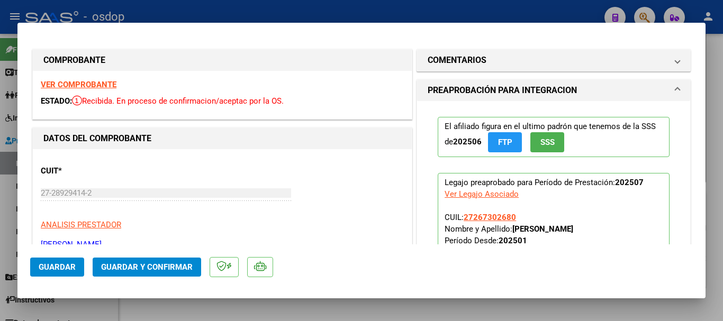
click at [460, 71] on mat-expansion-panel "COMENTARIOS Comentarios De la Obra Social: Comentarios de la Obra Social (no vi…" at bounding box center [554, 60] width 274 height 22
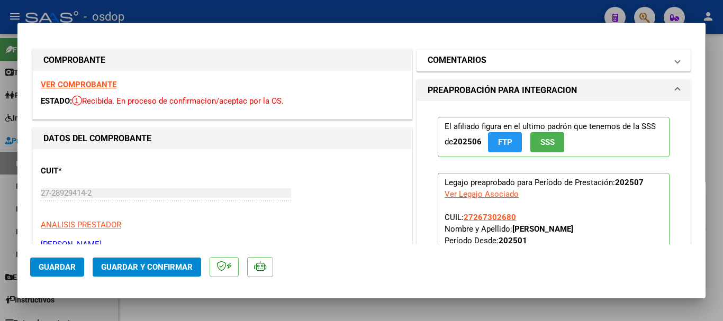
click at [463, 53] on mat-expansion-panel-header "COMENTARIOS" at bounding box center [553, 60] width 273 height 21
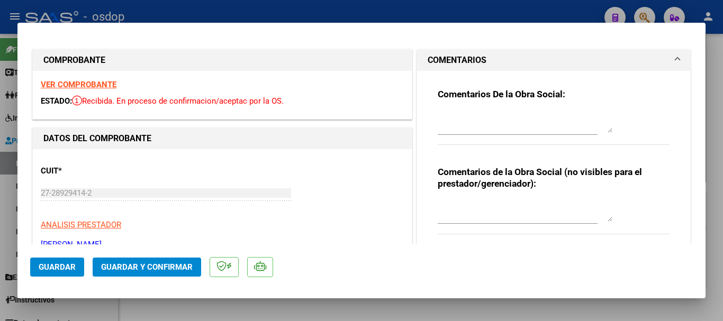
click at [510, 217] on textarea at bounding box center [525, 211] width 175 height 21
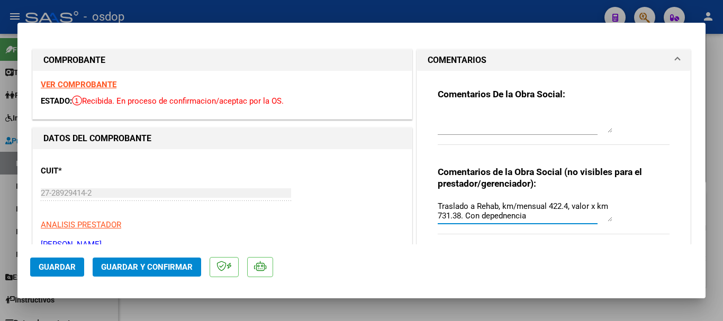
click at [499, 215] on textarea "Traslado a Rehab, km/mensual 422.4, valor x km 731.38. Con depednencia" at bounding box center [525, 211] width 175 height 21
click at [501, 217] on textarea "Traslado a Rehab, km/mensual 422.4, valor x km 731.38. Con depenencia" at bounding box center [525, 211] width 175 height 21
click at [542, 218] on textarea "Traslado a Rehab, km/mensual 422.4, valor x km 731.38. Con dependencia" at bounding box center [525, 211] width 175 height 21
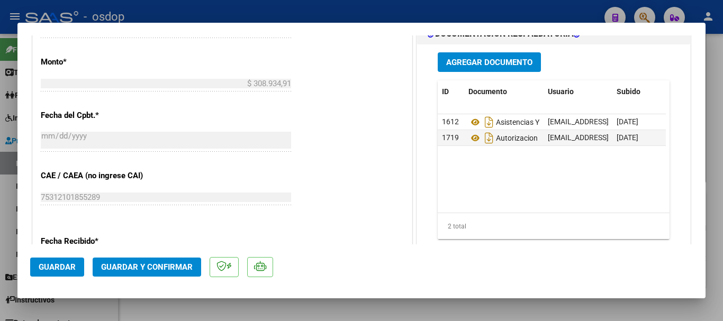
scroll to position [530, 0]
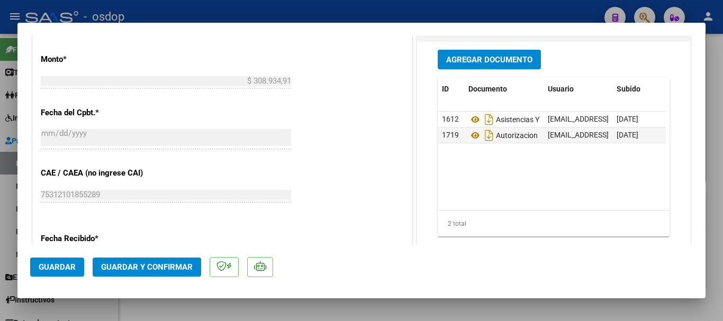
type textarea "Traslado a Rehab, km/mensual 422.4, valor x km 731.38. Con dependencia"
click at [177, 268] on span "Guardar y Confirmar" at bounding box center [147, 268] width 92 height 10
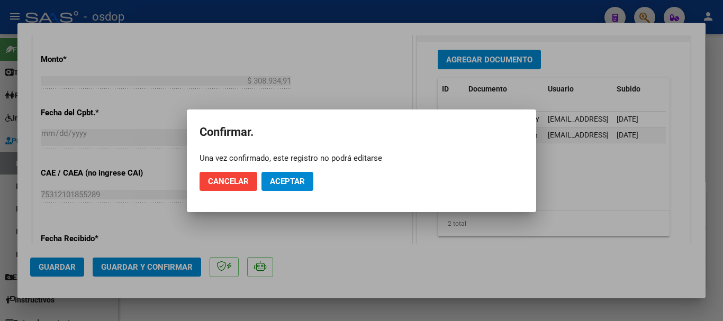
click at [287, 195] on mat-dialog-actions "Cancelar Aceptar" at bounding box center [362, 182] width 324 height 36
click at [286, 189] on button "Aceptar" at bounding box center [288, 181] width 52 height 19
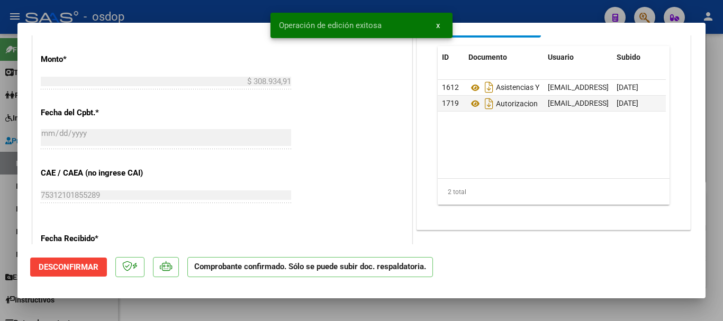
click at [0, 160] on div at bounding box center [361, 160] width 723 height 321
type input "$ 0,00"
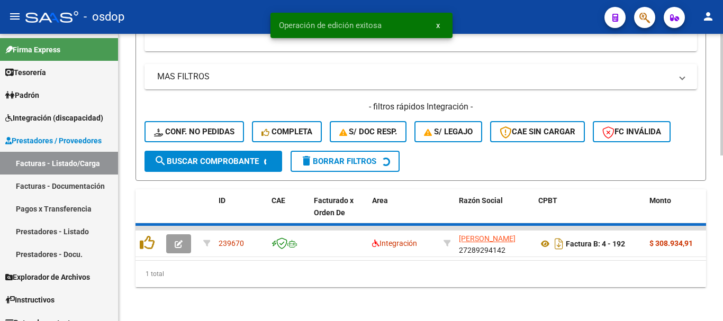
scroll to position [372, 0]
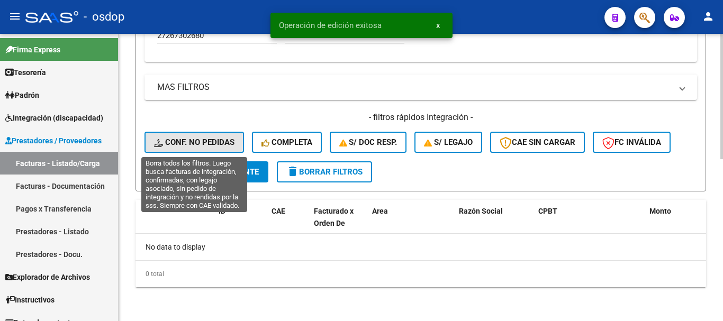
click at [228, 146] on span "Conf. no pedidas" at bounding box center [194, 143] width 81 height 10
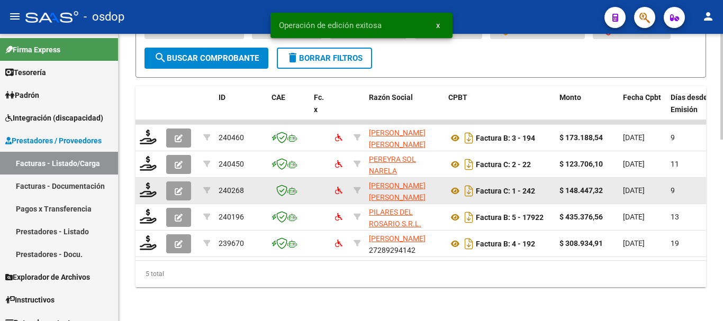
scroll to position [230, 0]
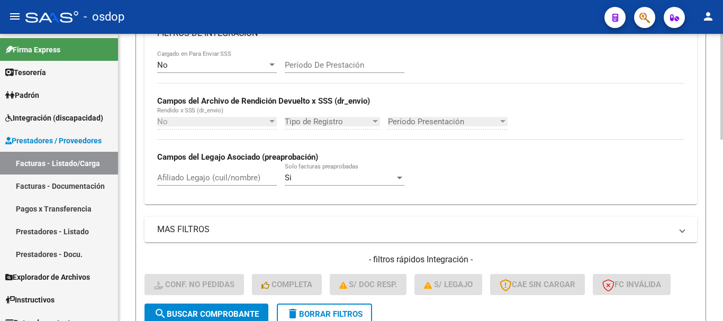
click at [235, 191] on div "Afiliado Legajo (cuil/nombre)" at bounding box center [217, 179] width 120 height 33
click at [235, 178] on input "Afiliado Legajo (cuil/nombre)" at bounding box center [217, 178] width 120 height 10
paste input "27267302680"
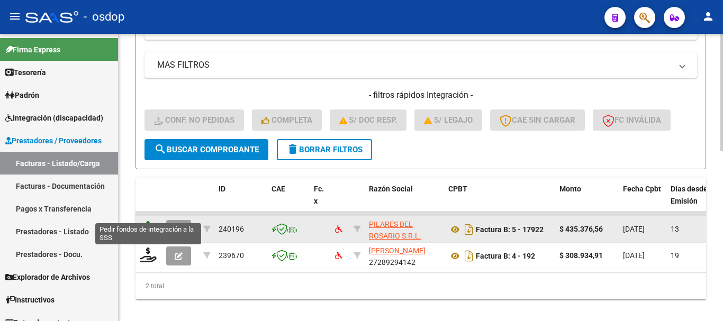
scroll to position [415, 0]
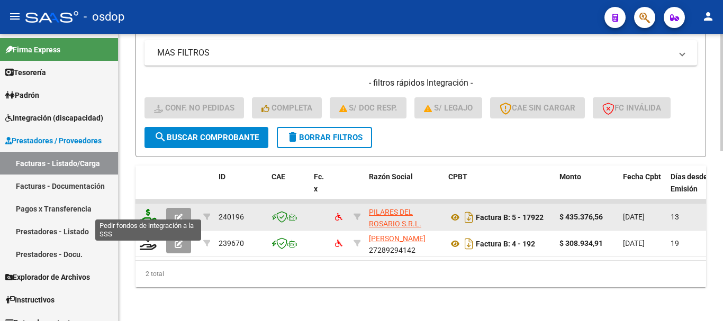
type input "27267302680"
click at [147, 212] on icon at bounding box center [148, 216] width 17 height 15
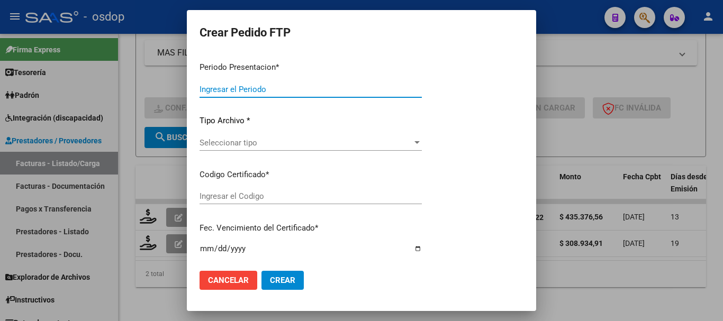
type input "202507"
type input "$ 435.376,56"
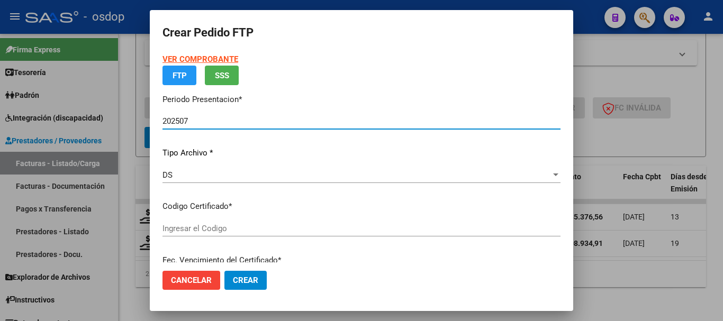
type input "5519021293"
type input "[DATE]"
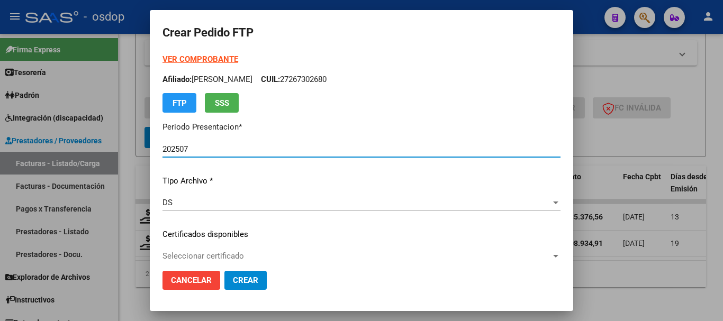
click at [246, 255] on span "Seleccionar certificado" at bounding box center [357, 257] width 389 height 10
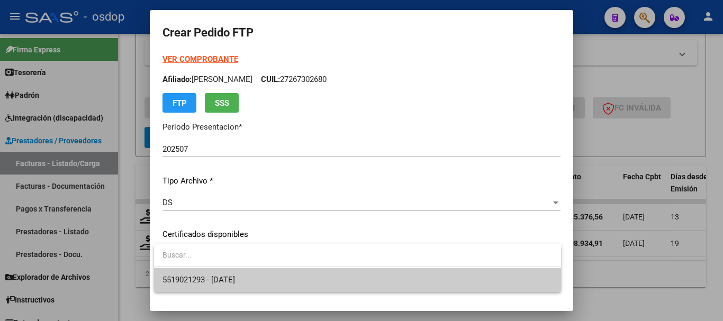
click at [225, 280] on span "5519021293 - [DATE]" at bounding box center [199, 280] width 73 height 10
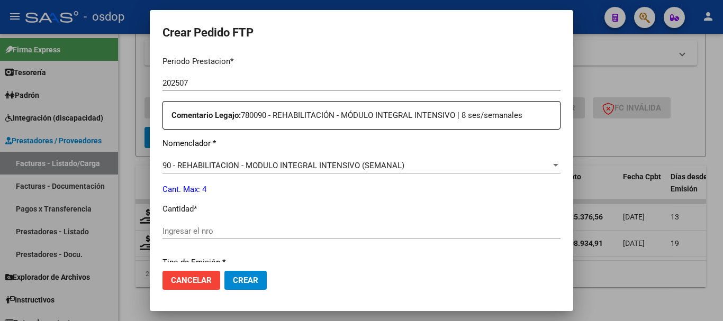
scroll to position [371, 0]
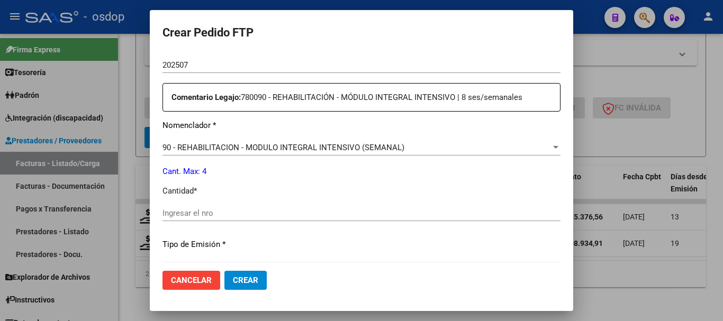
click at [248, 212] on input "Ingresar el nro" at bounding box center [362, 214] width 398 height 10
type input "4"
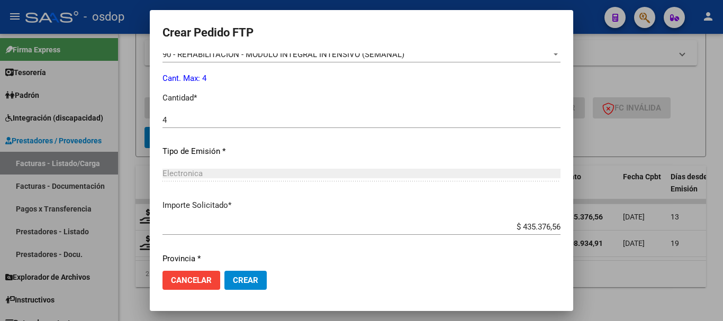
scroll to position [500, 0]
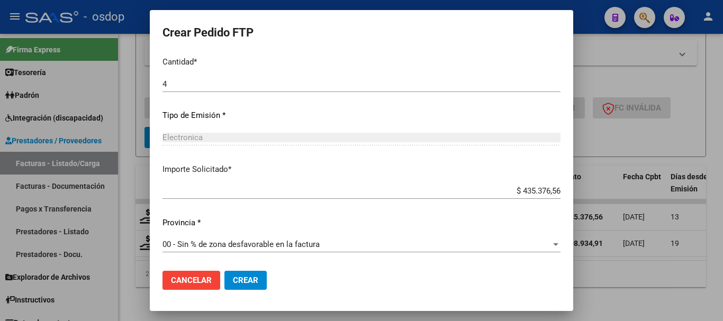
click at [256, 280] on span "Crear" at bounding box center [245, 281] width 25 height 10
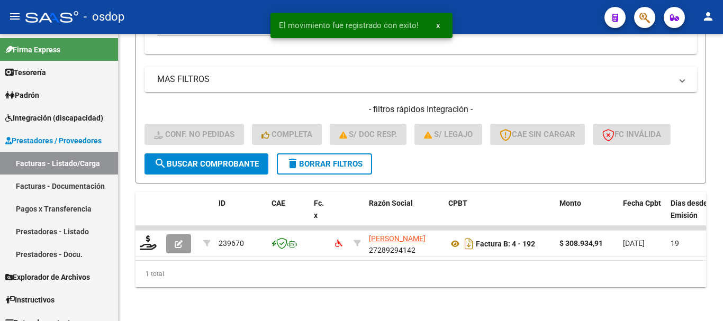
scroll to position [389, 0]
click at [139, 209] on datatable-header-cell at bounding box center [149, 215] width 26 height 47
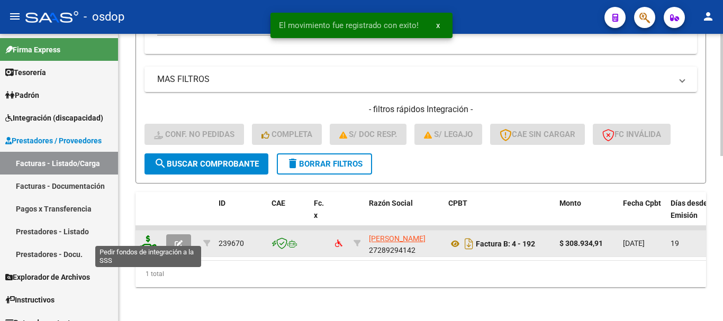
click at [156, 236] on icon at bounding box center [148, 243] width 17 height 15
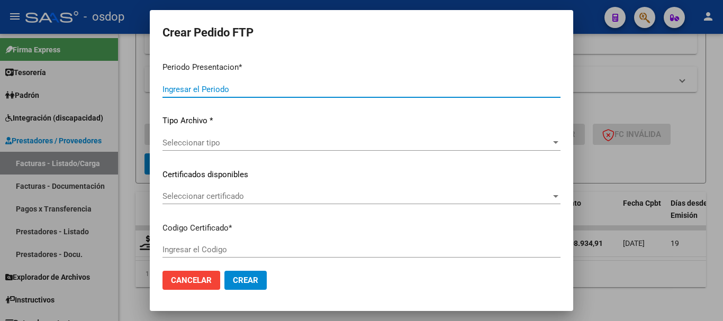
type input "202507"
type input "$ 308.934,91"
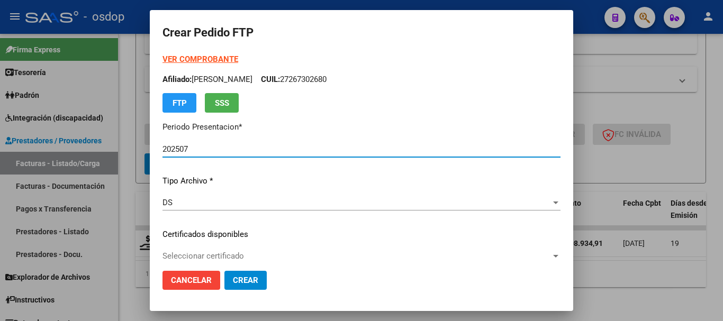
type input "5519021293"
type input "[DATE]"
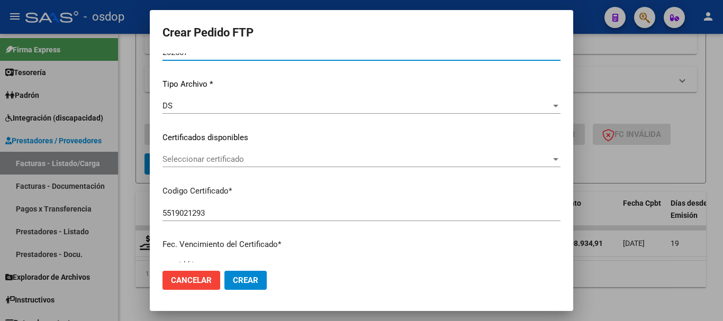
scroll to position [159, 0]
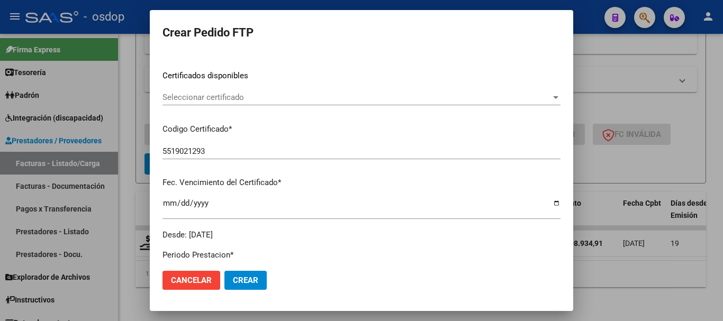
click at [245, 103] on div "Seleccionar certificado Seleccionar certificado" at bounding box center [362, 98] width 398 height 16
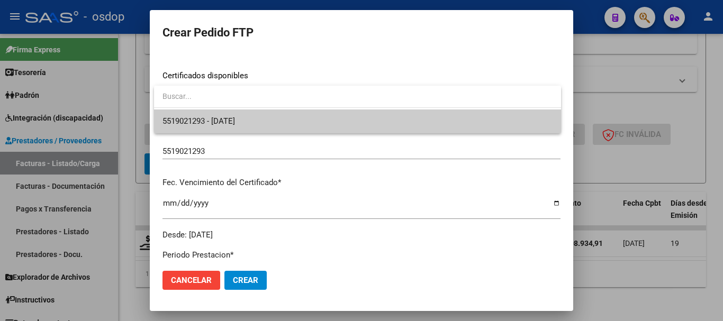
click at [262, 118] on span "5519021293 - [DATE]" at bounding box center [358, 122] width 390 height 24
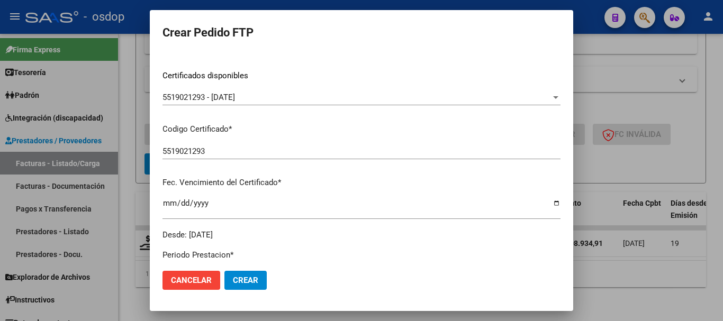
click at [156, 101] on mat-dialog-content "VER COMPROBANTE ARCA Padrón Afiliado: [PERSON_NAME]: 27267302680 FTP SSS Period…" at bounding box center [362, 157] width 424 height 209
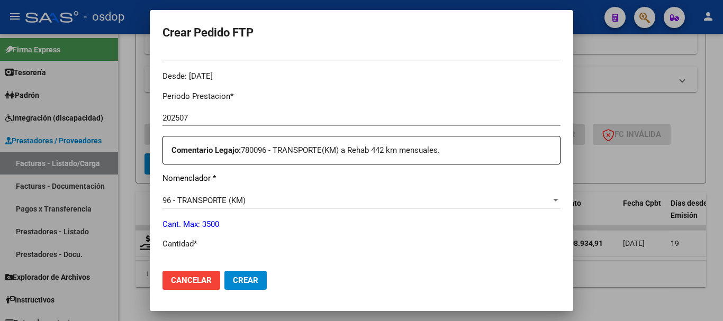
scroll to position [371, 0]
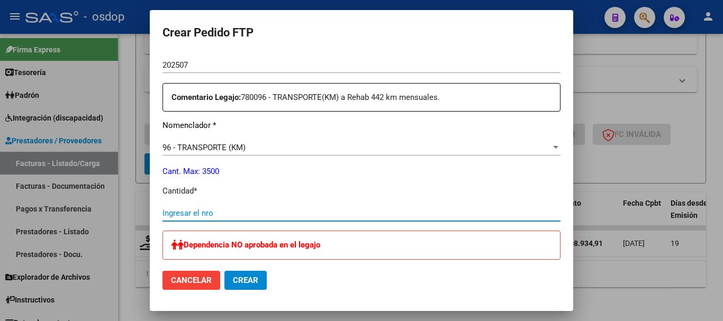
click at [220, 217] on input "Ingresar el nro" at bounding box center [362, 214] width 398 height 10
type input "422"
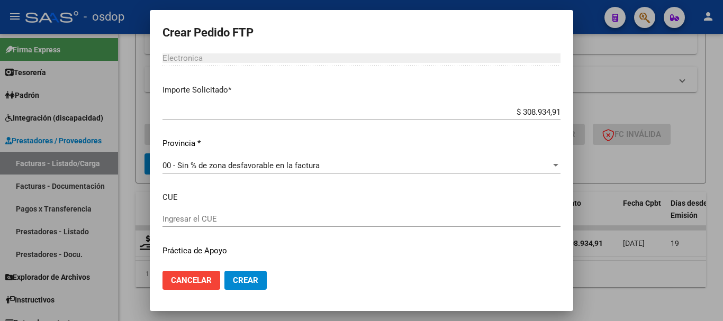
scroll to position [677, 0]
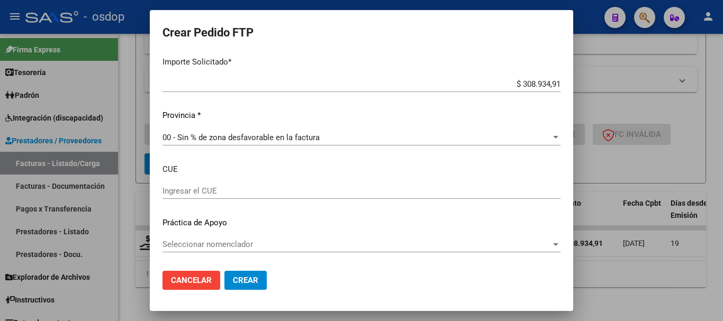
click at [257, 280] on span "Crear" at bounding box center [245, 281] width 25 height 10
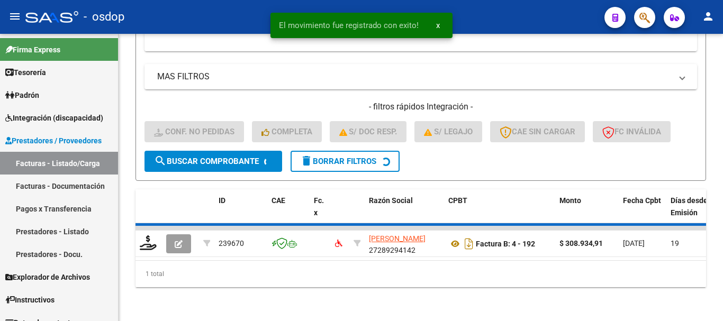
scroll to position [372, 0]
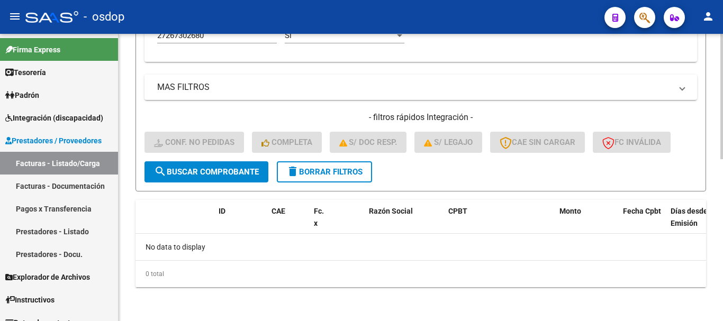
click at [360, 168] on span "delete Borrar Filtros" at bounding box center [325, 172] width 76 height 10
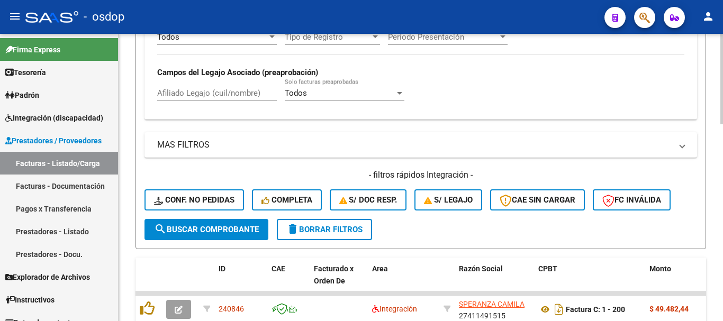
scroll to position [266, 0]
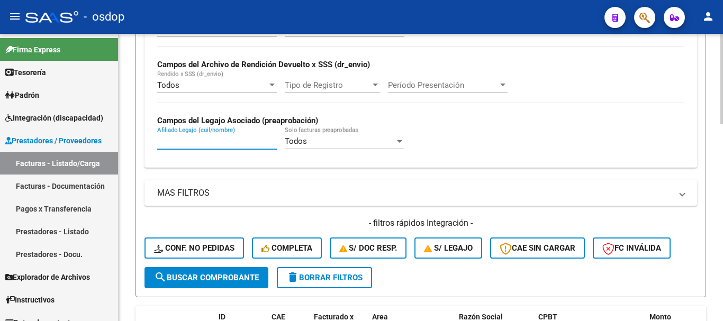
click at [226, 141] on input "Afiliado Legajo (cuil/nombre)" at bounding box center [217, 142] width 120 height 10
paste input "27949938293"
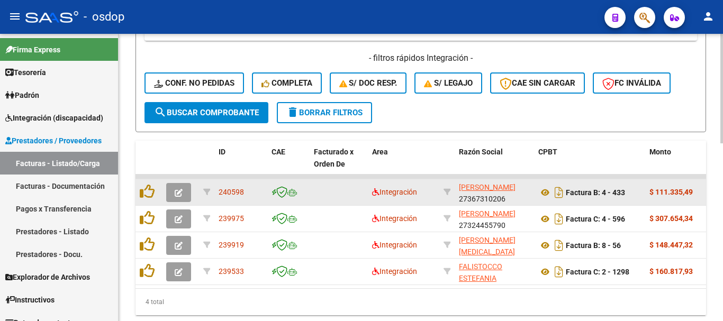
scroll to position [468, 0]
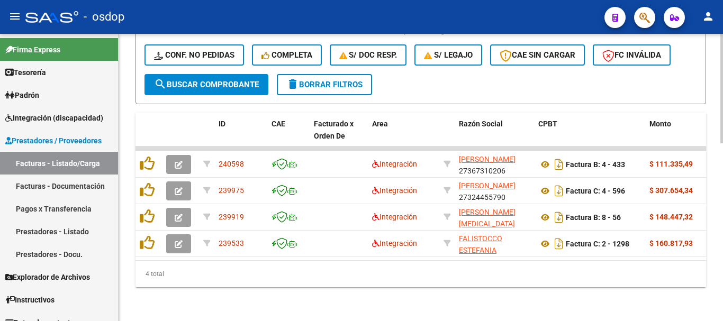
type input "27949938293"
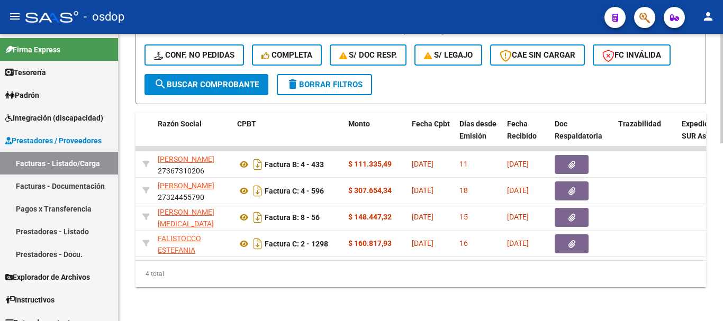
scroll to position [0, 312]
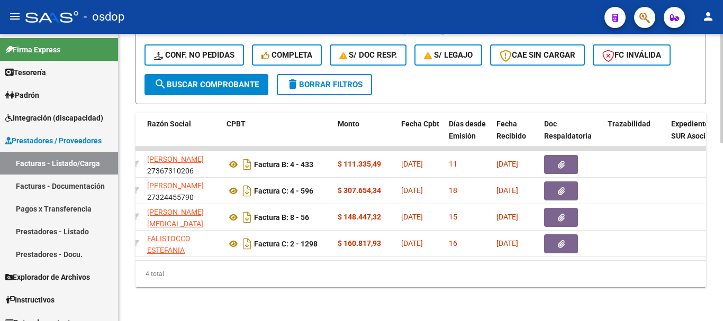
click at [308, 284] on div "4 total" at bounding box center [421, 274] width 571 height 26
click at [721, 303] on div at bounding box center [722, 267] width 3 height 110
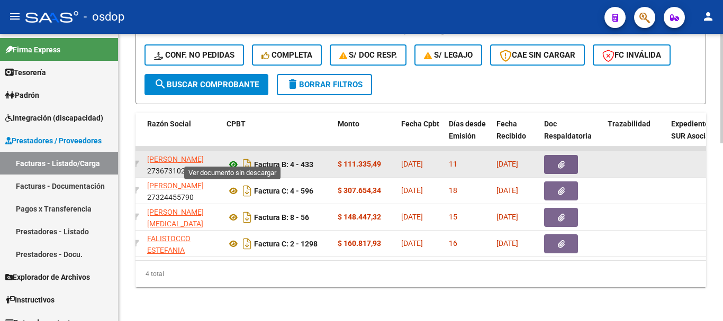
click at [236, 158] on icon at bounding box center [234, 164] width 14 height 13
click at [551, 155] on button "button" at bounding box center [561, 164] width 34 height 19
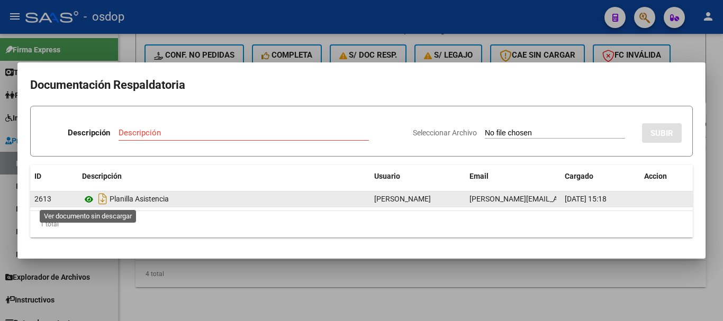
click at [83, 197] on icon at bounding box center [89, 199] width 14 height 13
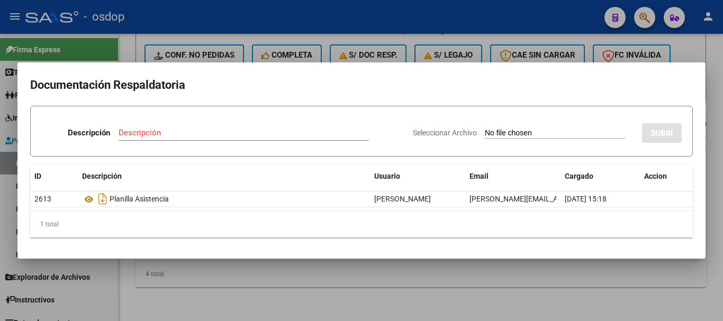
click at [120, 33] on div at bounding box center [361, 160] width 723 height 321
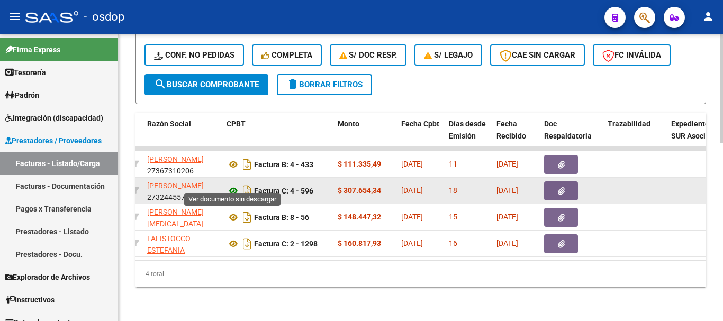
click at [233, 185] on icon at bounding box center [234, 191] width 14 height 13
click at [559, 187] on button "button" at bounding box center [561, 191] width 34 height 19
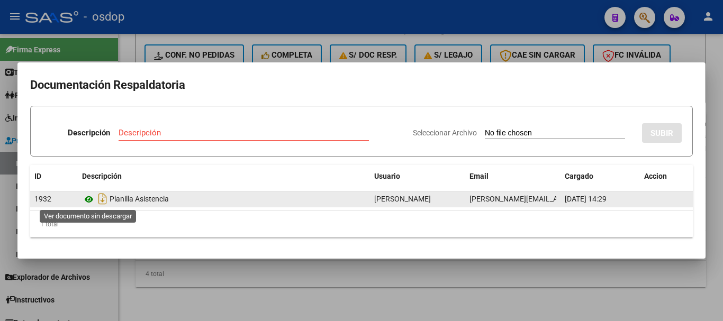
click at [92, 202] on icon at bounding box center [89, 199] width 14 height 13
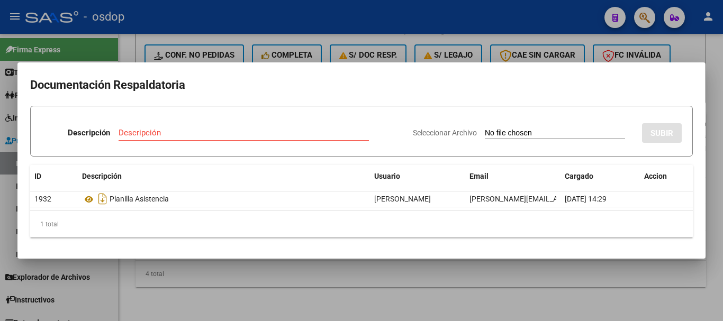
drag, startPoint x: 164, startPoint y: 44, endPoint x: 206, endPoint y: 110, distance: 78.6
click at [164, 44] on div at bounding box center [361, 160] width 723 height 321
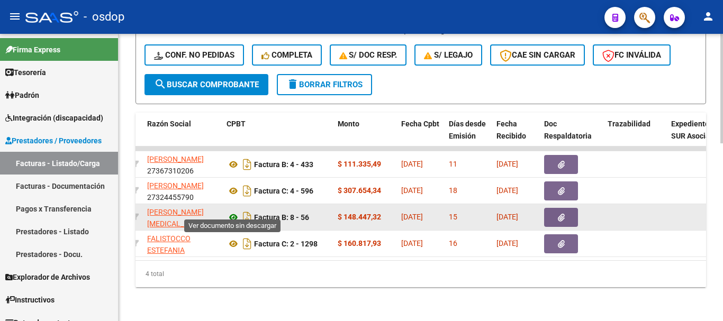
click at [235, 211] on icon at bounding box center [234, 217] width 14 height 13
click at [557, 217] on button "button" at bounding box center [561, 217] width 34 height 19
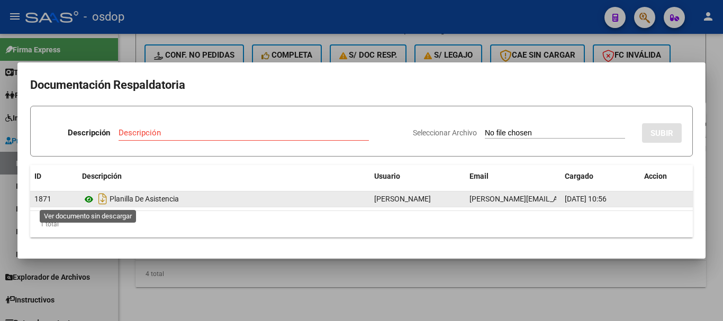
click at [84, 200] on icon at bounding box center [89, 199] width 14 height 13
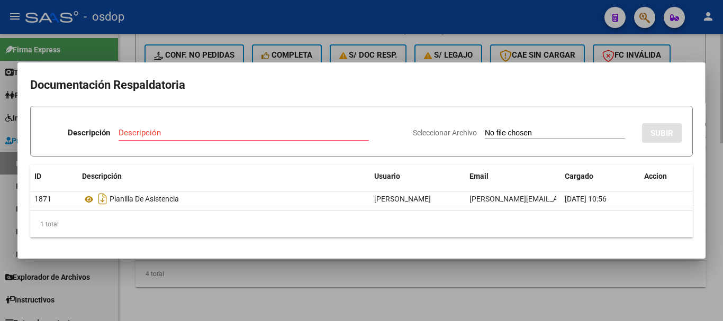
drag, startPoint x: 182, startPoint y: 46, endPoint x: 180, endPoint y: 58, distance: 12.9
click at [182, 45] on div at bounding box center [361, 160] width 723 height 321
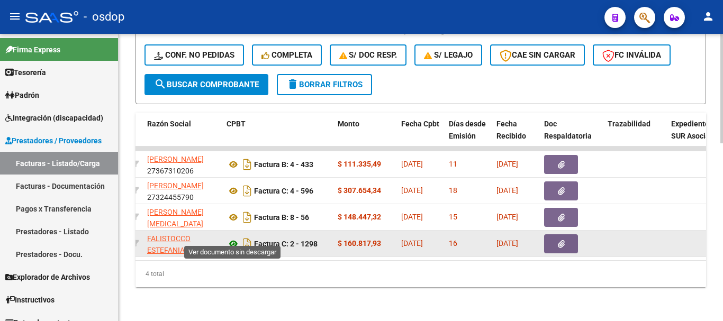
click at [236, 238] on icon at bounding box center [234, 244] width 14 height 13
click at [564, 240] on icon "button" at bounding box center [561, 244] width 7 height 8
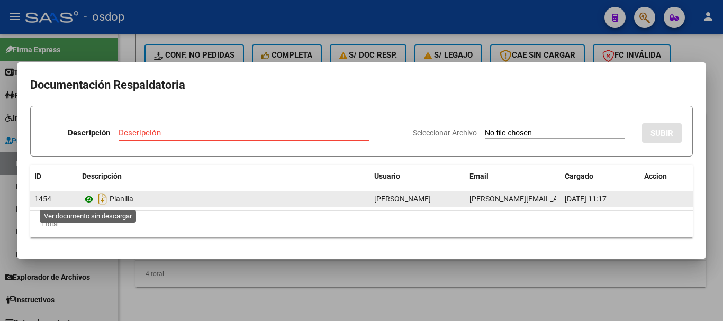
click at [87, 200] on icon at bounding box center [89, 199] width 14 height 13
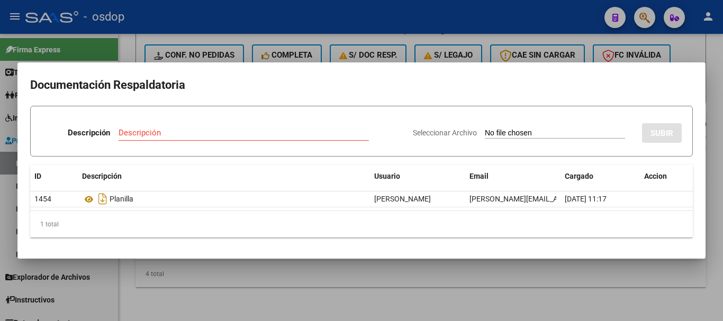
click at [124, 52] on div at bounding box center [361, 160] width 723 height 321
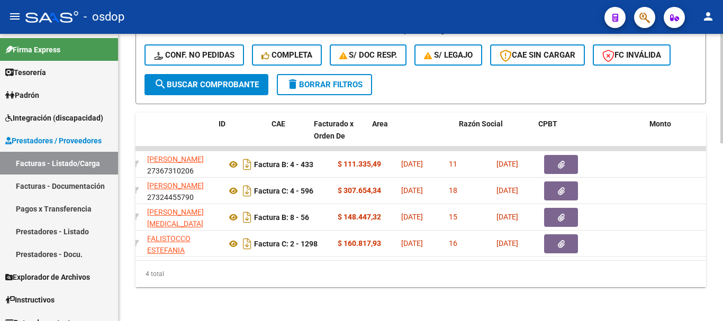
scroll to position [0, 0]
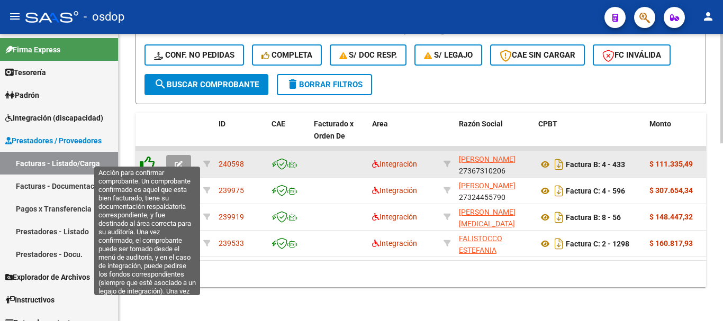
click at [148, 157] on icon at bounding box center [147, 163] width 15 height 15
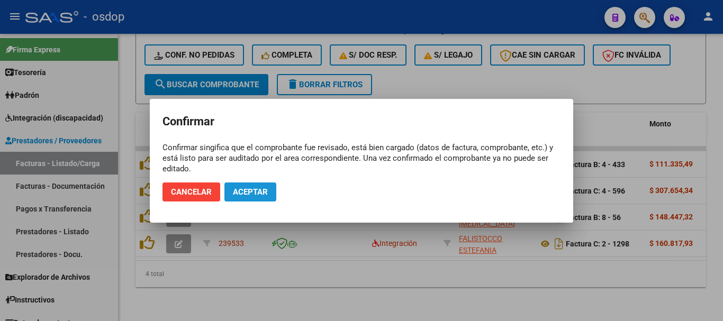
click at [251, 199] on button "Aceptar" at bounding box center [251, 192] width 52 height 19
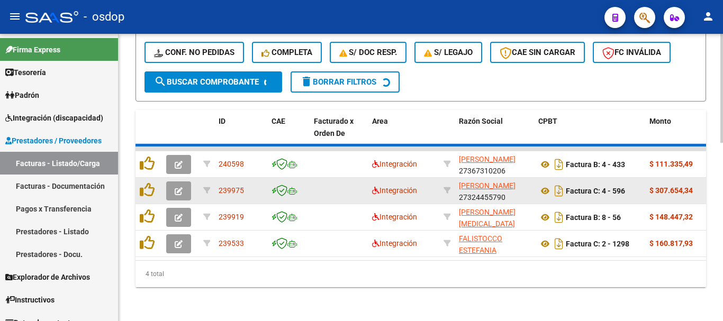
scroll to position [442, 0]
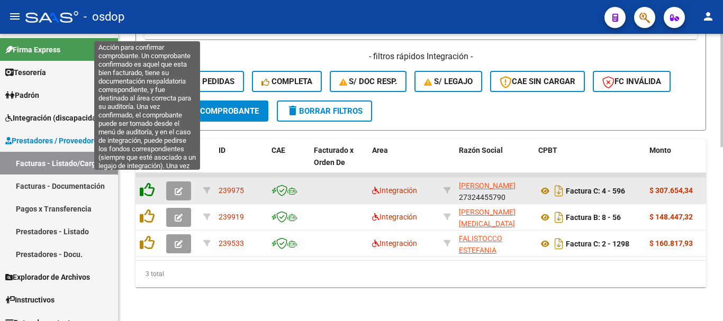
click at [146, 183] on icon at bounding box center [147, 190] width 15 height 15
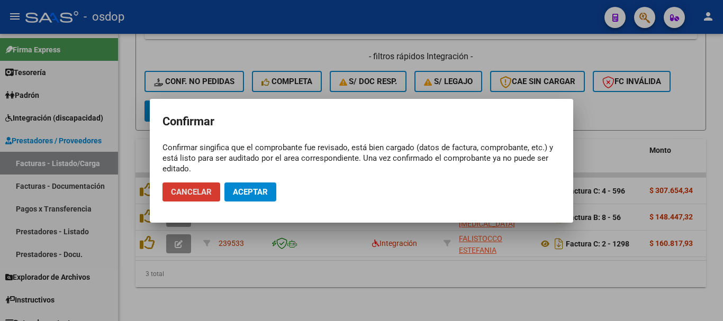
click at [248, 177] on mat-dialog-actions "Cancelar Aceptar" at bounding box center [362, 192] width 398 height 36
click at [259, 186] on button "Aceptar" at bounding box center [251, 192] width 52 height 19
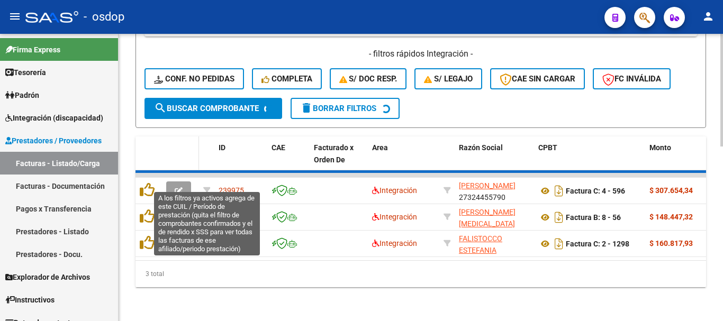
scroll to position [415, 0]
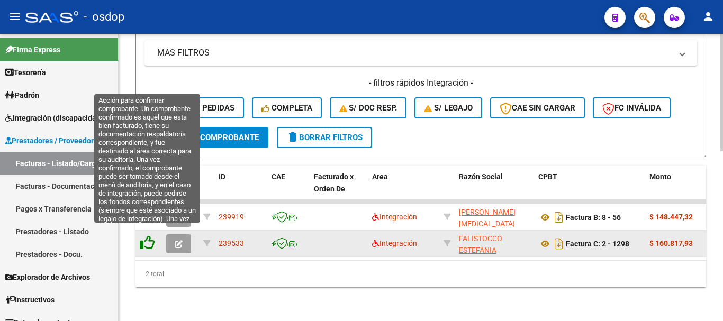
click at [150, 238] on icon at bounding box center [147, 243] width 15 height 15
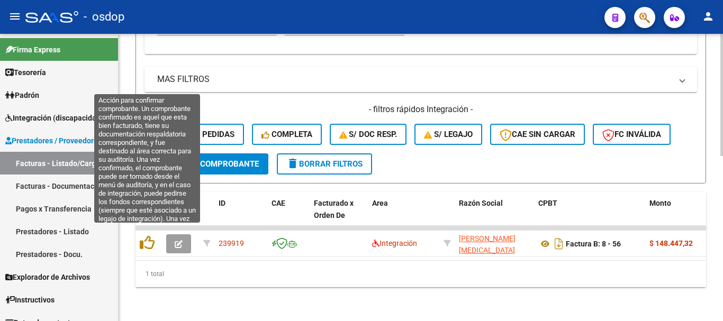
scroll to position [389, 0]
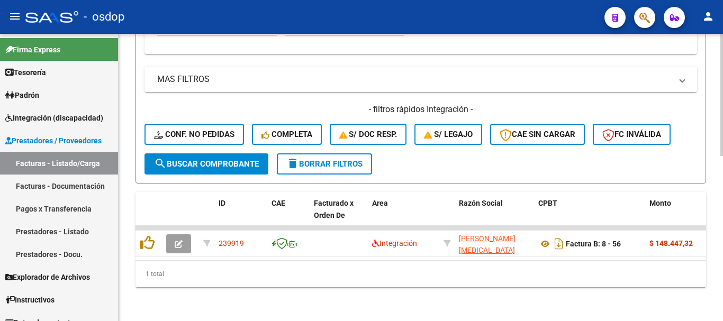
click at [315, 288] on div "1 total" at bounding box center [421, 274] width 571 height 26
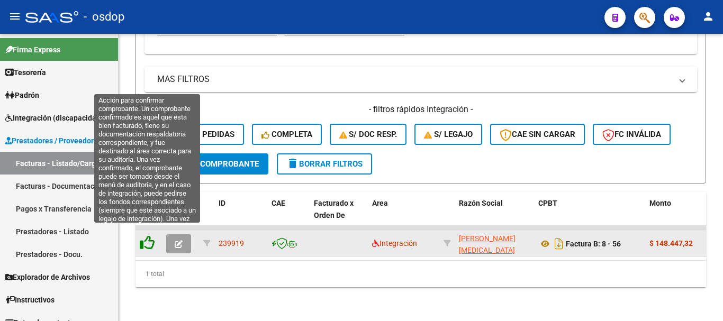
click at [140, 241] on icon at bounding box center [147, 243] width 15 height 15
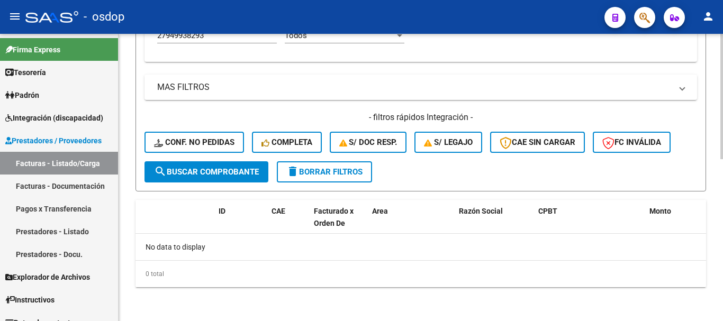
scroll to position [372, 0]
click at [160, 282] on div "0 total" at bounding box center [421, 274] width 571 height 26
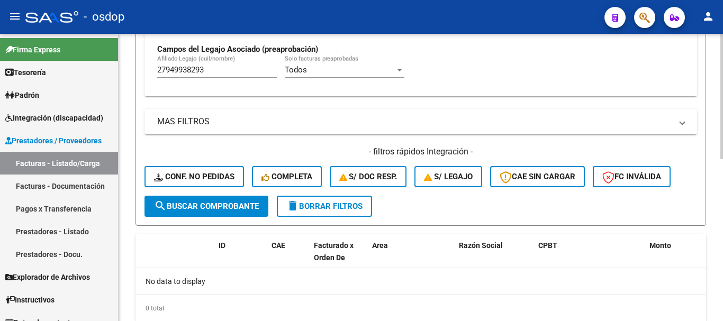
scroll to position [319, 0]
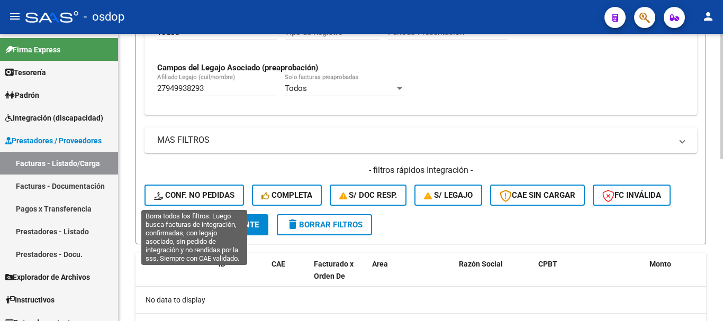
click at [200, 194] on span "Conf. no pedidas" at bounding box center [194, 196] width 81 height 10
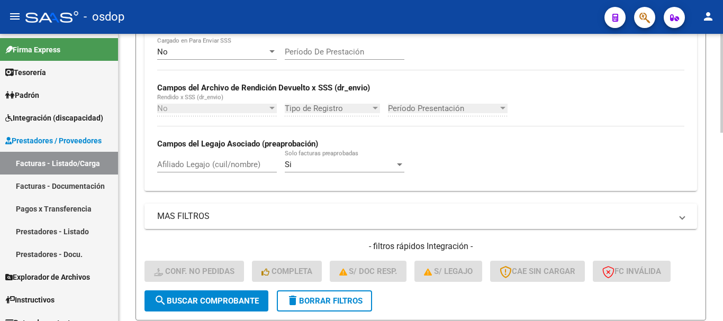
scroll to position [190, 0]
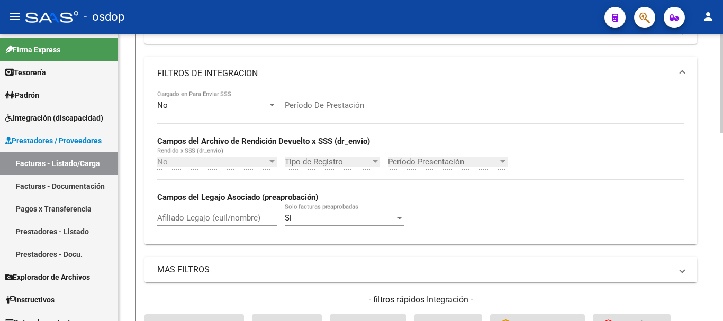
click at [245, 211] on div "Afiliado Legajo (cuil/nombre)" at bounding box center [217, 214] width 120 height 23
paste input "27949938293"
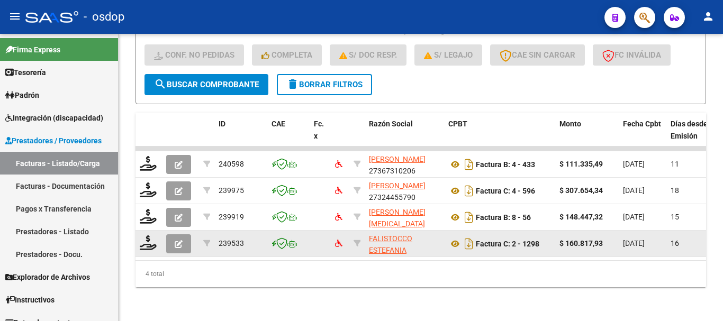
scroll to position [468, 0]
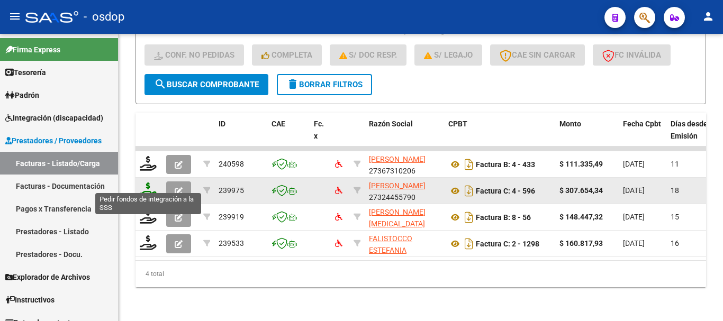
type input "27949938293"
click at [147, 183] on icon at bounding box center [148, 190] width 17 height 15
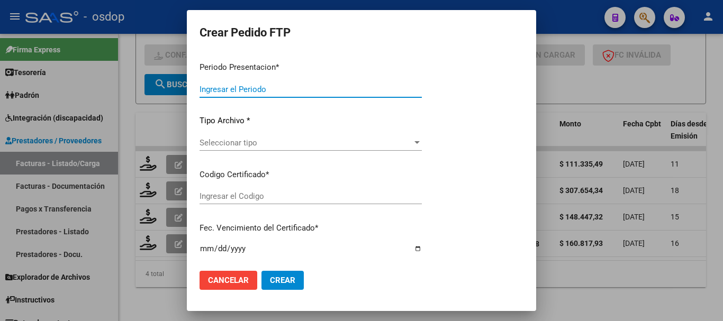
type input "202507"
type input "$ 307.654,34"
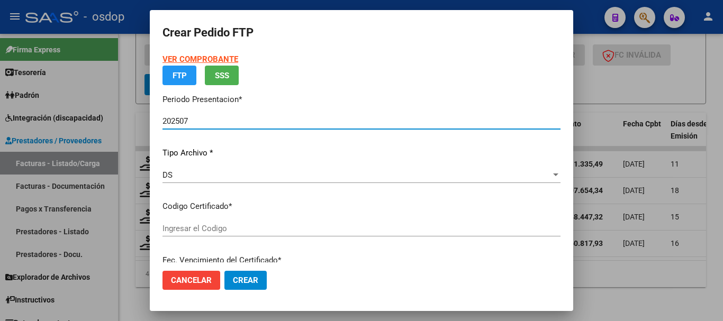
type input "3267493508"
type input "2028-11-21"
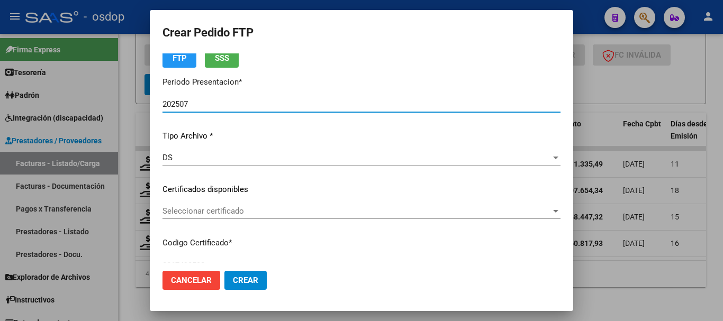
scroll to position [106, 0]
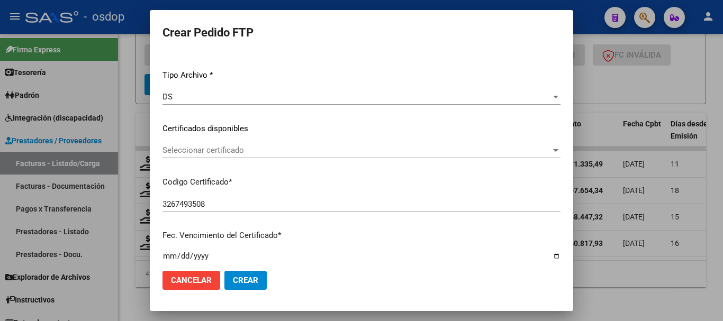
click at [269, 160] on div "Seleccionar certificado Seleccionar certificado" at bounding box center [362, 155] width 398 height 26
click at [271, 156] on div "Seleccionar certificado Seleccionar certificado" at bounding box center [362, 150] width 398 height 16
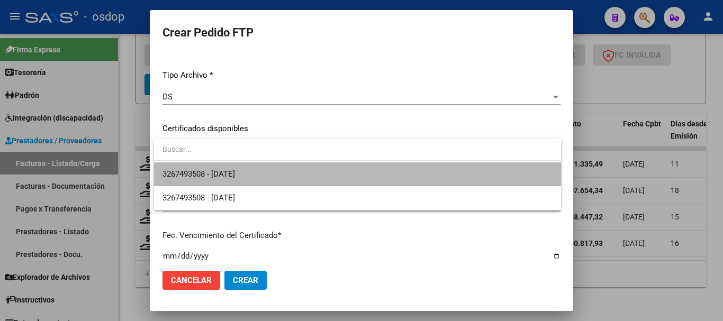
click at [276, 168] on span "3267493508 - 2028-11-21" at bounding box center [358, 175] width 390 height 24
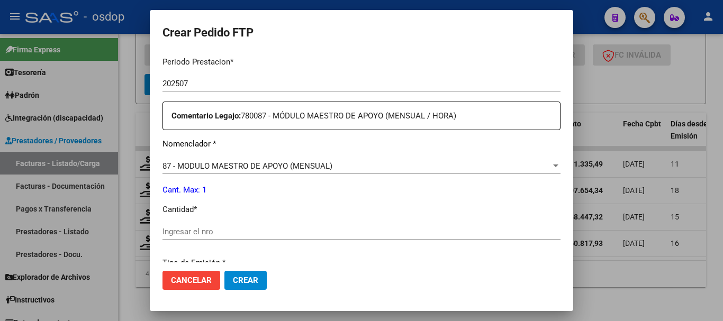
scroll to position [371, 0]
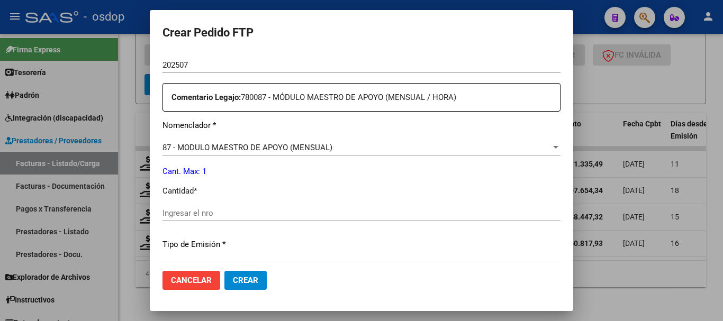
click at [258, 211] on input "Ingresar el nro" at bounding box center [362, 214] width 398 height 10
type input "1"
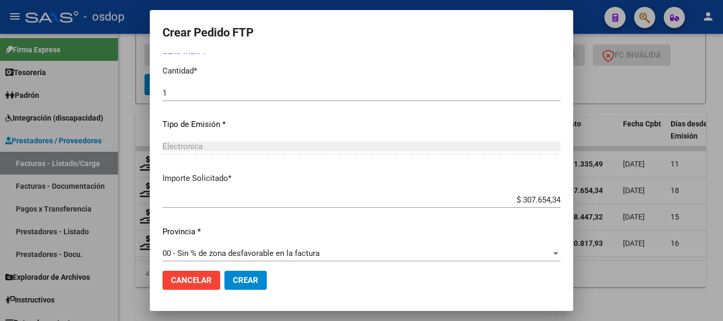
scroll to position [500, 0]
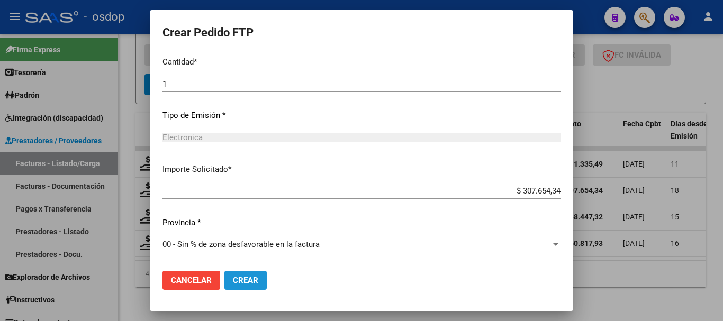
click at [262, 281] on button "Crear" at bounding box center [246, 280] width 42 height 19
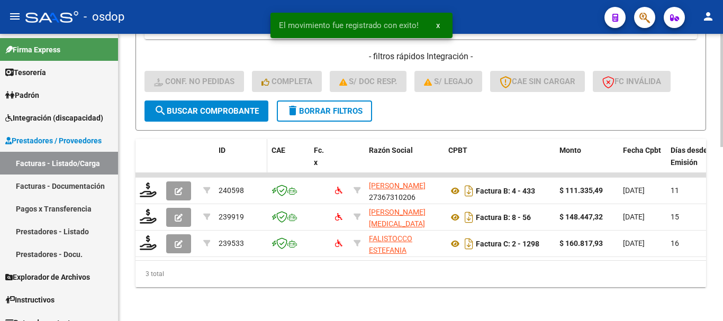
scroll to position [442, 0]
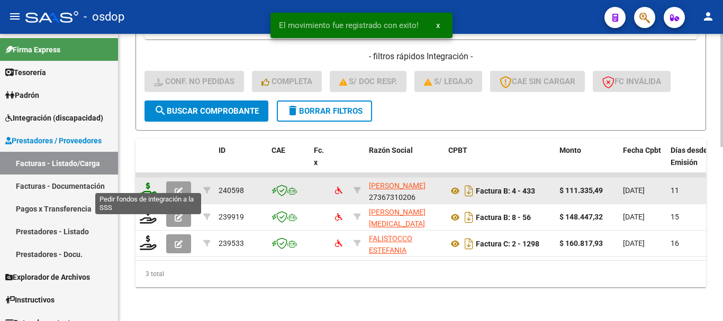
click at [152, 189] on icon at bounding box center [148, 190] width 17 height 15
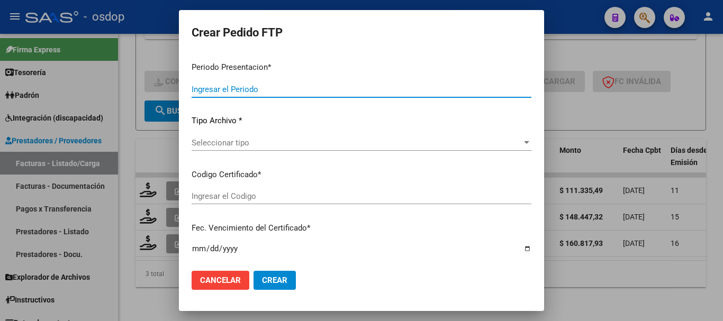
type input "202507"
type input "$ 111.335,49"
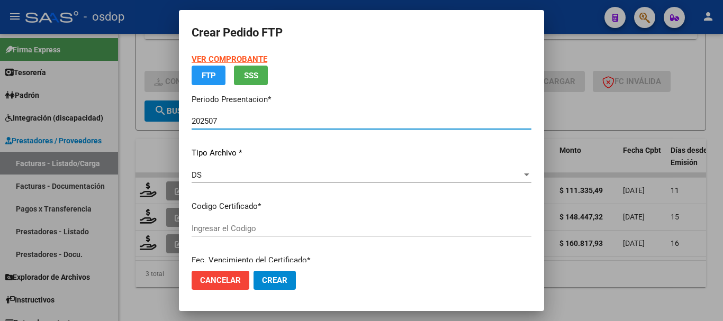
type input "3267493508"
type input "2028-11-21"
click at [262, 226] on div "VER COMPROBANTE ARCA Padrón FTP SSS Periodo Presentacion * 202507 Ingresar el P…" at bounding box center [362, 212] width 340 height 319
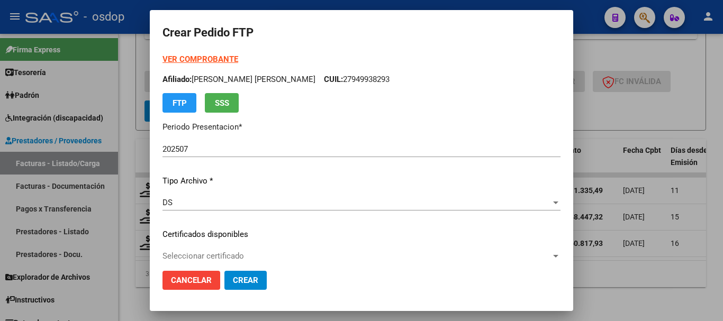
click at [260, 249] on div "Seleccionar certificado Seleccionar certificado" at bounding box center [362, 256] width 398 height 16
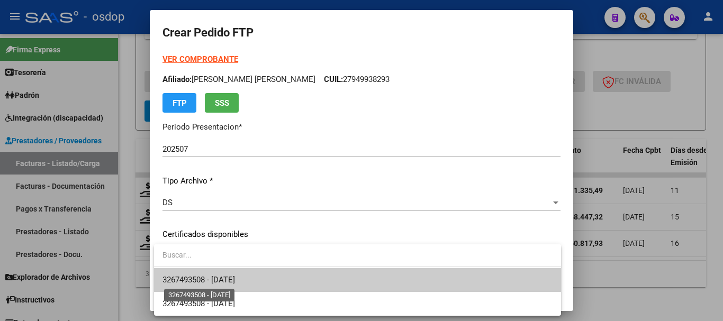
click at [235, 277] on span "3267493508 - 2028-11-21" at bounding box center [199, 280] width 73 height 10
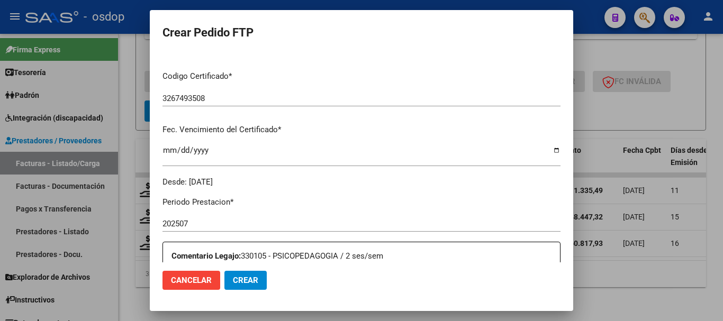
click at [156, 179] on mat-dialog-content "VER COMPROBANTE ARCA Padrón Afiliado: ZAMBRANO VILLATORO LARA SOFIA CUIL: 27949…" at bounding box center [362, 157] width 424 height 209
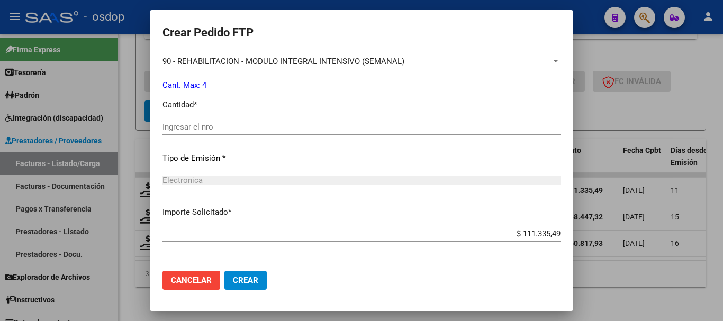
scroll to position [424, 0]
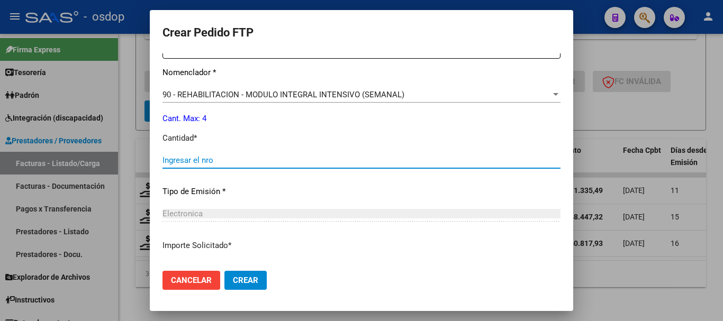
click at [271, 156] on input "Ingresar el nro" at bounding box center [362, 161] width 398 height 10
type input "4"
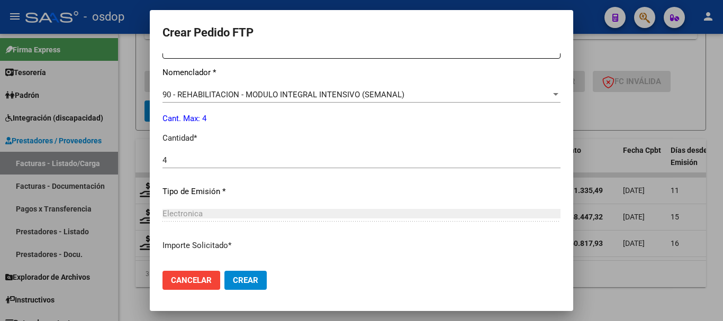
scroll to position [500, 0]
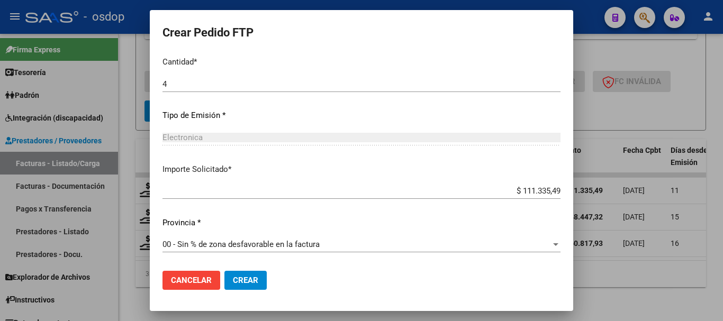
click at [257, 274] on button "Crear" at bounding box center [246, 280] width 42 height 19
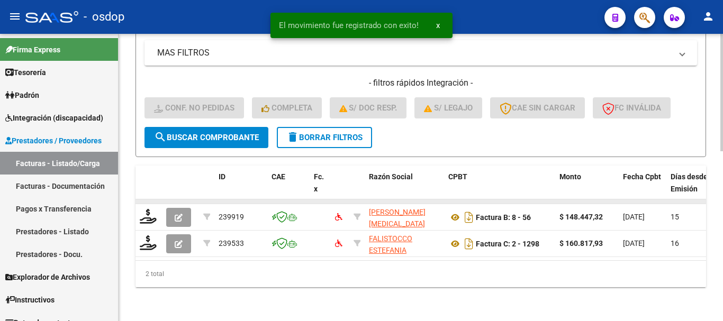
scroll to position [415, 0]
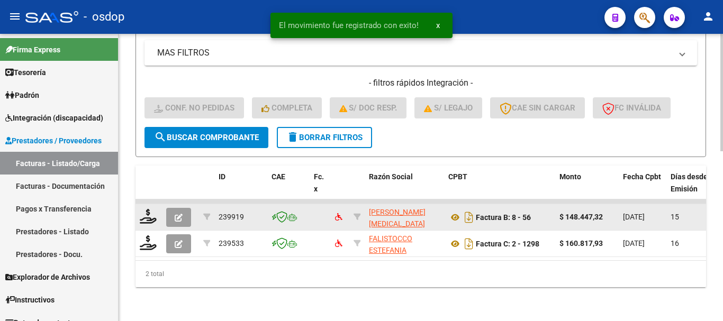
click at [157, 211] on div at bounding box center [149, 217] width 18 height 16
click at [153, 212] on icon at bounding box center [148, 216] width 17 height 15
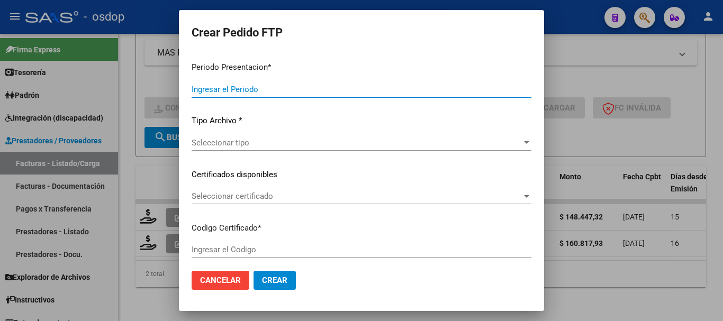
type input "202507"
type input "$ 148.447,32"
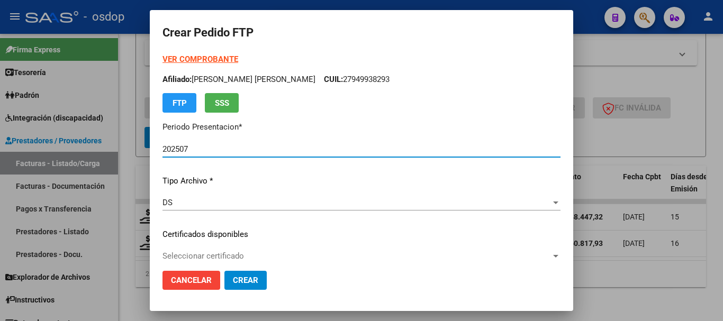
type input "3267493508"
type input "2028-11-21"
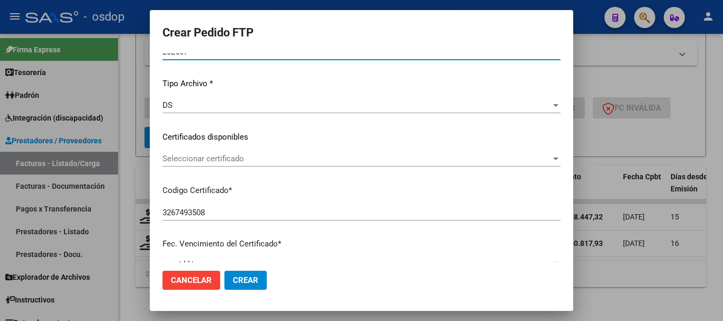
scroll to position [106, 0]
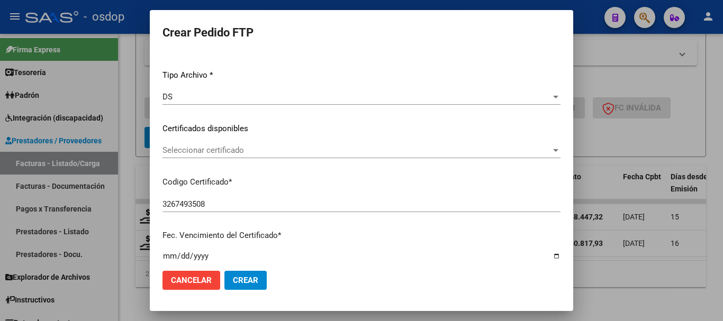
click at [259, 147] on span "Seleccionar certificado" at bounding box center [357, 151] width 389 height 10
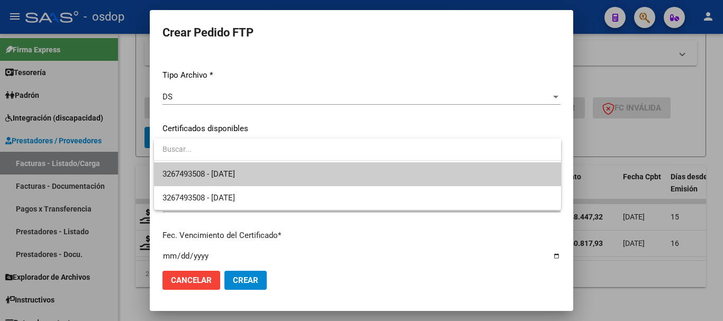
click at [275, 170] on span "3267493508 - 2028-11-21" at bounding box center [358, 175] width 390 height 24
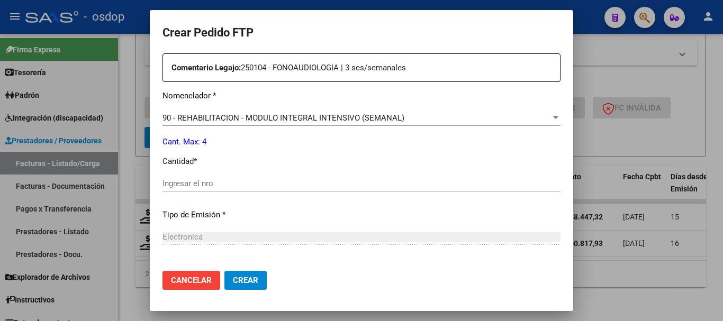
scroll to position [424, 0]
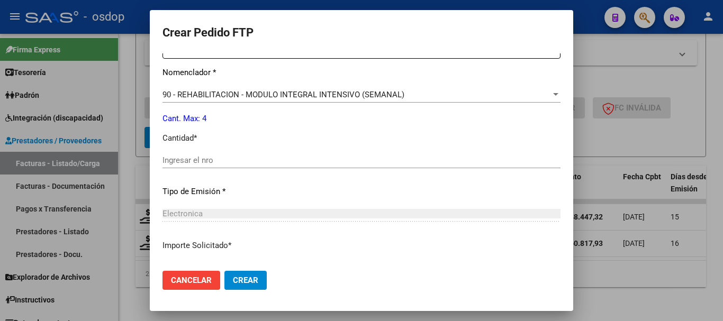
click at [236, 165] on div "Ingresar el nro" at bounding box center [362, 161] width 398 height 16
type input "4"
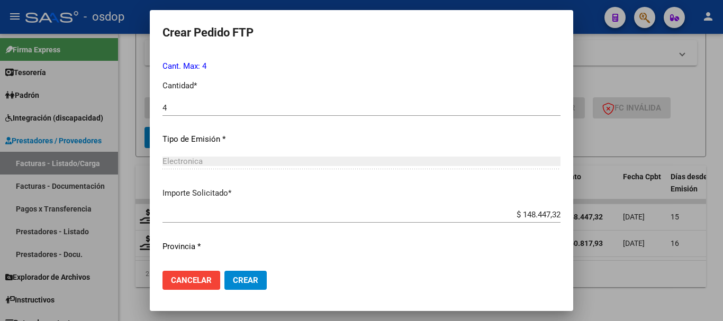
scroll to position [500, 0]
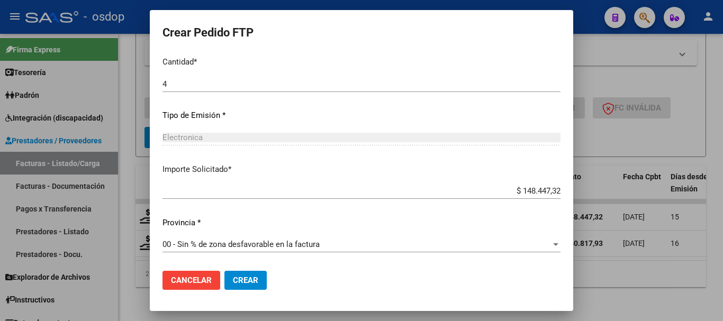
click at [252, 276] on span "Crear" at bounding box center [245, 281] width 25 height 10
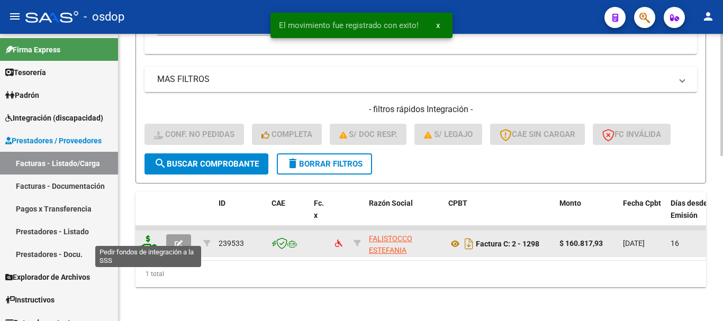
scroll to position [389, 0]
click at [151, 236] on icon at bounding box center [148, 243] width 17 height 15
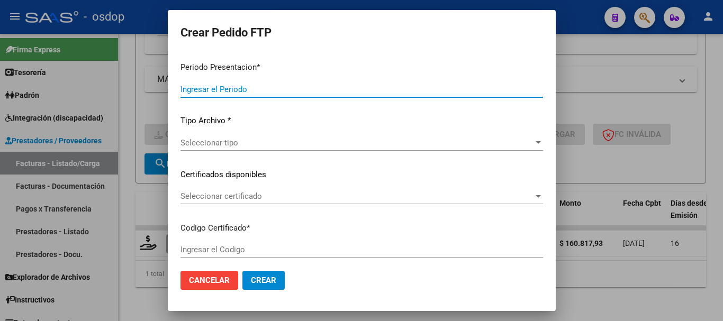
type input "202507"
type input "$ 160.817,93"
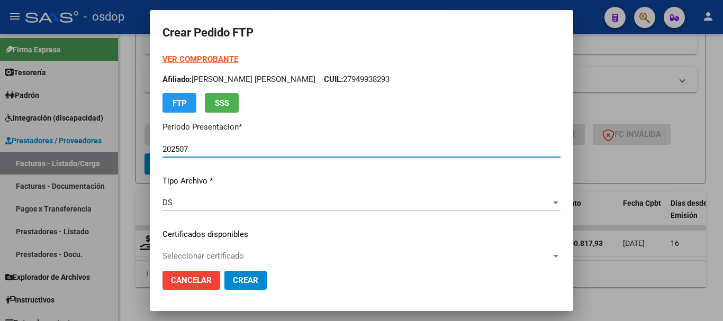
type input "3267493508"
type input "2028-11-21"
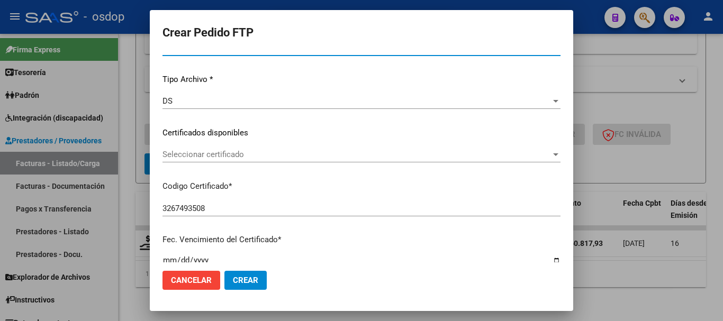
scroll to position [106, 0]
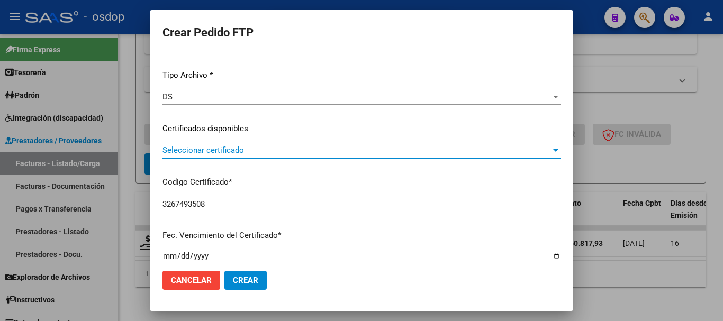
click at [260, 146] on span "Seleccionar certificado" at bounding box center [357, 151] width 389 height 10
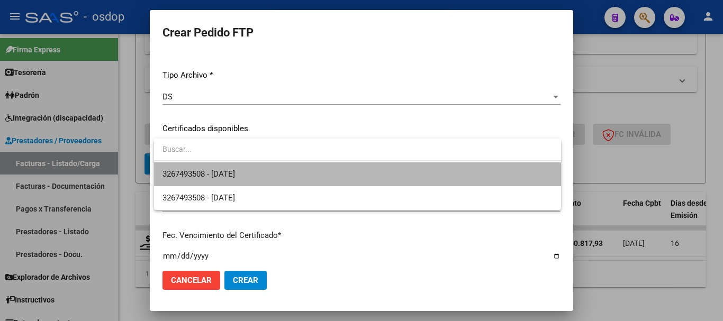
click at [263, 169] on span "3267493508 - 2028-11-21" at bounding box center [358, 175] width 390 height 24
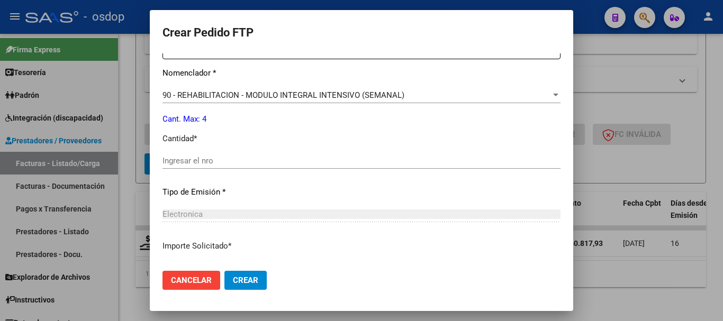
scroll to position [424, 0]
click at [244, 160] on input "Ingresar el nro" at bounding box center [362, 161] width 398 height 10
type input "7"
type input "4"
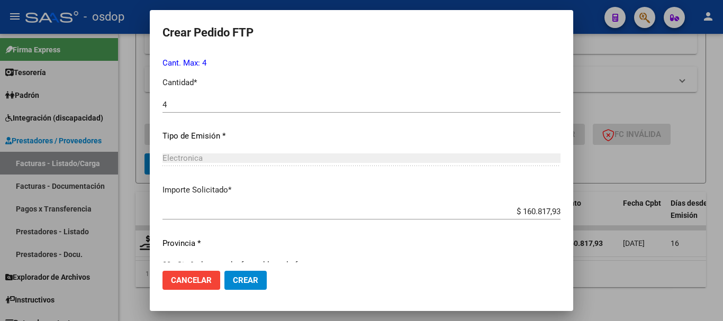
scroll to position [500, 0]
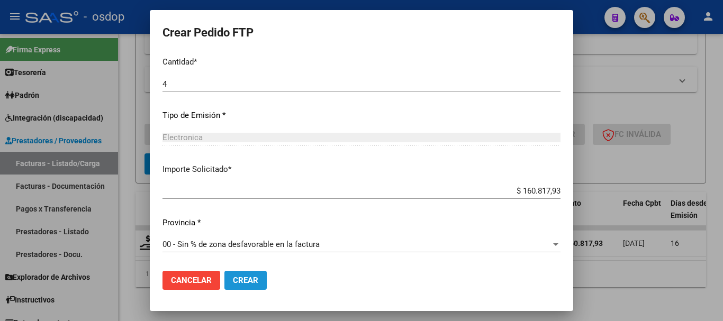
click at [254, 284] on span "Crear" at bounding box center [245, 281] width 25 height 10
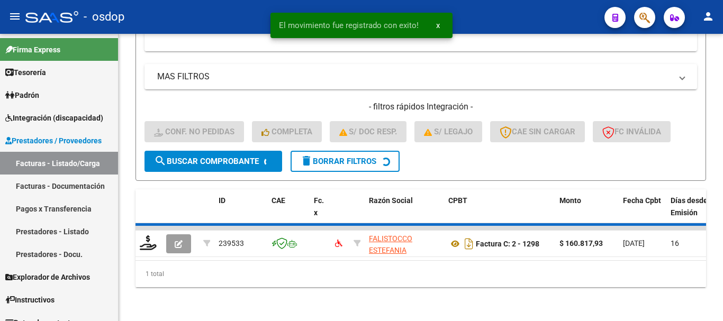
scroll to position [372, 0]
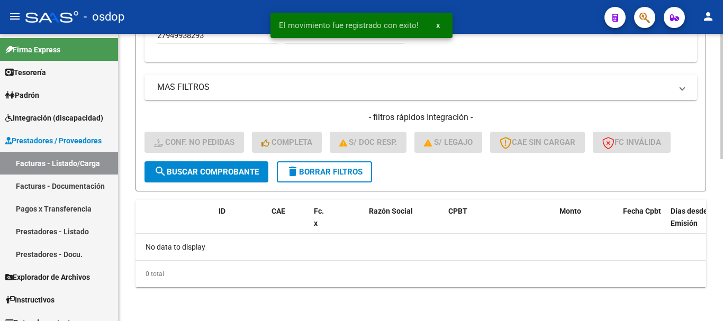
click at [336, 172] on span "delete Borrar Filtros" at bounding box center [325, 172] width 76 height 10
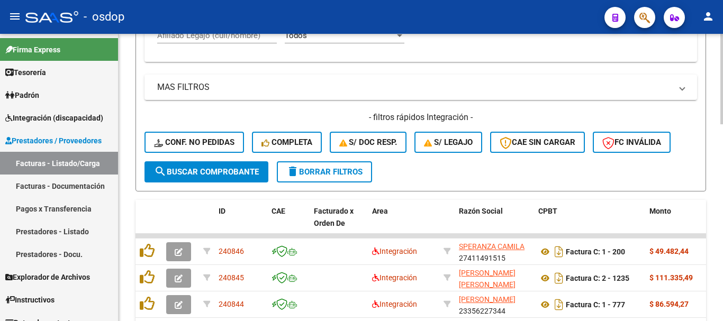
click at [133, 117] on div "Video tutorial PRESTADORES -> Listado de CPBTs Emitidos por Prestadores / Prove…" at bounding box center [421, 115] width 605 height 906
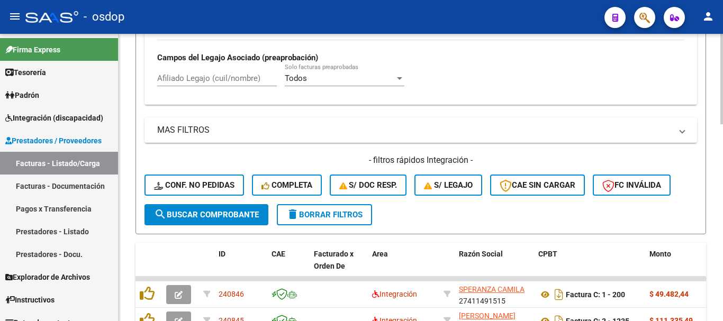
scroll to position [266, 0]
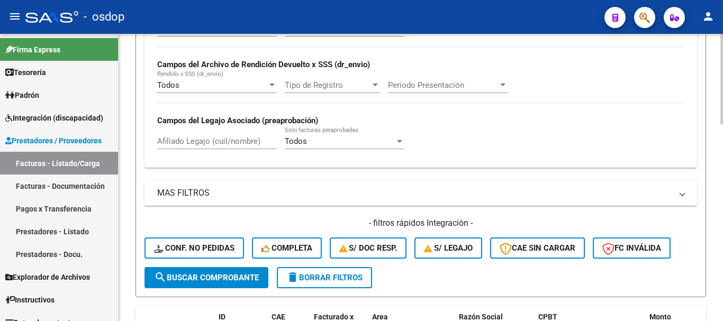
click at [196, 140] on input "Afiliado Legajo (cuil/nombre)" at bounding box center [217, 142] width 120 height 10
paste input "20568478682"
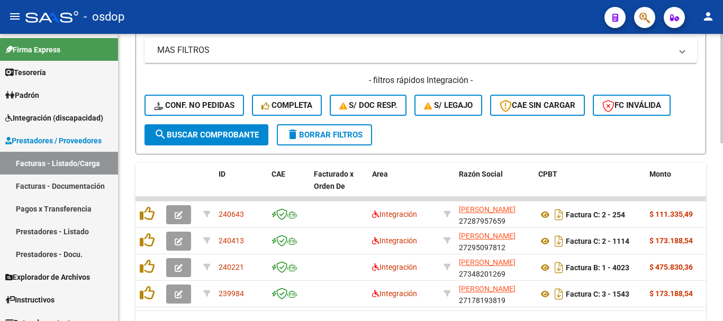
scroll to position [425, 0]
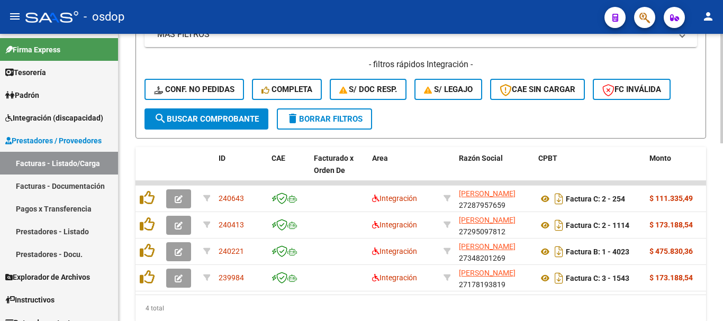
type input "20568478682"
click at [199, 315] on div "4 total" at bounding box center [421, 309] width 571 height 26
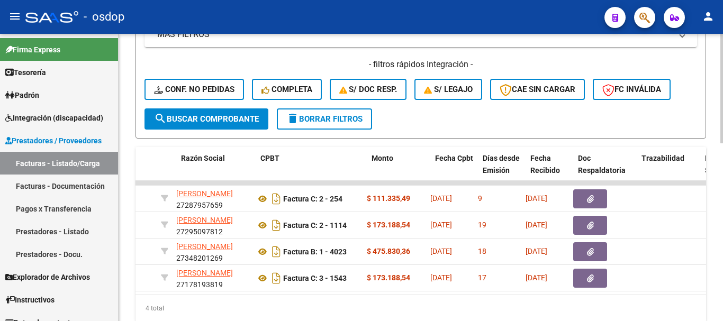
scroll to position [0, 278]
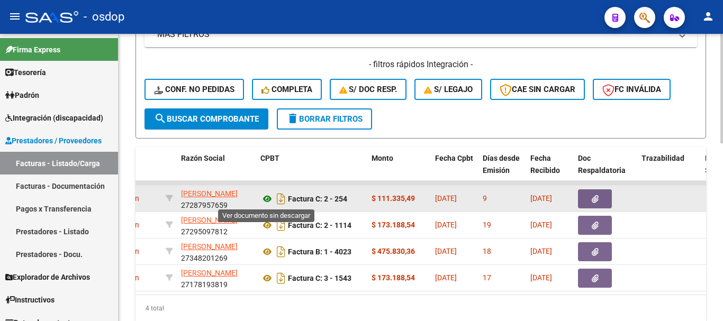
click at [268, 198] on icon at bounding box center [268, 199] width 14 height 13
click at [612, 201] on div at bounding box center [605, 199] width 55 height 19
click at [601, 199] on button "button" at bounding box center [595, 199] width 34 height 19
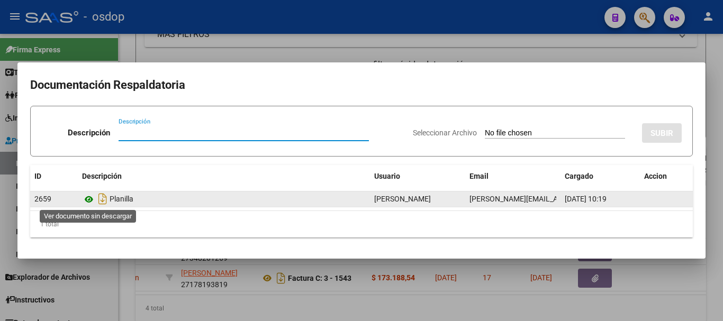
click at [85, 201] on icon at bounding box center [89, 199] width 14 height 13
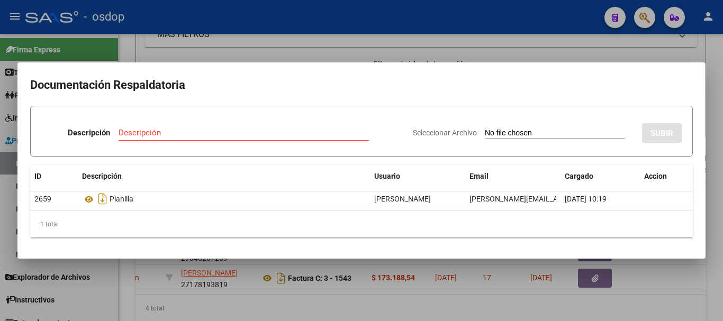
click at [147, 48] on div at bounding box center [361, 160] width 723 height 321
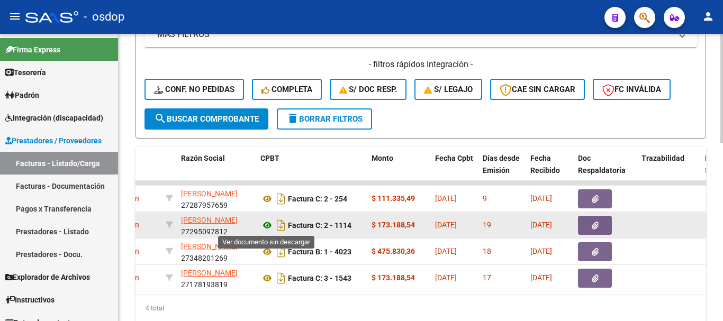
click at [266, 223] on icon at bounding box center [268, 225] width 14 height 13
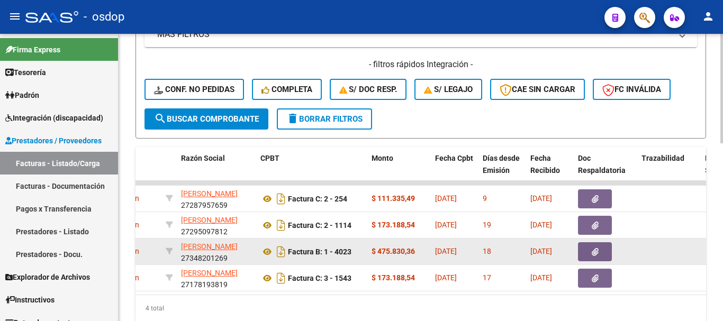
click at [594, 242] on datatable-body-cell at bounding box center [606, 252] width 64 height 26
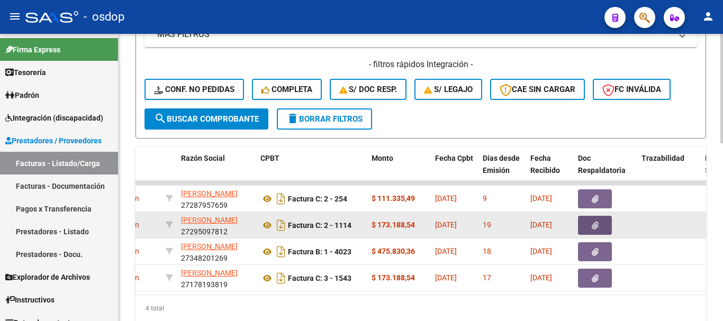
click at [598, 227] on icon "button" at bounding box center [595, 226] width 7 height 8
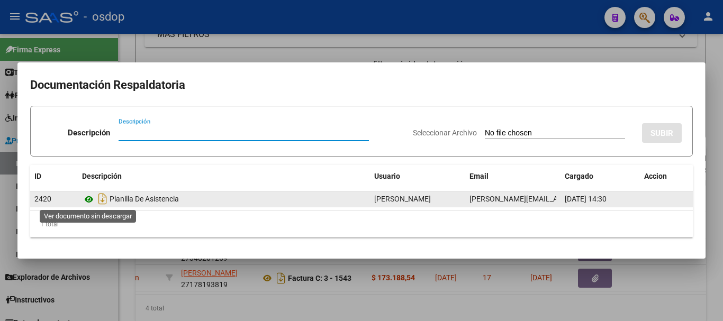
click at [91, 199] on icon at bounding box center [89, 199] width 14 height 13
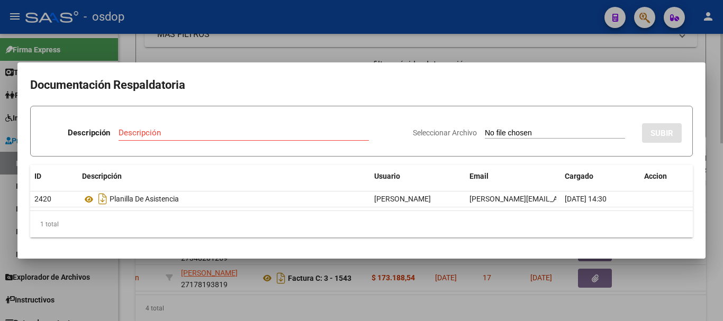
drag, startPoint x: 304, startPoint y: 51, endPoint x: 299, endPoint y: 54, distance: 5.5
click at [303, 51] on div at bounding box center [361, 160] width 723 height 321
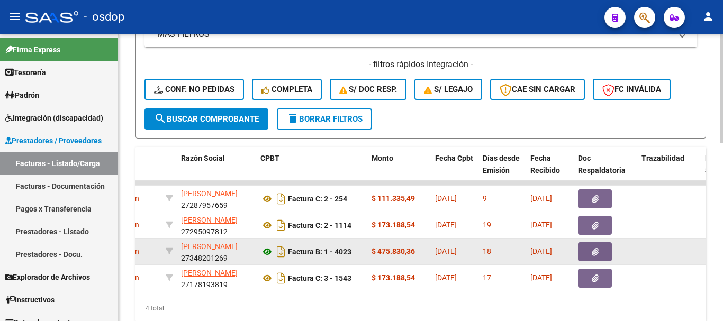
click at [270, 246] on icon at bounding box center [268, 252] width 14 height 13
click at [595, 256] on icon "button" at bounding box center [595, 252] width 7 height 8
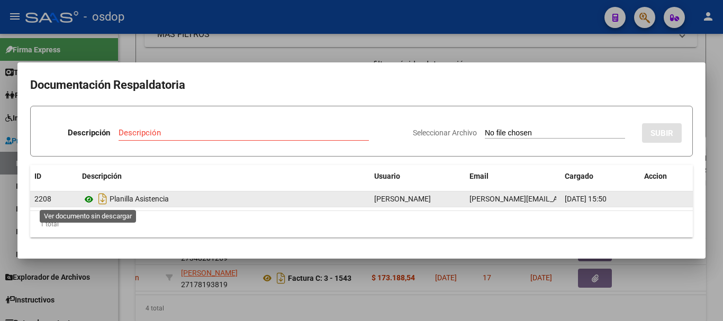
click at [93, 197] on icon at bounding box center [89, 199] width 14 height 13
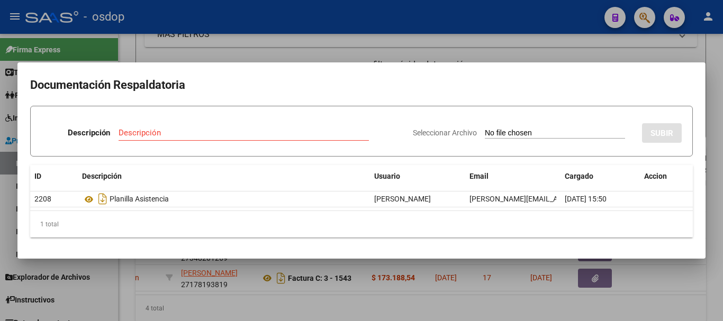
click at [127, 17] on div at bounding box center [361, 160] width 723 height 321
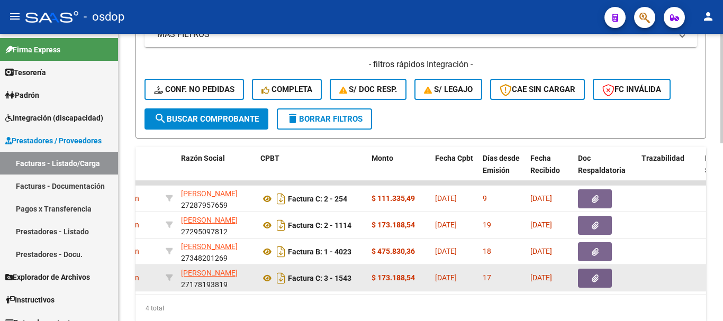
click at [260, 278] on datatable-body-cell "Factura C: 3 - 1543" at bounding box center [311, 278] width 111 height 26
click at [265, 278] on icon at bounding box center [268, 278] width 14 height 13
click at [606, 284] on button "button" at bounding box center [595, 278] width 34 height 19
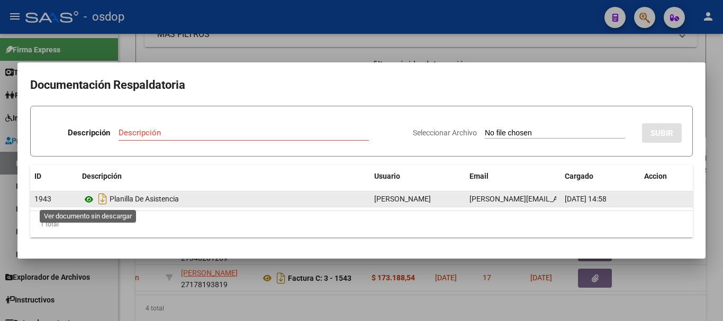
click at [84, 195] on icon at bounding box center [89, 199] width 14 height 13
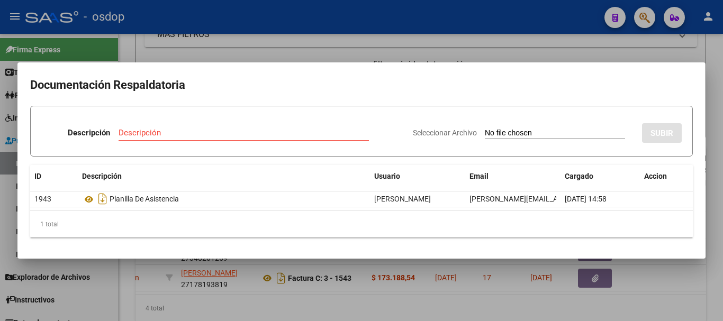
click at [199, 50] on div at bounding box center [361, 160] width 723 height 321
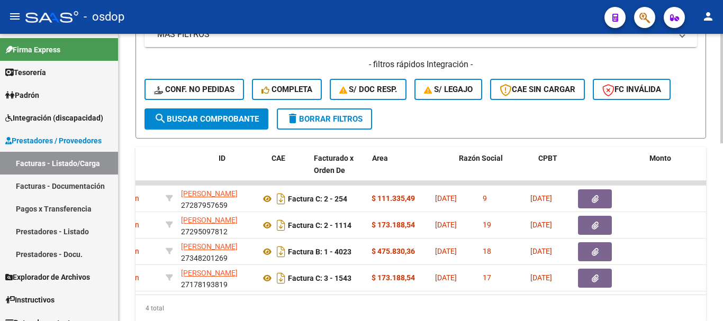
scroll to position [0, 0]
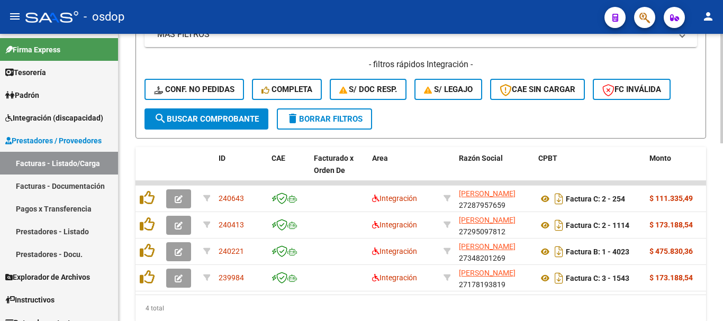
click at [172, 309] on div "4 total" at bounding box center [421, 309] width 571 height 26
click at [723, 204] on div at bounding box center [722, 254] width 3 height 110
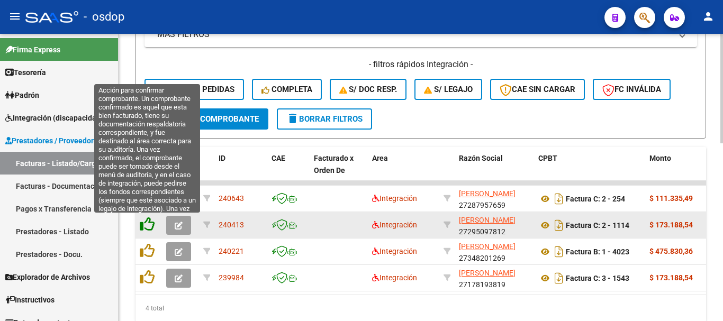
click at [150, 227] on icon at bounding box center [147, 224] width 15 height 15
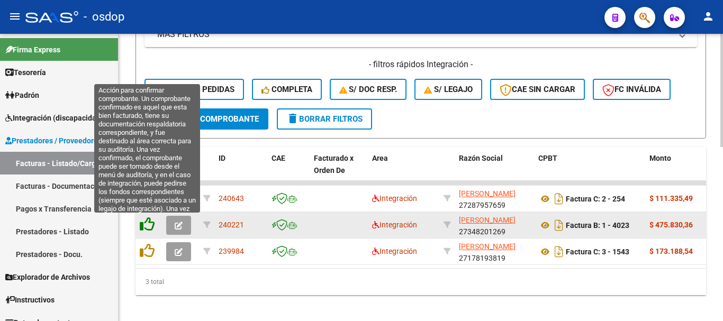
click at [151, 227] on icon at bounding box center [147, 224] width 15 height 15
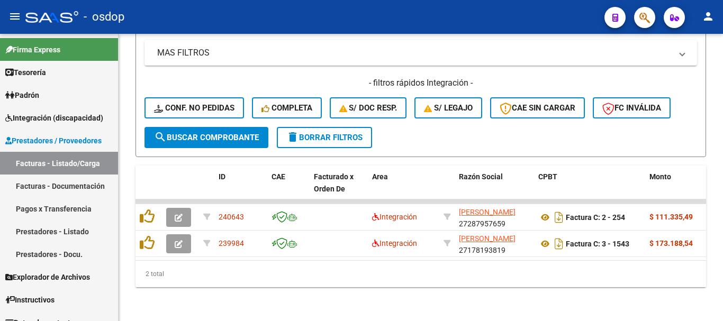
scroll to position [415, 0]
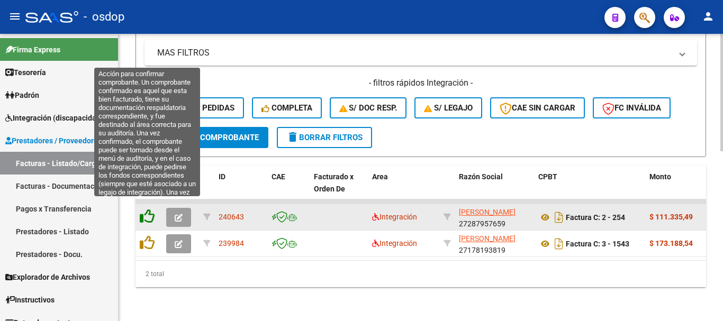
click at [149, 210] on icon at bounding box center [147, 216] width 15 height 15
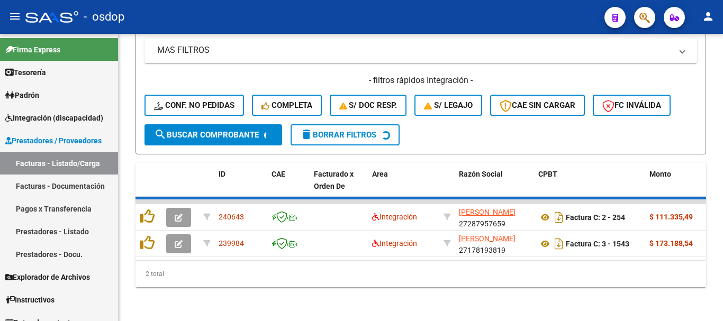
scroll to position [389, 0]
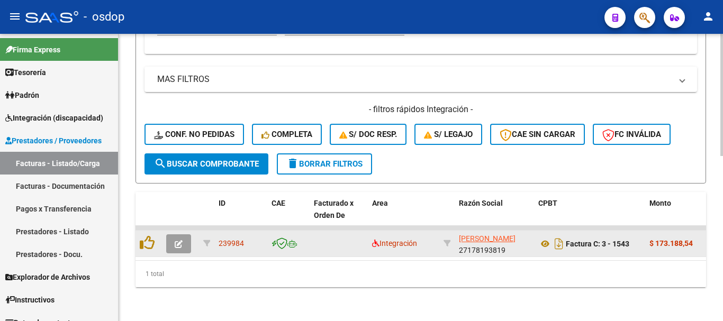
click at [149, 243] on div at bounding box center [149, 244] width 18 height 16
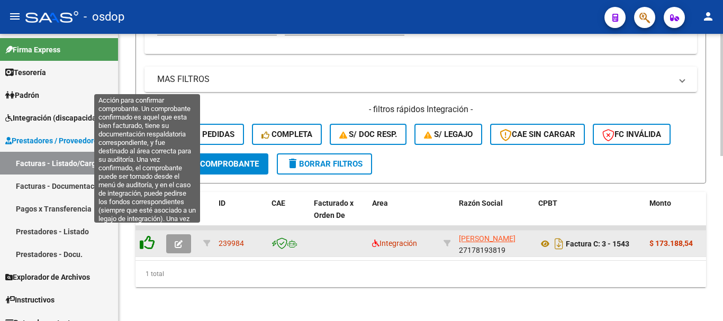
click at [148, 240] on icon at bounding box center [147, 243] width 15 height 15
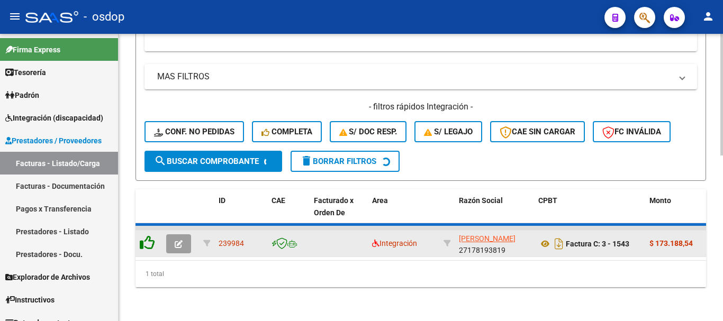
scroll to position [372, 0]
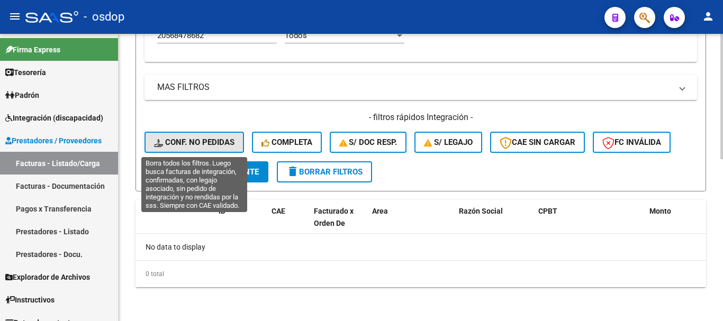
click at [208, 138] on span "Conf. no pedidas" at bounding box center [194, 143] width 81 height 10
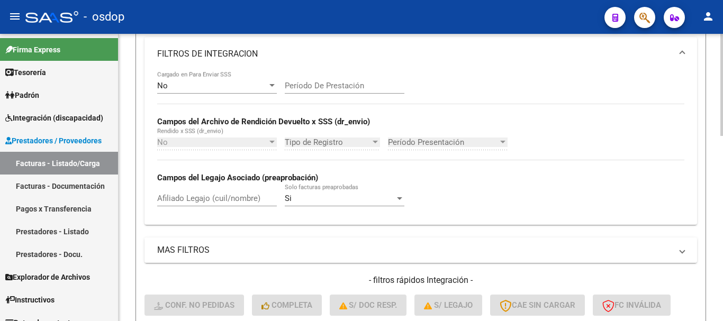
scroll to position [160, 0]
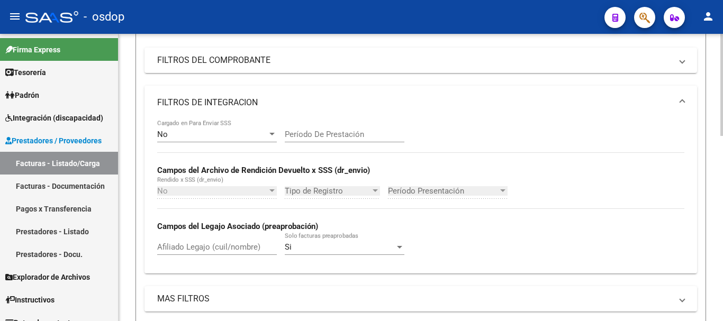
click at [226, 247] on input "Afiliado Legajo (cuil/nombre)" at bounding box center [217, 248] width 120 height 10
paste input "20568478682"
type input "20568478682"
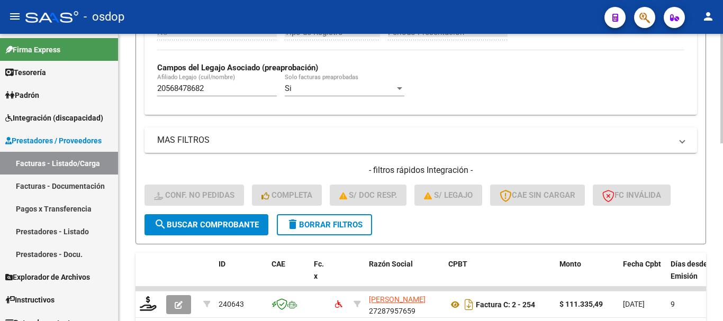
click at [130, 247] on div "Video tutorial PRESTADORES -> Listado de CPBTs Emitidos por Prestadores / Prove…" at bounding box center [421, 88] width 605 height 747
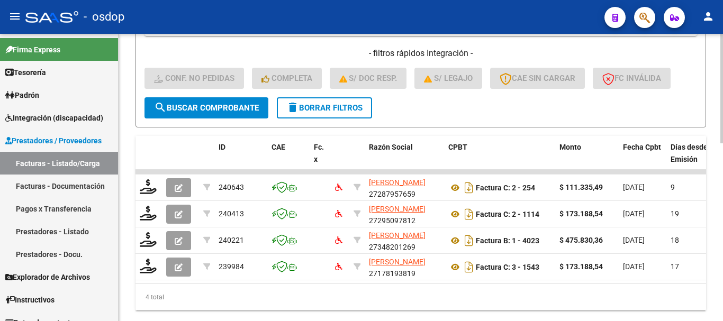
scroll to position [468, 0]
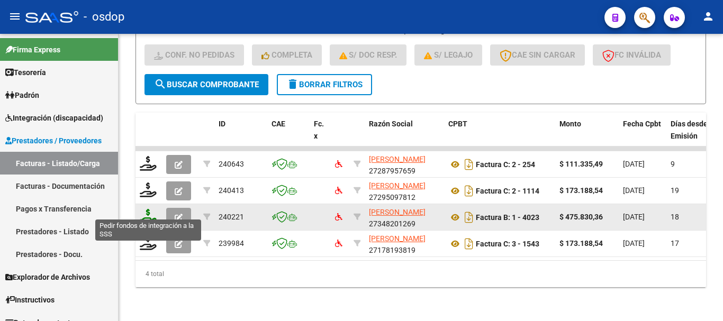
click at [152, 209] on icon at bounding box center [148, 216] width 17 height 15
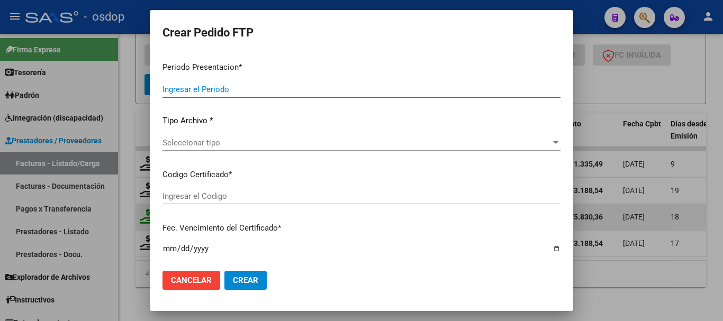
type input "202507"
type input "$ 475.830,36"
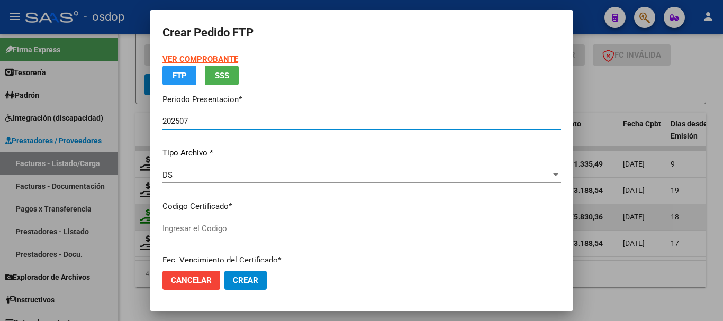
type input "8808139228"
type input "2026-05-31"
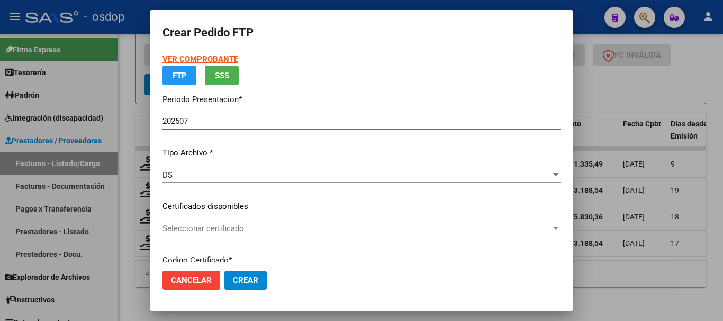
click at [241, 228] on div "VER COMPROBANTE ARCA Padrón FTP SSS Periodo Presentacion * 202507 Ingresar el P…" at bounding box center [362, 212] width 398 height 319
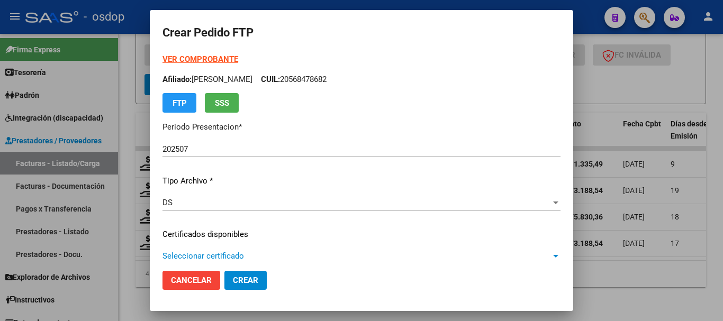
scroll to position [53, 0]
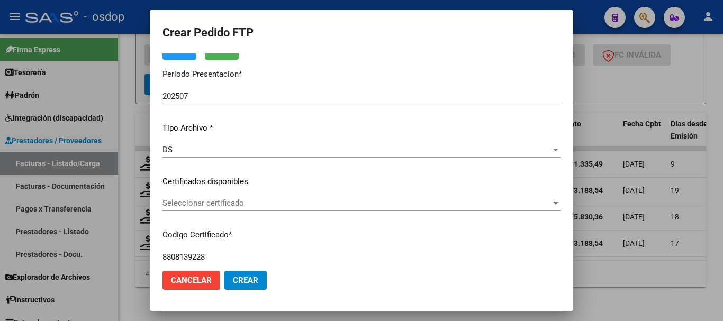
click at [231, 213] on div "Seleccionar certificado Seleccionar certificado" at bounding box center [362, 208] width 398 height 26
click at [233, 206] on span "Seleccionar certificado" at bounding box center [357, 204] width 389 height 10
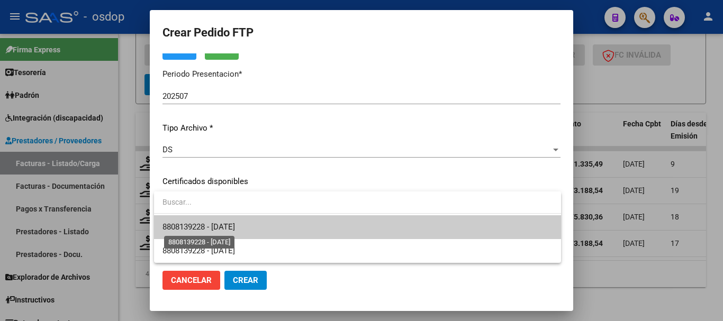
click at [235, 224] on span "8808139228 - 2026-05-31" at bounding box center [199, 227] width 73 height 10
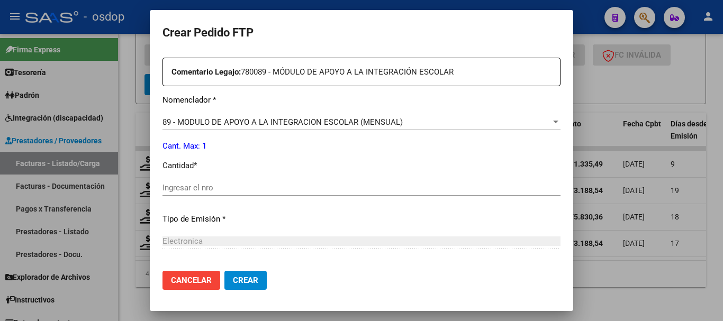
scroll to position [424, 0]
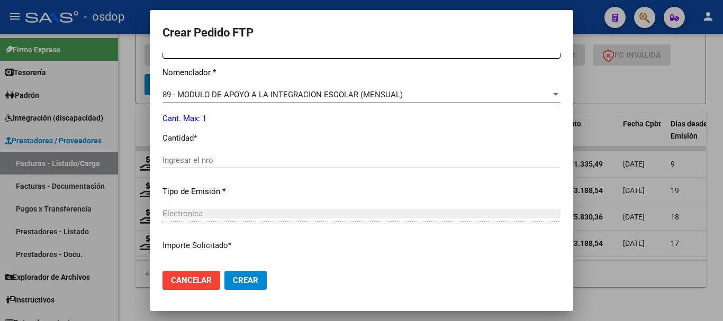
click at [231, 163] on input "Ingresar el nro" at bounding box center [362, 161] width 398 height 10
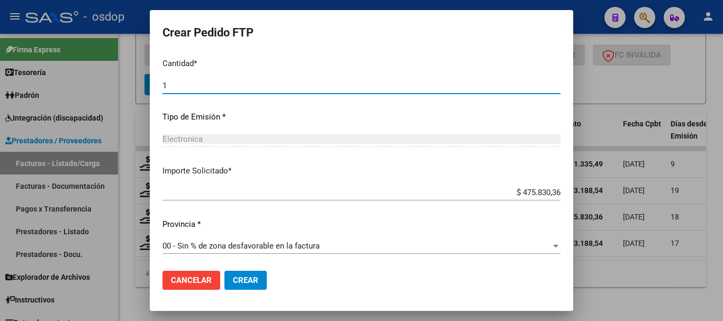
scroll to position [500, 0]
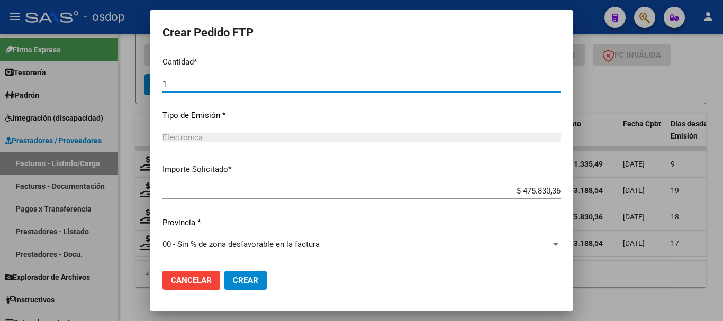
type input "1"
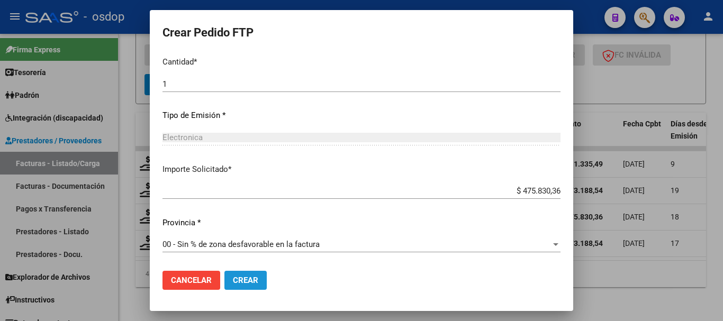
click at [243, 278] on span "Crear" at bounding box center [245, 281] width 25 height 10
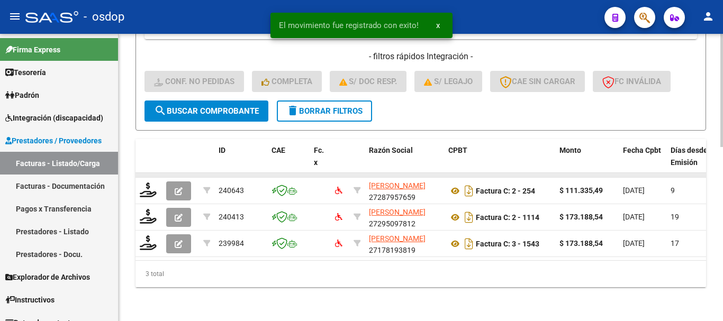
scroll to position [442, 0]
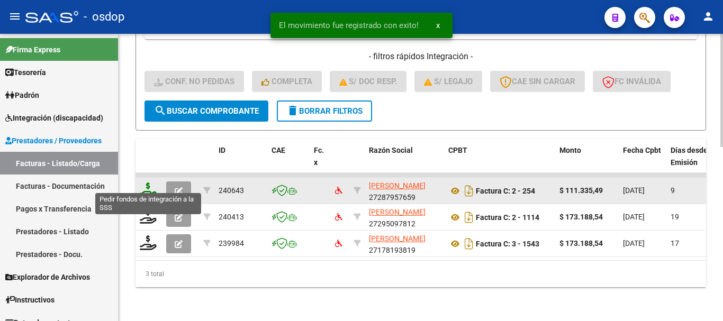
click at [150, 183] on icon at bounding box center [148, 190] width 17 height 15
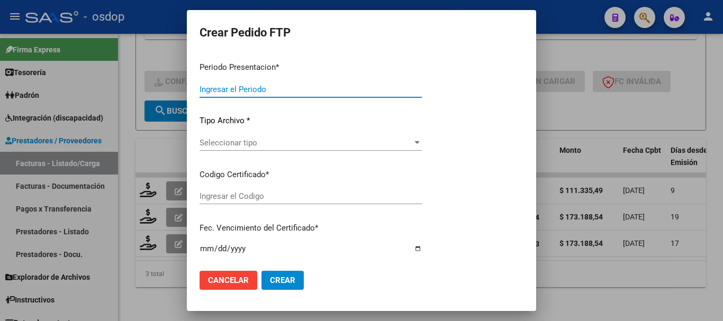
type input "202507"
type input "$ 111.335,49"
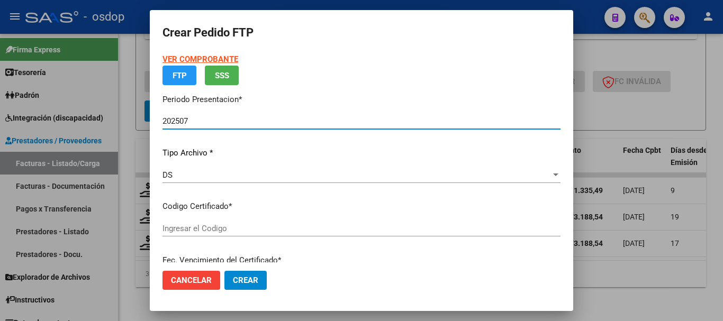
type input "8808139228"
type input "2026-05-31"
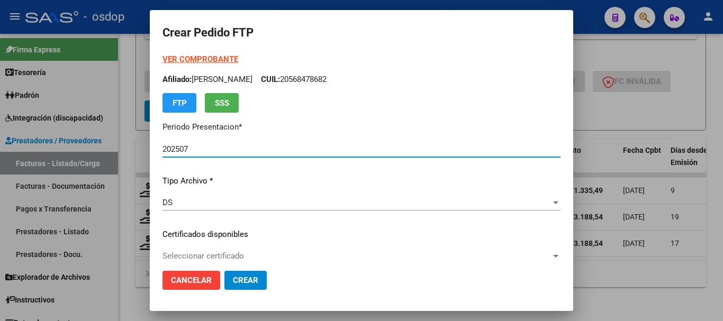
click at [225, 225] on div "VER COMPROBANTE ARCA Padrón Afiliado: DACUNDA STRAZZIUSO VALENTIN CUIL: 2056847…" at bounding box center [362, 226] width 398 height 346
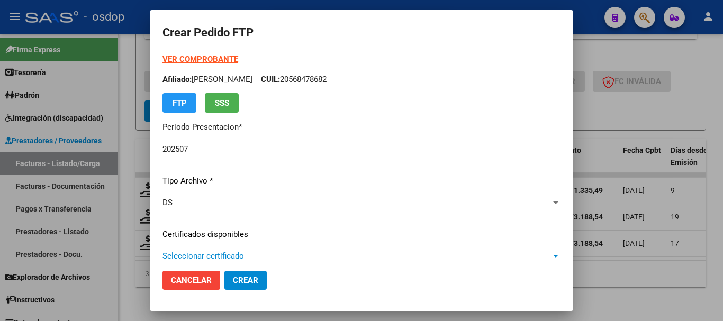
click at [230, 256] on span "Seleccionar certificado" at bounding box center [357, 257] width 389 height 10
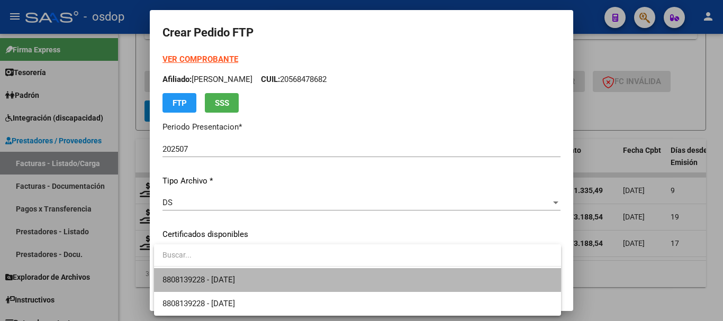
click at [239, 272] on span "8808139228 - 2026-05-31" at bounding box center [358, 281] width 390 height 24
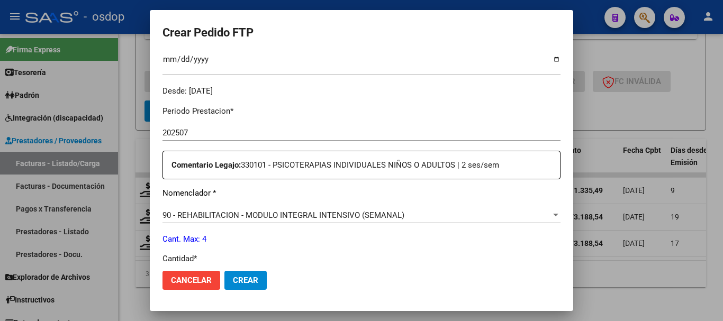
scroll to position [424, 0]
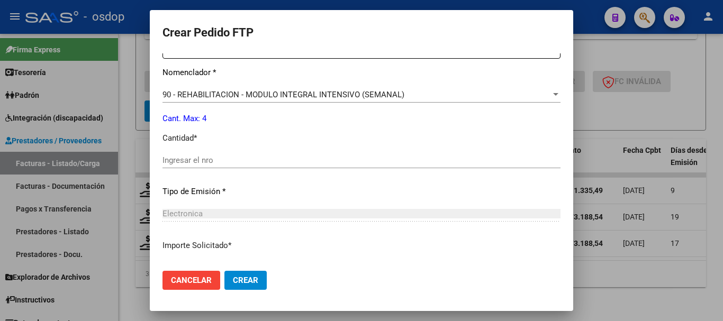
click at [213, 156] on input "Ingresar el nro" at bounding box center [362, 161] width 398 height 10
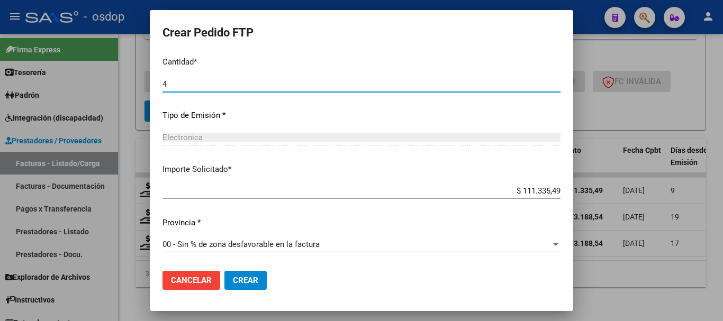
type input "4"
click at [237, 276] on span "Crear" at bounding box center [245, 281] width 25 height 10
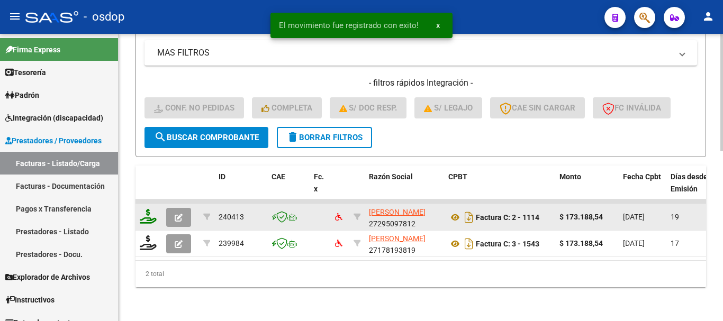
scroll to position [415, 0]
click at [144, 209] on icon at bounding box center [148, 216] width 17 height 15
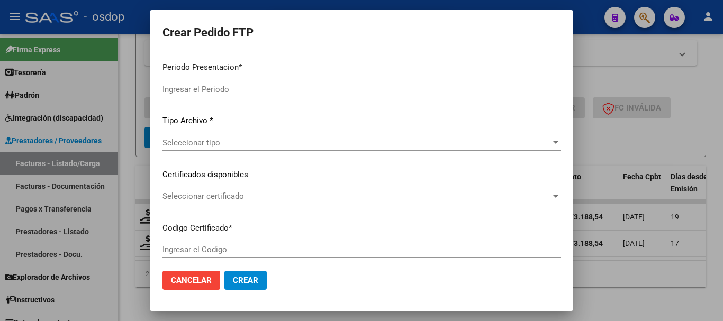
type input "202507"
type input "$ 173.188,54"
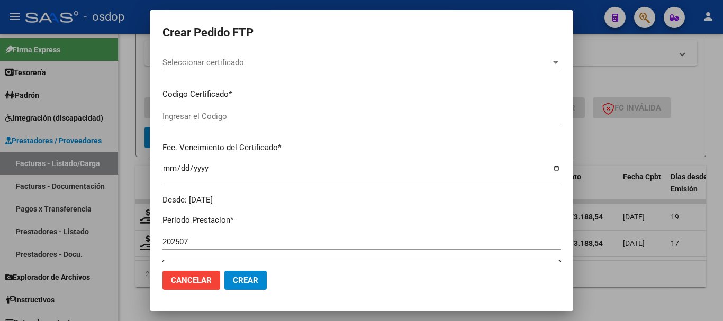
type input "8808139228"
type input "2026-05-31"
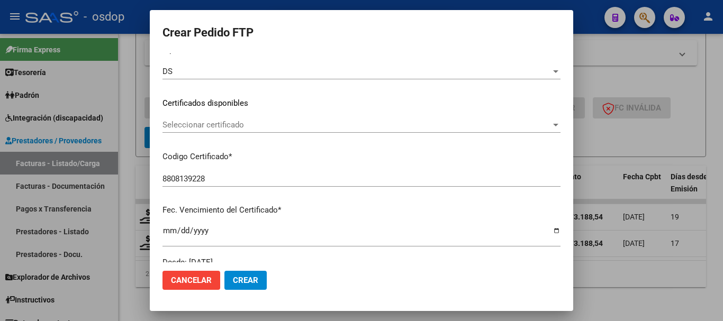
scroll to position [106, 0]
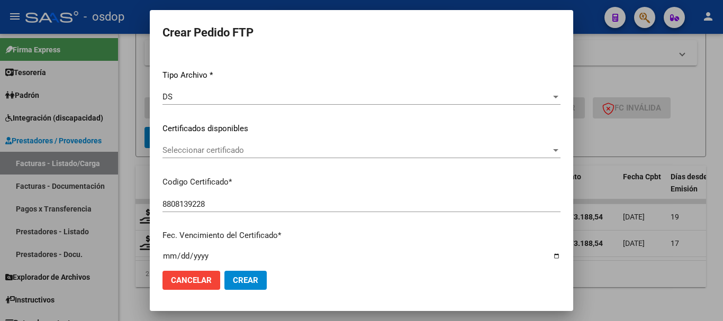
click at [214, 153] on span "Seleccionar certificado" at bounding box center [357, 151] width 389 height 10
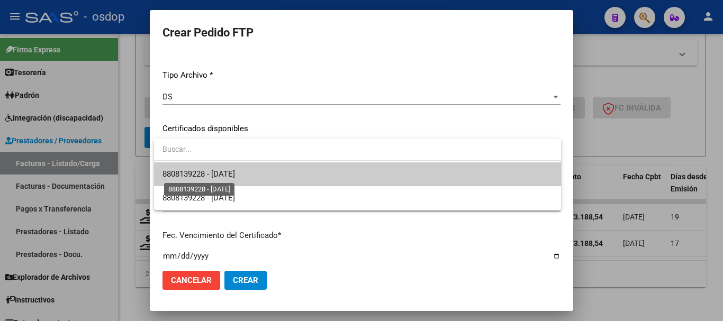
click at [221, 179] on span "8808139228 - 2026-05-31" at bounding box center [199, 174] width 73 height 10
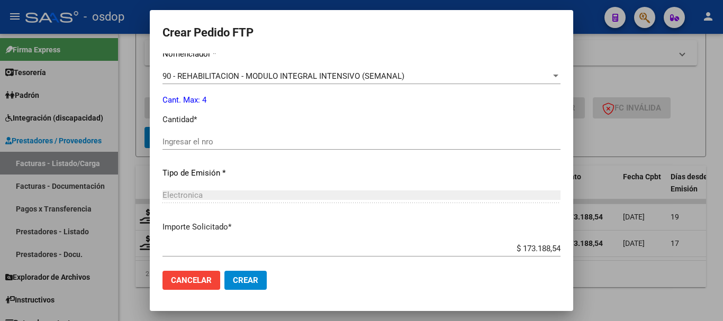
scroll to position [424, 0]
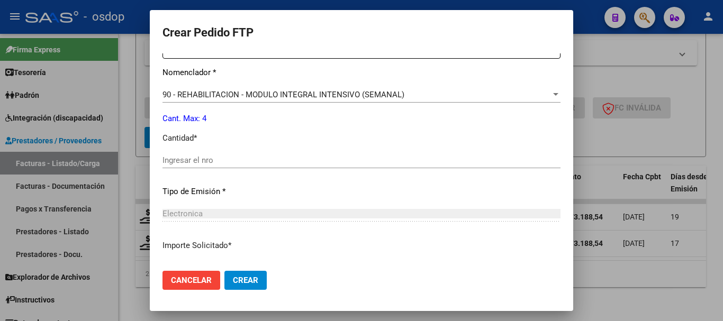
click at [255, 149] on div "Periodo Prestacion * 202507 Ingresar el Periodo Prestacion Comentario Legajo: 2…" at bounding box center [362, 158] width 398 height 363
click at [256, 160] on input "Ingresar el nro" at bounding box center [362, 161] width 398 height 10
type input "4"
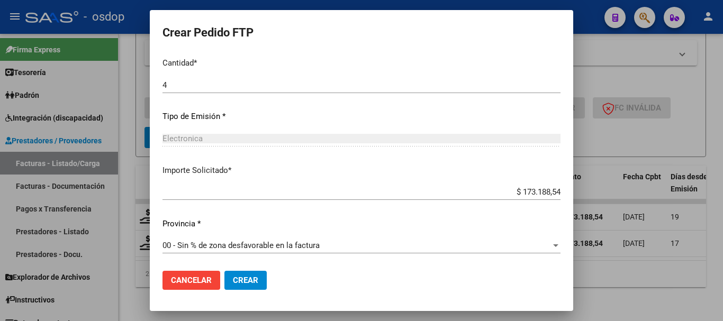
scroll to position [500, 0]
click at [249, 171] on p "Importe Solicitado *" at bounding box center [362, 170] width 398 height 12
click at [248, 275] on button "Crear" at bounding box center [246, 280] width 42 height 19
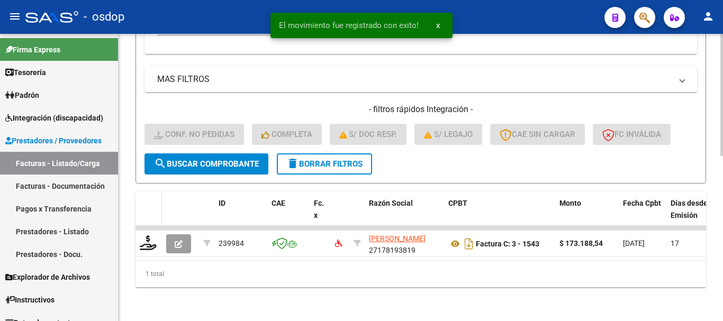
scroll to position [389, 0]
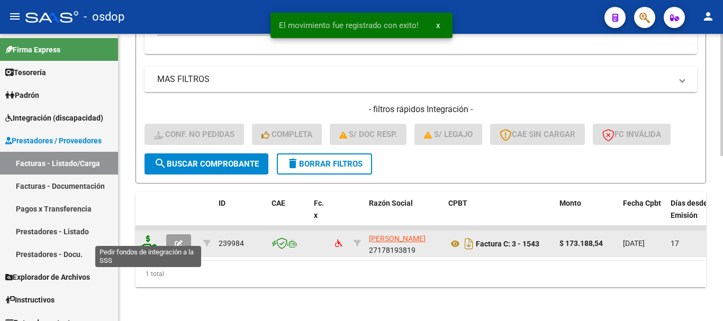
click at [149, 236] on icon at bounding box center [148, 243] width 17 height 15
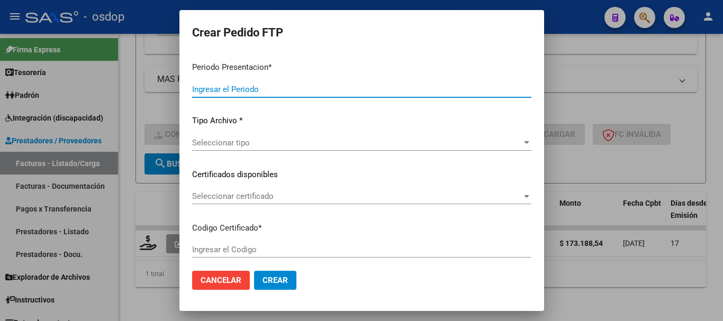
type input "202507"
type input "$ 173.188,54"
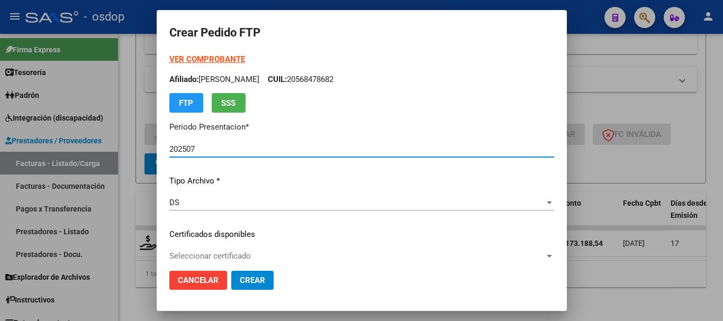
type input "8808139228"
type input "2026-05-31"
click at [237, 253] on span "Seleccionar certificado" at bounding box center [357, 257] width 376 height 10
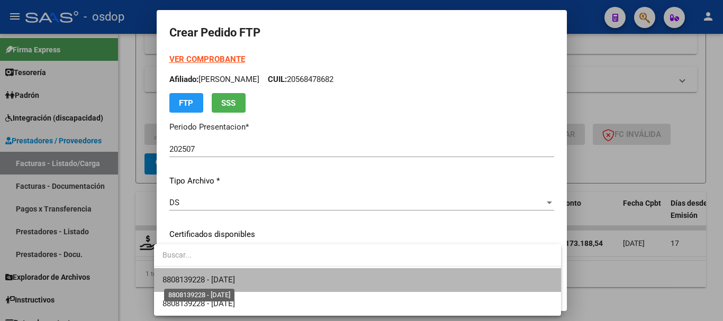
drag, startPoint x: 243, startPoint y: 278, endPoint x: 215, endPoint y: 225, distance: 59.7
click at [235, 276] on span "8808139228 - 2026-05-31" at bounding box center [199, 280] width 73 height 10
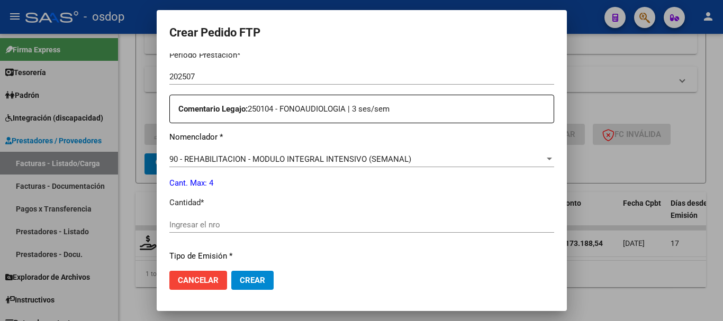
scroll to position [424, 0]
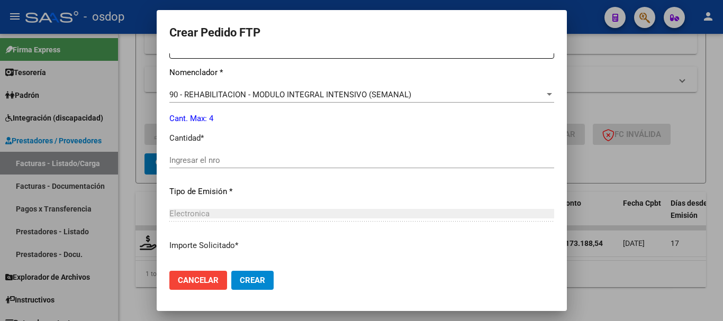
click at [224, 151] on div "Periodo Prestacion * 202507 Ingresar el Periodo Prestacion Comentario Legajo: 2…" at bounding box center [361, 158] width 385 height 363
click at [221, 159] on input "Ingresar el nro" at bounding box center [361, 161] width 385 height 10
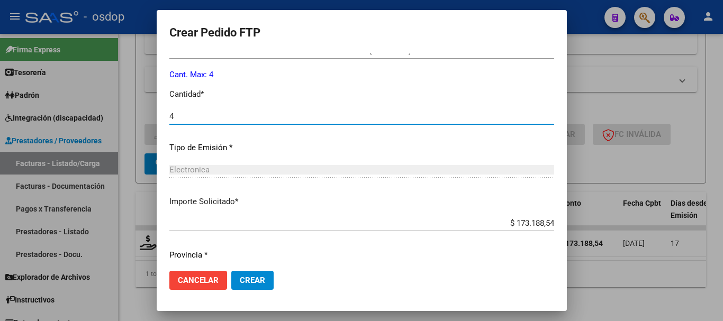
scroll to position [500, 0]
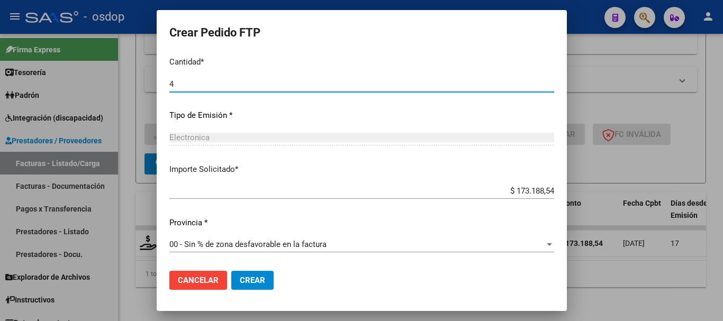
type input "4"
click at [245, 288] on button "Crear" at bounding box center [252, 280] width 42 height 19
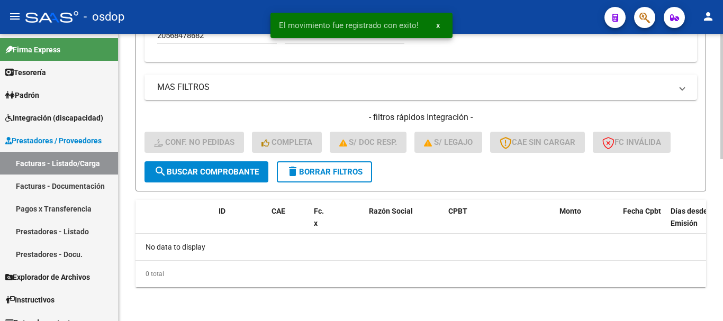
scroll to position [372, 0]
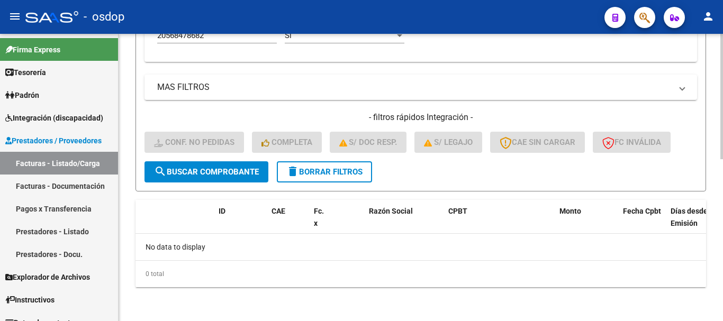
click at [345, 171] on span "delete Borrar Filtros" at bounding box center [325, 172] width 76 height 10
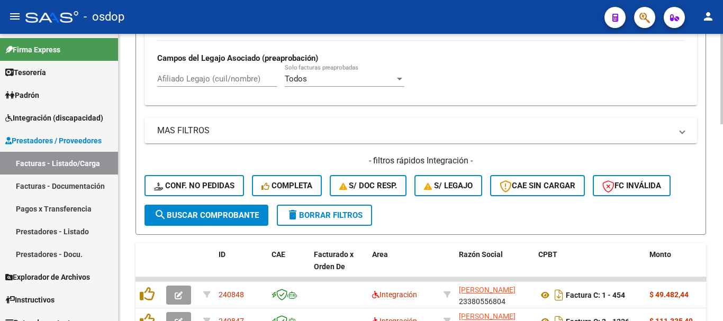
scroll to position [266, 0]
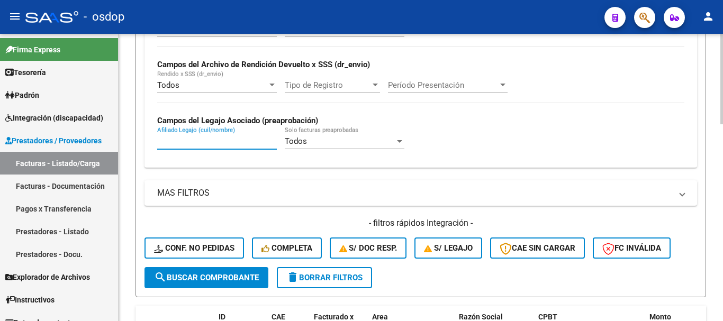
click at [183, 141] on input "Afiliado Legajo (cuil/nombre)" at bounding box center [217, 142] width 120 height 10
paste input "20599536427"
type input "20599536427"
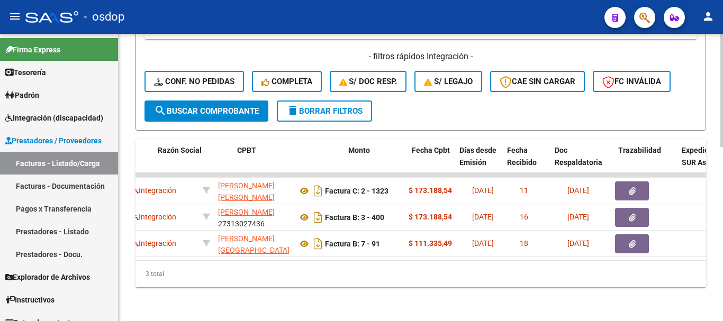
scroll to position [0, 323]
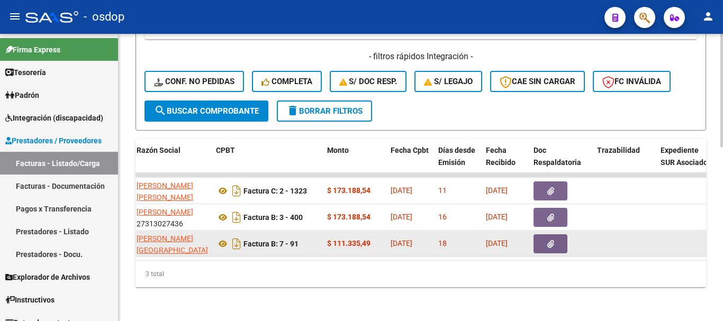
drag, startPoint x: 291, startPoint y: 306, endPoint x: 204, endPoint y: 243, distance: 107.3
click at [220, 239] on icon at bounding box center [223, 244] width 14 height 13
click at [547, 235] on button "button" at bounding box center [551, 244] width 34 height 19
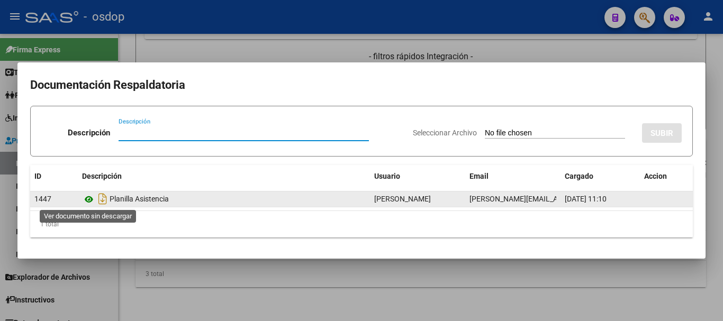
click at [90, 204] on icon at bounding box center [89, 199] width 14 height 13
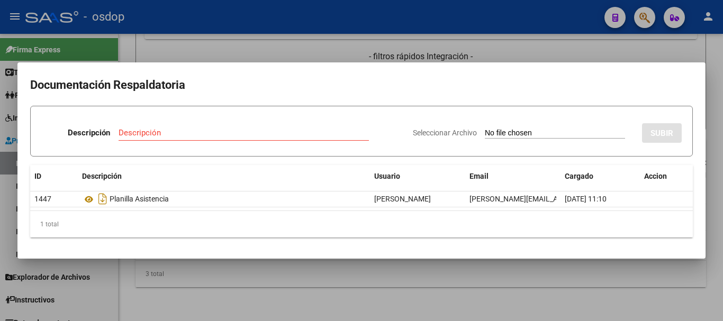
click at [294, 299] on div at bounding box center [361, 160] width 723 height 321
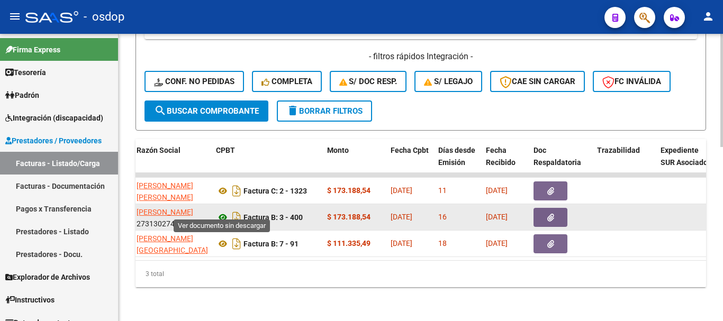
click at [224, 211] on icon at bounding box center [223, 217] width 14 height 13
click at [538, 208] on button "button" at bounding box center [551, 217] width 34 height 19
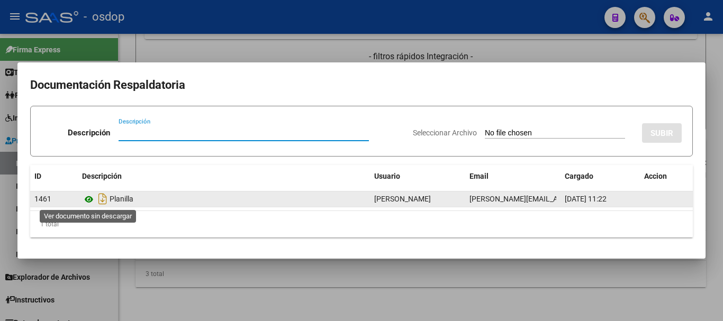
click at [88, 198] on icon at bounding box center [89, 199] width 14 height 13
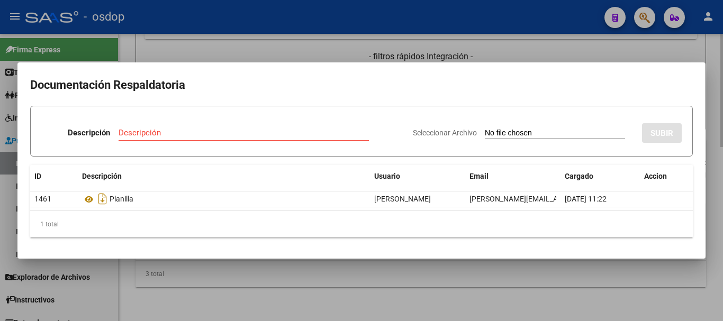
drag, startPoint x: 187, startPoint y: 277, endPoint x: 228, endPoint y: 216, distance: 73.0
click at [187, 274] on div at bounding box center [361, 160] width 723 height 321
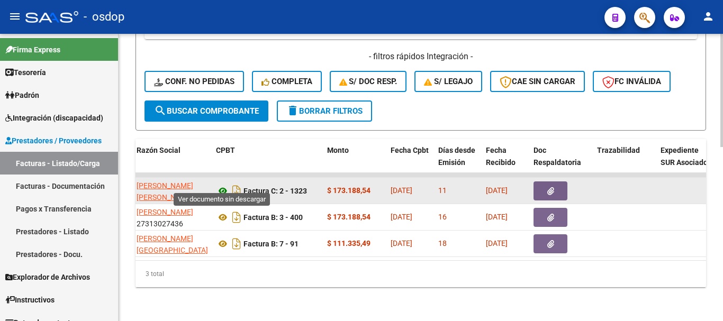
click at [220, 185] on icon at bounding box center [223, 191] width 14 height 13
click at [549, 182] on button "button" at bounding box center [551, 191] width 34 height 19
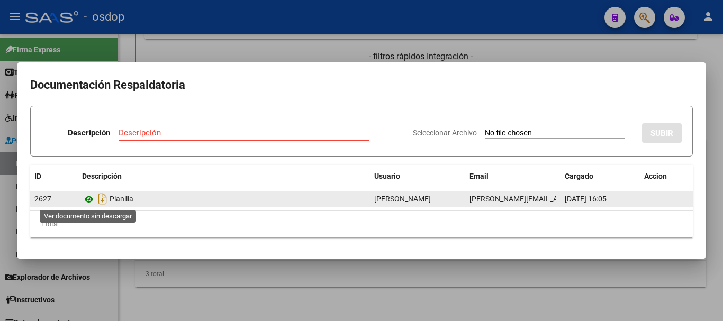
click at [87, 203] on icon at bounding box center [89, 199] width 14 height 13
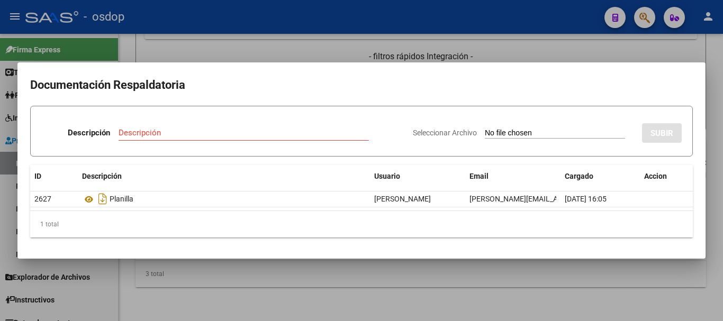
drag, startPoint x: 215, startPoint y: 55, endPoint x: 215, endPoint y: 98, distance: 42.9
click at [215, 56] on div at bounding box center [361, 160] width 723 height 321
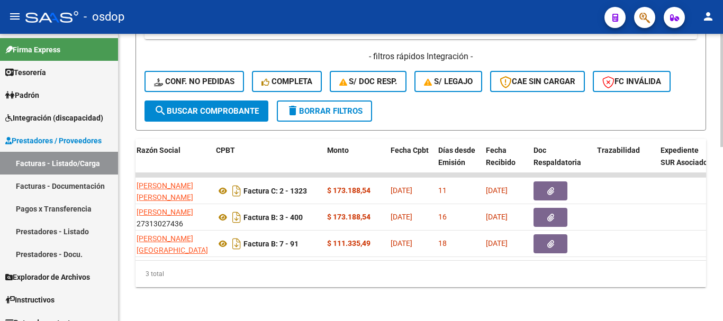
drag, startPoint x: 246, startPoint y: 252, endPoint x: 166, endPoint y: 261, distance: 80.5
click at [166, 261] on div "ID CAE Facturado x Orden De Area Razón Social CPBT Monto Fecha Cpbt Días desde …" at bounding box center [421, 213] width 571 height 148
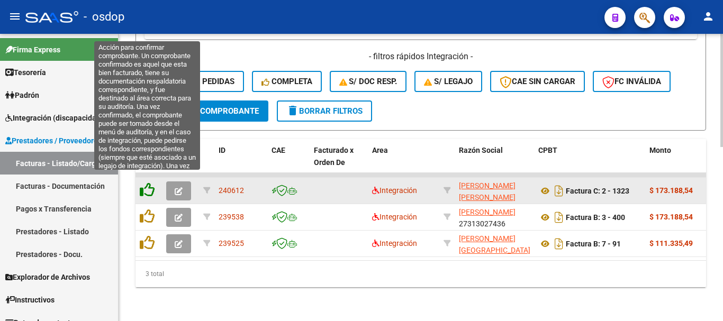
click at [151, 186] on icon at bounding box center [147, 190] width 15 height 15
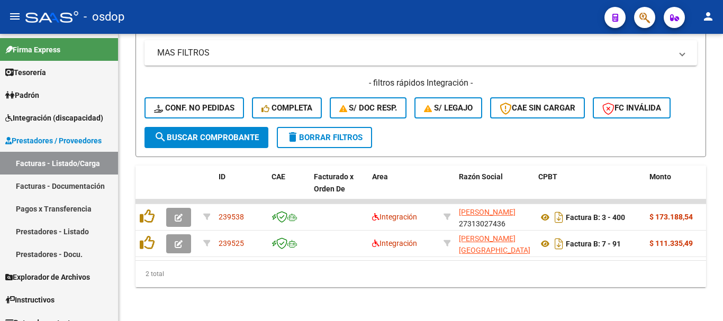
scroll to position [415, 0]
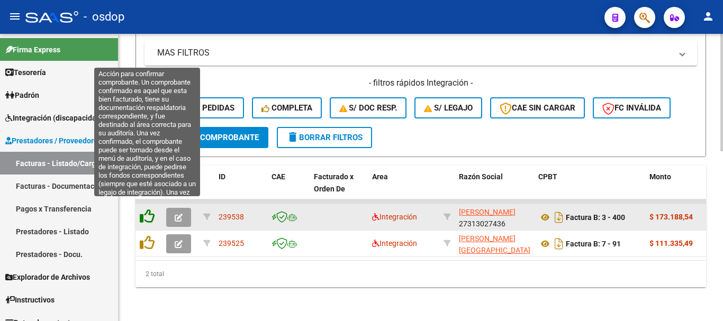
click at [149, 209] on icon at bounding box center [147, 216] width 15 height 15
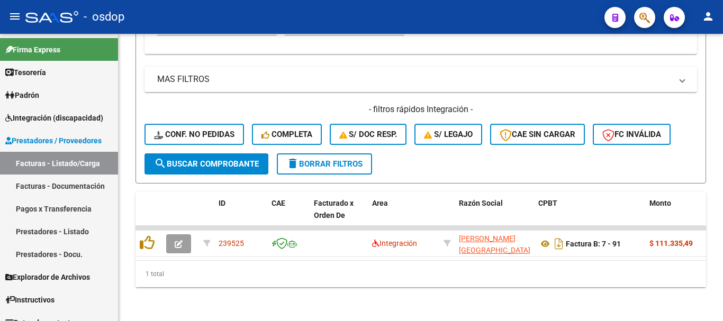
scroll to position [389, 0]
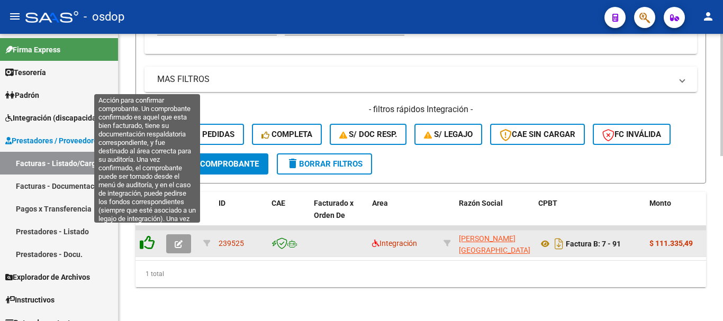
click at [145, 239] on icon at bounding box center [147, 243] width 15 height 15
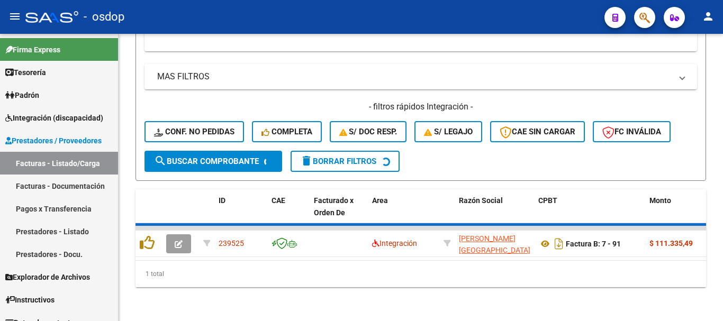
scroll to position [391, 0]
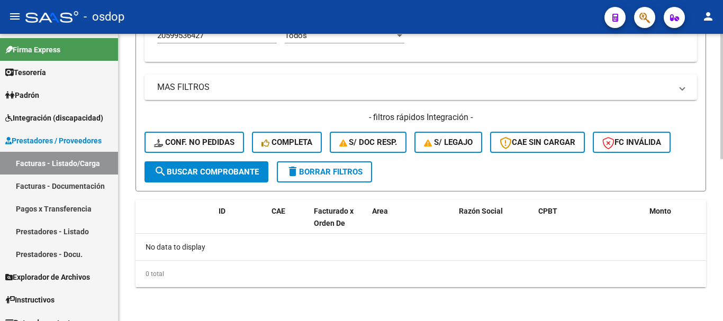
click at [210, 139] on span "Conf. no pedidas" at bounding box center [194, 143] width 81 height 10
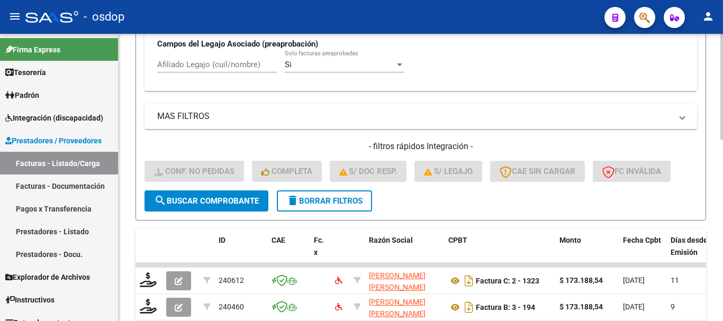
scroll to position [319, 0]
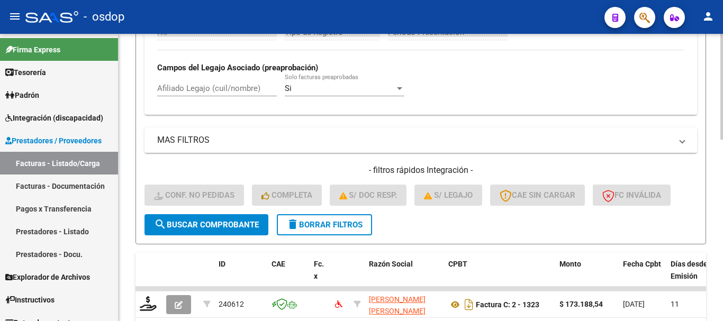
click at [213, 88] on input "Afiliado Legajo (cuil/nombre)" at bounding box center [217, 89] width 120 height 10
click at [198, 84] on input "Afiliado Legajo (cuil/nombre)" at bounding box center [217, 89] width 120 height 10
paste input "20599536427"
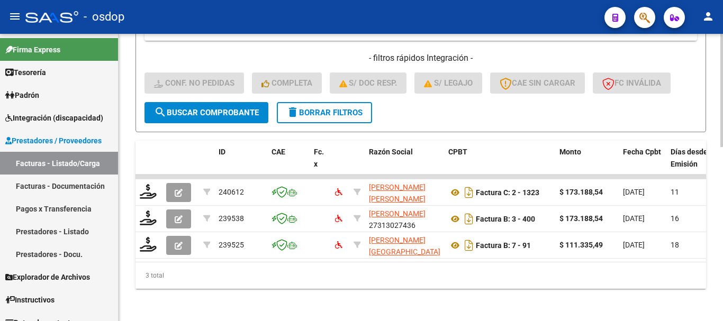
scroll to position [442, 0]
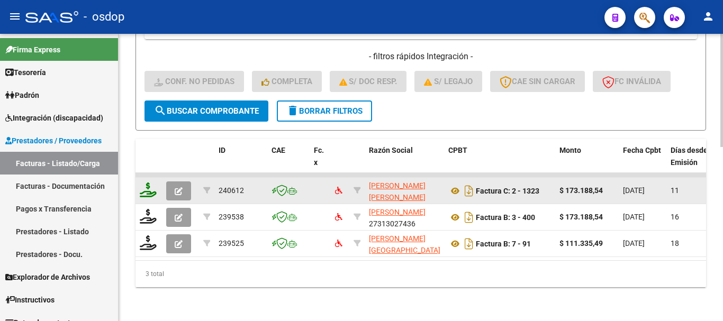
type input "20599536427"
click at [149, 189] on icon at bounding box center [148, 190] width 17 height 15
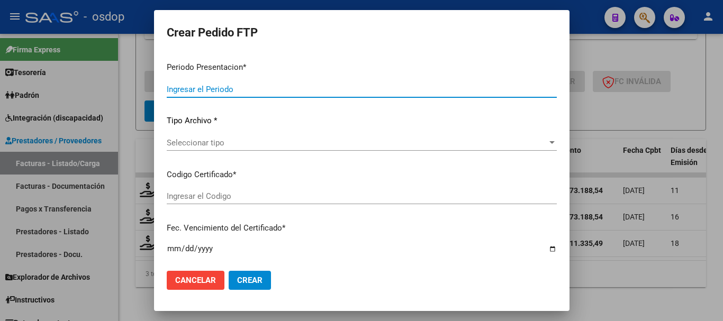
type input "202507"
type input "$ 173.188,54"
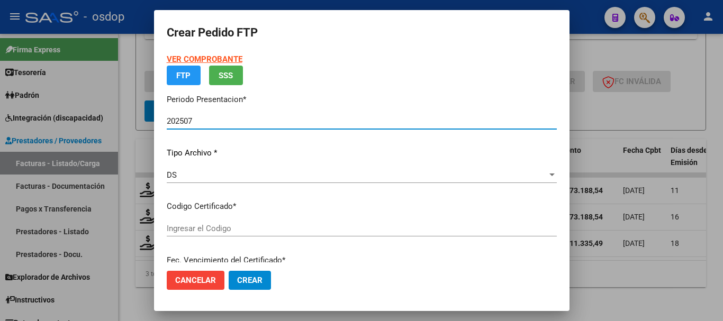
type input "2167736599"
type input "2026-12-13"
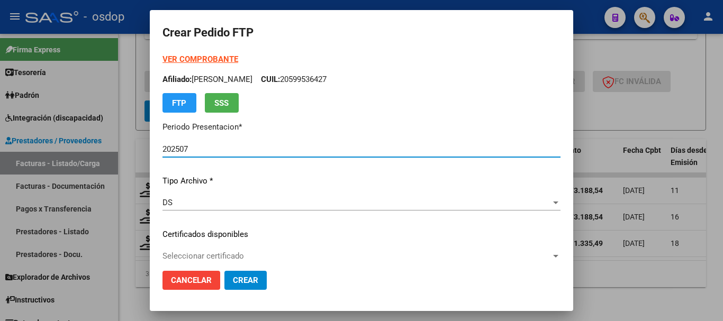
click at [234, 242] on div "VER COMPROBANTE ARCA Padrón Afiliado: ORTIZ SALVADOR CUIL: 20599536427 FTP SSS …" at bounding box center [362, 220] width 398 height 335
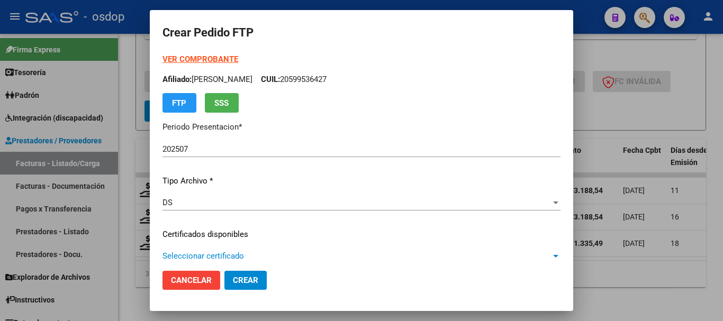
click at [229, 255] on span "Seleccionar certificado" at bounding box center [357, 257] width 389 height 10
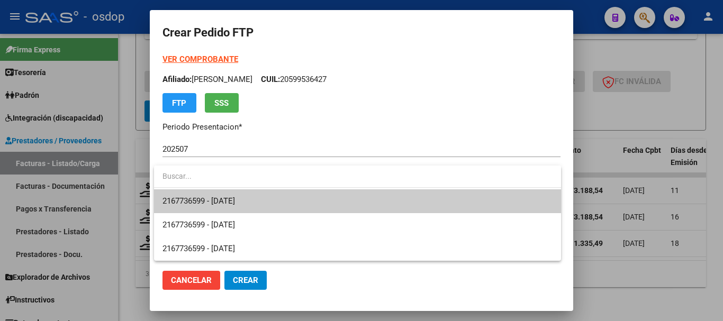
click at [244, 209] on span "2167736599 - 2026-12-13" at bounding box center [358, 202] width 390 height 24
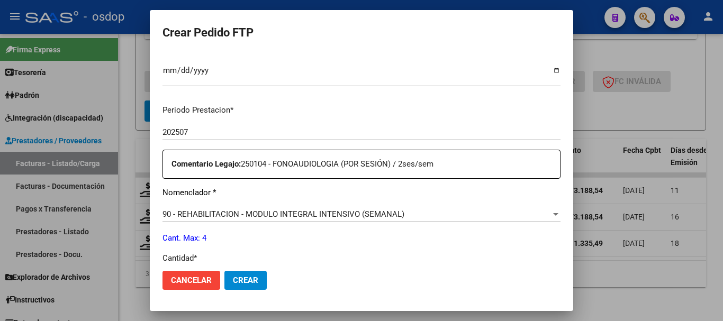
scroll to position [318, 0]
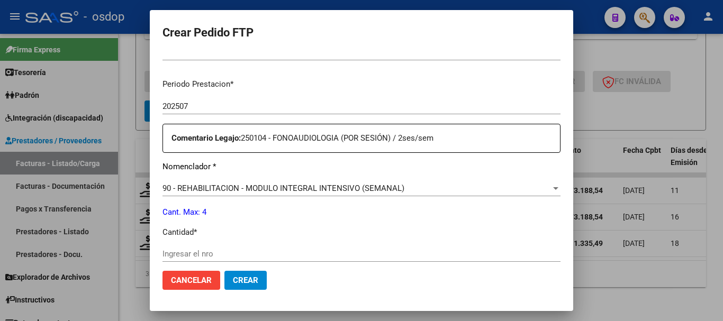
click at [237, 255] on input "Ingresar el nro" at bounding box center [362, 254] width 398 height 10
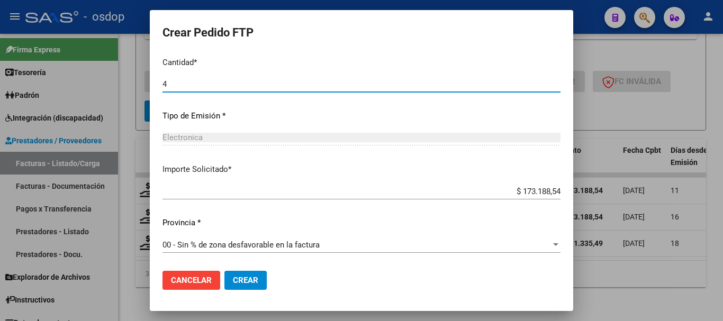
type input "4"
click at [248, 282] on span "Crear" at bounding box center [245, 281] width 25 height 10
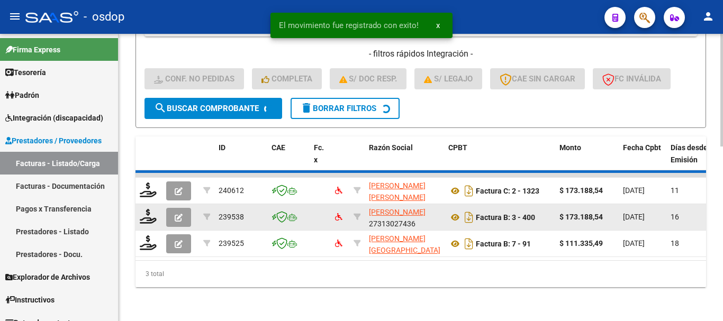
scroll to position [415, 0]
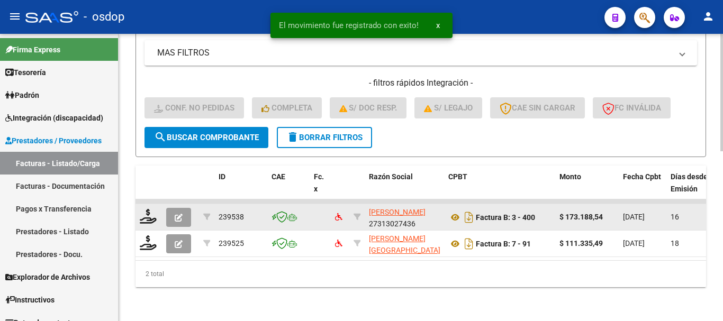
click at [151, 218] on datatable-body-cell at bounding box center [149, 217] width 26 height 26
click at [148, 210] on icon at bounding box center [148, 216] width 17 height 15
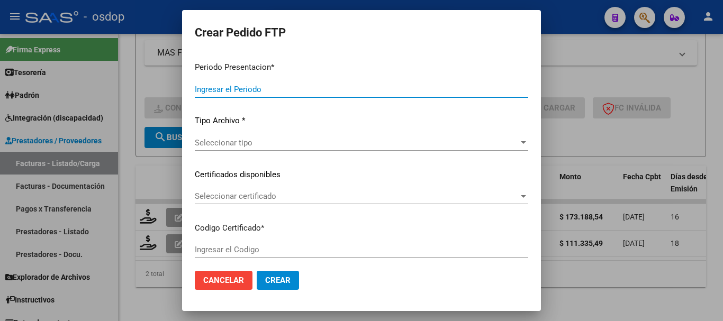
type input "202507"
type input "$ 173.188,54"
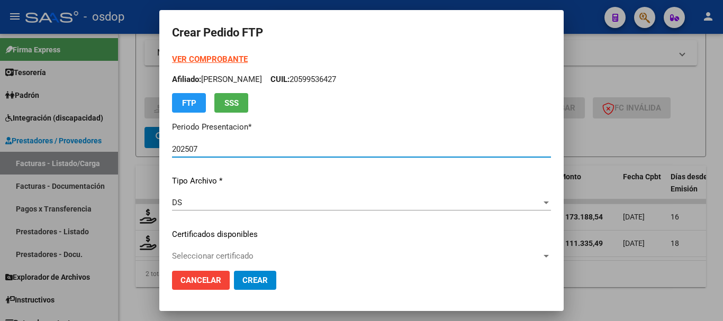
type input "2167736599"
type input "2026-12-13"
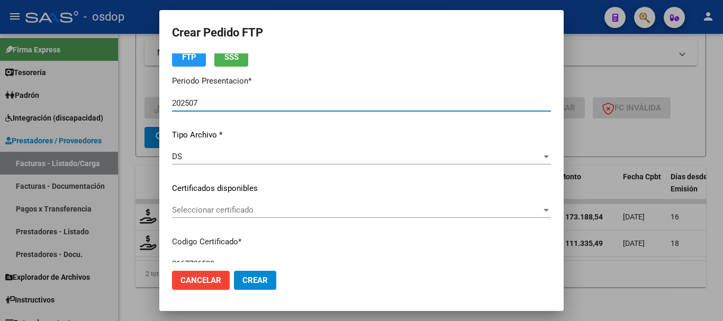
scroll to position [106, 0]
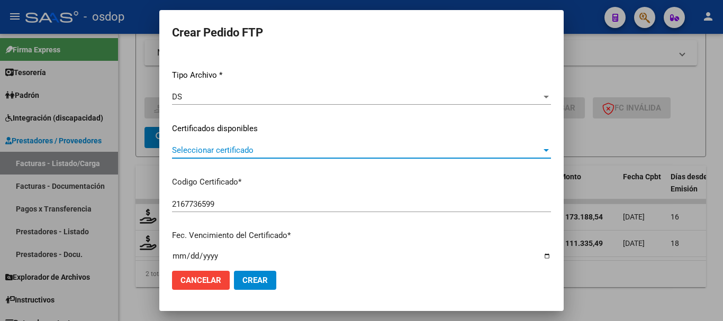
click at [240, 148] on span "Seleccionar certificado" at bounding box center [357, 151] width 370 height 10
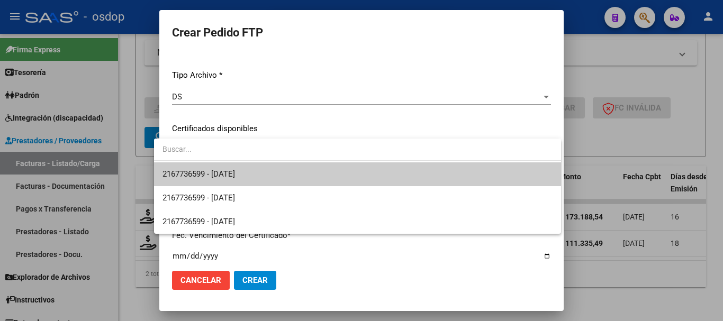
click at [254, 163] on span "2167736599 - 2026-12-13" at bounding box center [358, 175] width 390 height 24
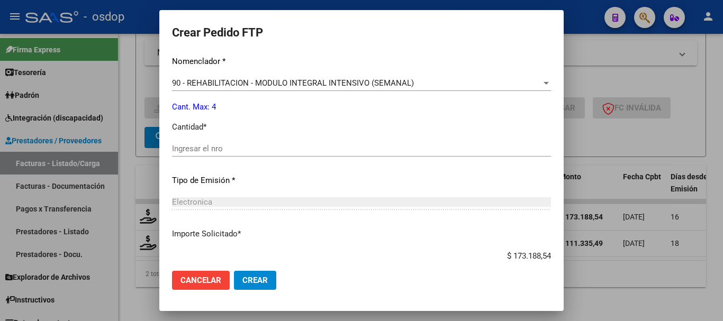
scroll to position [424, 0]
click at [236, 152] on input "Ingresar el nro" at bounding box center [361, 149] width 379 height 10
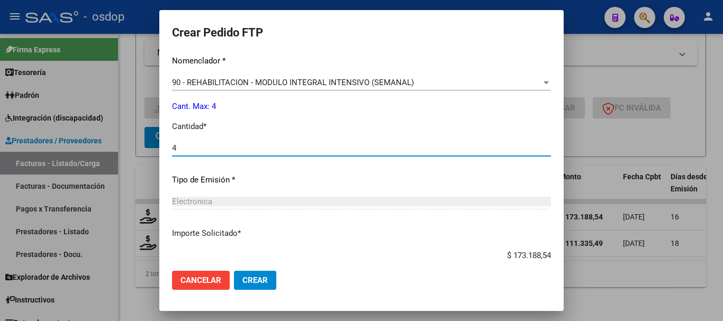
type input "4"
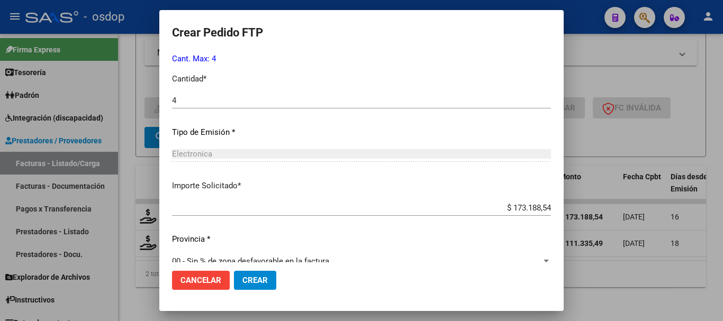
scroll to position [488, 0]
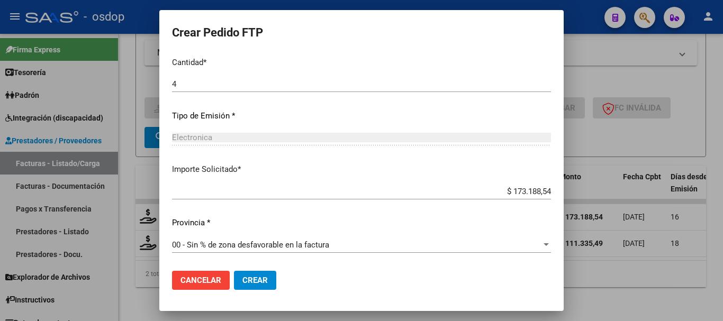
click at [254, 283] on span "Crear" at bounding box center [255, 281] width 25 height 10
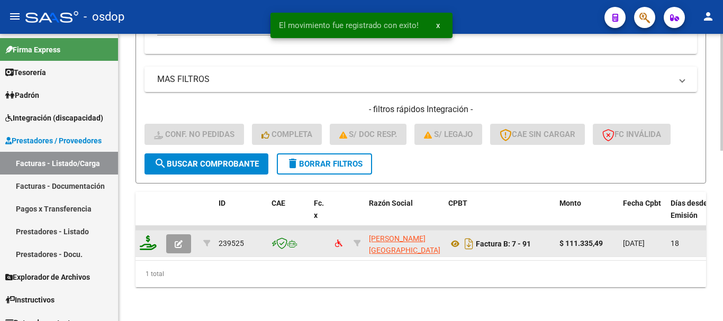
scroll to position [389, 0]
click at [146, 245] on datatable-body-cell at bounding box center [149, 244] width 26 height 26
click at [147, 237] on icon at bounding box center [148, 243] width 17 height 15
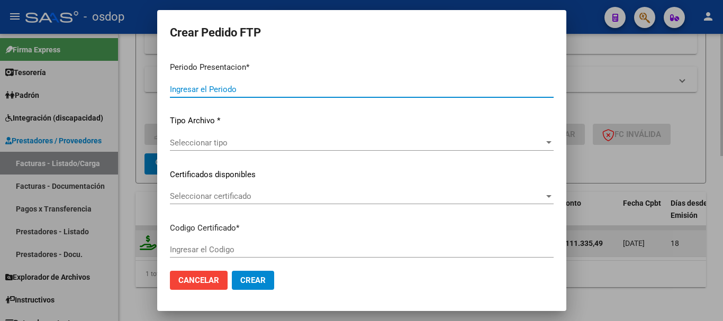
type input "202507"
type input "$ 111.335,49"
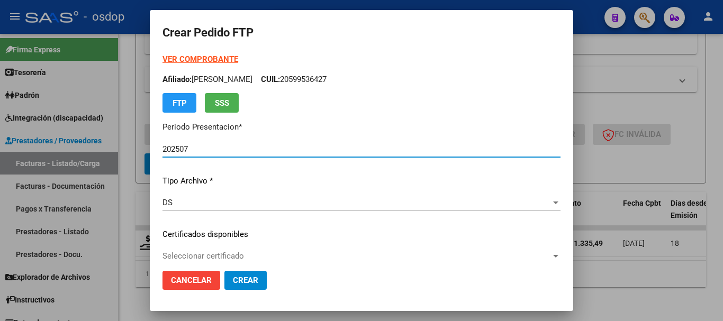
type input "2167736599"
type input "2026-12-13"
click at [211, 250] on div "Seleccionar certificado Seleccionar certificado" at bounding box center [362, 256] width 398 height 16
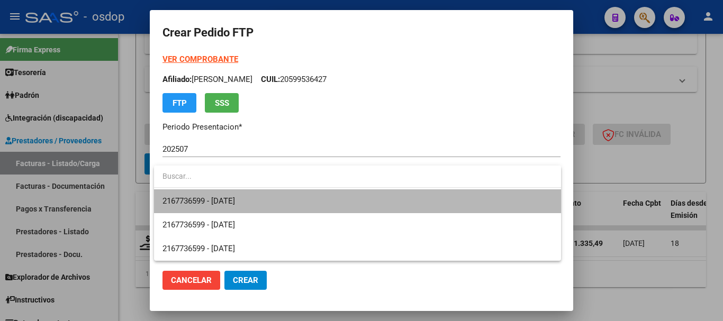
click at [235, 190] on span "2167736599 - 2026-12-13" at bounding box center [358, 202] width 390 height 24
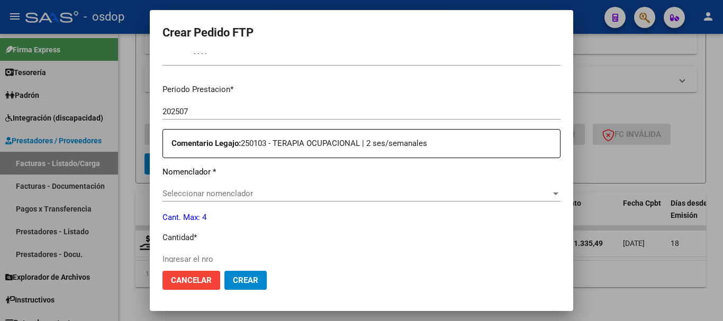
scroll to position [318, 0]
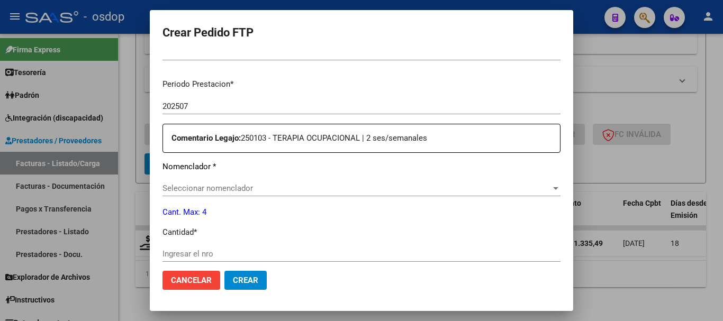
click at [216, 188] on span "Seleccionar nomenclador" at bounding box center [357, 189] width 389 height 10
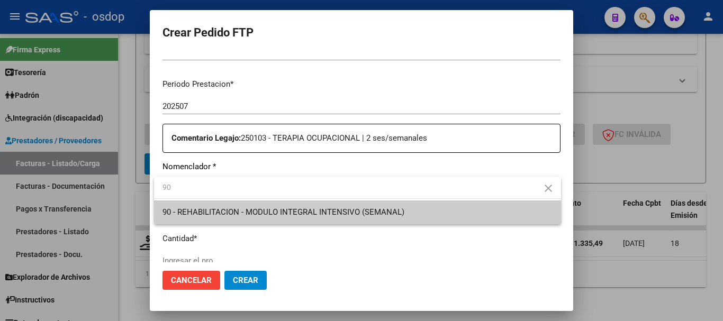
type input "90"
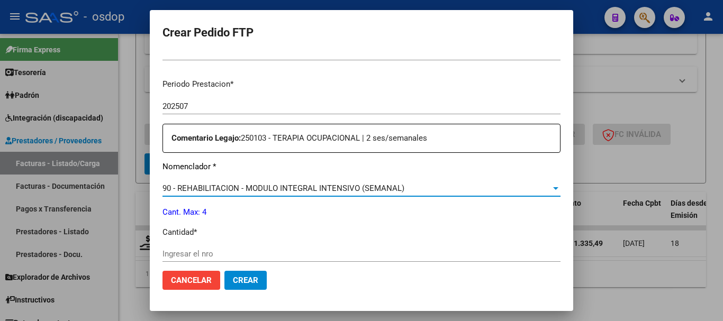
click at [215, 256] on input "Ingresar el nro" at bounding box center [362, 254] width 398 height 10
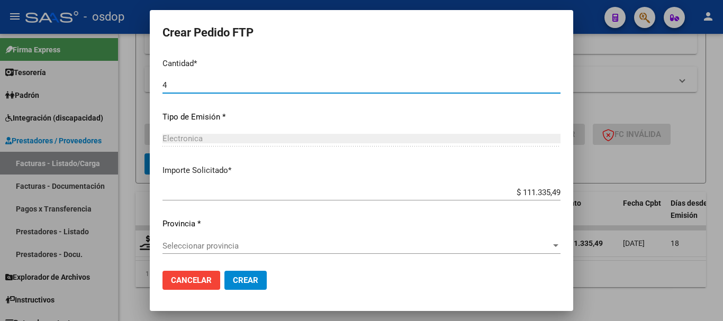
scroll to position [488, 0]
type input "4"
click at [216, 247] on span "Seleccionar provincia" at bounding box center [357, 245] width 389 height 10
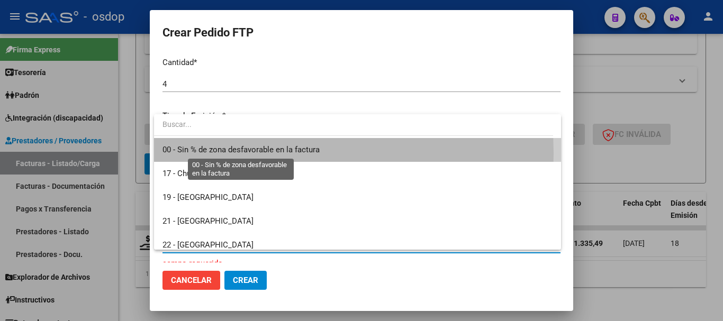
click at [246, 154] on span "00 - Sin % de zona desfavorable en la factura" at bounding box center [241, 150] width 157 height 10
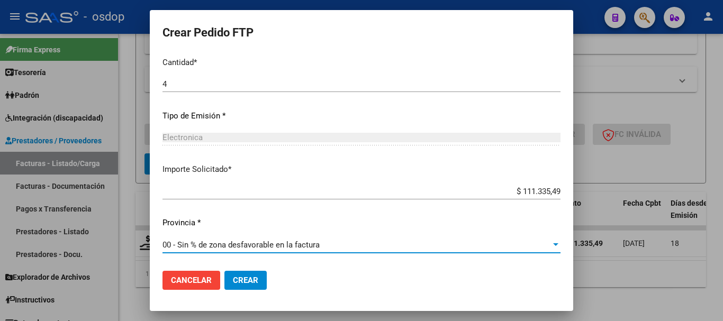
click at [265, 278] on button "Crear" at bounding box center [246, 280] width 42 height 19
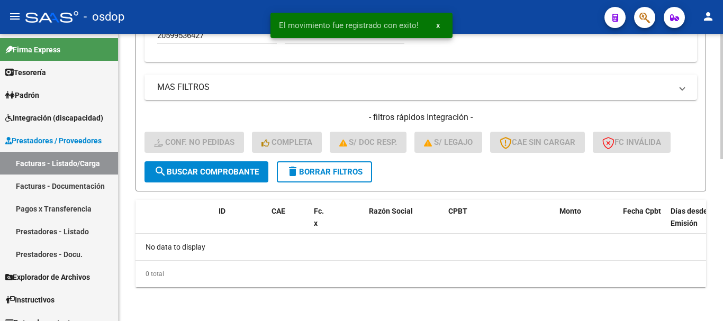
scroll to position [372, 0]
drag, startPoint x: 330, startPoint y: 167, endPoint x: 330, endPoint y: 141, distance: 26.0
click at [330, 167] on button "delete Borrar Filtros" at bounding box center [324, 172] width 95 height 21
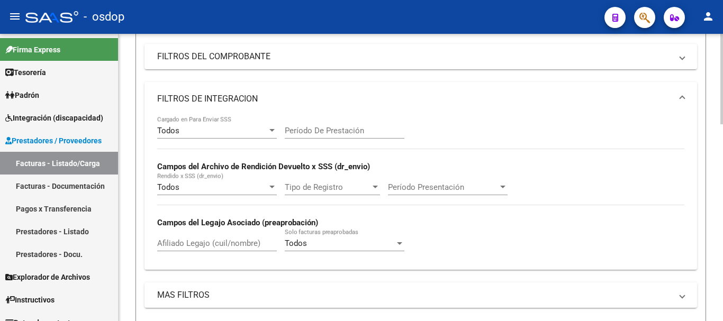
scroll to position [160, 0]
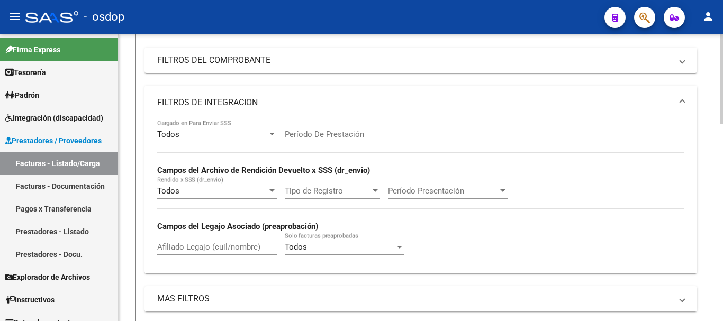
click at [207, 239] on div "Afiliado Legajo (cuil/nombre)" at bounding box center [217, 244] width 120 height 23
click at [211, 248] on input "Afiliado Legajo (cuil/nombre)" at bounding box center [217, 248] width 120 height 10
paste input "20541157418"
type input "20541157418"
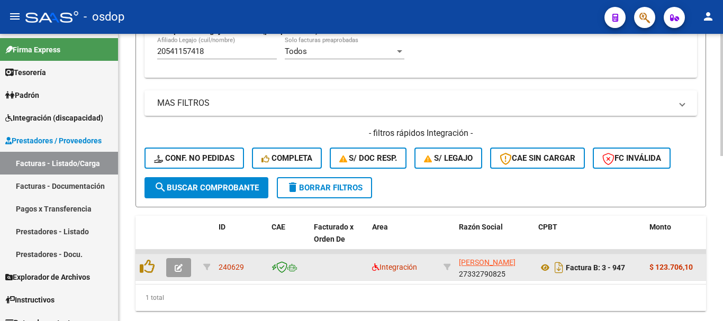
scroll to position [389, 0]
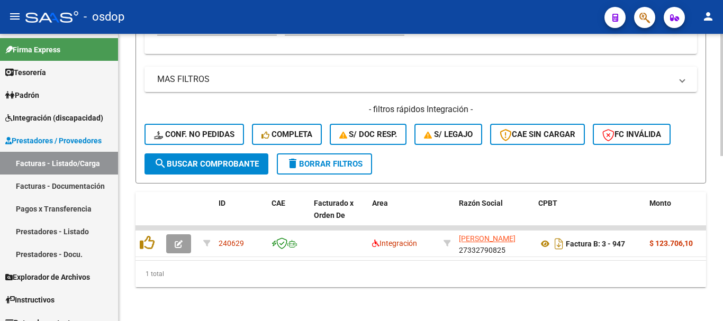
click at [332, 159] on span "delete Borrar Filtros" at bounding box center [325, 164] width 76 height 10
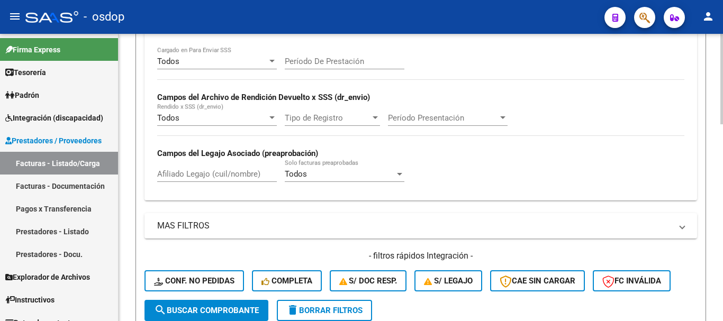
scroll to position [230, 0]
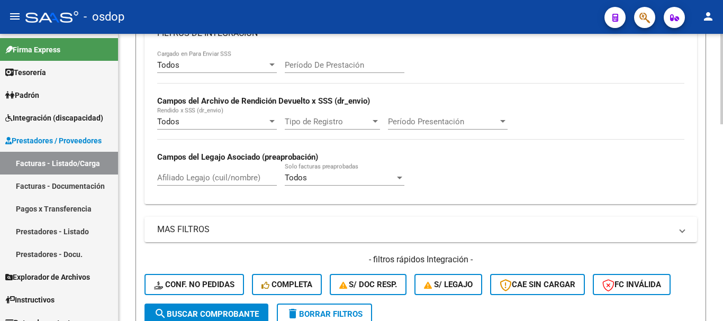
click at [200, 177] on input "Afiliado Legajo (cuil/nombre)" at bounding box center [217, 178] width 120 height 10
paste input "27553628348"
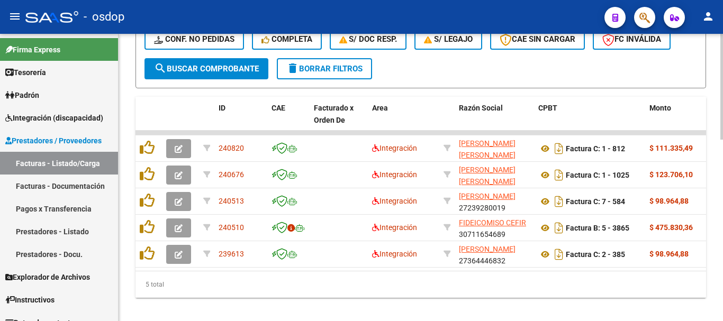
scroll to position [495, 0]
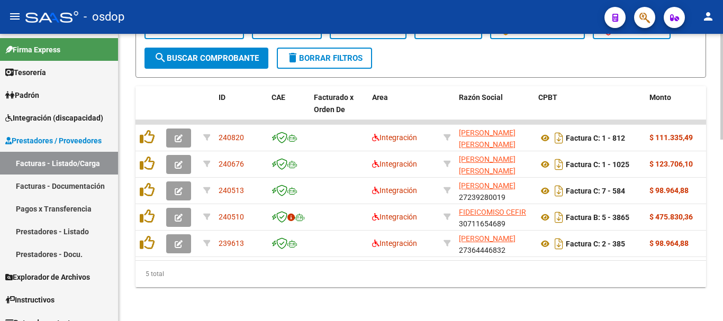
type input "27553628348"
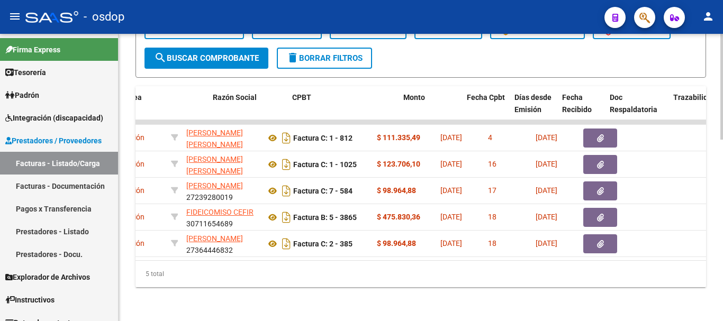
scroll to position [0, 226]
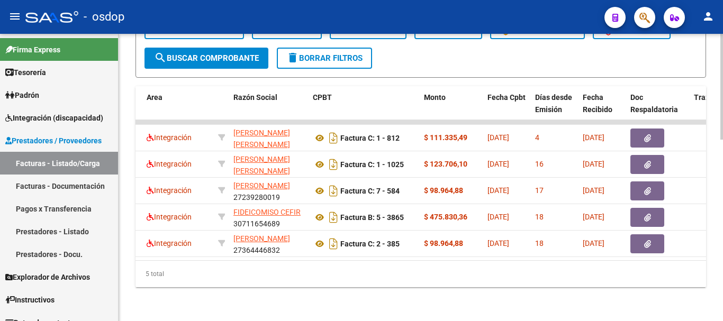
click at [312, 279] on div "5 total" at bounding box center [421, 274] width 571 height 26
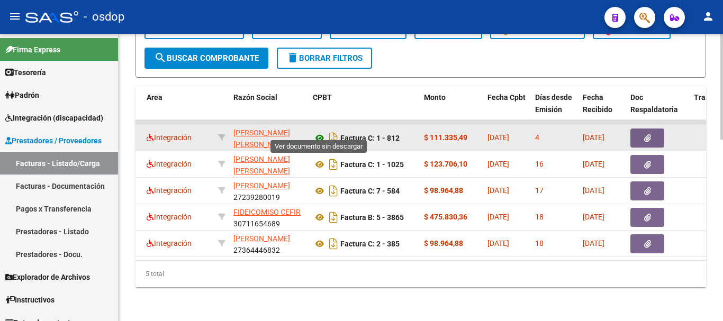
click at [318, 132] on icon at bounding box center [320, 138] width 14 height 13
click at [630, 125] on datatable-body-cell at bounding box center [659, 138] width 64 height 26
click at [636, 129] on button "button" at bounding box center [648, 138] width 34 height 19
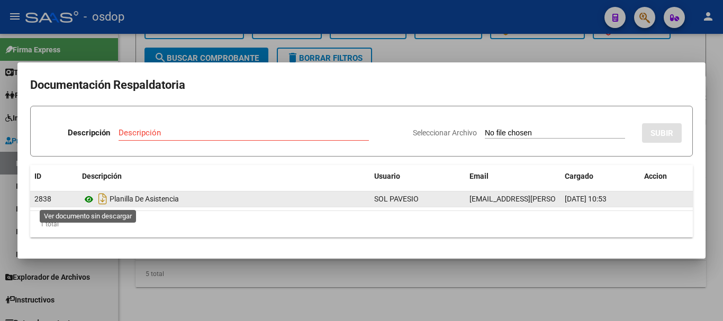
click at [90, 201] on icon at bounding box center [89, 199] width 14 height 13
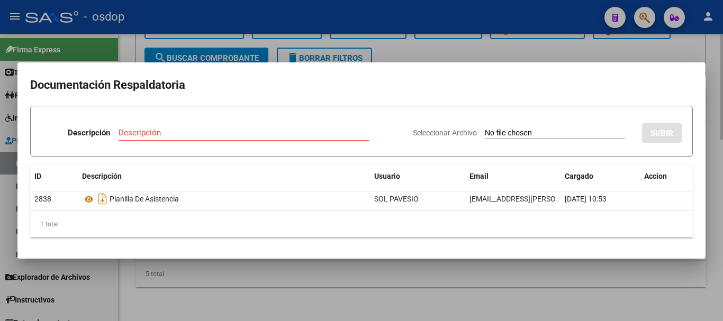
click at [248, 303] on div at bounding box center [361, 160] width 723 height 321
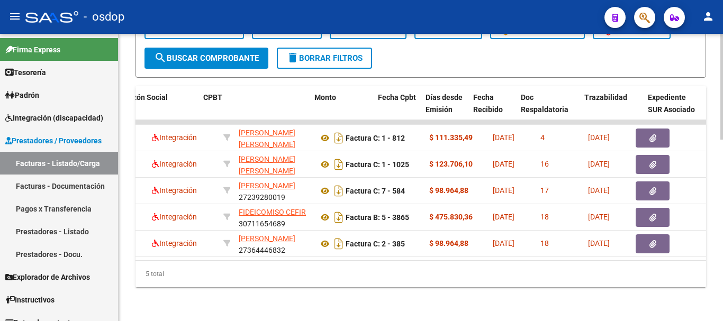
scroll to position [0, 346]
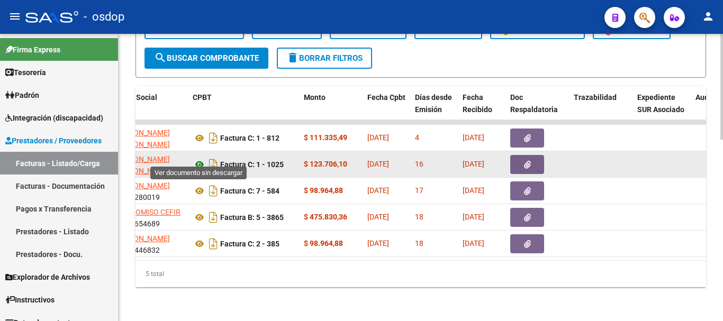
click at [194, 158] on icon at bounding box center [200, 164] width 14 height 13
click at [525, 161] on icon "button" at bounding box center [527, 165] width 7 height 8
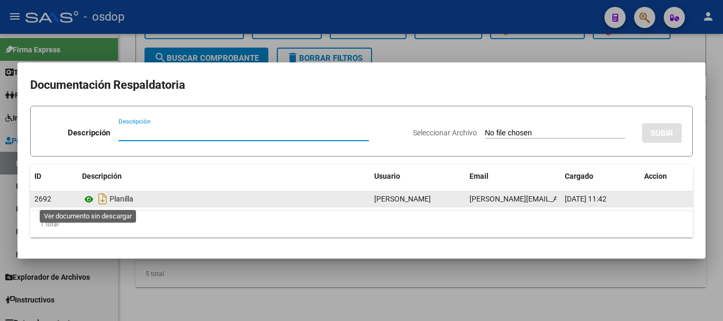
click at [87, 202] on icon at bounding box center [89, 199] width 14 height 13
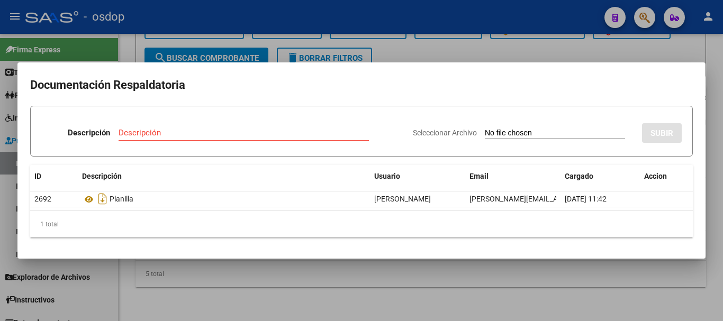
click at [291, 279] on div at bounding box center [361, 160] width 723 height 321
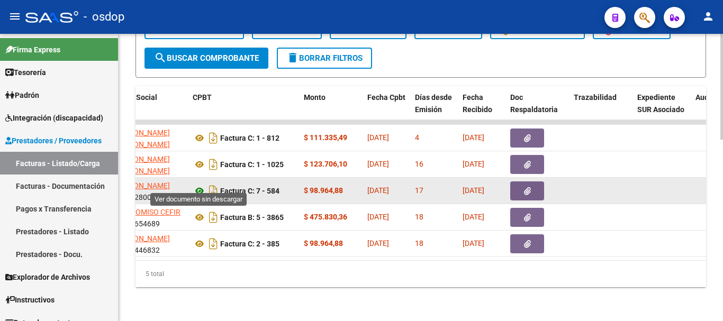
click at [204, 186] on icon at bounding box center [200, 191] width 14 height 13
click at [526, 187] on icon "button" at bounding box center [527, 191] width 7 height 8
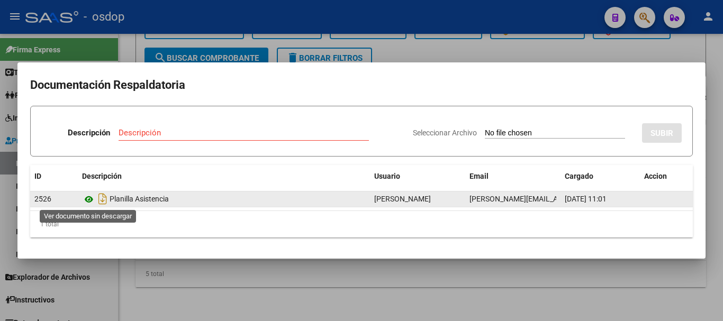
click at [85, 202] on icon at bounding box center [89, 199] width 14 height 13
click at [90, 195] on icon at bounding box center [89, 199] width 14 height 13
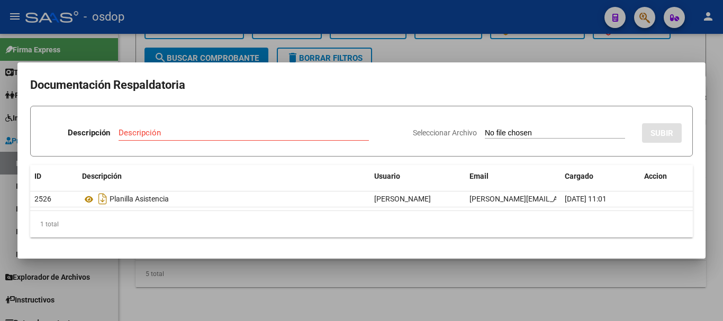
click at [163, 33] on div at bounding box center [361, 160] width 723 height 321
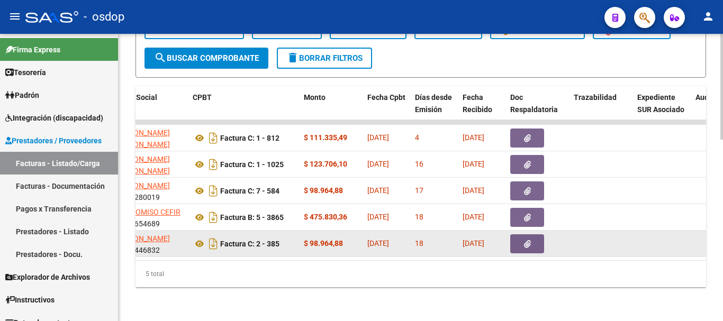
click at [195, 244] on datatable-body-cell "Factura C: 2 - 385" at bounding box center [244, 244] width 111 height 26
click at [204, 238] on icon at bounding box center [200, 244] width 14 height 13
click at [538, 235] on button "button" at bounding box center [528, 244] width 34 height 19
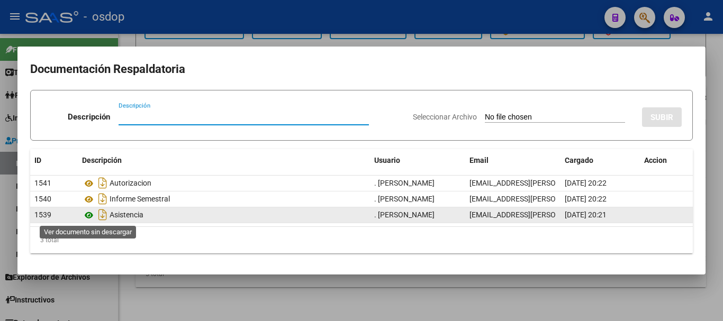
click at [87, 214] on icon at bounding box center [89, 215] width 14 height 13
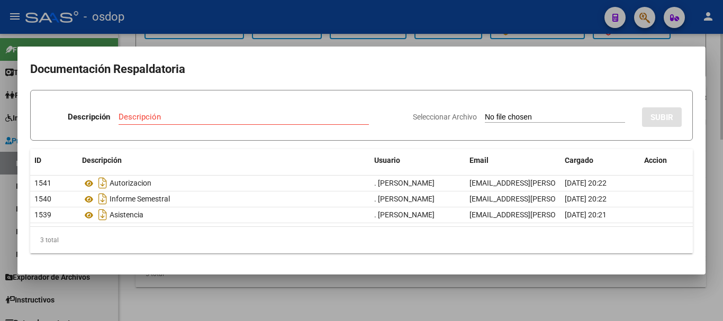
click at [251, 299] on div at bounding box center [361, 160] width 723 height 321
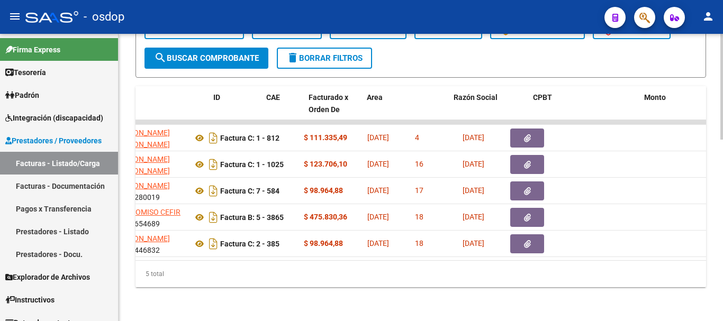
scroll to position [0, 0]
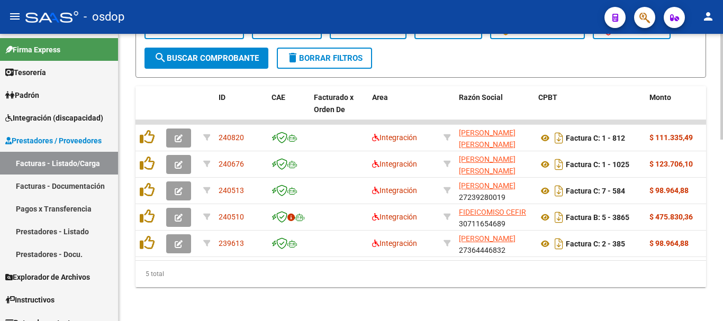
click at [218, 275] on div "5 total" at bounding box center [421, 274] width 571 height 26
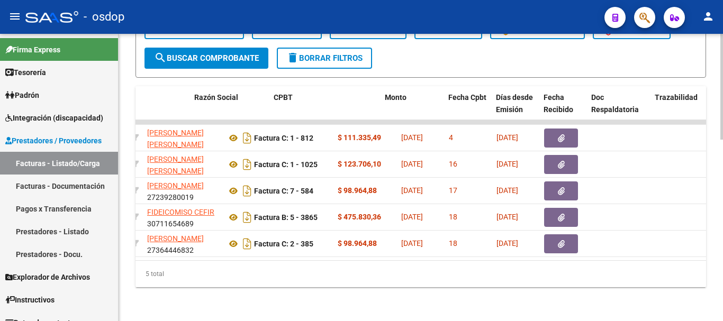
scroll to position [0, 265]
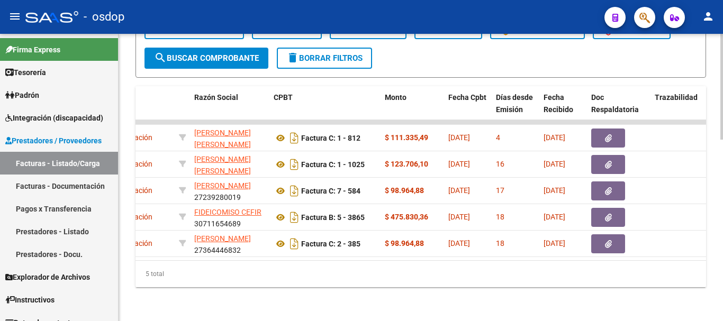
drag, startPoint x: 307, startPoint y: 291, endPoint x: 310, endPoint y: 286, distance: 6.5
click at [236, 267] on div "5 total" at bounding box center [421, 274] width 571 height 26
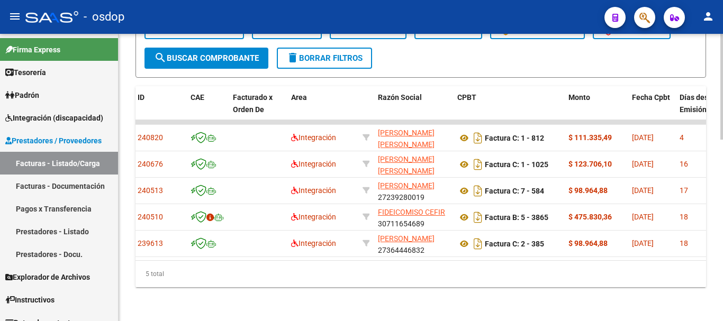
scroll to position [0, 0]
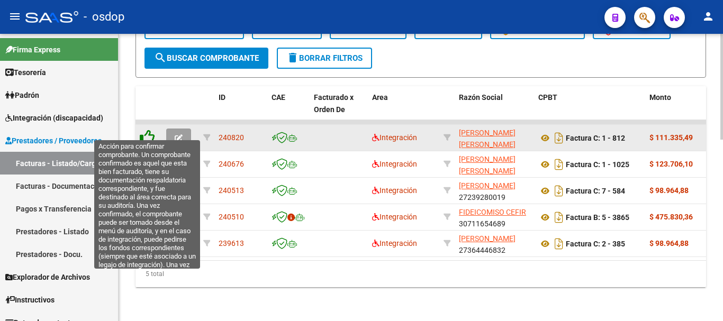
click at [150, 130] on icon at bounding box center [147, 137] width 15 height 15
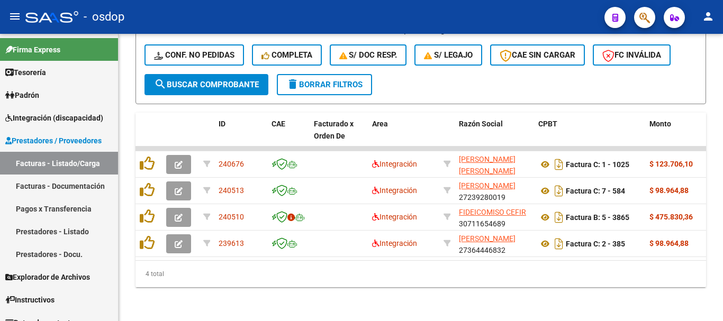
scroll to position [468, 0]
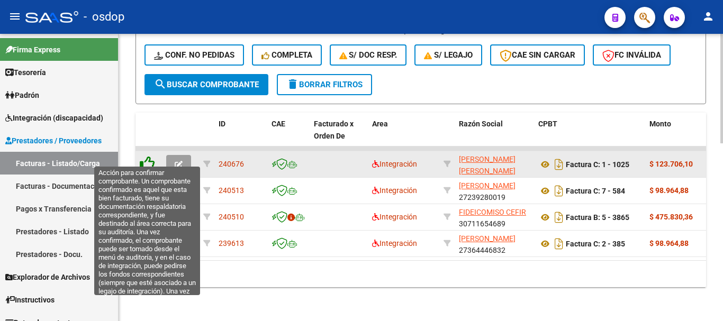
click at [154, 156] on icon at bounding box center [147, 163] width 15 height 15
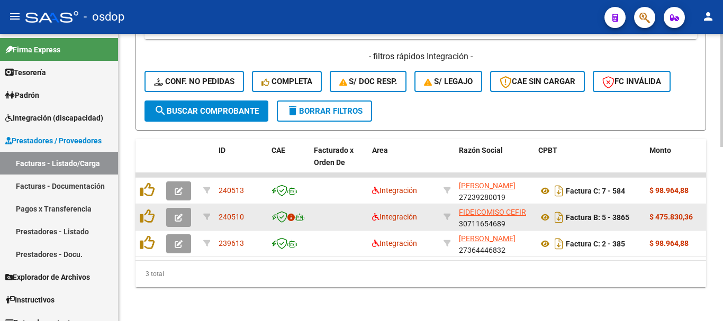
scroll to position [442, 0]
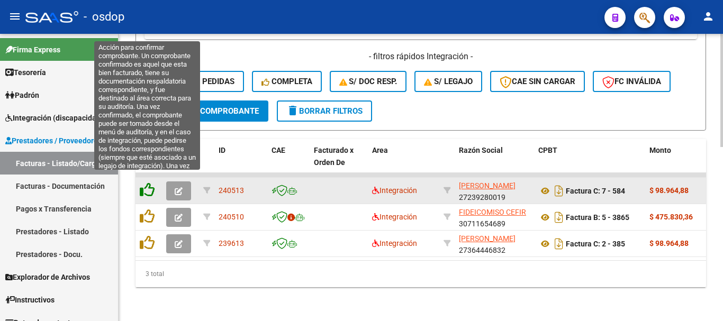
click at [150, 185] on icon at bounding box center [147, 190] width 15 height 15
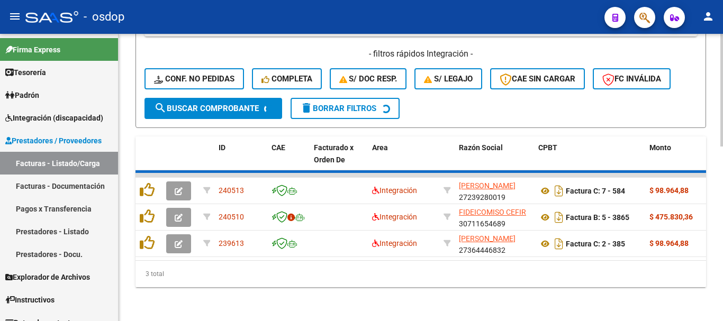
scroll to position [415, 0]
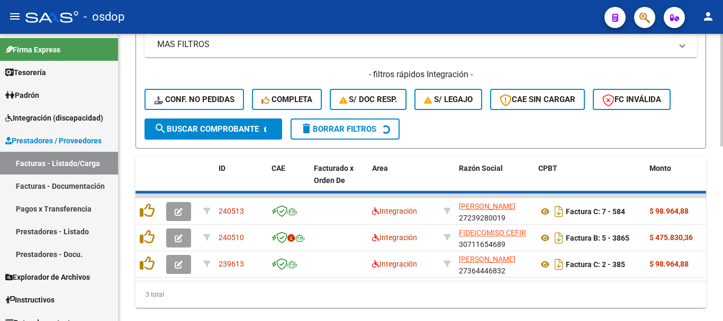
click at [193, 282] on div "3 total" at bounding box center [421, 295] width 571 height 26
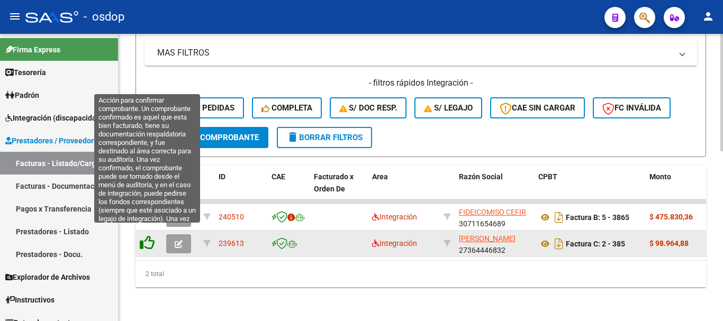
click at [144, 238] on icon at bounding box center [147, 243] width 15 height 15
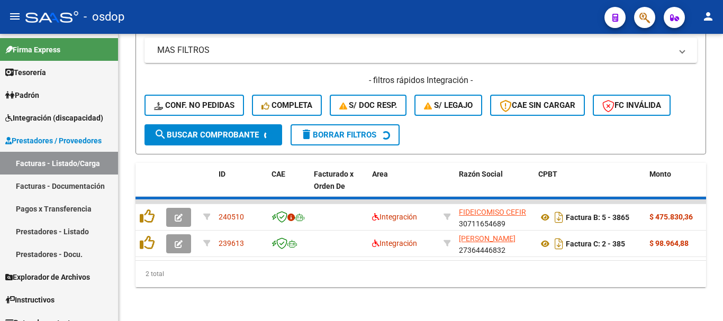
scroll to position [389, 0]
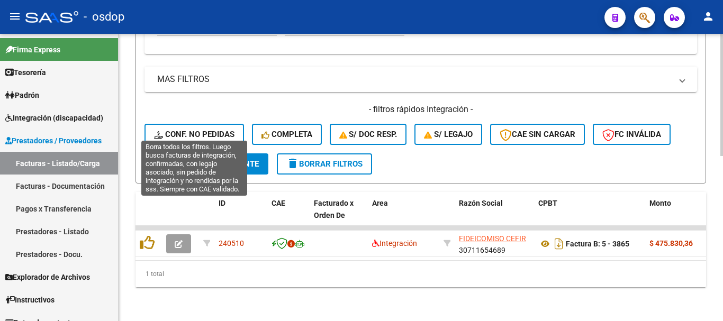
click at [200, 130] on span "Conf. no pedidas" at bounding box center [194, 135] width 81 height 10
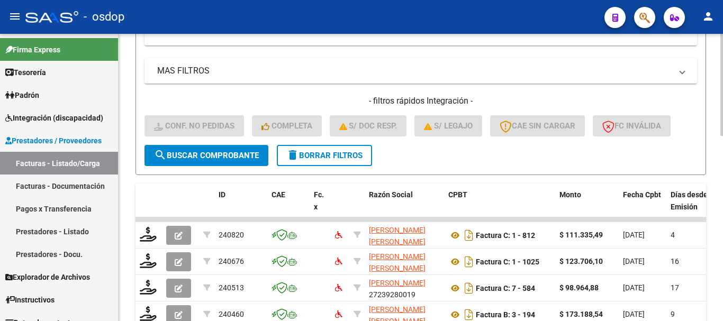
scroll to position [336, 0]
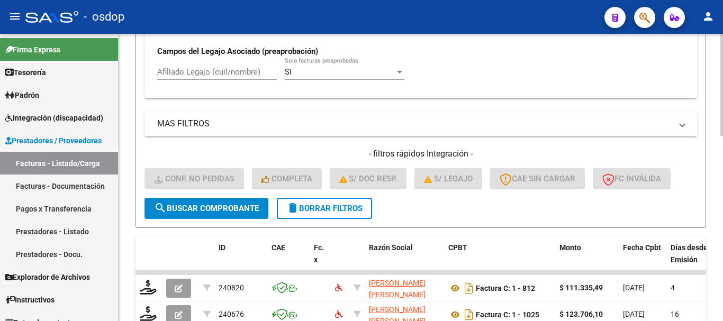
click at [192, 81] on div "Afiliado Legajo (cuil/nombre)" at bounding box center [217, 73] width 120 height 33
click at [200, 75] on input "Afiliado Legajo (cuil/nombre)" at bounding box center [217, 72] width 120 height 10
click at [213, 66] on div "Afiliado Legajo (cuil/nombre)" at bounding box center [217, 68] width 120 height 23
paste input "27553628348"
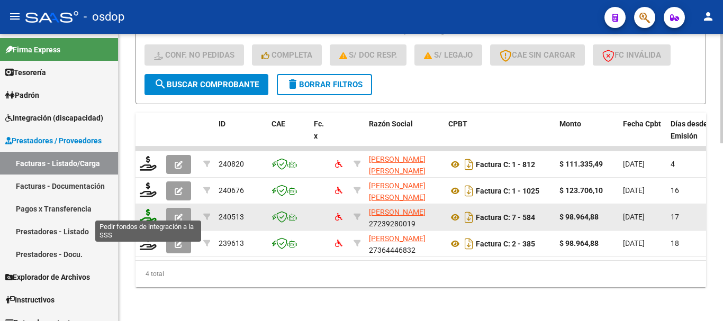
scroll to position [468, 0]
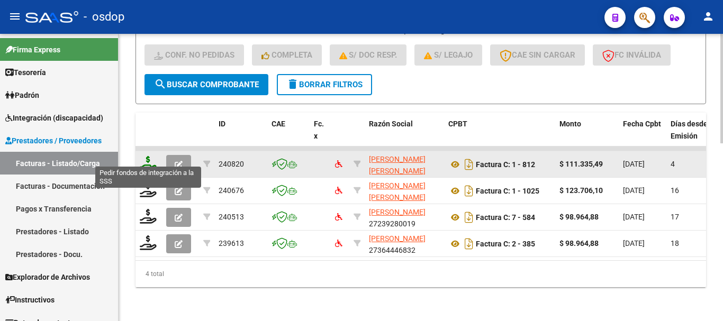
type input "27553628348"
click at [144, 156] on icon at bounding box center [148, 163] width 17 height 15
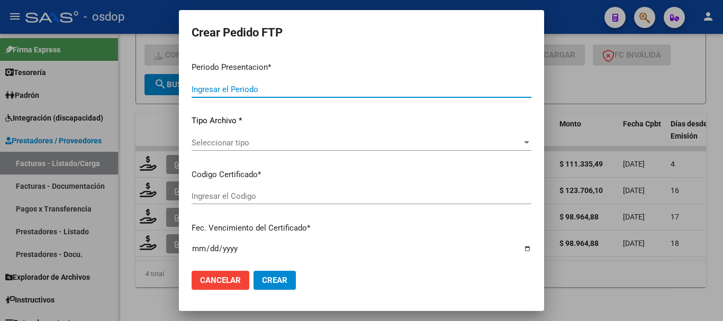
type input "202507"
type input "$ 111.335,49"
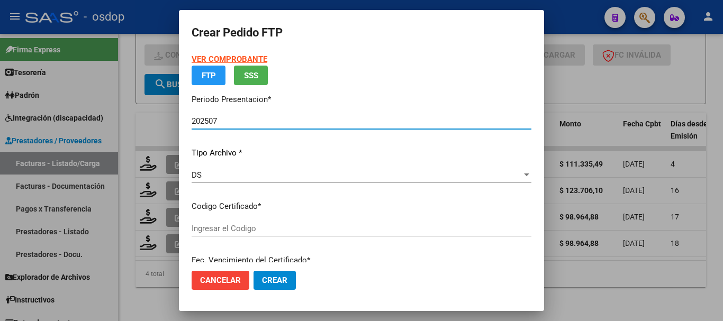
type input "243778061"
type input "2029-09-04"
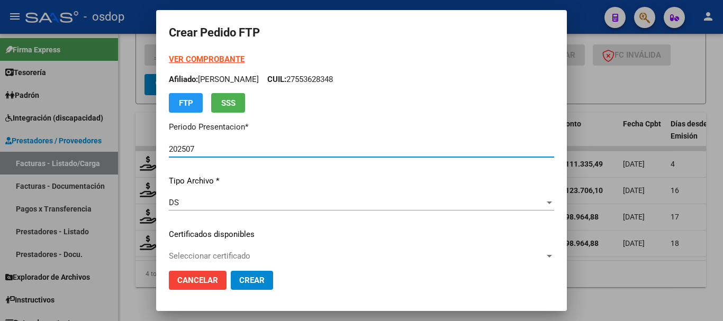
click at [244, 252] on span "Seleccionar certificado" at bounding box center [357, 257] width 376 height 10
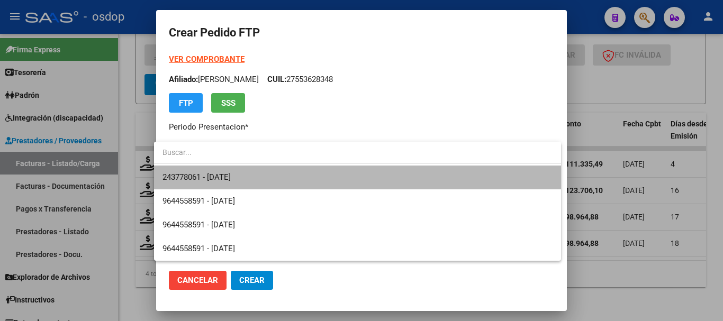
click at [248, 172] on span "243778061 - 2029-09-04" at bounding box center [358, 178] width 390 height 24
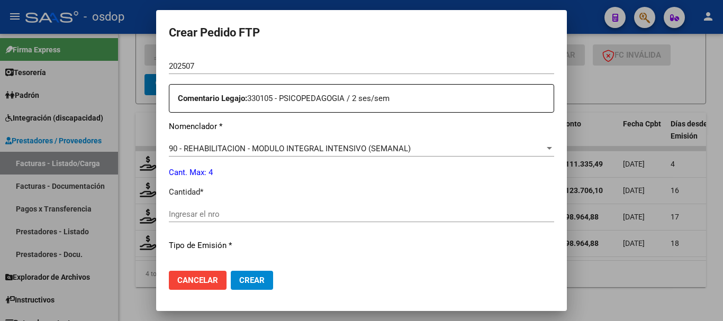
scroll to position [371, 0]
click at [233, 212] on input "Ingresar el nro" at bounding box center [362, 214] width 386 height 10
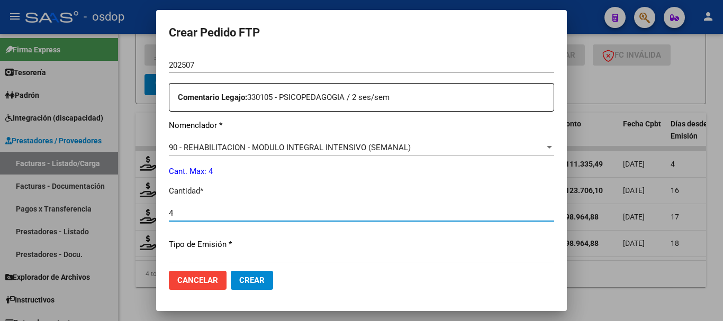
type input "4"
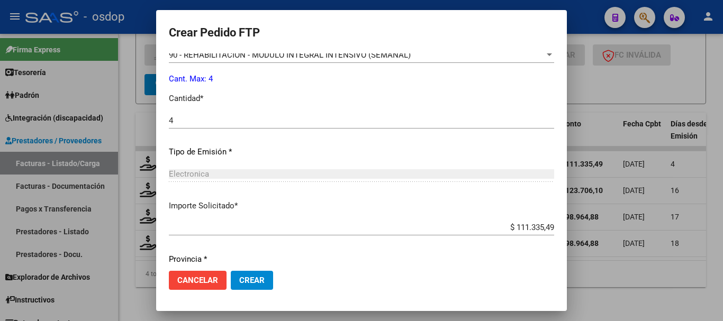
scroll to position [500, 0]
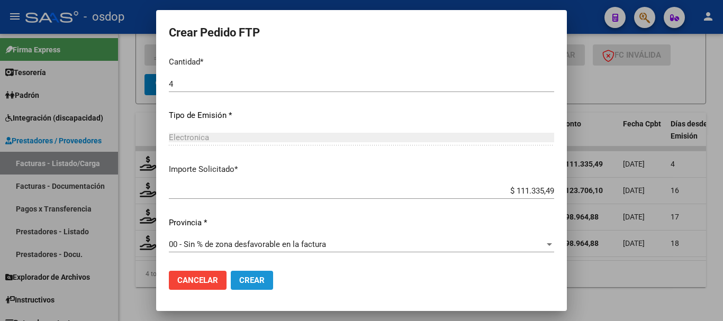
click at [260, 285] on button "Crear" at bounding box center [252, 280] width 42 height 19
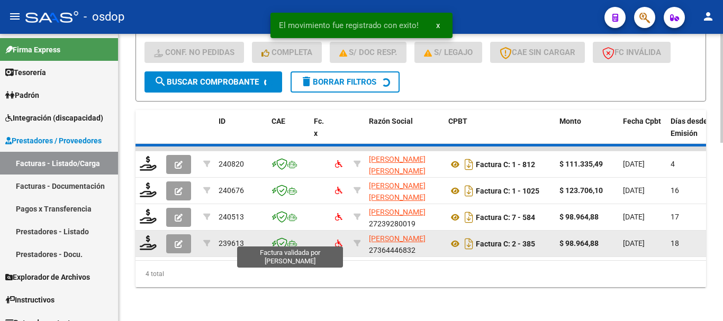
scroll to position [442, 0]
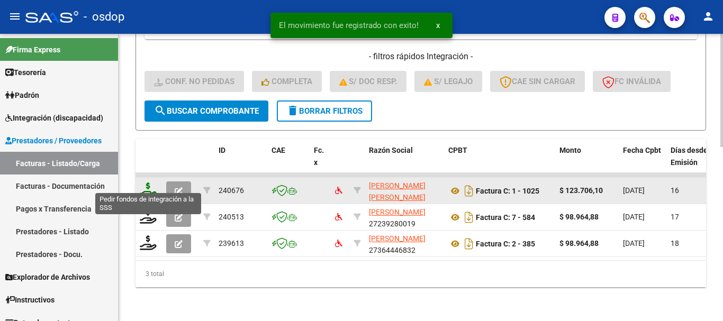
click at [151, 183] on icon at bounding box center [148, 190] width 17 height 15
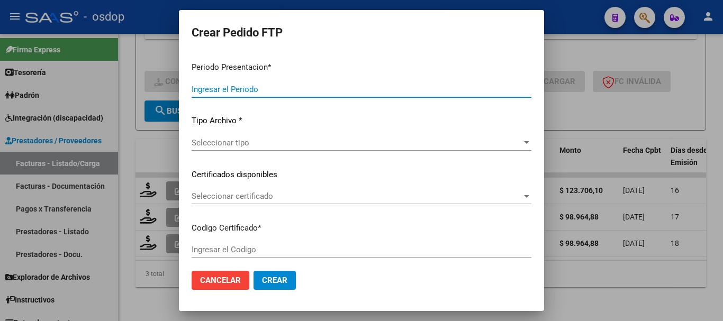
type input "202507"
type input "$ 123.706,10"
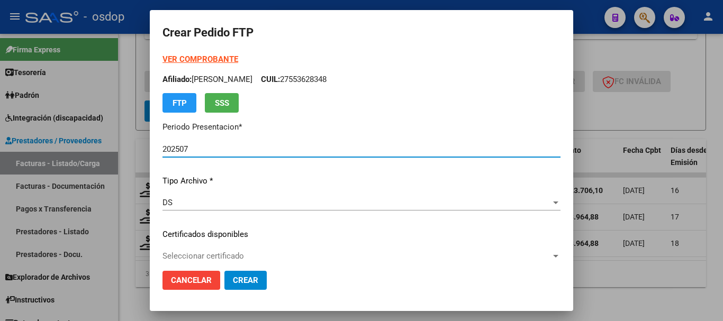
type input "243778061"
type input "2029-09-04"
click at [238, 250] on div "Seleccionar certificado Seleccionar certificado" at bounding box center [362, 256] width 398 height 16
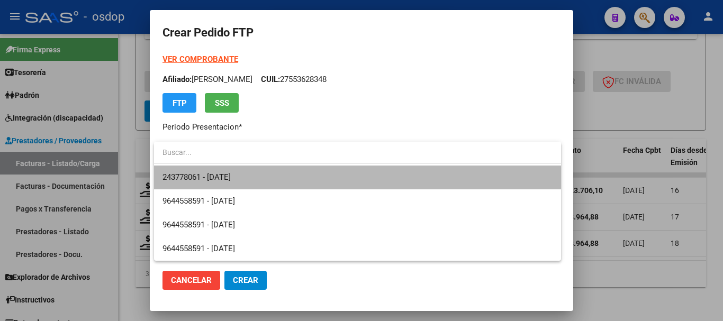
click at [263, 185] on span "243778061 - 2029-09-04" at bounding box center [358, 178] width 390 height 24
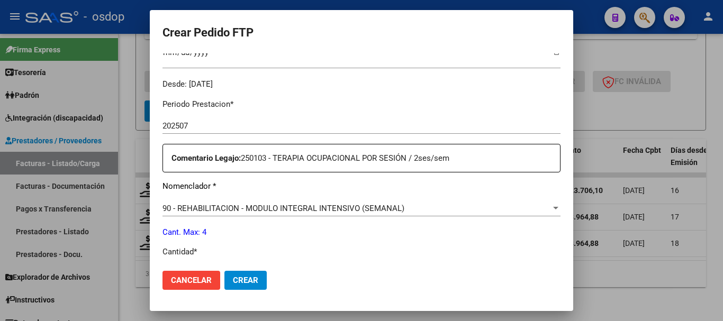
scroll to position [424, 0]
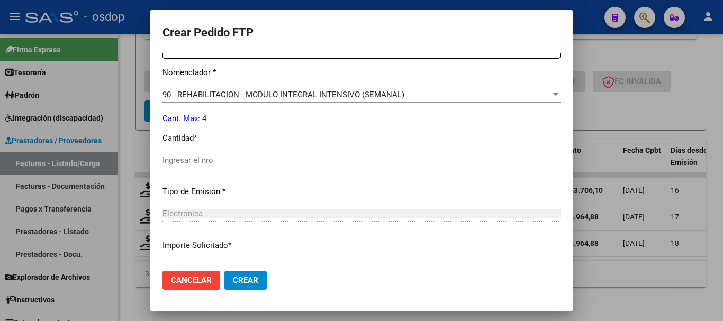
click at [233, 157] on input "Ingresar el nro" at bounding box center [362, 161] width 398 height 10
type input "4"
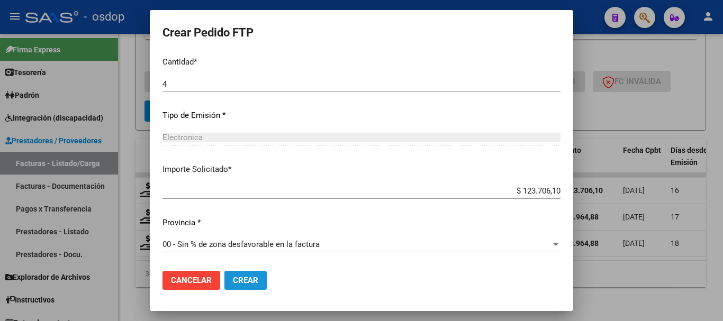
click at [243, 273] on button "Crear" at bounding box center [246, 280] width 42 height 19
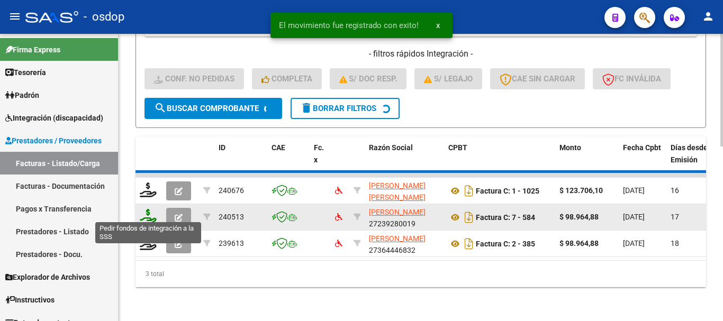
scroll to position [415, 0]
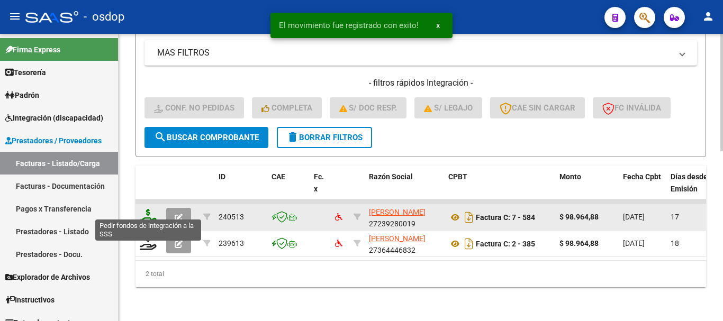
click at [143, 209] on icon at bounding box center [148, 216] width 17 height 15
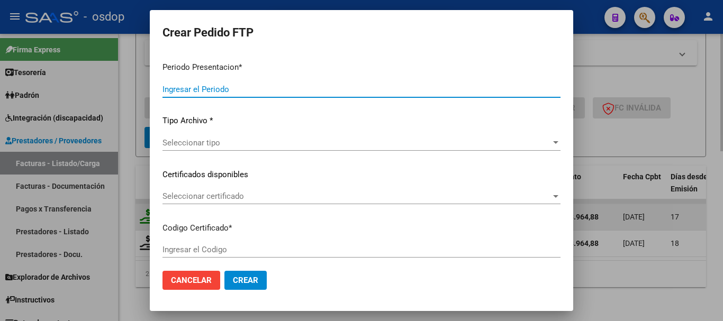
type input "202507"
type input "$ 98.964,88"
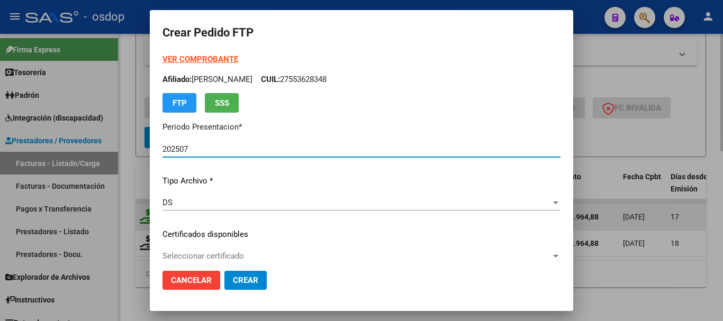
type input "243778061"
type input "2029-09-04"
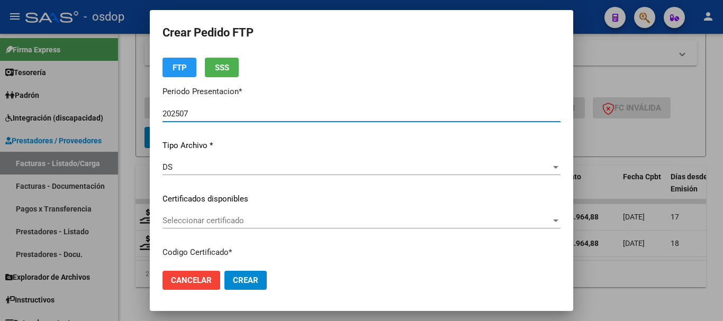
scroll to position [106, 0]
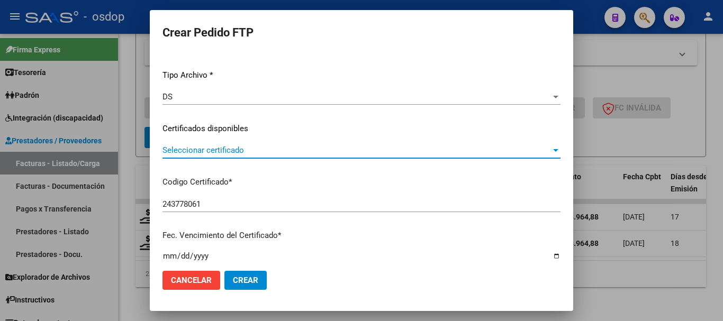
click at [264, 150] on span "Seleccionar certificado" at bounding box center [357, 151] width 389 height 10
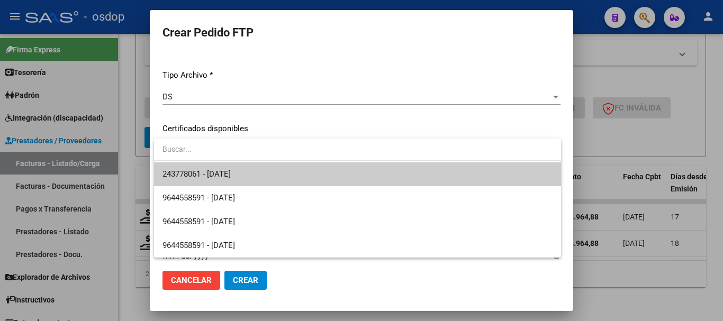
click at [272, 167] on span "243778061 - 2029-09-04" at bounding box center [358, 175] width 390 height 24
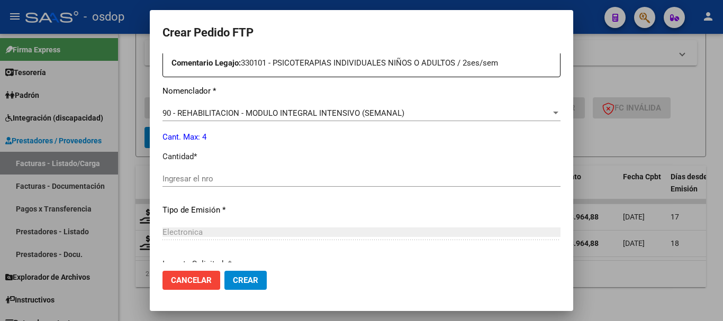
scroll to position [424, 0]
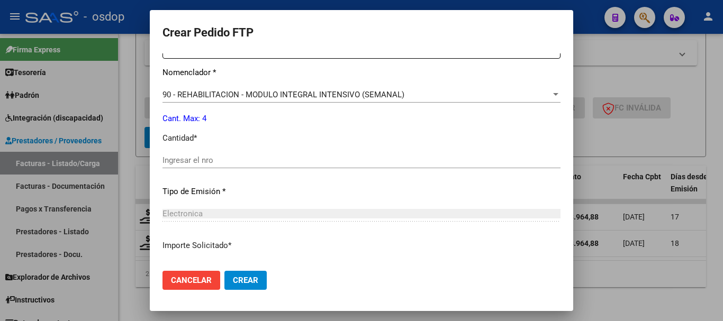
click at [267, 160] on input "Ingresar el nro" at bounding box center [362, 161] width 398 height 10
type input "4"
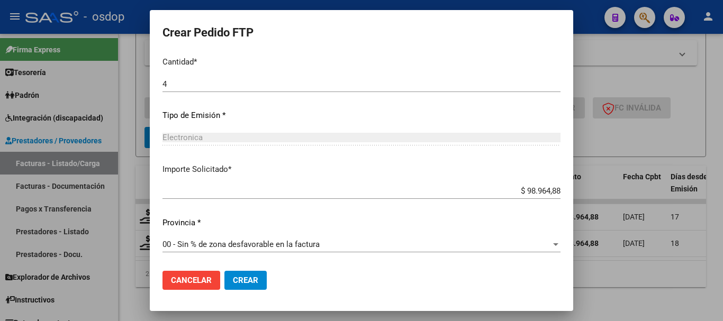
click at [252, 281] on span "Crear" at bounding box center [245, 281] width 25 height 10
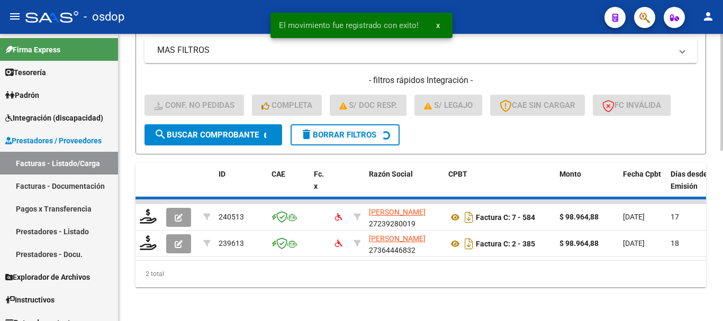
scroll to position [389, 0]
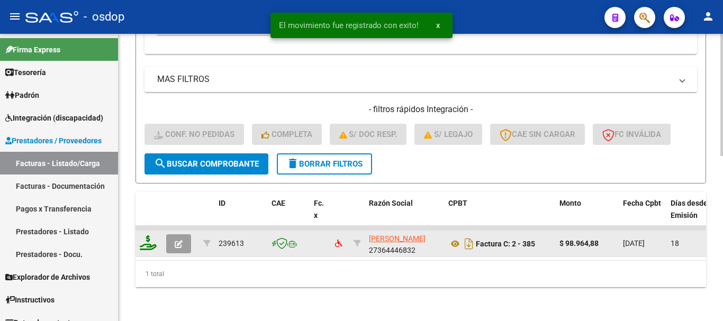
click at [140, 236] on icon at bounding box center [148, 243] width 17 height 15
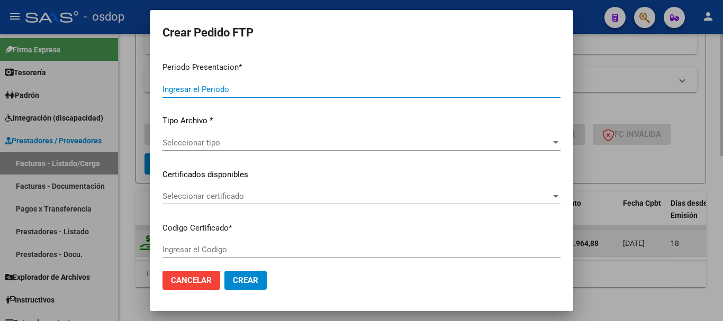
type input "202507"
type input "$ 98.964,88"
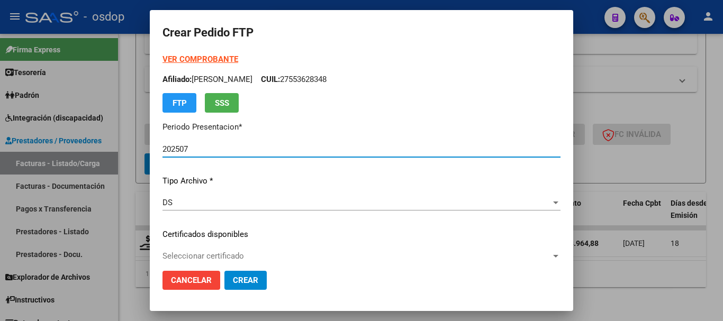
type input "243778061"
type input "2029-09-04"
click at [240, 258] on span "Seleccionar certificado" at bounding box center [357, 257] width 389 height 10
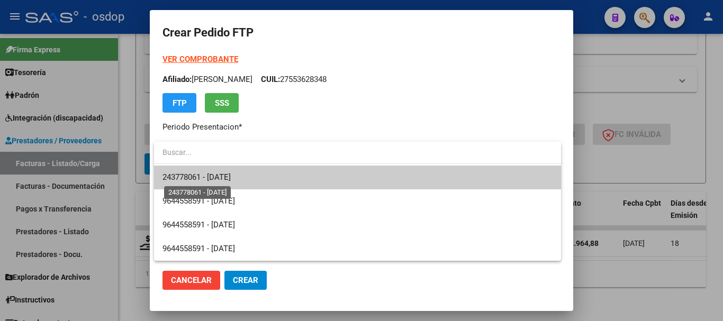
click at [231, 180] on span "243778061 - 2029-09-04" at bounding box center [197, 178] width 68 height 10
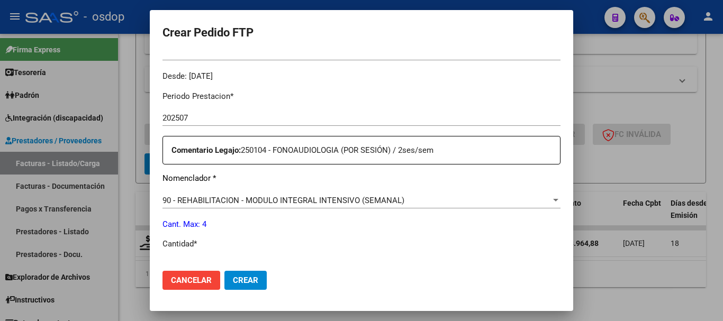
scroll to position [371, 0]
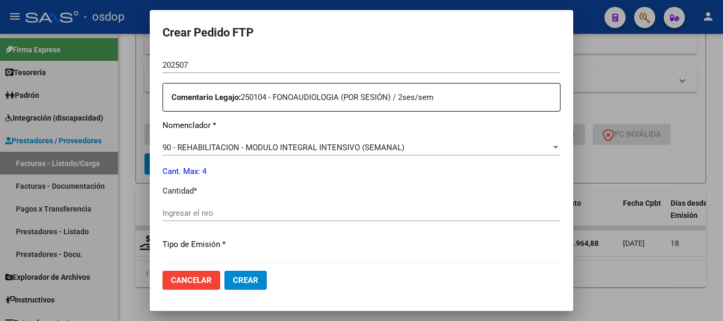
click at [237, 208] on div "Ingresar el nro" at bounding box center [362, 214] width 398 height 16
click at [235, 211] on input "Ingresar el nro" at bounding box center [362, 214] width 398 height 10
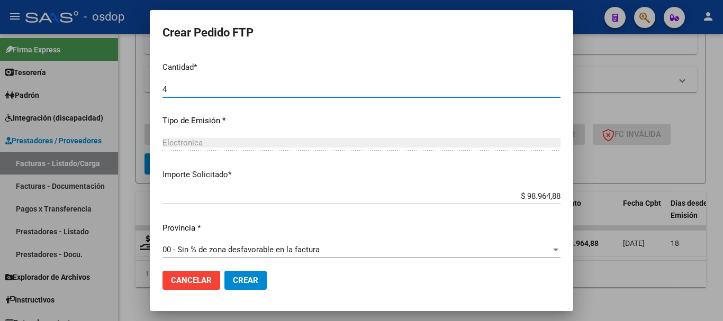
scroll to position [500, 0]
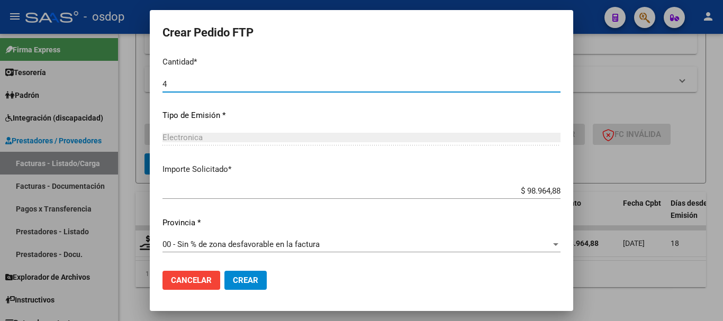
type input "4"
click at [254, 281] on span "Crear" at bounding box center [245, 281] width 25 height 10
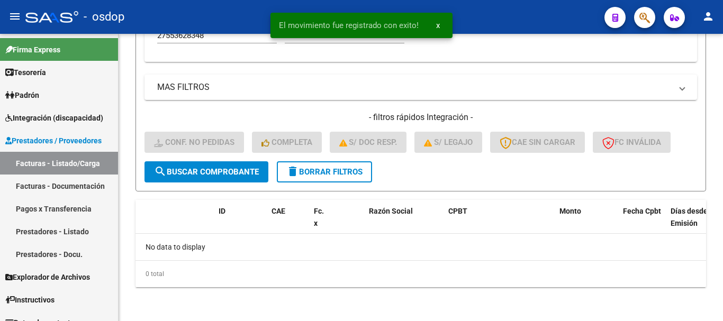
scroll to position [372, 0]
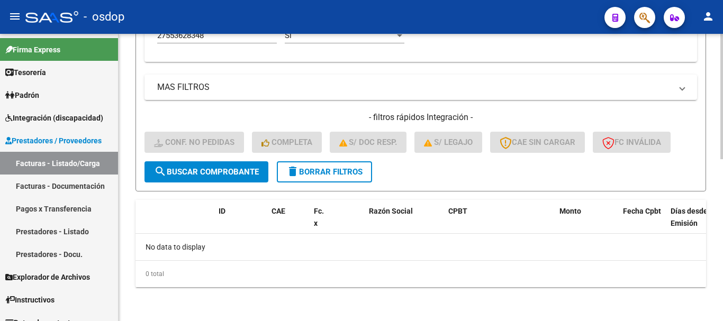
click at [324, 172] on span "delete Borrar Filtros" at bounding box center [325, 172] width 76 height 10
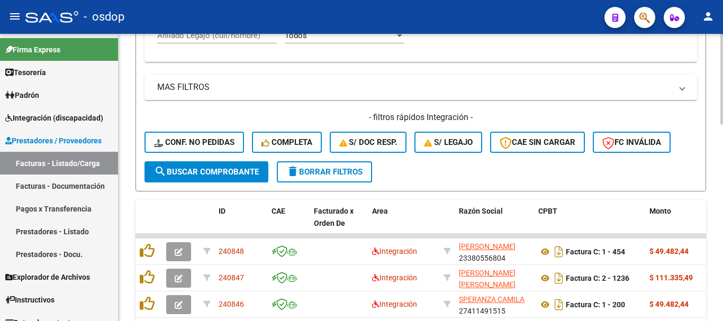
drag, startPoint x: 334, startPoint y: 169, endPoint x: 337, endPoint y: 175, distance: 6.5
click at [334, 169] on span "delete Borrar Filtros" at bounding box center [325, 172] width 76 height 10
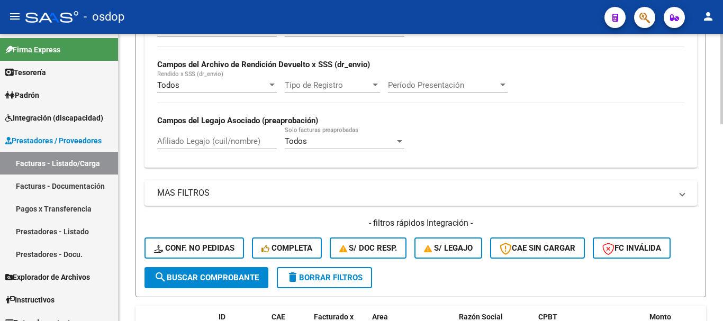
click at [199, 136] on div "Afiliado Legajo (cuil/nombre)" at bounding box center [217, 138] width 120 height 23
paste input "27500161561"
type input "27500161561"
click at [130, 137] on div "Video tutorial PRESTADORES -> Listado de CPBTs Emitidos por Prestadores / Prove…" at bounding box center [421, 127] width 605 height 721
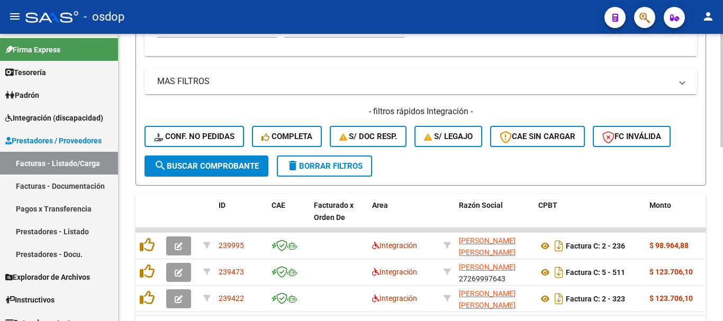
scroll to position [442, 0]
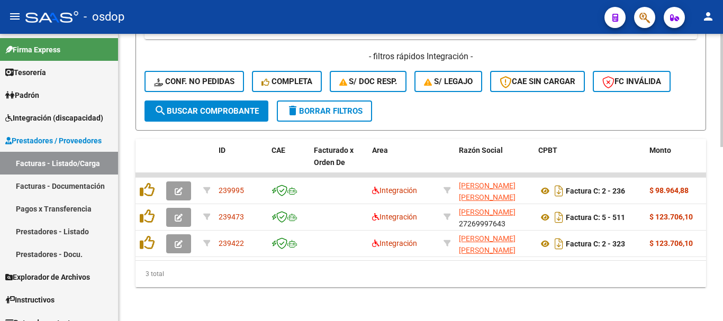
click at [458, 279] on div "3 total" at bounding box center [421, 274] width 571 height 26
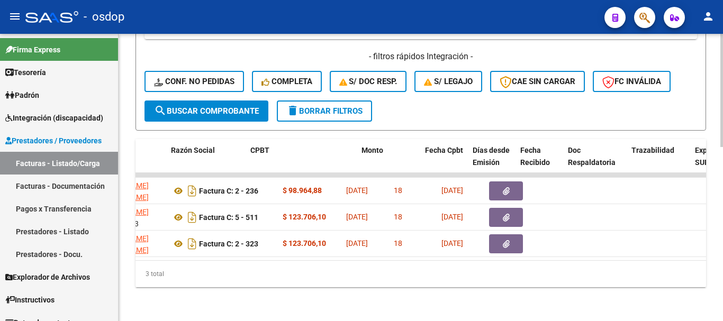
scroll to position [0, 288]
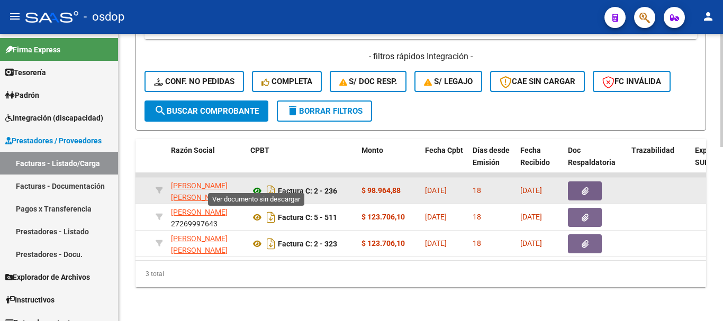
click at [258, 185] on icon at bounding box center [258, 191] width 14 height 13
click at [580, 182] on button "button" at bounding box center [585, 191] width 34 height 19
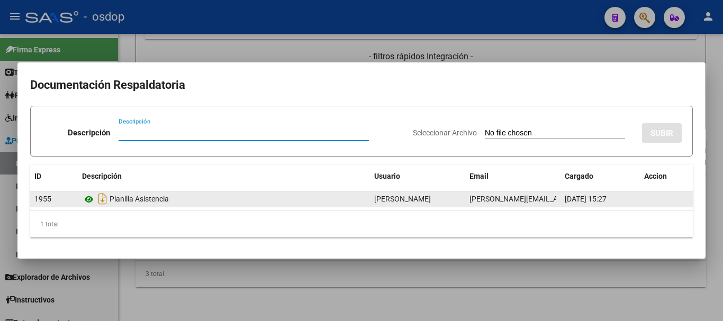
click at [86, 199] on icon at bounding box center [89, 199] width 14 height 13
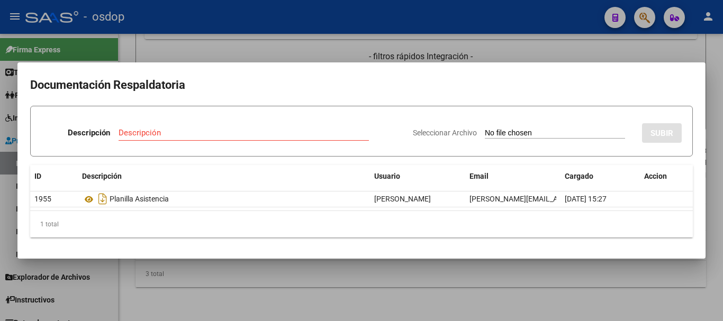
drag, startPoint x: 247, startPoint y: 316, endPoint x: 250, endPoint y: 277, distance: 38.8
click at [248, 316] on div at bounding box center [361, 160] width 723 height 321
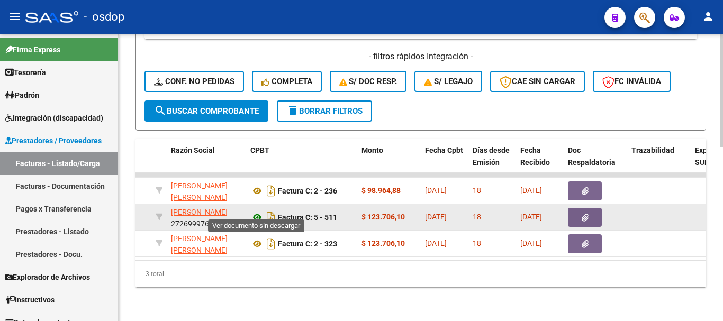
click at [257, 211] on icon at bounding box center [258, 217] width 14 height 13
click at [580, 208] on button "button" at bounding box center [585, 217] width 34 height 19
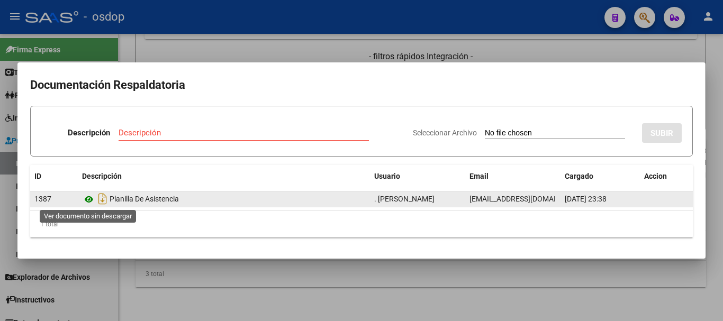
click at [88, 199] on icon at bounding box center [89, 199] width 14 height 13
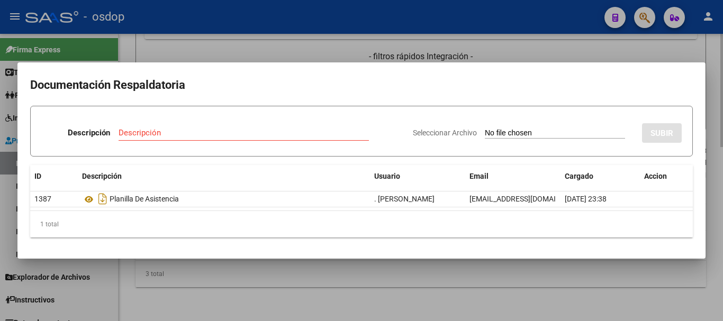
click at [199, 282] on div at bounding box center [361, 160] width 723 height 321
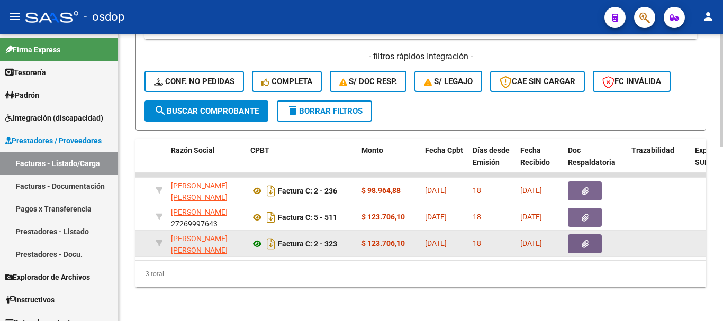
click at [256, 238] on icon at bounding box center [258, 244] width 14 height 13
click at [586, 240] on icon "button" at bounding box center [585, 244] width 7 height 8
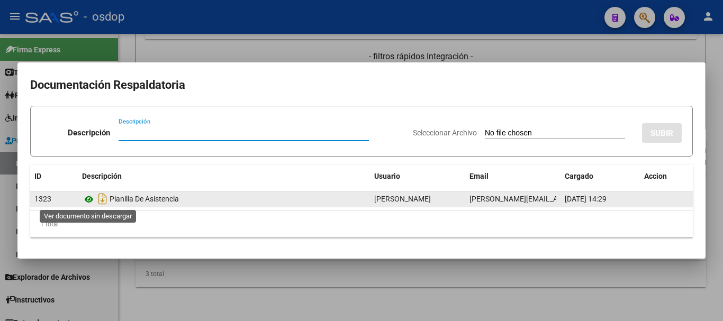
click at [90, 203] on icon at bounding box center [89, 199] width 14 height 13
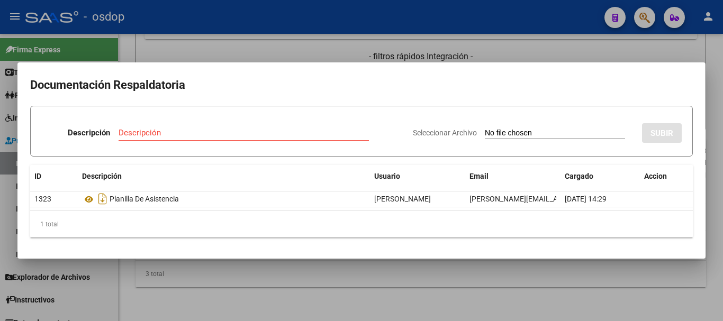
drag, startPoint x: 141, startPoint y: 58, endPoint x: 155, endPoint y: 119, distance: 62.4
click at [142, 58] on div at bounding box center [361, 160] width 723 height 321
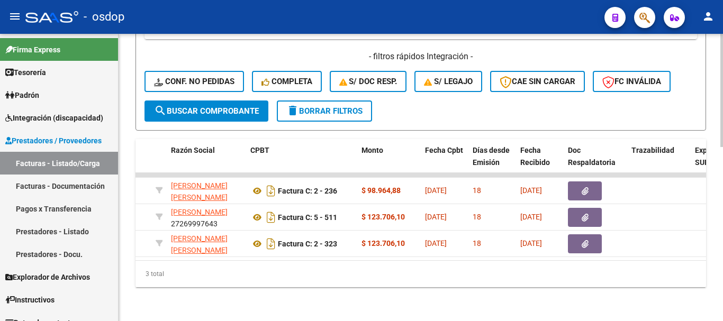
click at [230, 251] on datatable-selection "239995 Integración LOVATTO SILVINA ESTELA 27344875036 Factura C: 2 - 236 $ 98.9…" at bounding box center [132, 255] width 571 height 8
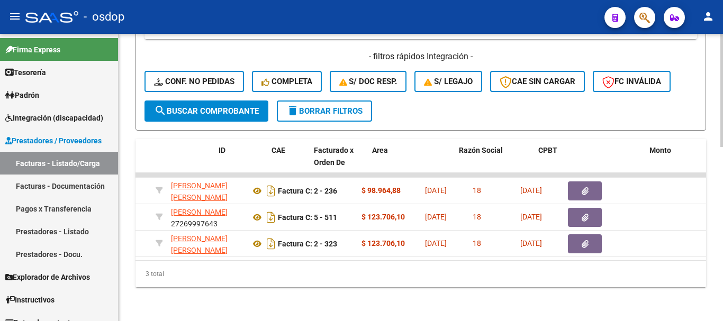
scroll to position [0, 0]
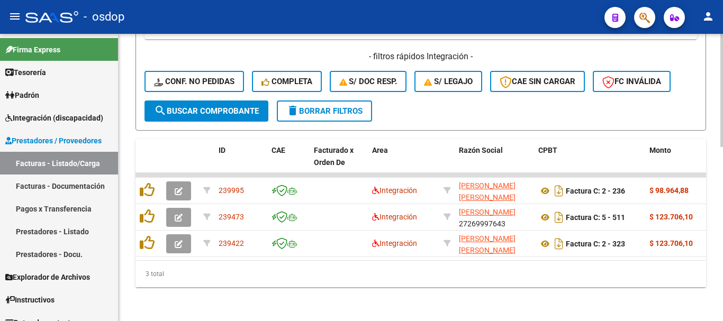
click at [212, 284] on div "3 total" at bounding box center [421, 274] width 571 height 26
drag, startPoint x: 407, startPoint y: 280, endPoint x: 416, endPoint y: 281, distance: 9.7
click at [407, 279] on div "3 total" at bounding box center [421, 274] width 571 height 26
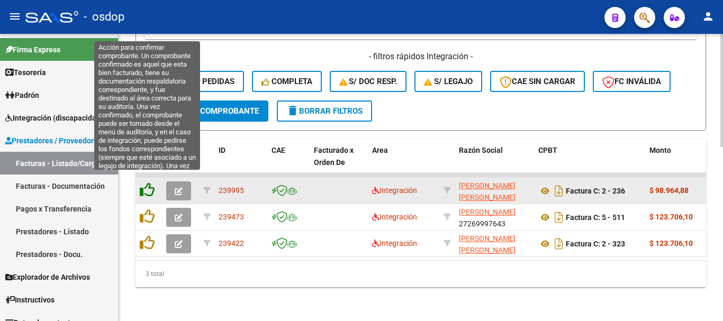
click at [144, 183] on icon at bounding box center [147, 190] width 15 height 15
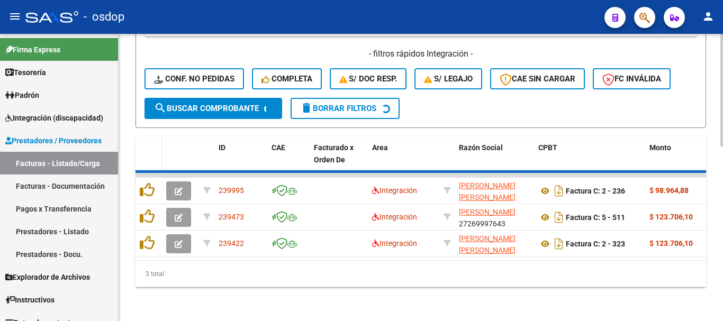
scroll to position [415, 0]
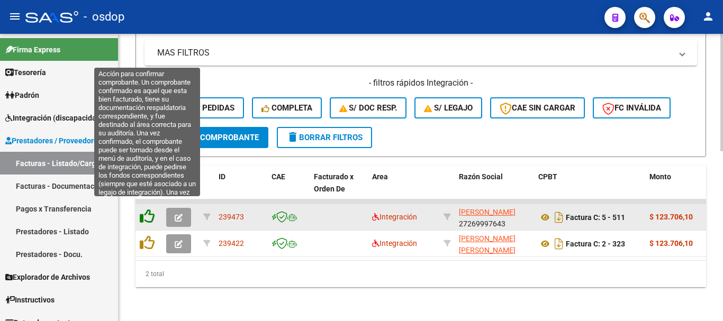
click at [146, 211] on icon at bounding box center [147, 216] width 15 height 15
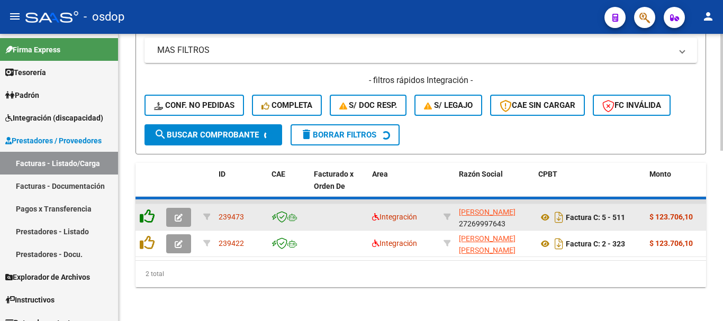
scroll to position [389, 0]
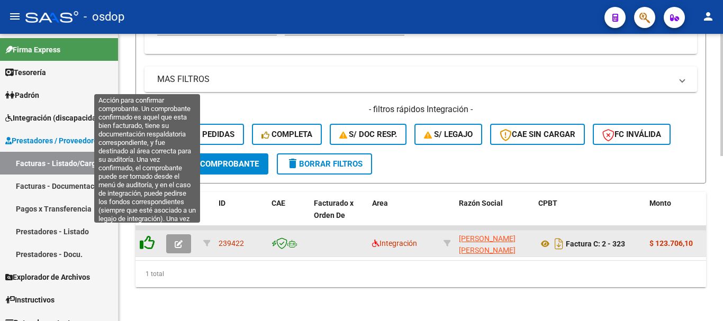
click at [146, 236] on icon at bounding box center [147, 243] width 15 height 15
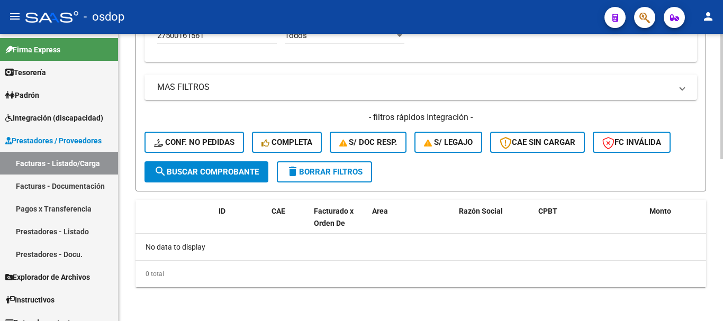
scroll to position [372, 0]
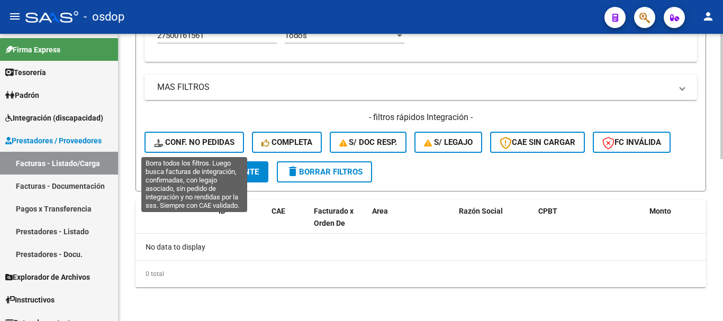
click at [200, 136] on button "Conf. no pedidas" at bounding box center [195, 142] width 100 height 21
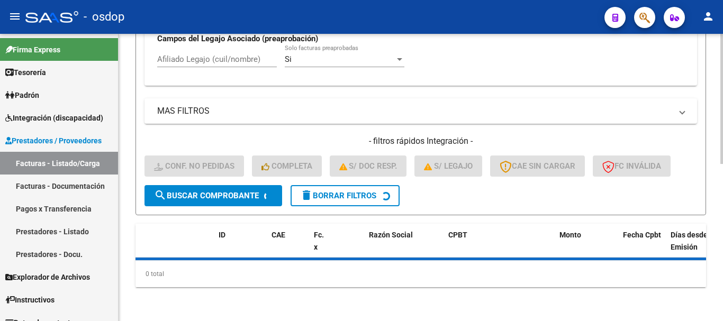
scroll to position [349, 0]
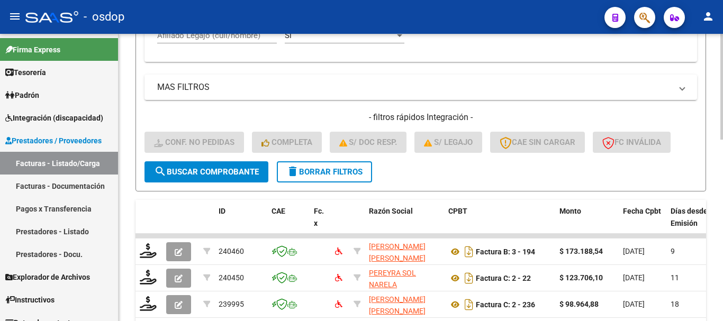
click at [222, 42] on div "Afiliado Legajo (cuil/nombre)" at bounding box center [217, 32] width 120 height 23
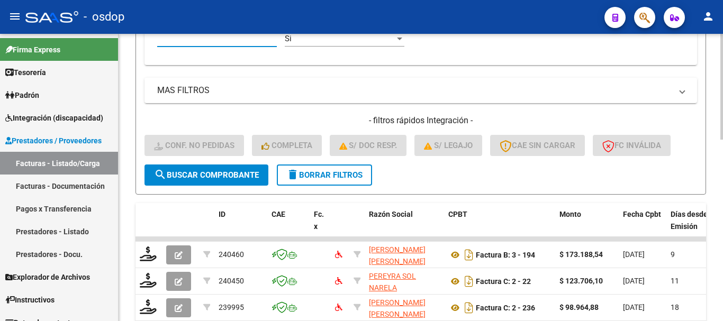
paste input "27500161561"
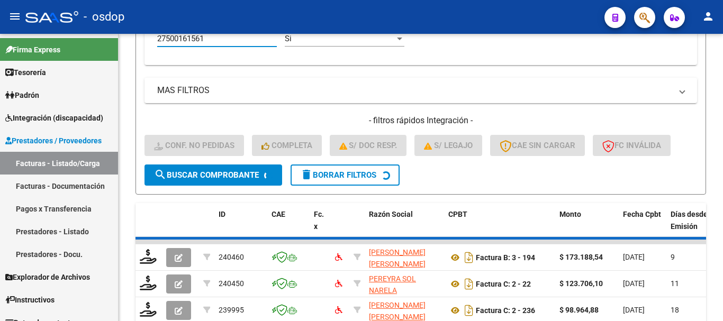
type input "27500161561"
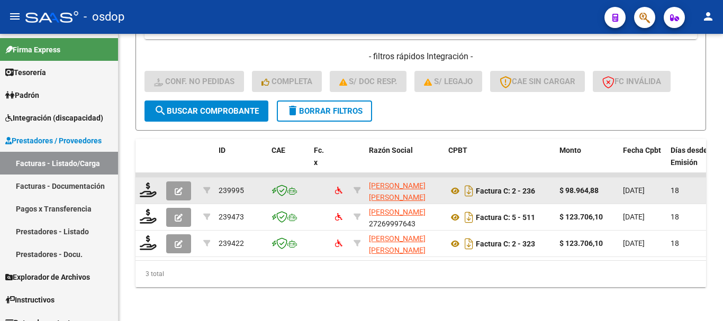
scroll to position [442, 0]
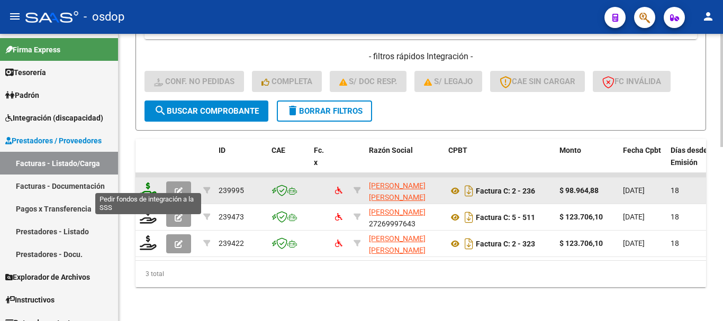
click at [150, 184] on icon at bounding box center [148, 190] width 17 height 15
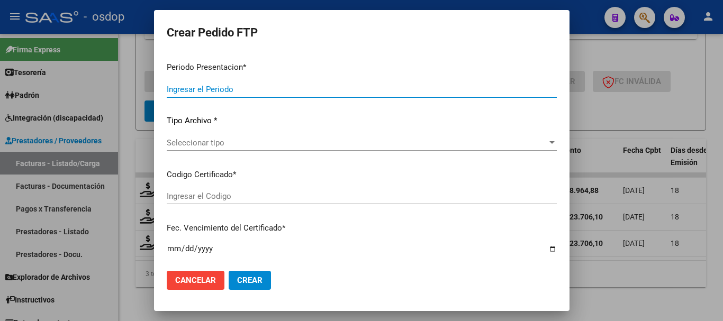
type input "202507"
type input "$ 98.964,88"
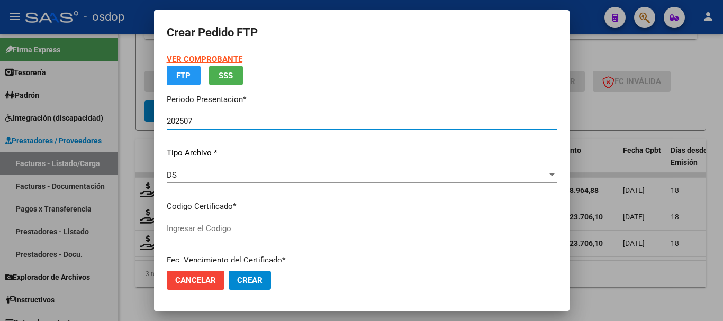
type input "2143577615"
type input "2025-07-13"
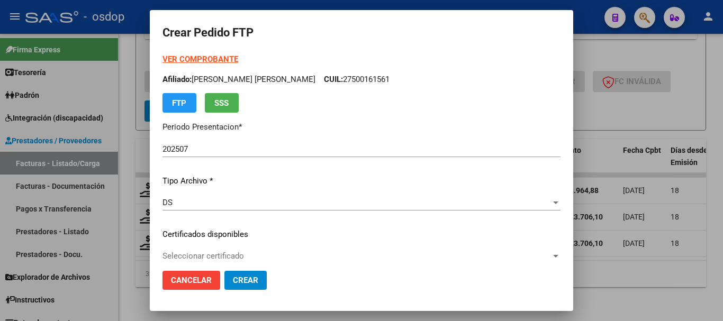
click at [236, 235] on p "Certificados disponibles" at bounding box center [362, 235] width 398 height 12
click at [230, 249] on div "Seleccionar certificado Seleccionar certificado" at bounding box center [362, 256] width 398 height 16
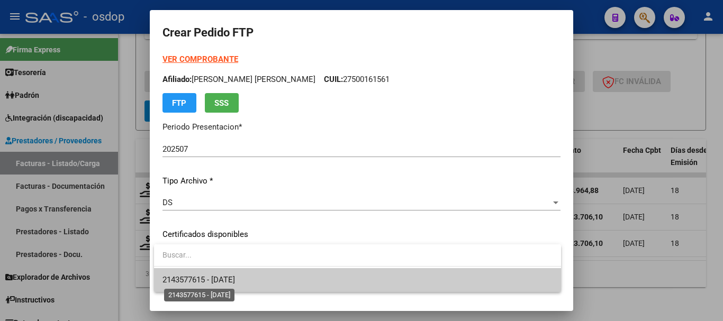
click at [232, 280] on span "2143577615 - 2025-07-13" at bounding box center [199, 280] width 73 height 10
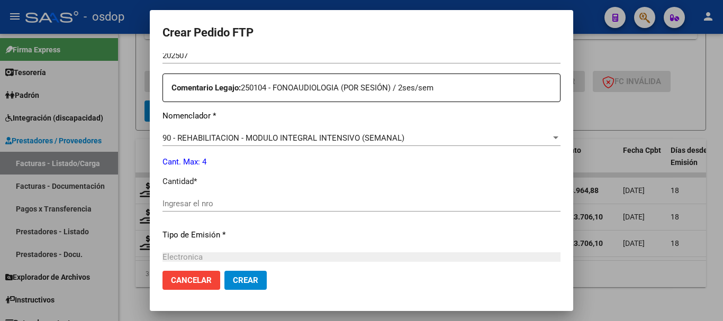
scroll to position [371, 0]
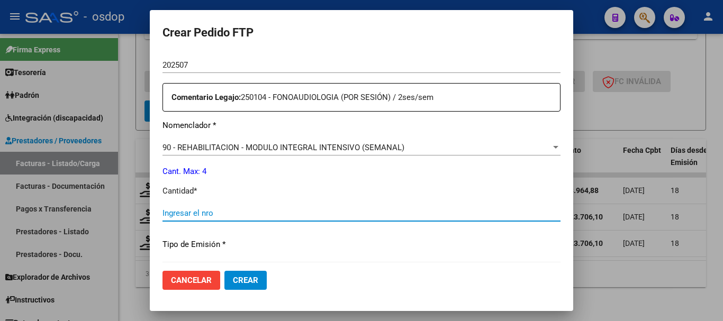
click at [254, 213] on input "Ingresar el nro" at bounding box center [362, 214] width 398 height 10
type input "4"
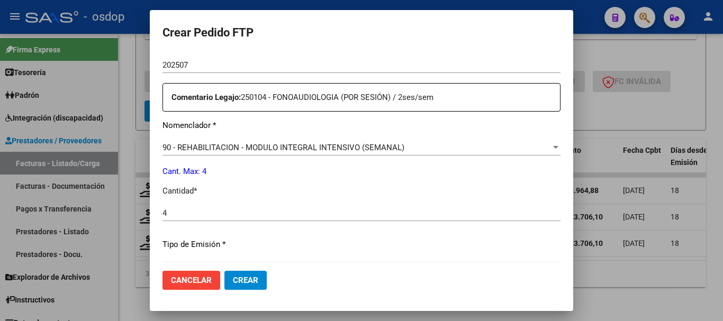
scroll to position [500, 0]
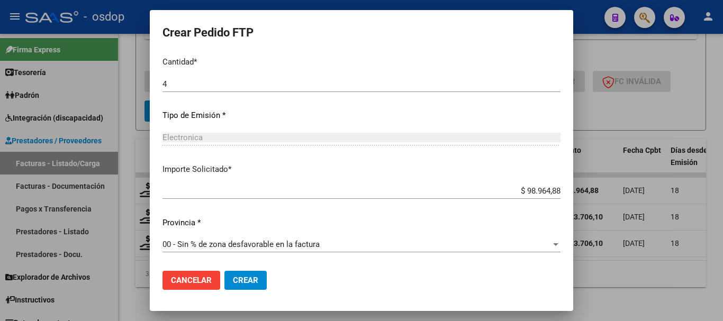
click at [248, 285] on button "Crear" at bounding box center [246, 280] width 42 height 19
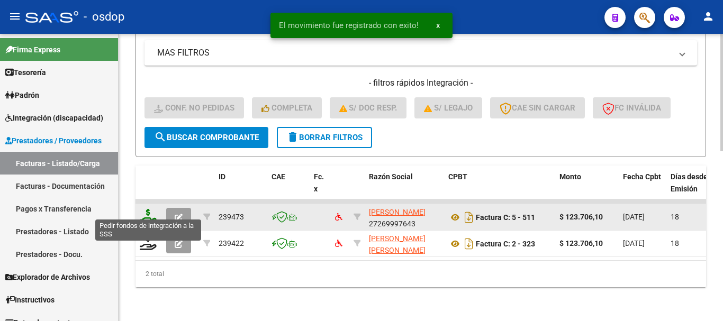
scroll to position [415, 0]
click at [150, 214] on icon at bounding box center [148, 216] width 17 height 15
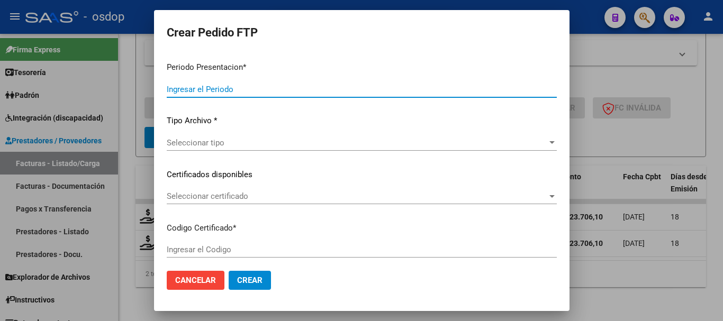
type input "202507"
type input "$ 123.706,10"
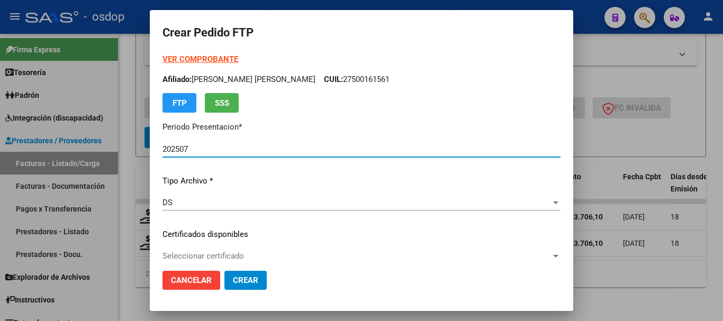
type input "2143577615"
type input "2025-07-13"
click at [228, 249] on div "Seleccionar certificado Seleccionar certificado" at bounding box center [362, 256] width 398 height 16
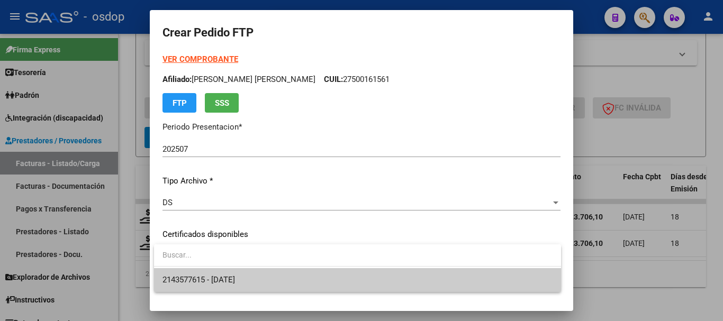
click at [235, 283] on span "2143577615 - 2025-07-13" at bounding box center [199, 280] width 73 height 10
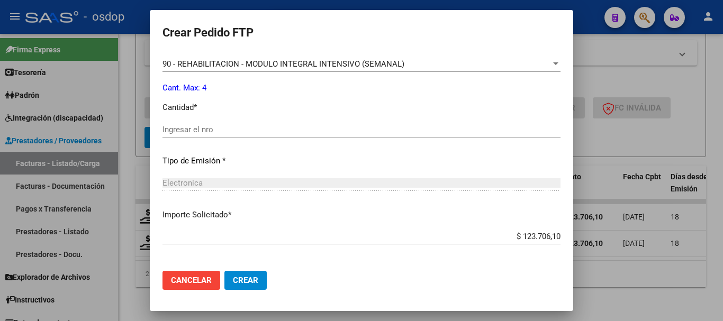
scroll to position [477, 0]
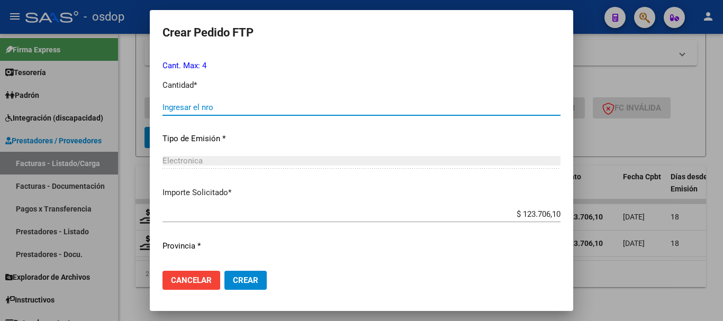
click at [215, 103] on input "Ingresar el nro" at bounding box center [362, 108] width 398 height 10
type input "4"
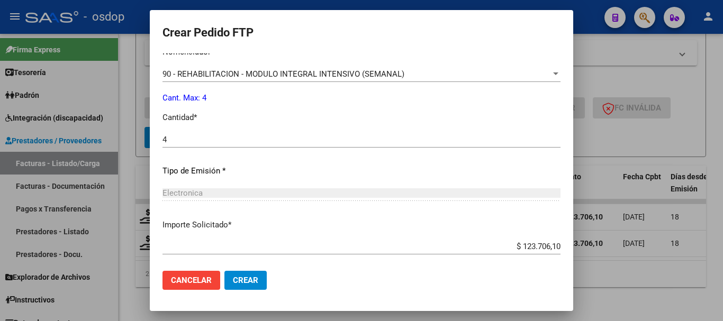
scroll to position [500, 0]
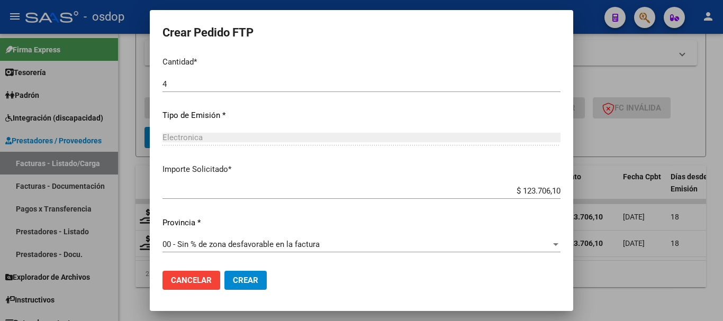
click at [258, 282] on span "Crear" at bounding box center [245, 281] width 25 height 10
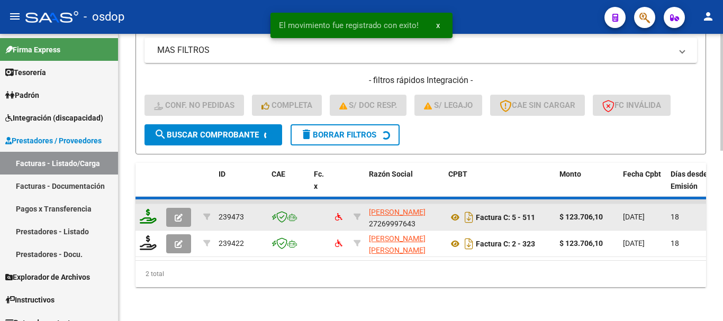
scroll to position [389, 0]
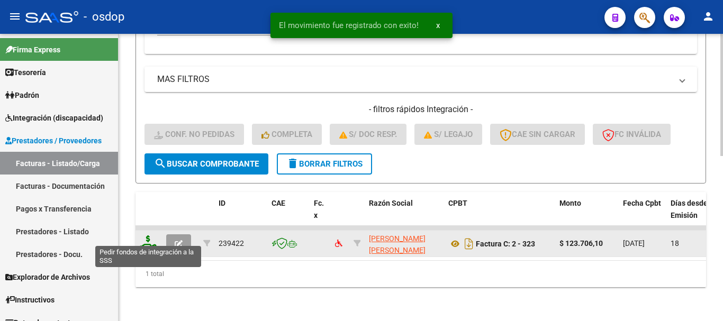
click at [156, 236] on icon at bounding box center [148, 243] width 17 height 15
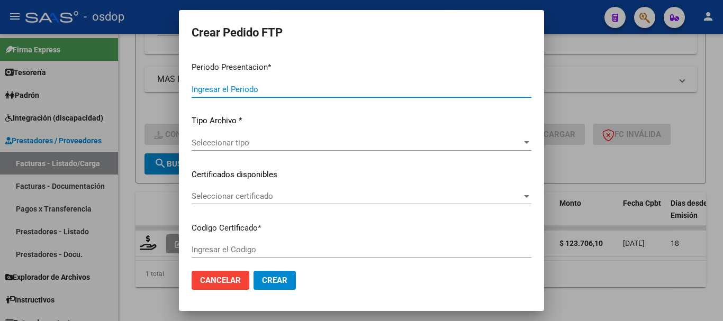
type input "202507"
type input "$ 123.706,10"
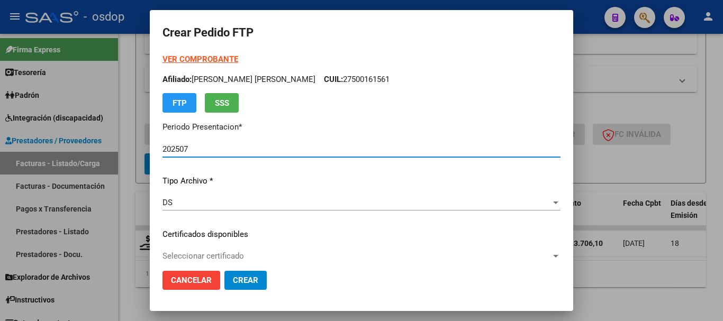
type input "2143577615"
type input "2025-07-13"
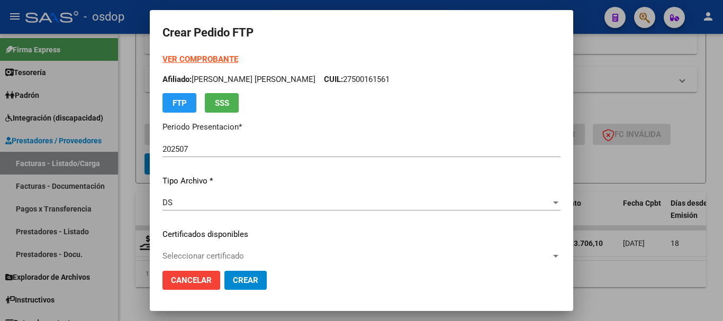
click at [225, 251] on div "Seleccionar certificado Seleccionar certificado" at bounding box center [362, 256] width 398 height 16
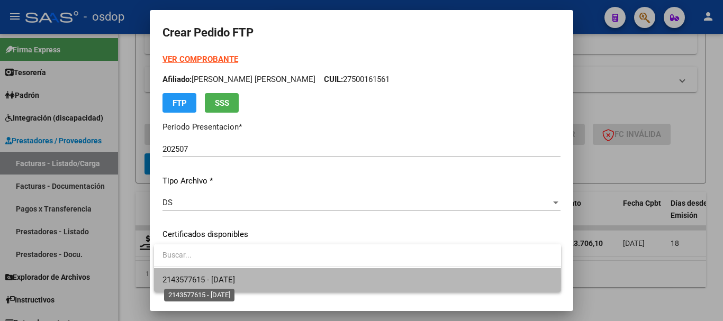
click at [224, 281] on span "2143577615 - 2025-07-13" at bounding box center [199, 280] width 73 height 10
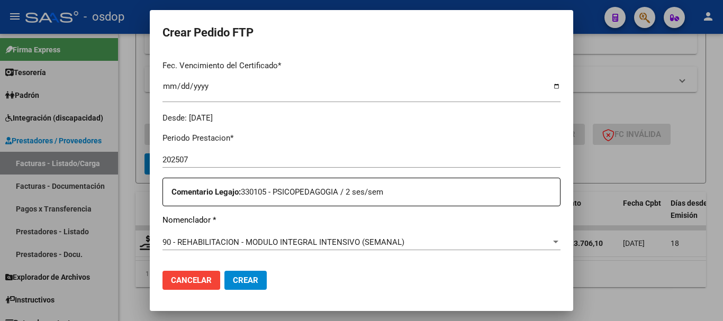
scroll to position [424, 0]
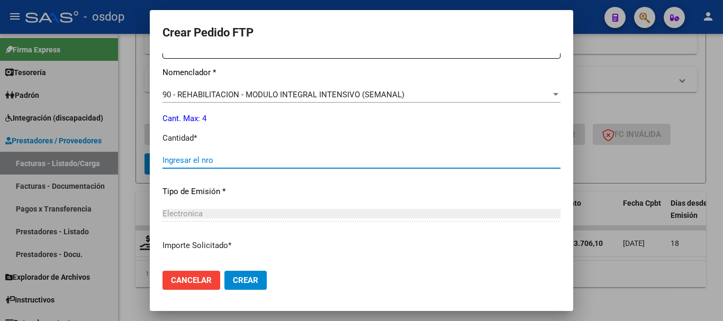
click at [224, 157] on input "Ingresar el nro" at bounding box center [362, 161] width 398 height 10
type input "4"
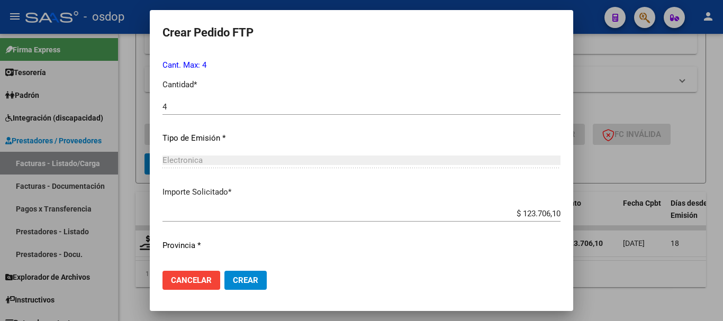
scroll to position [500, 0]
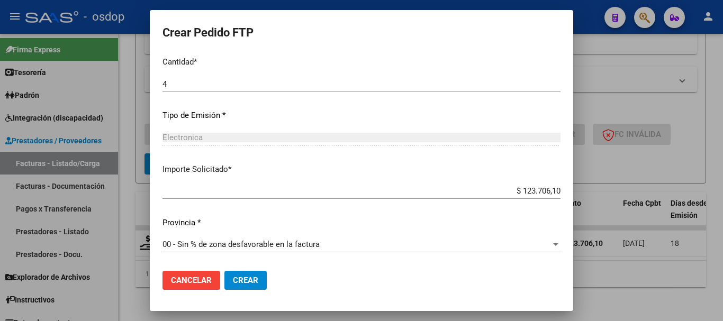
click at [248, 277] on span "Crear" at bounding box center [245, 281] width 25 height 10
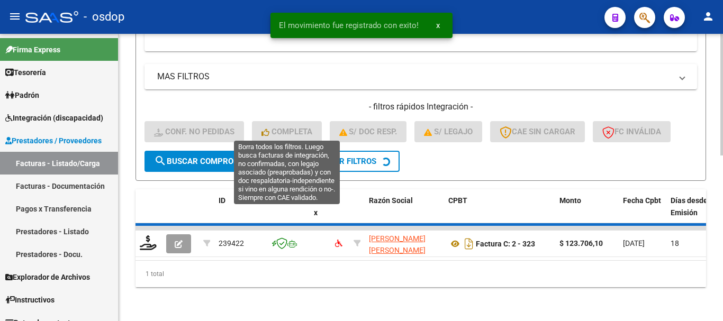
scroll to position [372, 0]
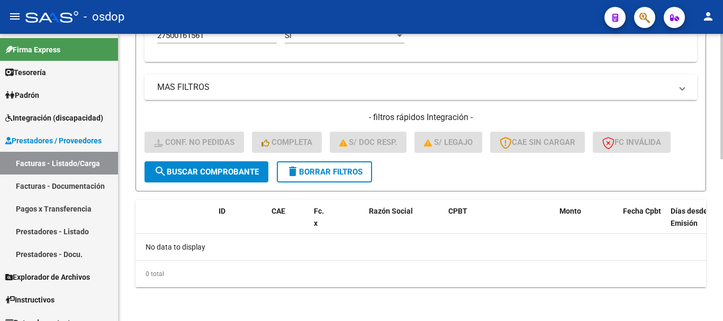
click at [351, 174] on span "delete Borrar Filtros" at bounding box center [325, 172] width 76 height 10
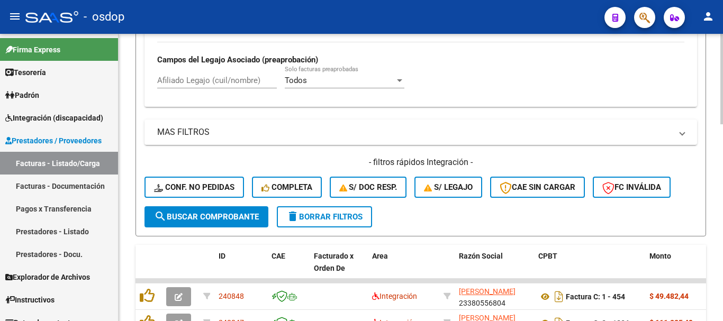
scroll to position [266, 0]
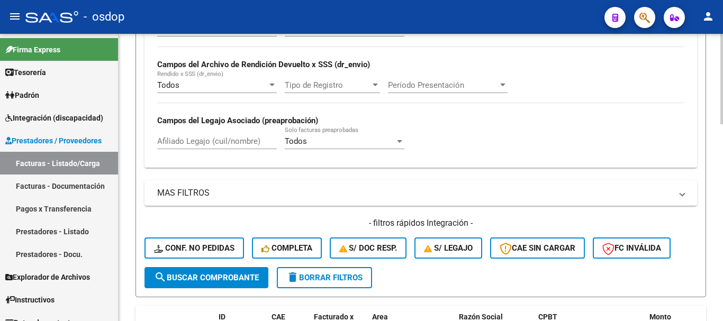
click at [212, 142] on input "Afiliado Legajo (cuil/nombre)" at bounding box center [217, 142] width 120 height 10
paste input "20529061324"
type input "20529061324"
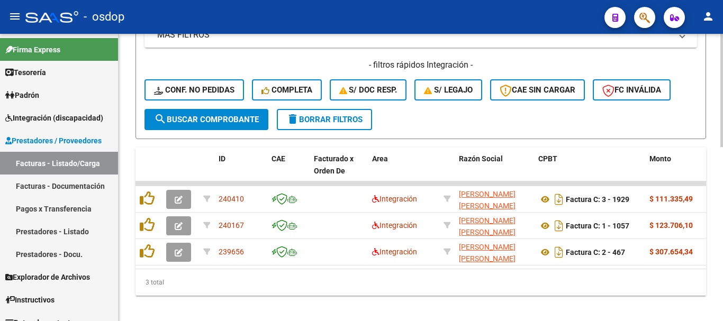
scroll to position [425, 0]
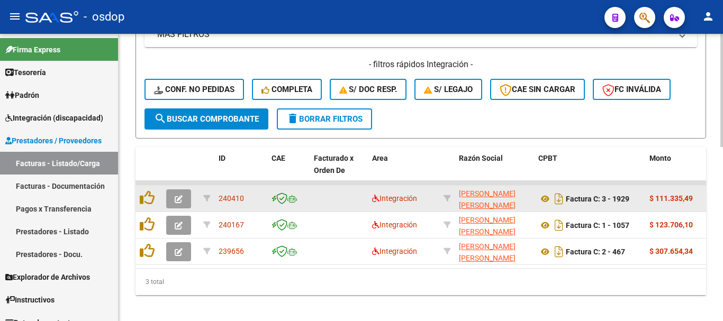
click at [138, 187] on datatable-body-cell at bounding box center [149, 199] width 26 height 26
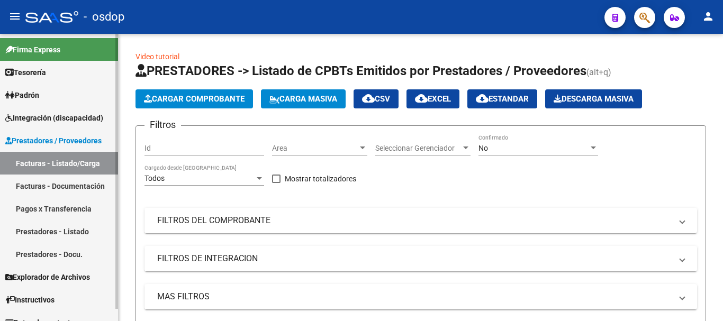
click at [55, 115] on span "Integración (discapacidad)" at bounding box center [54, 118] width 98 height 12
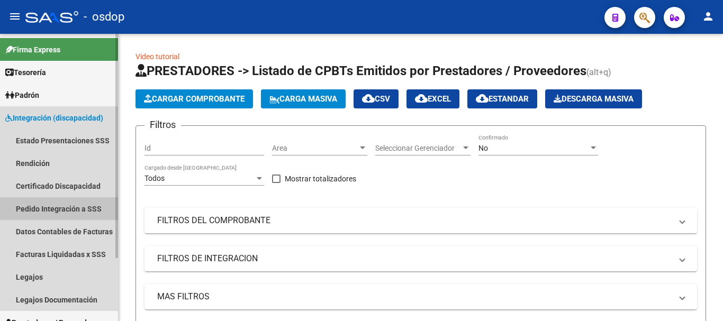
click at [84, 209] on link "Pedido Integración a SSS" at bounding box center [59, 209] width 118 height 23
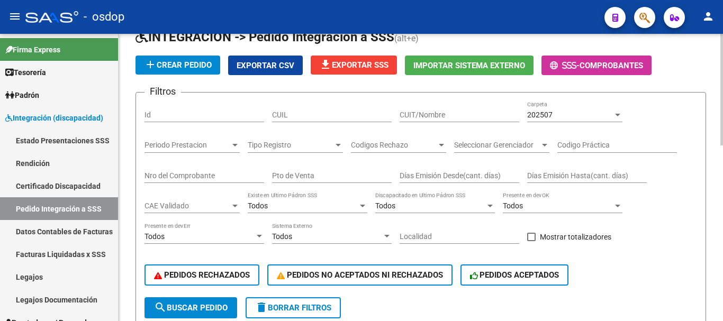
scroll to position [106, 0]
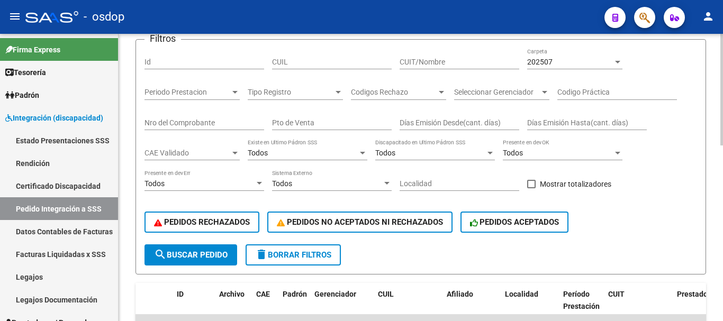
click at [300, 258] on span "delete Borrar Filtros" at bounding box center [293, 256] width 76 height 10
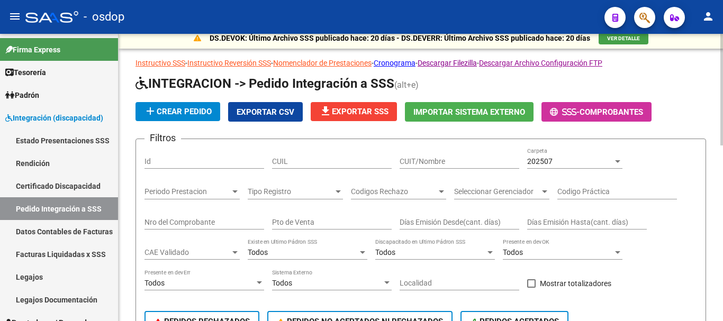
scroll to position [0, 0]
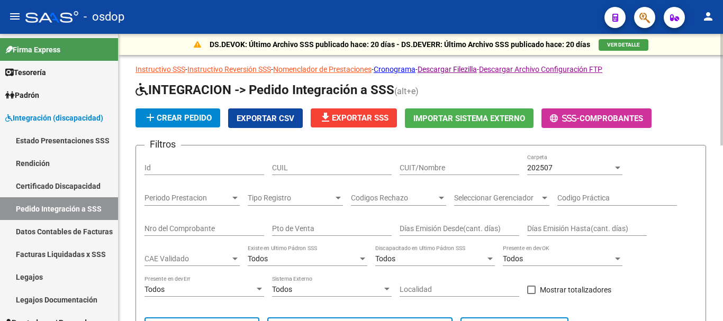
click at [312, 168] on input "CUIL" at bounding box center [332, 168] width 120 height 9
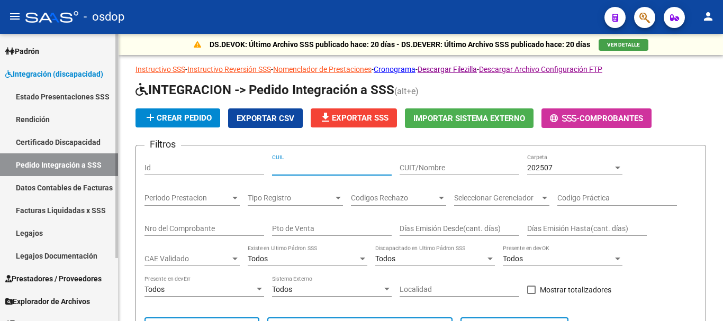
scroll to position [53, 0]
